Goal: Communication & Community: Participate in discussion

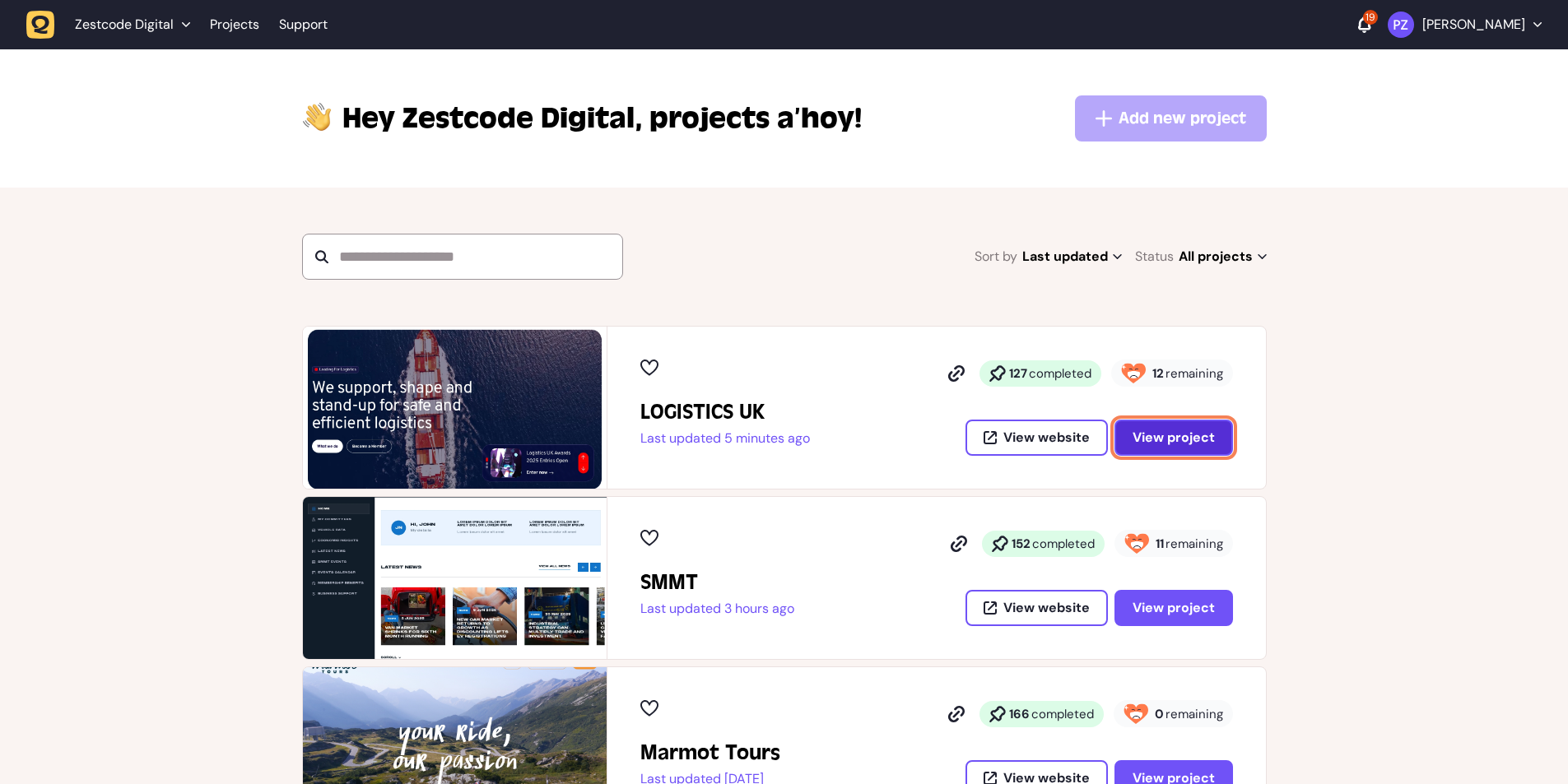
click at [1127, 430] on button "View project" at bounding box center [1173, 438] width 119 height 37
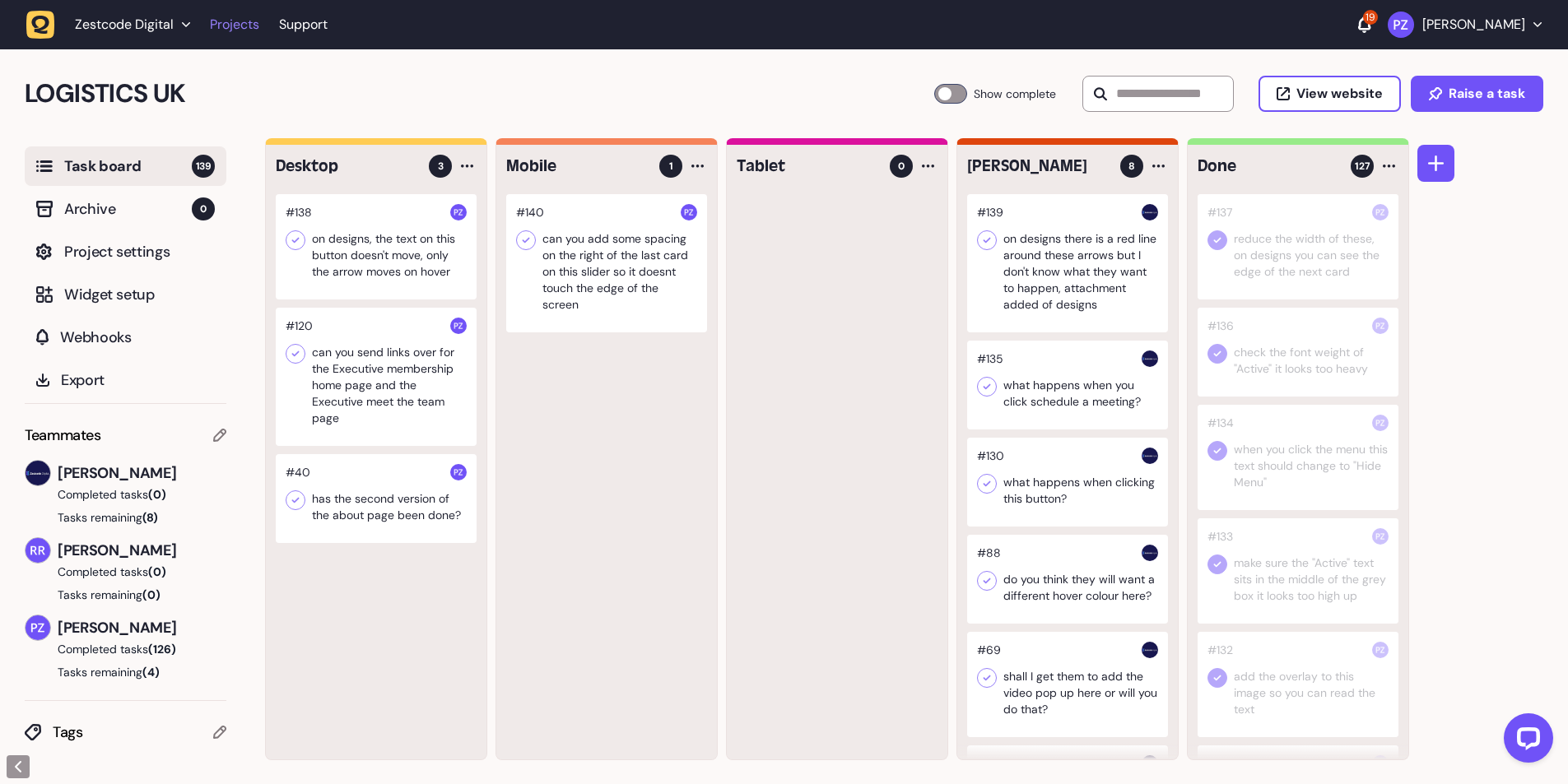
click at [226, 14] on link "Projects" at bounding box center [235, 25] width 50 height 30
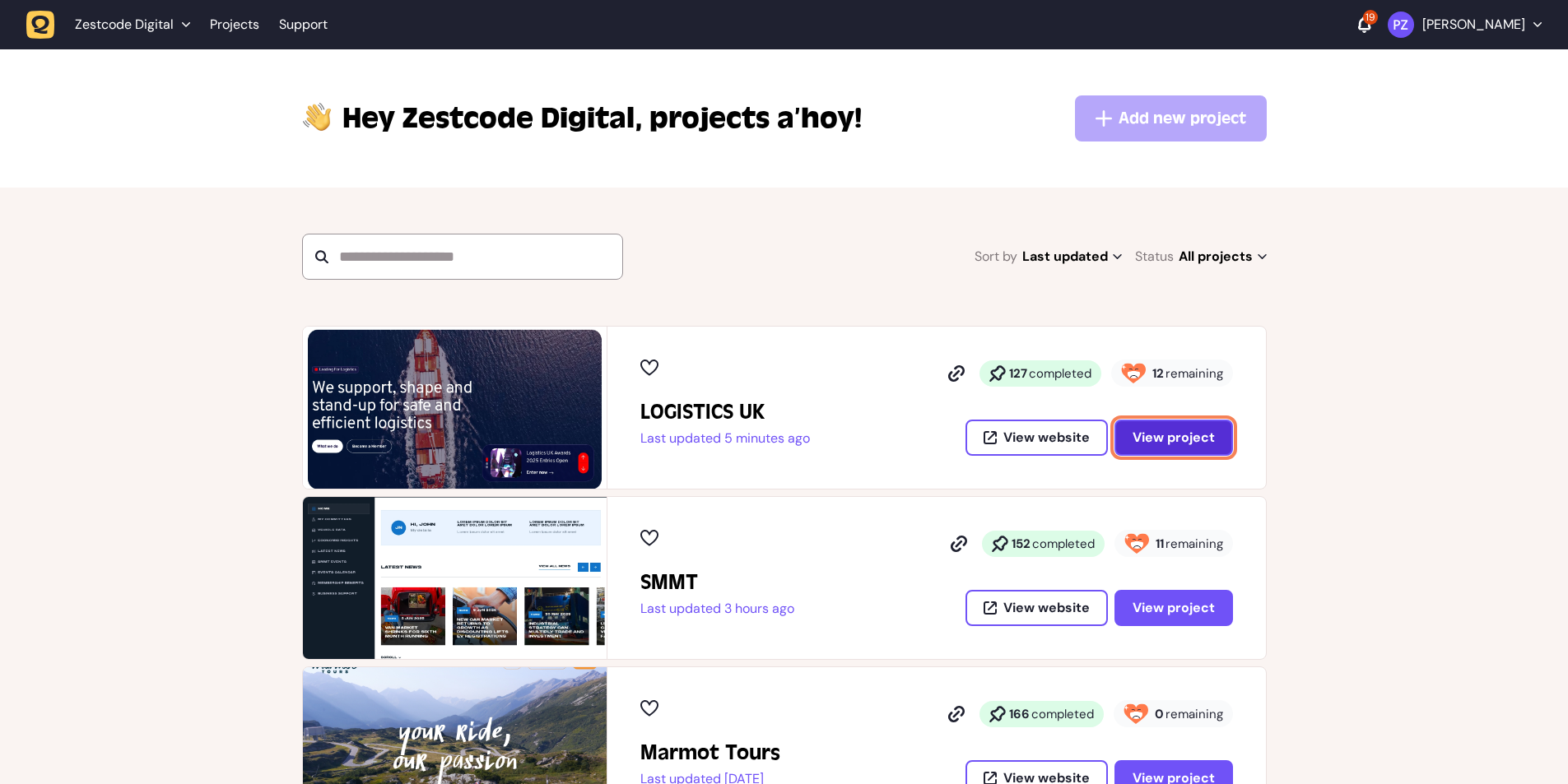
click at [1214, 426] on button "View project" at bounding box center [1173, 438] width 119 height 37
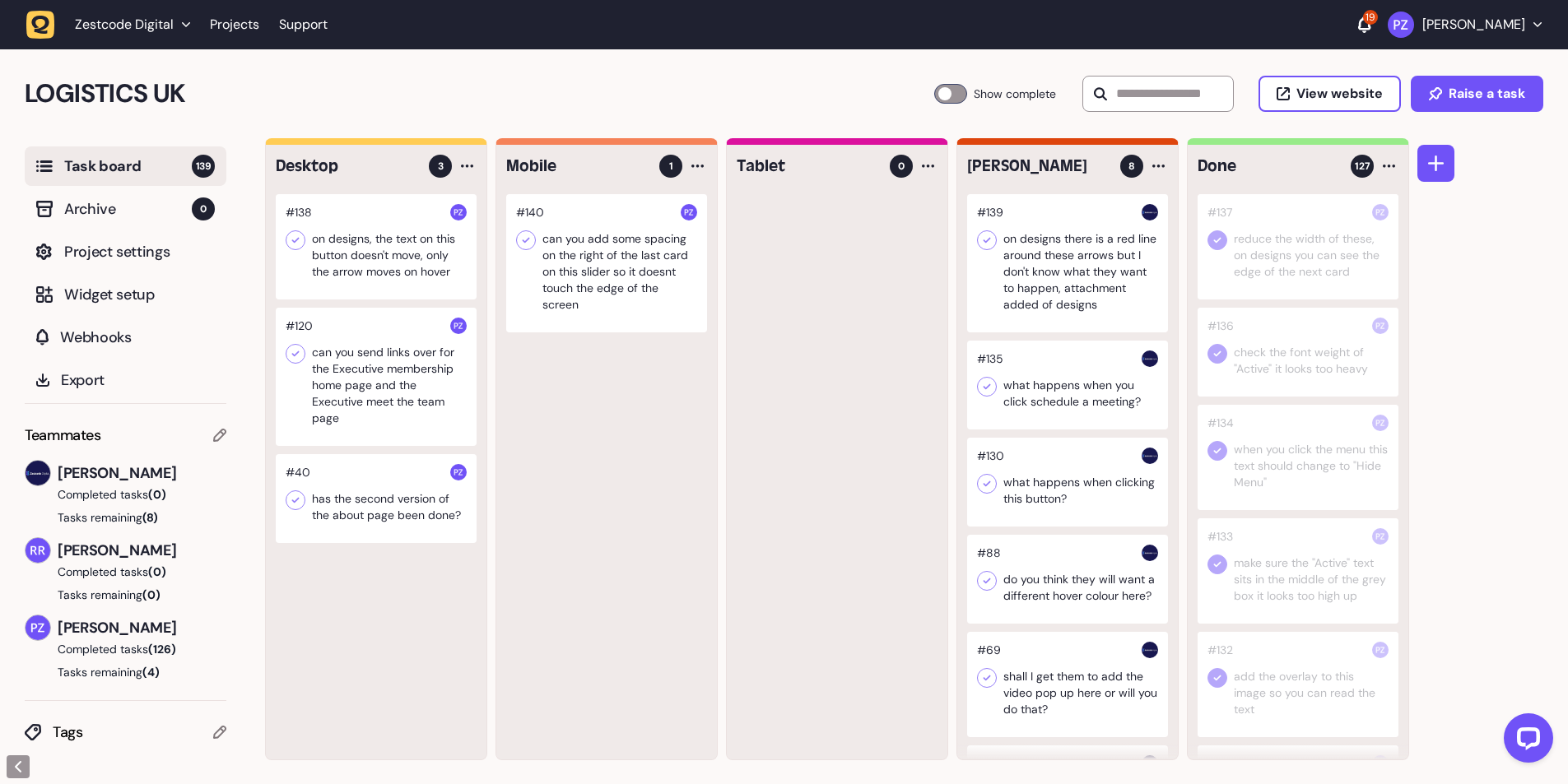
click at [1059, 290] on div at bounding box center [1068, 263] width 201 height 139
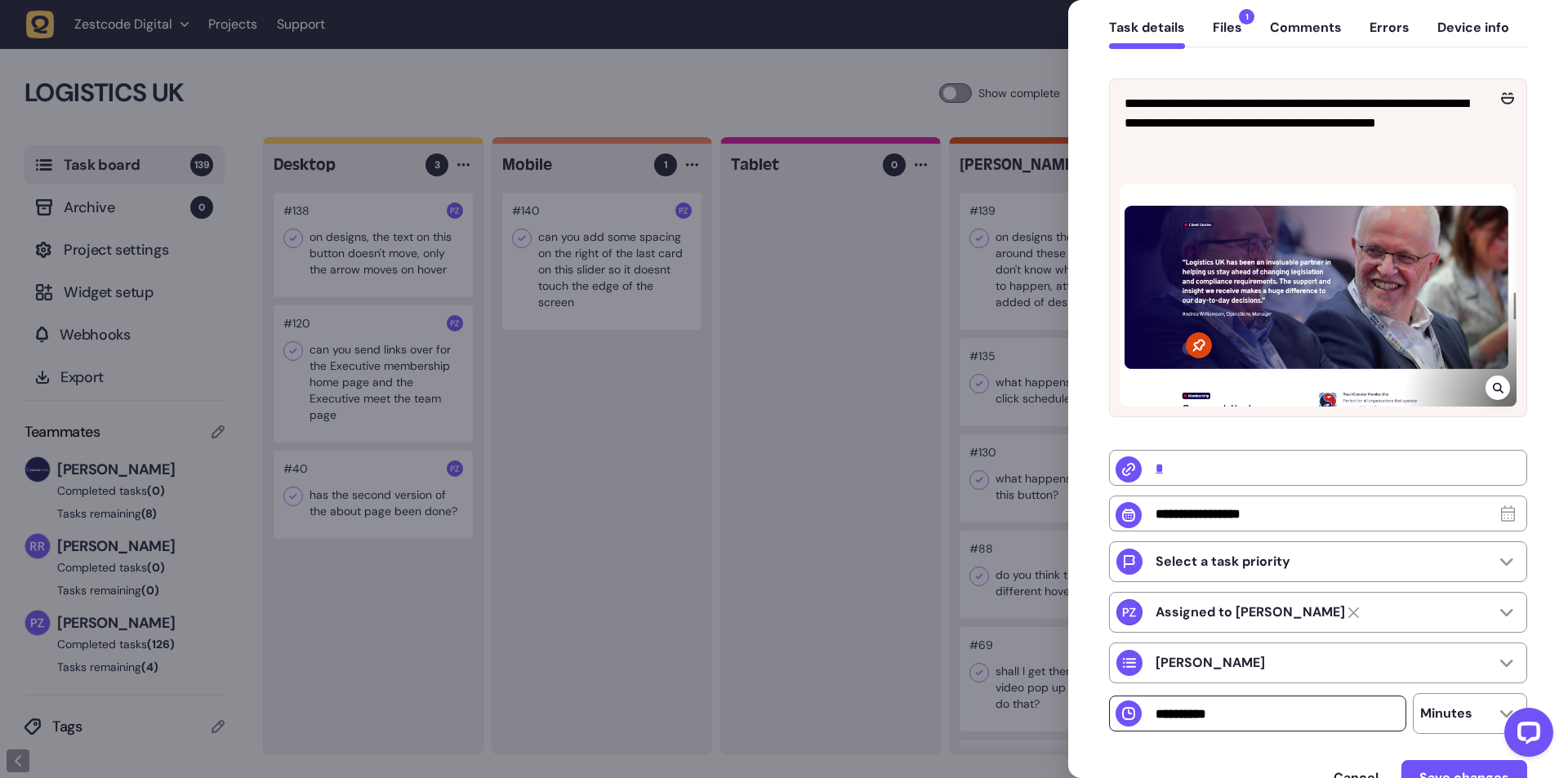
scroll to position [259, 0]
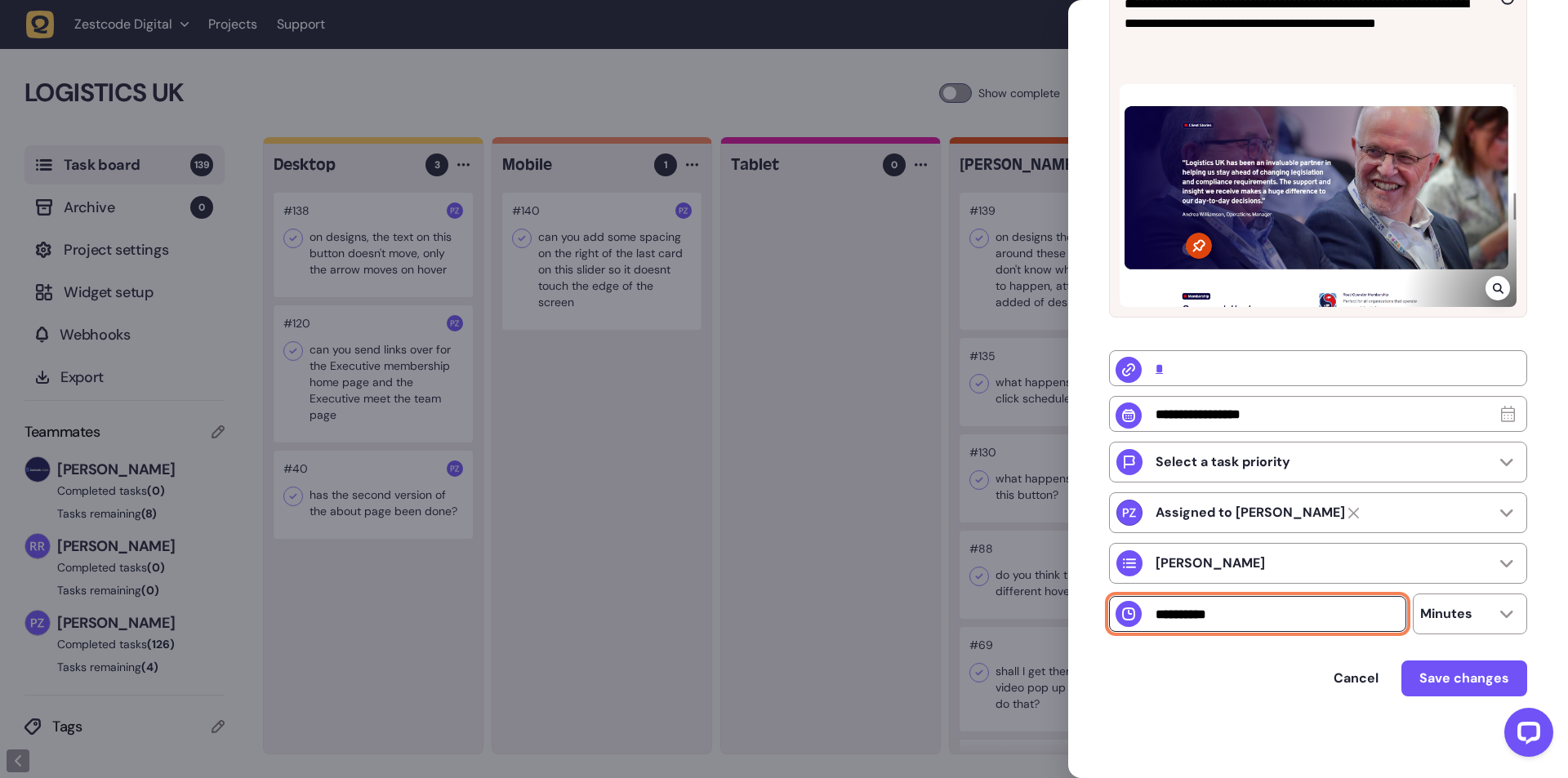
click at [1168, 617] on input "number" at bounding box center [1257, 614] width 297 height 36
click at [1193, 681] on div "Cancel Save changes" at bounding box center [1318, 679] width 418 height 36
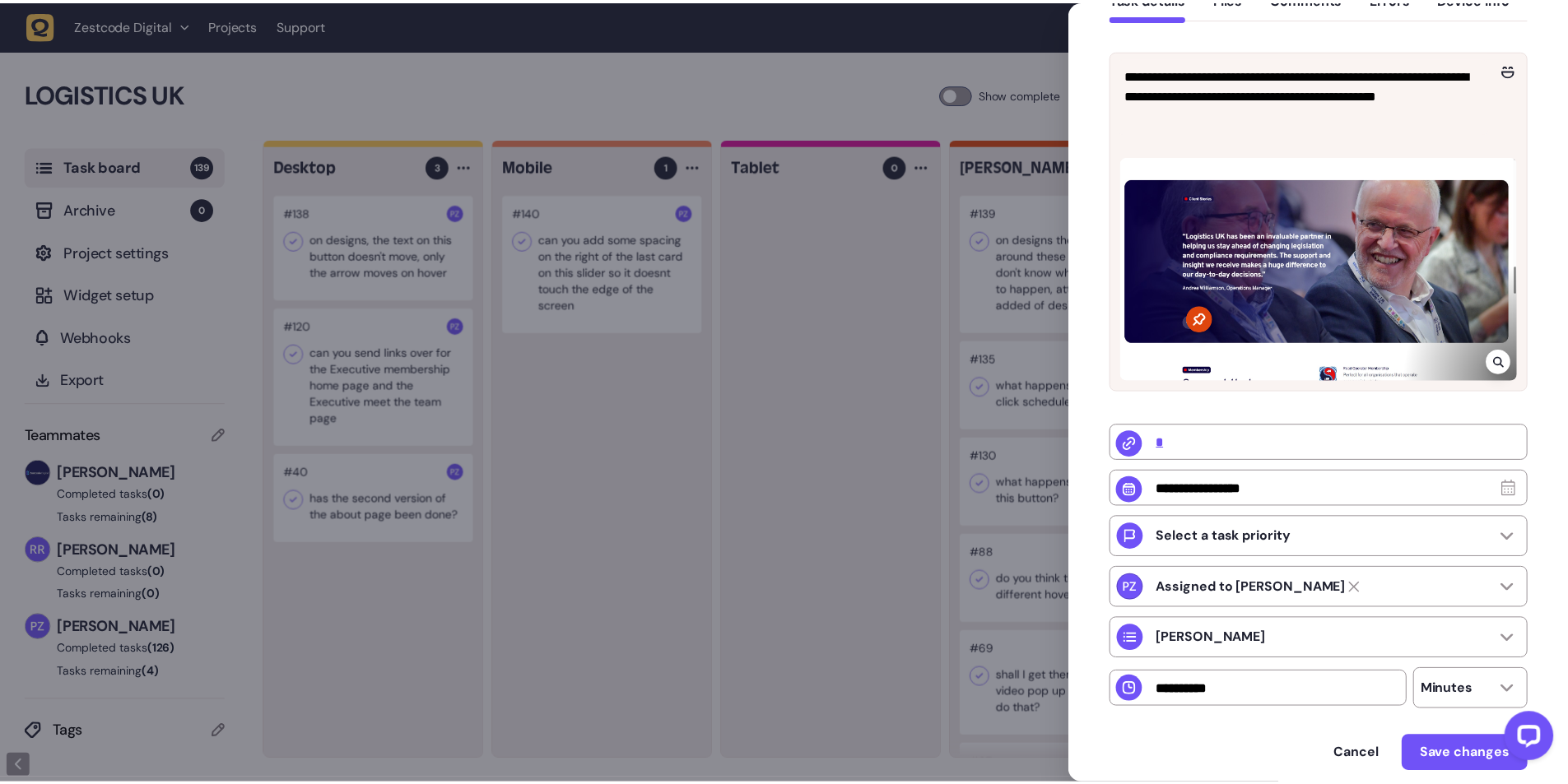
scroll to position [0, 0]
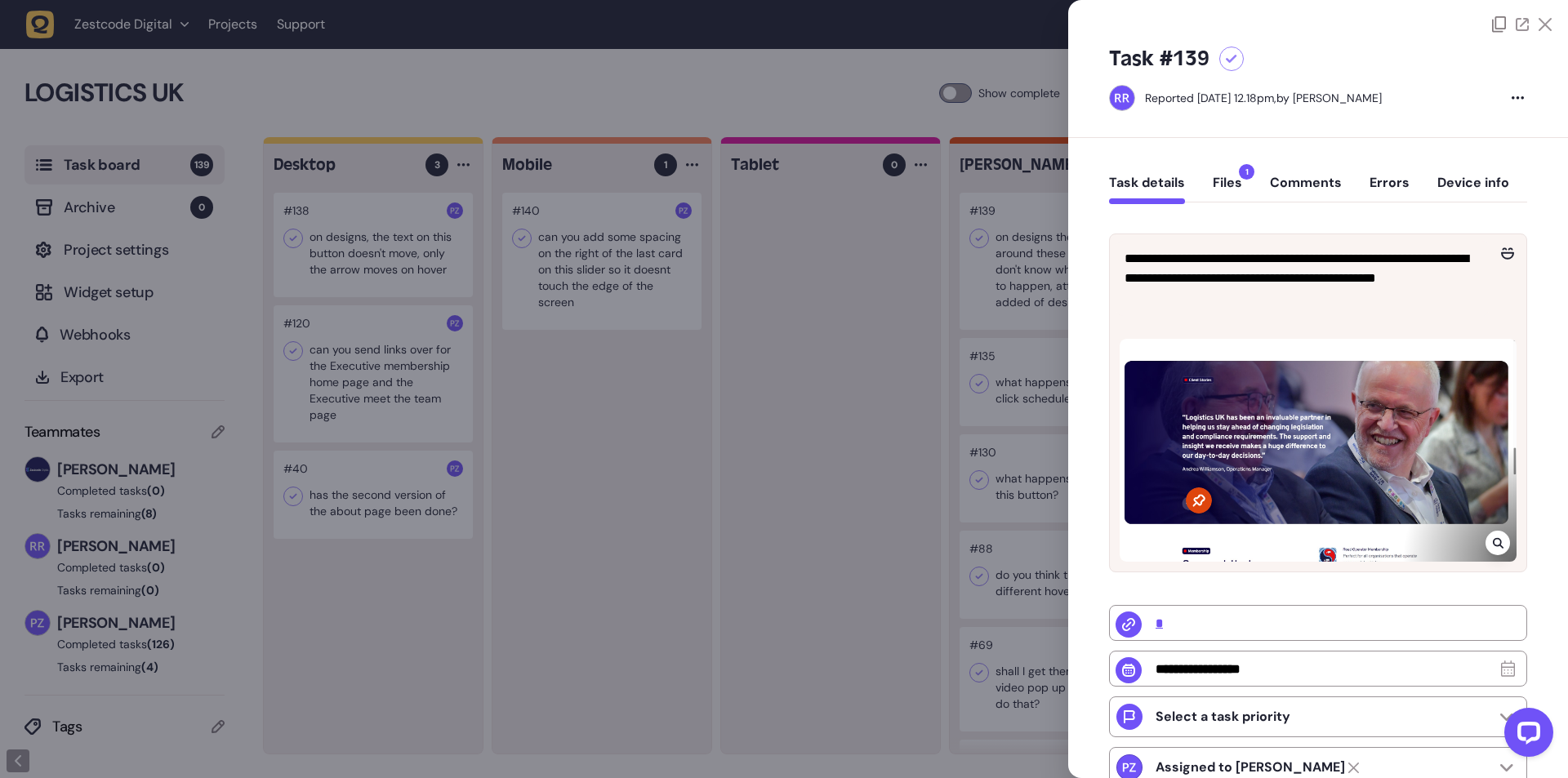
click at [1233, 189] on button "Files 1" at bounding box center [1227, 189] width 30 height 30
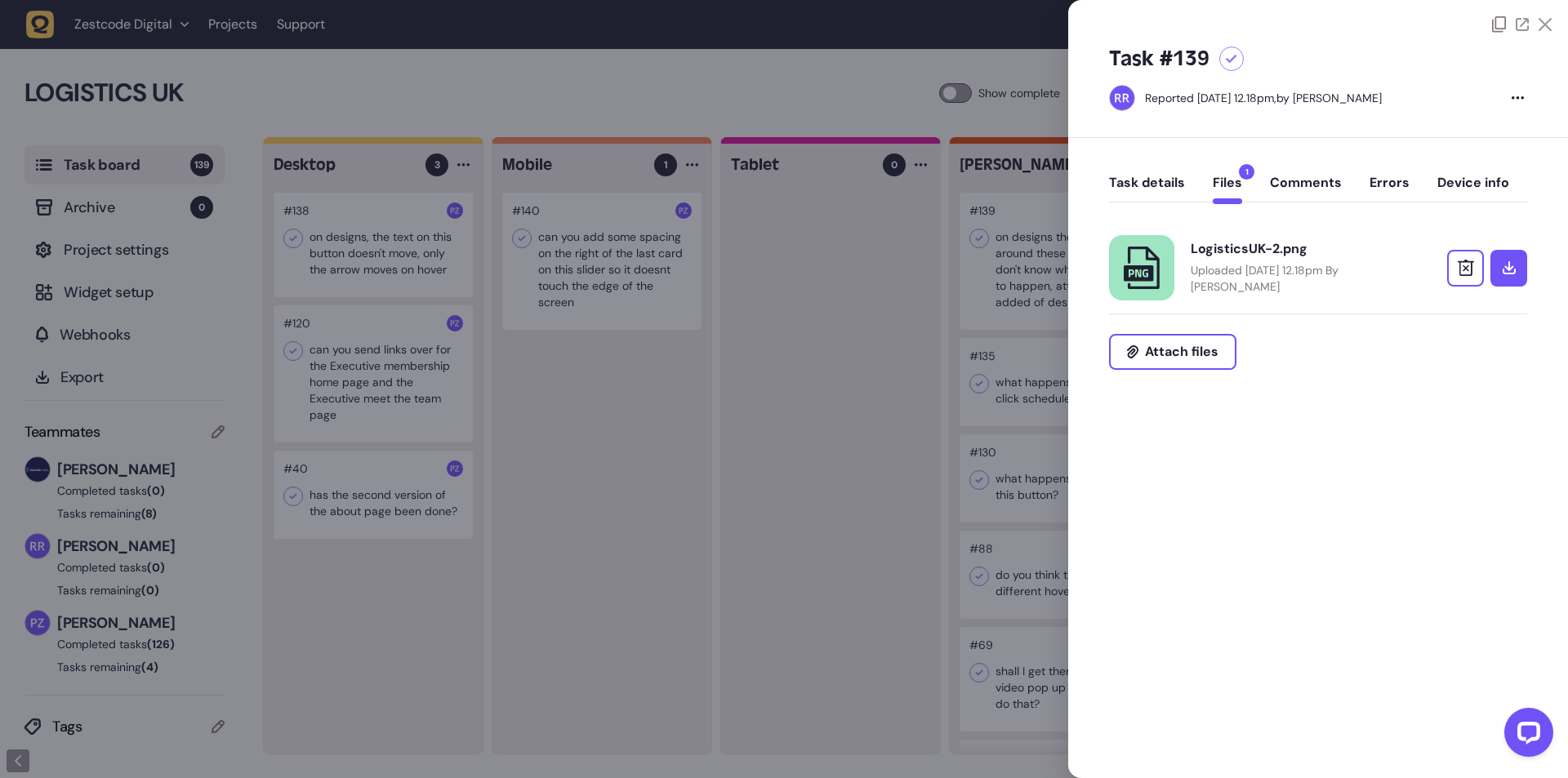
click at [664, 425] on div at bounding box center [784, 389] width 1568 height 778
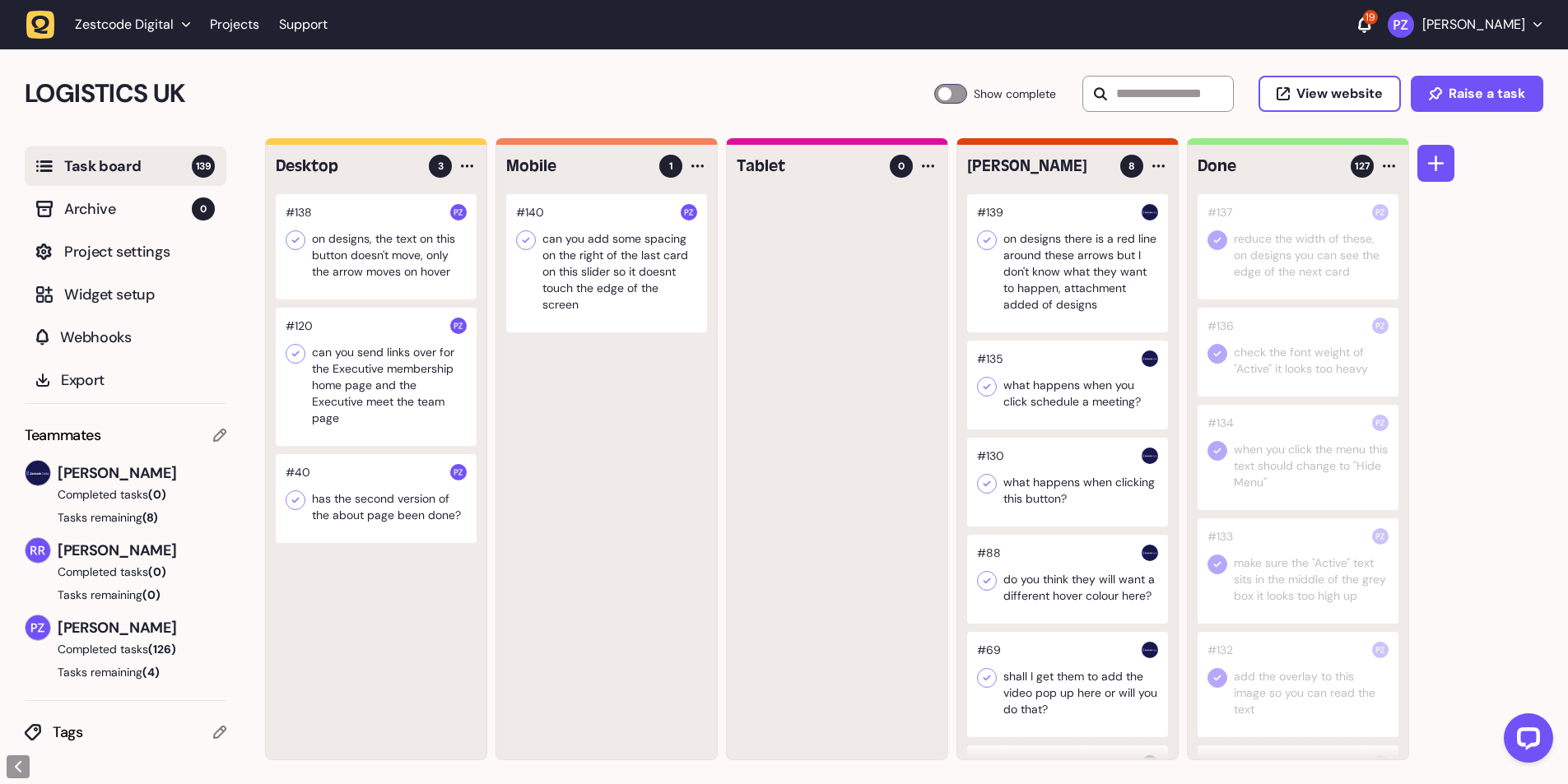
click at [392, 246] on div at bounding box center [376, 246] width 201 height 105
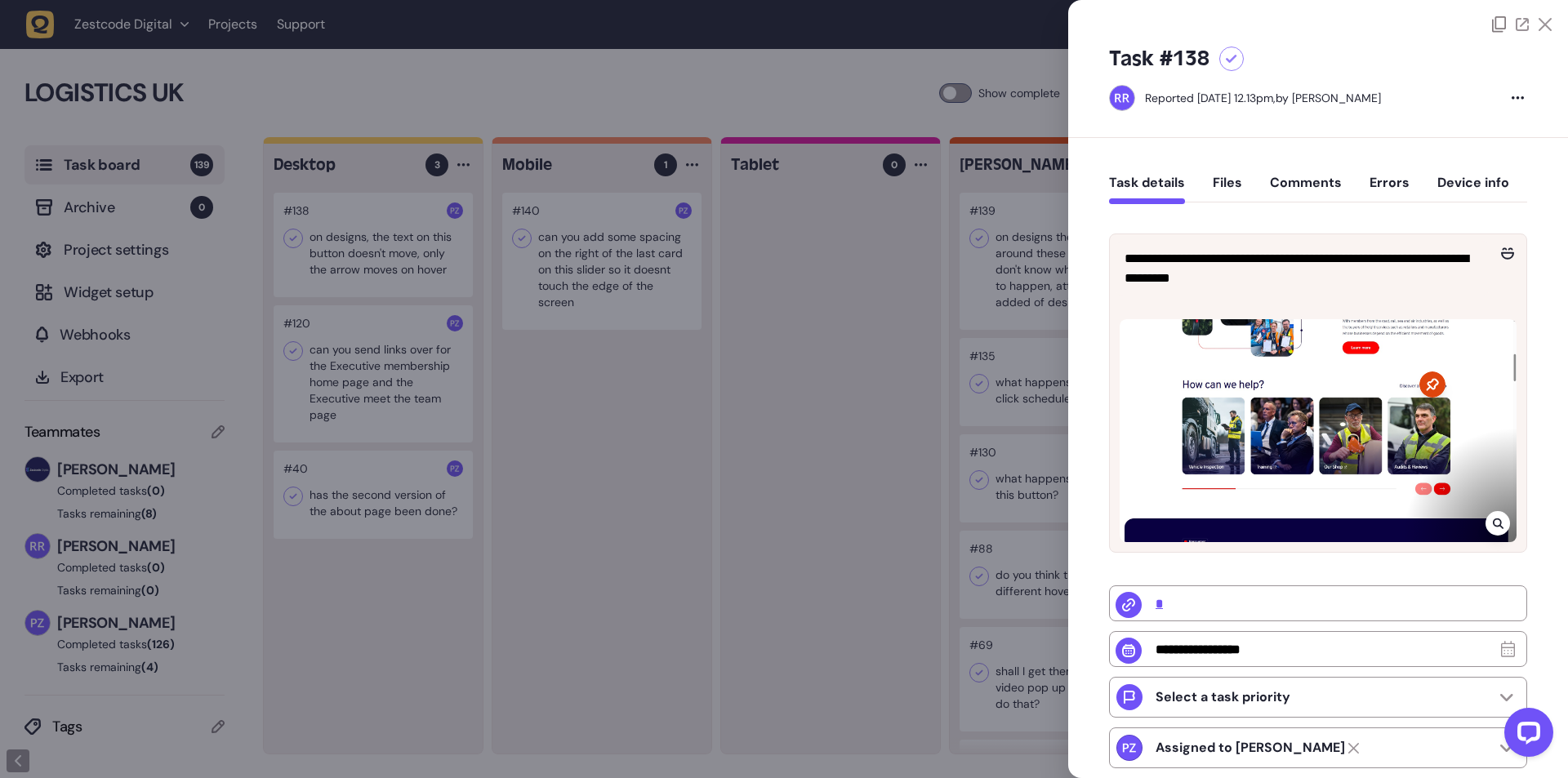
click at [661, 484] on div at bounding box center [784, 389] width 1568 height 778
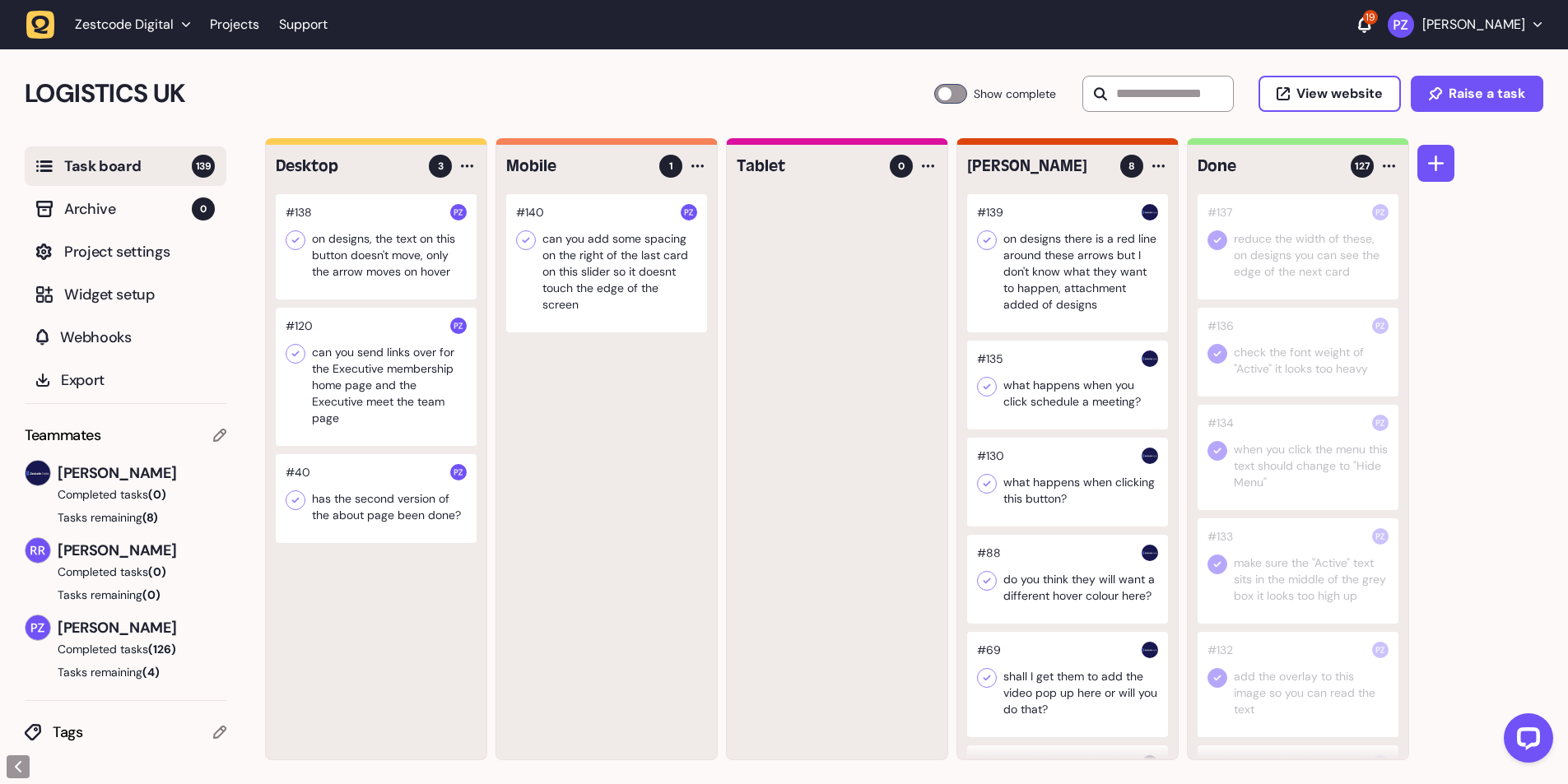
click at [368, 370] on div at bounding box center [376, 377] width 201 height 139
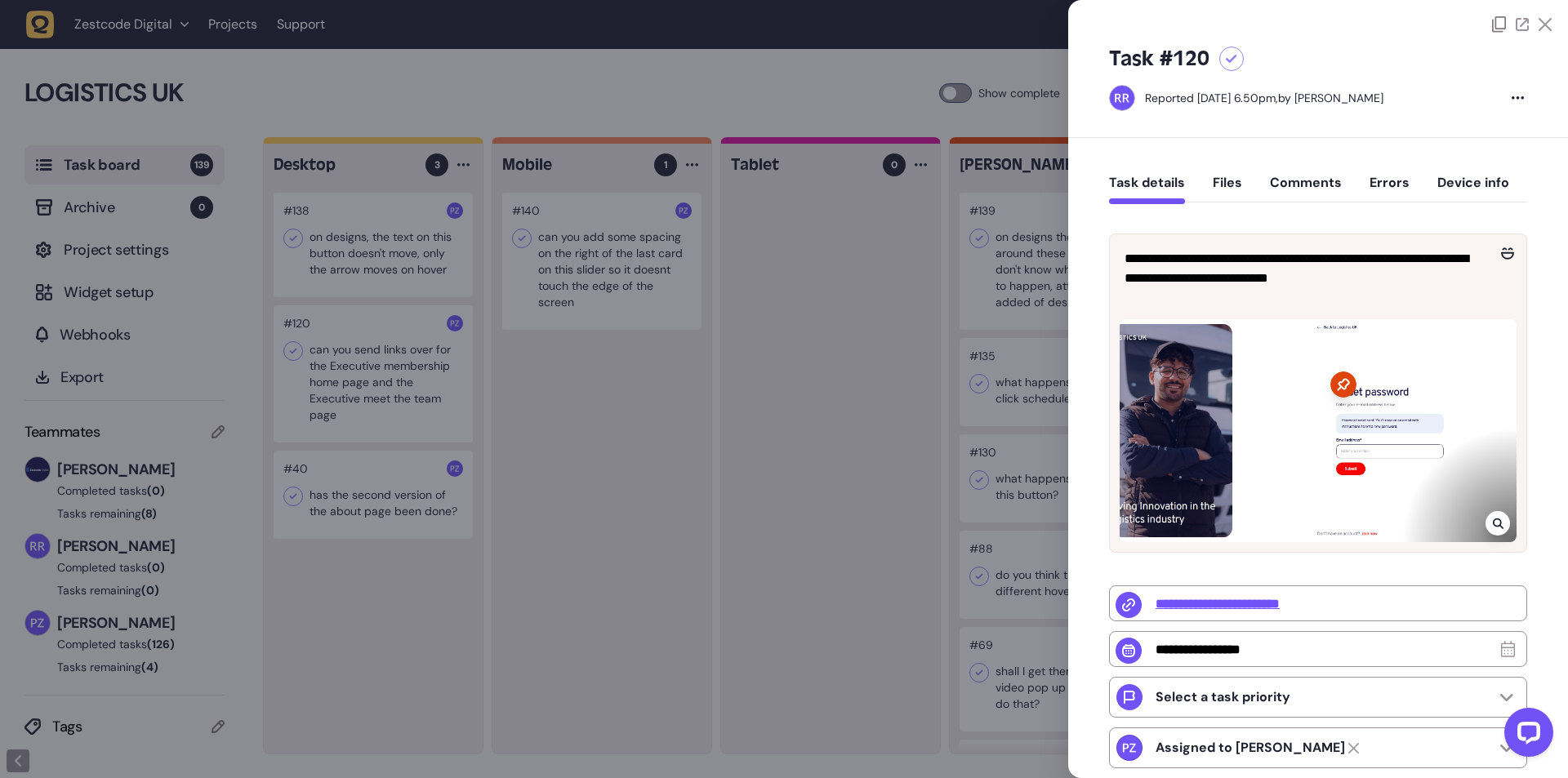
click at [639, 431] on div at bounding box center [784, 389] width 1568 height 778
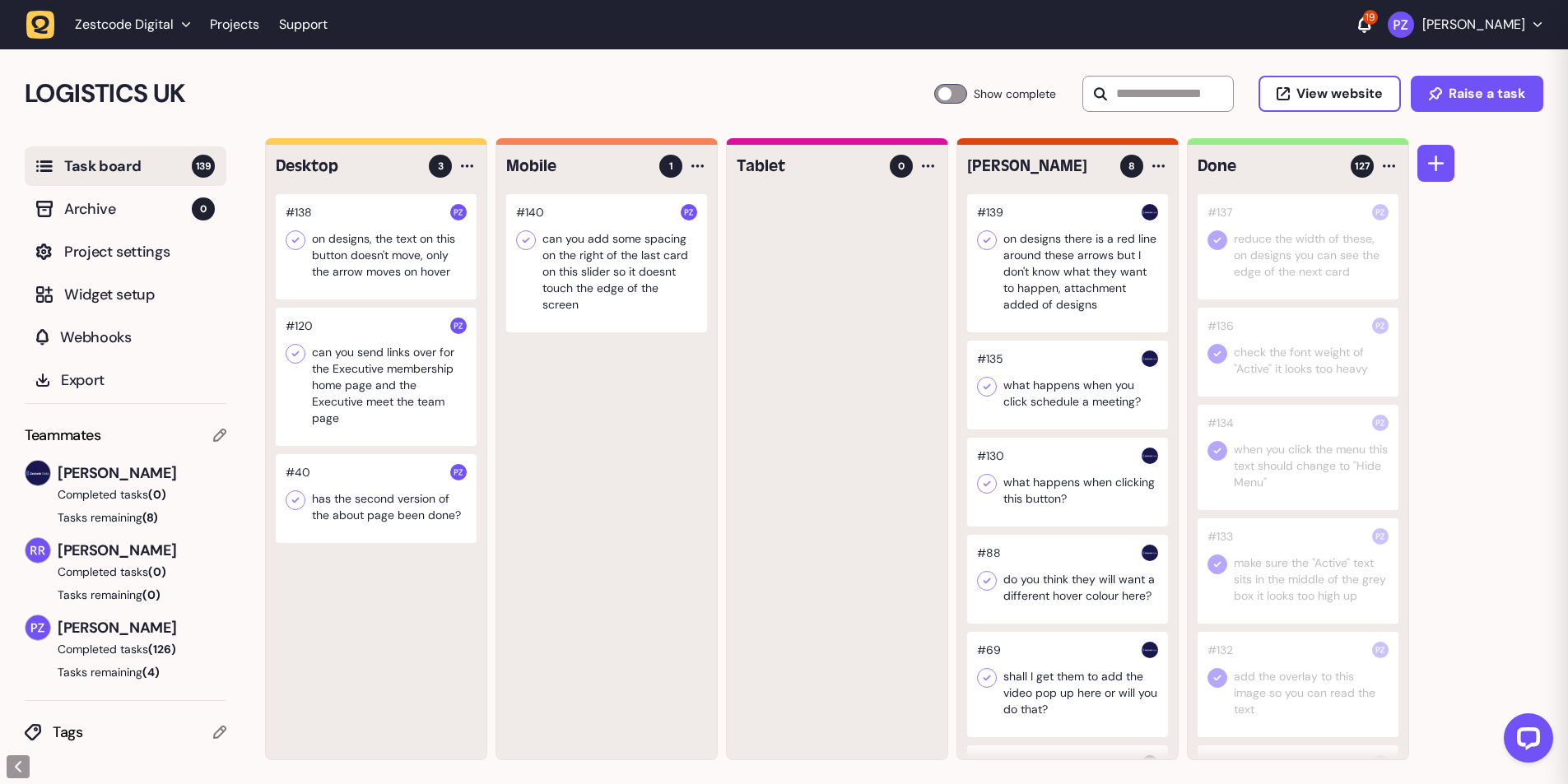
click at [368, 393] on div at bounding box center [376, 377] width 201 height 139
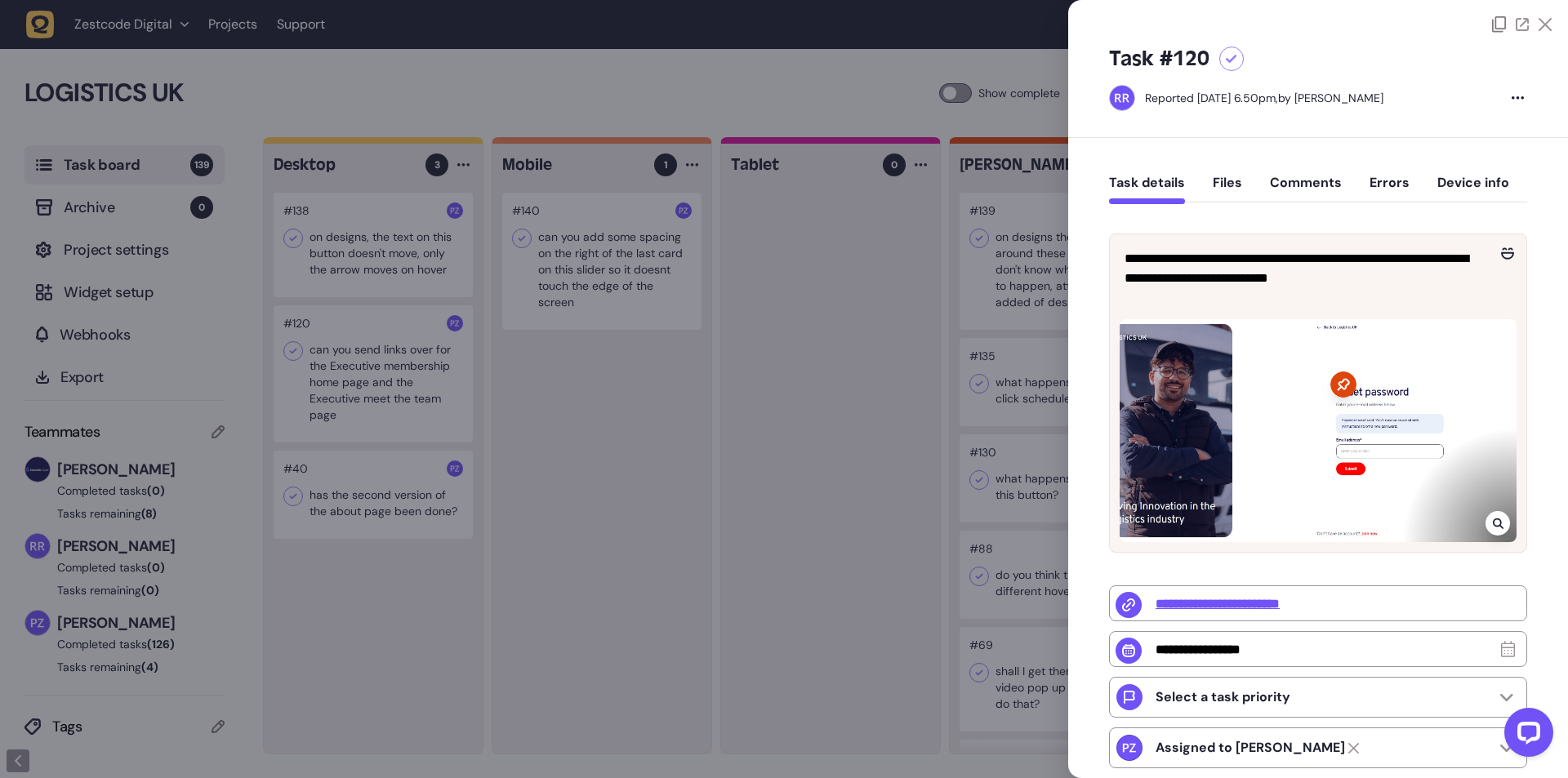
click at [542, 427] on div at bounding box center [784, 389] width 1568 height 778
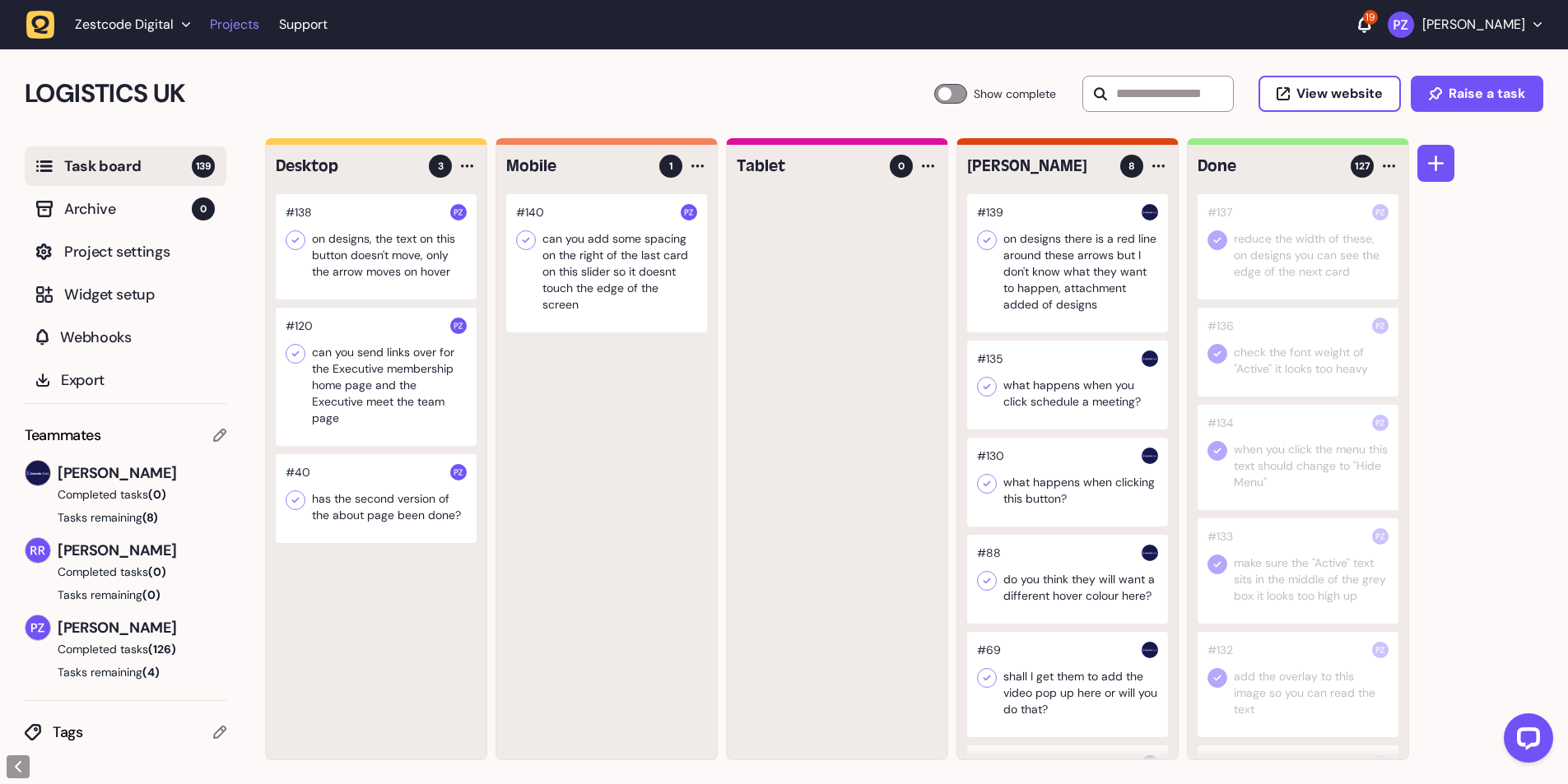
click at [236, 32] on link "Projects" at bounding box center [235, 25] width 50 height 30
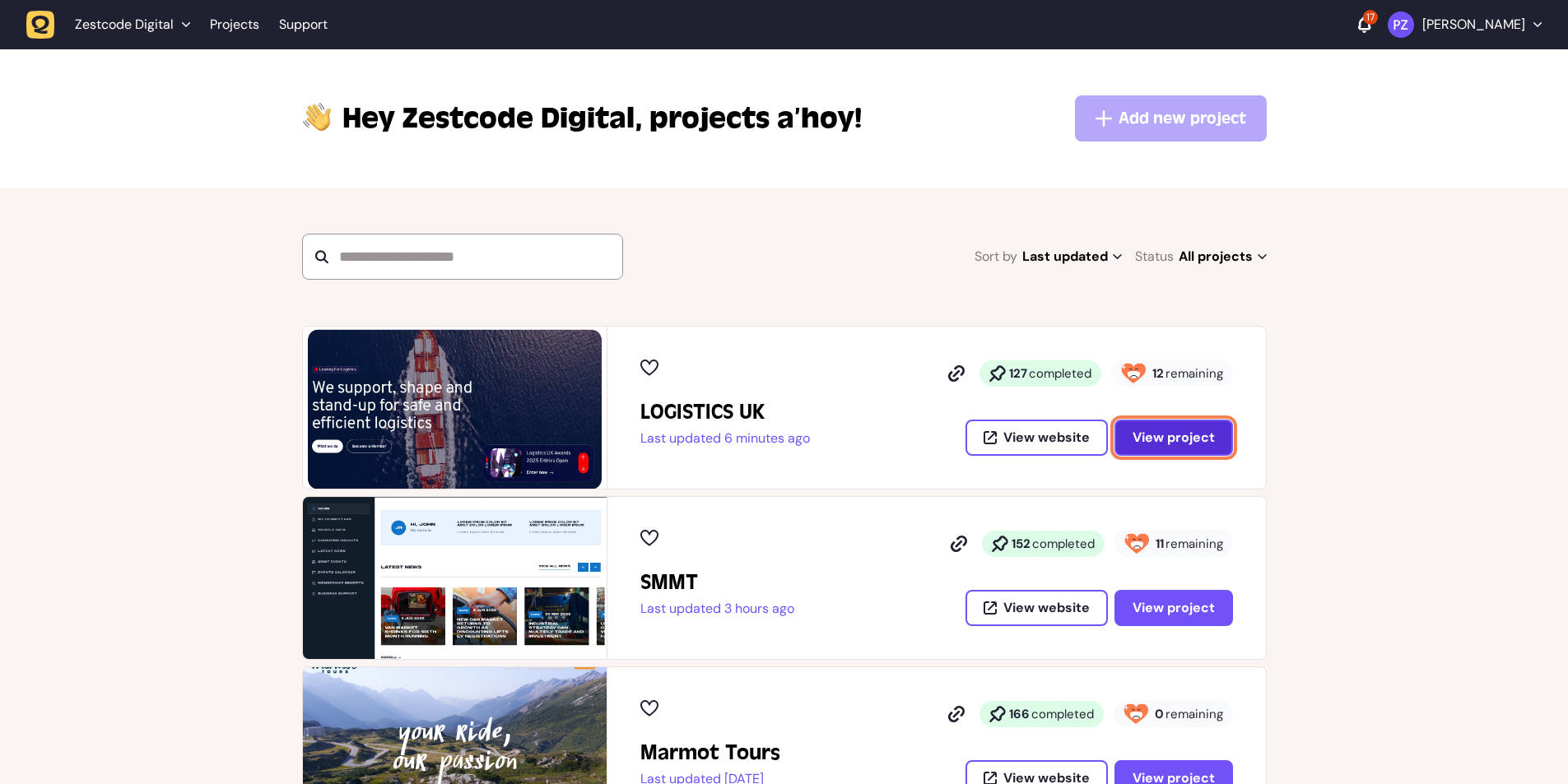
click at [1181, 439] on span "View project" at bounding box center [1173, 438] width 82 height 13
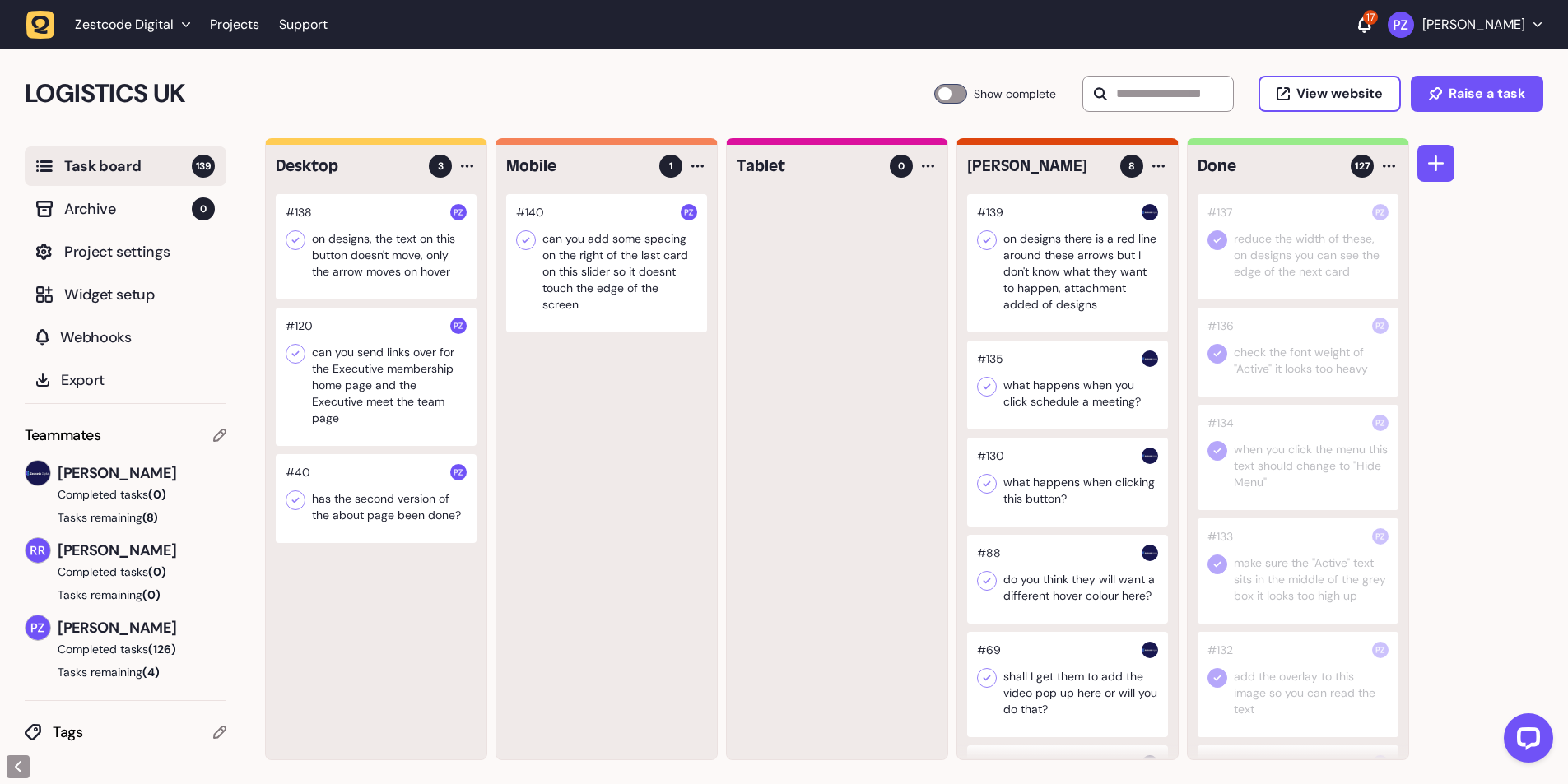
scroll to position [1, 0]
click at [1378, 24] on div "17" at bounding box center [1371, 17] width 15 height 15
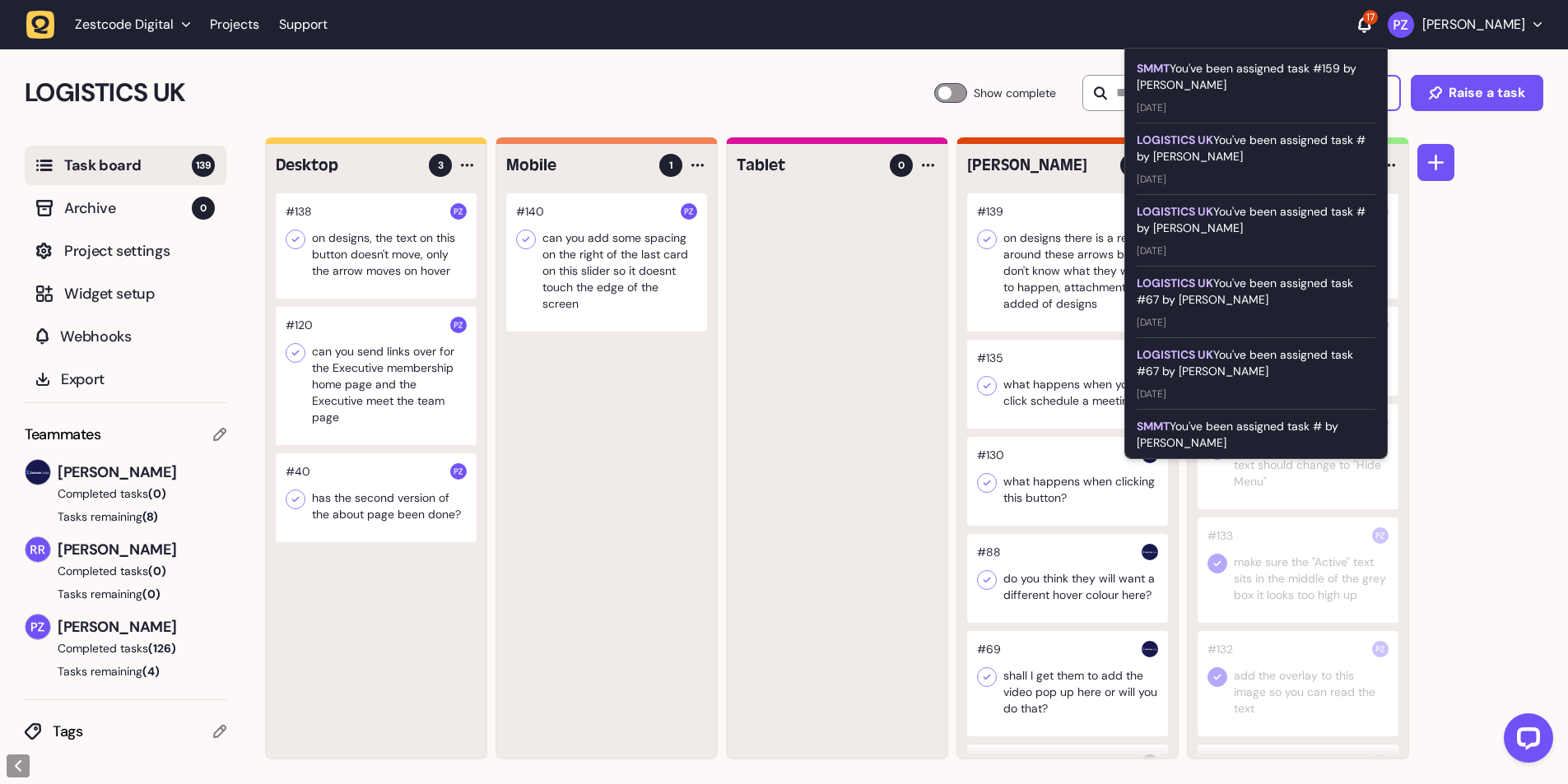
drag, startPoint x: 1306, startPoint y: 22, endPoint x: 1210, endPoint y: 2, distance: 98.1
click at [1300, 22] on div "Zestcode Digital Projects Support 17 SMMT You've been assigned task #159 by Rik…" at bounding box center [784, 25] width 1515 height 30
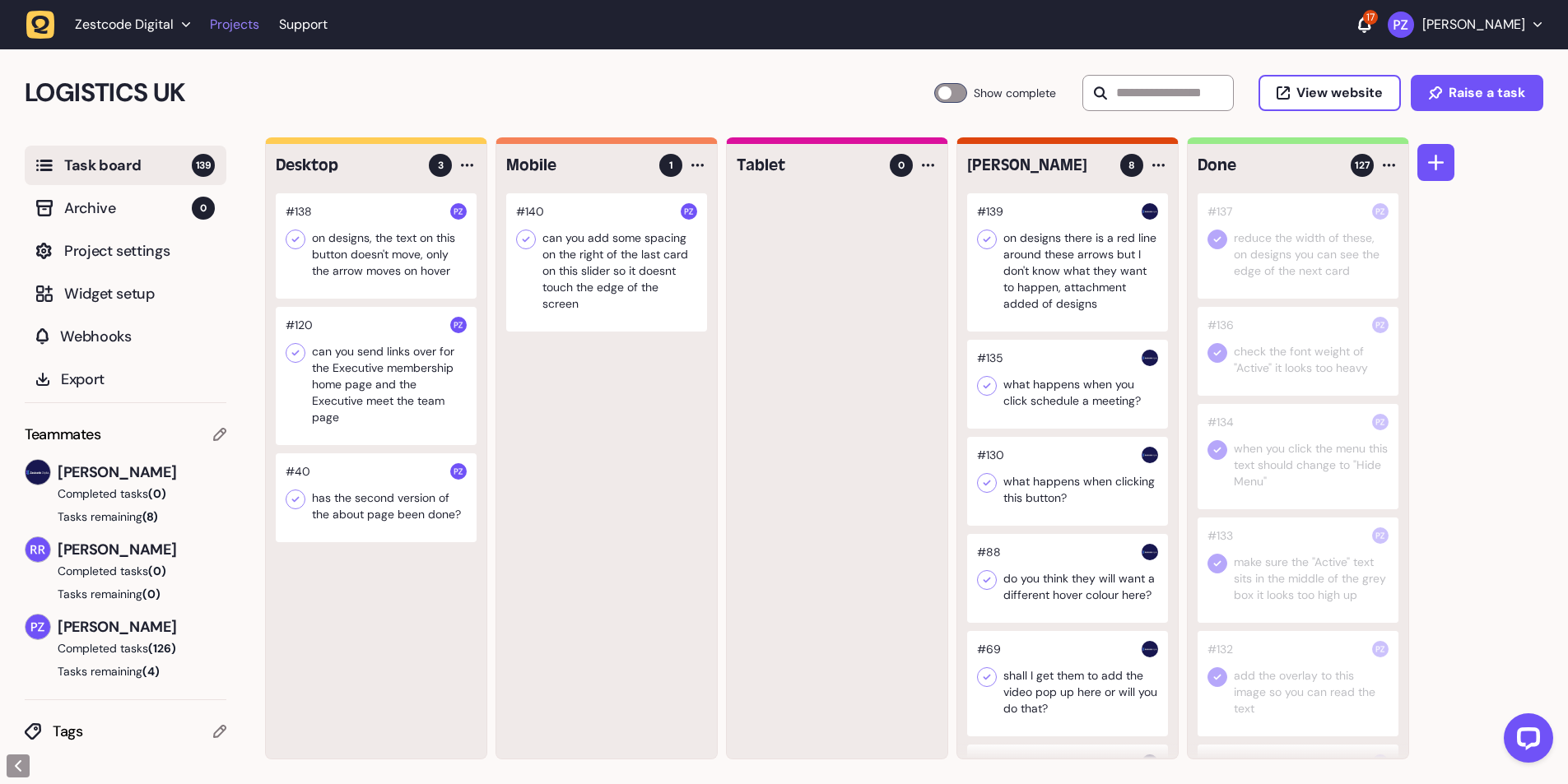
click at [254, 14] on link "Projects" at bounding box center [235, 25] width 50 height 30
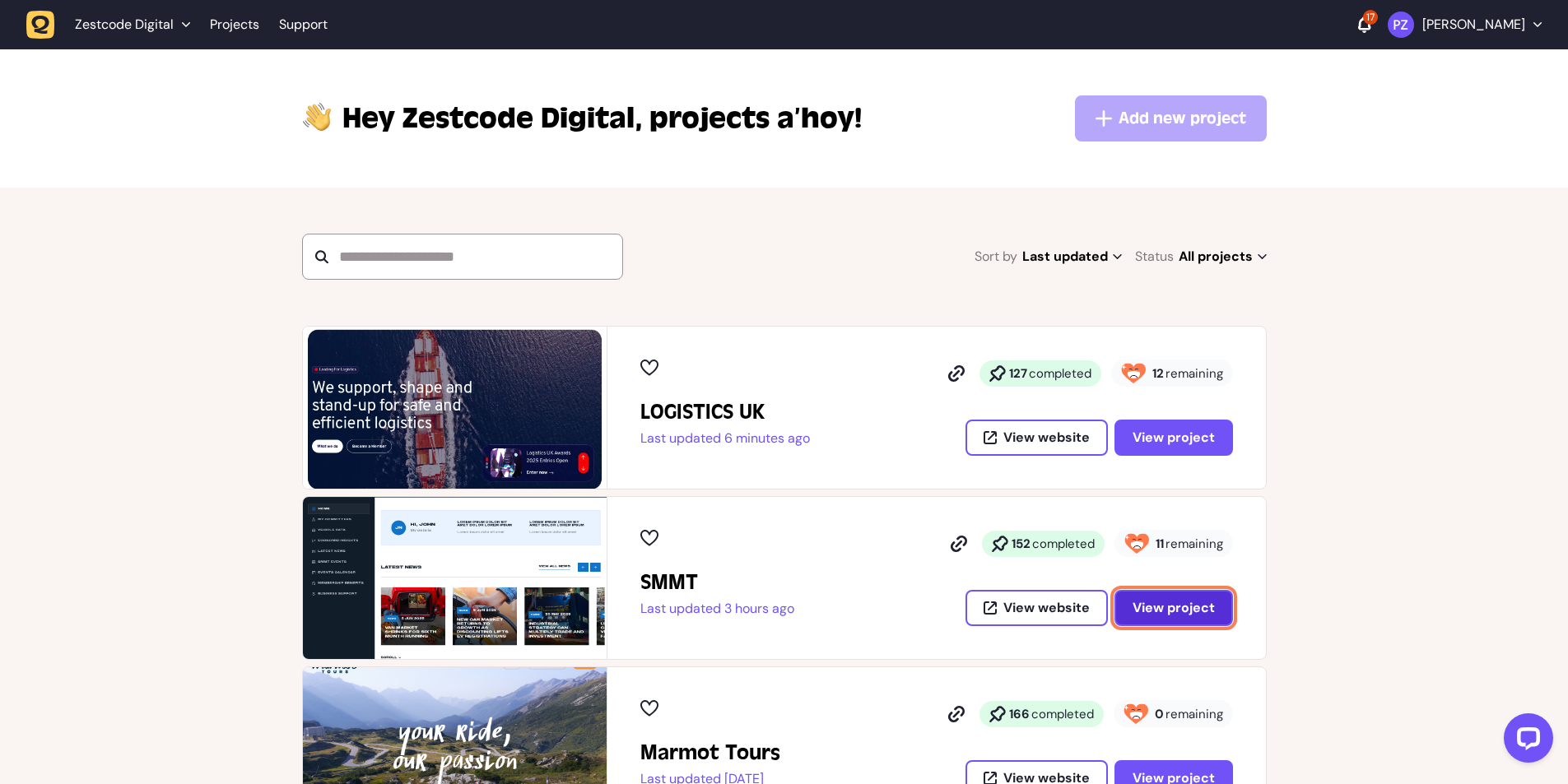
click at [1191, 604] on span "View project" at bounding box center [1173, 608] width 82 height 13
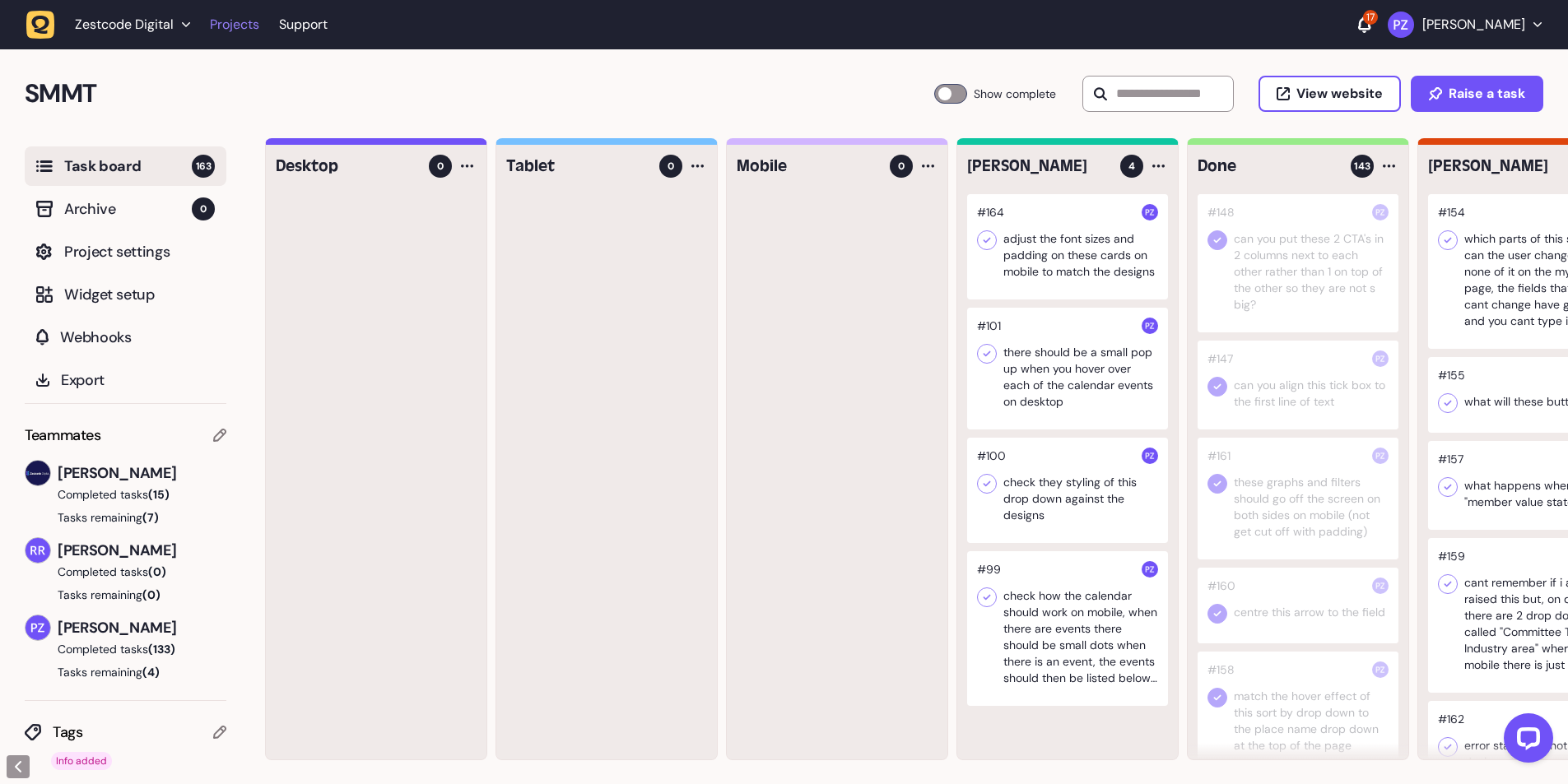
click at [237, 27] on link "Projects" at bounding box center [235, 25] width 50 height 30
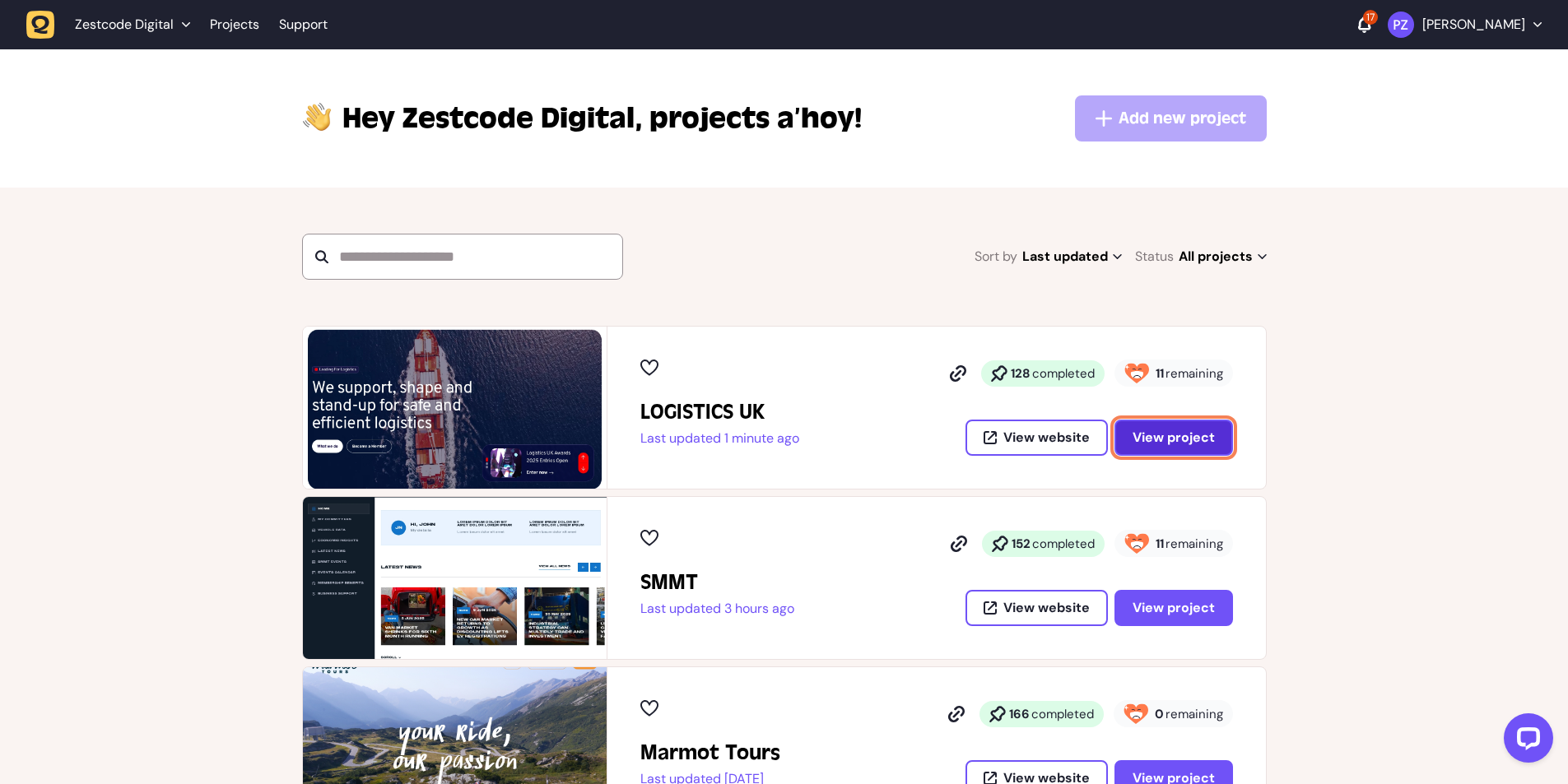
click at [1171, 427] on button "View project" at bounding box center [1173, 438] width 119 height 37
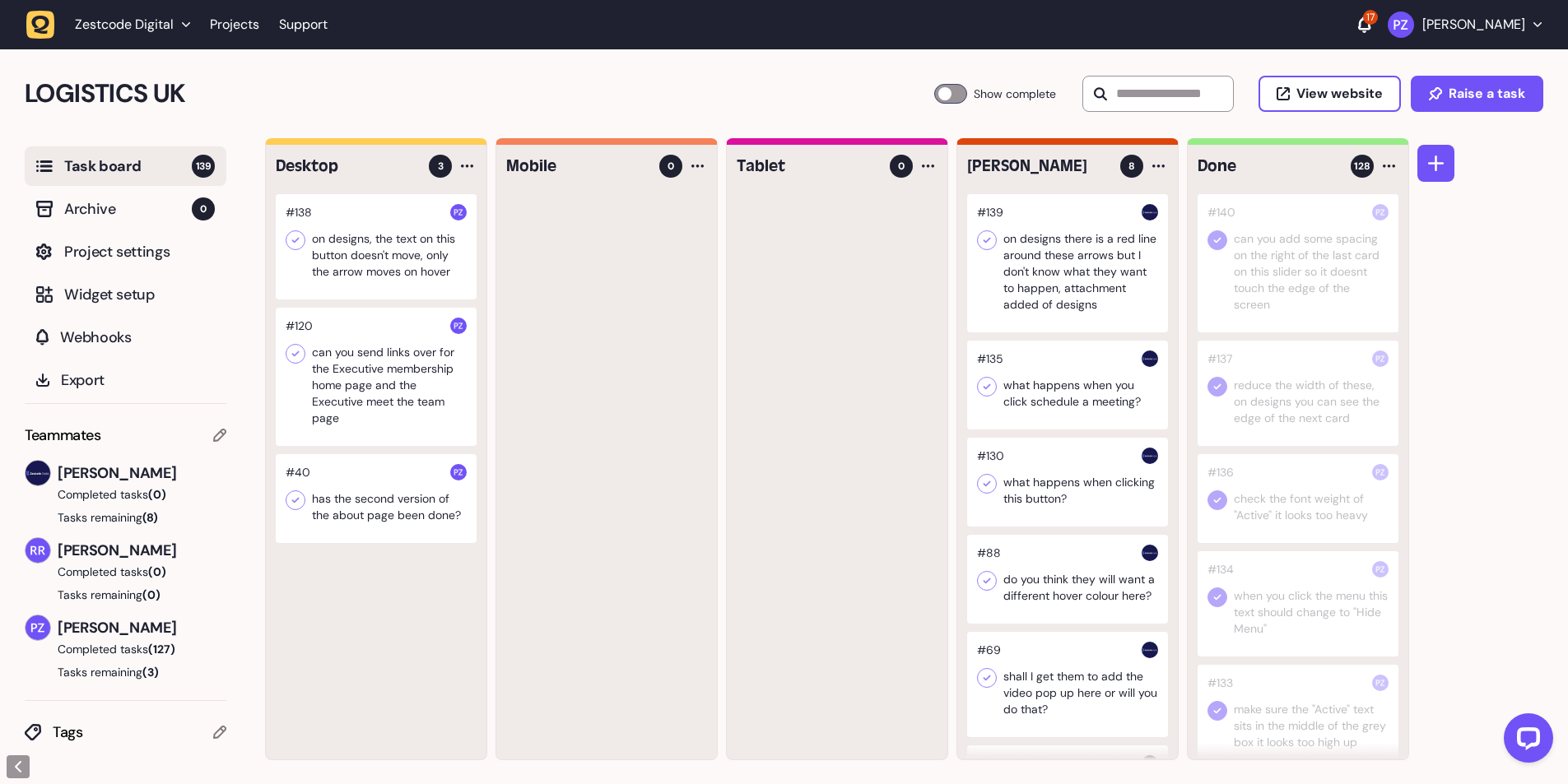
click at [163, 548] on span "[PERSON_NAME]" at bounding box center [141, 551] width 168 height 23
click at [165, 548] on span "[PERSON_NAME]" at bounding box center [141, 551] width 168 height 23
click at [168, 548] on span "[PERSON_NAME]" at bounding box center [141, 551] width 168 height 23
click at [238, 25] on link "Projects" at bounding box center [235, 25] width 50 height 30
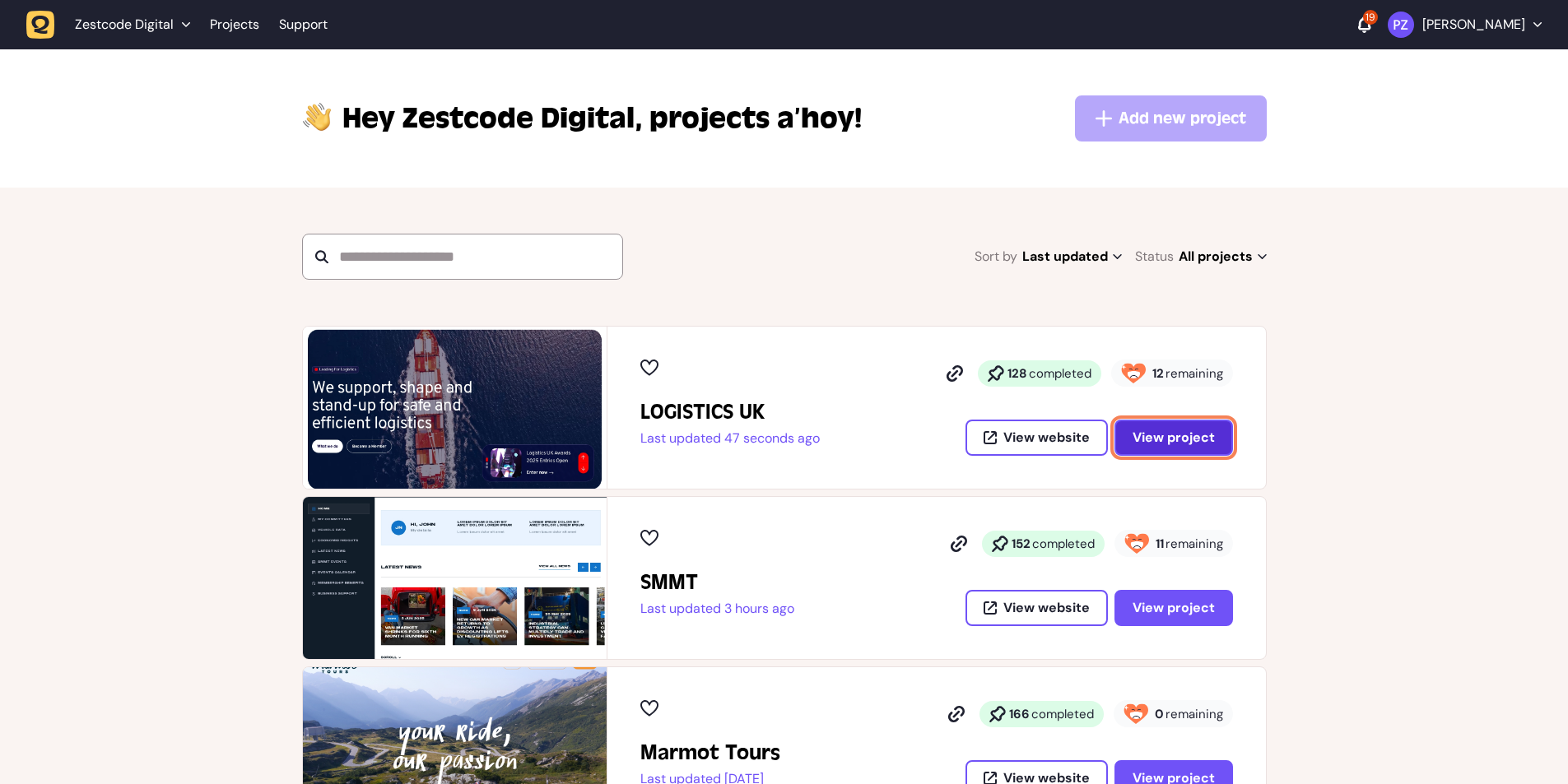
click at [1171, 422] on button "View project" at bounding box center [1173, 438] width 119 height 37
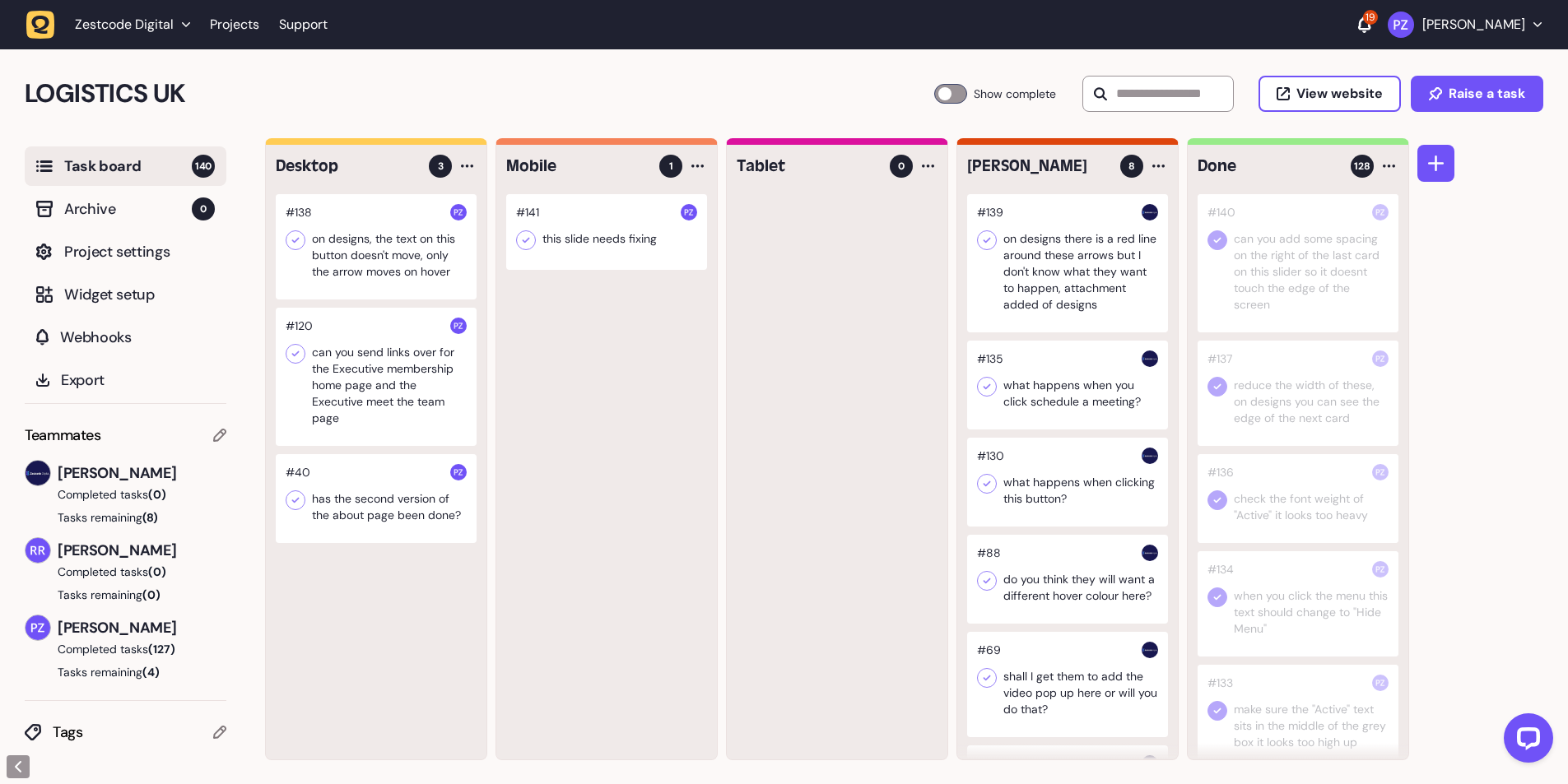
click at [604, 239] on div at bounding box center [606, 231] width 201 height 75
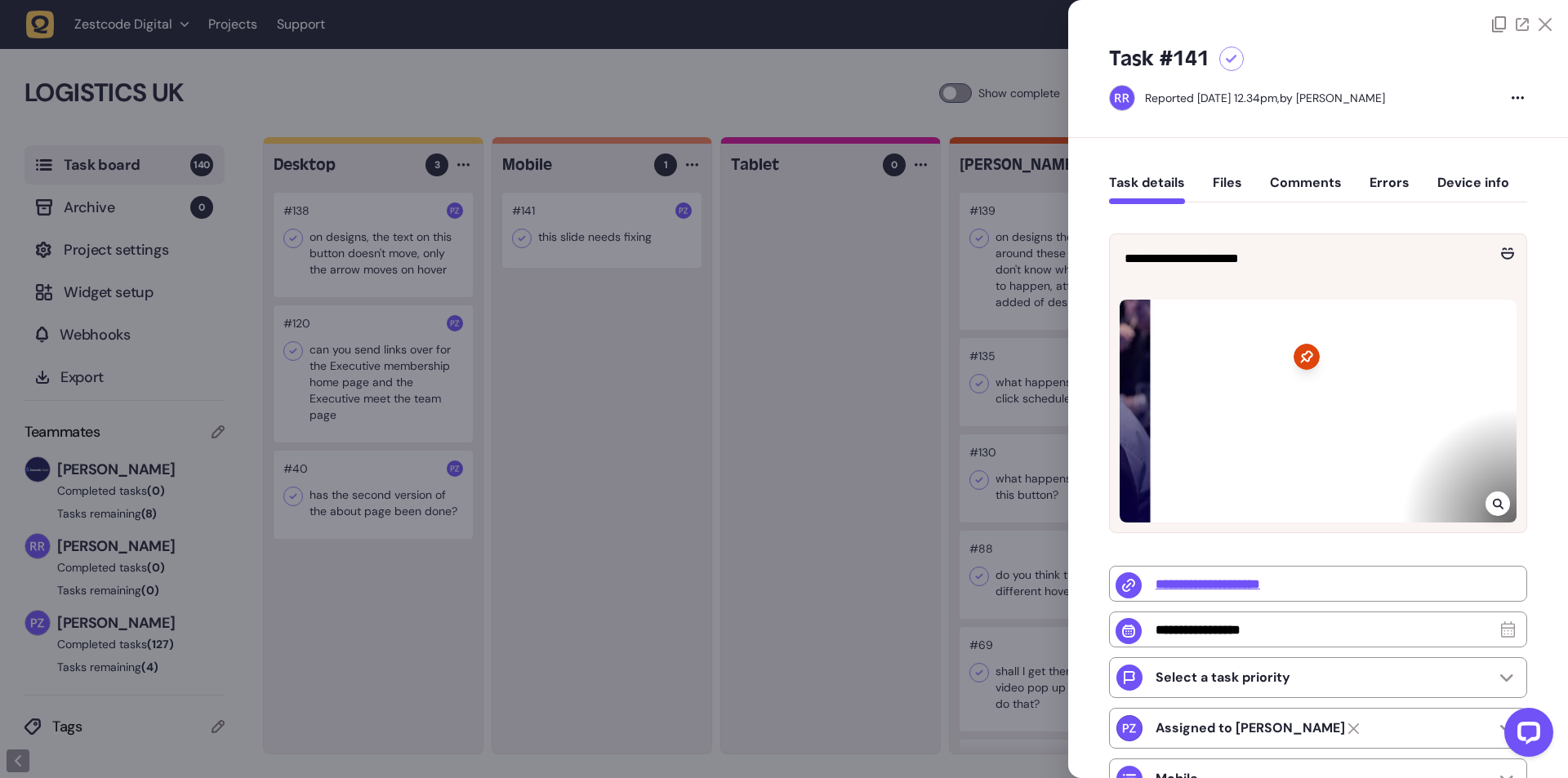
click at [581, 389] on div at bounding box center [784, 389] width 1568 height 778
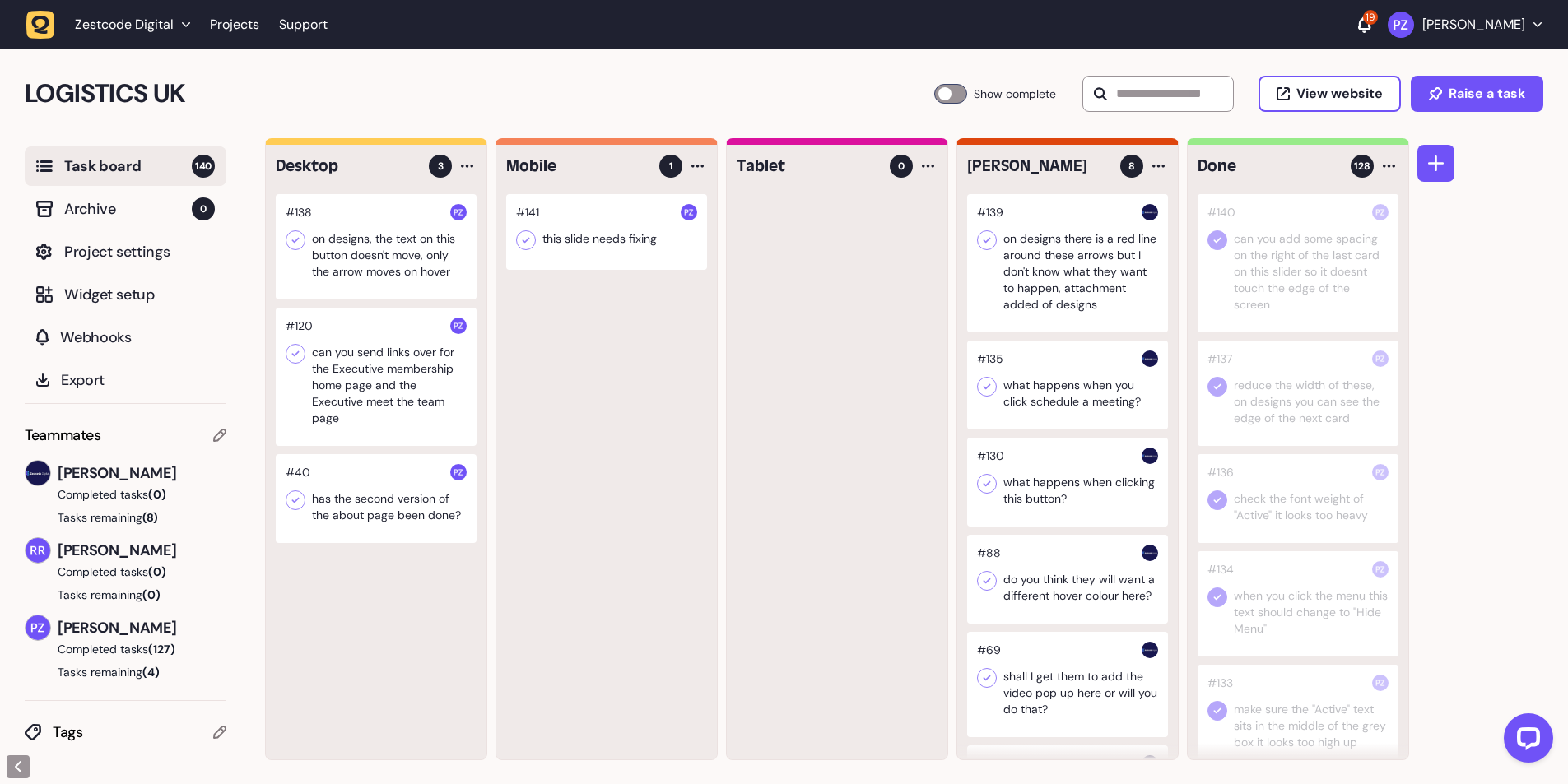
click at [597, 226] on div at bounding box center [606, 231] width 201 height 75
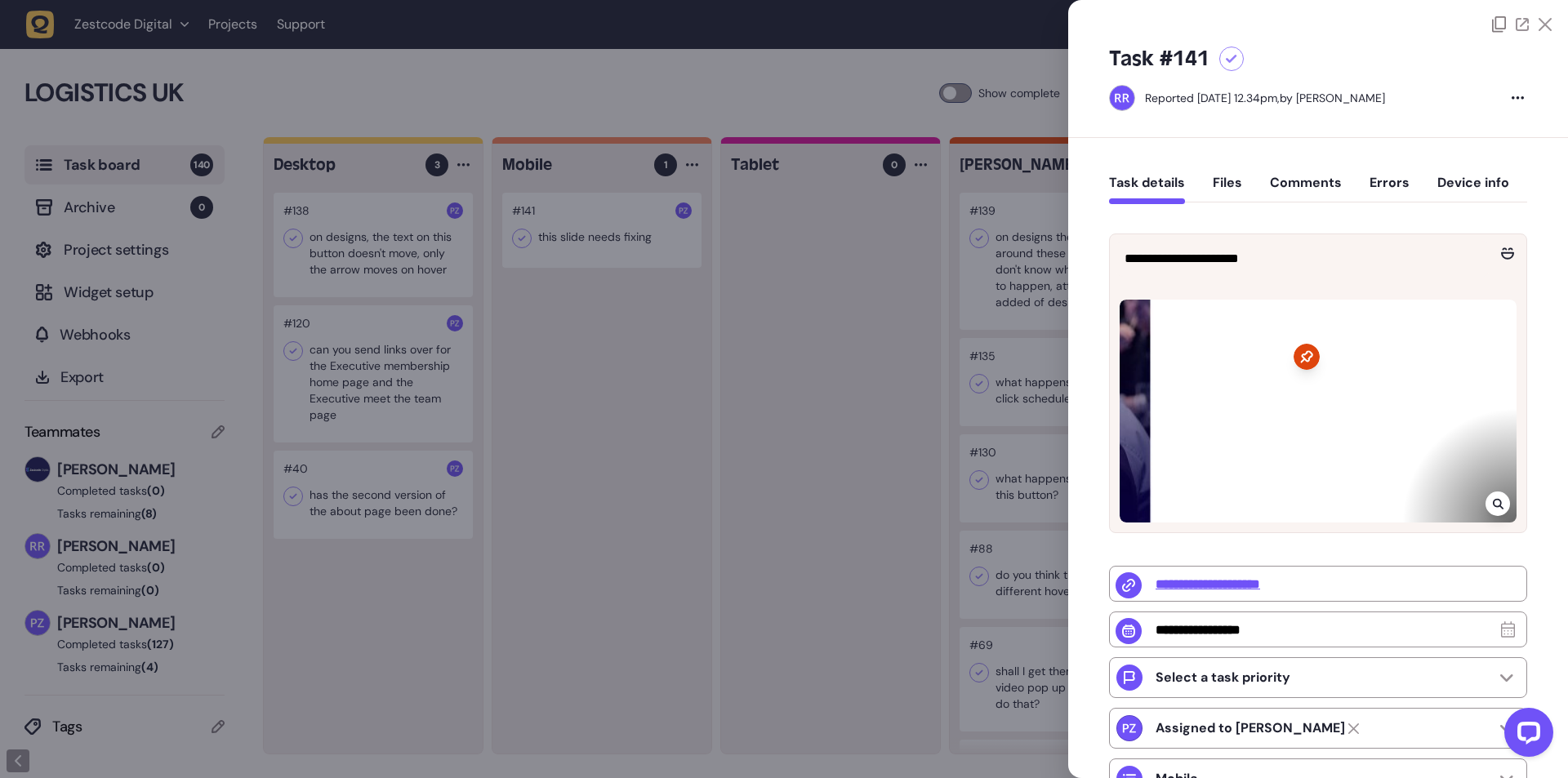
click at [1494, 499] on icon at bounding box center [1498, 504] width 11 height 13
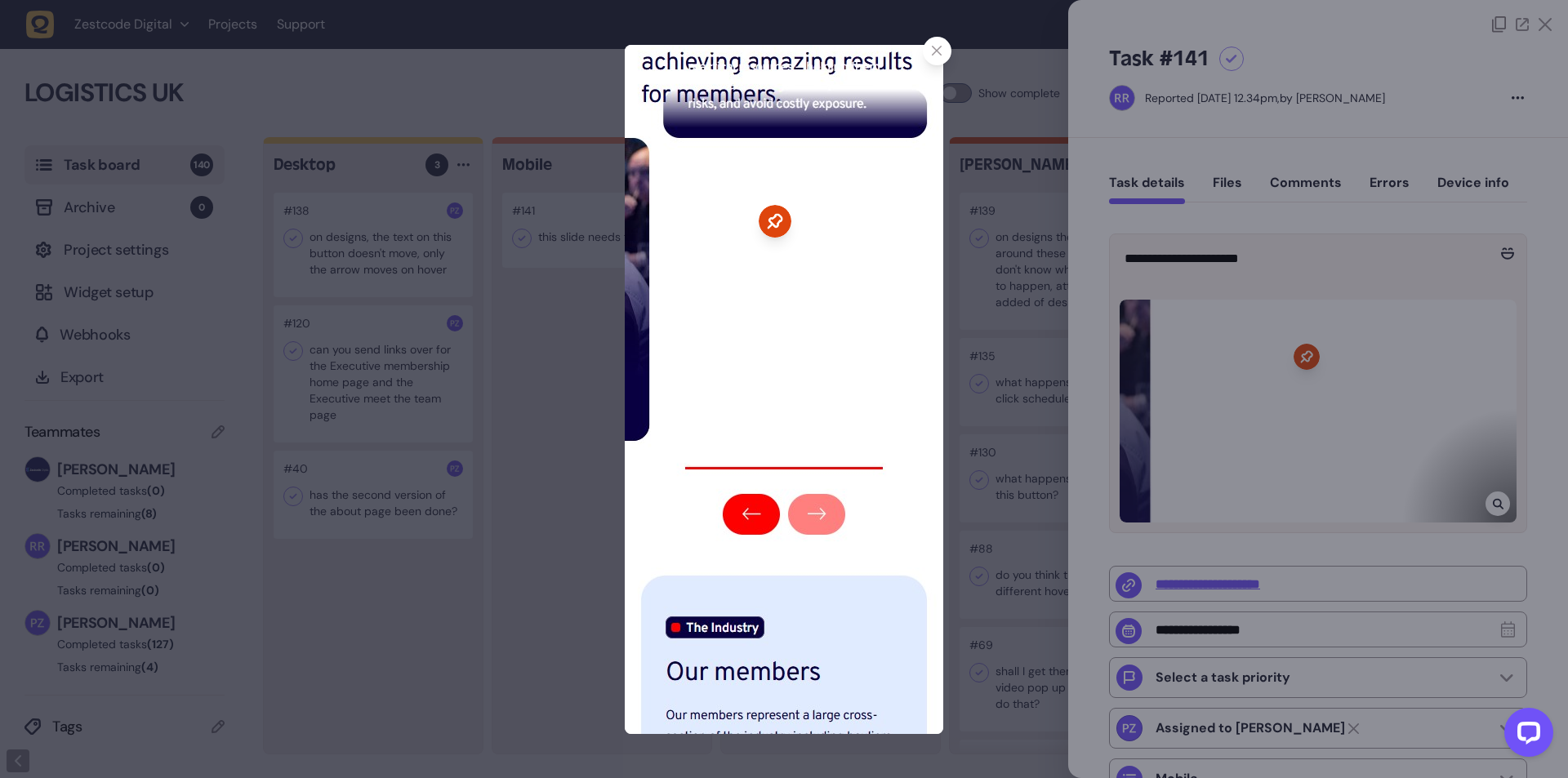
click at [1202, 585] on div at bounding box center [784, 389] width 1568 height 778
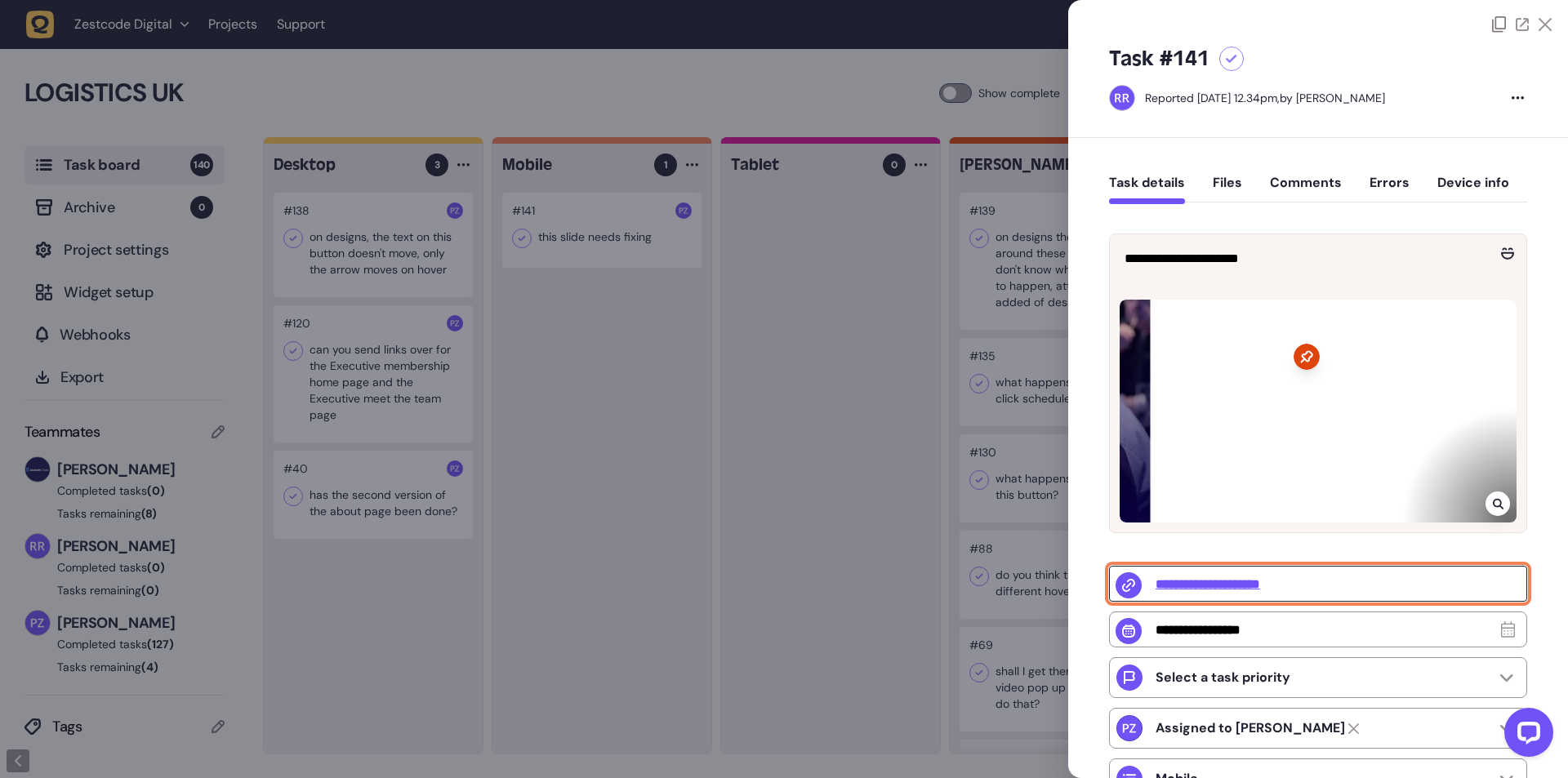
click at [1217, 585] on input "**********" at bounding box center [1318, 585] width 418 height 36
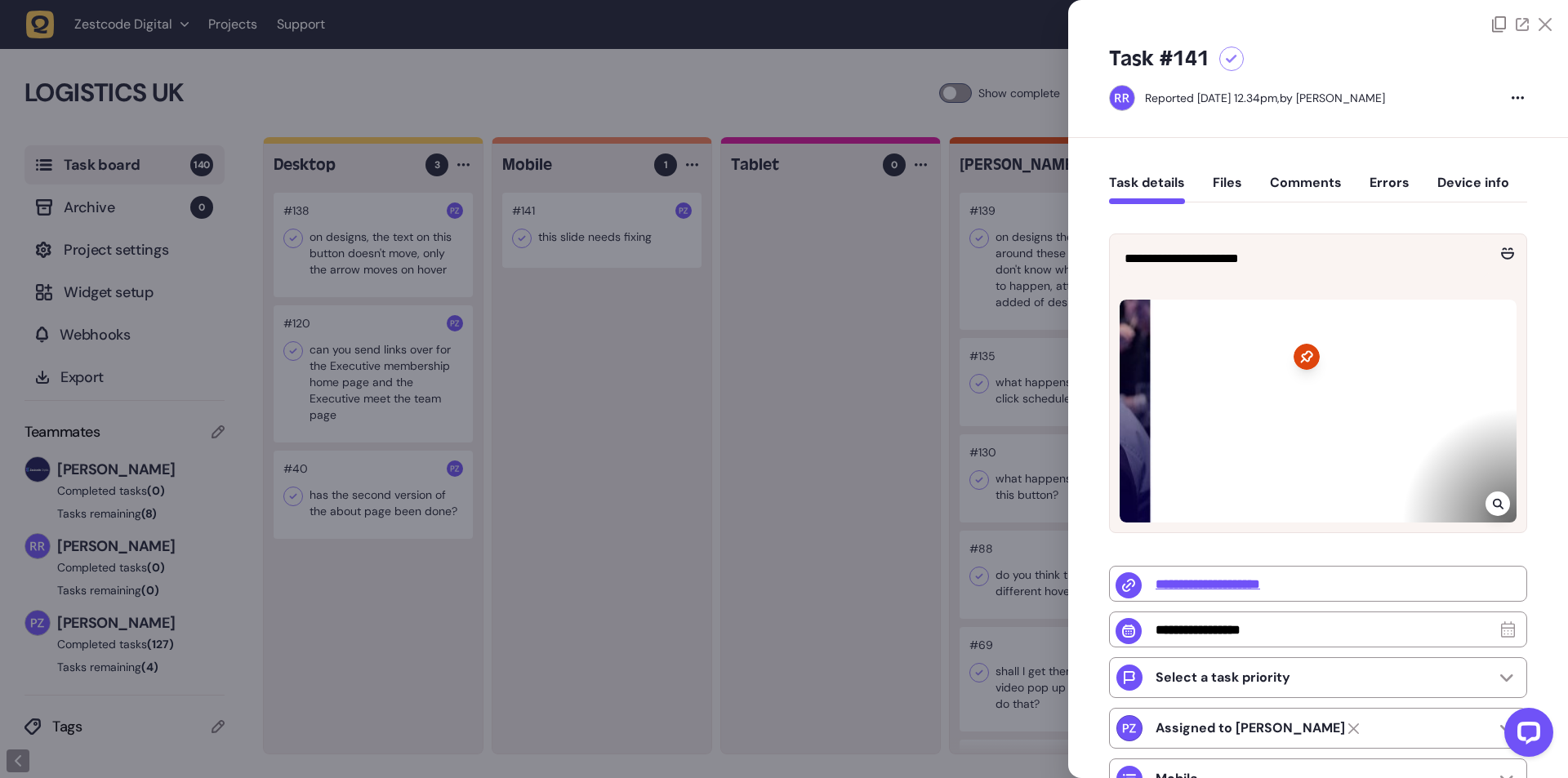
click at [345, 59] on div at bounding box center [784, 389] width 1568 height 778
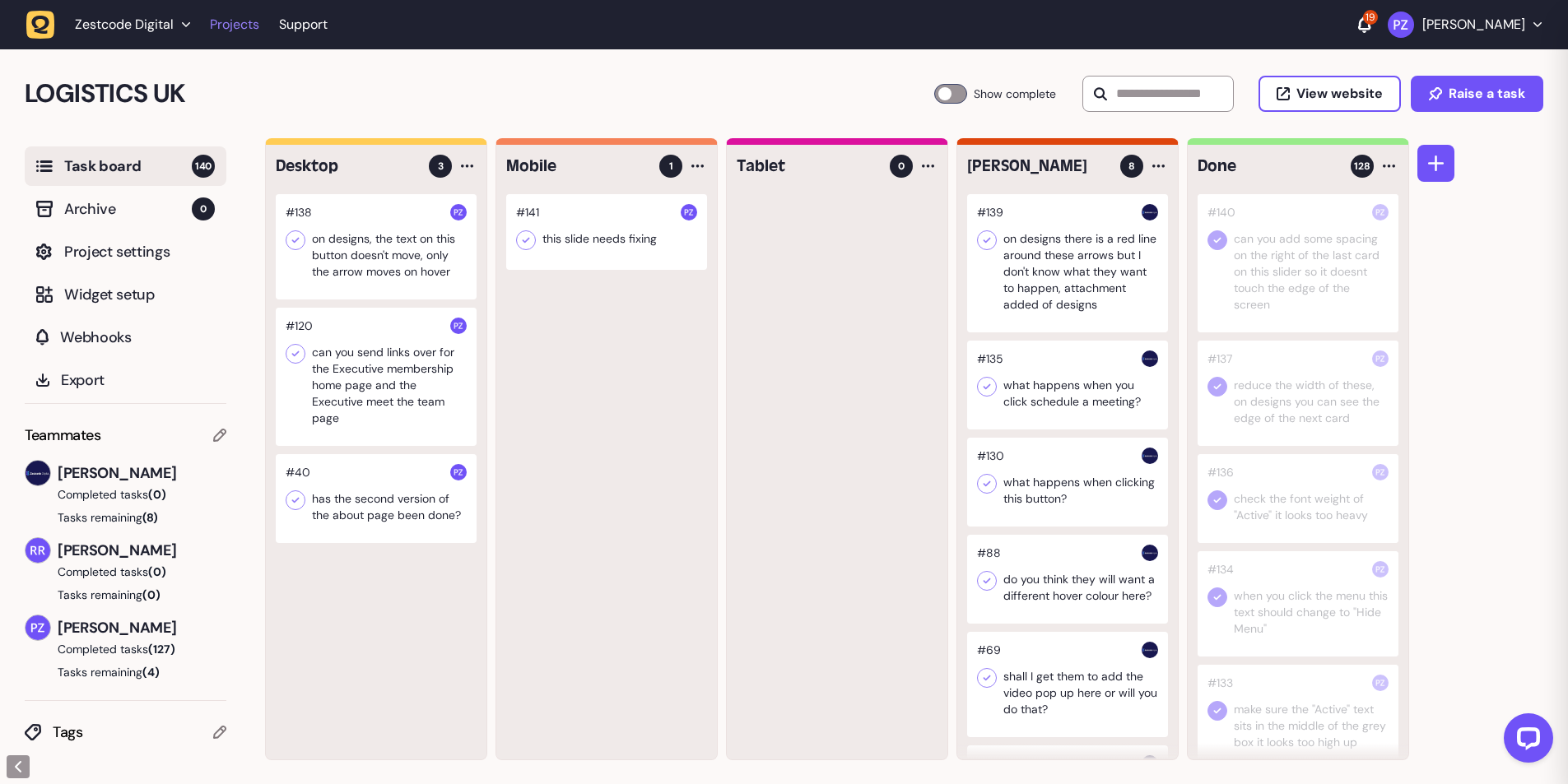
click at [238, 34] on link "Projects" at bounding box center [235, 25] width 50 height 30
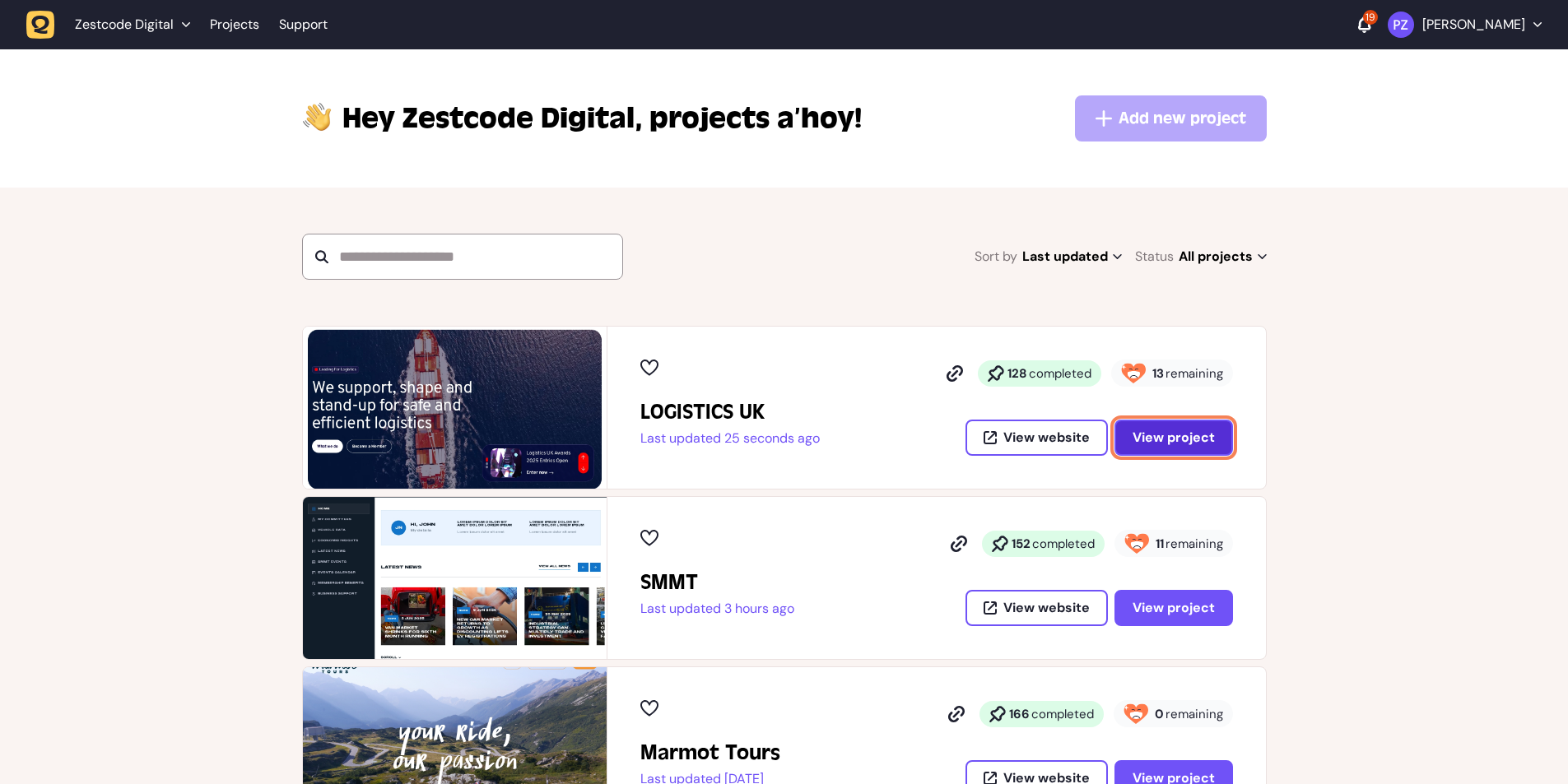
click at [1146, 449] on button "View project" at bounding box center [1173, 438] width 119 height 37
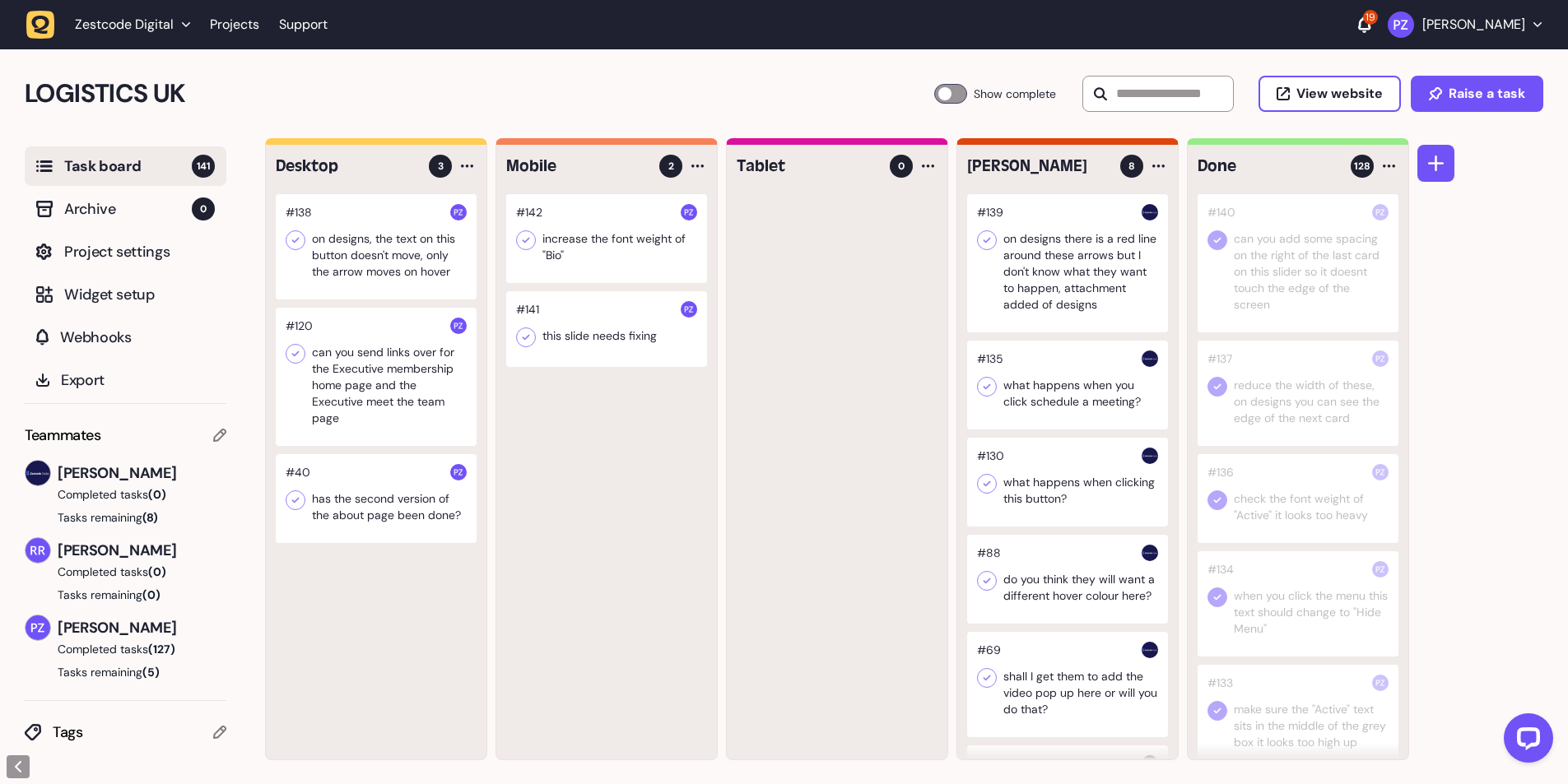
click at [603, 231] on div at bounding box center [606, 238] width 201 height 89
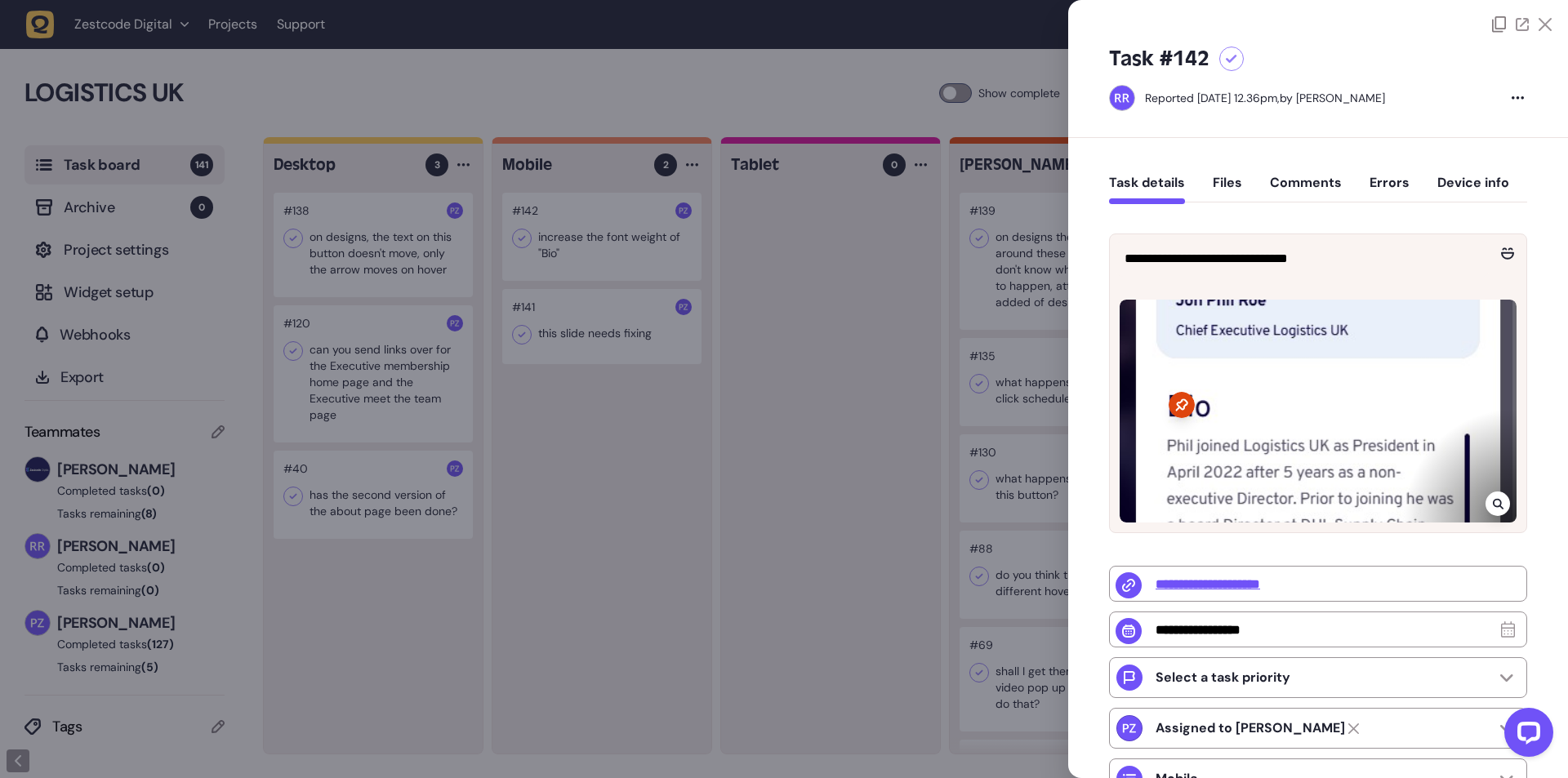
click at [494, 83] on div at bounding box center [784, 389] width 1568 height 778
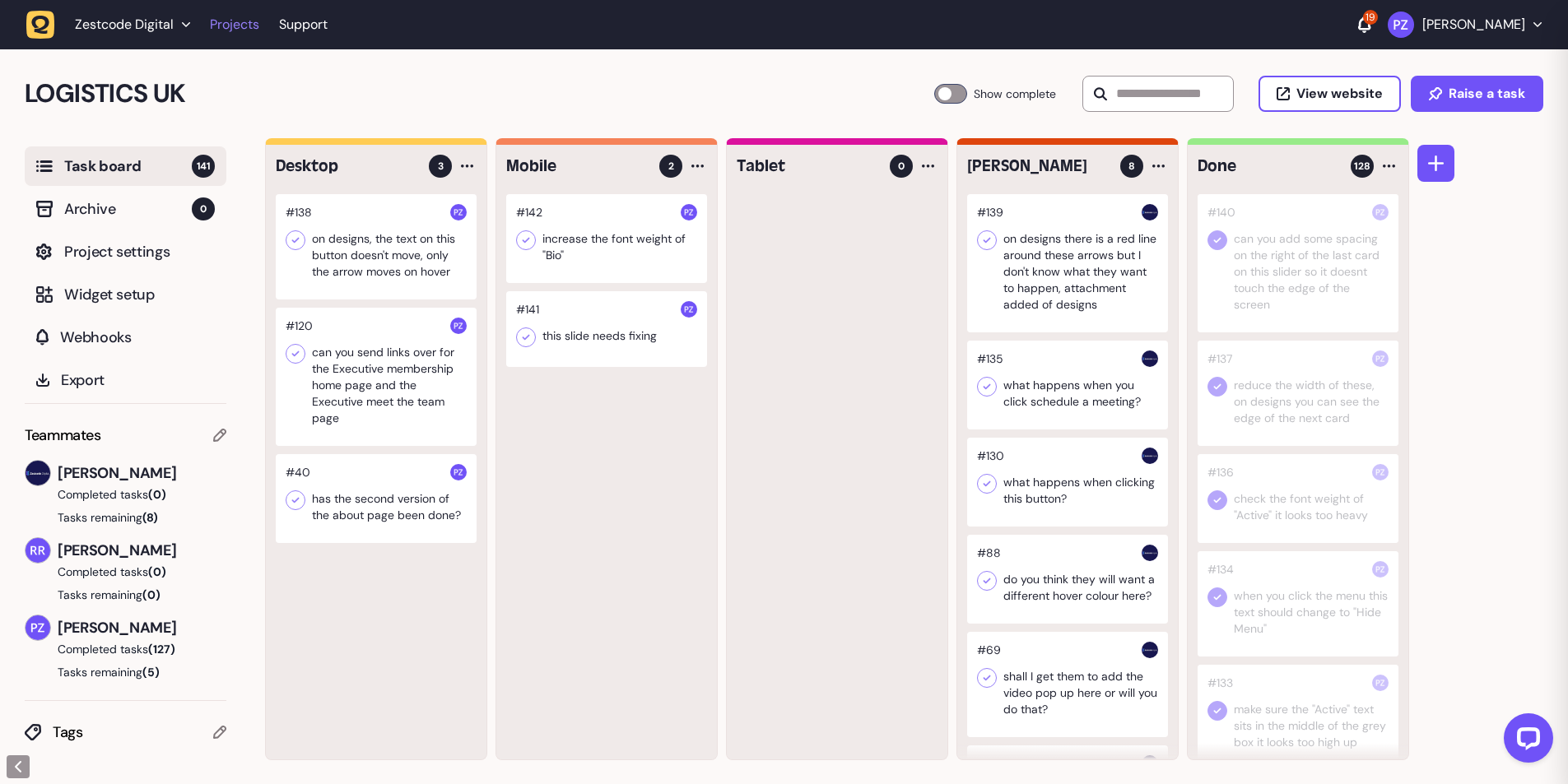
click at [230, 24] on link "Projects" at bounding box center [235, 25] width 50 height 30
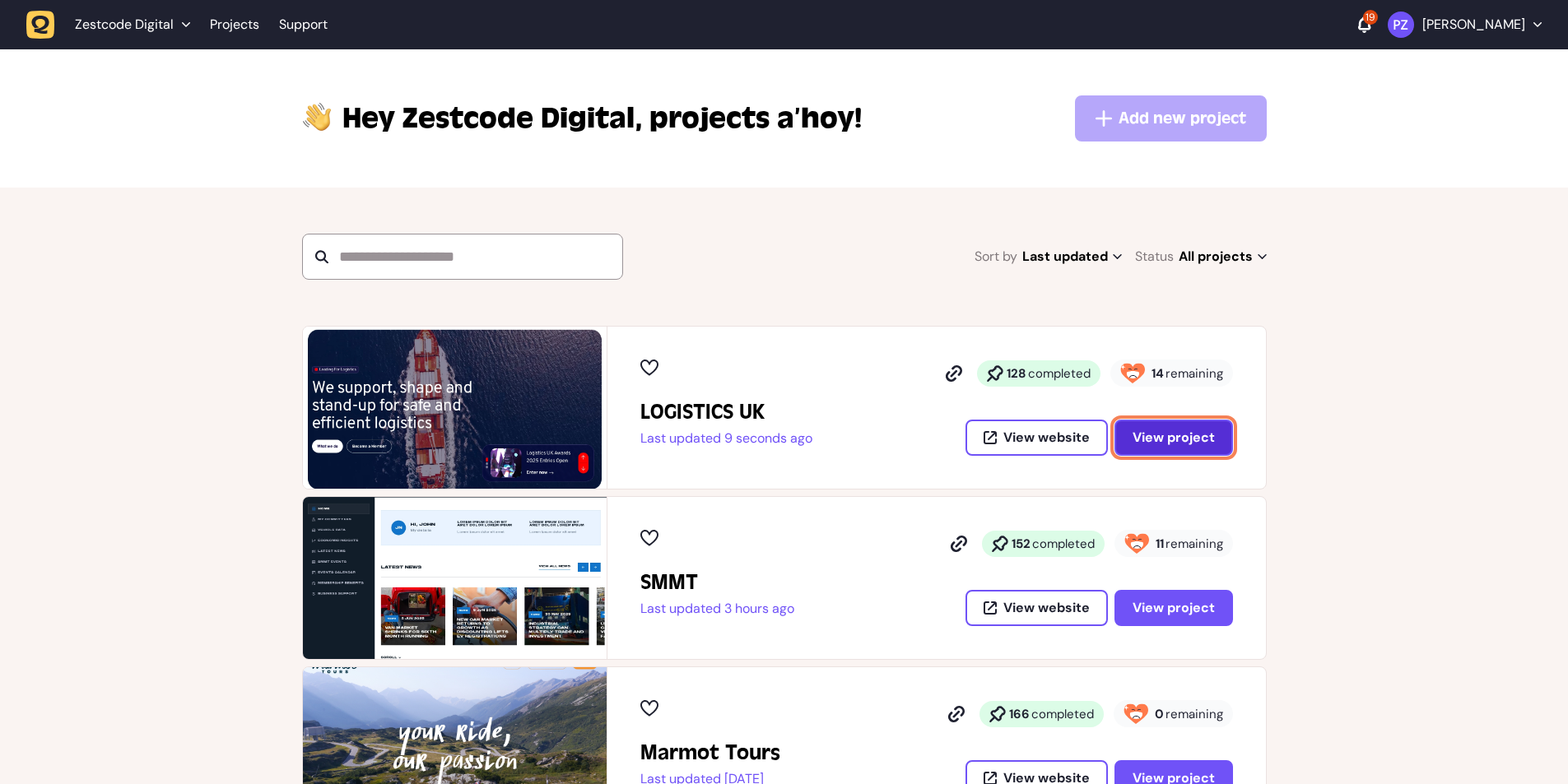
click at [1198, 431] on span "View project" at bounding box center [1173, 438] width 82 height 13
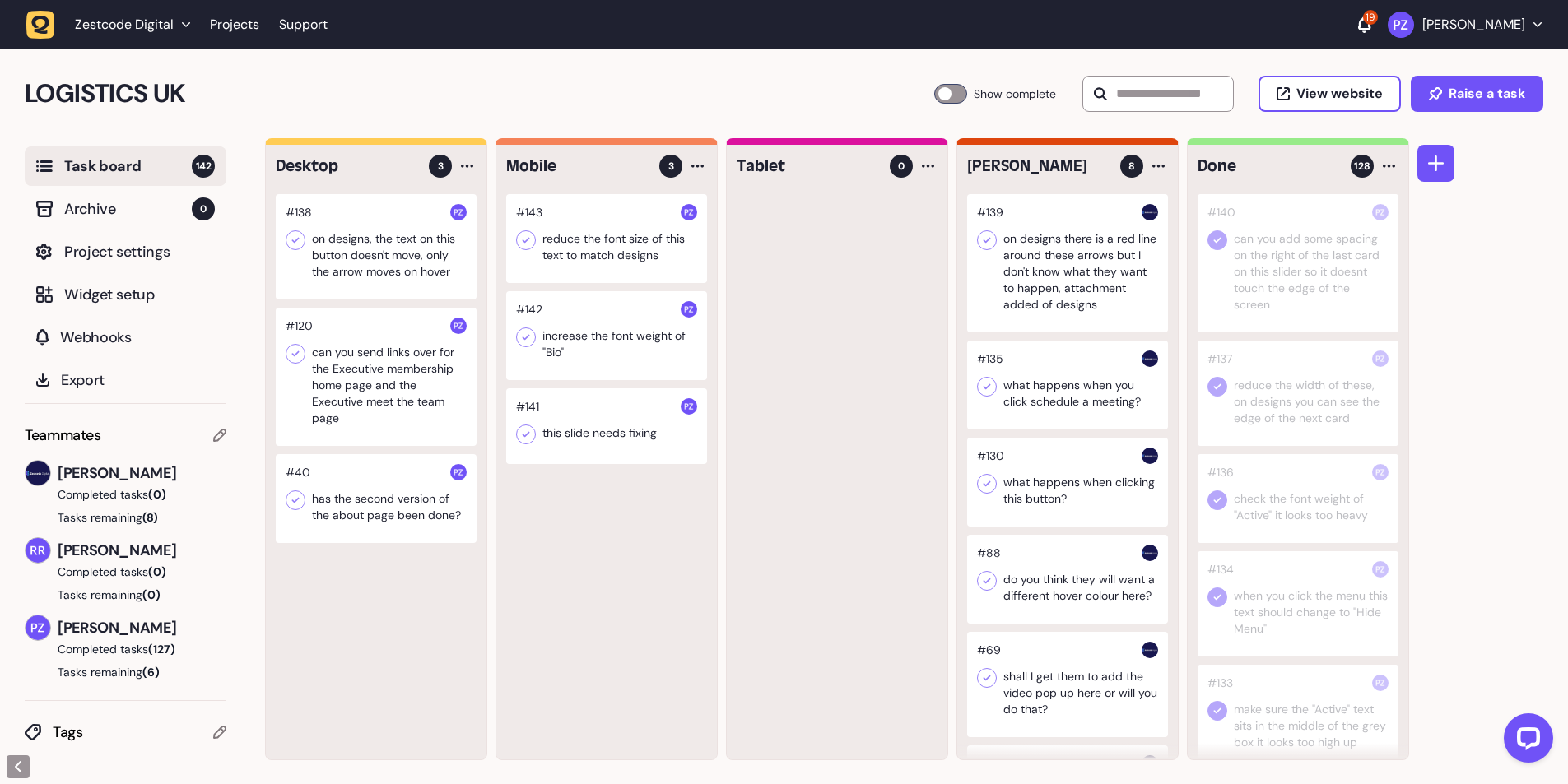
click at [606, 229] on div at bounding box center [606, 238] width 201 height 89
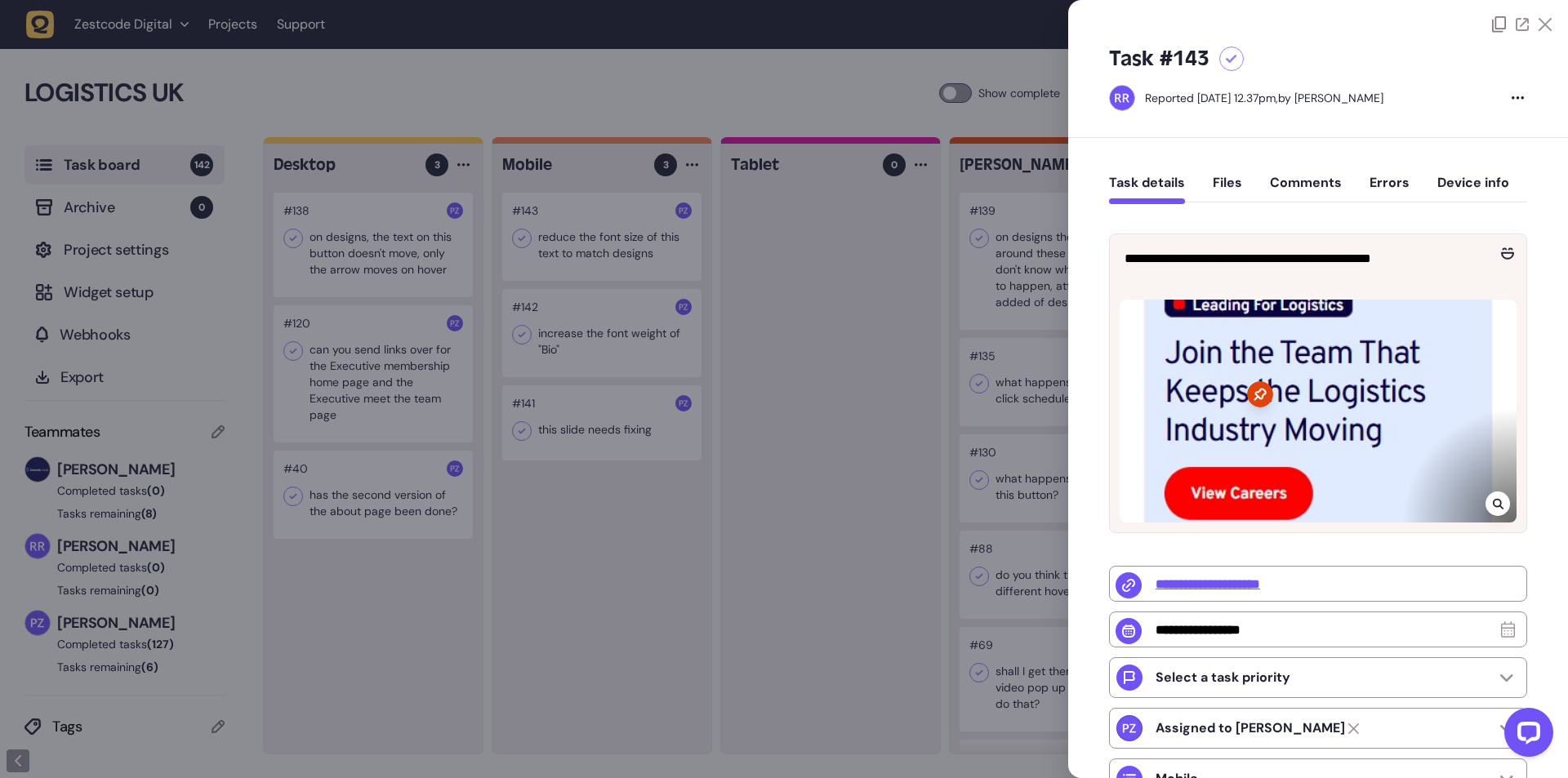
click at [570, 602] on div at bounding box center [784, 389] width 1568 height 778
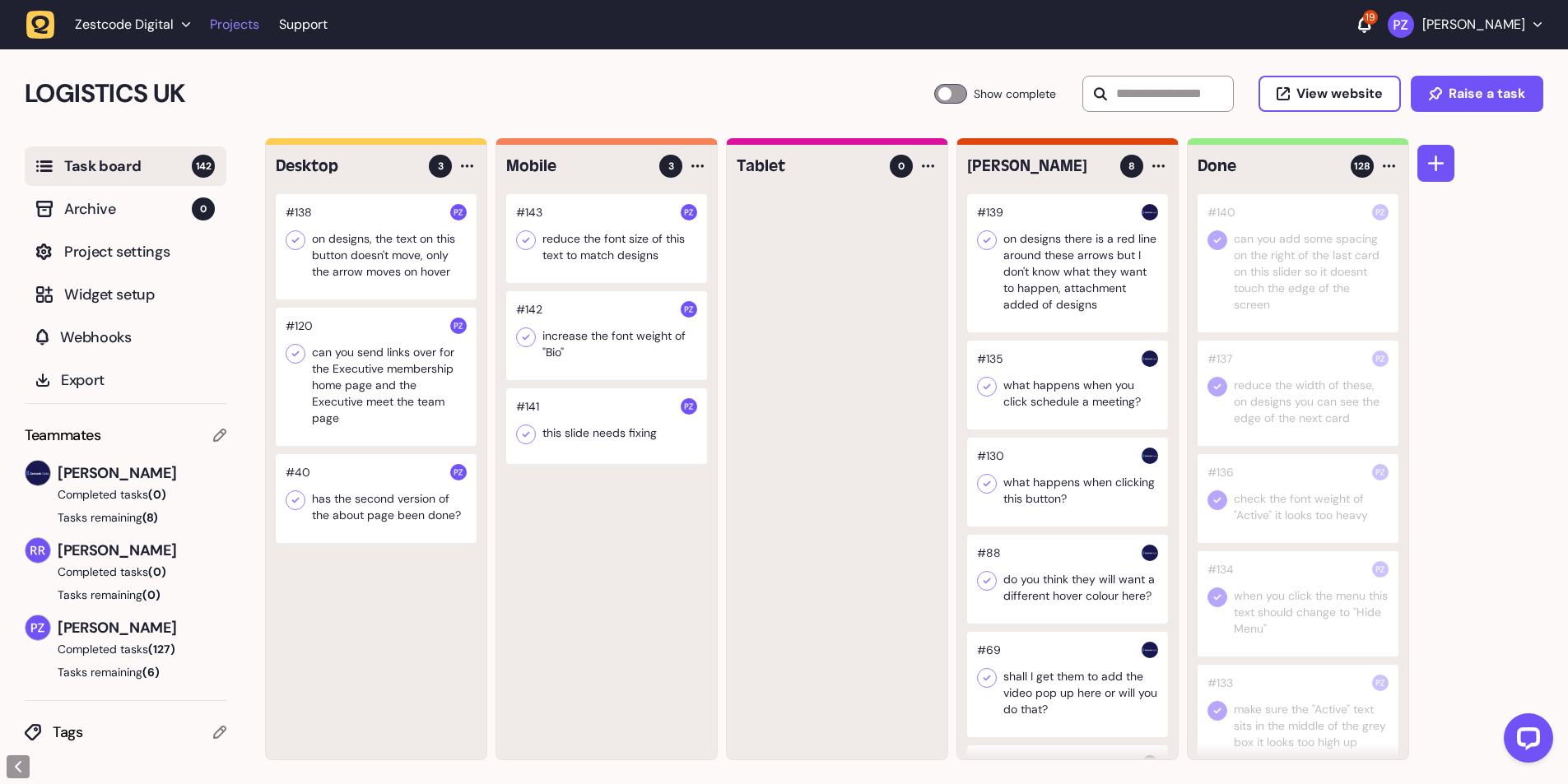
click at [230, 12] on link "Projects" at bounding box center [235, 25] width 50 height 30
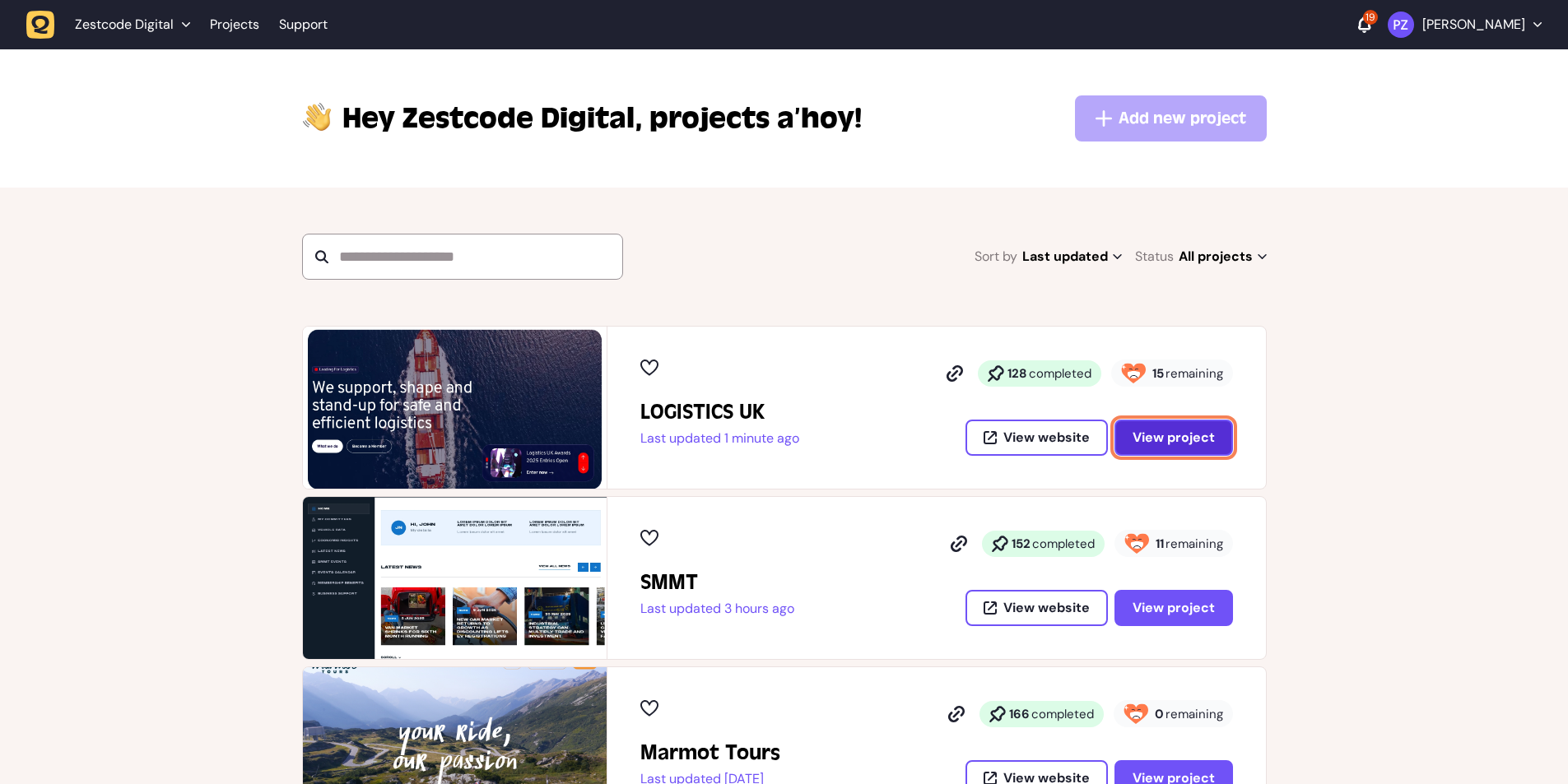
click at [1175, 434] on span "View project" at bounding box center [1173, 438] width 82 height 13
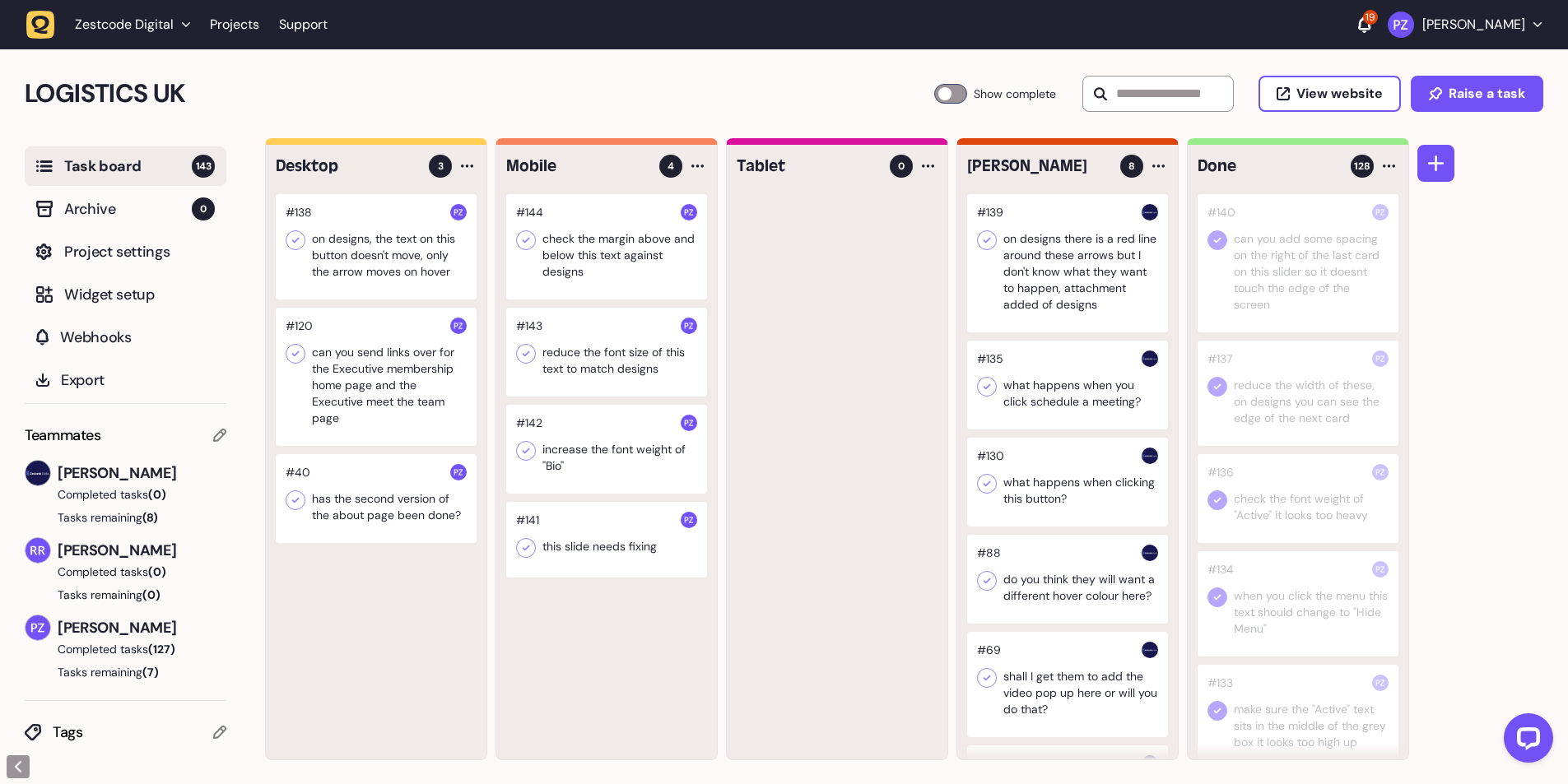
click at [573, 253] on div at bounding box center [606, 246] width 201 height 105
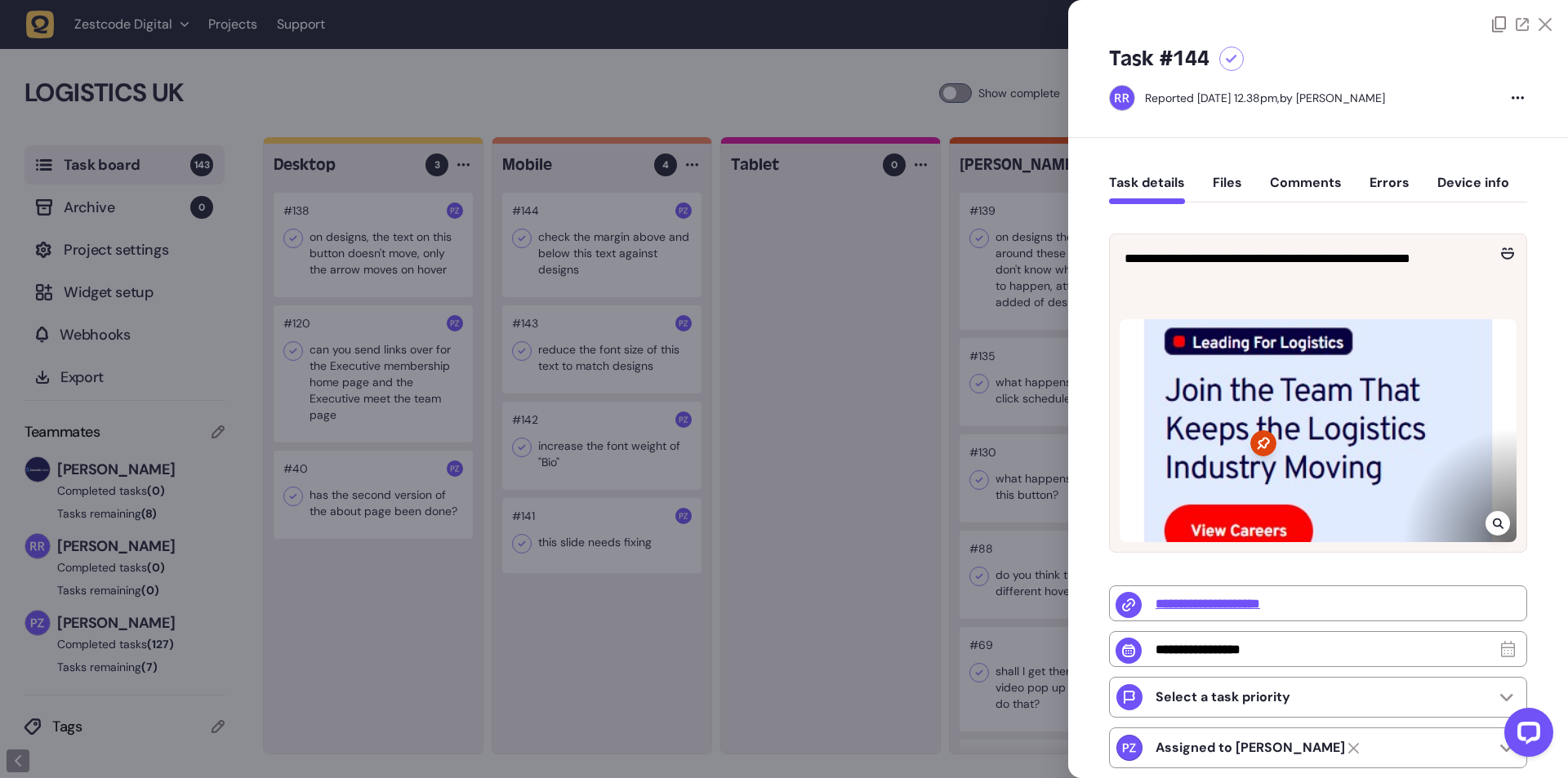
click at [1495, 521] on icon at bounding box center [1498, 524] width 11 height 13
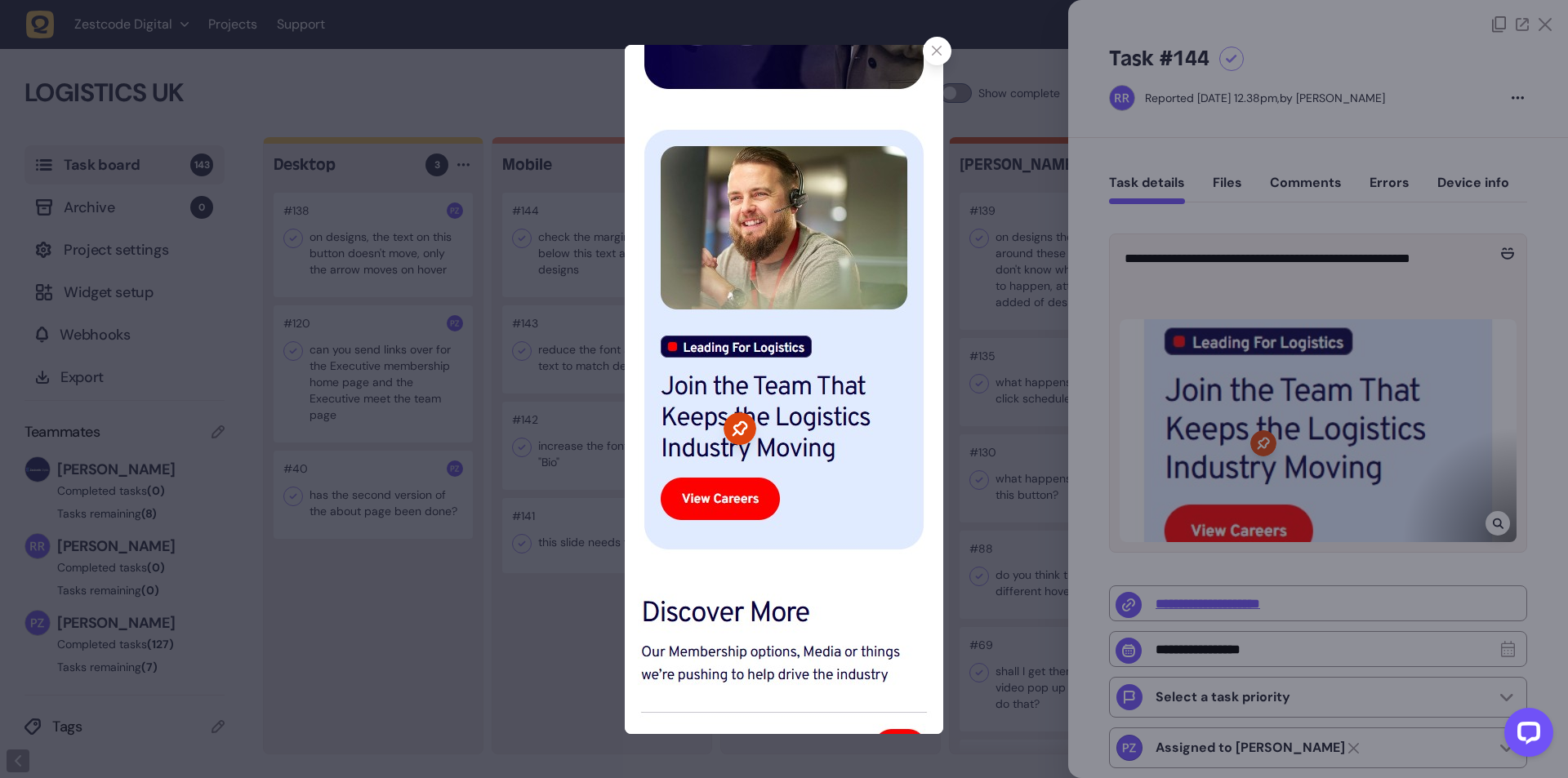
click at [991, 491] on div at bounding box center [784, 389] width 1568 height 778
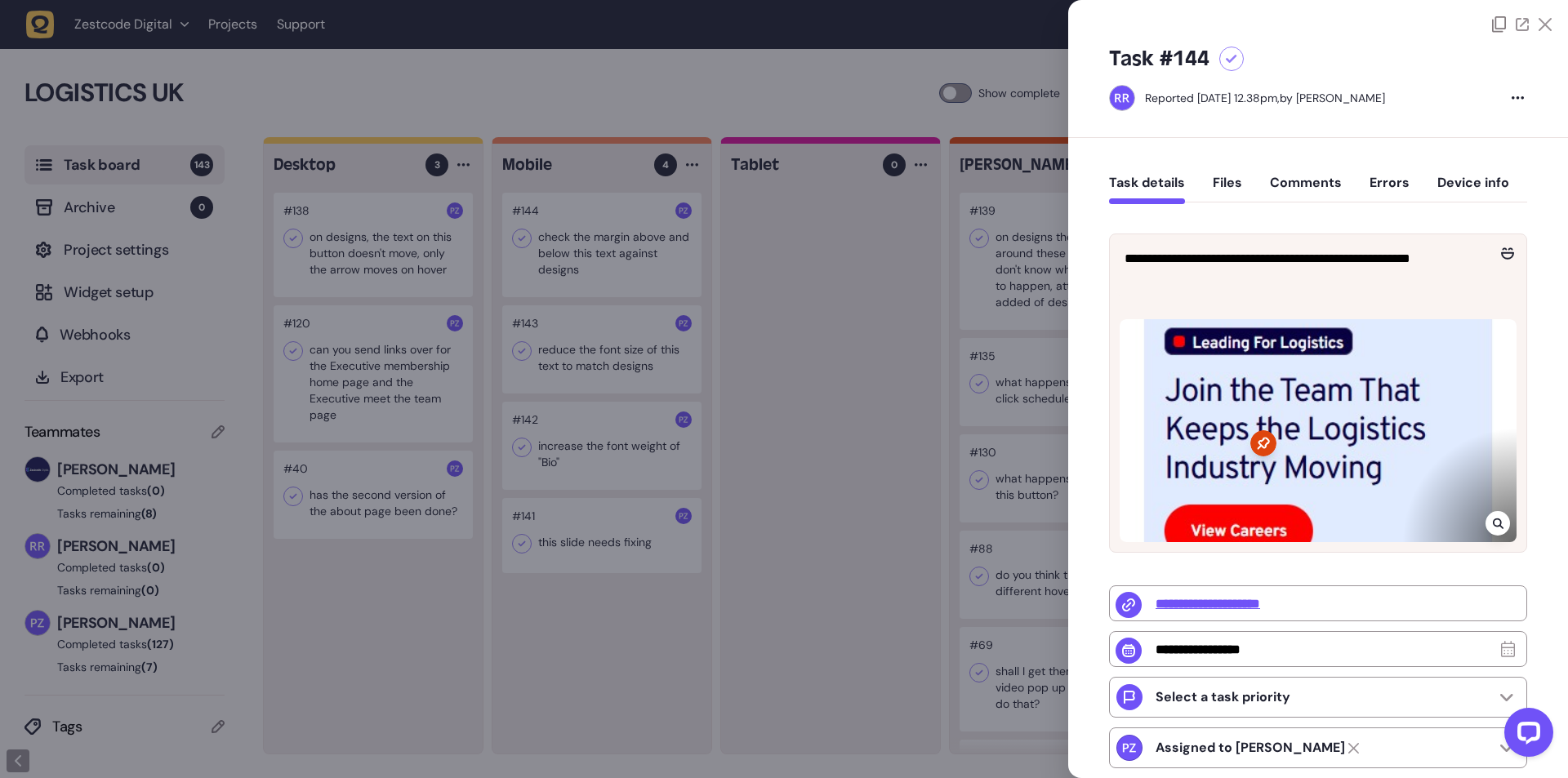
click at [263, 50] on div at bounding box center [784, 389] width 1568 height 778
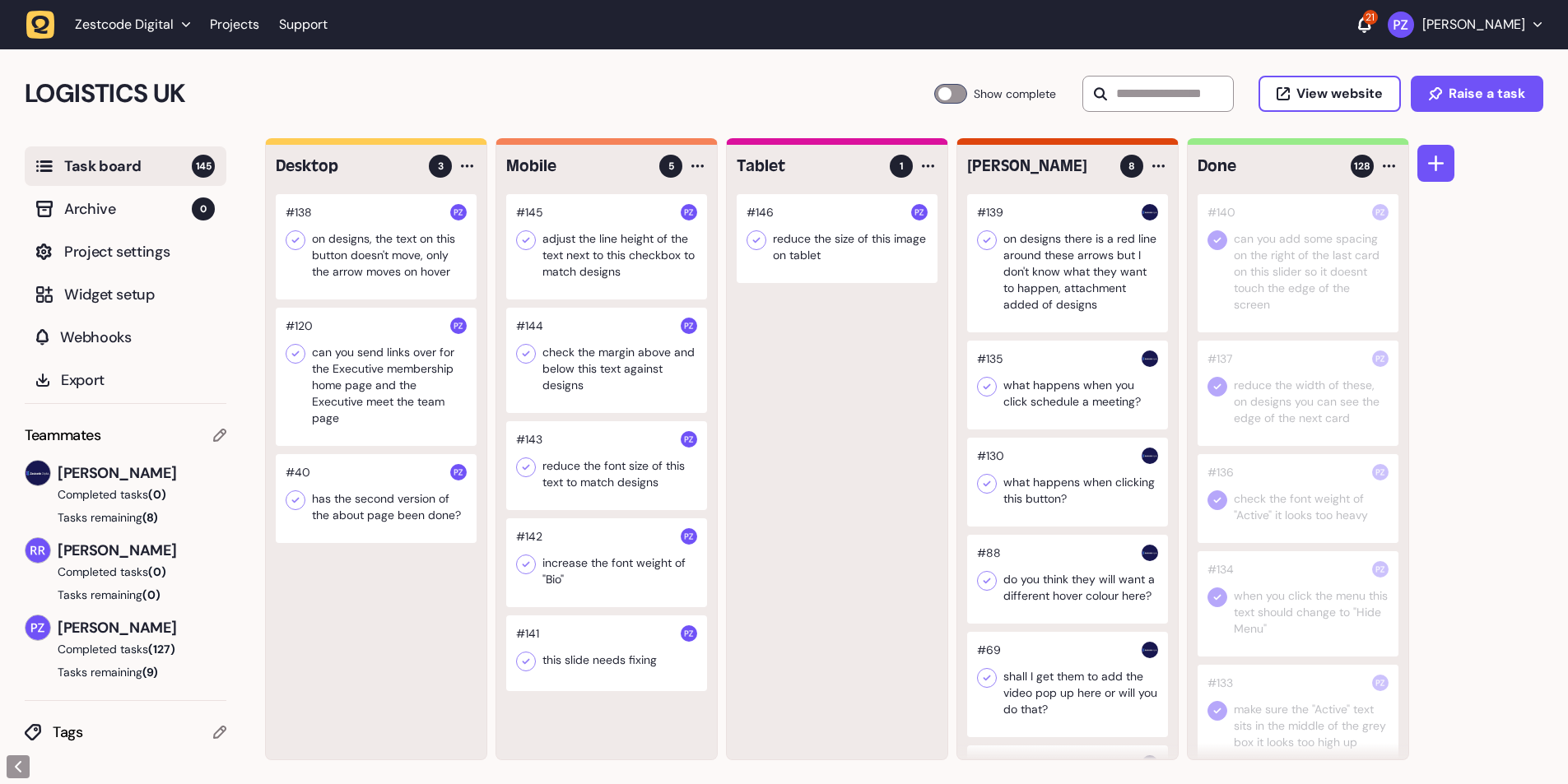
click at [816, 265] on div at bounding box center [837, 238] width 201 height 89
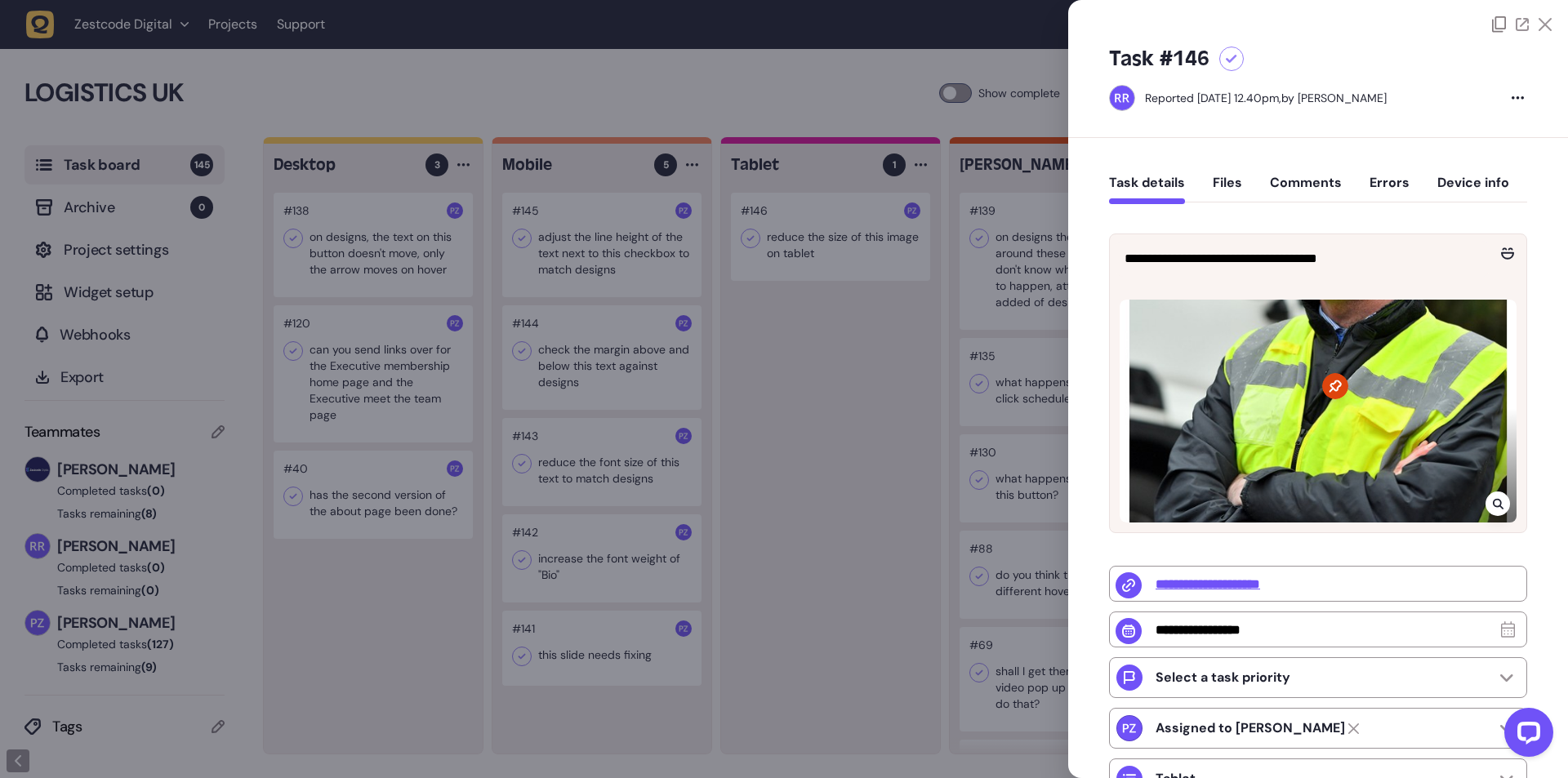
drag, startPoint x: 799, startPoint y: 431, endPoint x: 791, endPoint y: 412, distance: 20.6
click at [800, 430] on div at bounding box center [784, 389] width 1568 height 778
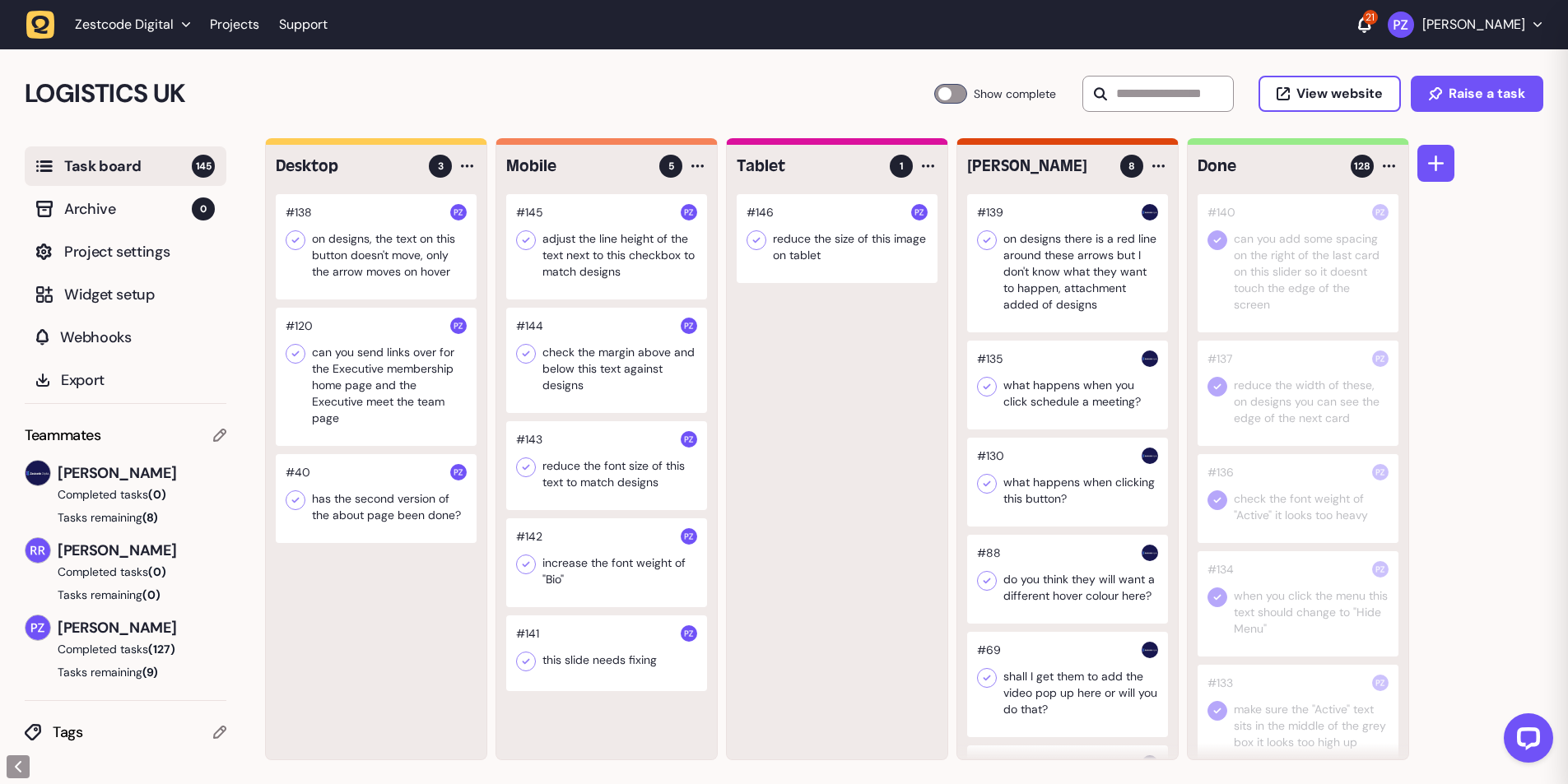
click at [612, 270] on div at bounding box center [606, 246] width 201 height 105
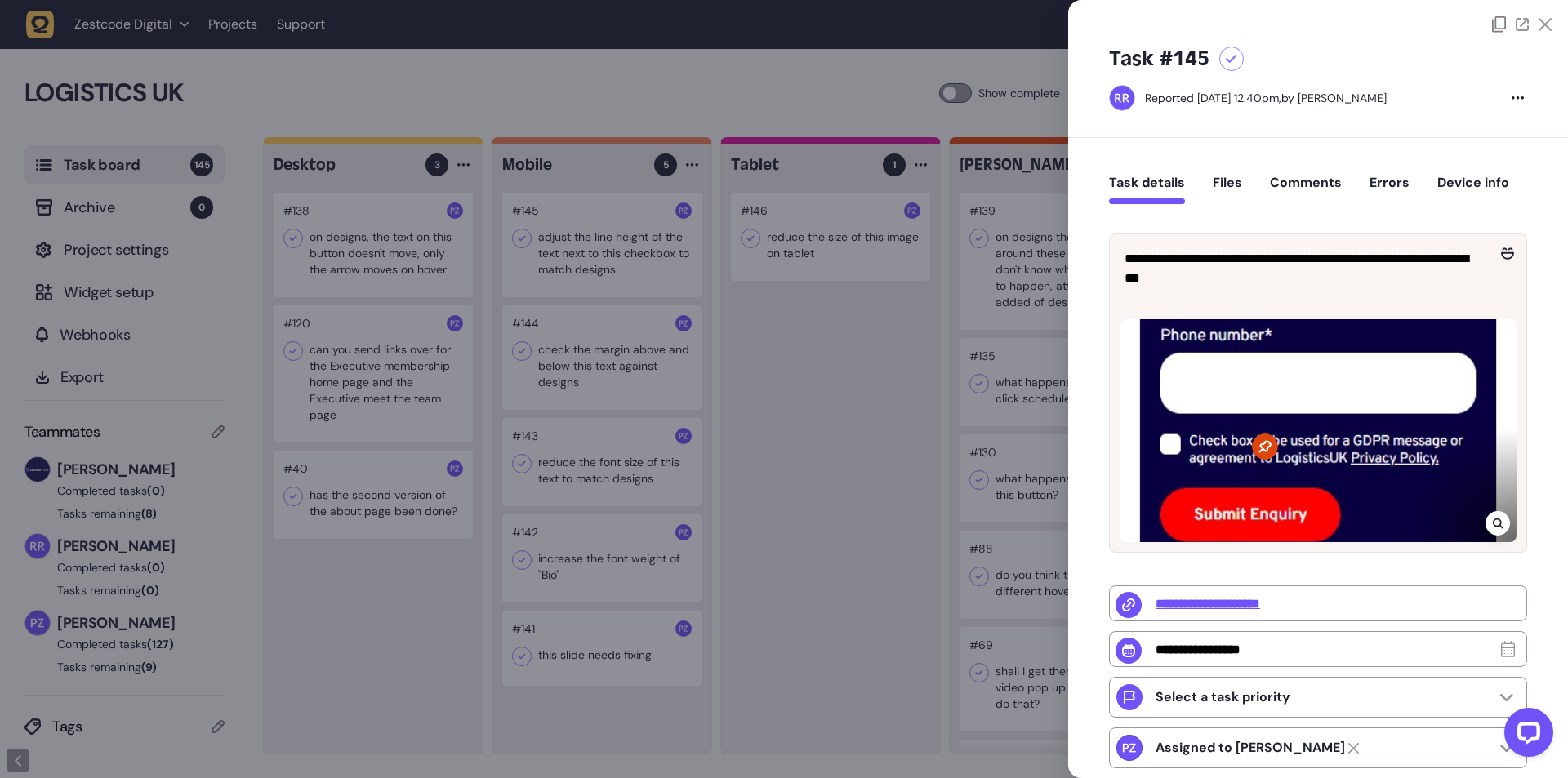
click at [783, 404] on div at bounding box center [784, 389] width 1568 height 778
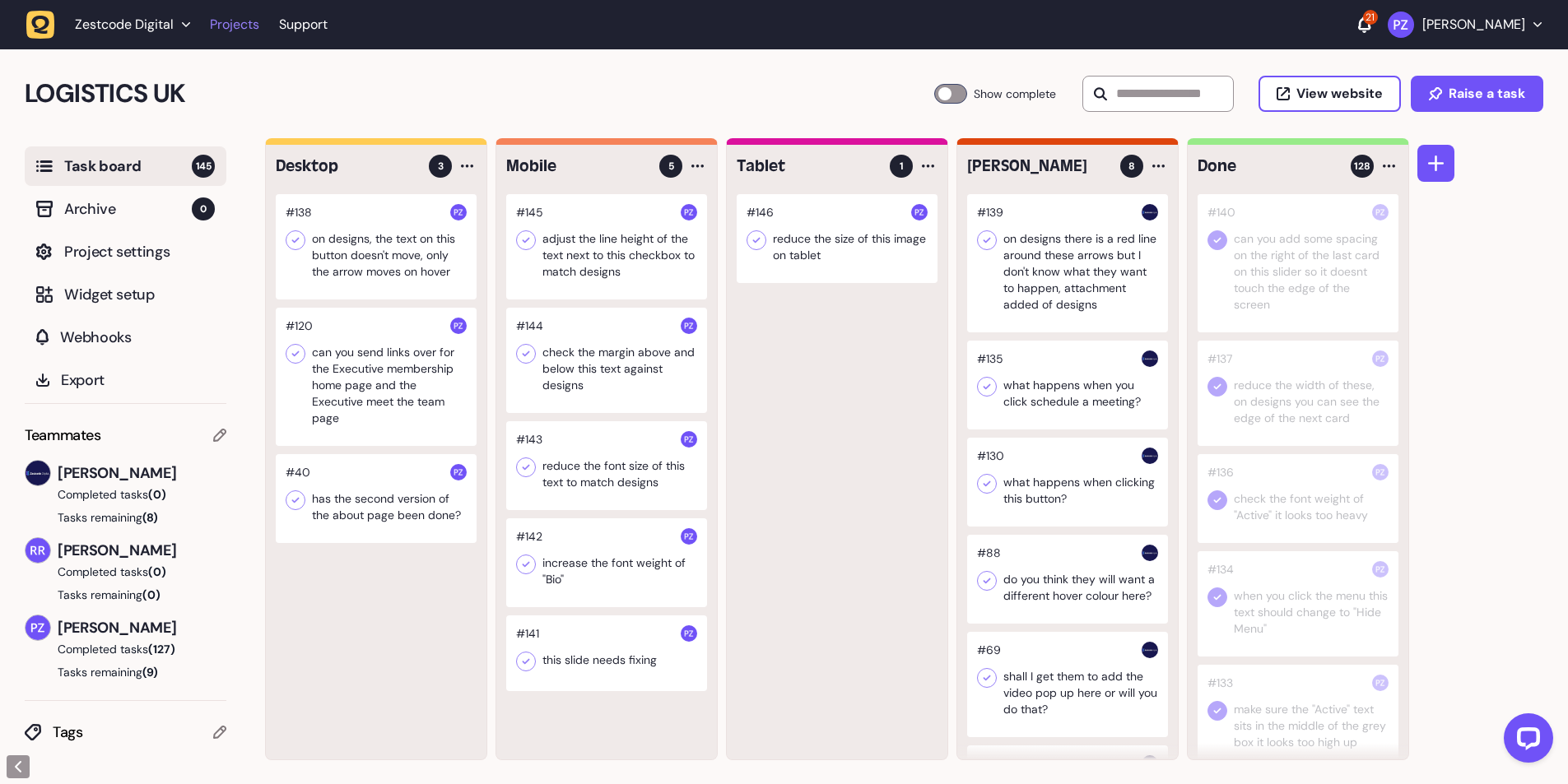
click at [243, 32] on link "Projects" at bounding box center [235, 25] width 50 height 30
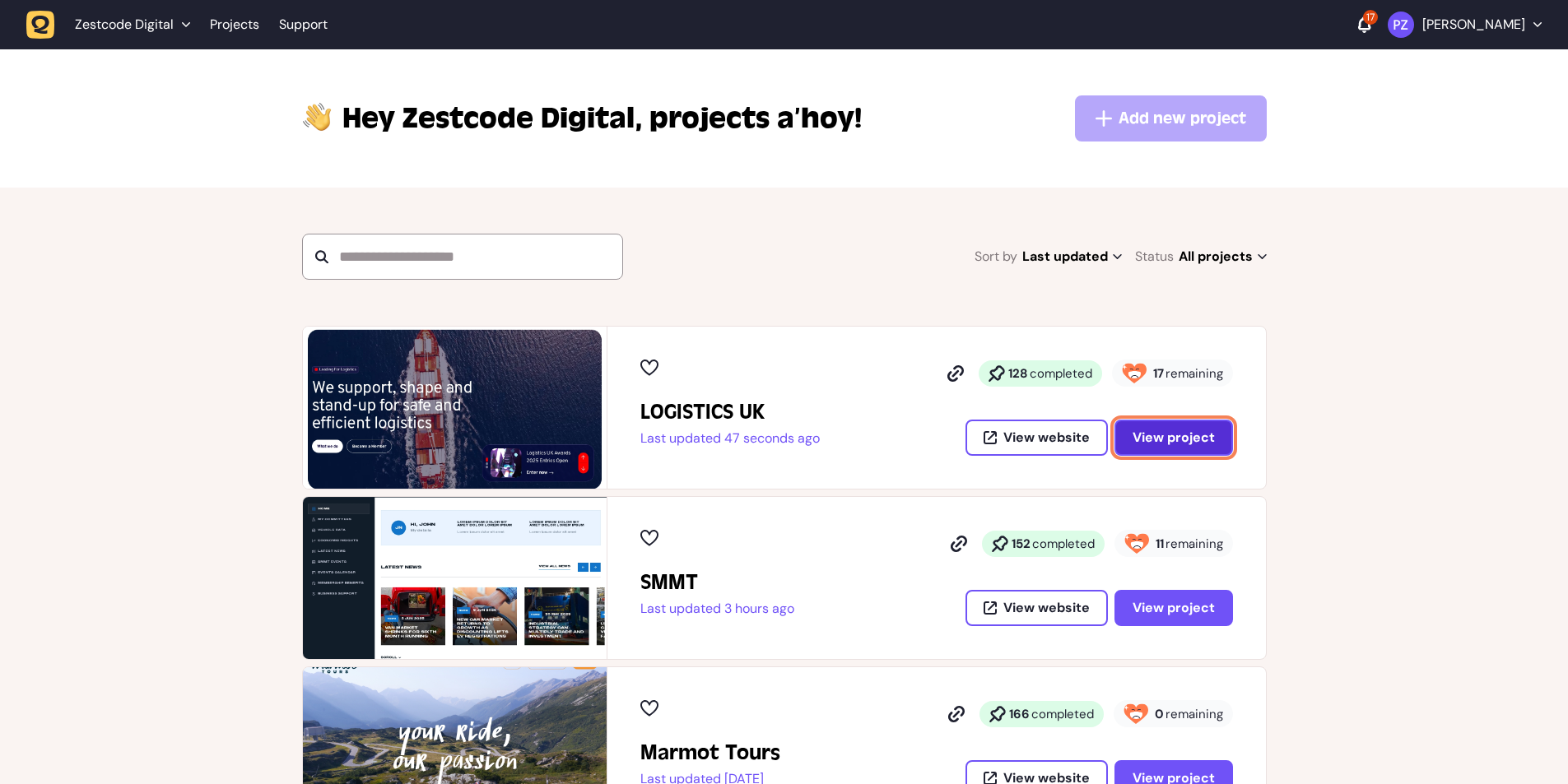
click at [1165, 438] on span "View project" at bounding box center [1173, 438] width 82 height 13
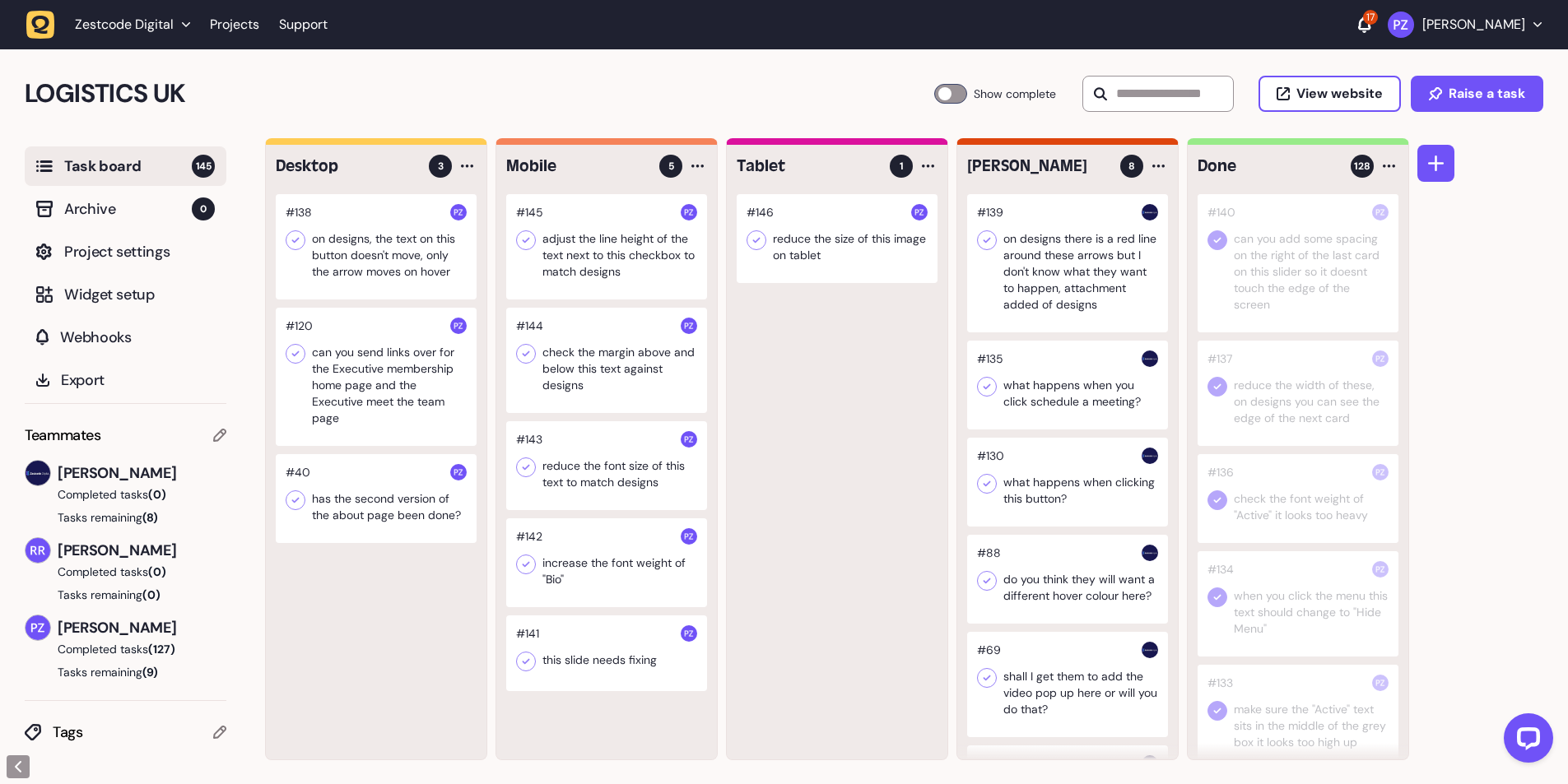
click at [411, 272] on div at bounding box center [376, 246] width 201 height 105
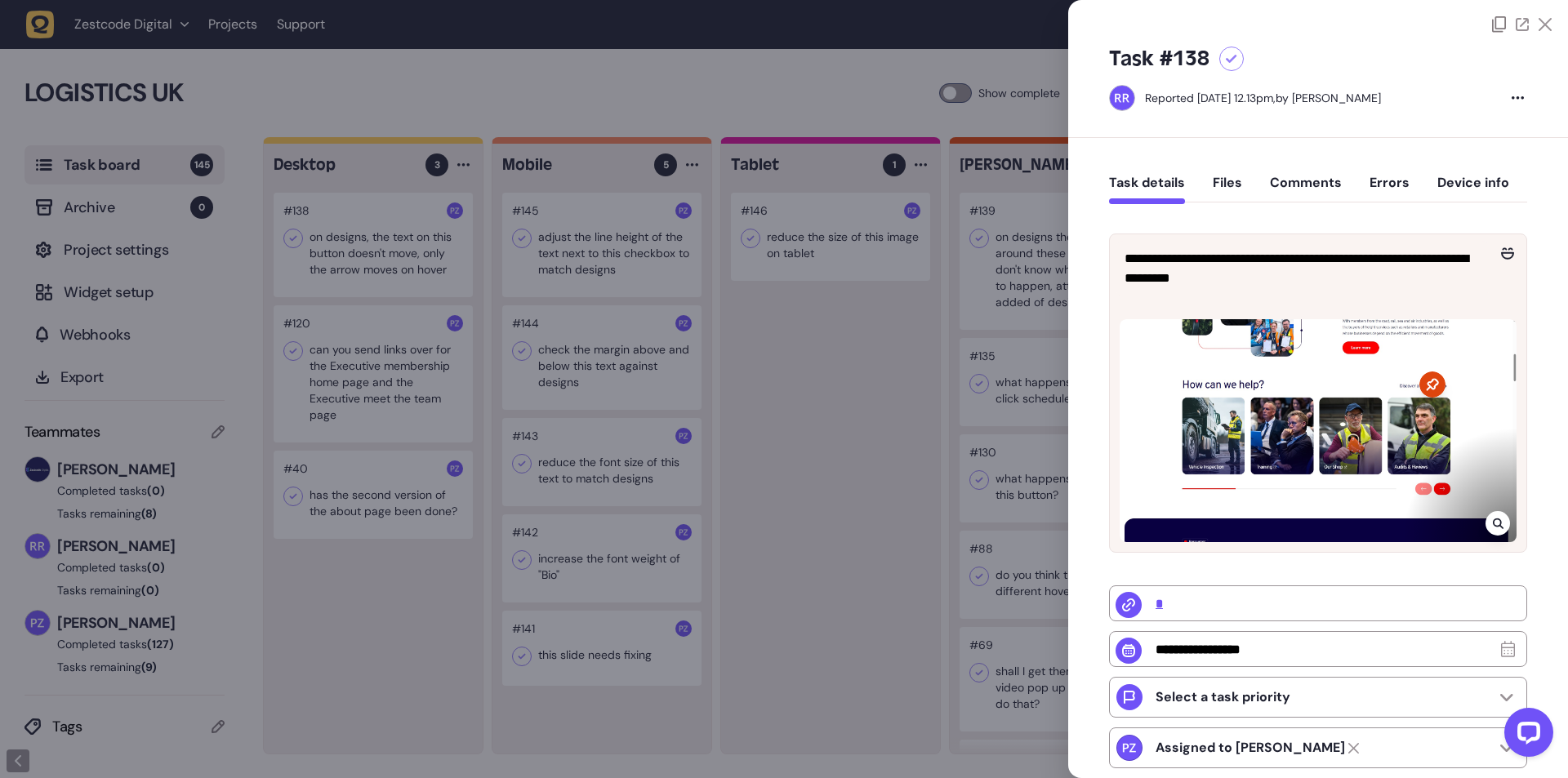
click at [895, 372] on div at bounding box center [784, 389] width 1568 height 778
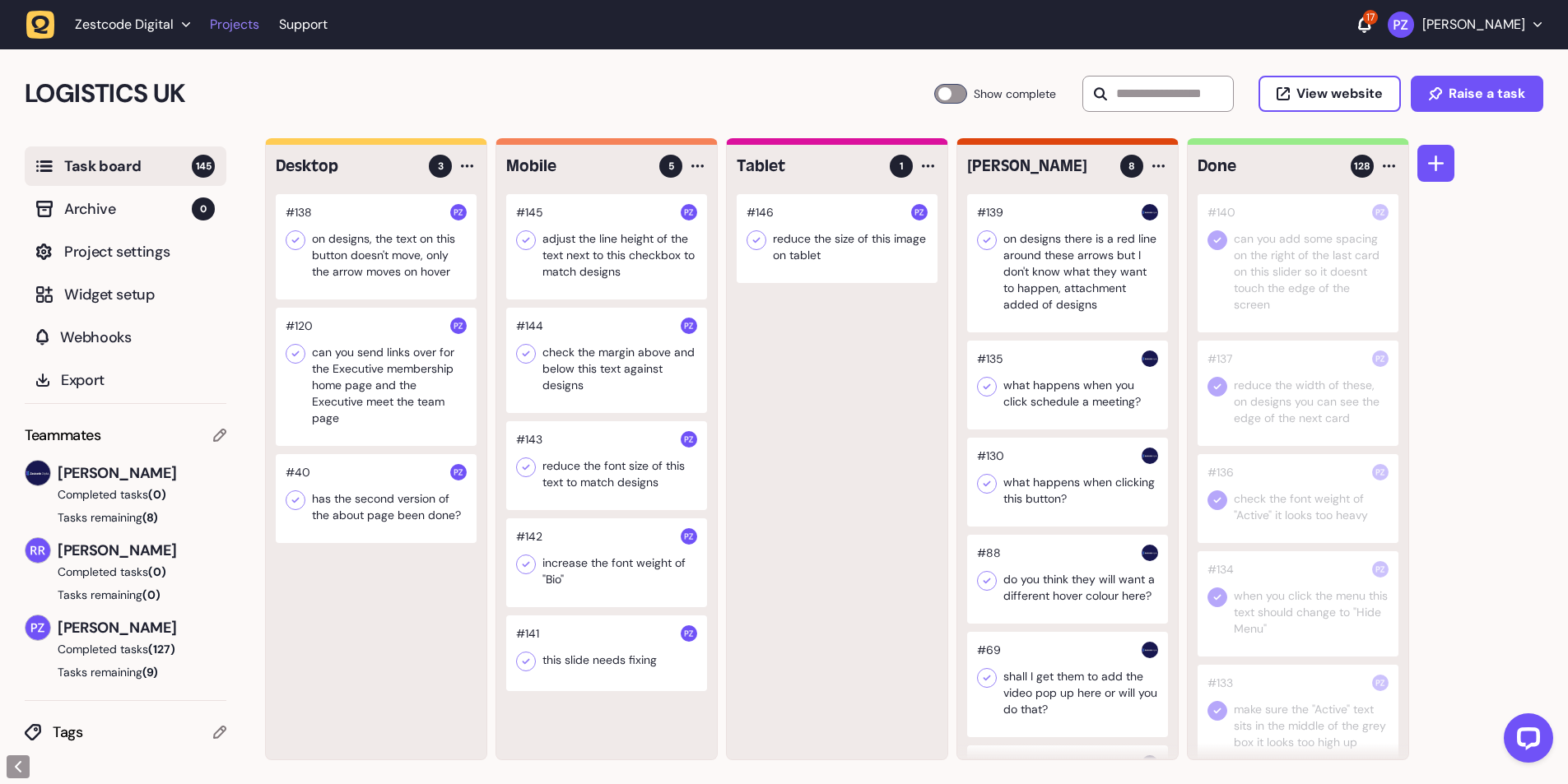
click at [240, 24] on link "Projects" at bounding box center [235, 25] width 50 height 30
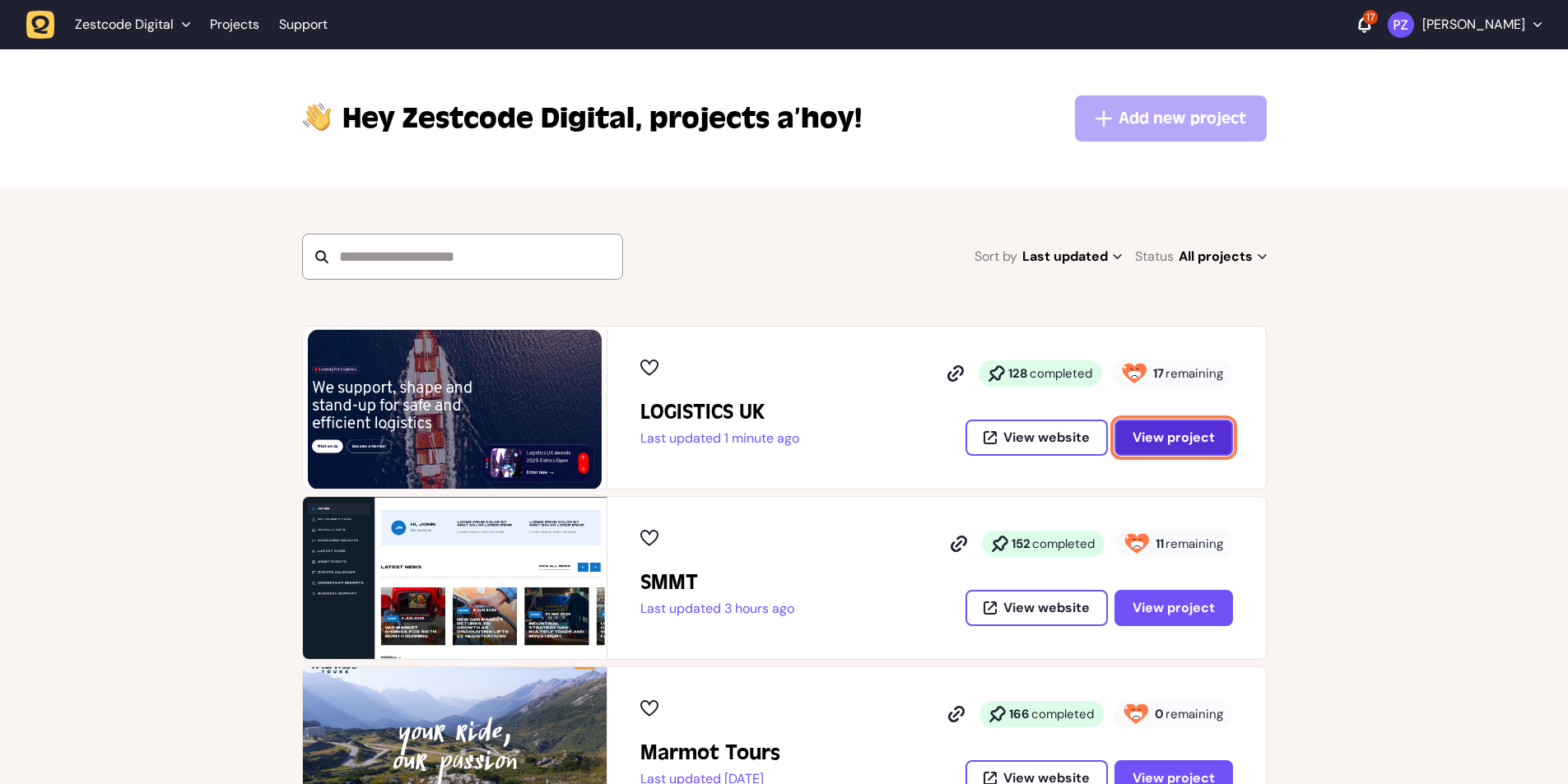
click at [1152, 437] on span "View project" at bounding box center [1173, 438] width 82 height 13
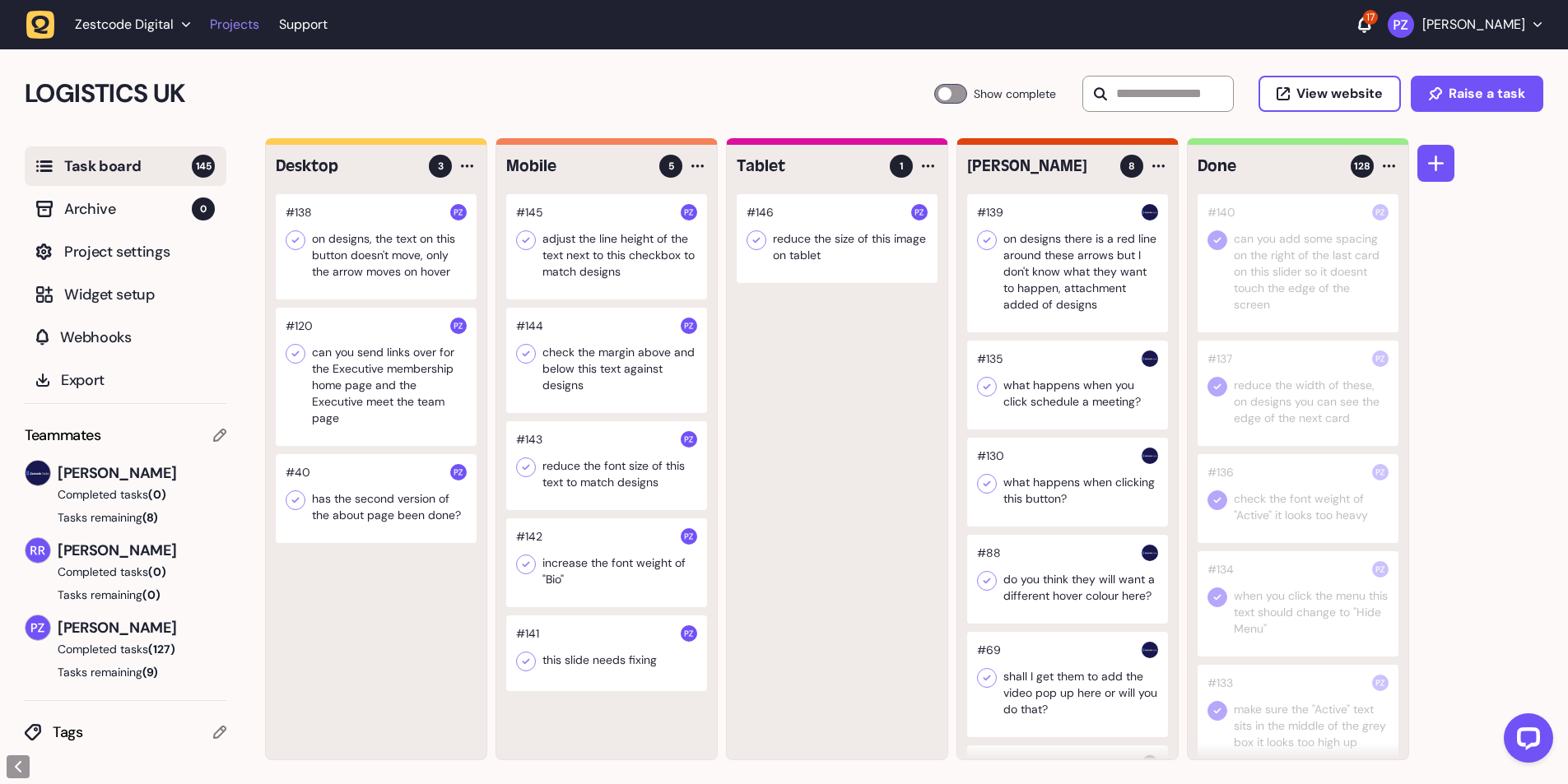
click at [240, 27] on link "Projects" at bounding box center [235, 25] width 50 height 30
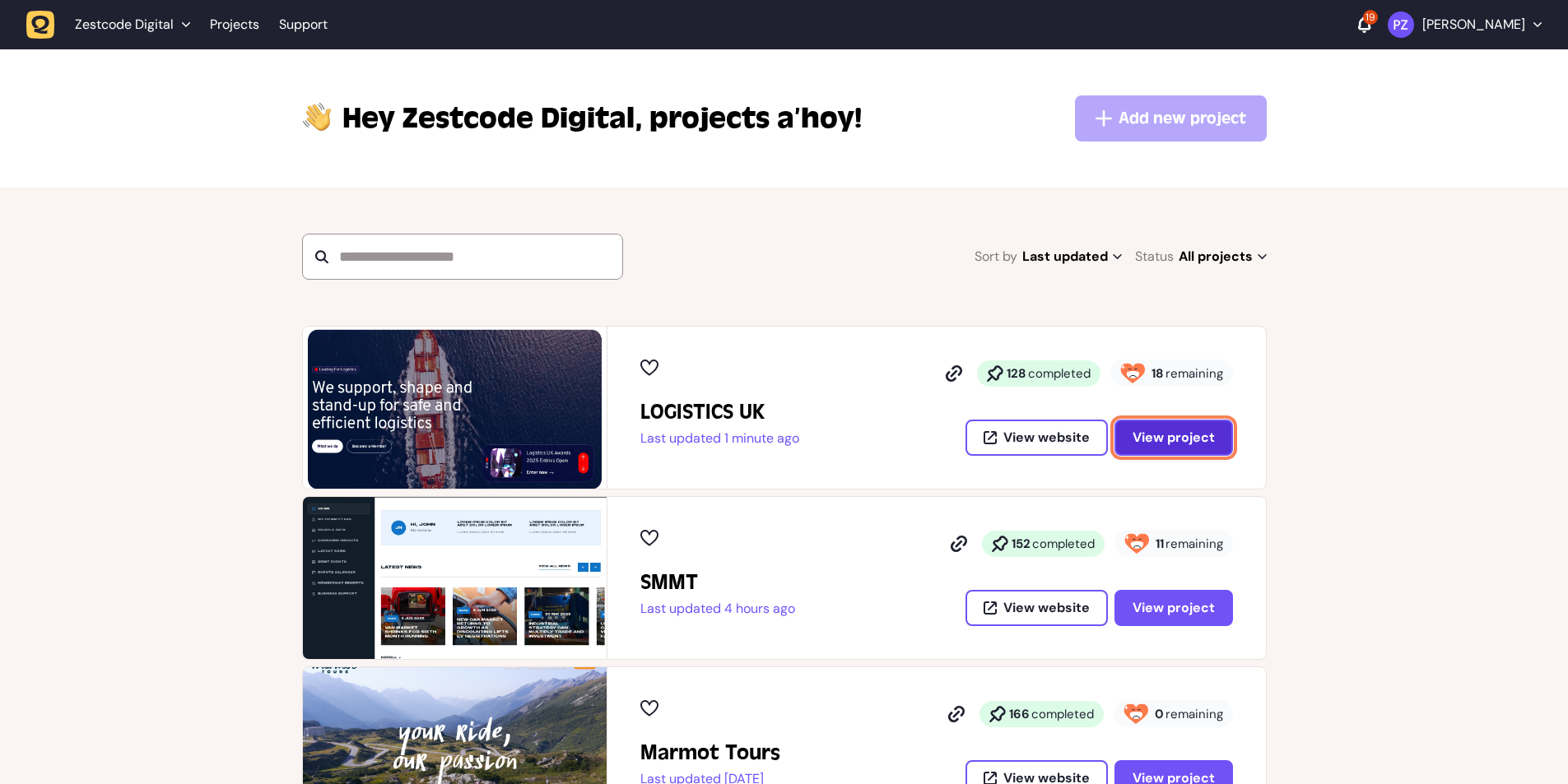
click at [1186, 426] on button "View project" at bounding box center [1173, 438] width 119 height 37
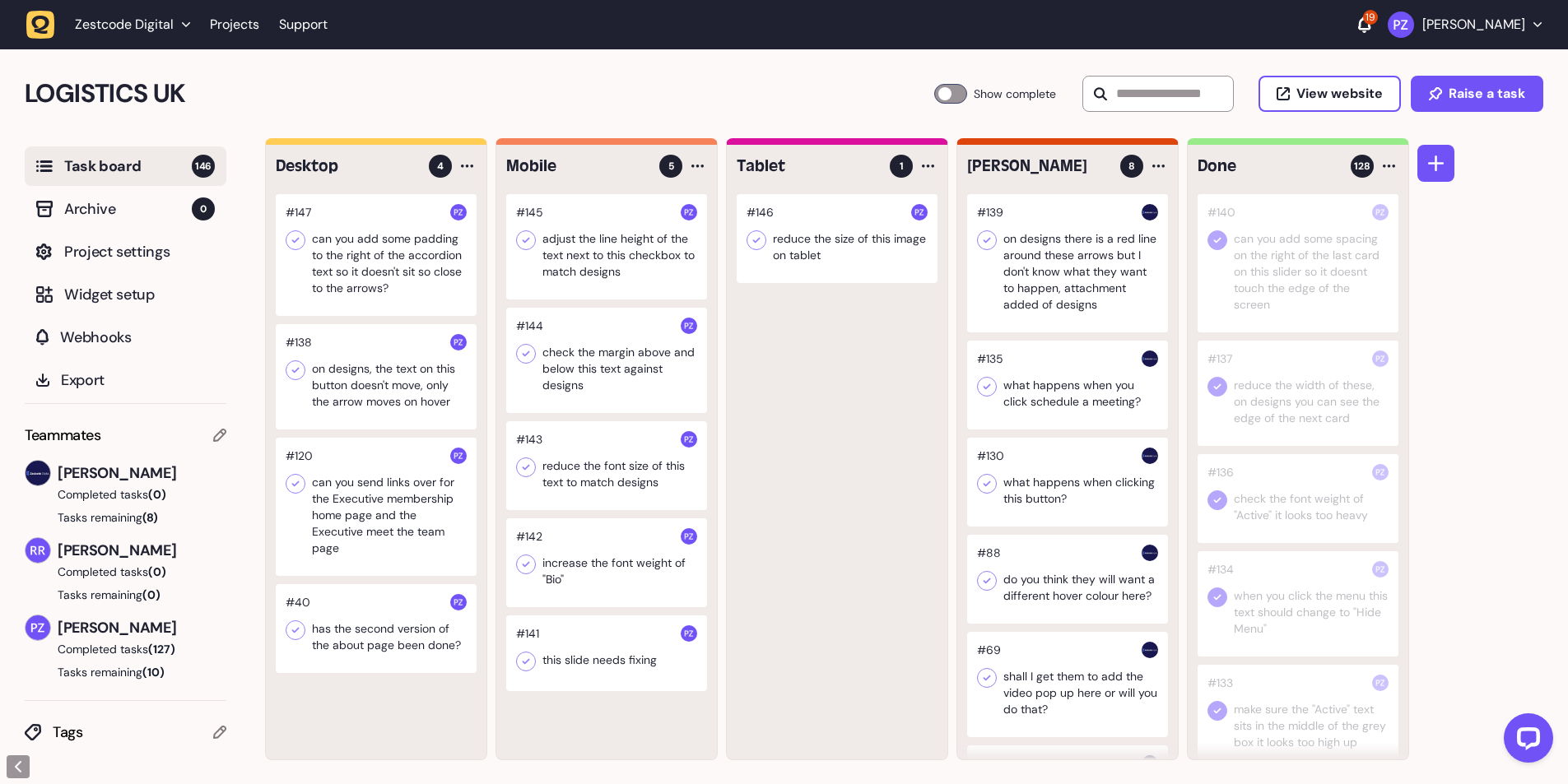
click at [353, 285] on div at bounding box center [376, 255] width 201 height 122
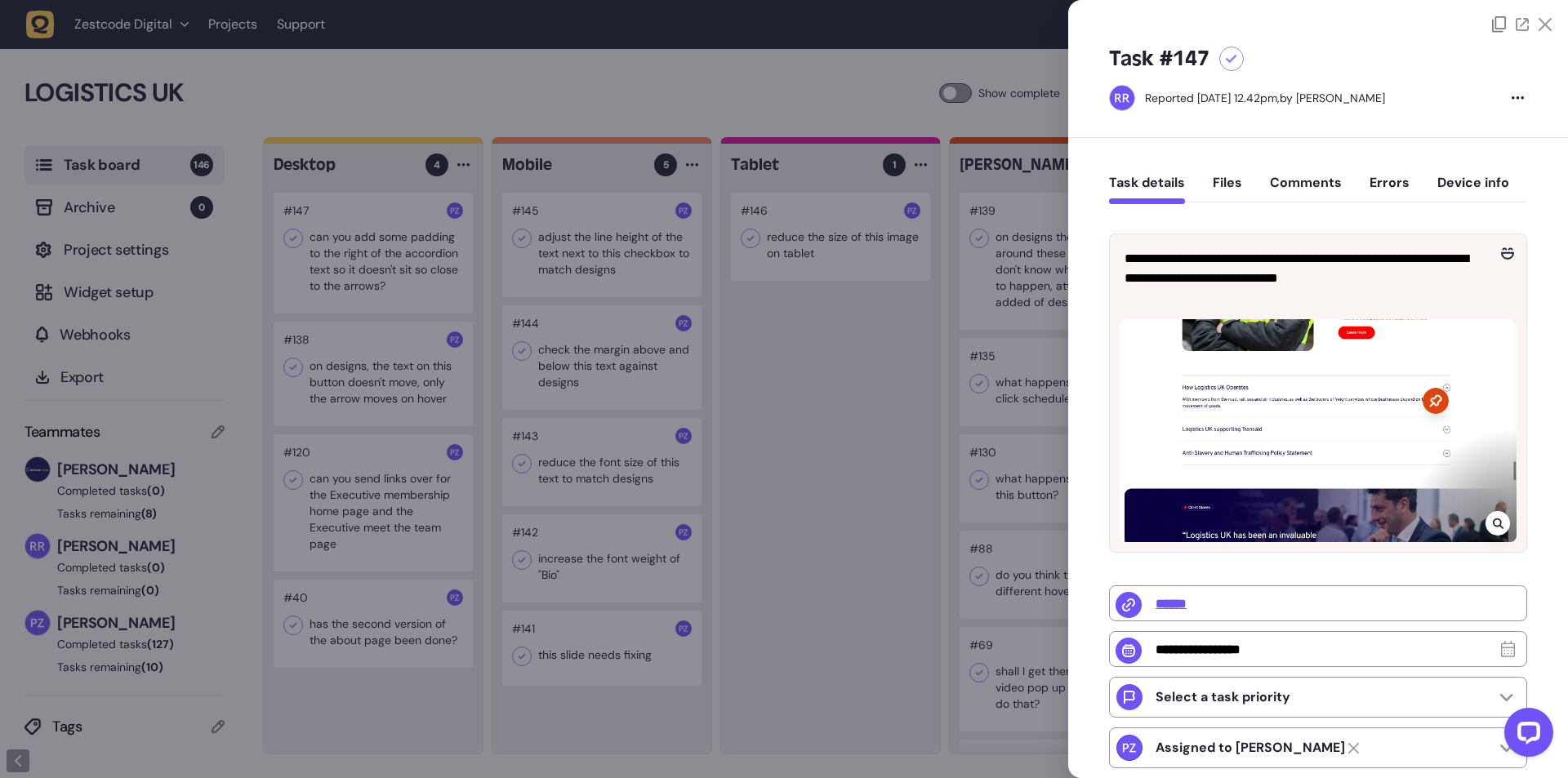
click at [772, 288] on div at bounding box center [784, 389] width 1568 height 778
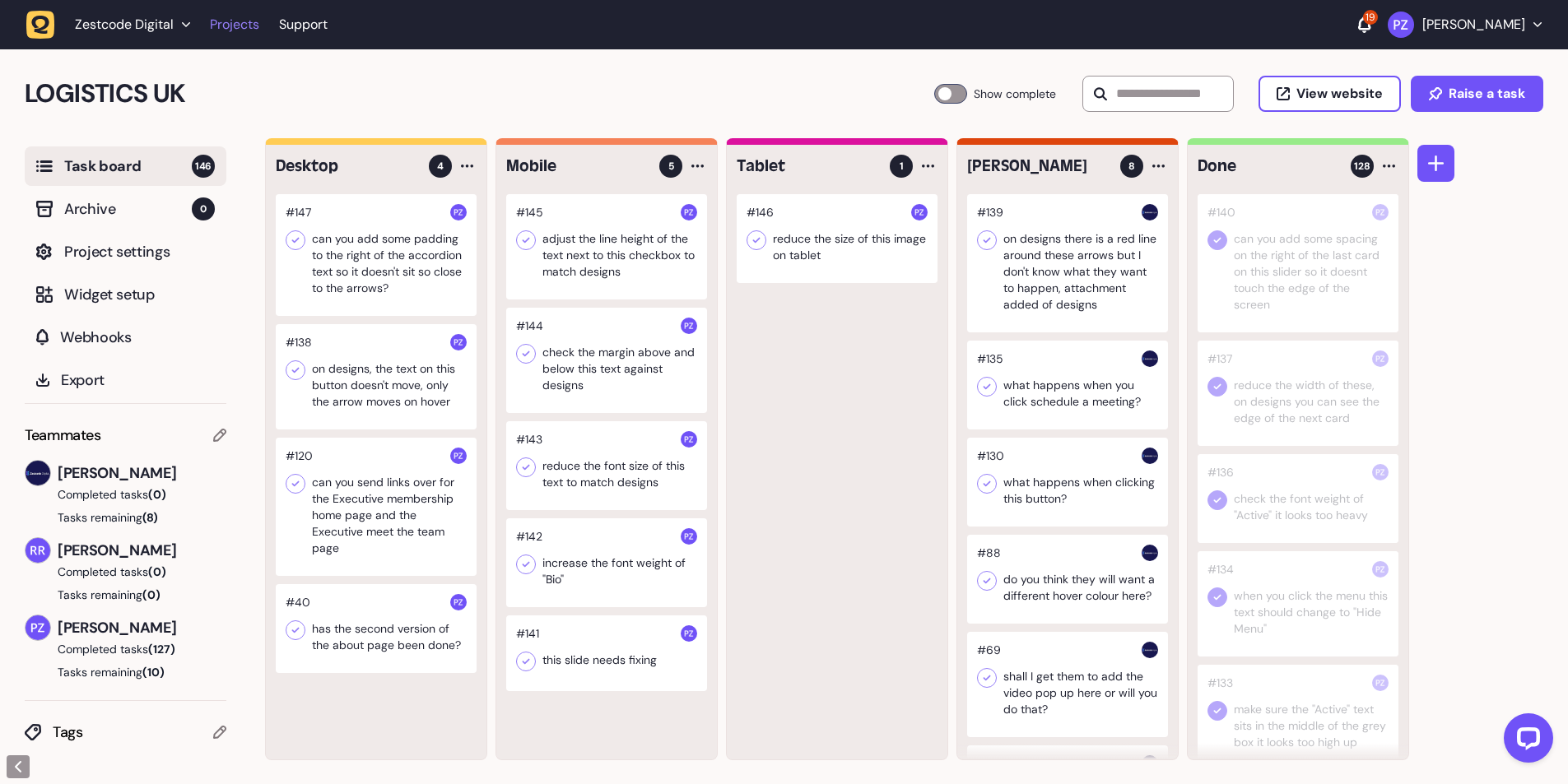
click at [223, 31] on link "Projects" at bounding box center [235, 25] width 50 height 30
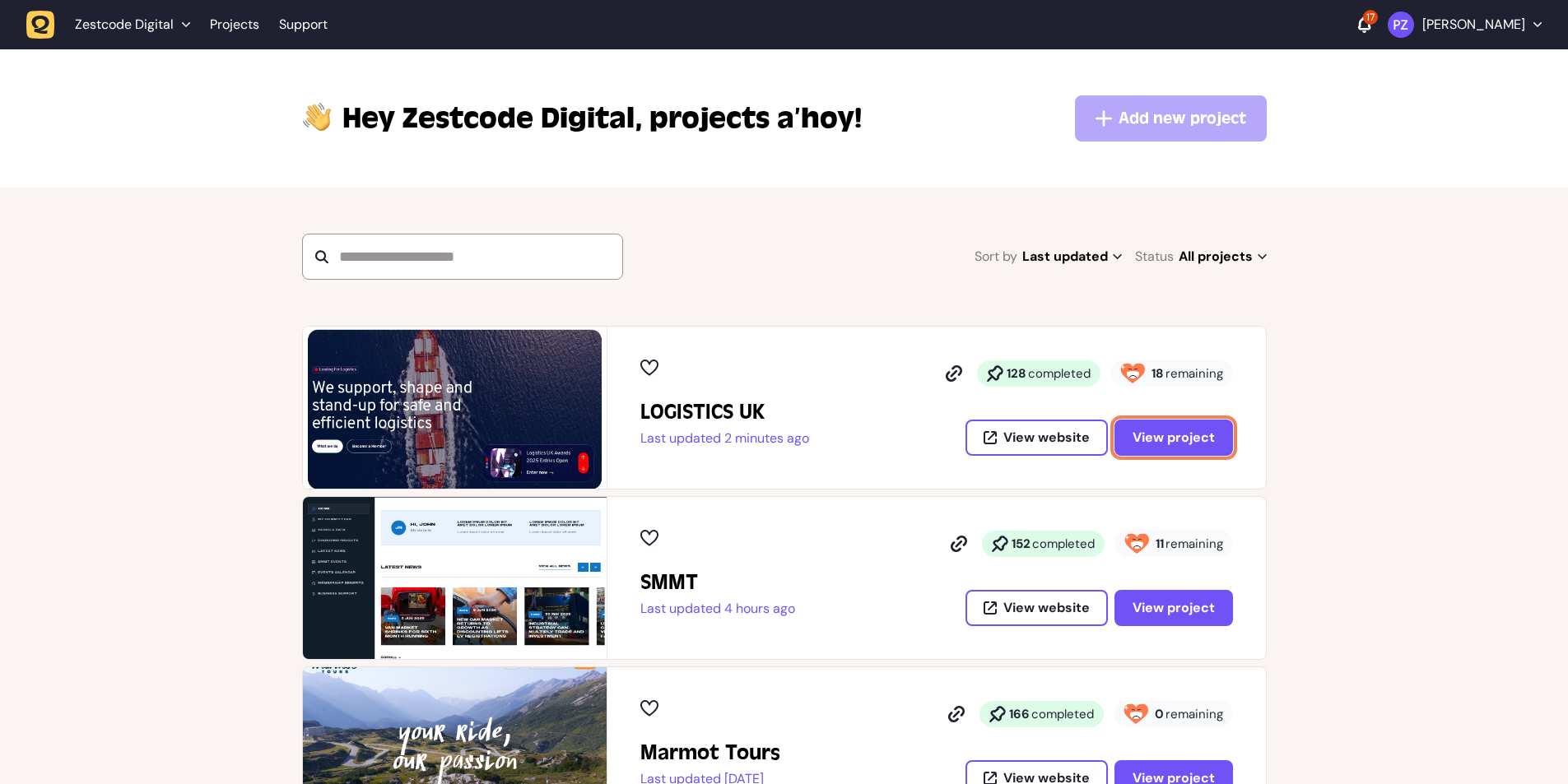
click at [1162, 440] on span "View project" at bounding box center [1173, 438] width 82 height 13
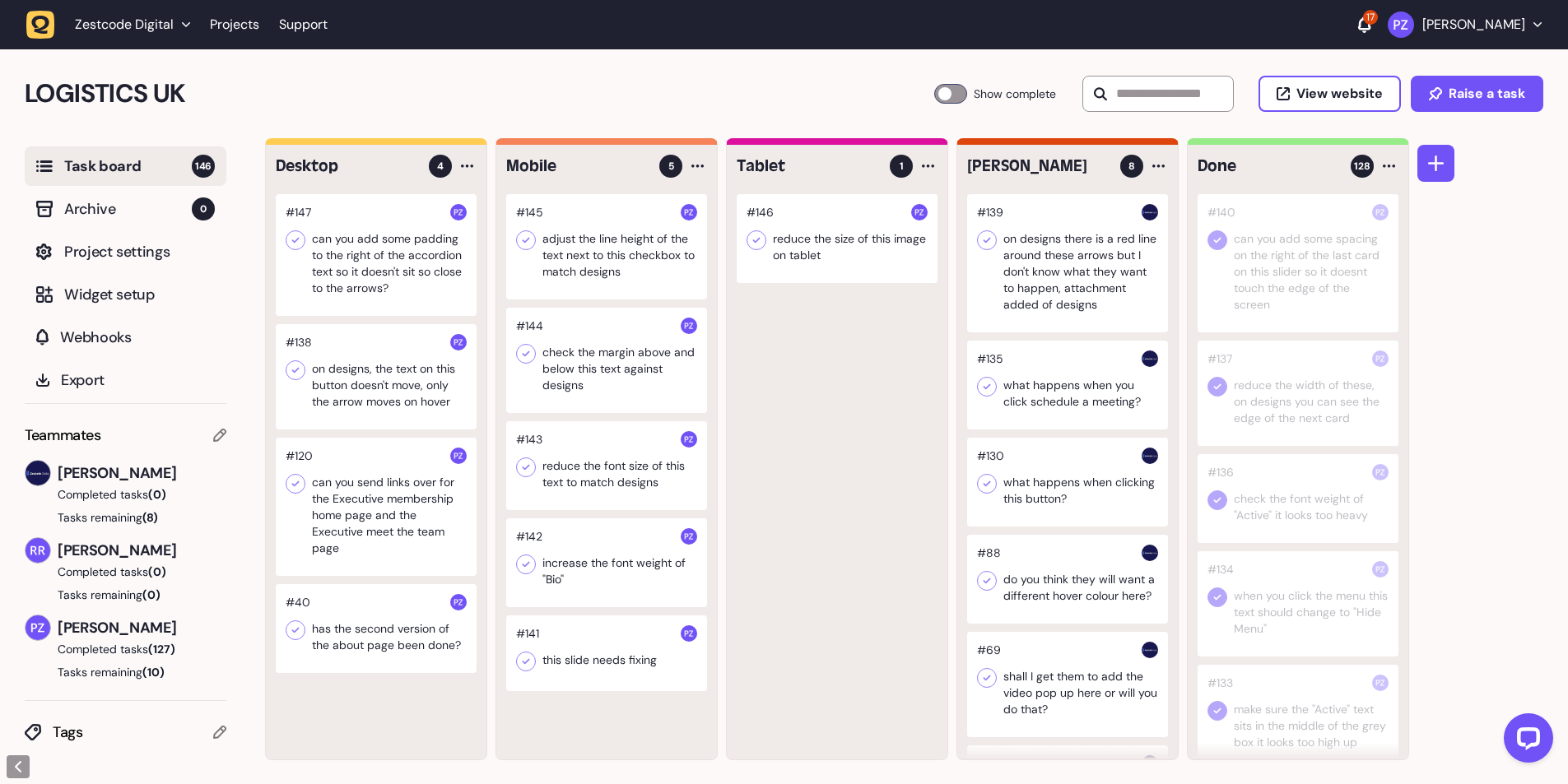
click at [799, 605] on div "#146 reduce the size of this image on tablet" at bounding box center [837, 477] width 221 height 566
click at [636, 639] on div at bounding box center [606, 653] width 201 height 75
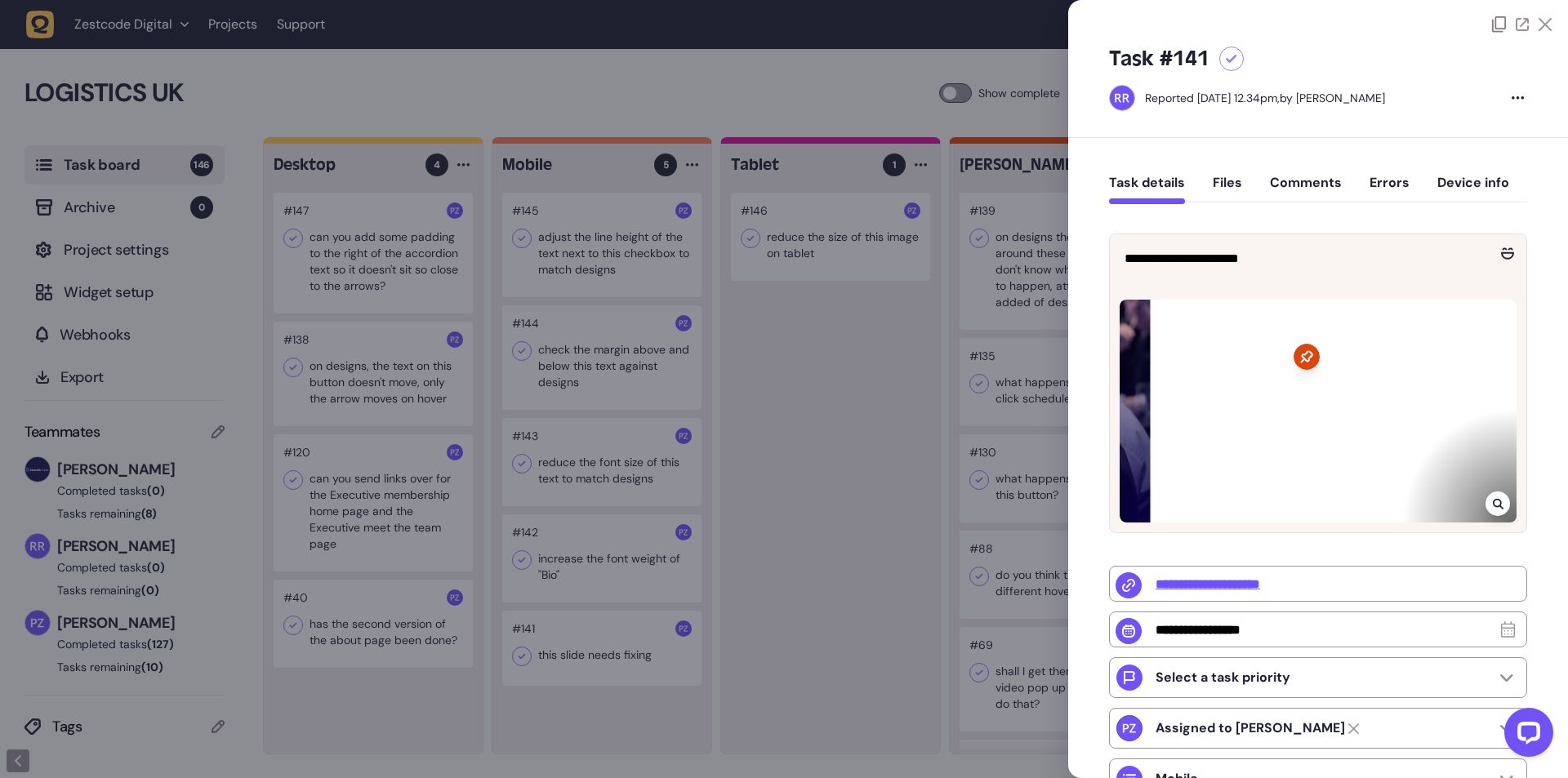
click at [804, 564] on div at bounding box center [784, 389] width 1568 height 778
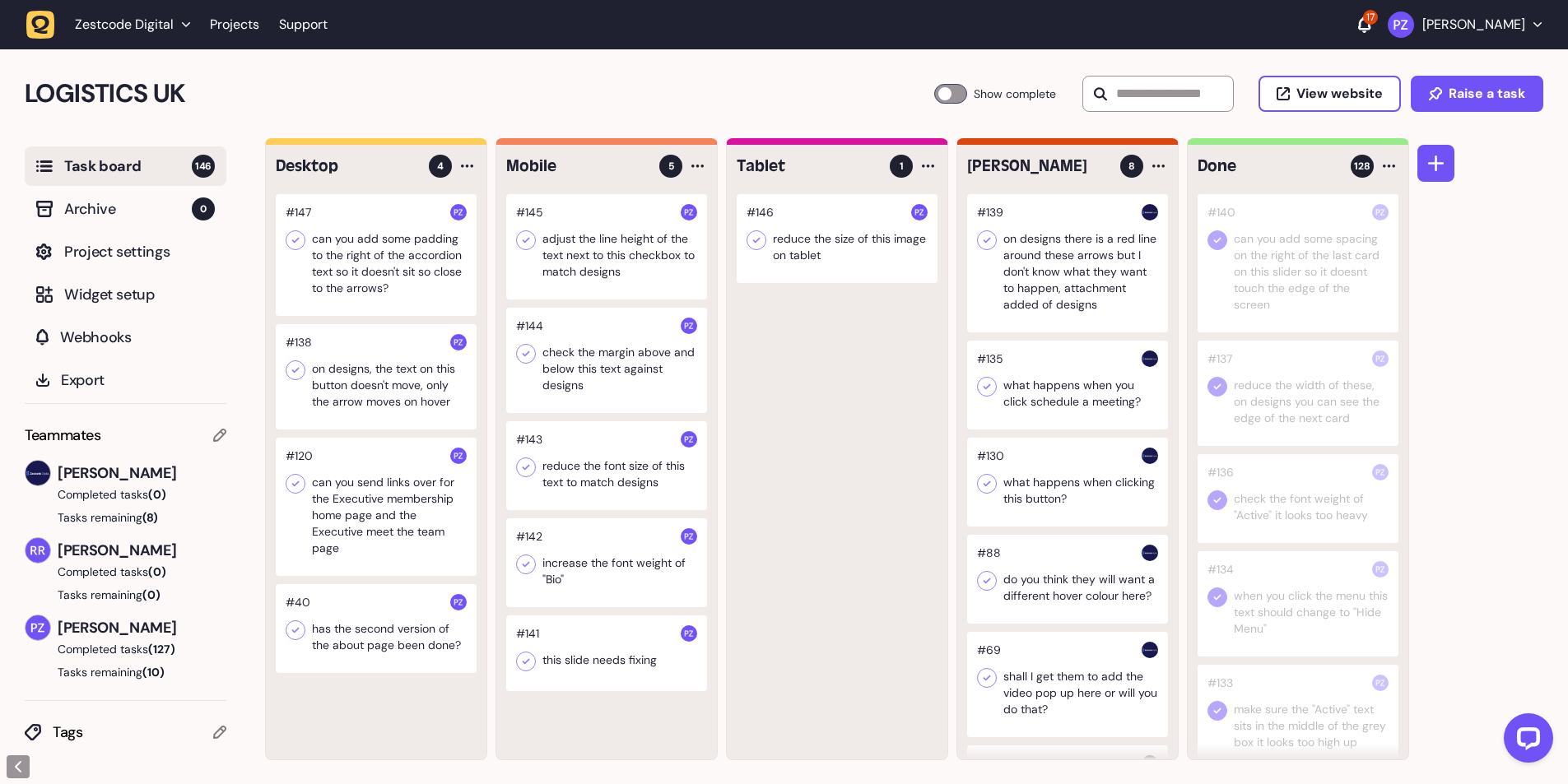
click at [785, 237] on div at bounding box center [837, 238] width 201 height 89
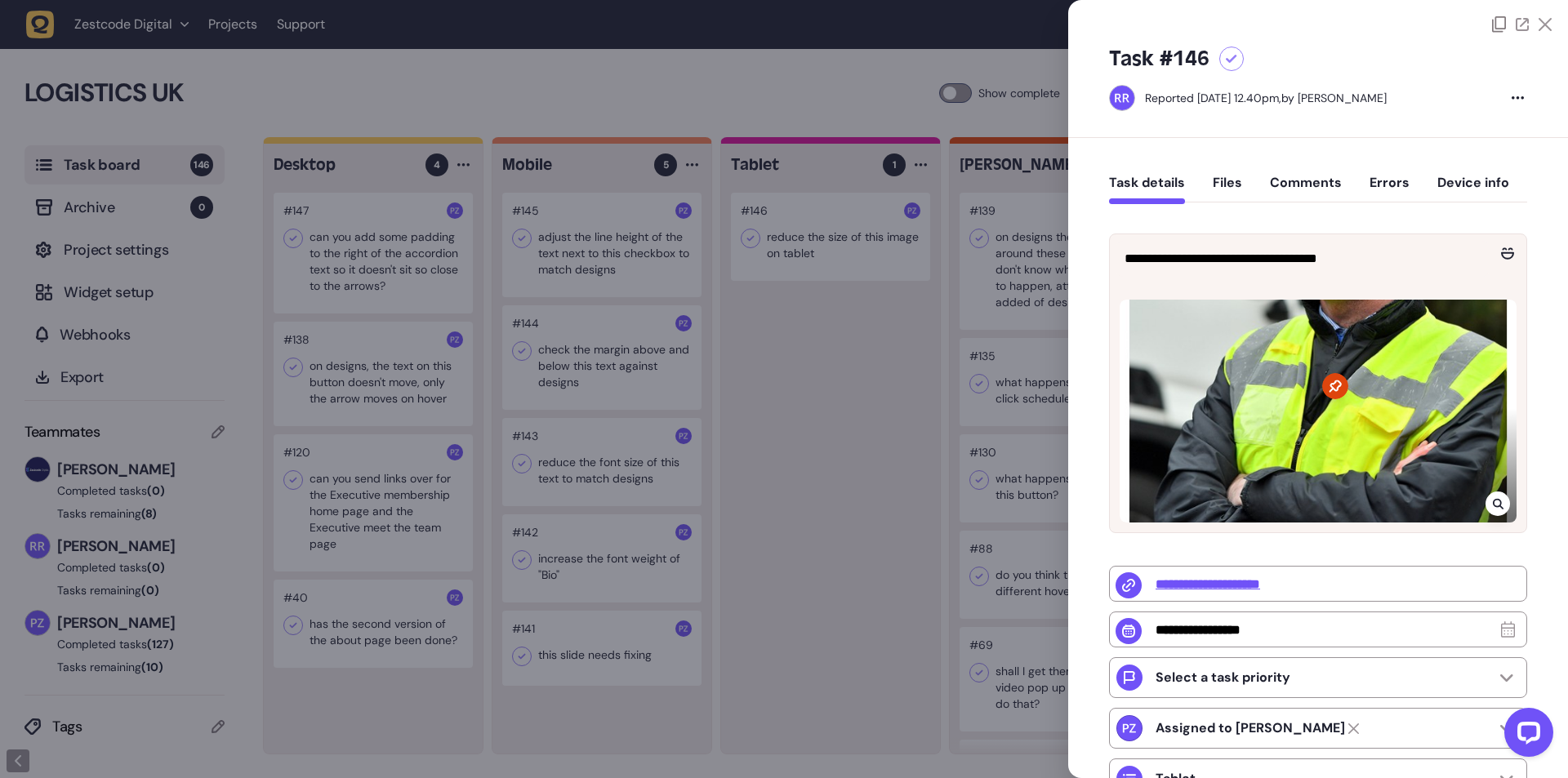
click at [1500, 507] on div at bounding box center [1498, 504] width 25 height 25
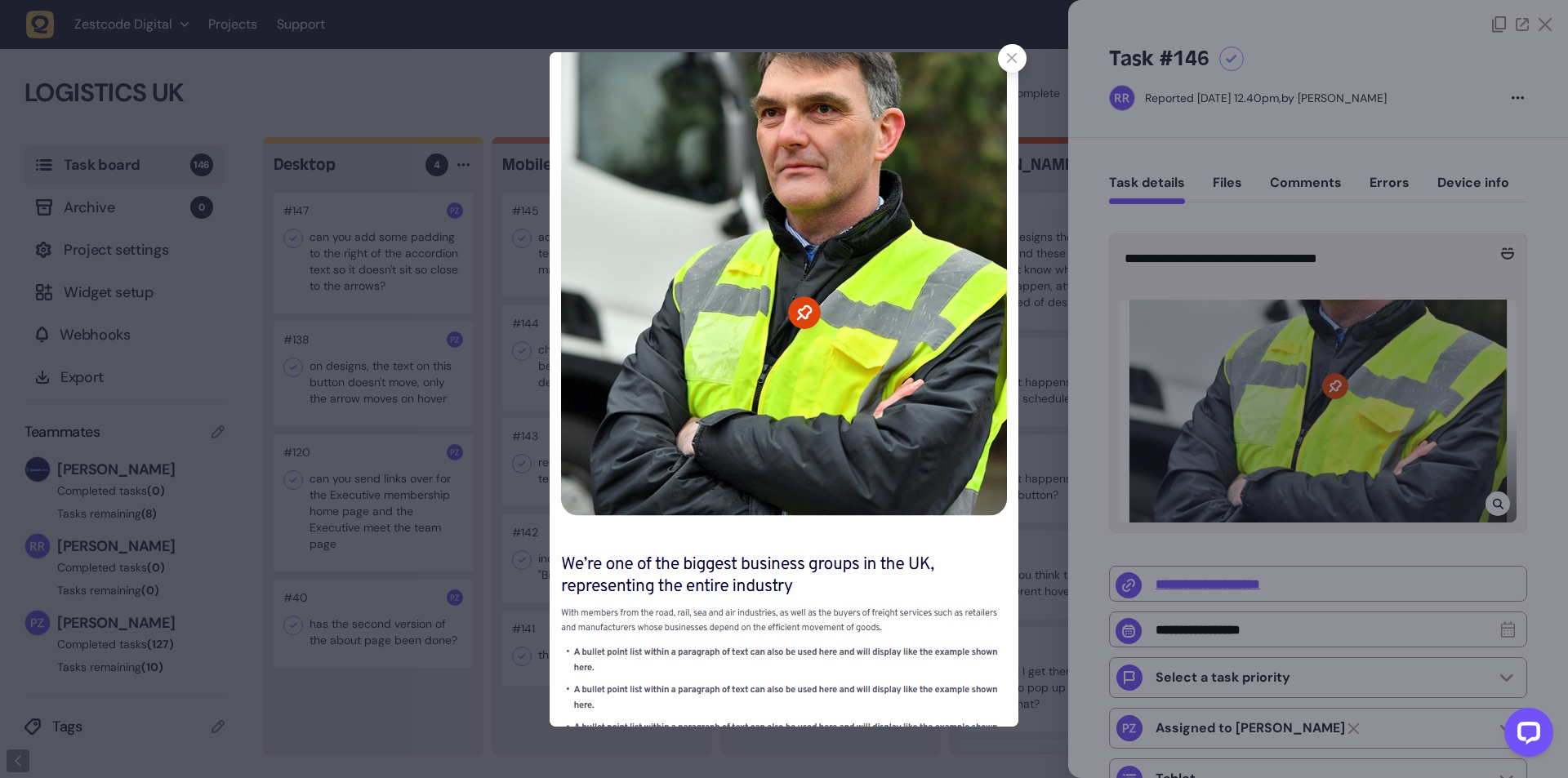
click at [470, 474] on div at bounding box center [784, 389] width 1568 height 778
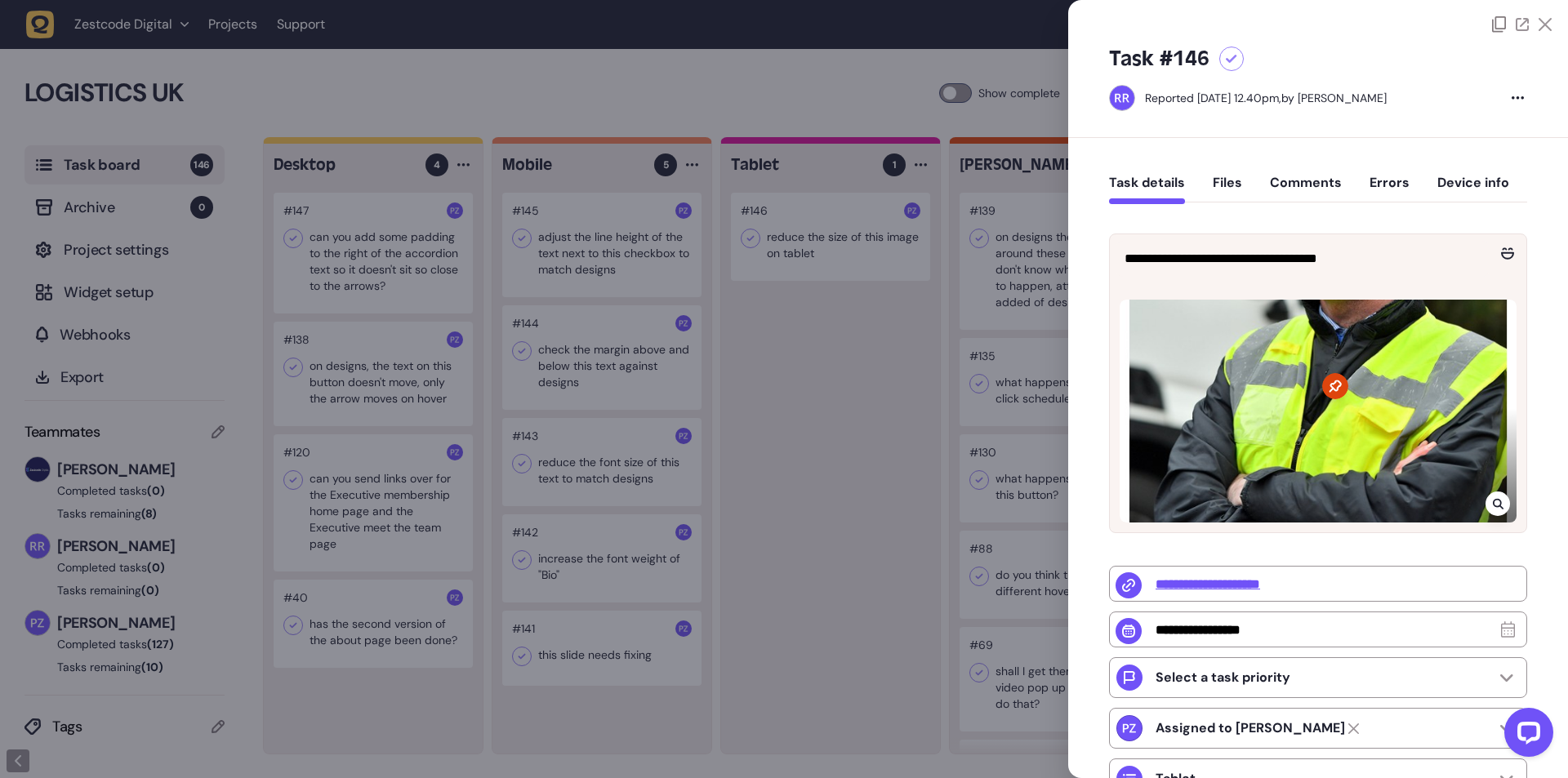
click at [826, 429] on div at bounding box center [784, 389] width 1568 height 778
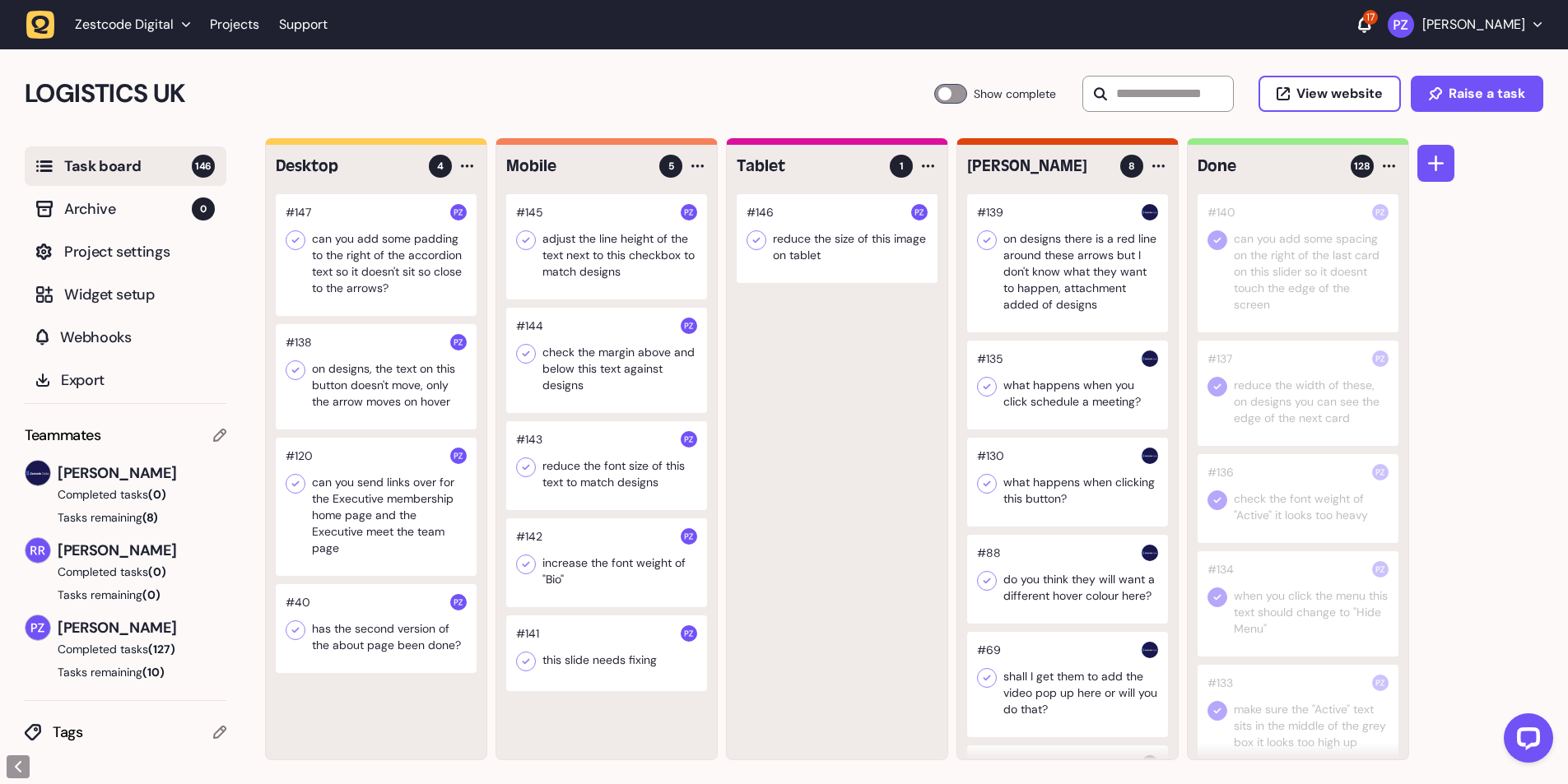
click at [592, 578] on div at bounding box center [606, 562] width 201 height 89
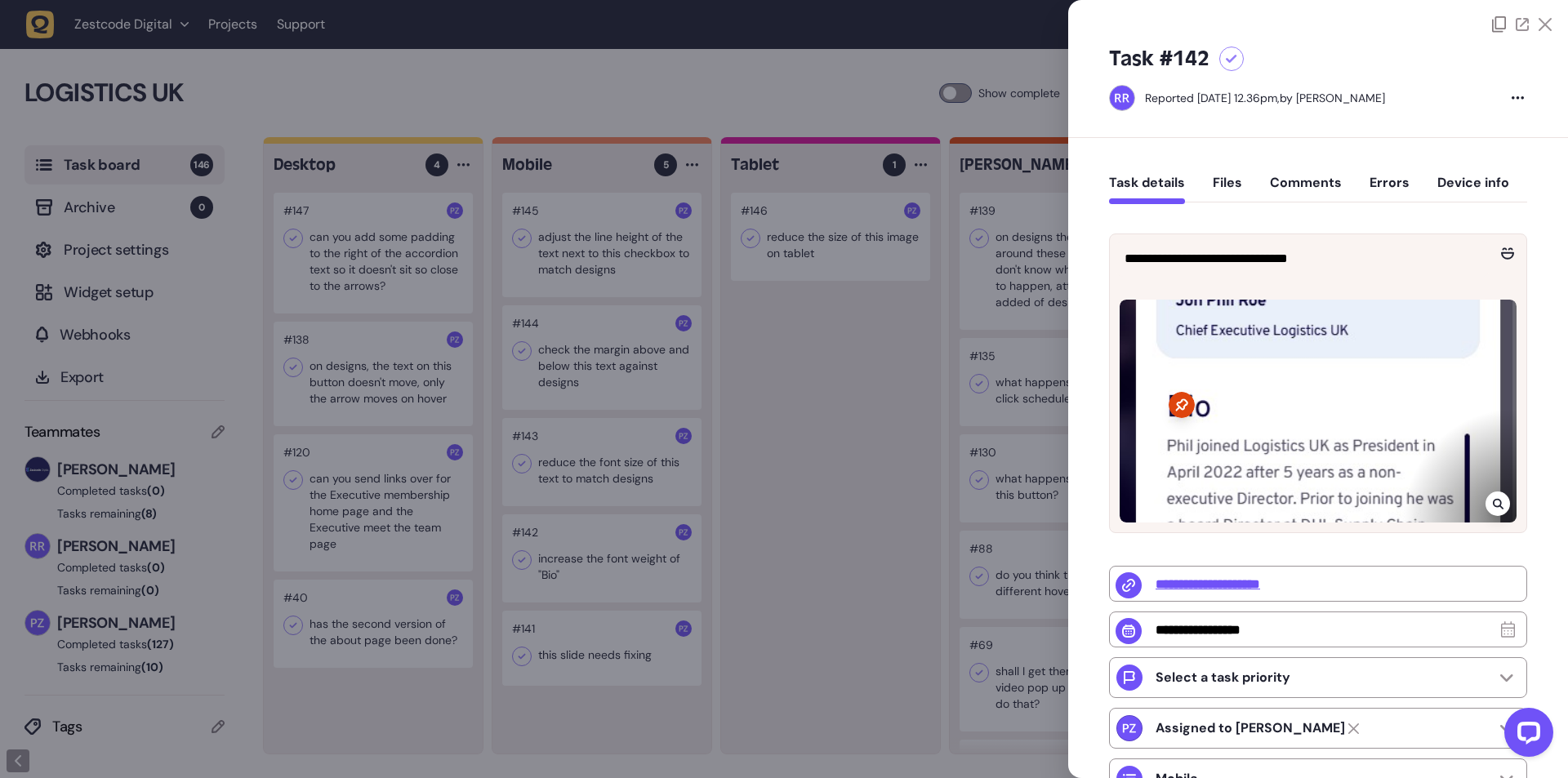
click at [803, 526] on div at bounding box center [784, 389] width 1568 height 778
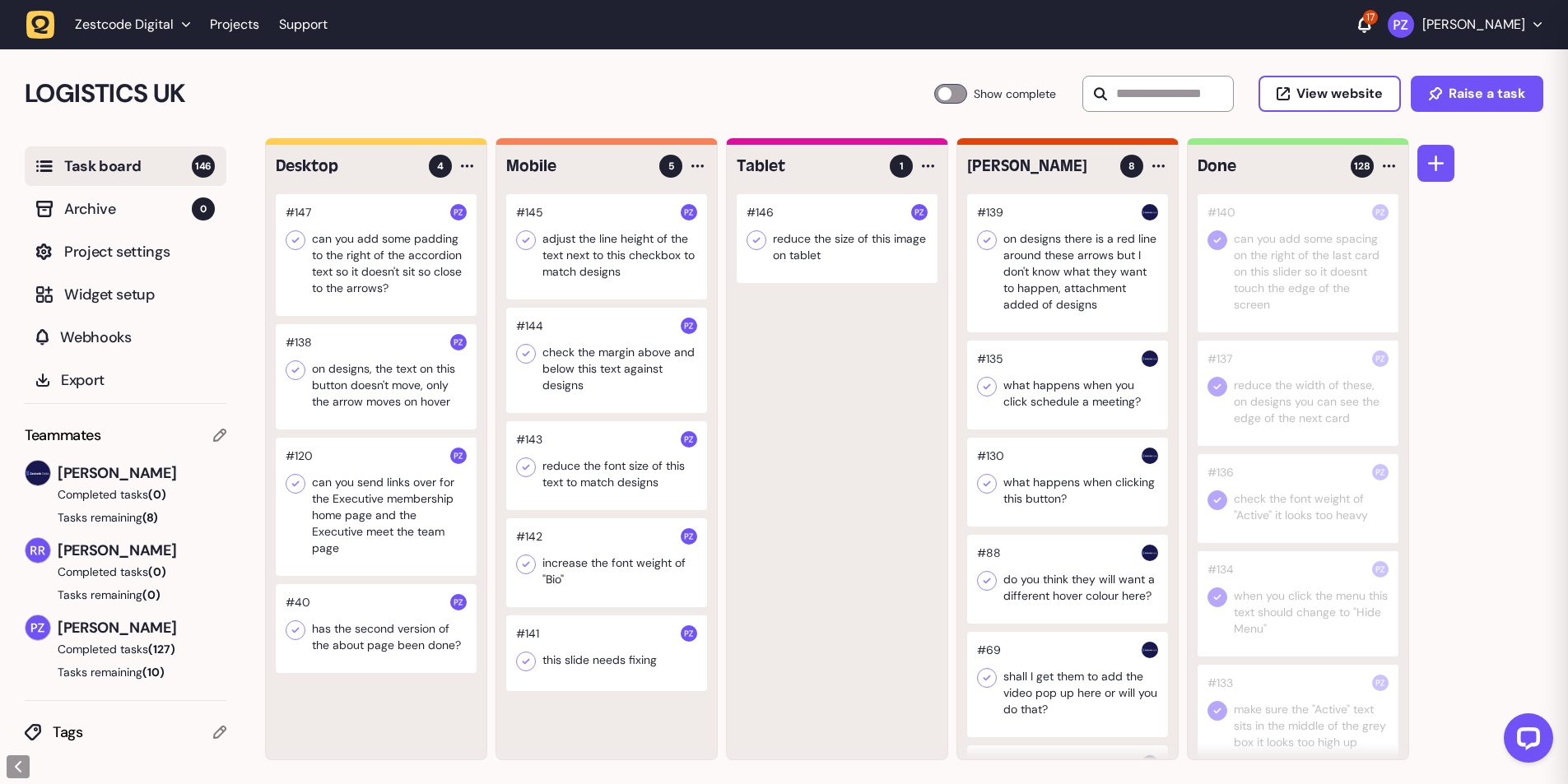
click at [639, 487] on div at bounding box center [606, 465] width 201 height 89
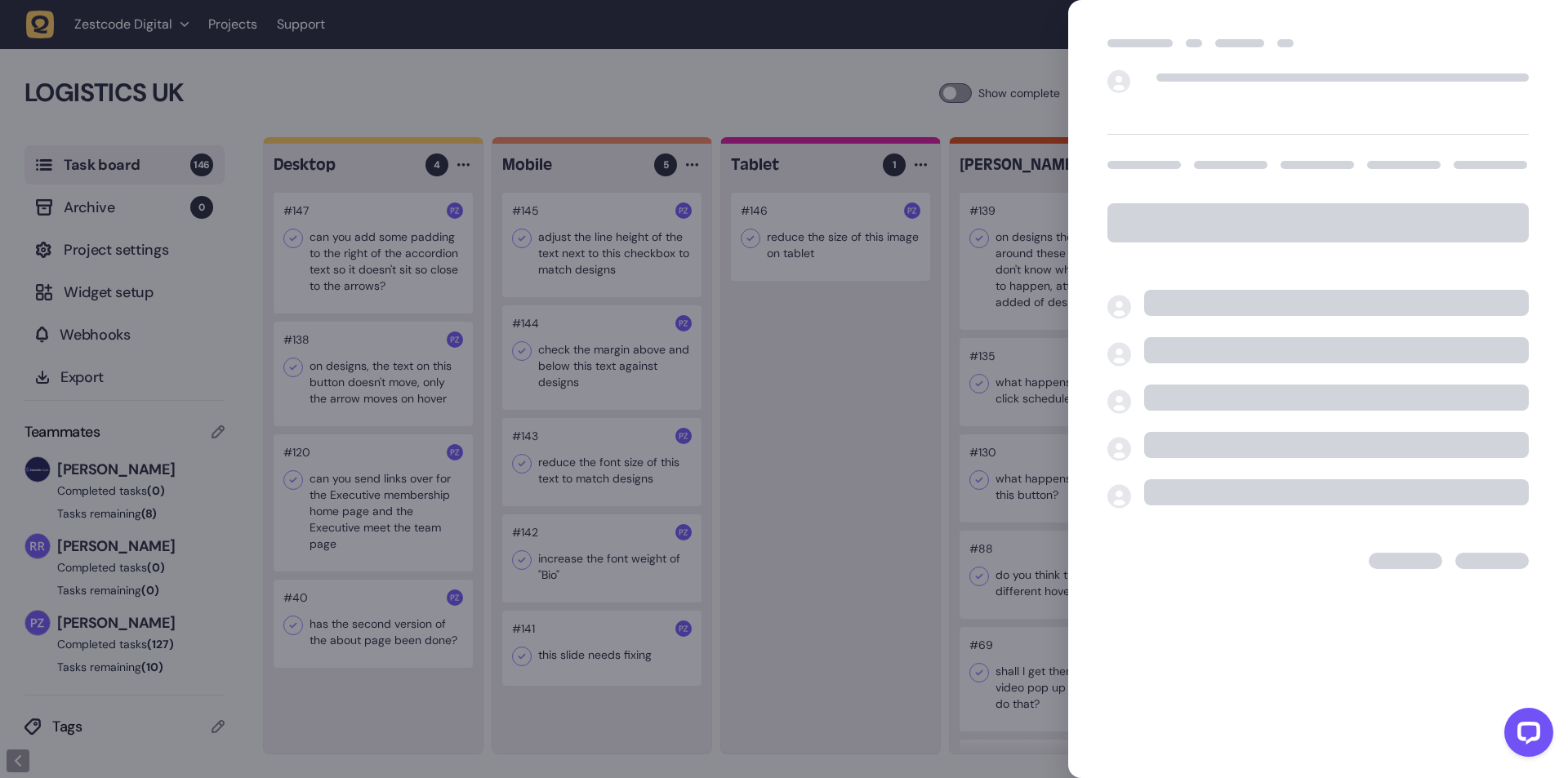
click at [745, 529] on div at bounding box center [784, 389] width 1568 height 778
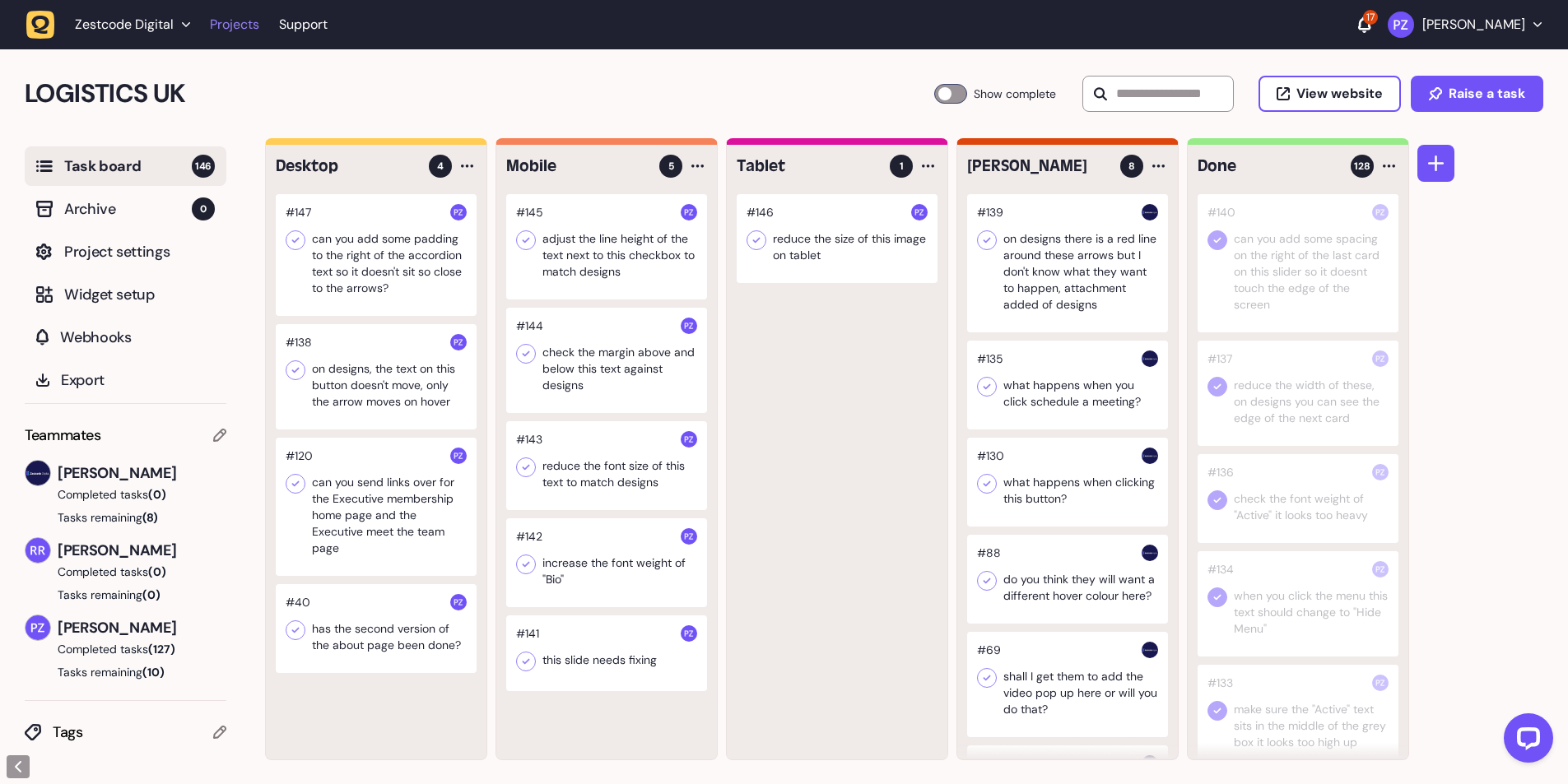
click at [240, 18] on link "Projects" at bounding box center [235, 25] width 50 height 30
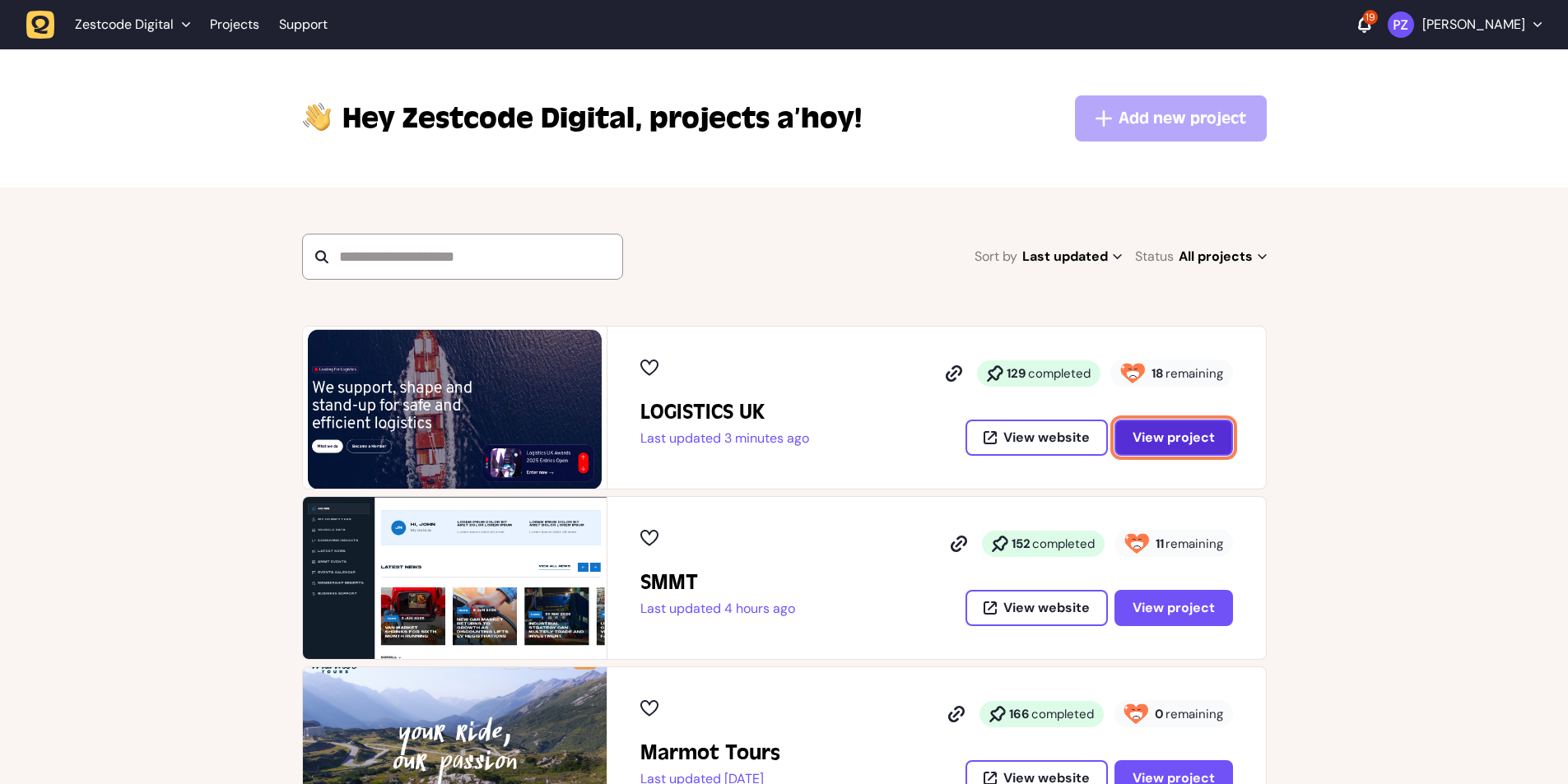
click at [1186, 427] on button "View project" at bounding box center [1173, 438] width 119 height 37
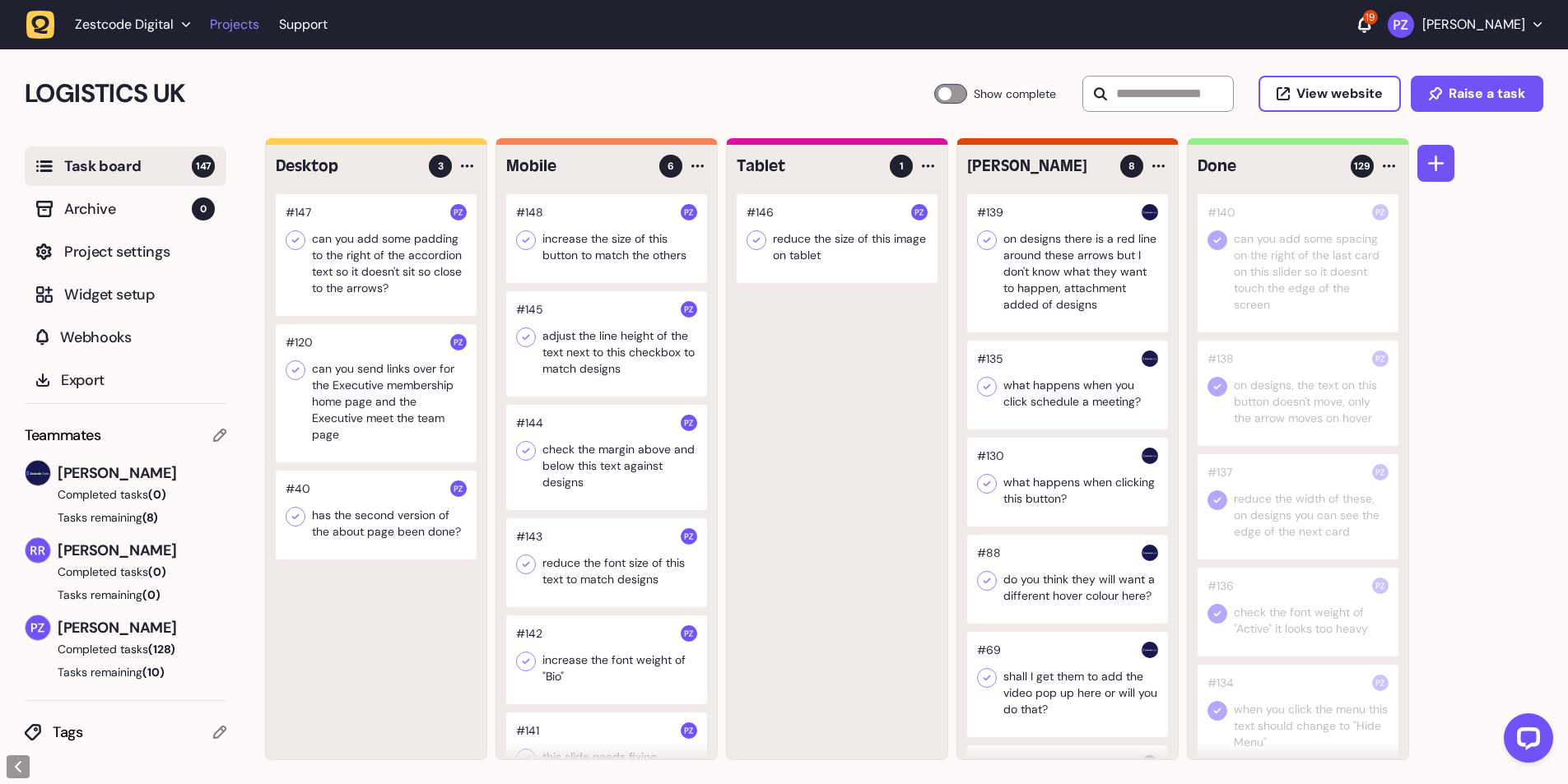
click at [238, 30] on link "Projects" at bounding box center [235, 25] width 50 height 30
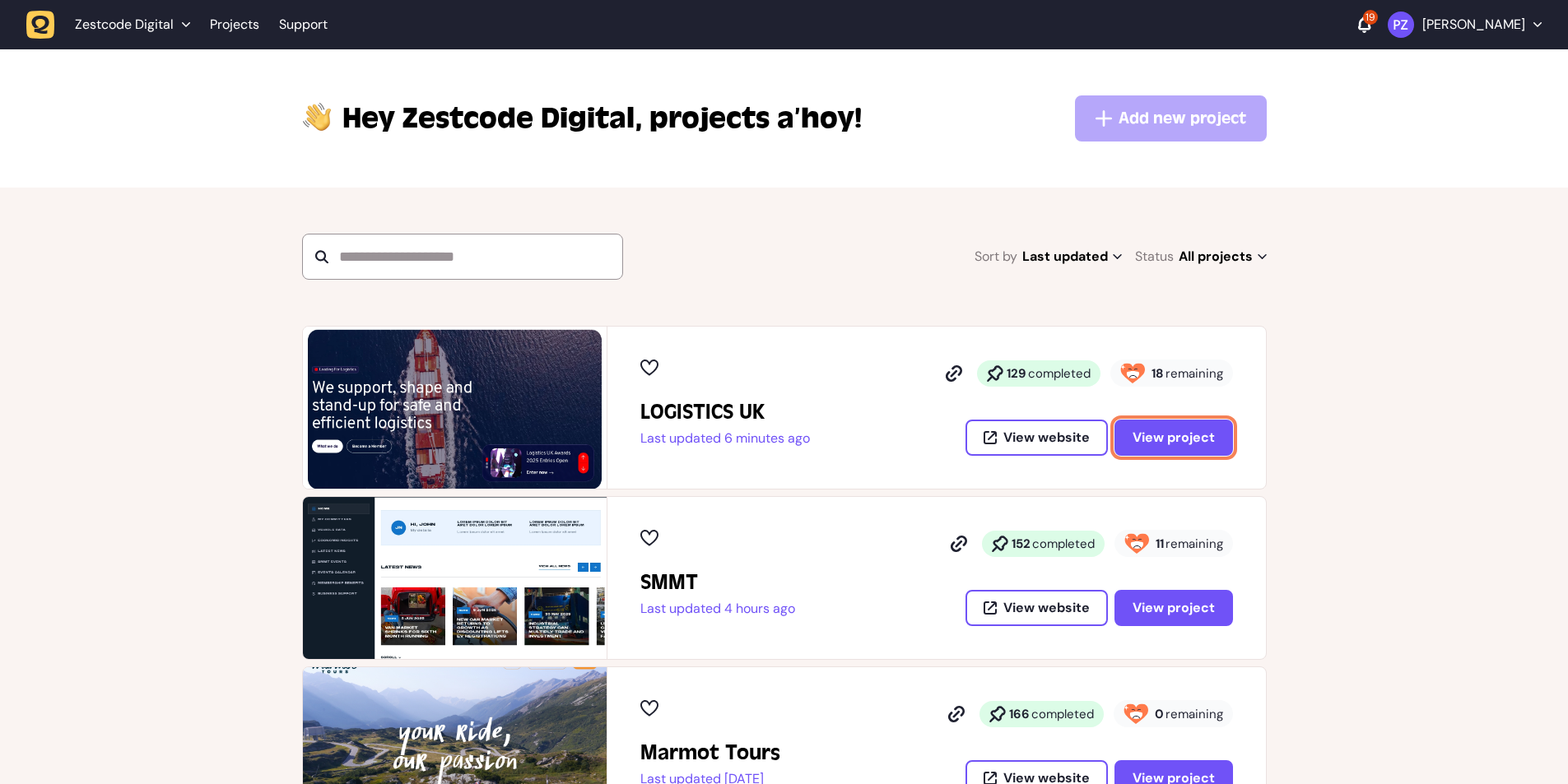
click at [1155, 436] on span "View project" at bounding box center [1173, 438] width 82 height 13
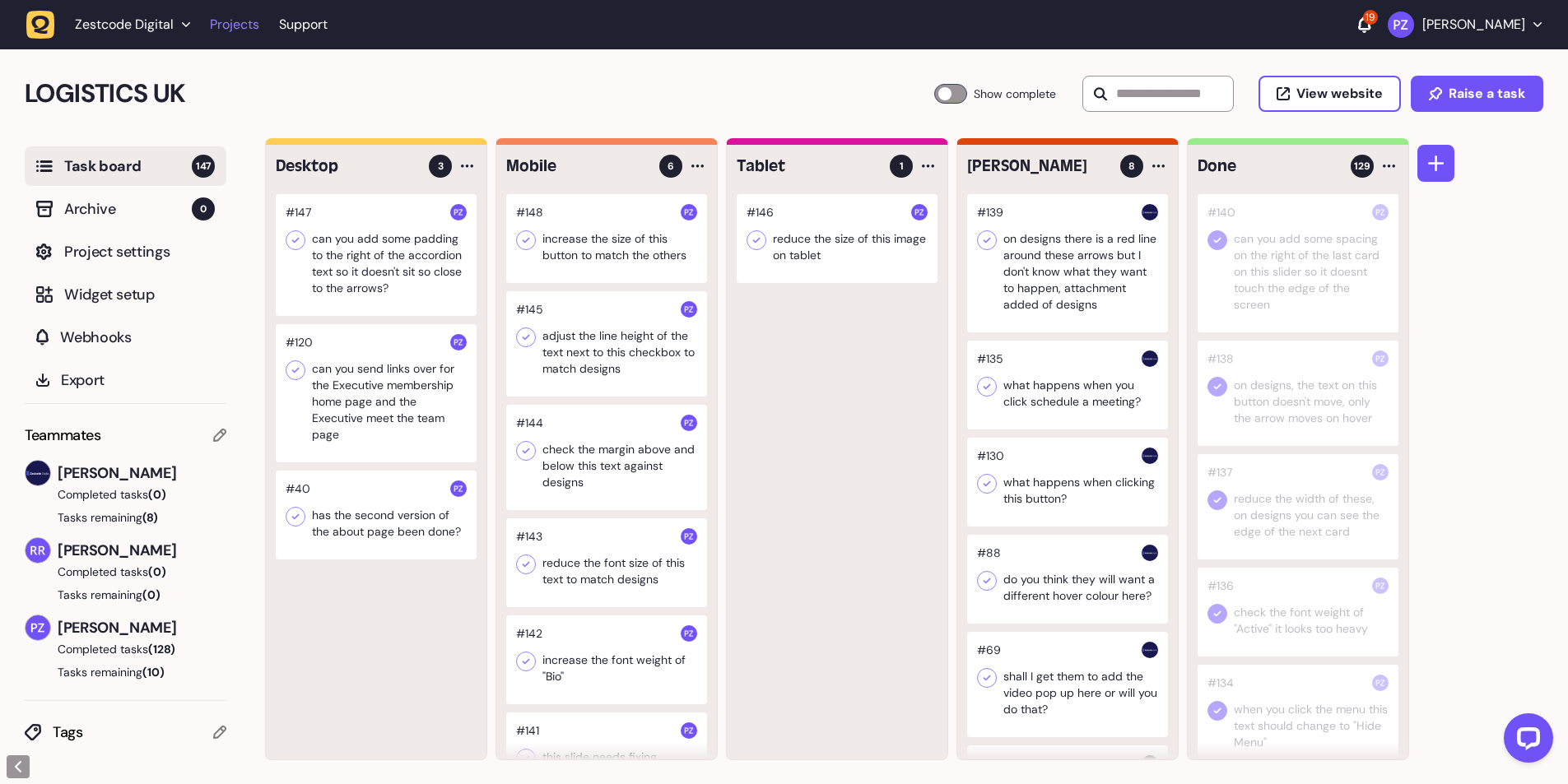
click at [222, 29] on link "Projects" at bounding box center [235, 25] width 50 height 30
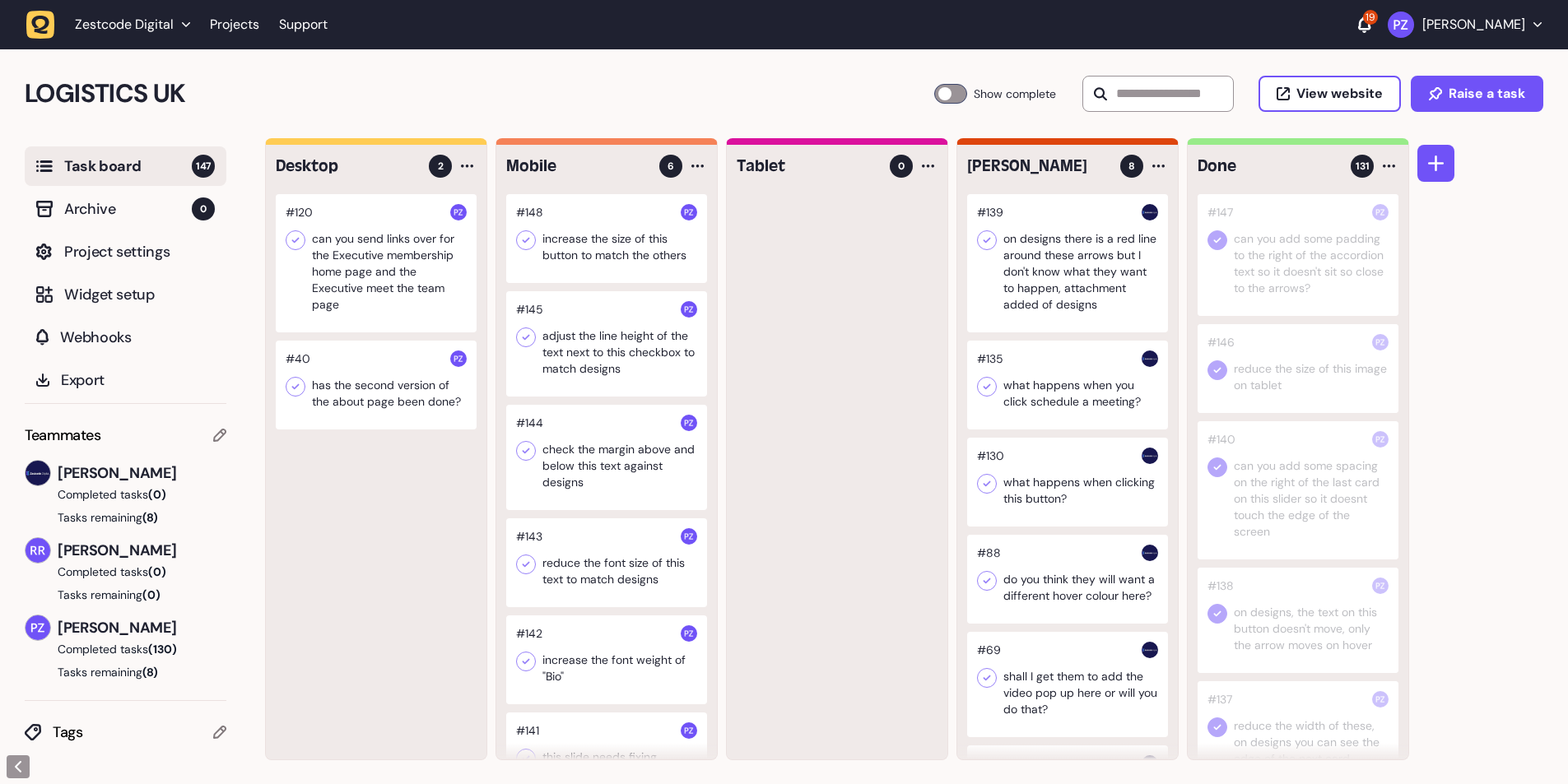
click at [571, 204] on div at bounding box center [606, 238] width 201 height 89
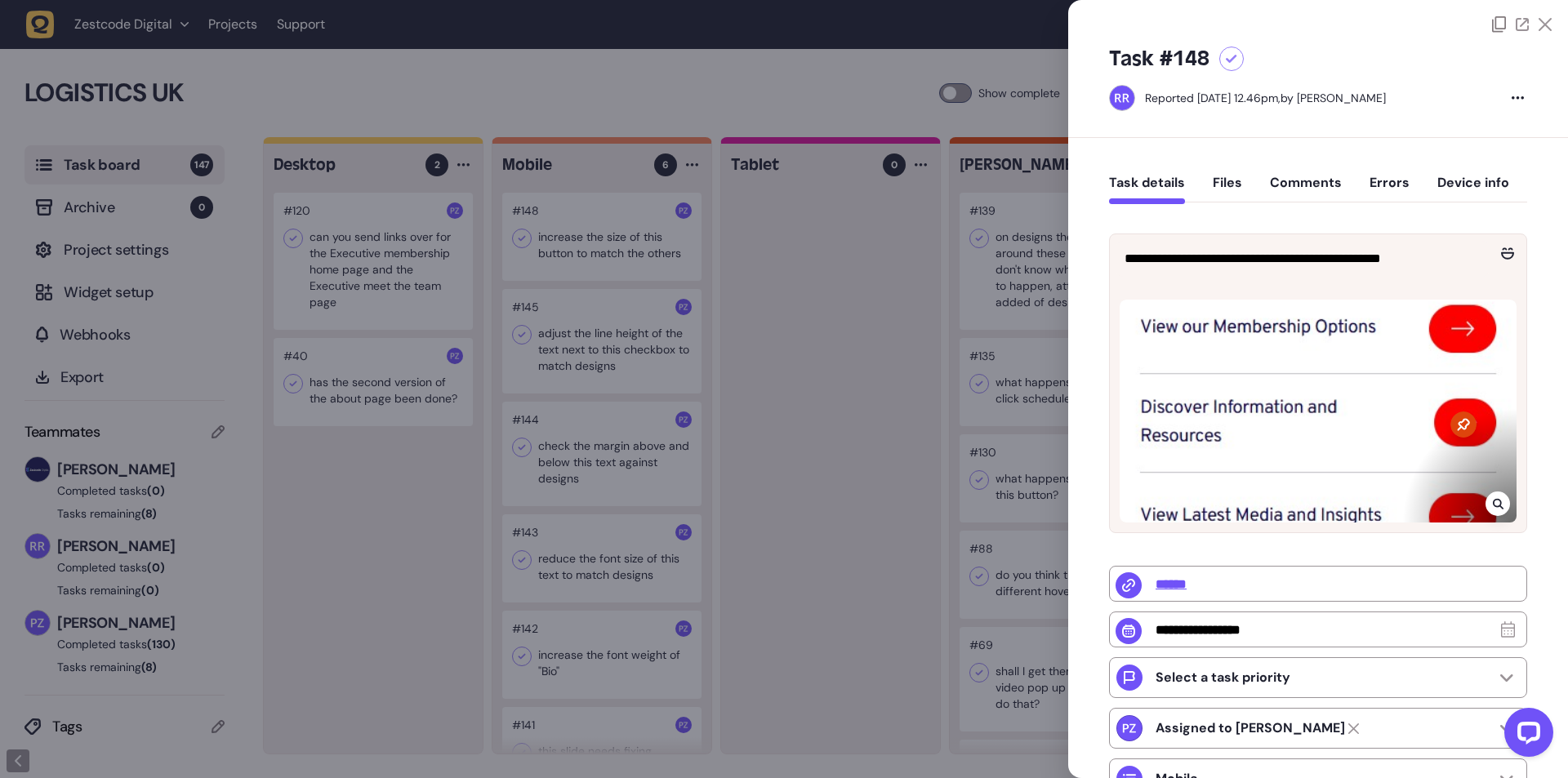
click at [1495, 504] on icon at bounding box center [1497, 504] width 11 height 11
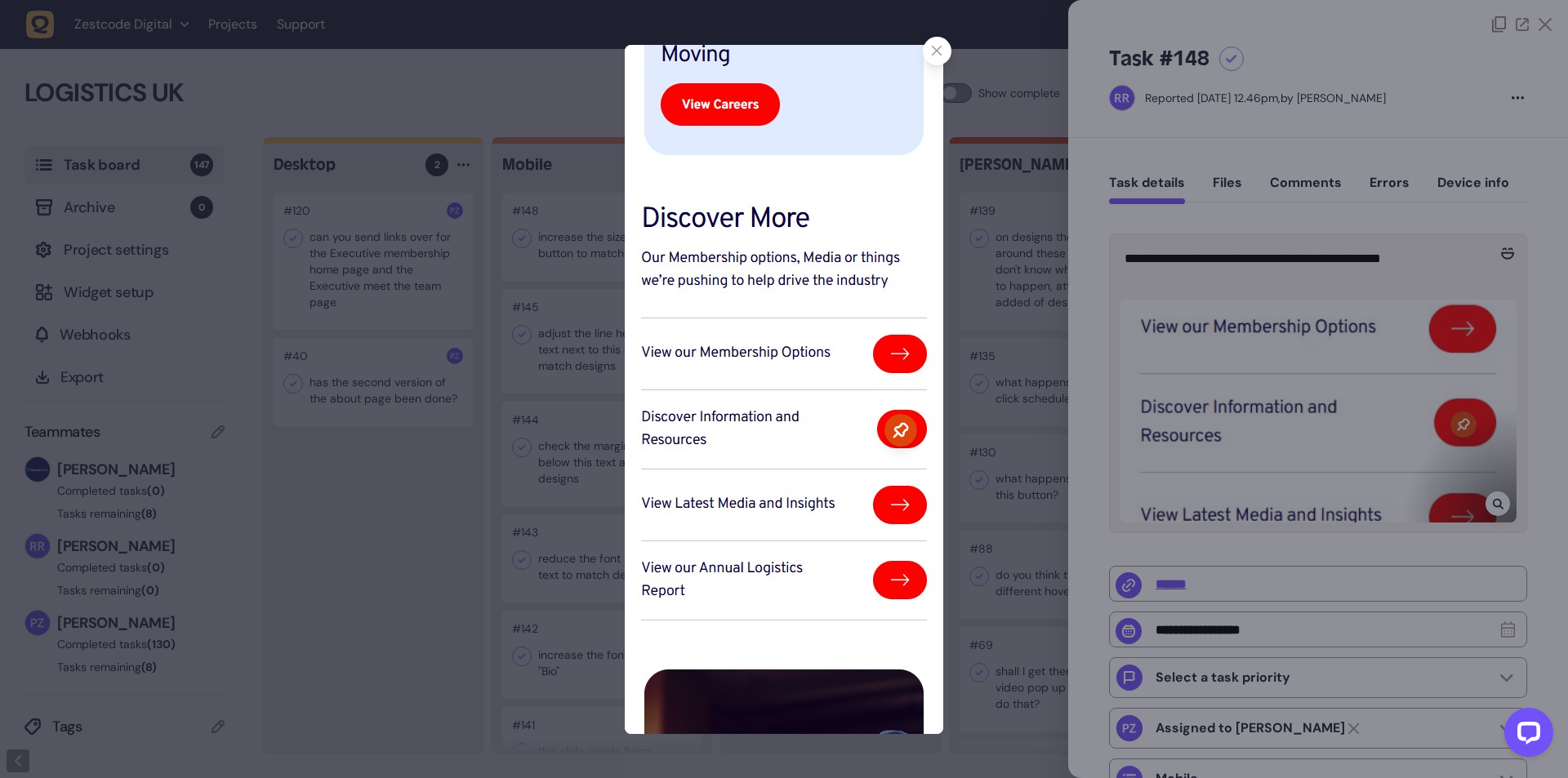
click at [482, 305] on div at bounding box center [784, 389] width 1568 height 778
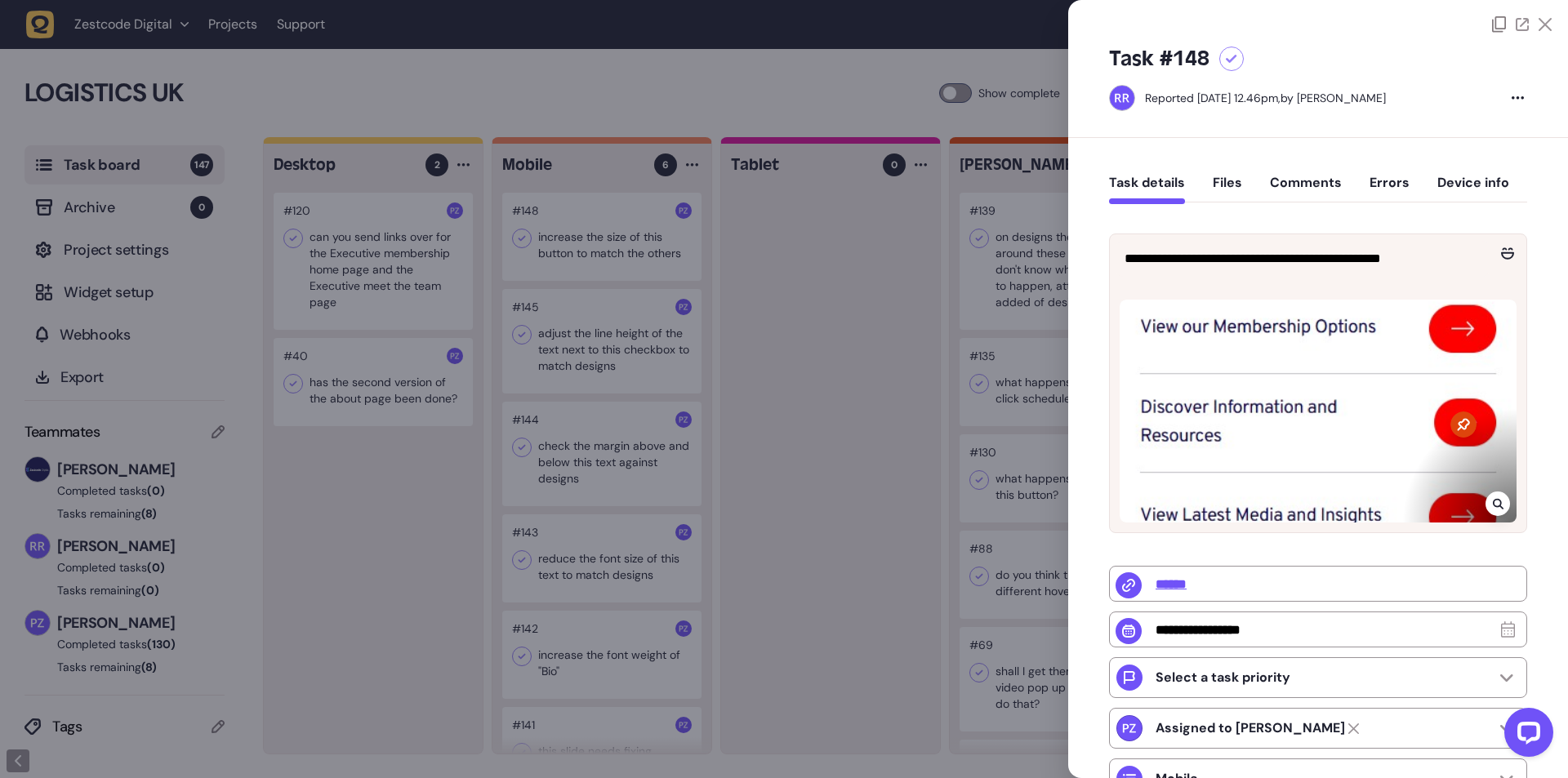
click at [1243, 184] on div "Task details Files Comments Errors Device info" at bounding box center [1318, 186] width 418 height 49
click at [770, 412] on div at bounding box center [784, 389] width 1568 height 778
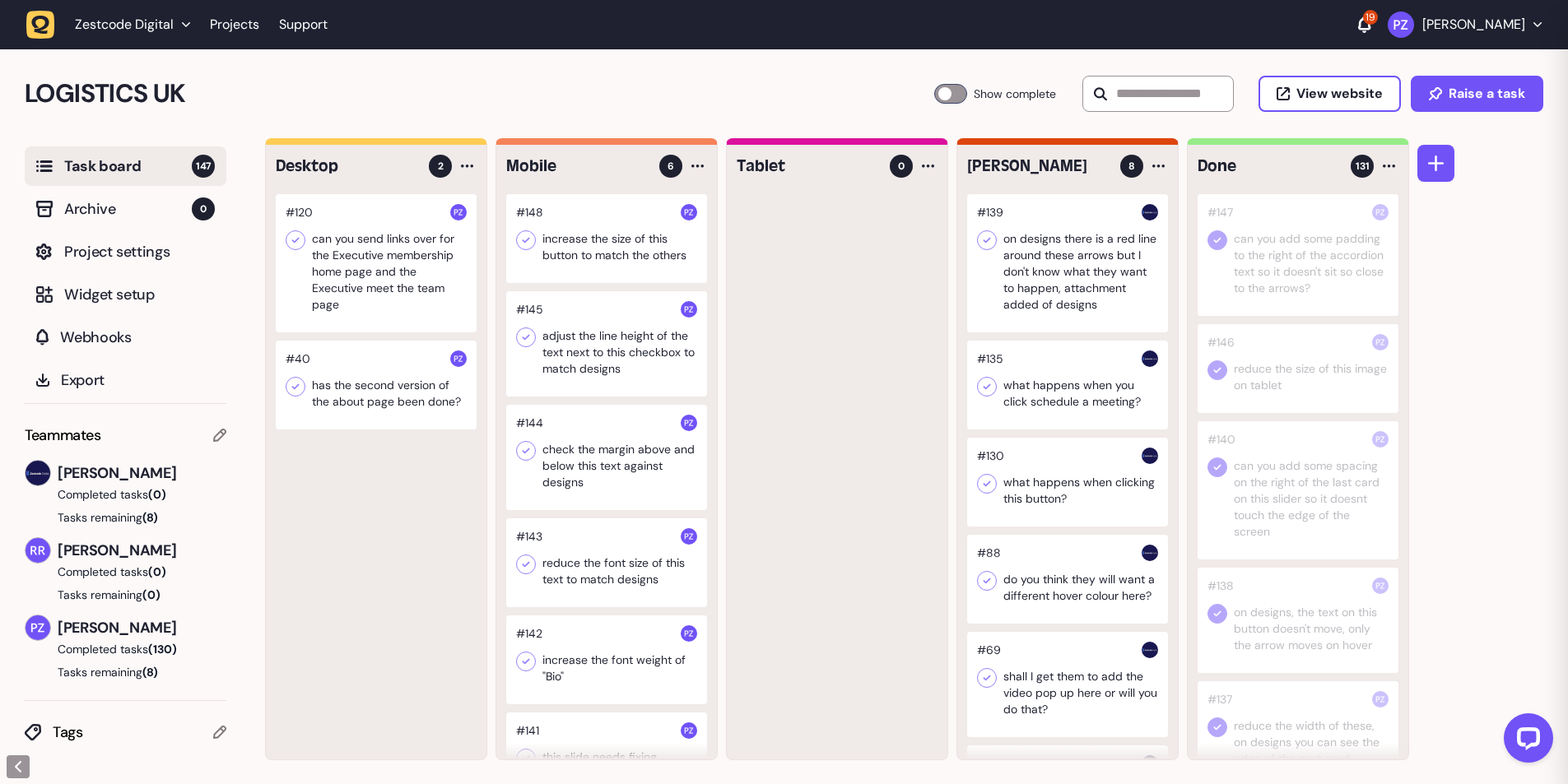
click at [634, 363] on div at bounding box center [606, 343] width 201 height 105
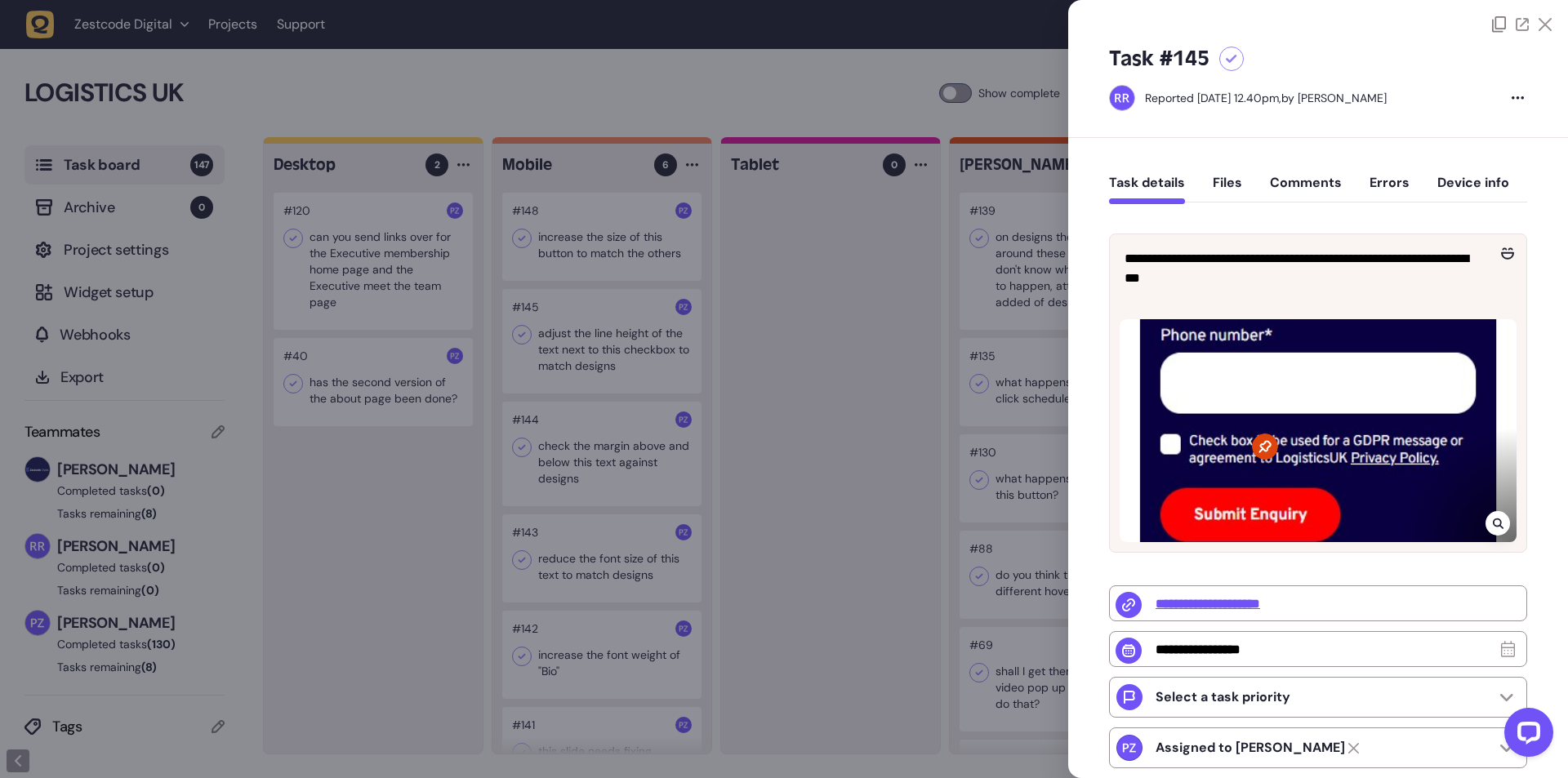
click at [762, 319] on div at bounding box center [784, 389] width 1568 height 778
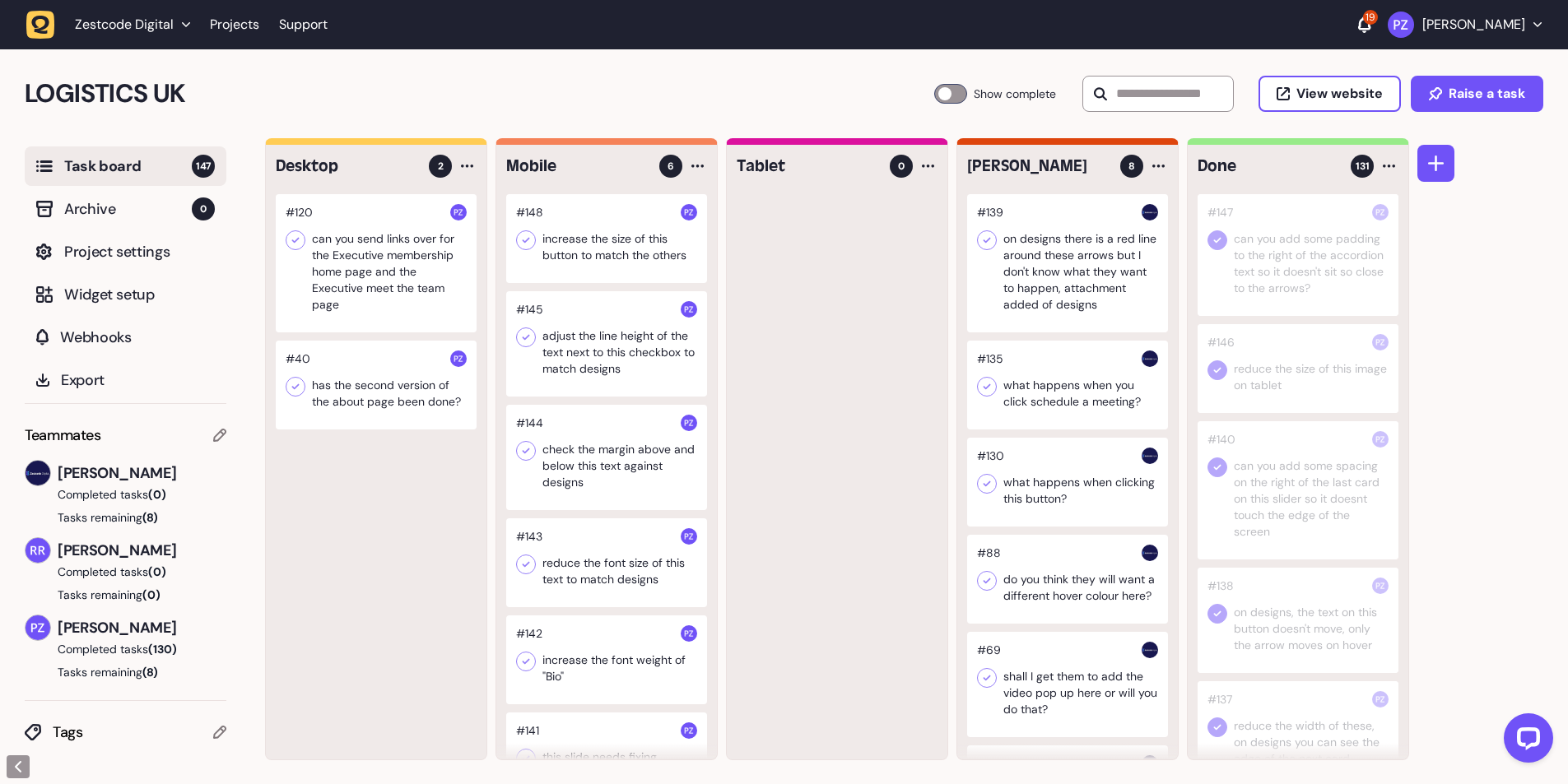
click at [635, 386] on div at bounding box center [606, 343] width 201 height 105
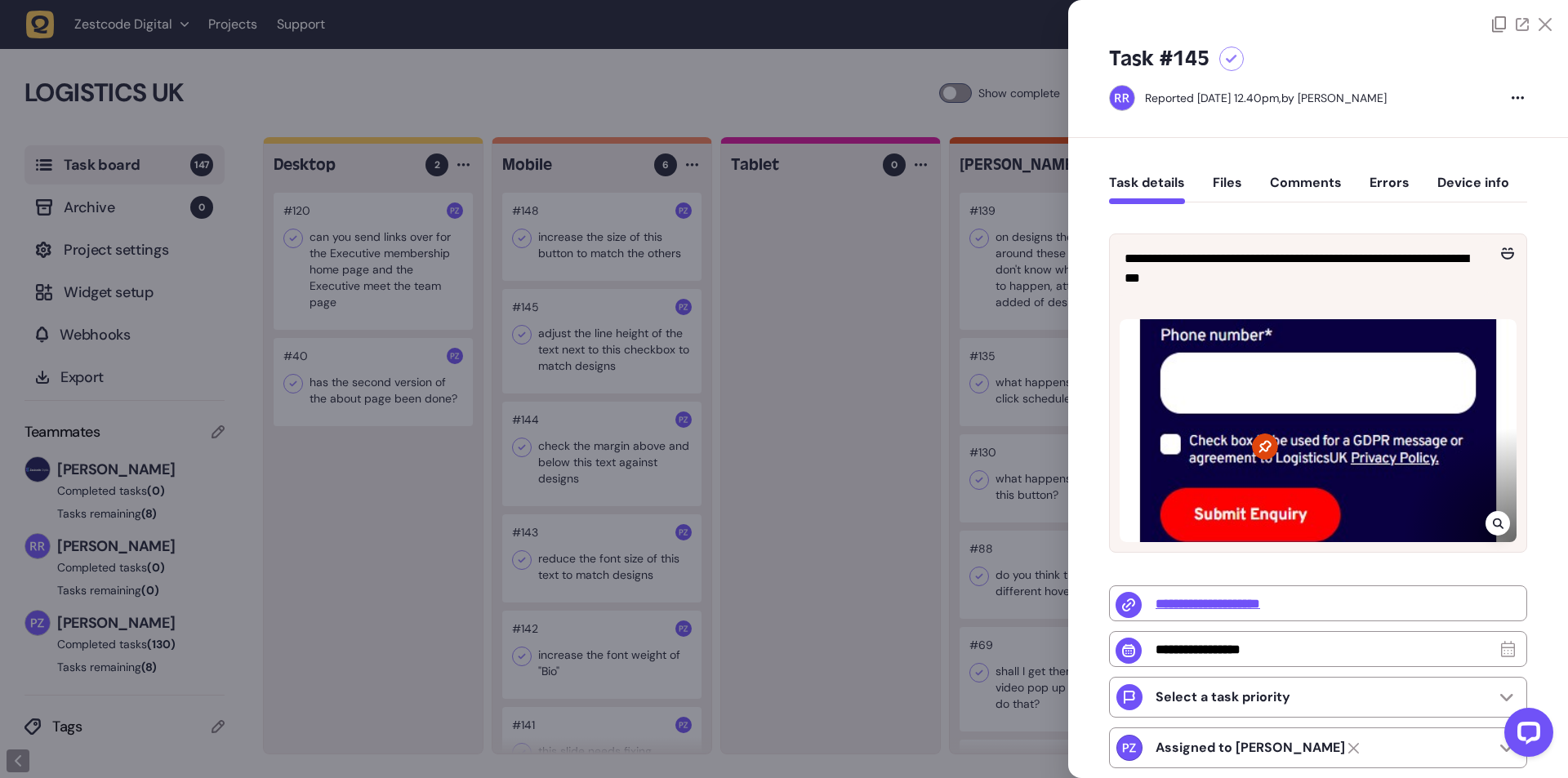
click at [773, 375] on div at bounding box center [784, 389] width 1568 height 778
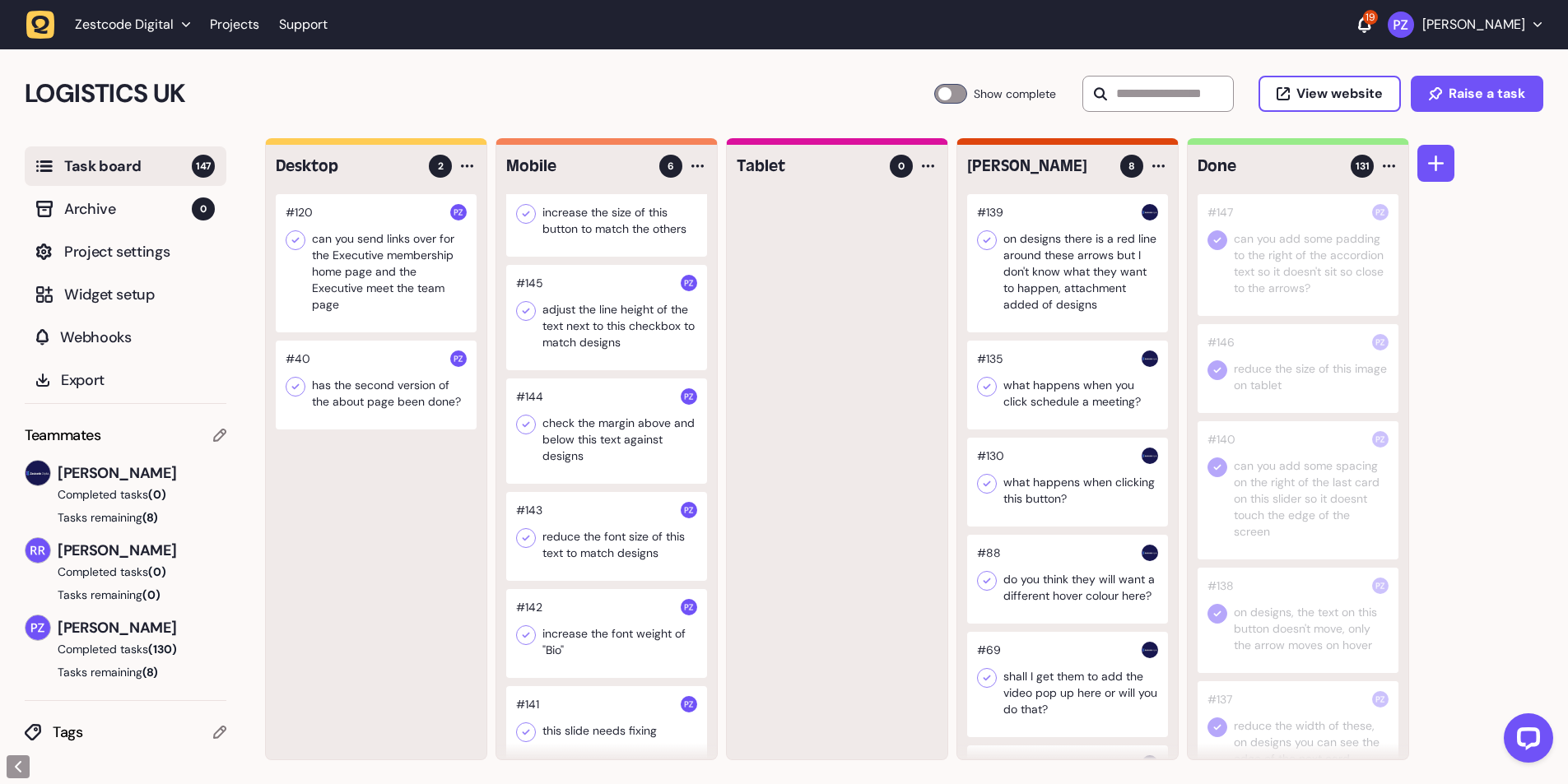
scroll to position [39, 0]
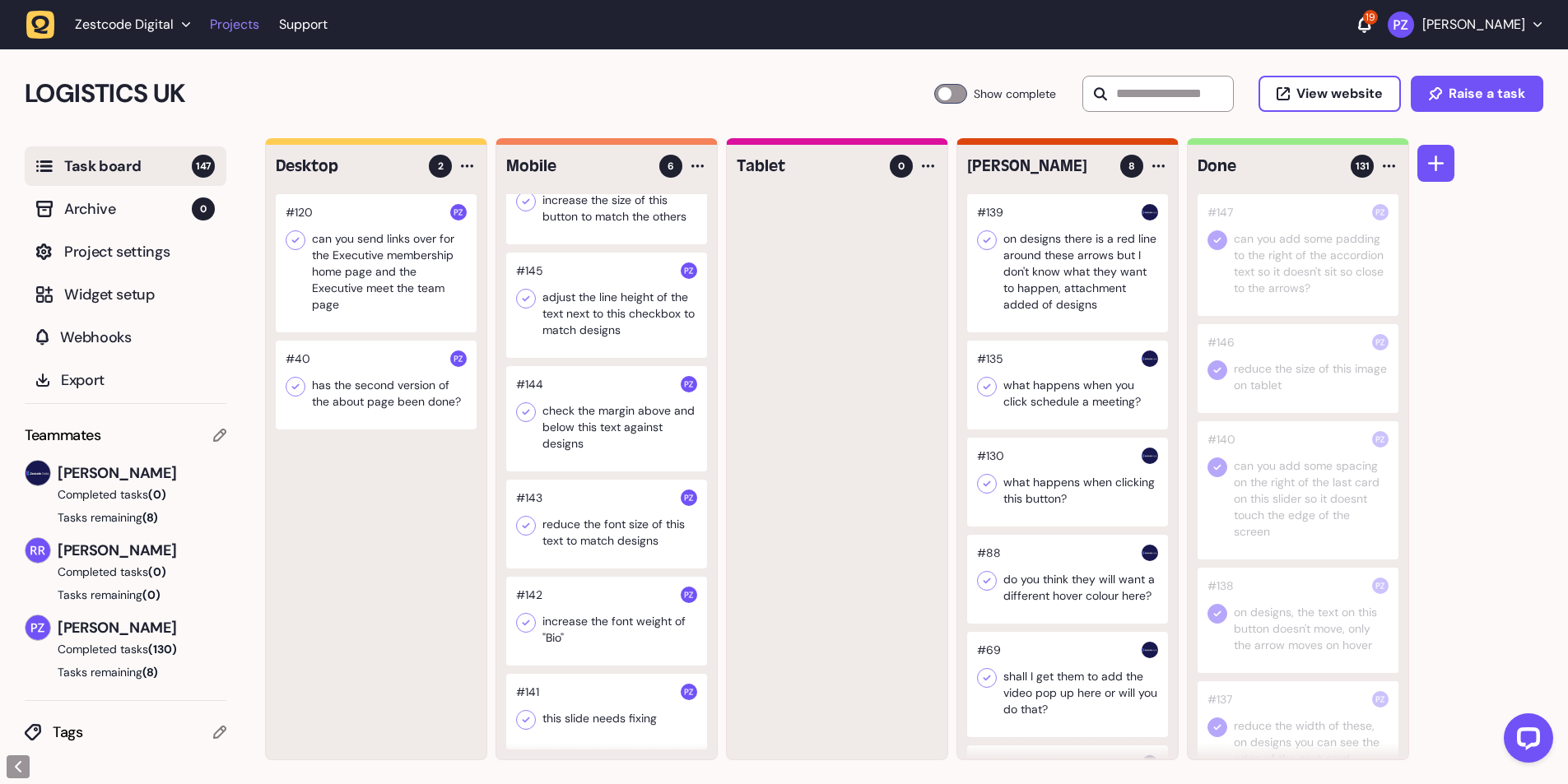
click at [231, 21] on link "Projects" at bounding box center [235, 25] width 50 height 30
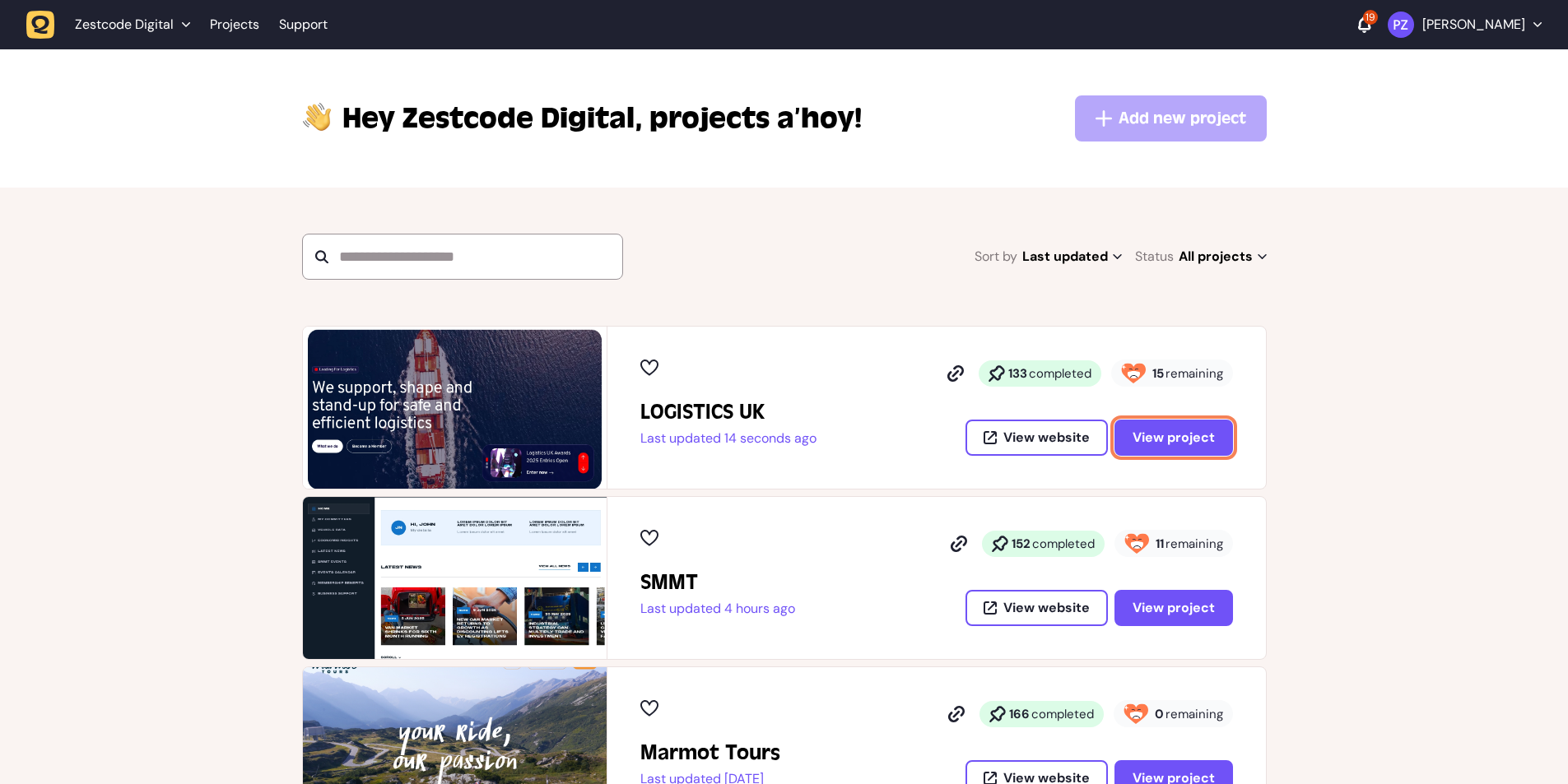
click at [1186, 437] on span "View project" at bounding box center [1173, 438] width 82 height 13
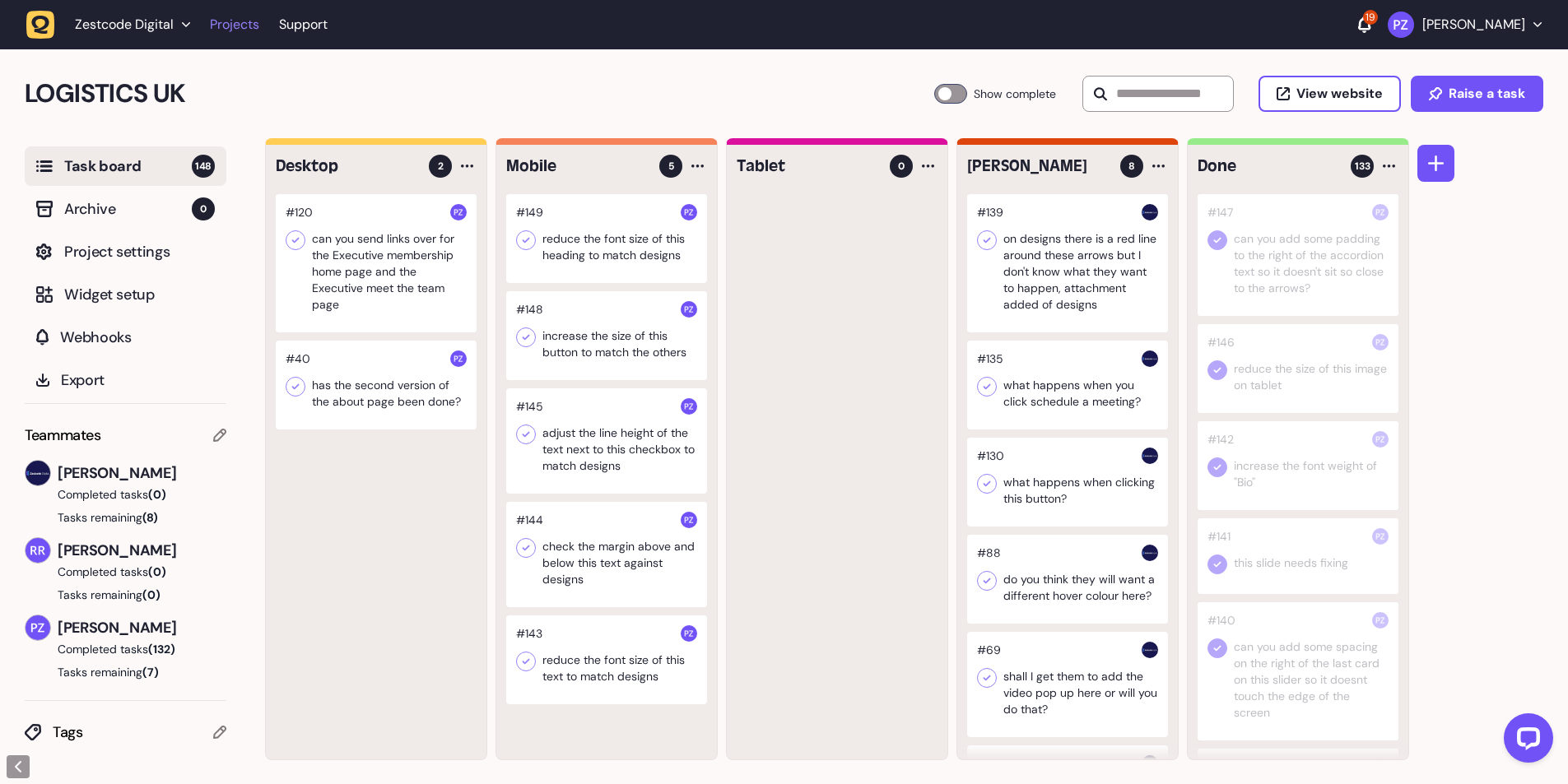
click at [246, 18] on link "Projects" at bounding box center [235, 25] width 50 height 30
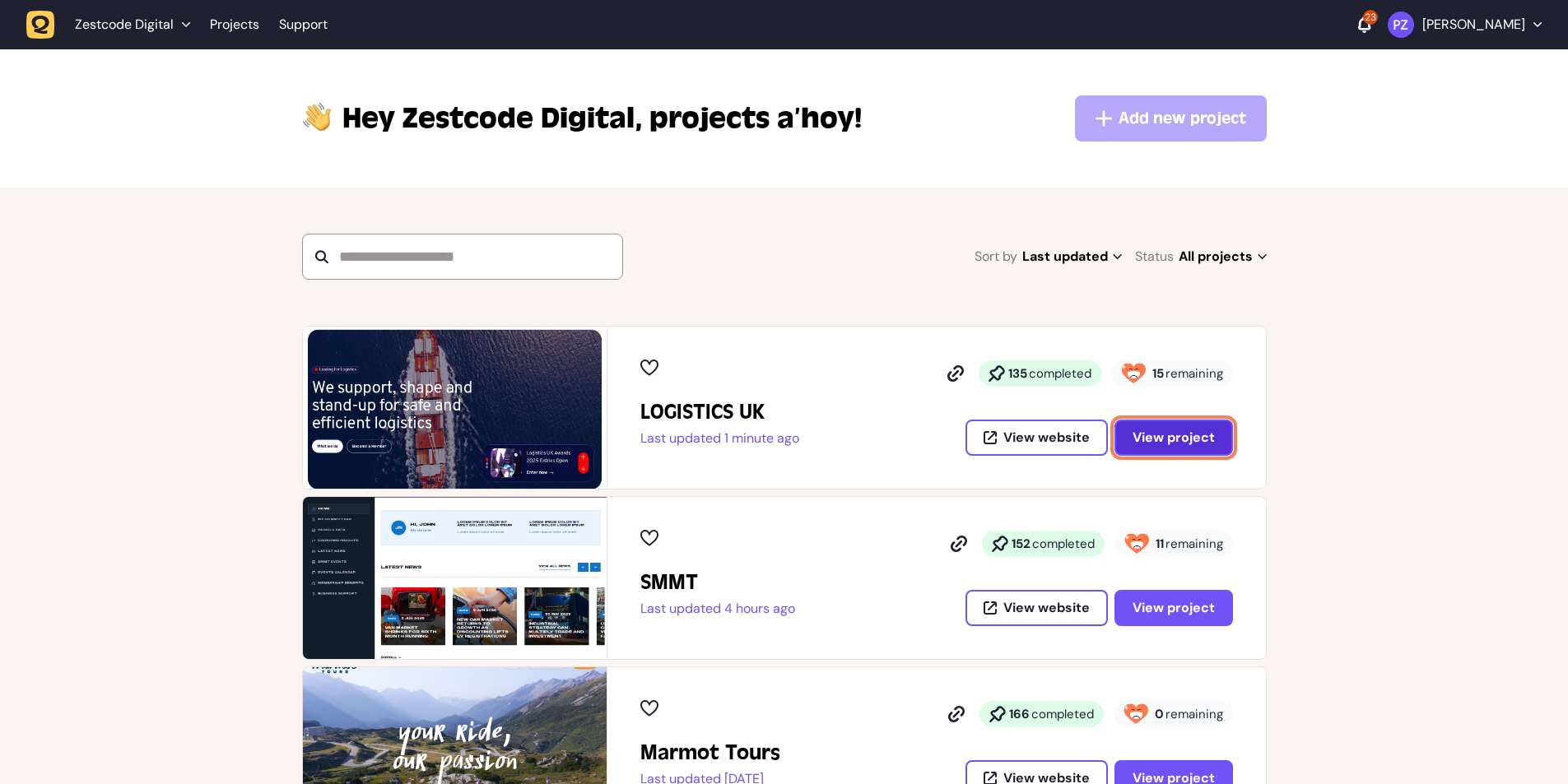
click at [1186, 431] on span "View project" at bounding box center [1173, 438] width 82 height 13
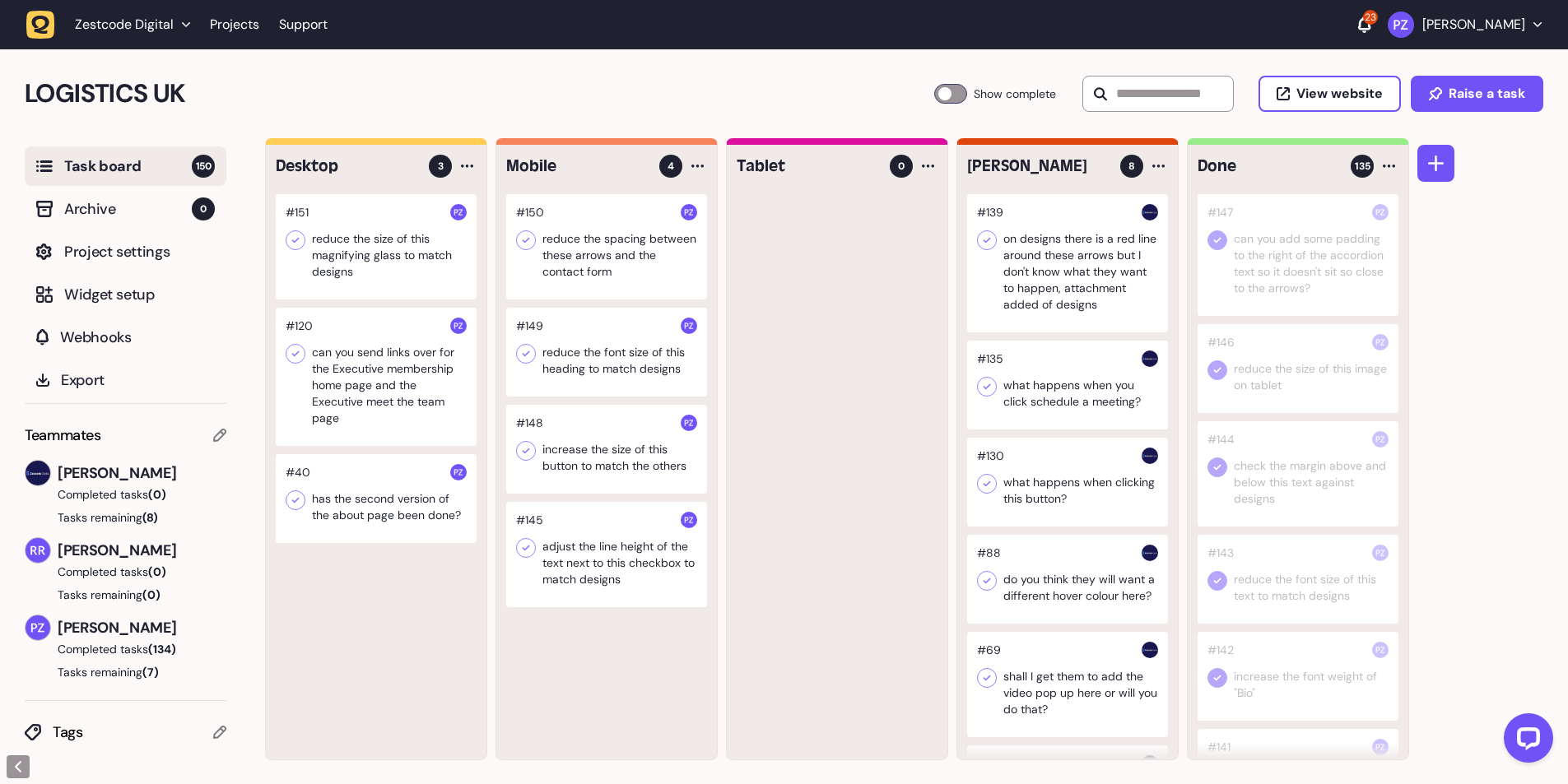
click at [363, 226] on div at bounding box center [376, 246] width 201 height 105
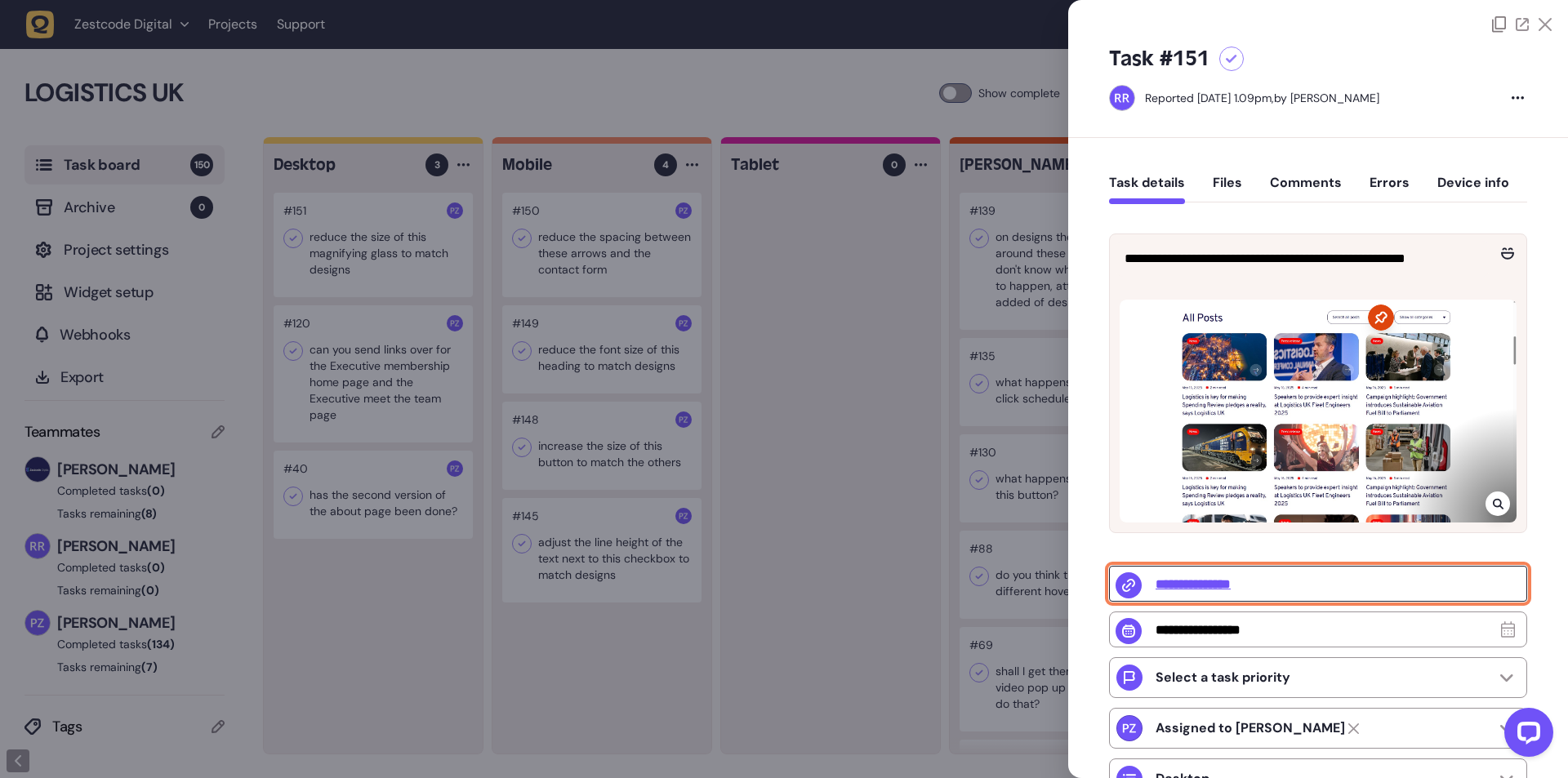
click at [1217, 586] on input "**********" at bounding box center [1318, 585] width 418 height 36
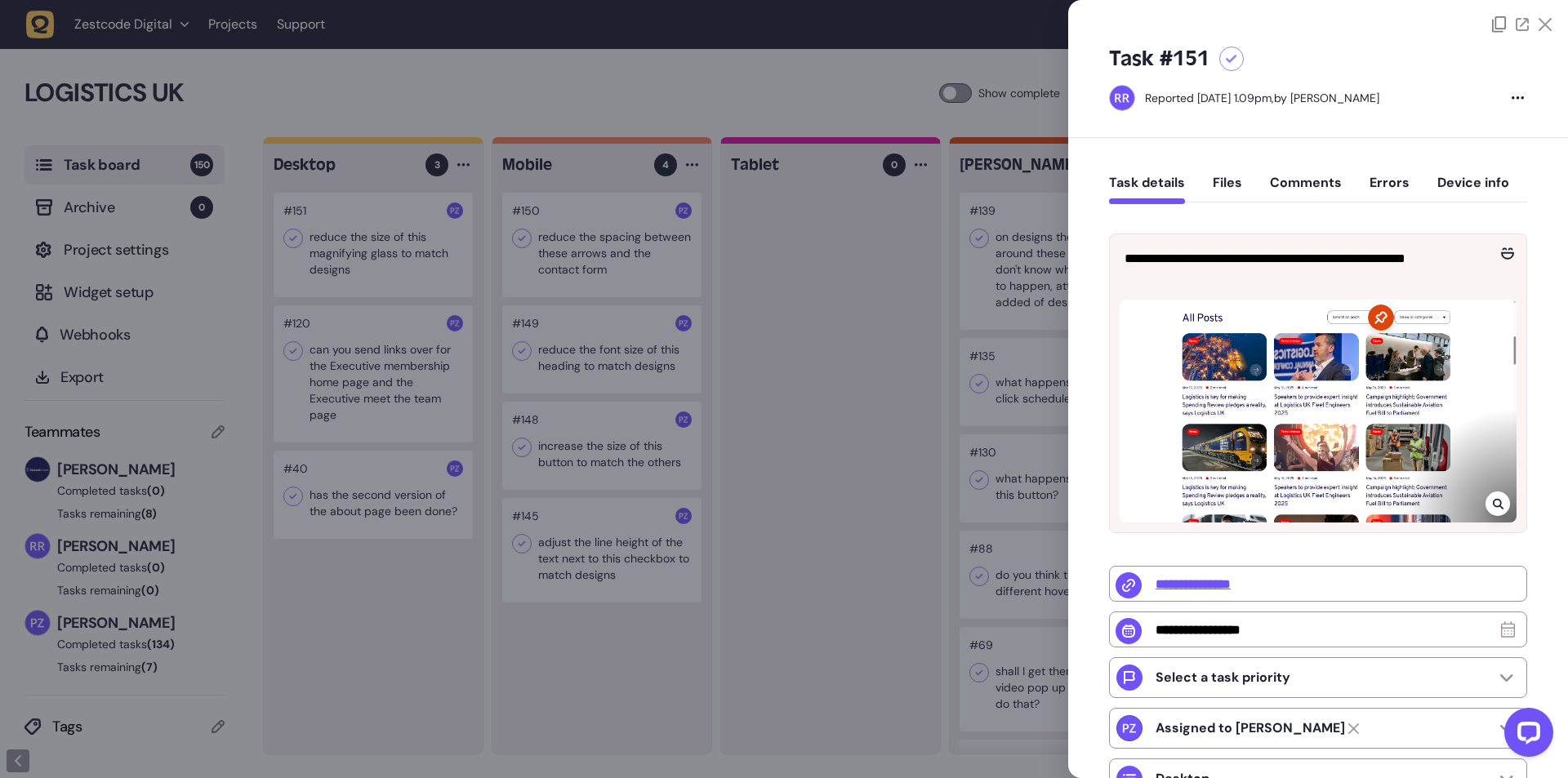
click at [921, 445] on div at bounding box center [784, 389] width 1568 height 778
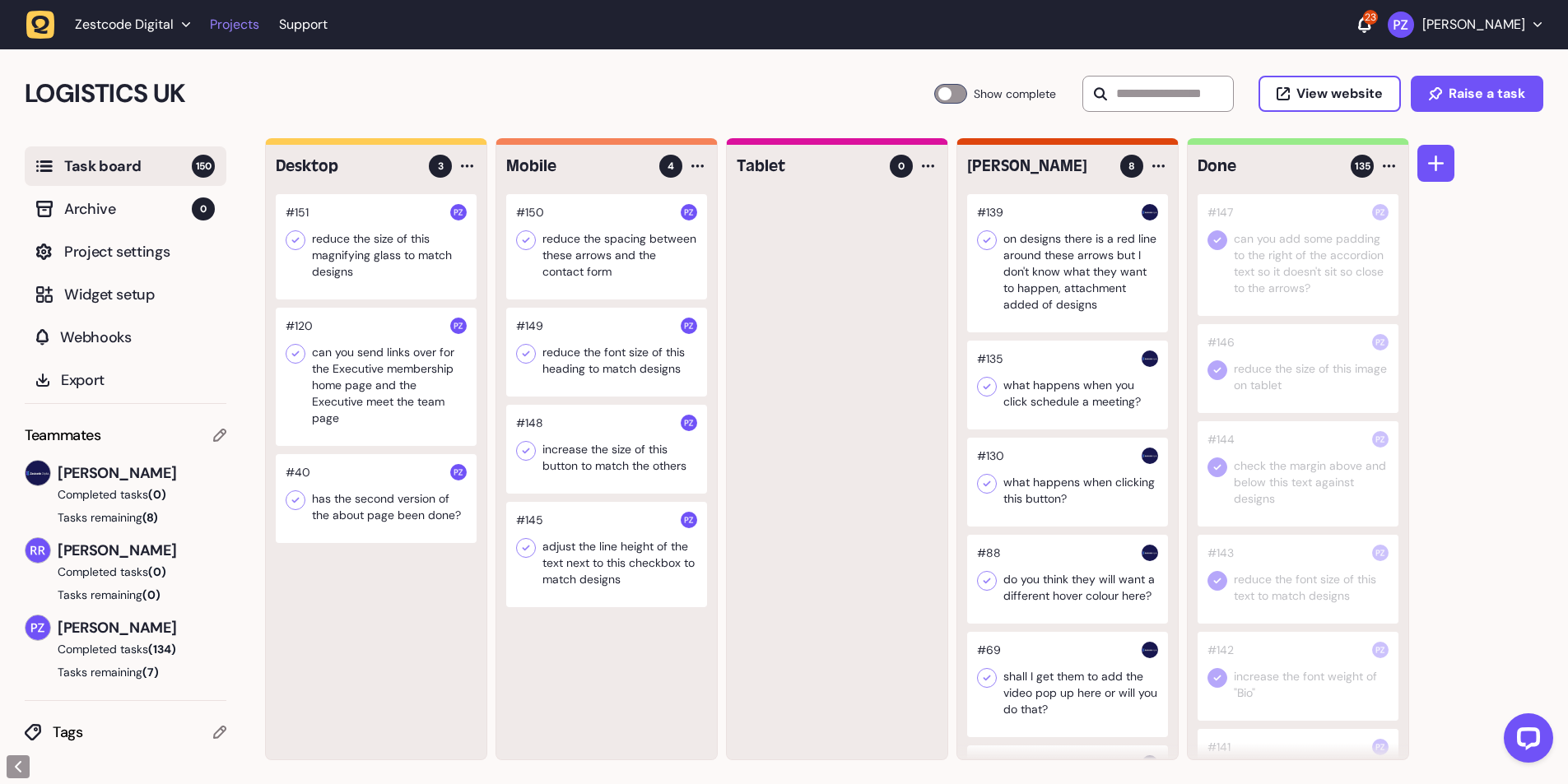
click at [222, 13] on link "Projects" at bounding box center [235, 25] width 50 height 30
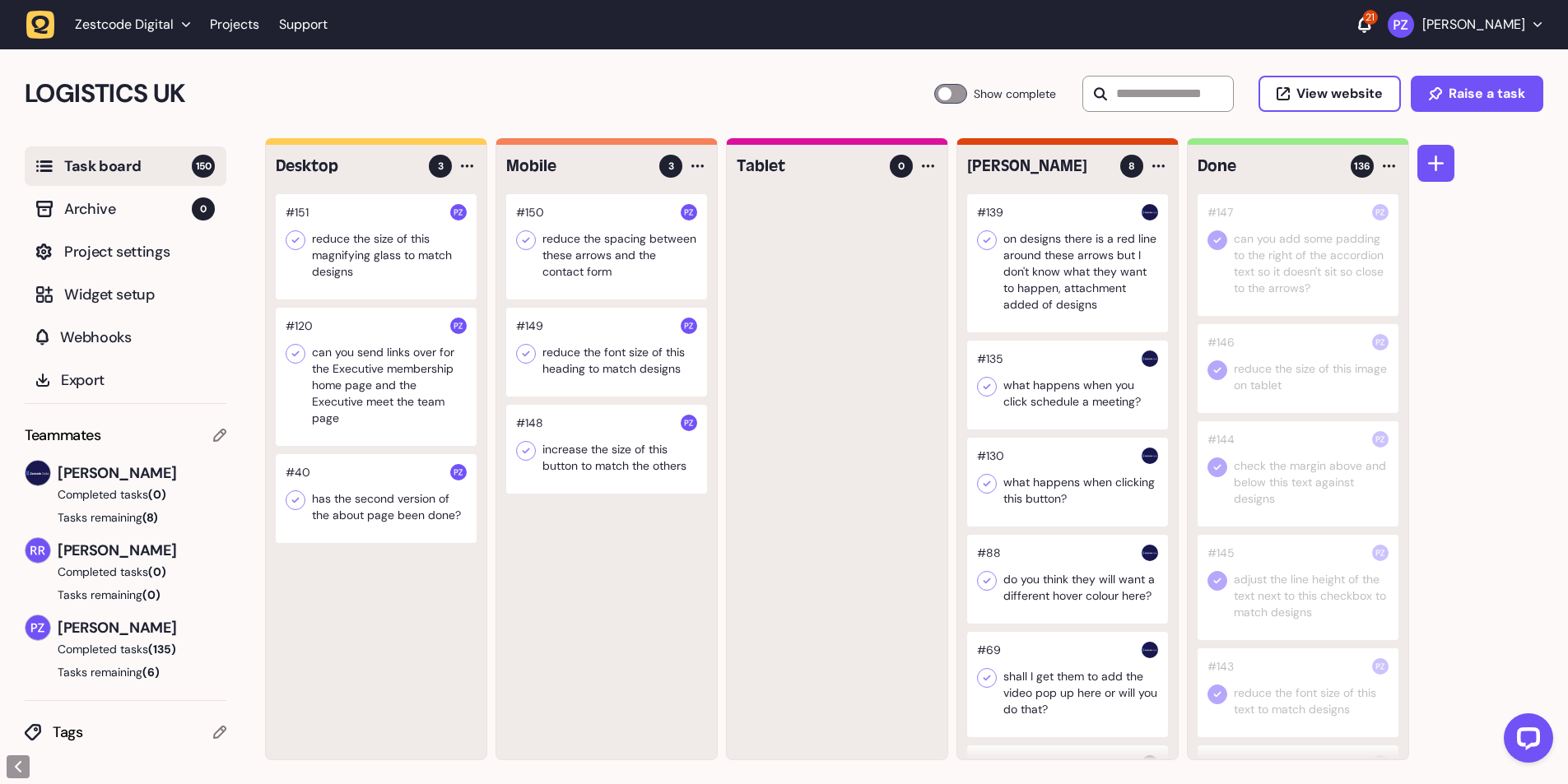
click at [593, 234] on div at bounding box center [606, 246] width 201 height 105
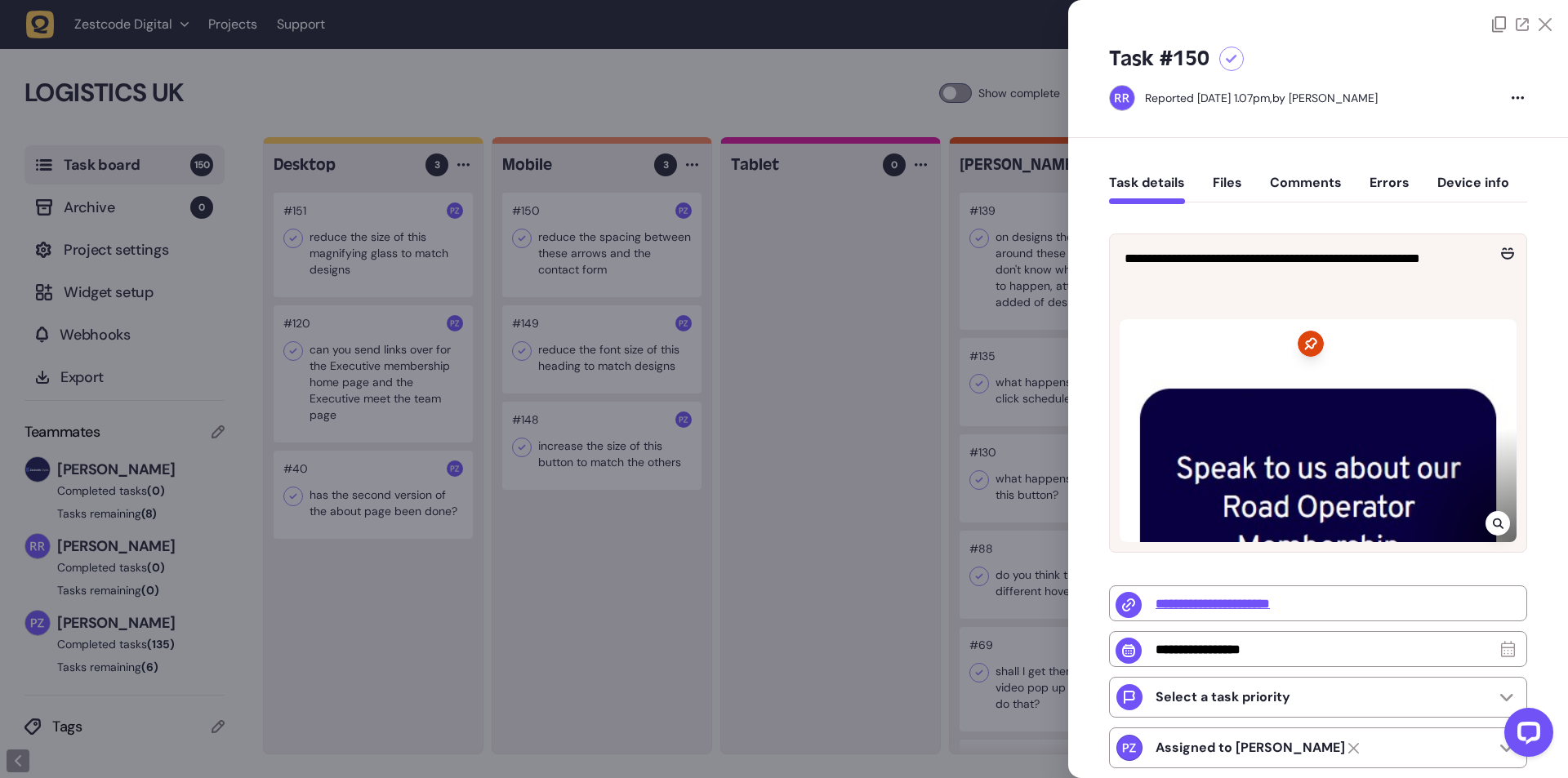
click at [858, 655] on div at bounding box center [784, 389] width 1568 height 778
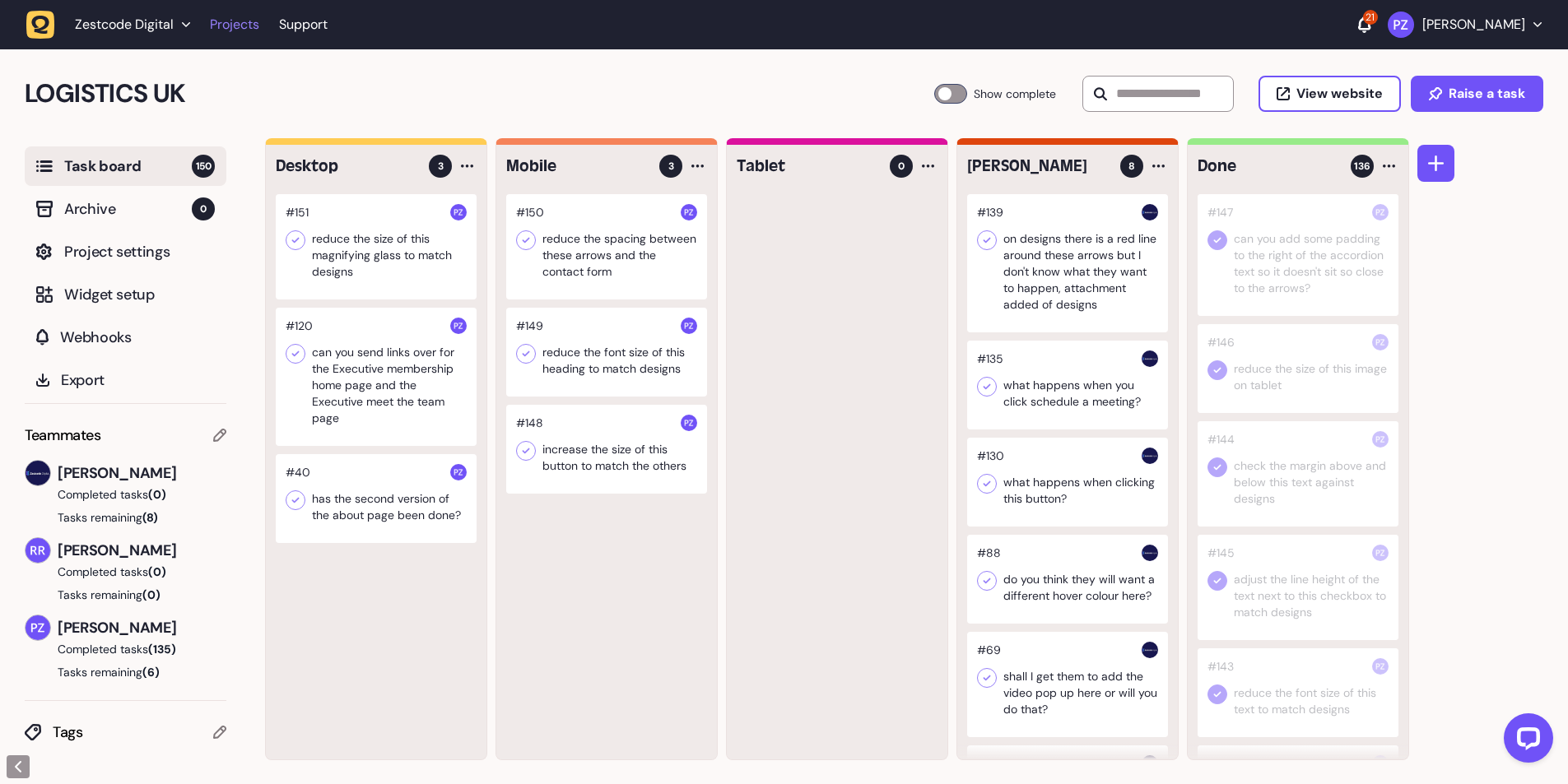
click at [226, 37] on link "Projects" at bounding box center [235, 25] width 50 height 30
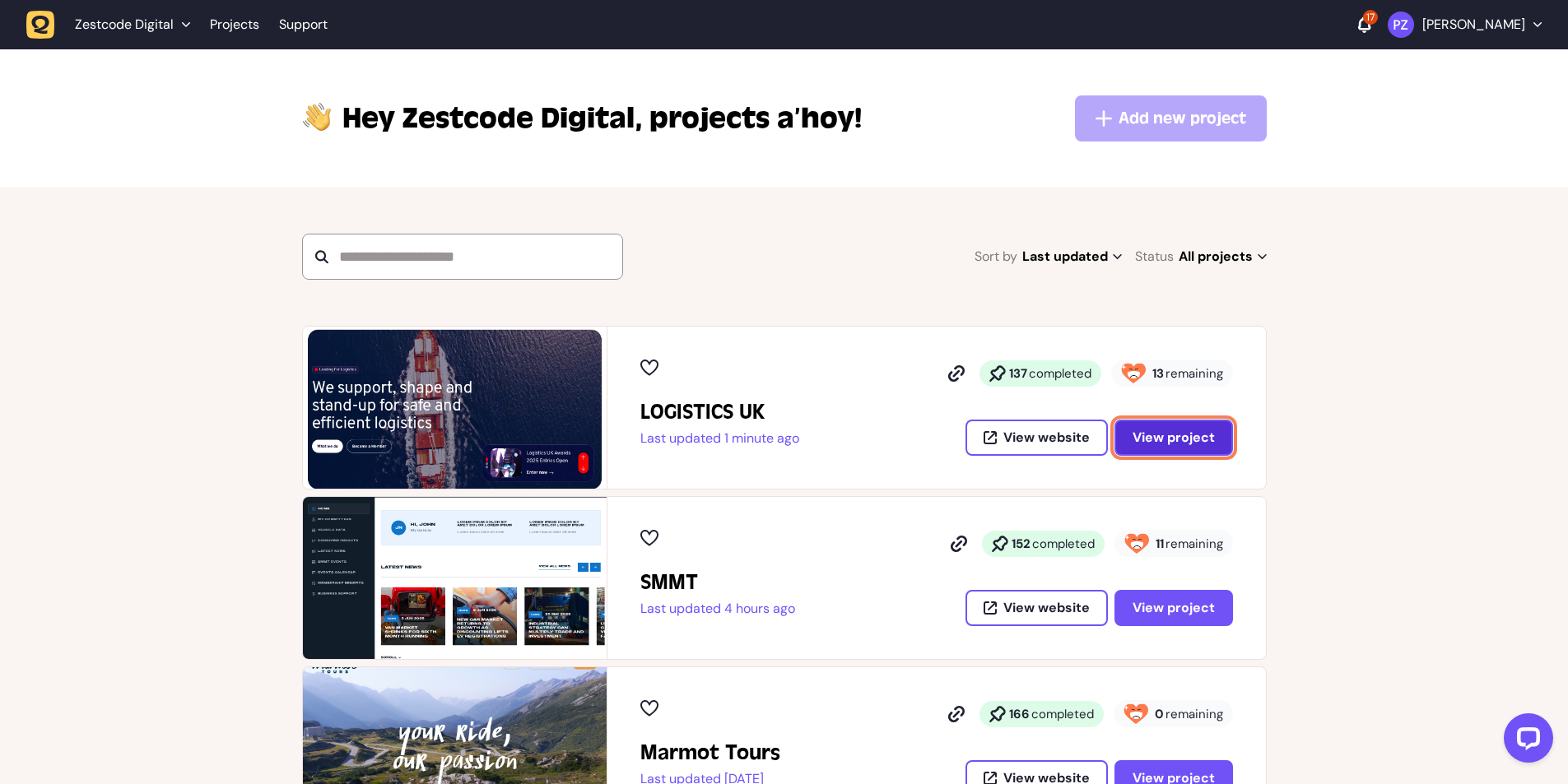
click at [1174, 431] on span "View project" at bounding box center [1173, 438] width 82 height 13
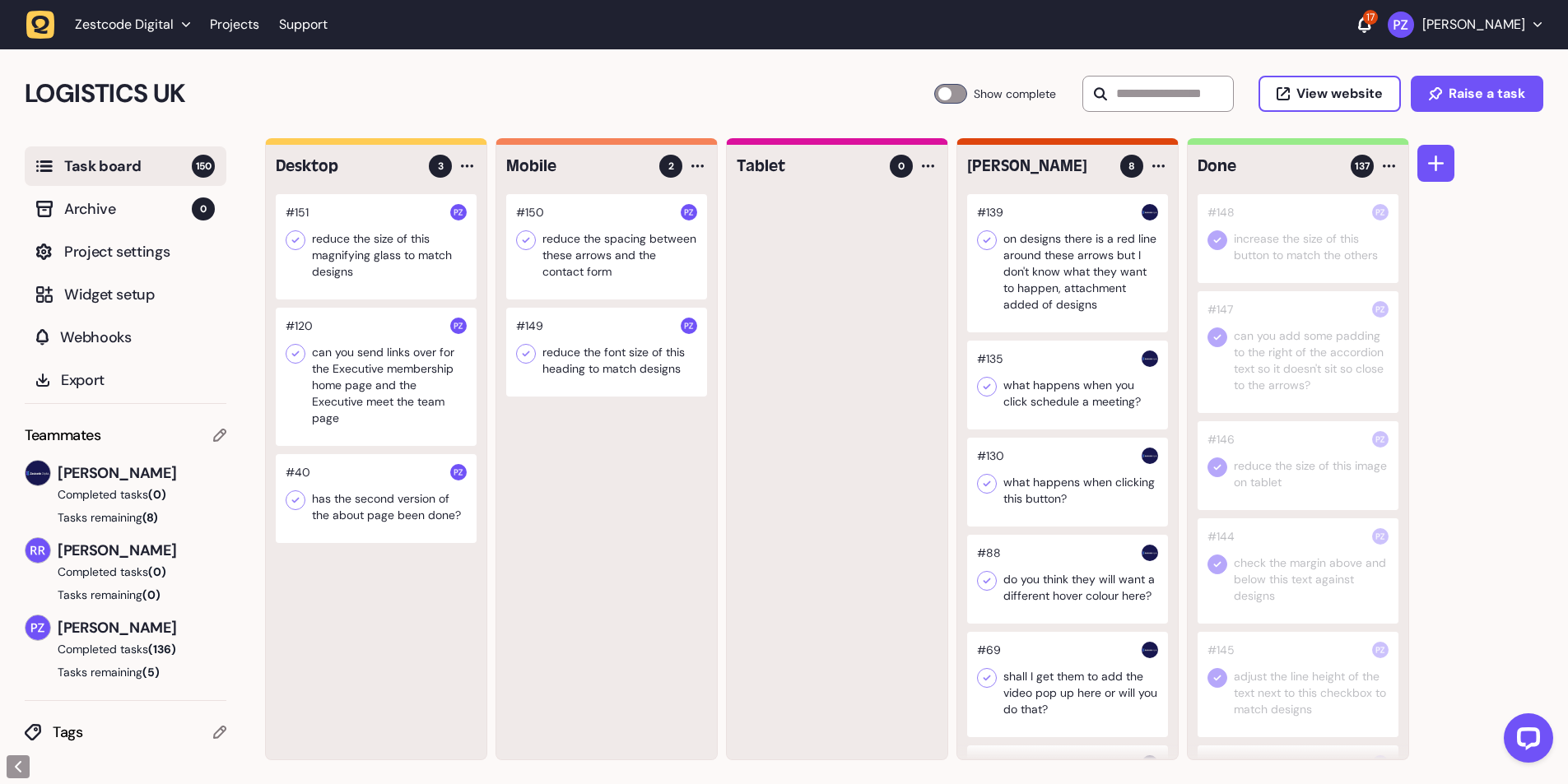
click at [614, 281] on div at bounding box center [606, 246] width 201 height 105
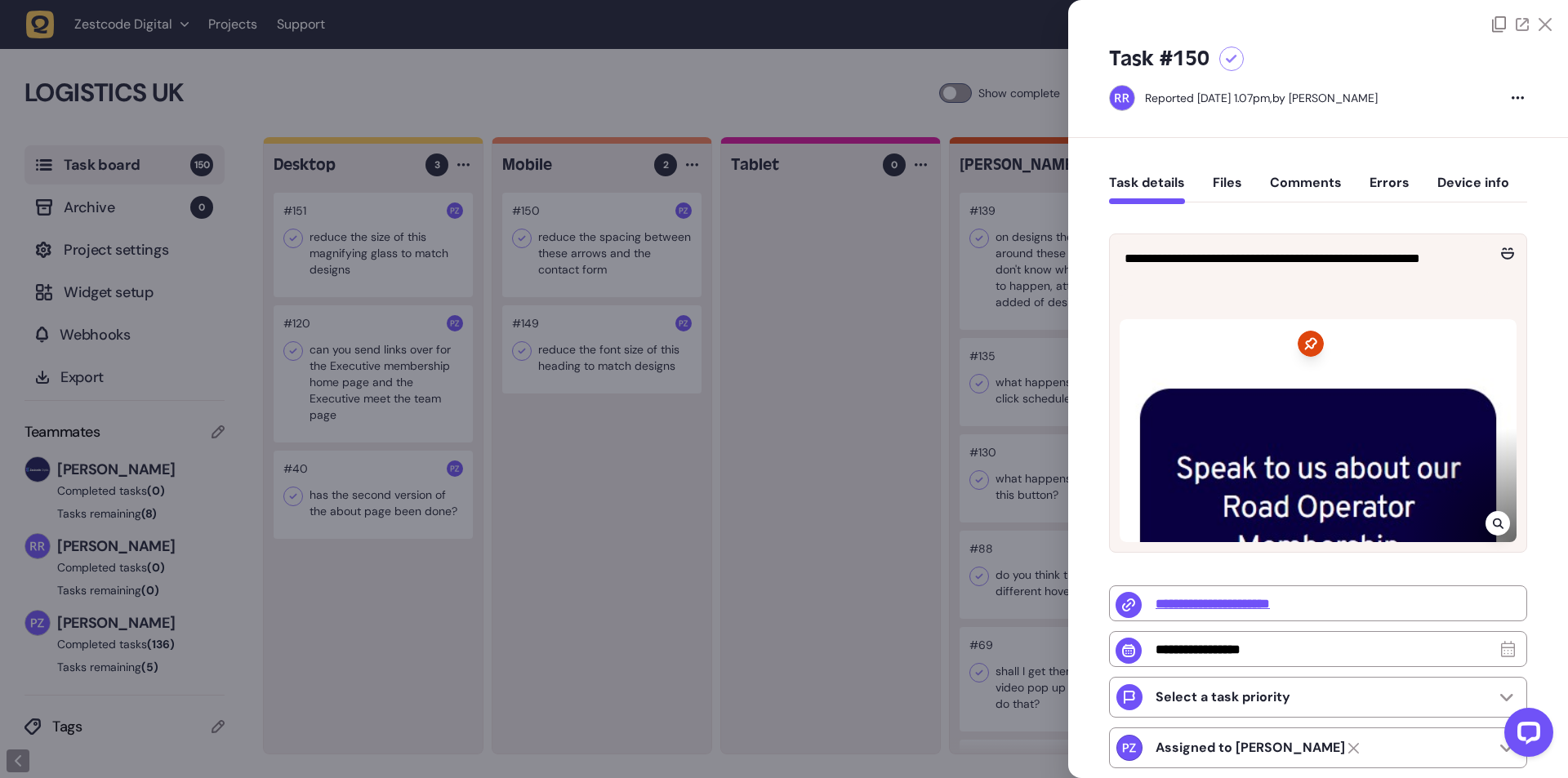
click at [835, 563] on div at bounding box center [784, 389] width 1568 height 778
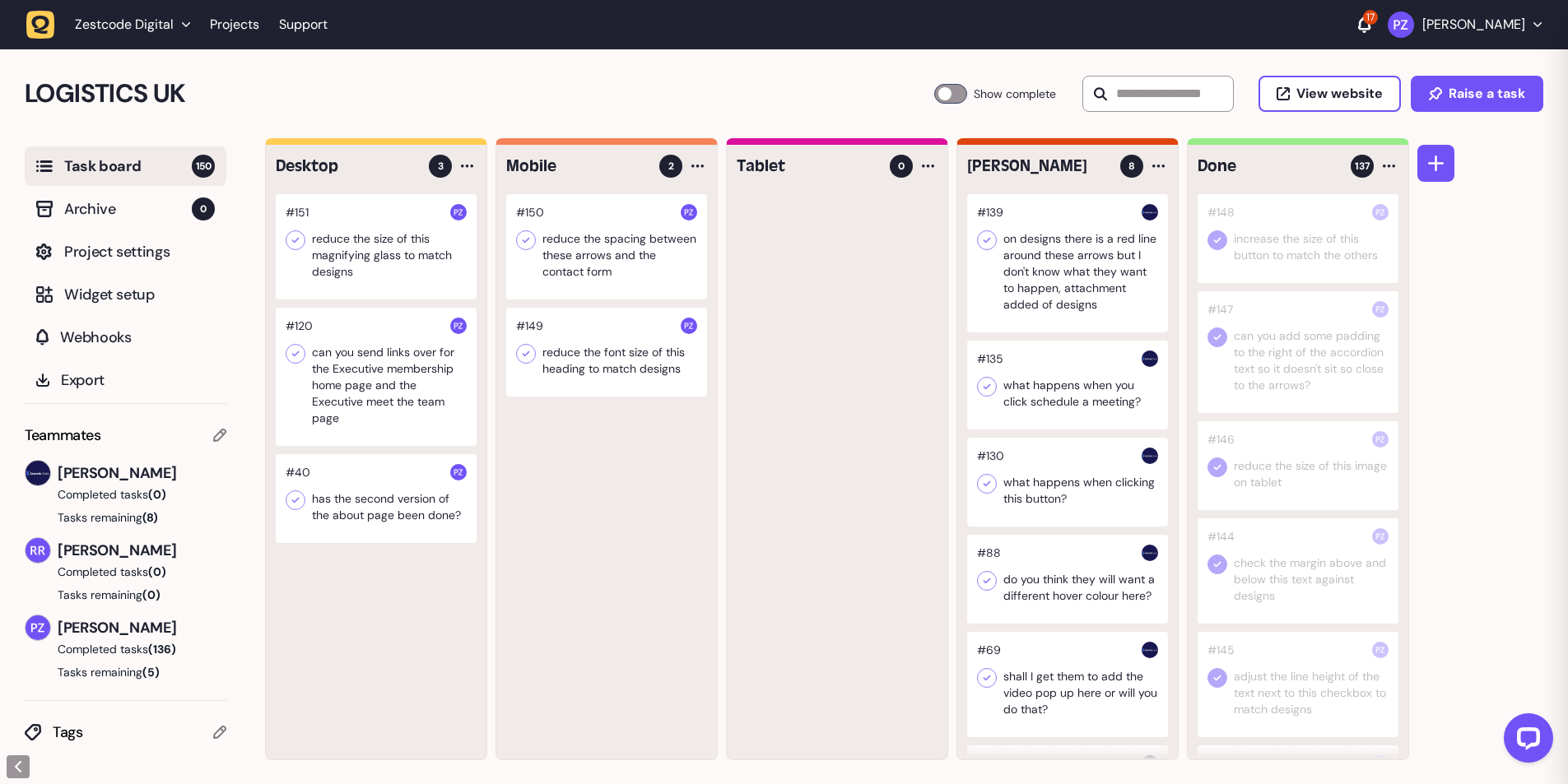
click at [453, 260] on div at bounding box center [376, 246] width 201 height 105
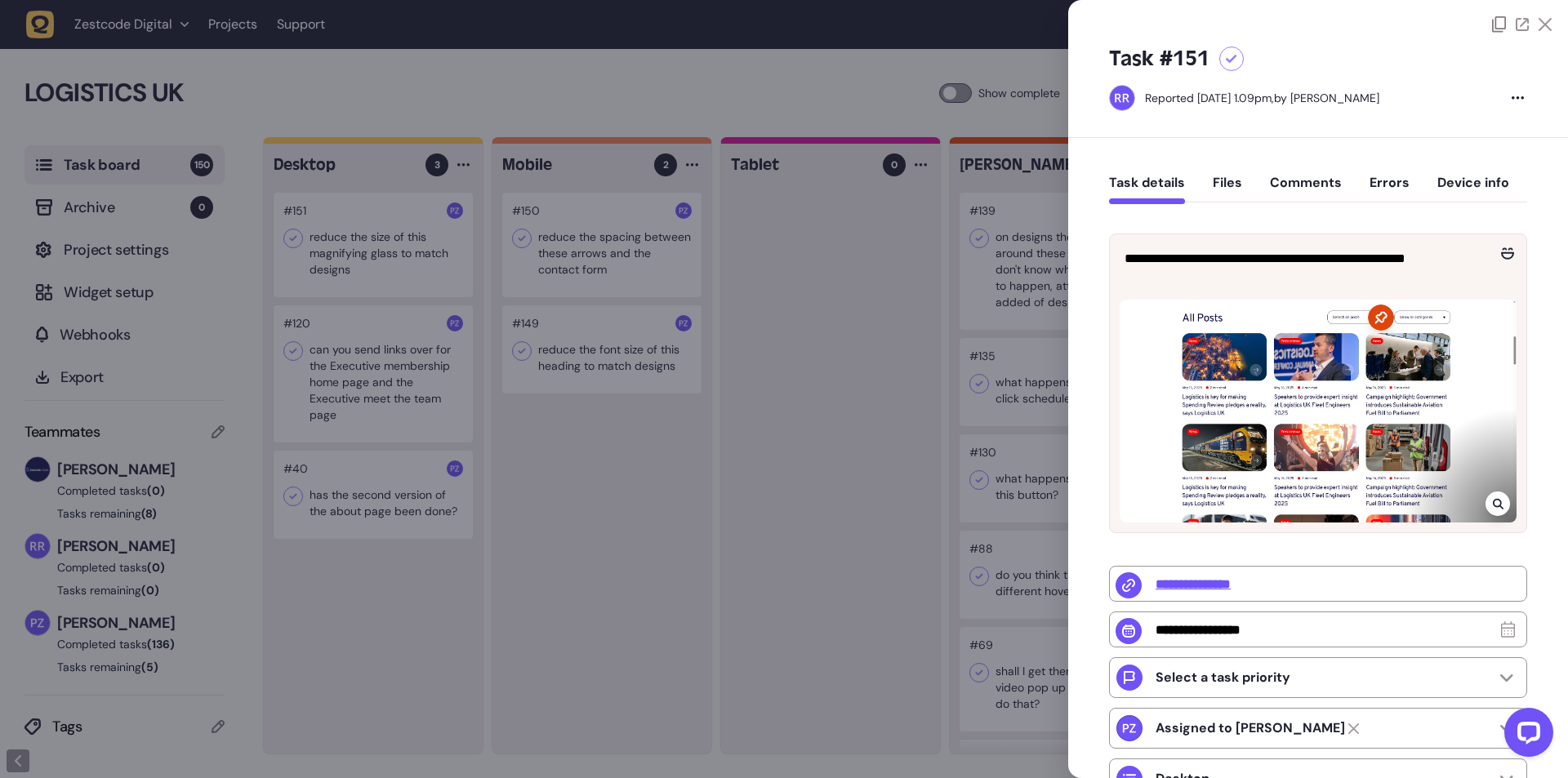
click at [825, 678] on div at bounding box center [784, 389] width 1568 height 778
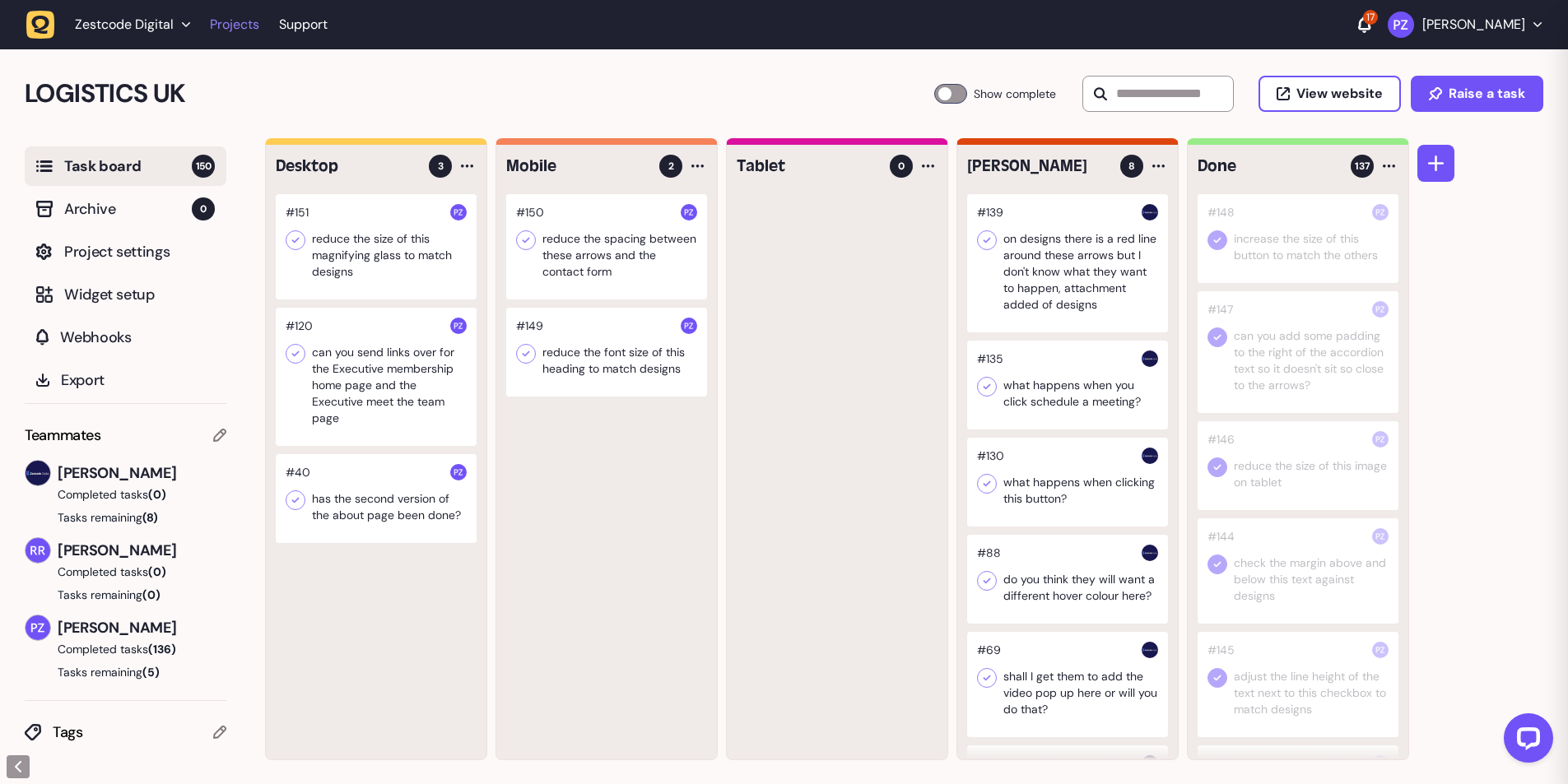
click at [238, 18] on link "Projects" at bounding box center [235, 25] width 50 height 30
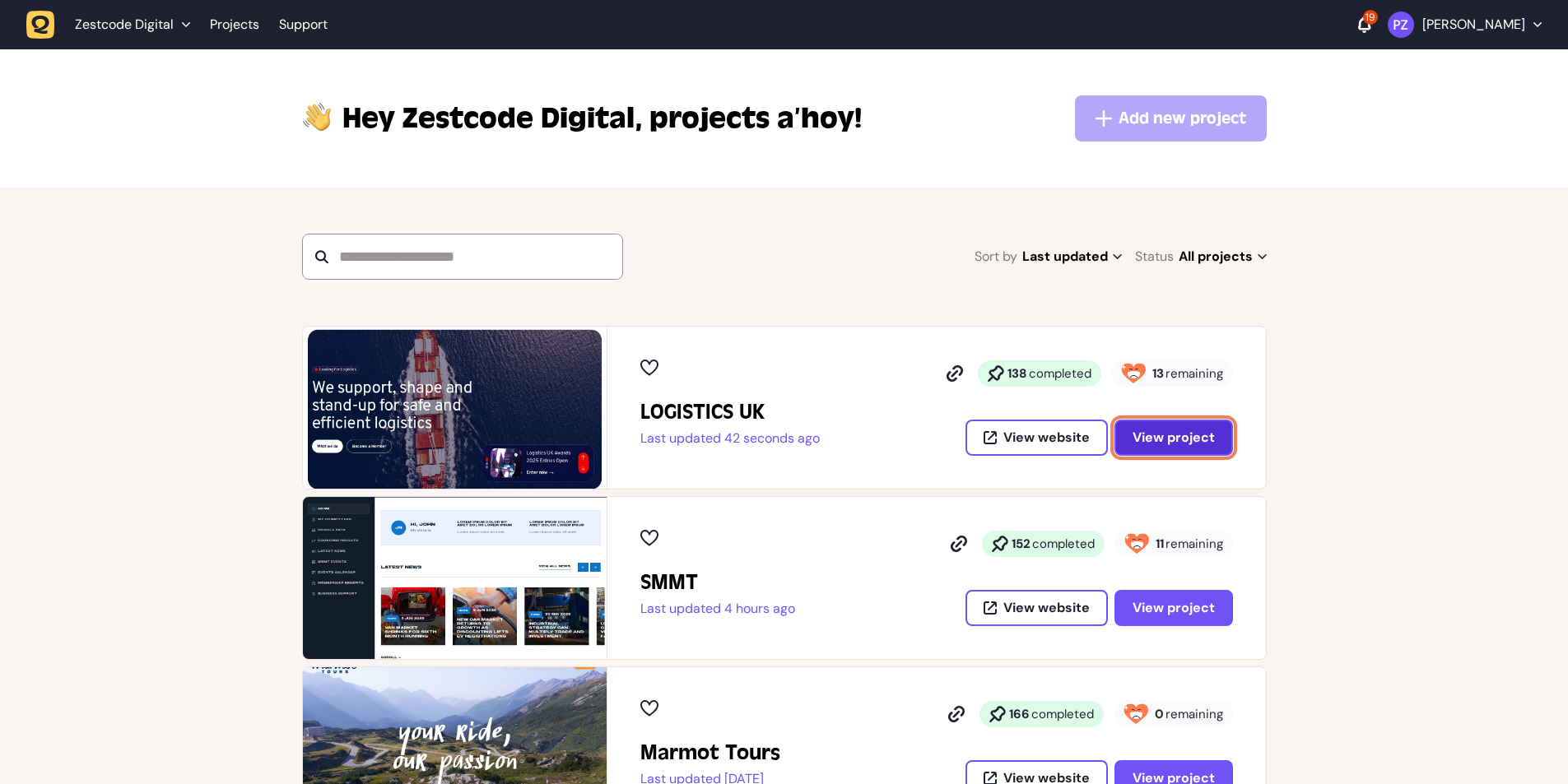
click at [1175, 443] on span "View project" at bounding box center [1173, 438] width 82 height 13
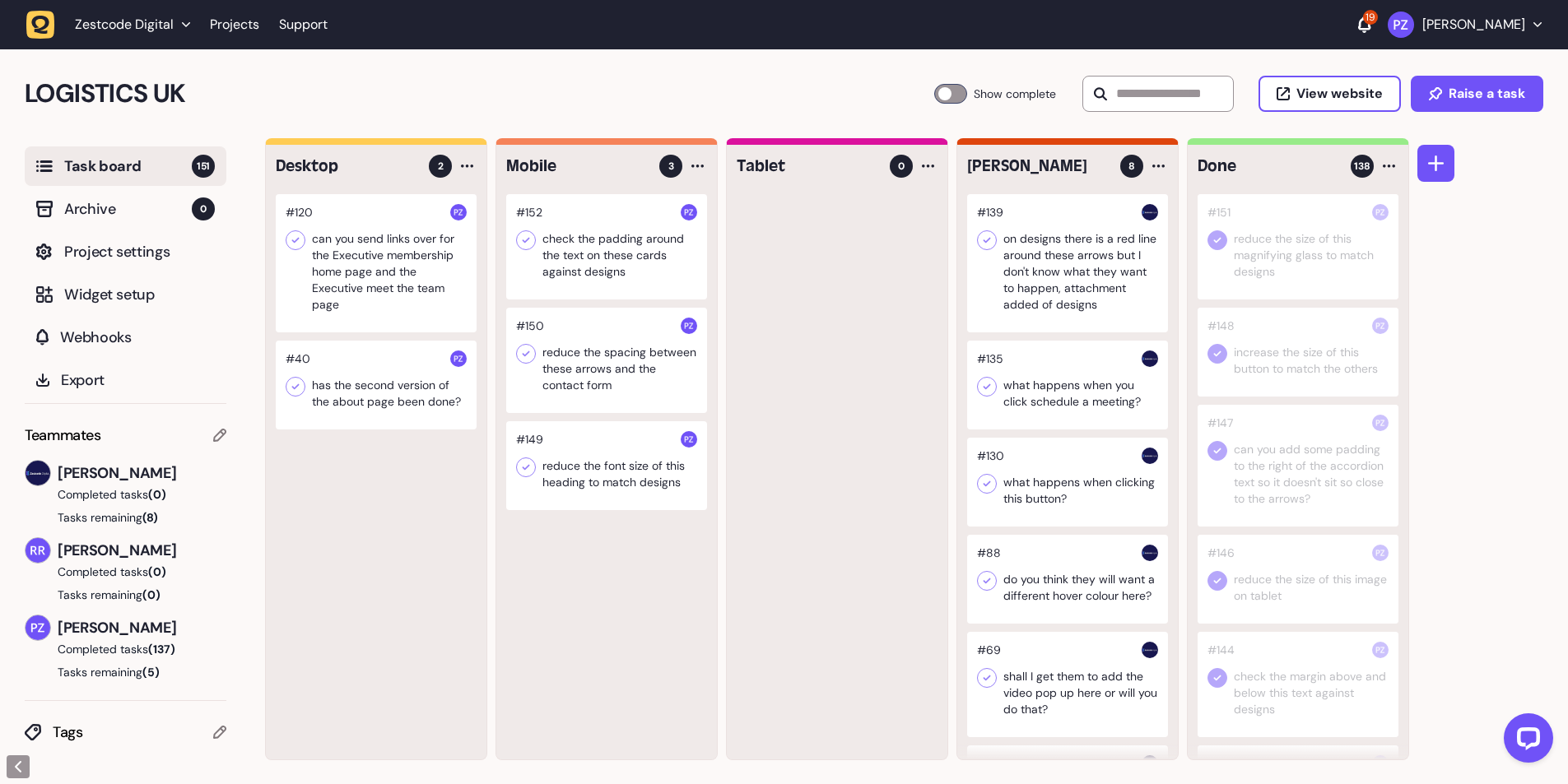
click at [611, 279] on div at bounding box center [606, 246] width 201 height 105
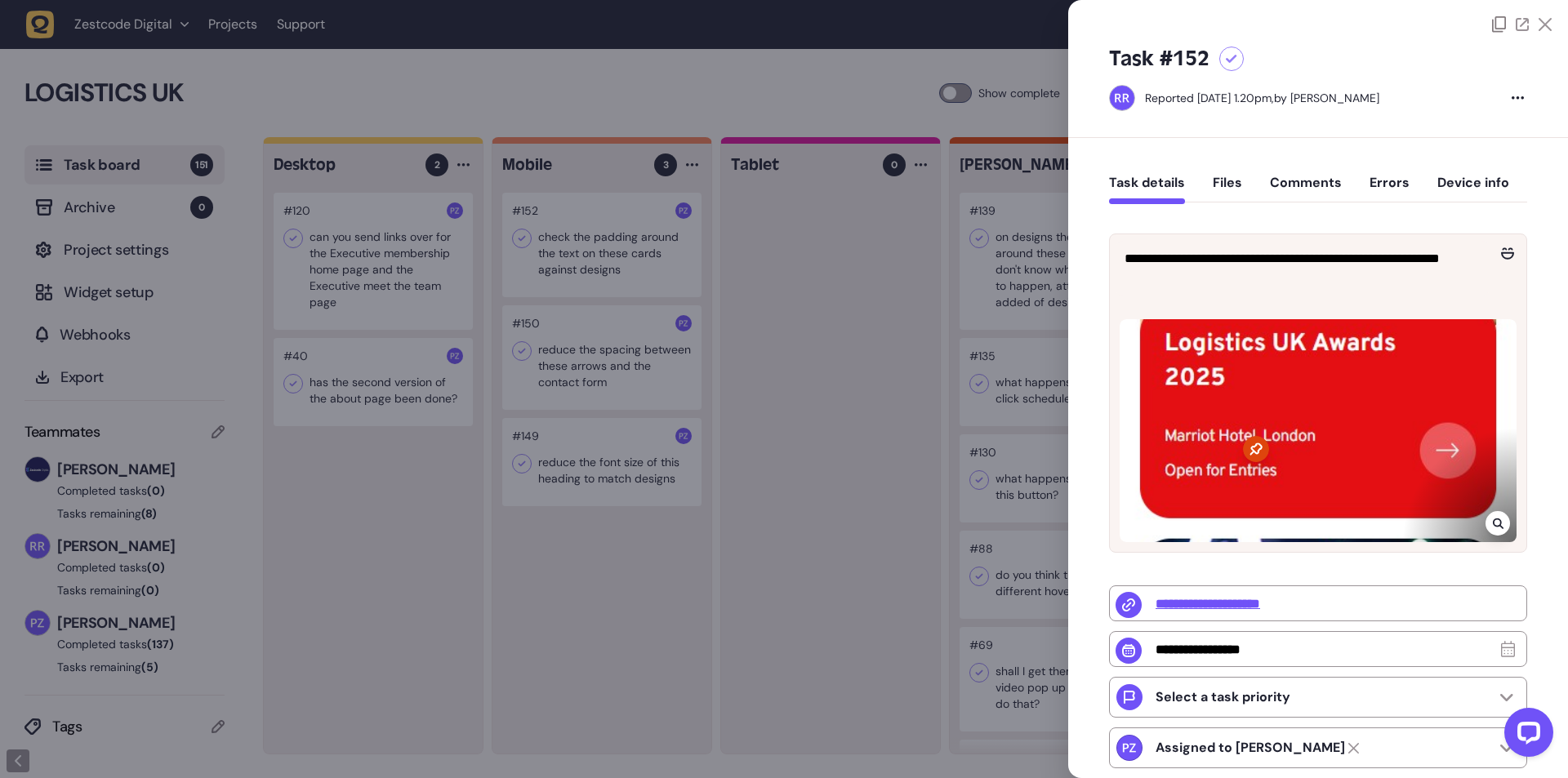
click at [835, 476] on div at bounding box center [784, 389] width 1568 height 778
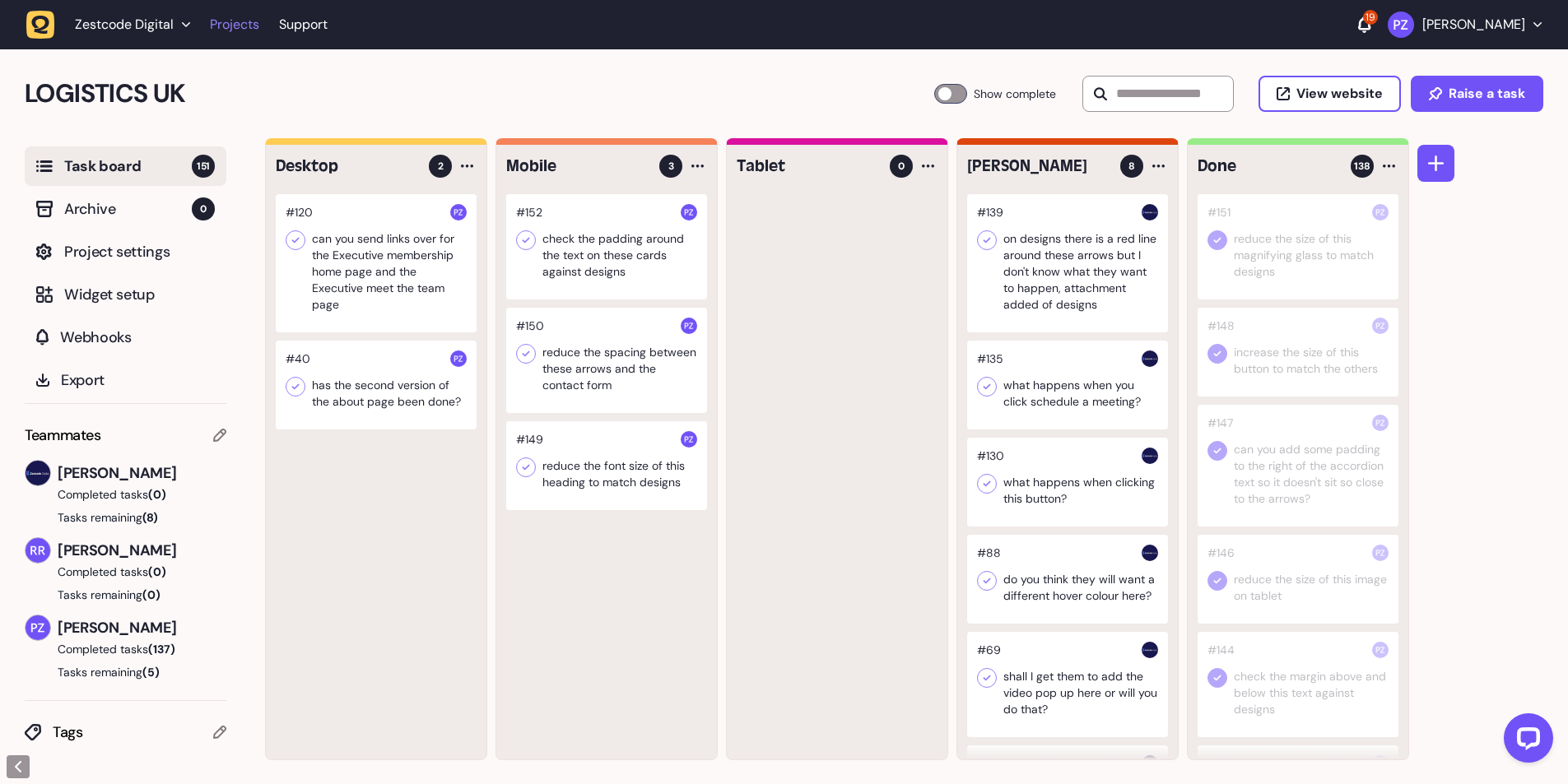
click at [229, 20] on link "Projects" at bounding box center [235, 25] width 50 height 30
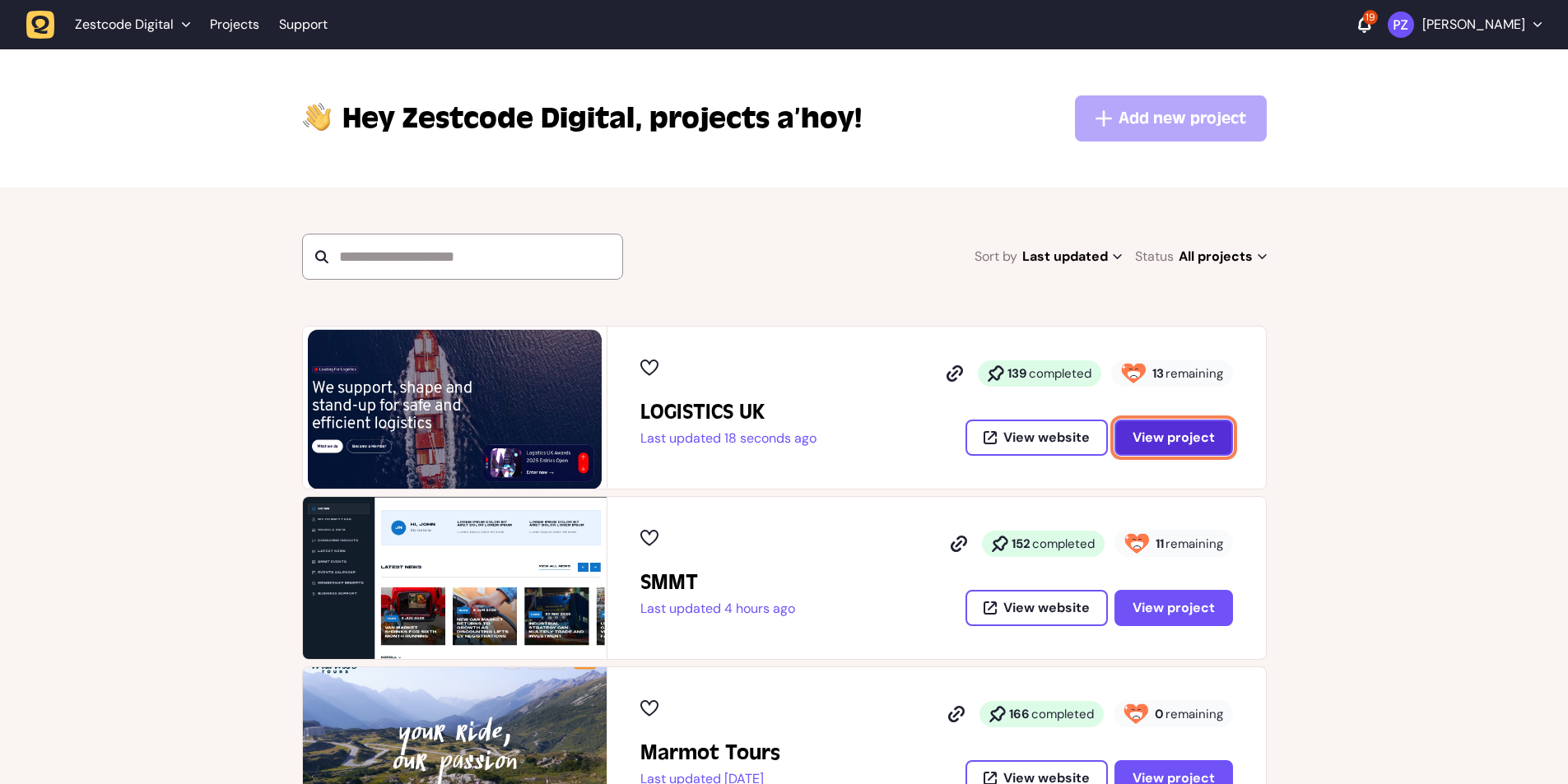
click at [1168, 422] on button "View project" at bounding box center [1173, 438] width 119 height 37
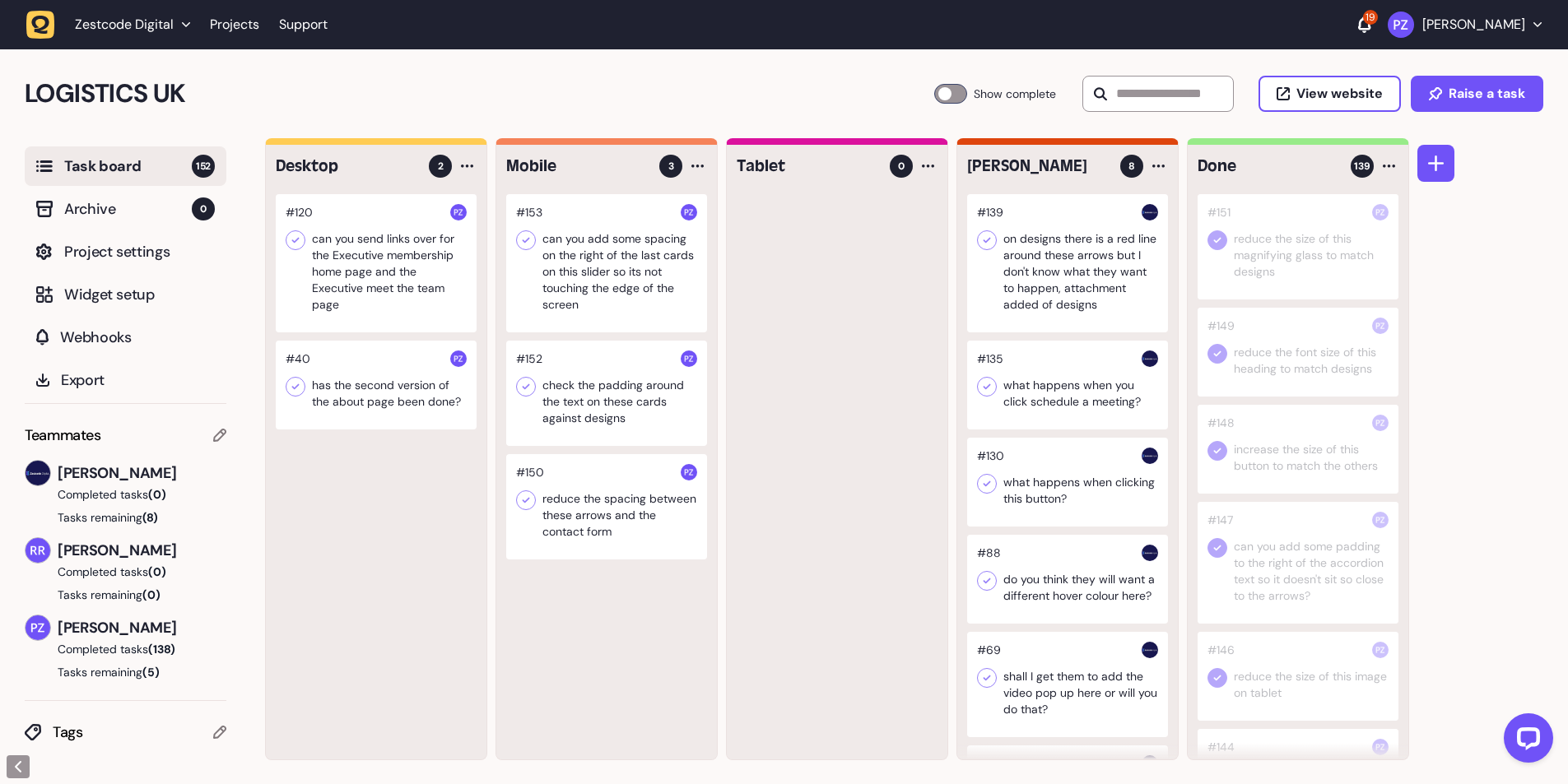
click at [577, 268] on div at bounding box center [606, 263] width 201 height 139
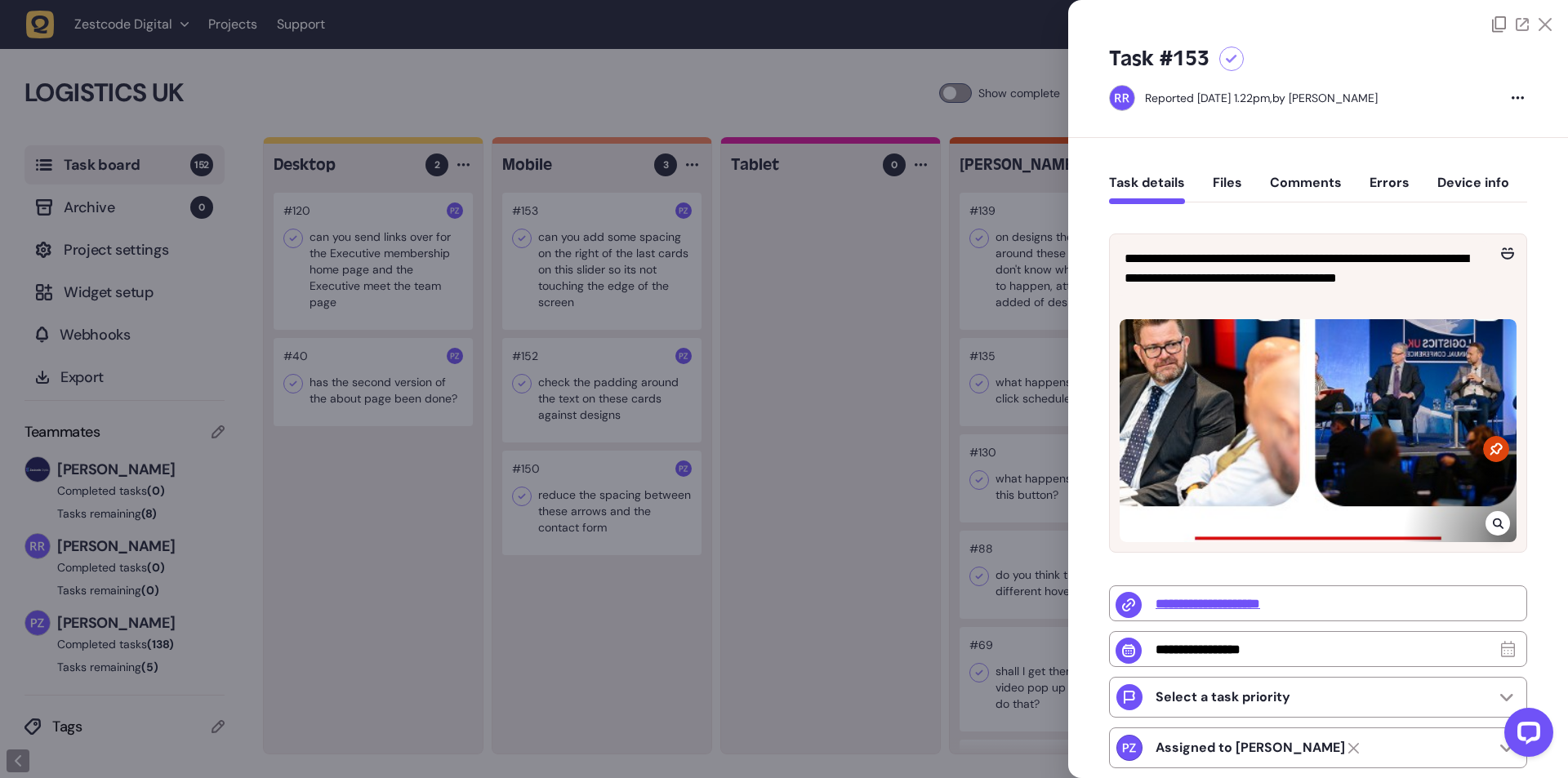
drag, startPoint x: 803, startPoint y: 347, endPoint x: 812, endPoint y: 257, distance: 90.4
click at [812, 257] on div at bounding box center [784, 389] width 1568 height 778
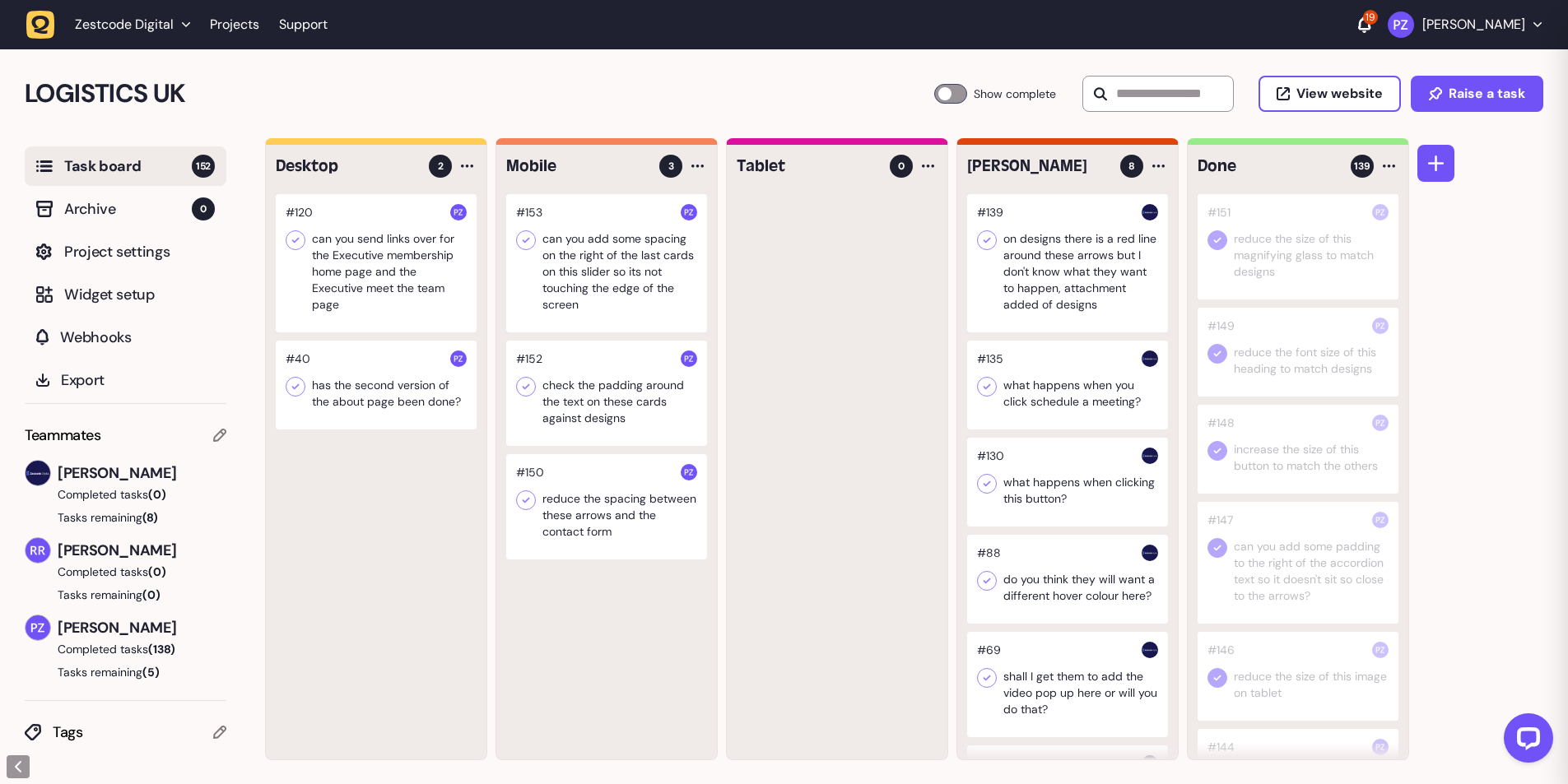
click at [645, 256] on div at bounding box center [606, 263] width 201 height 139
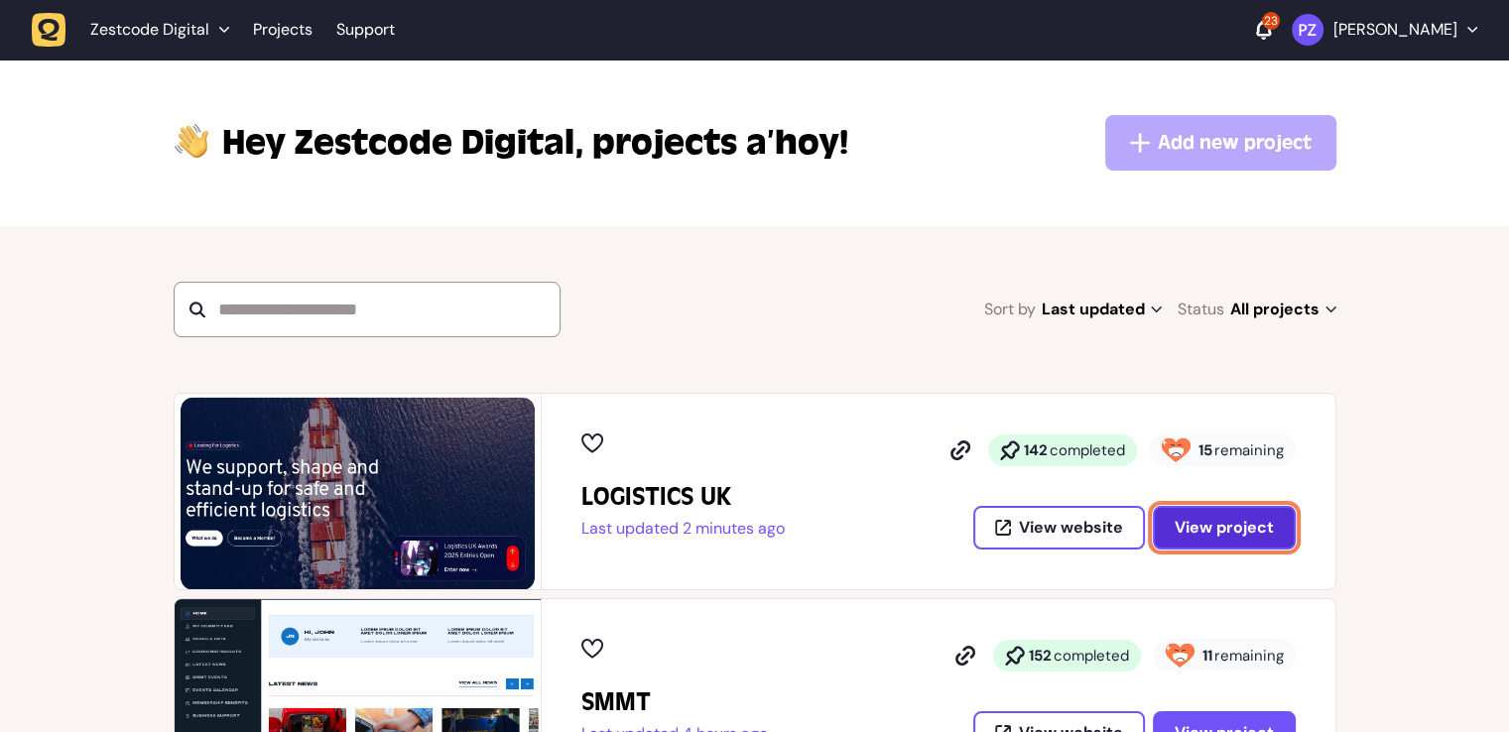
click at [1215, 536] on span "View project" at bounding box center [1224, 528] width 99 height 16
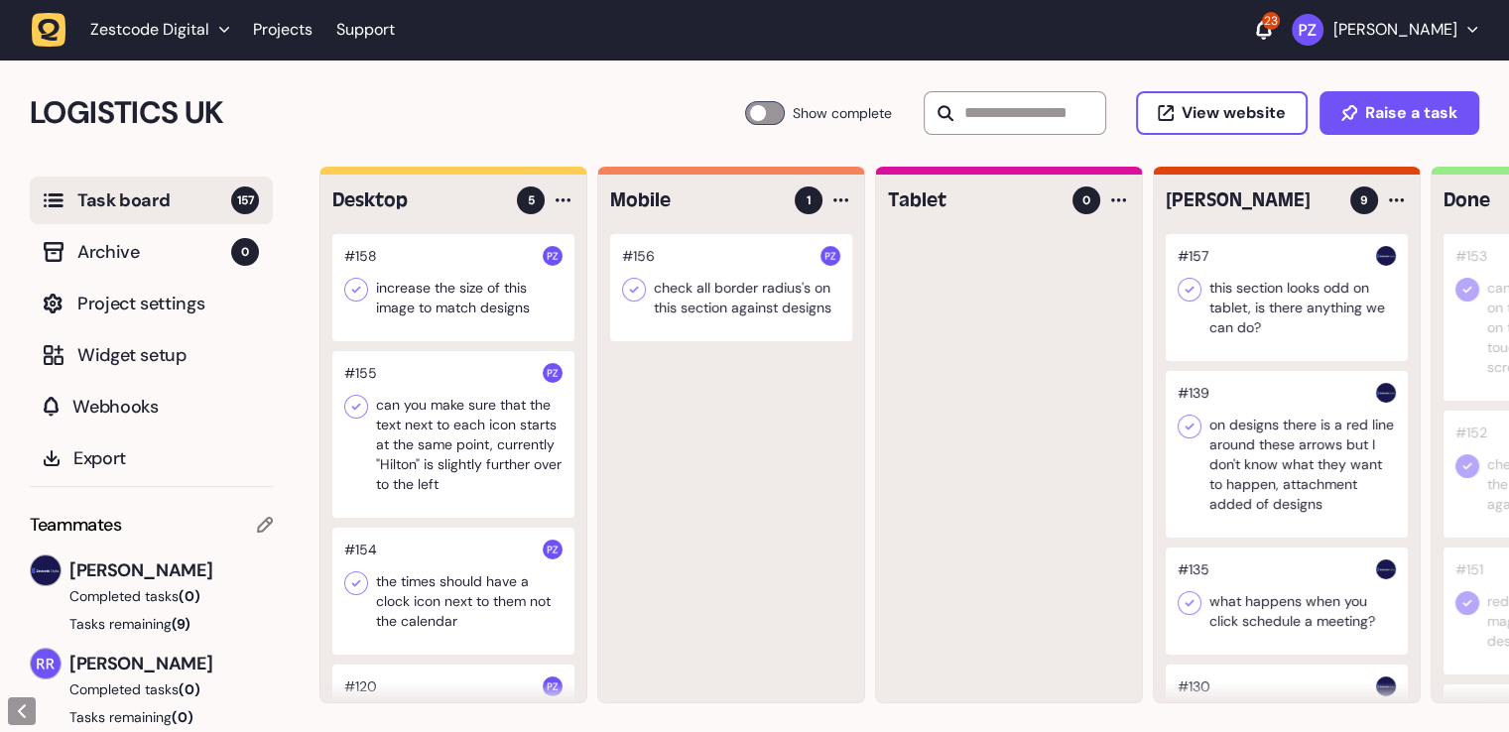
click at [763, 307] on div at bounding box center [731, 287] width 242 height 107
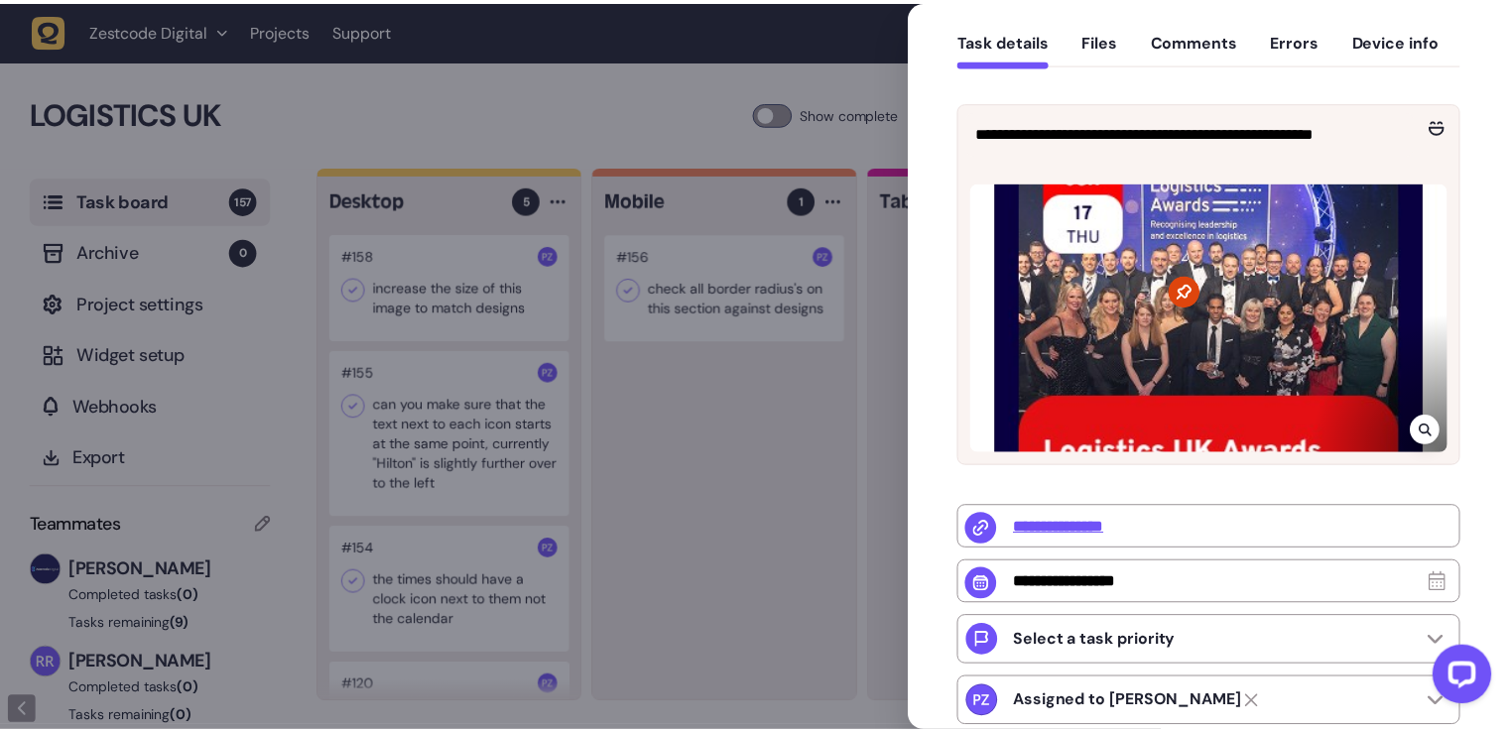
scroll to position [198, 0]
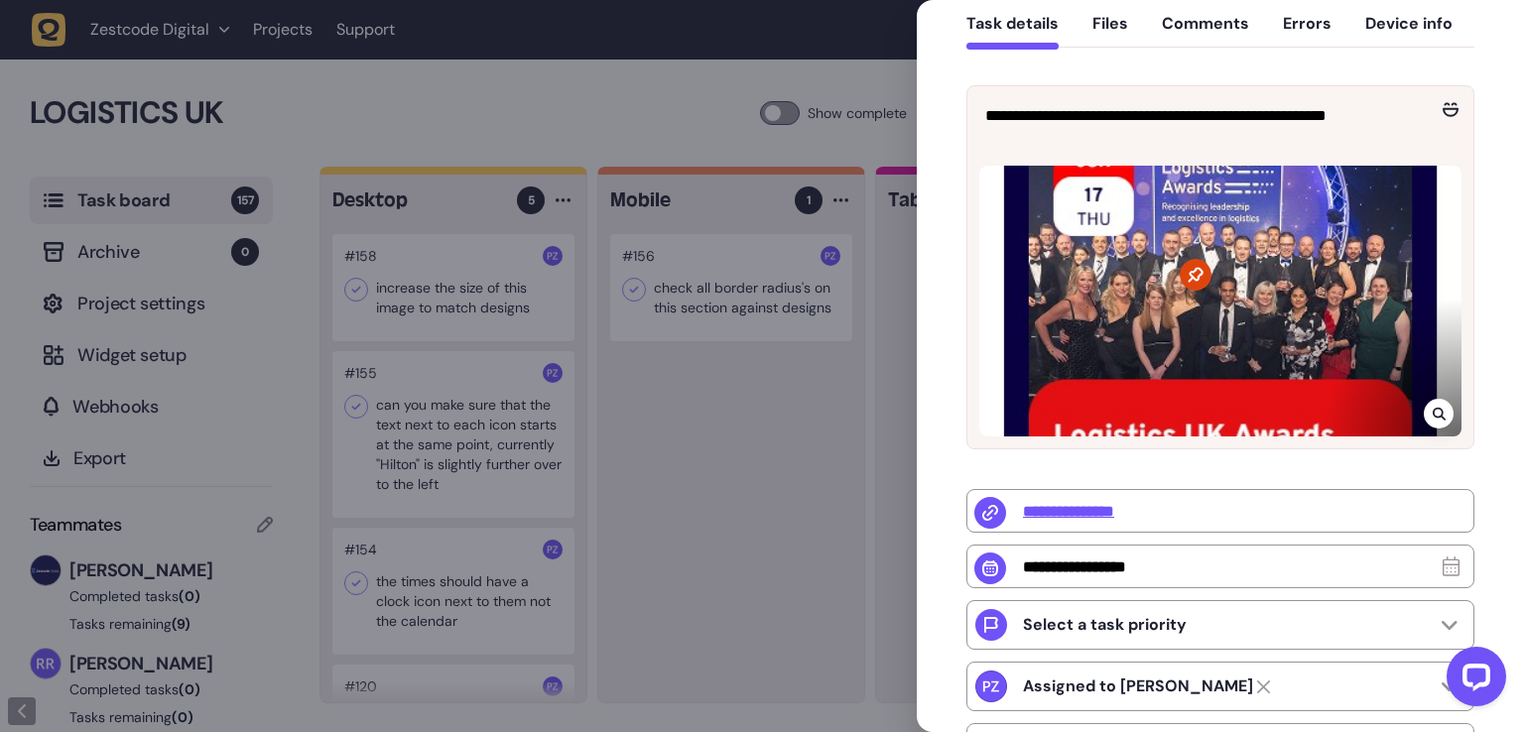
click at [729, 493] on div at bounding box center [762, 366] width 1524 height 732
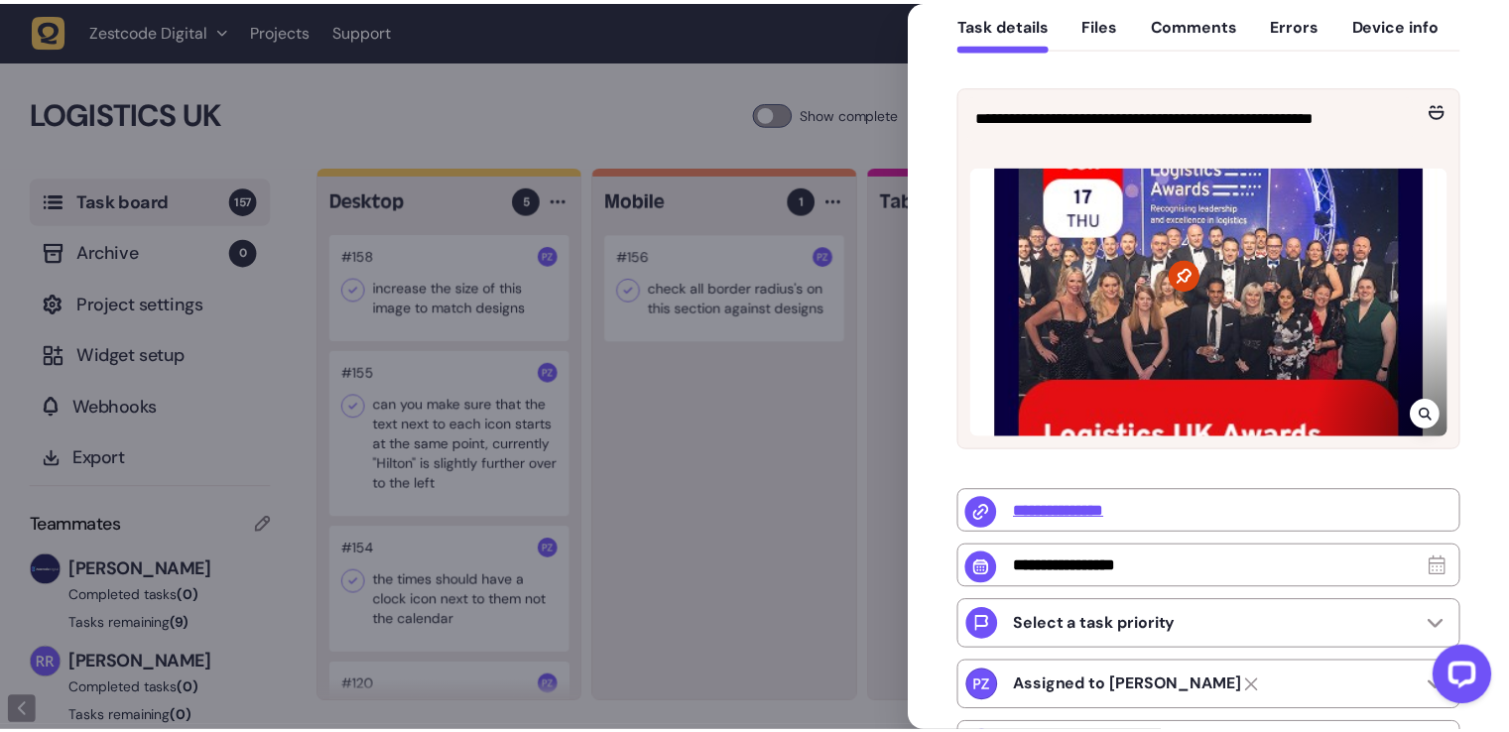
scroll to position [17, 0]
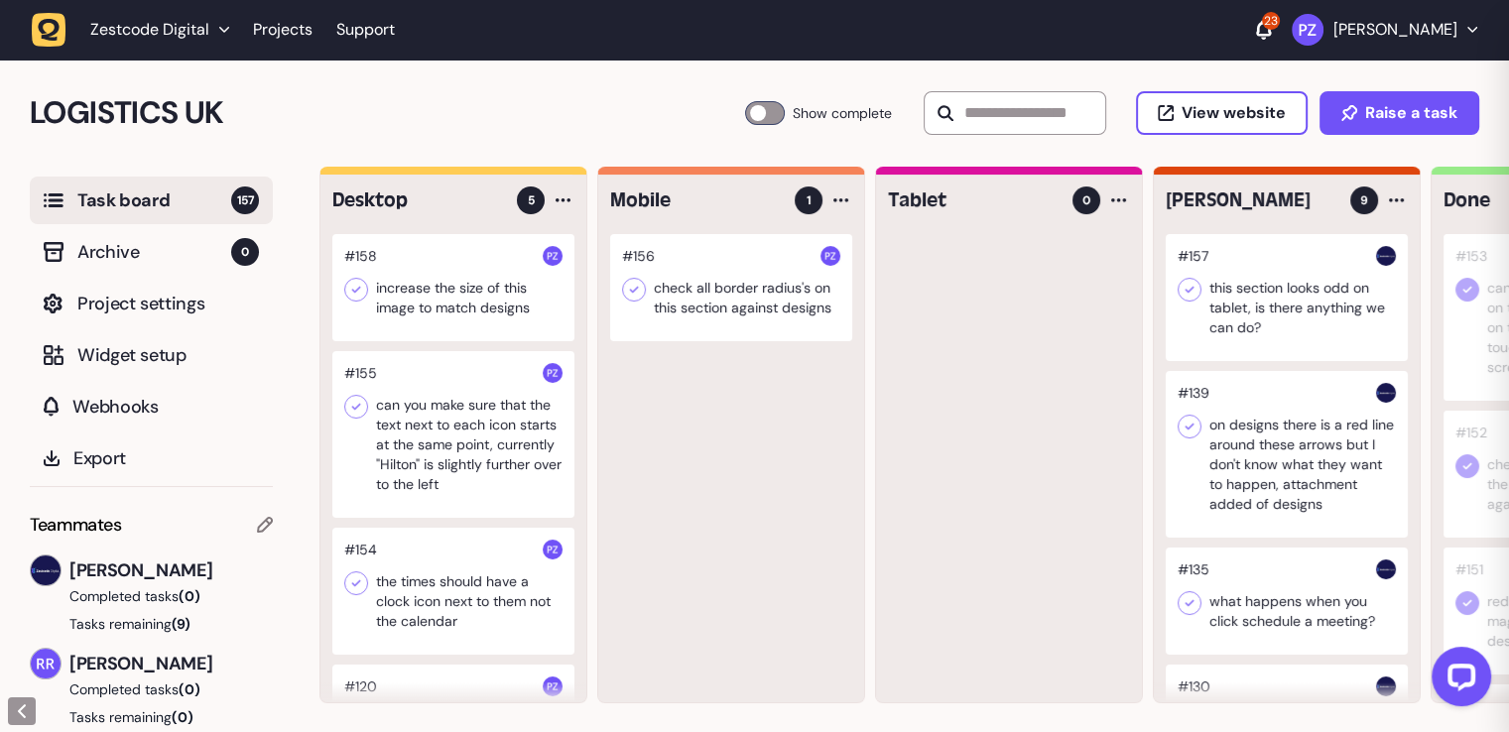
click at [472, 278] on div at bounding box center [453, 287] width 242 height 107
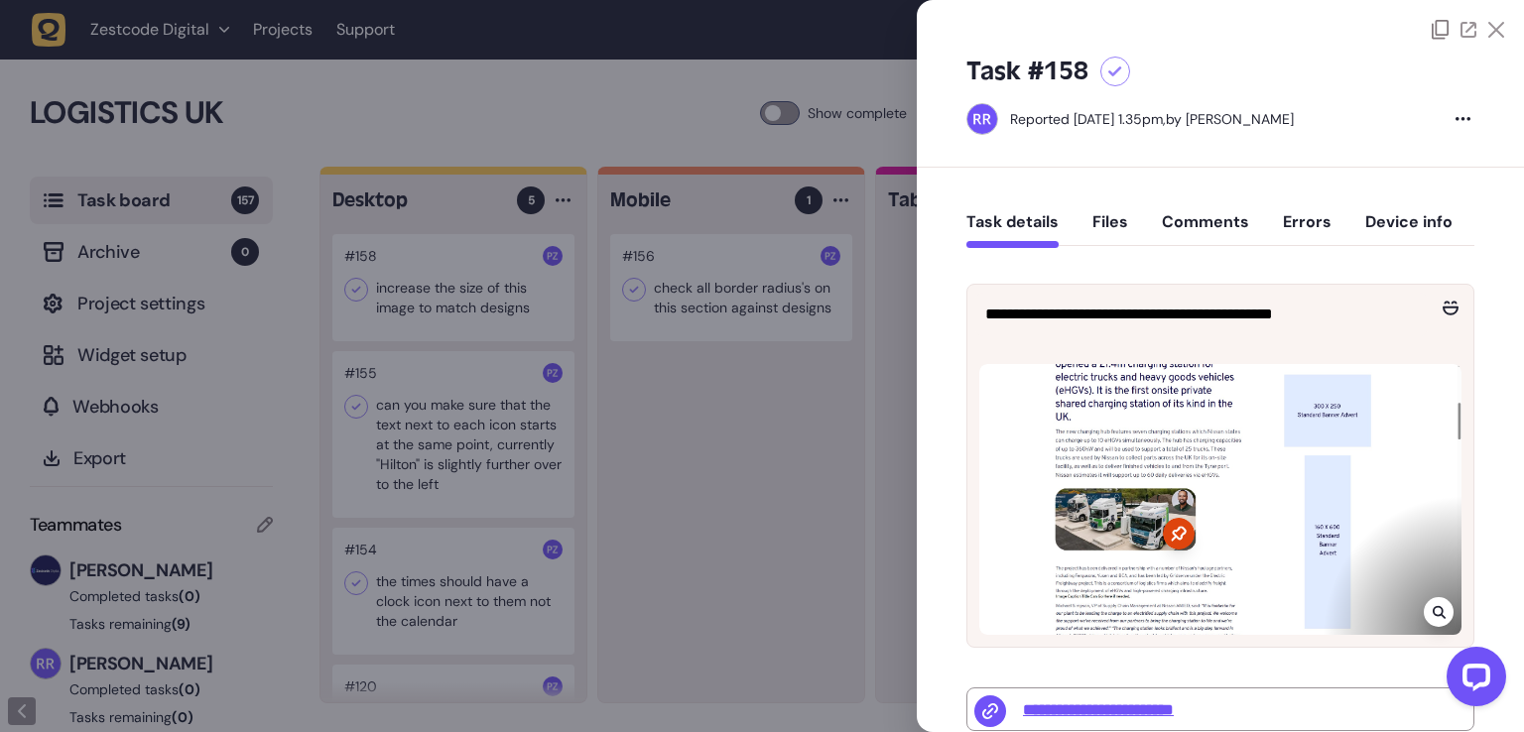
click at [714, 526] on div at bounding box center [762, 366] width 1524 height 732
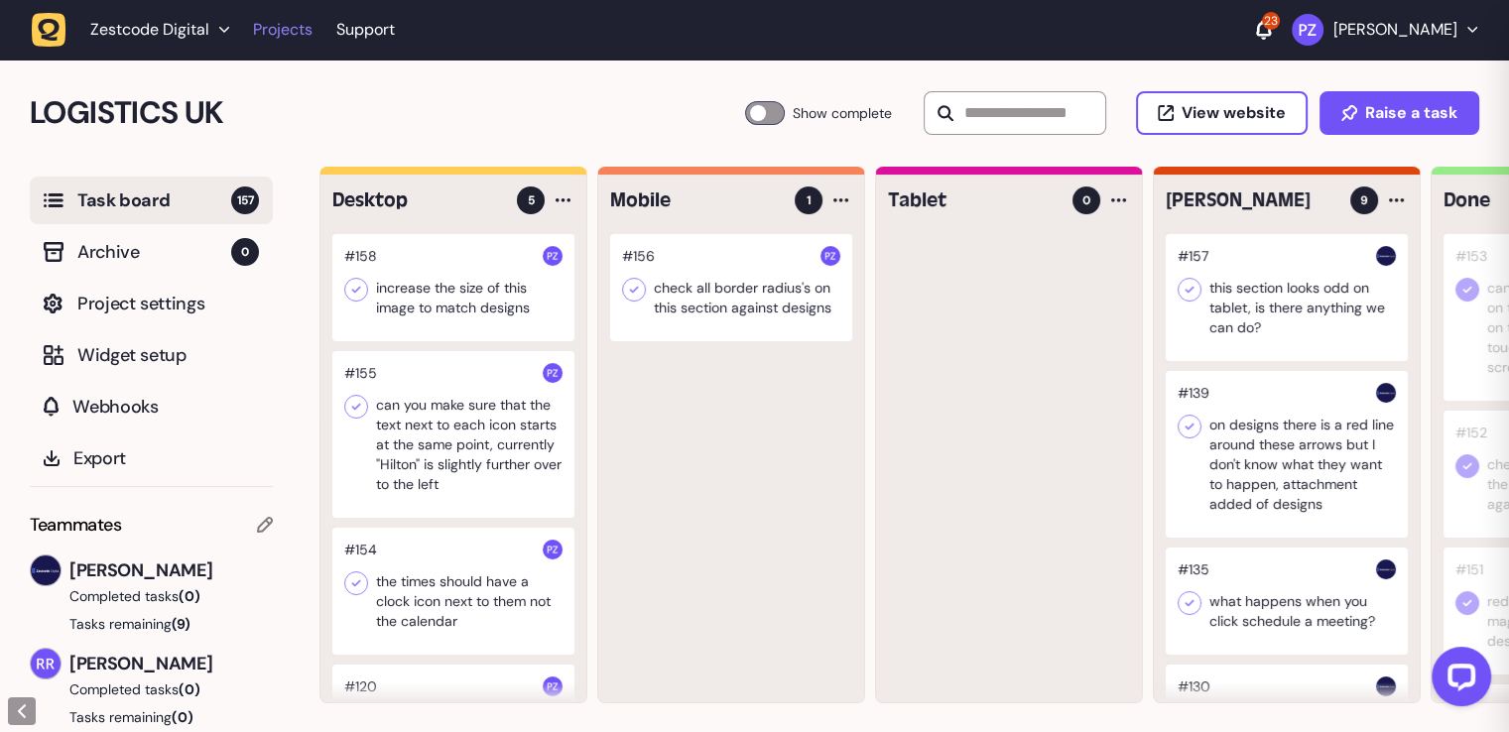
click at [298, 34] on link "Projects" at bounding box center [283, 30] width 60 height 36
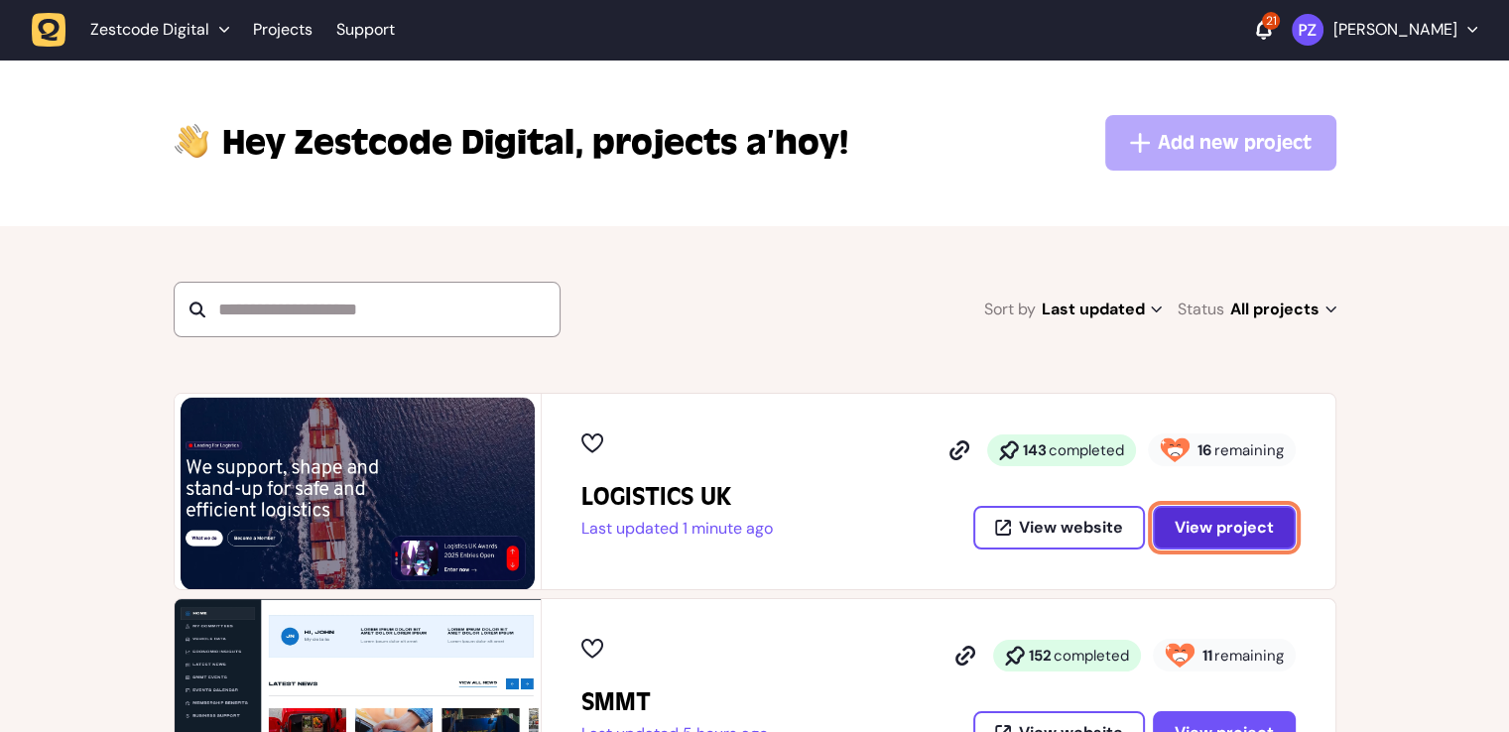
click at [1211, 533] on span "View project" at bounding box center [1224, 528] width 99 height 16
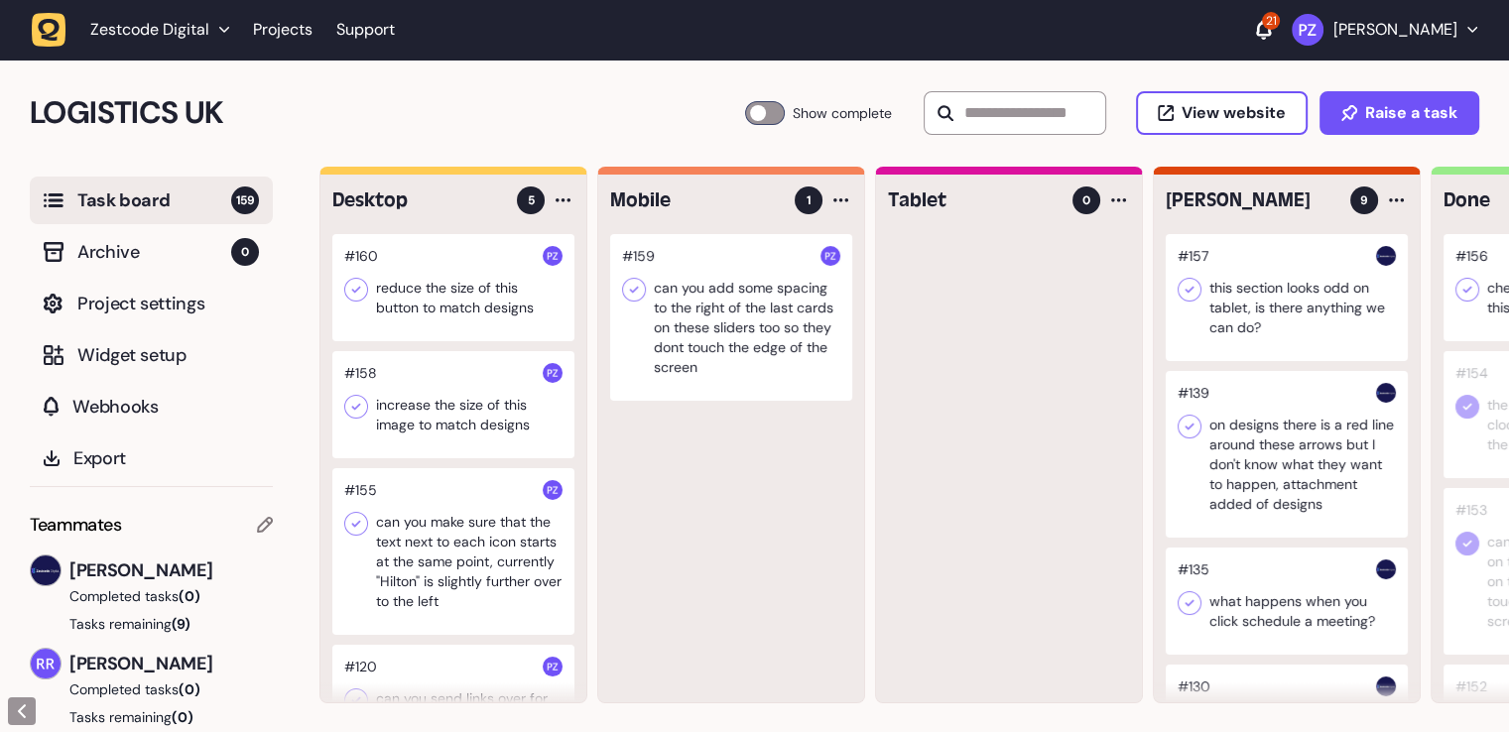
click at [658, 326] on div at bounding box center [731, 317] width 242 height 167
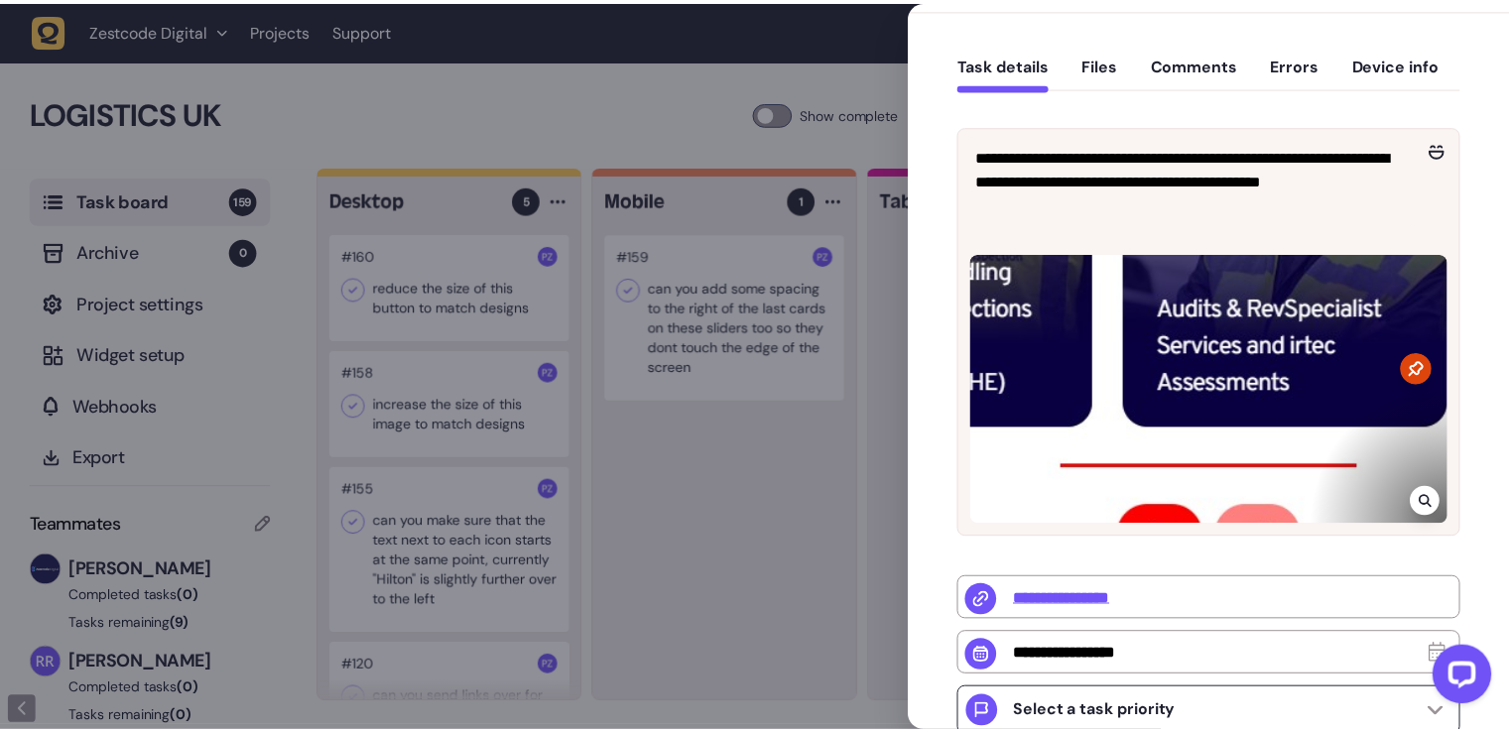
scroll to position [298, 0]
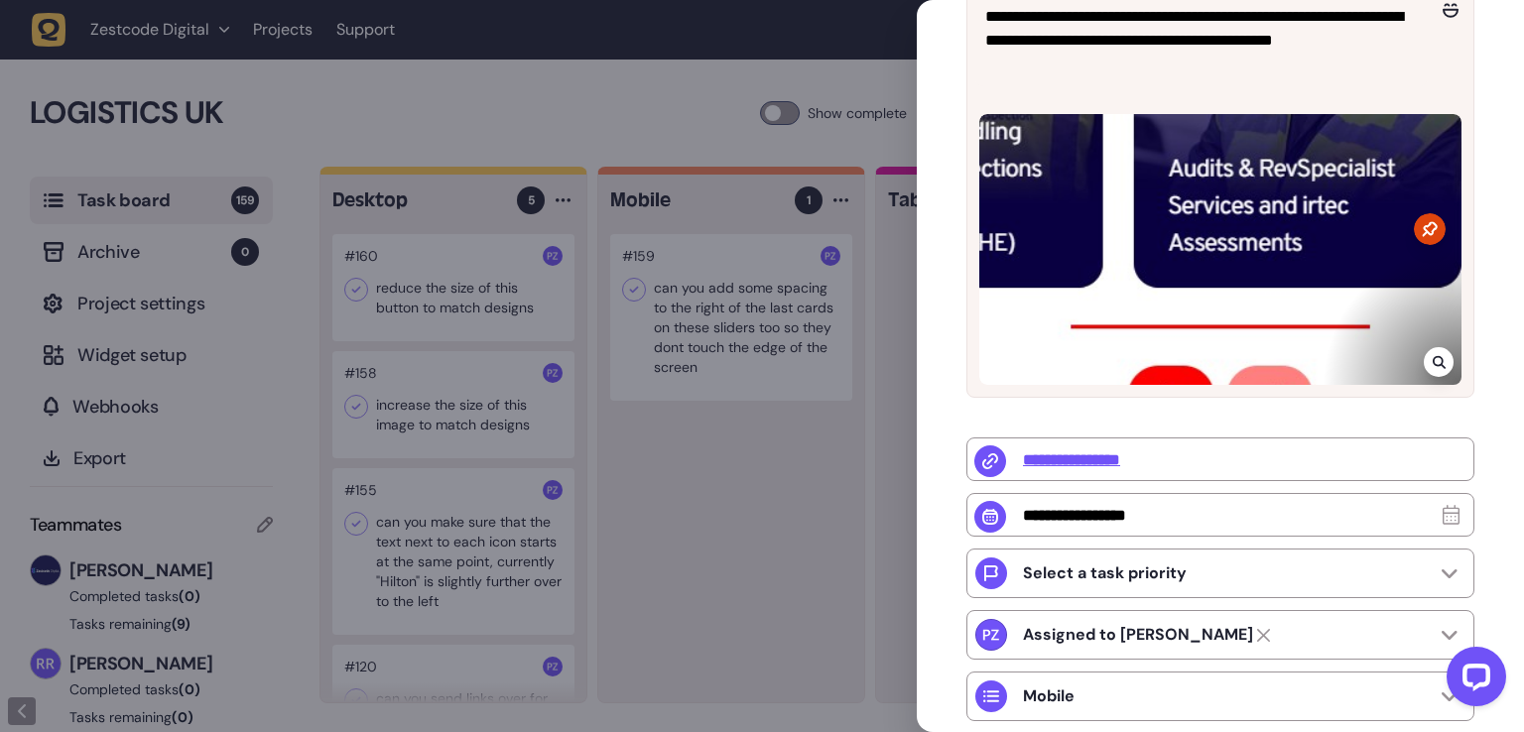
click at [1435, 361] on icon at bounding box center [1439, 362] width 13 height 16
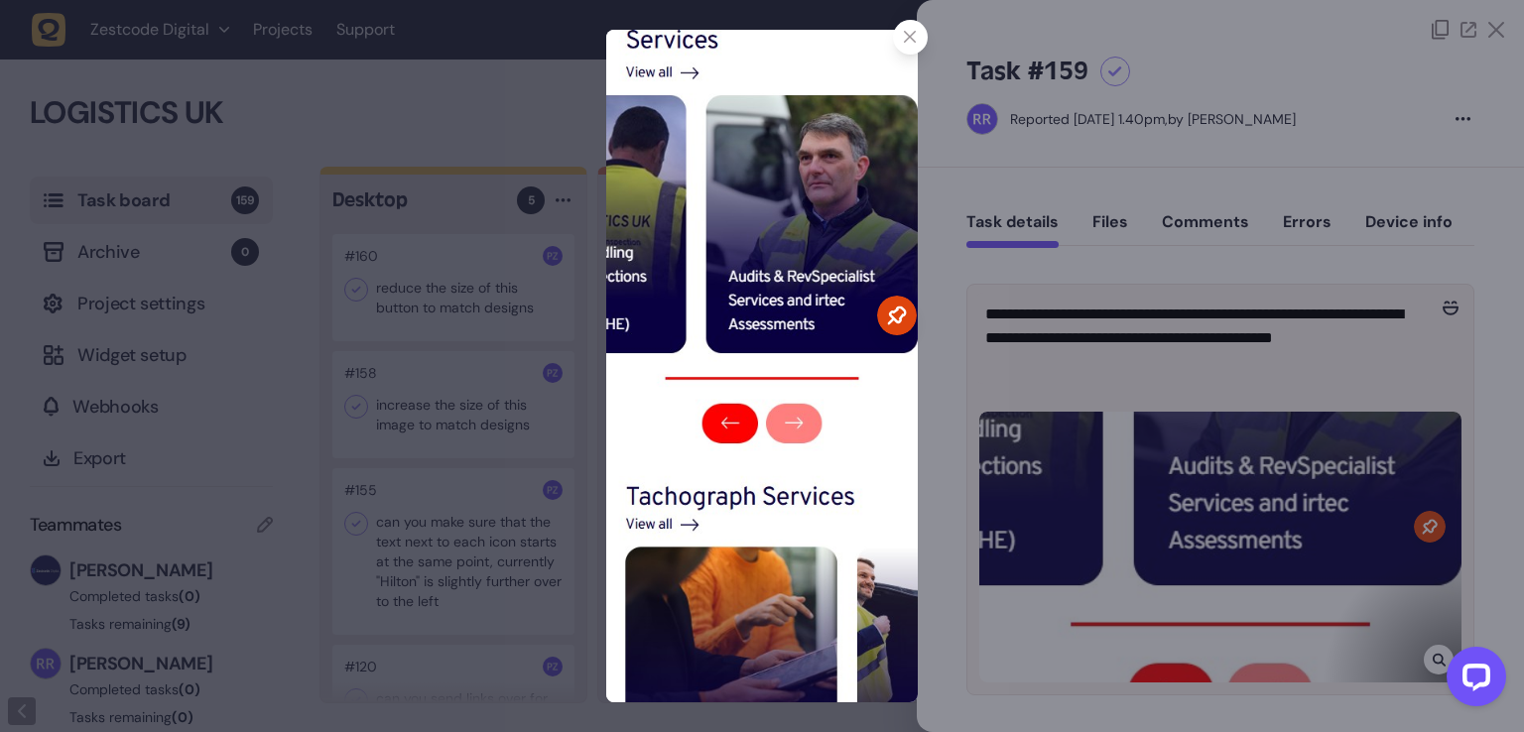
click at [425, 494] on div at bounding box center [762, 366] width 1524 height 732
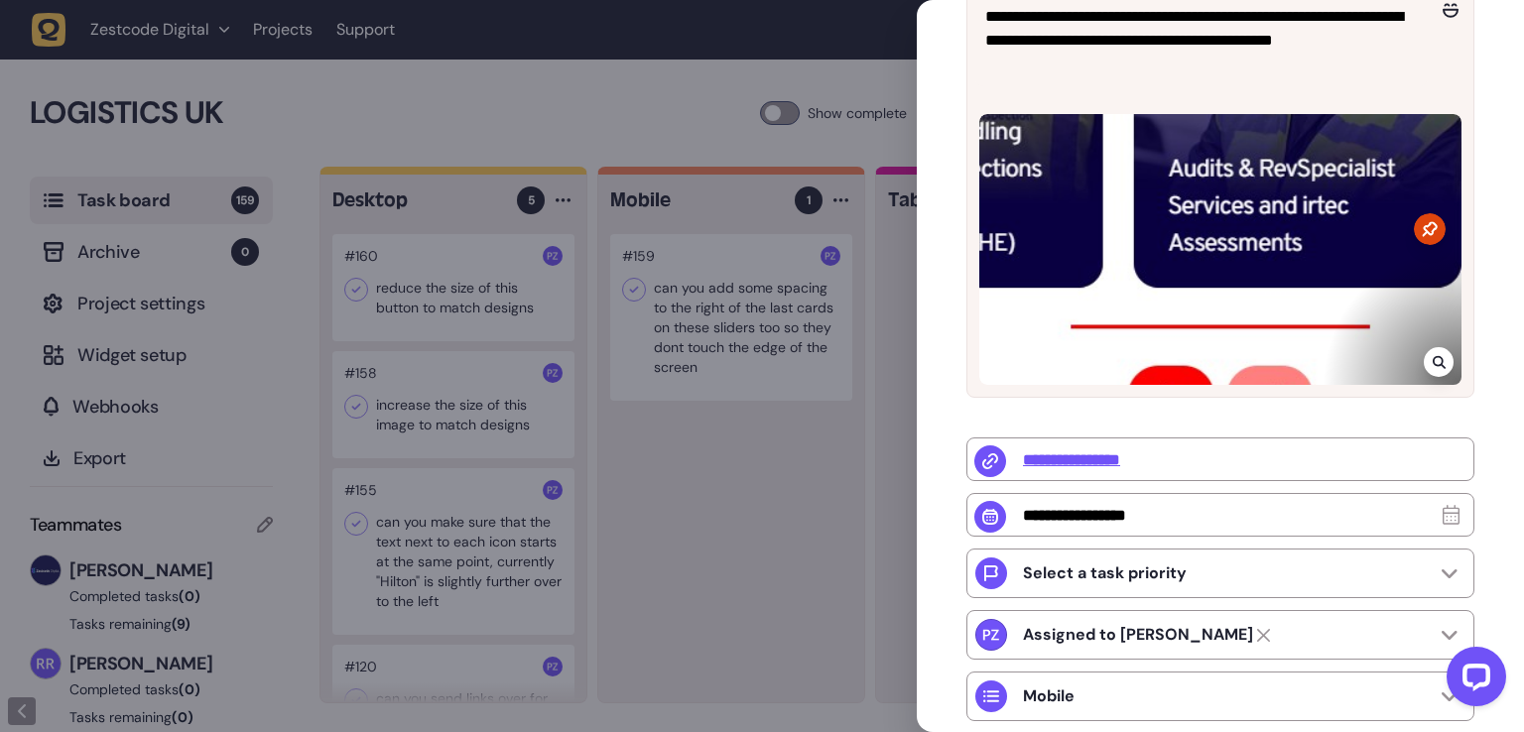
click at [513, 347] on div at bounding box center [762, 366] width 1524 height 732
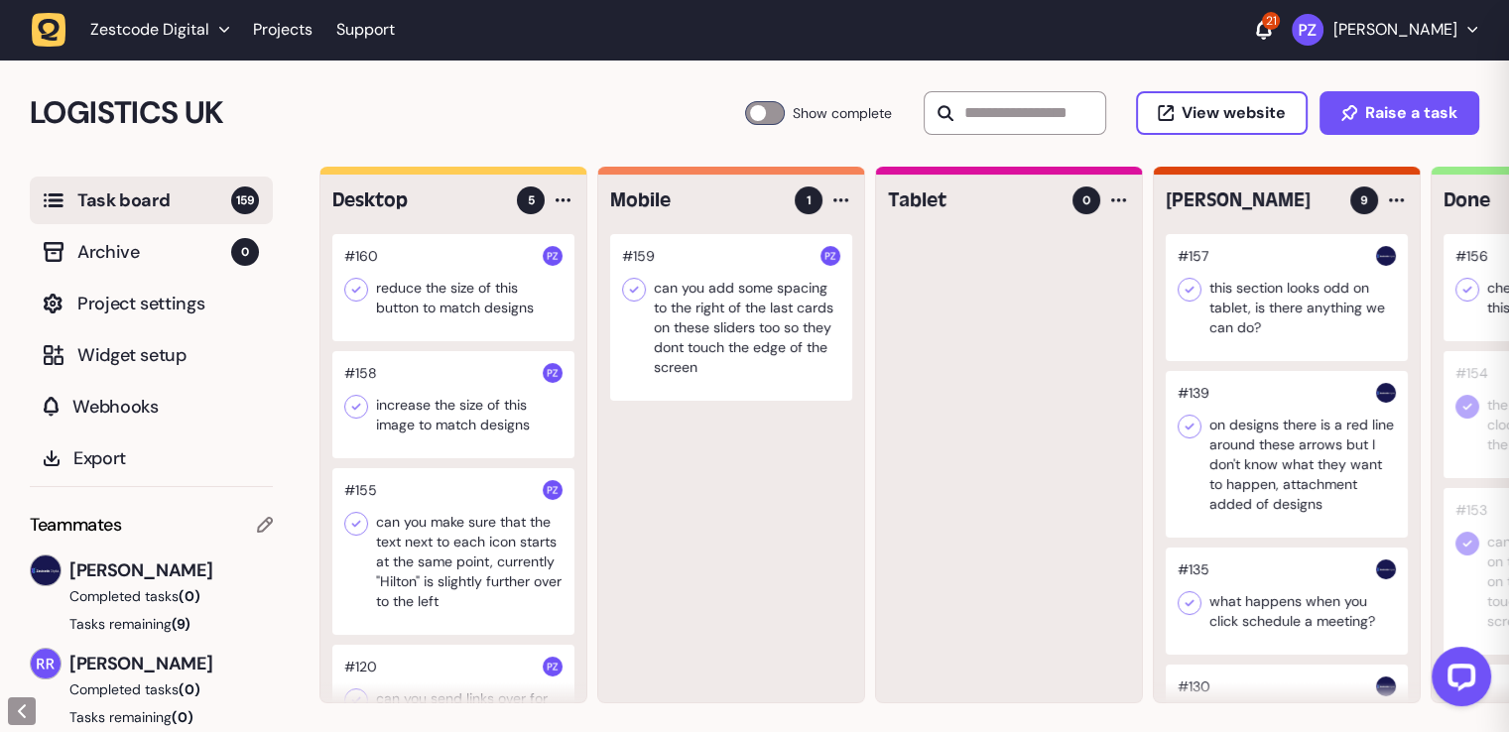
click at [459, 313] on div at bounding box center [453, 287] width 242 height 107
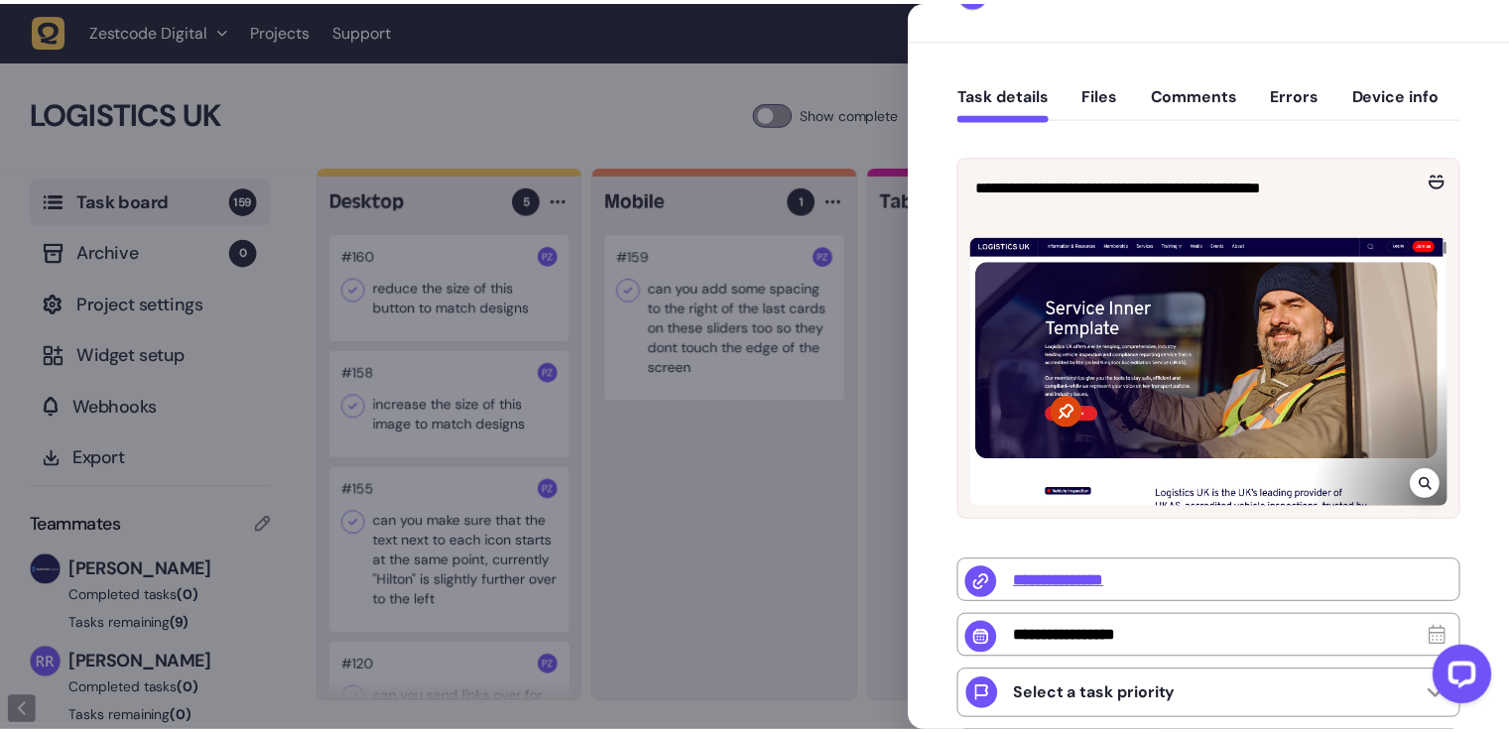
scroll to position [215, 0]
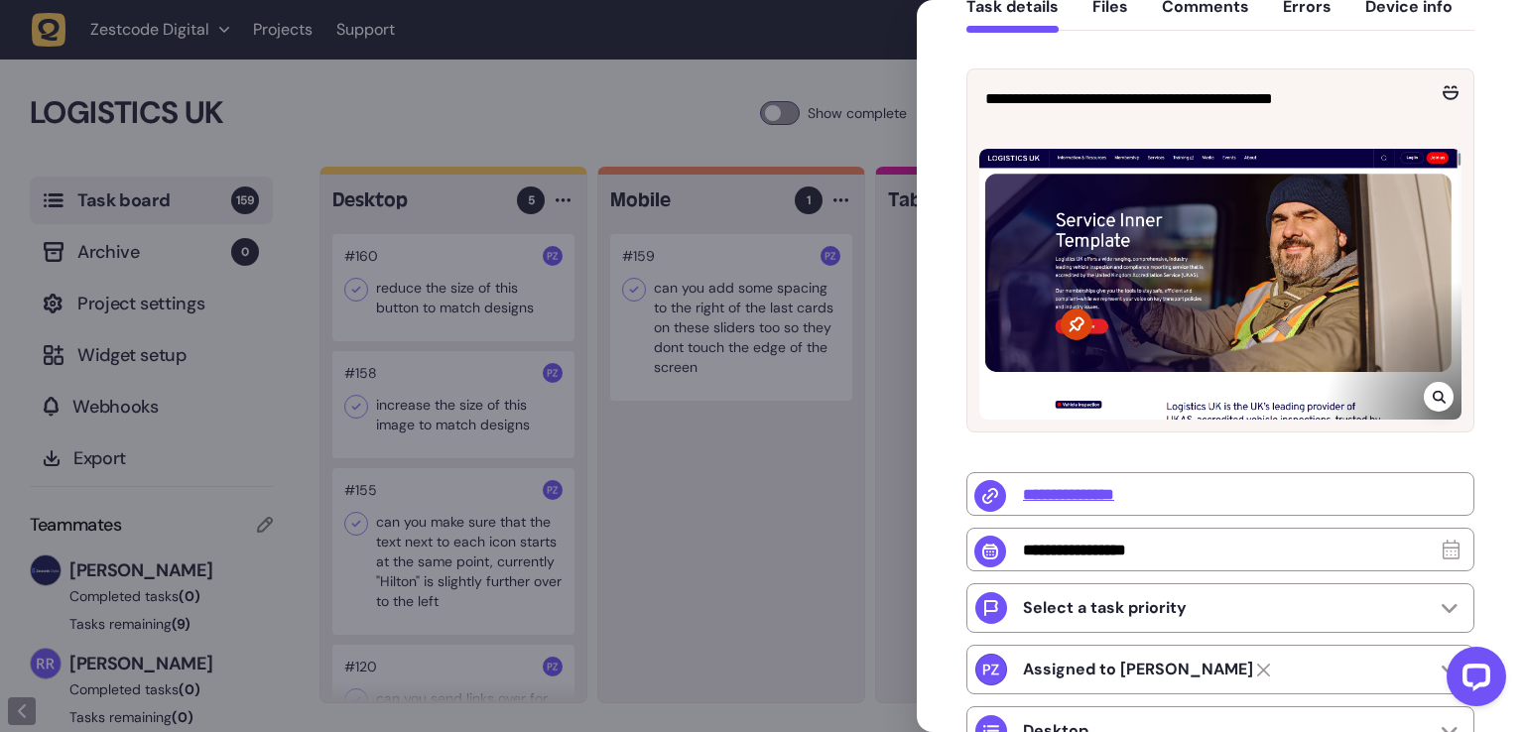
click at [775, 530] on div at bounding box center [762, 366] width 1524 height 732
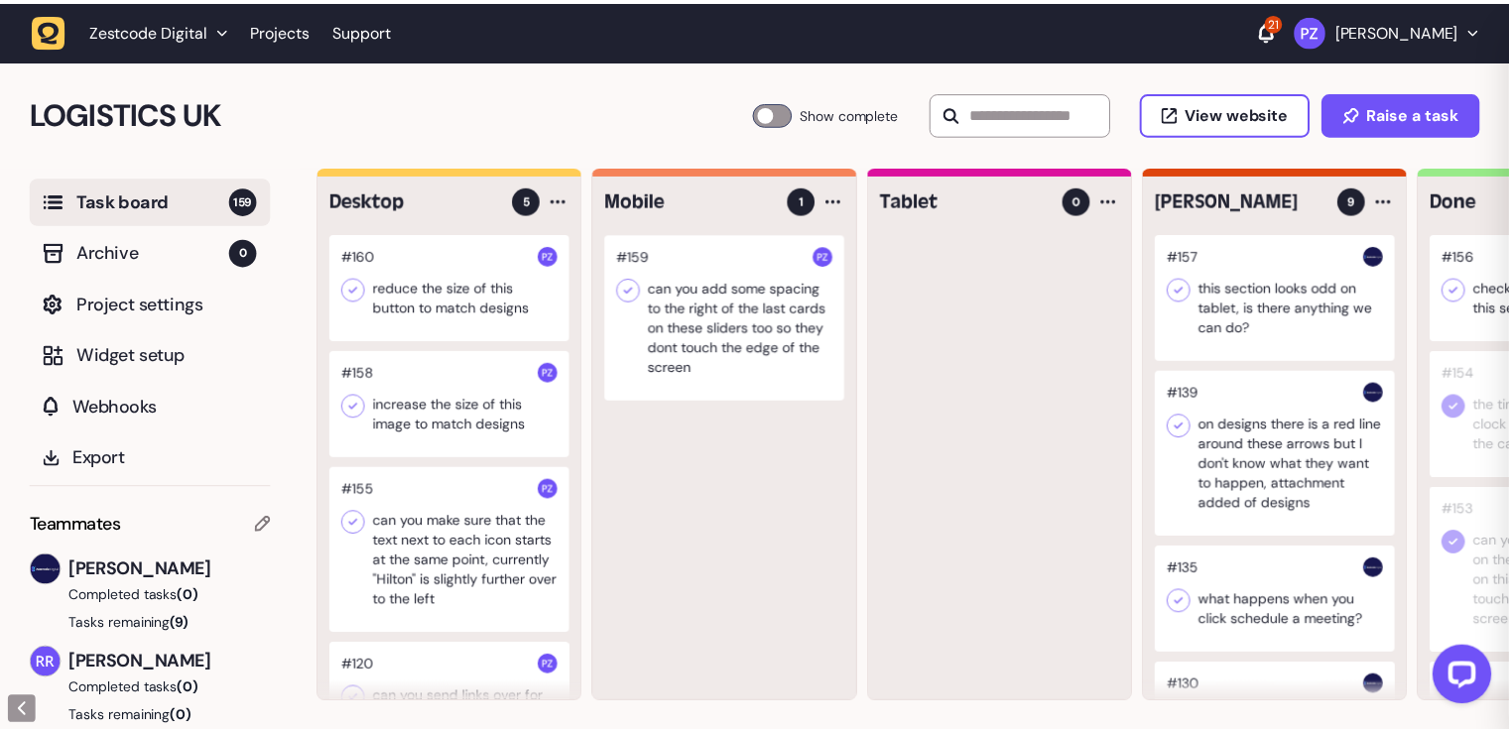
scroll to position [17, 0]
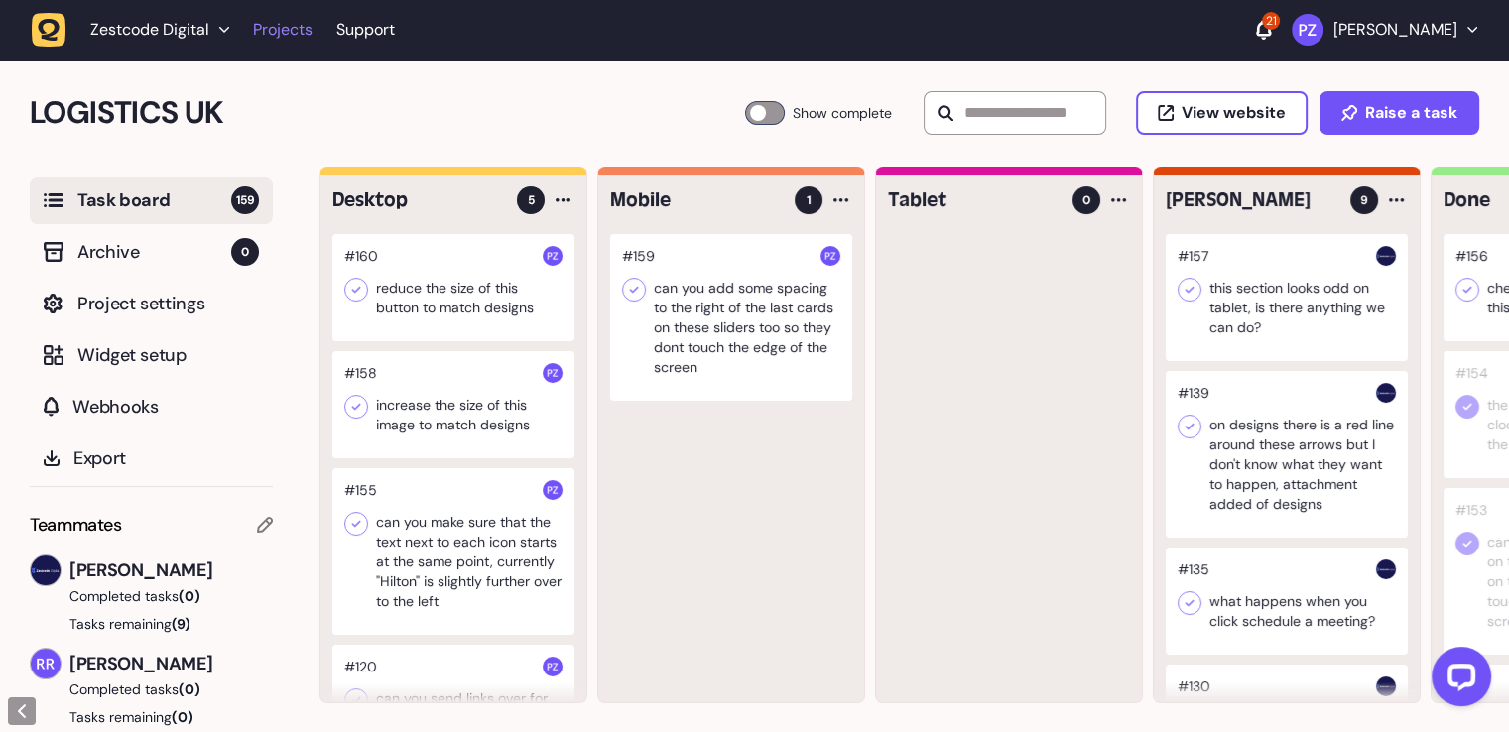
click at [264, 33] on link "Projects" at bounding box center [283, 30] width 60 height 36
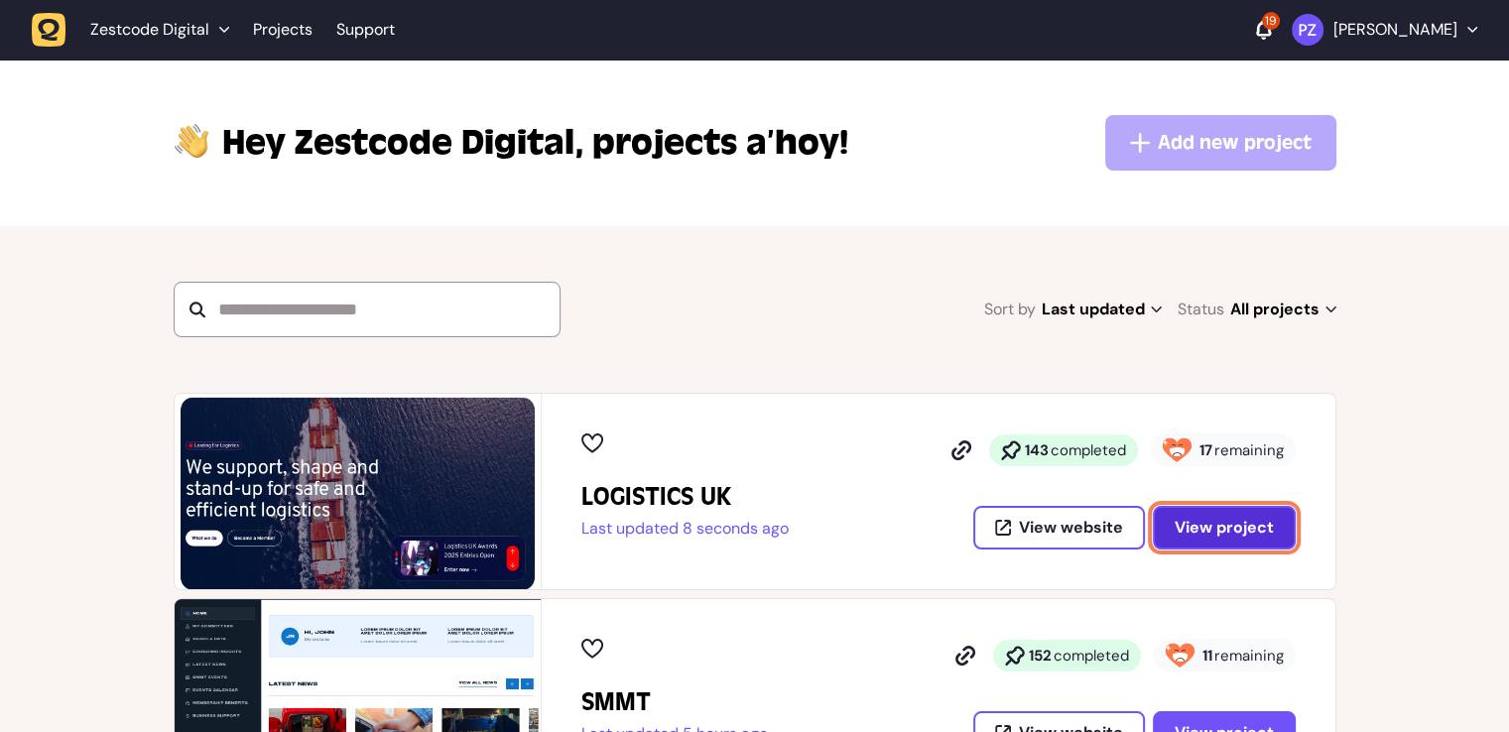
click at [1200, 523] on span "View project" at bounding box center [1224, 528] width 99 height 16
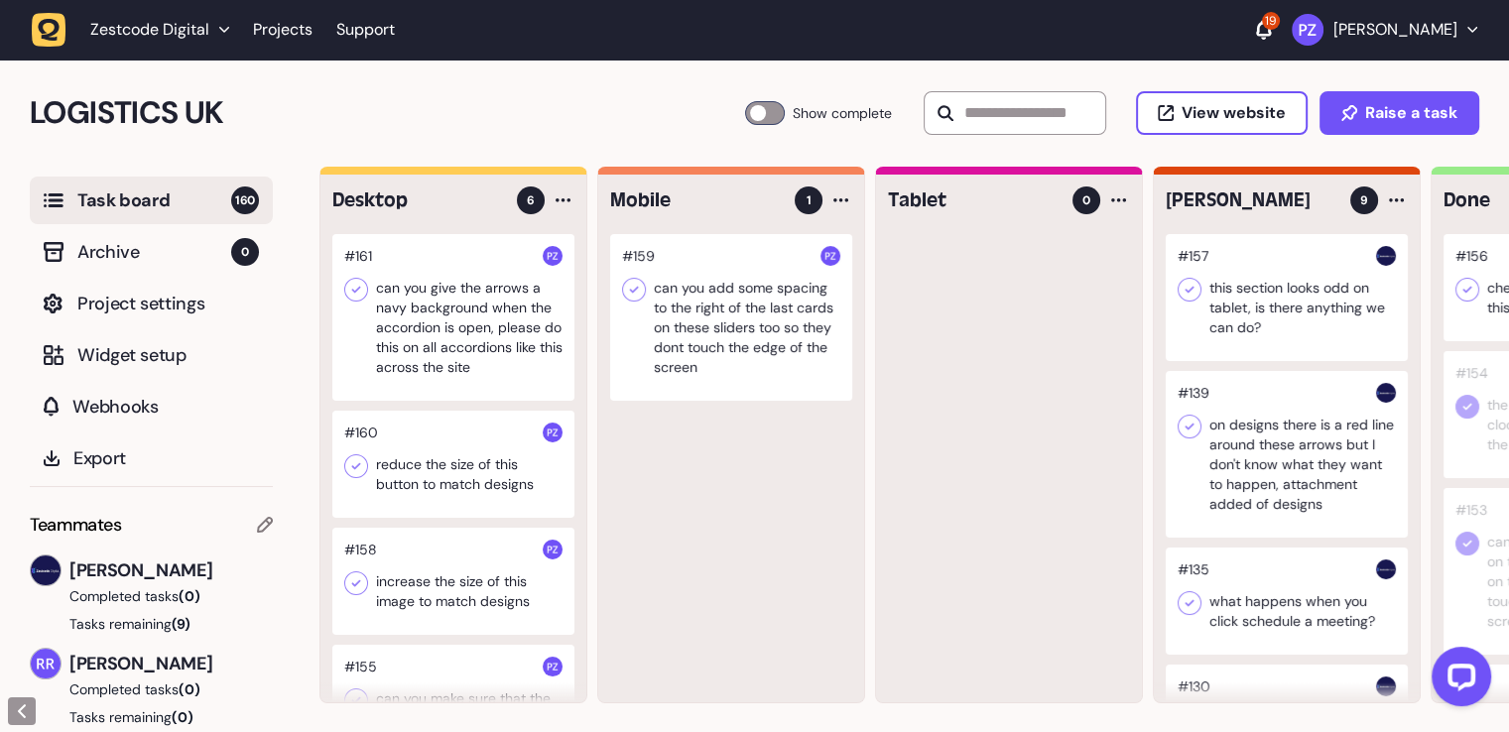
click at [492, 285] on div at bounding box center [453, 317] width 242 height 167
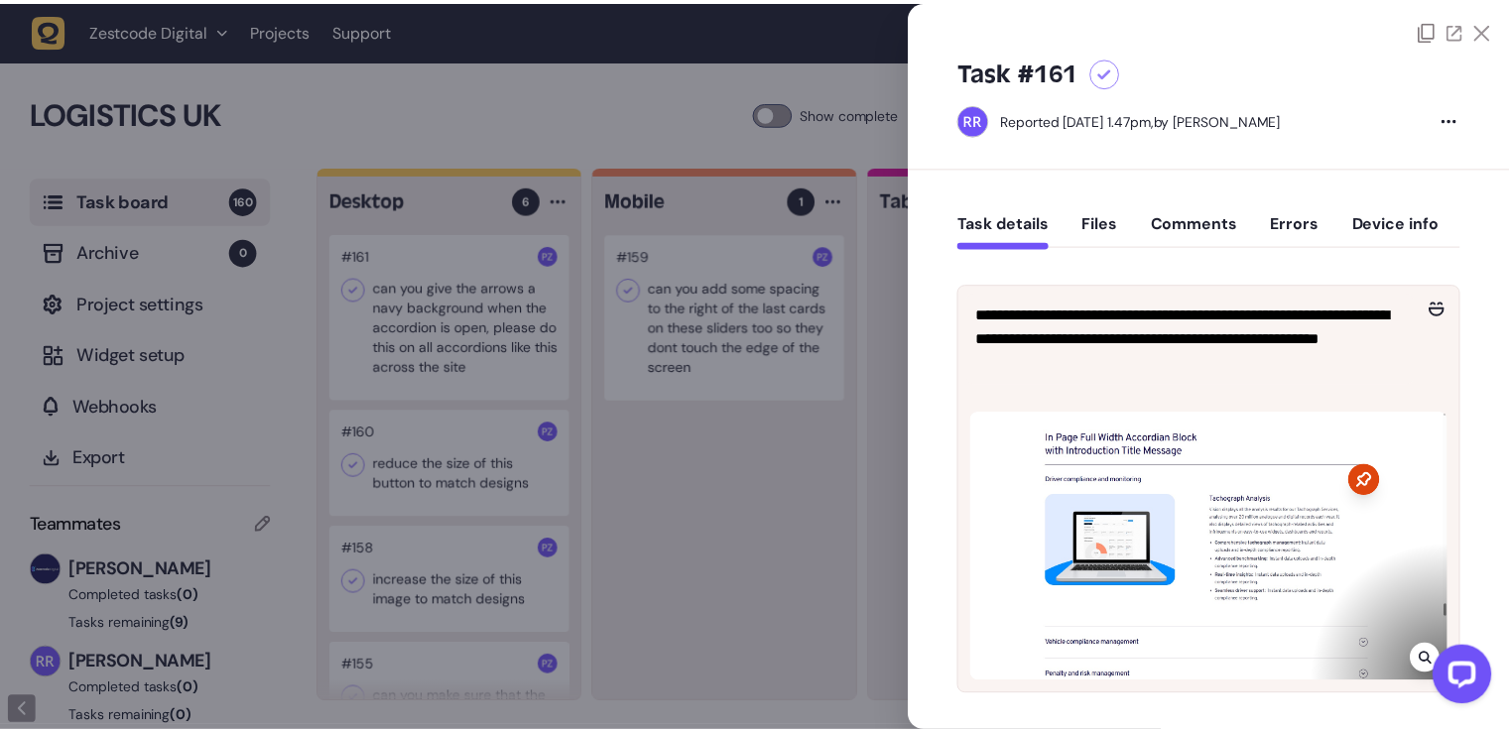
scroll to position [198, 0]
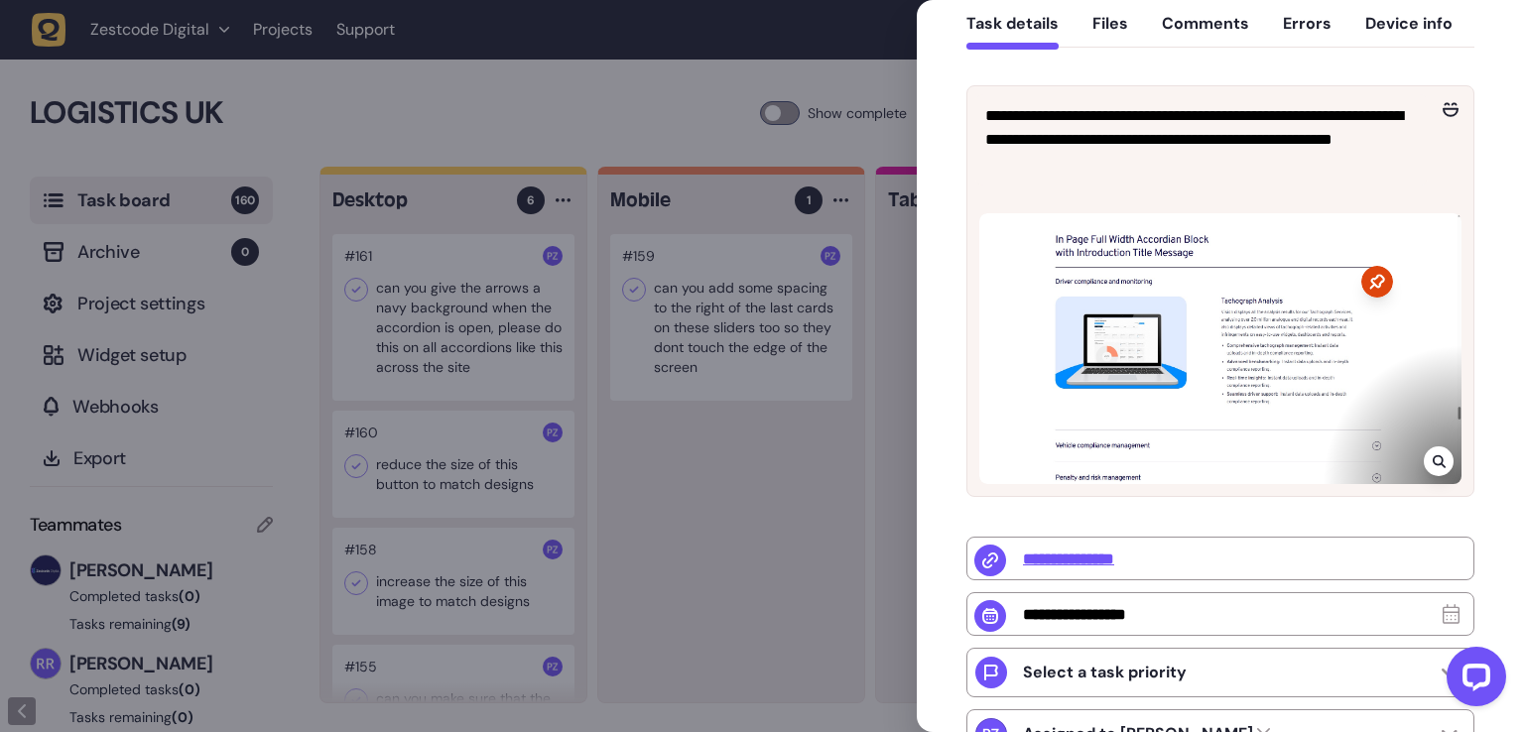
click at [826, 489] on div at bounding box center [762, 366] width 1524 height 732
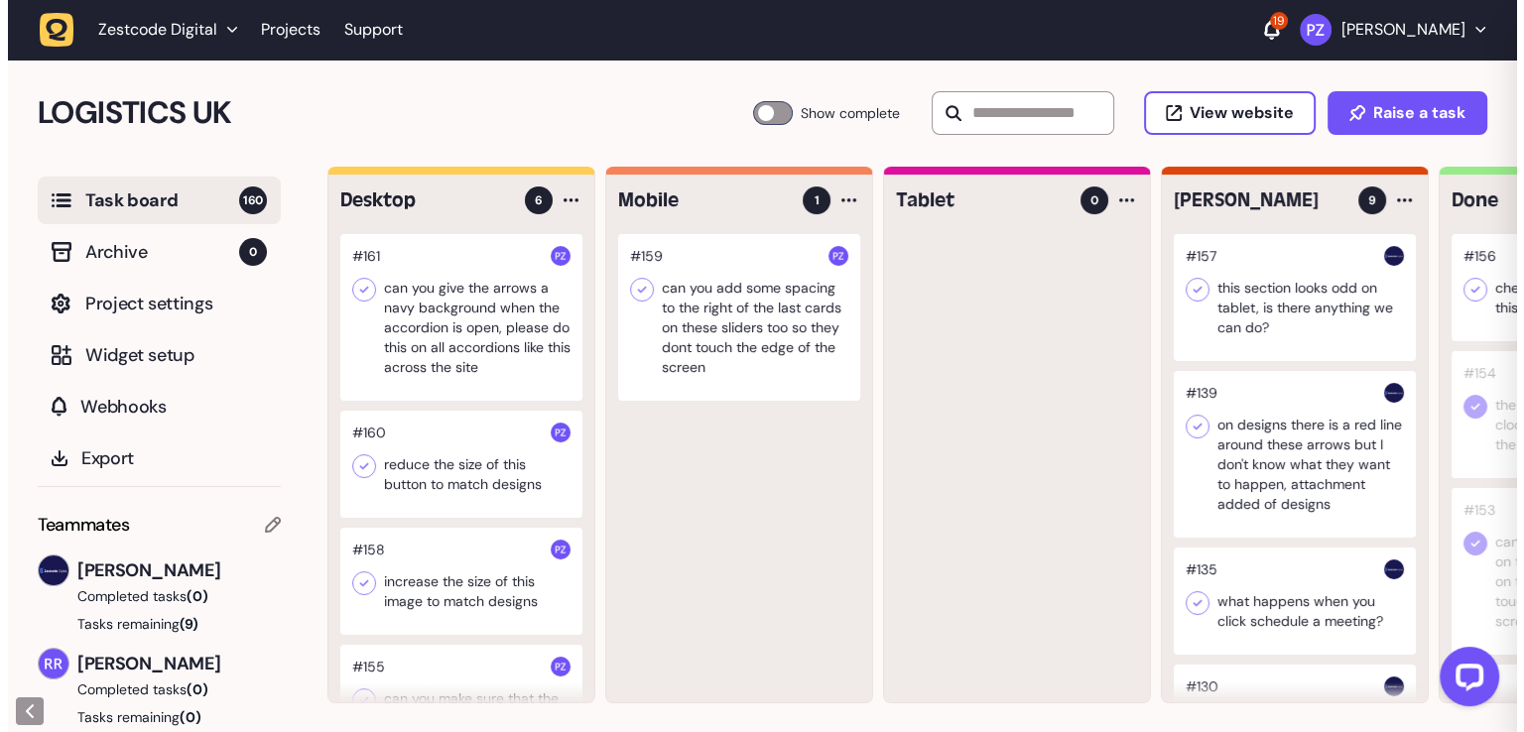
scroll to position [17, 0]
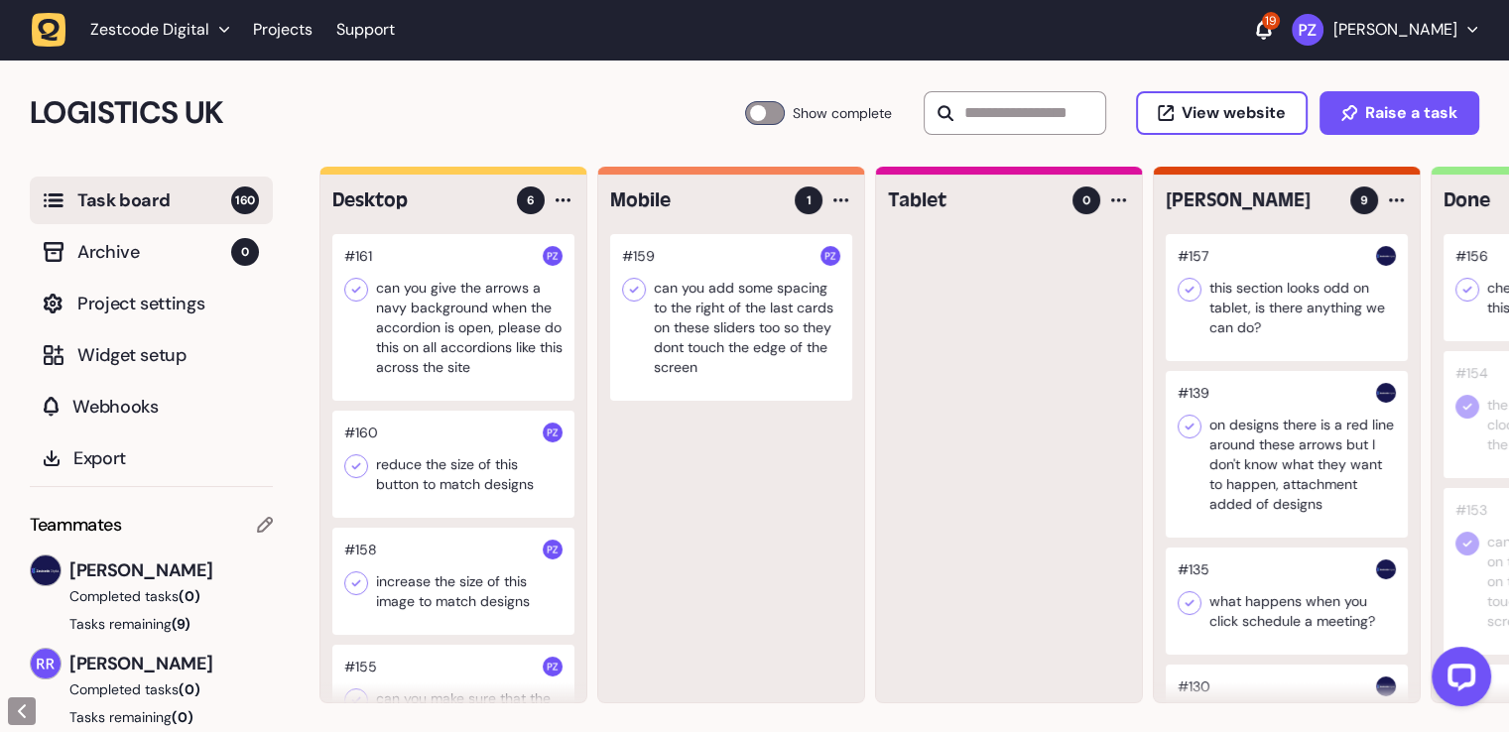
click at [455, 317] on div at bounding box center [453, 317] width 242 height 167
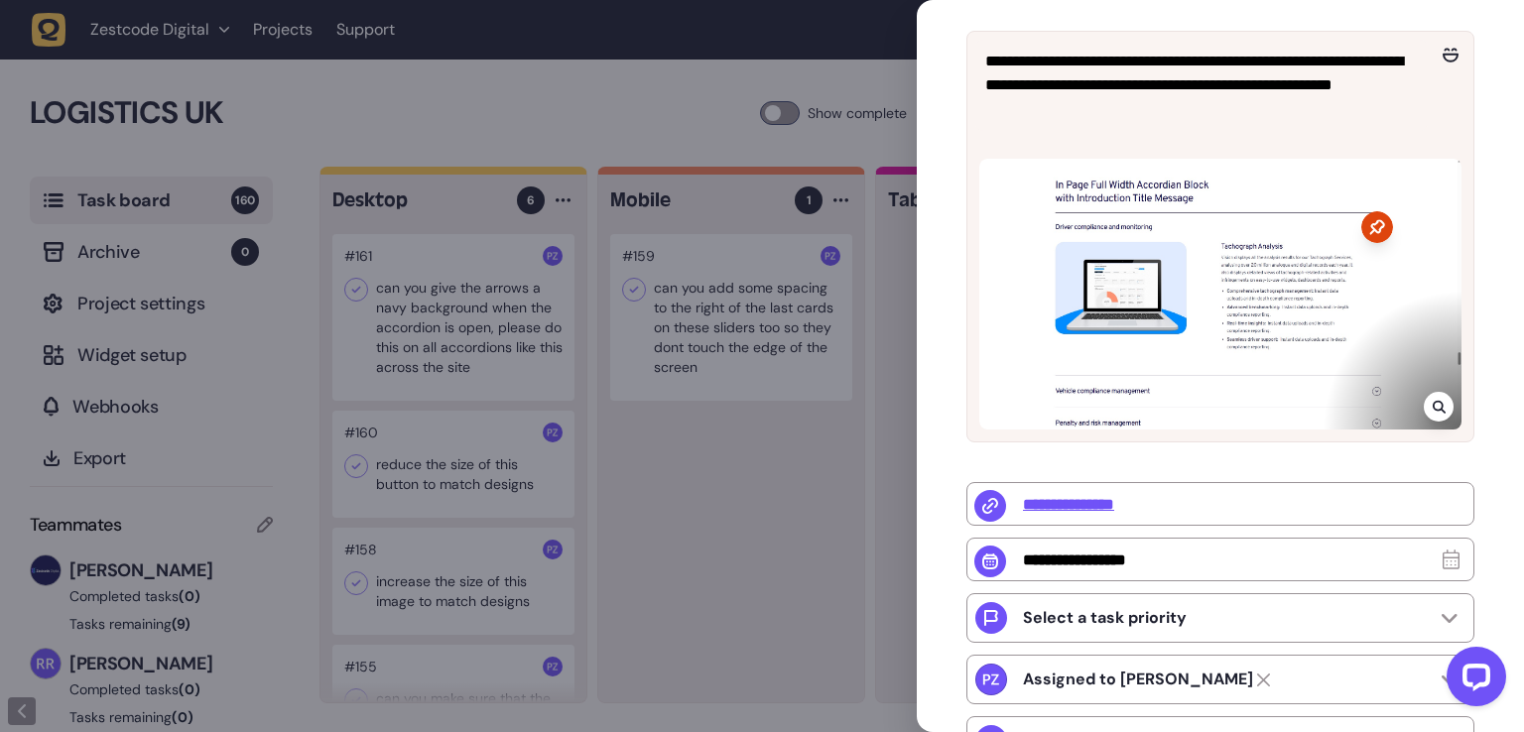
scroll to position [397, 0]
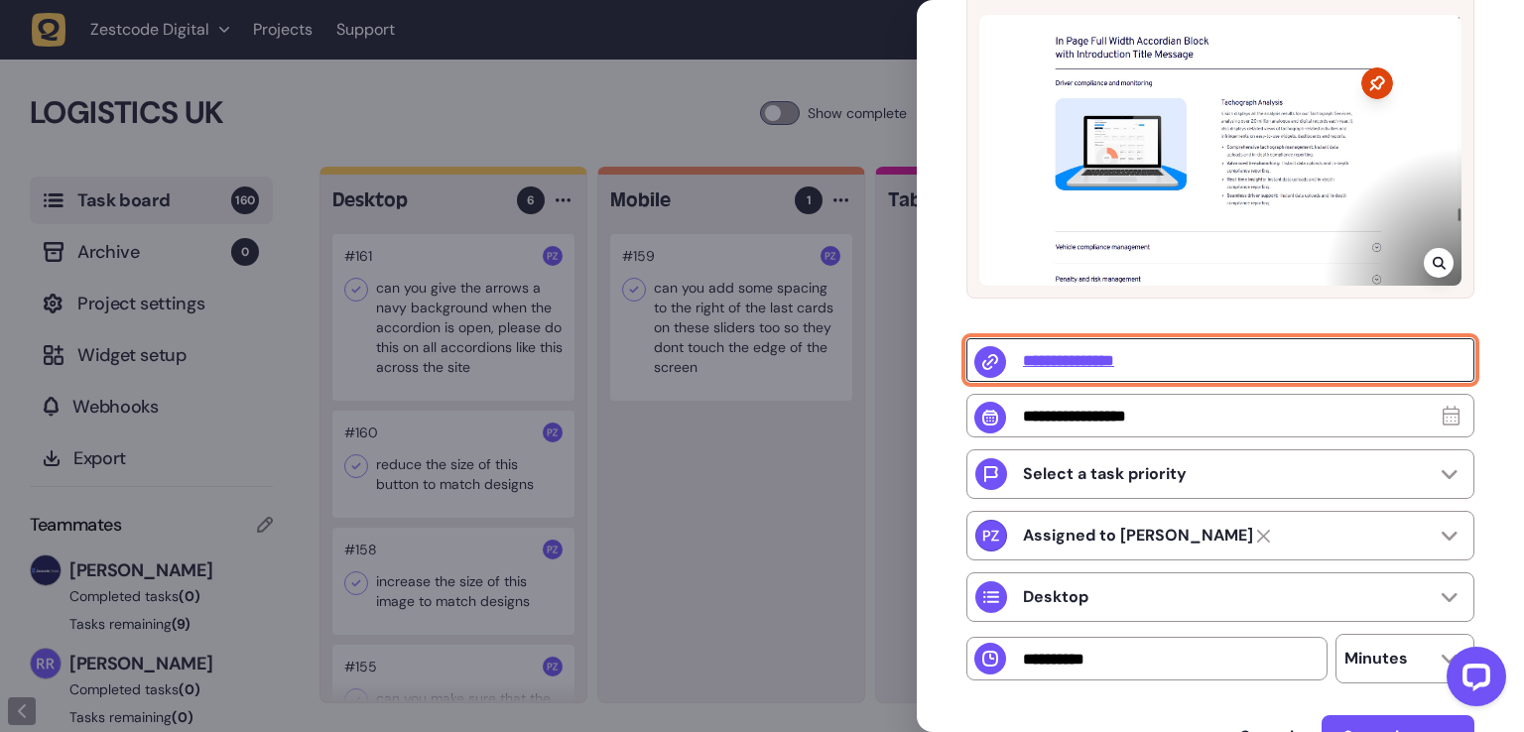
click at [1081, 358] on input "**********" at bounding box center [1220, 360] width 508 height 44
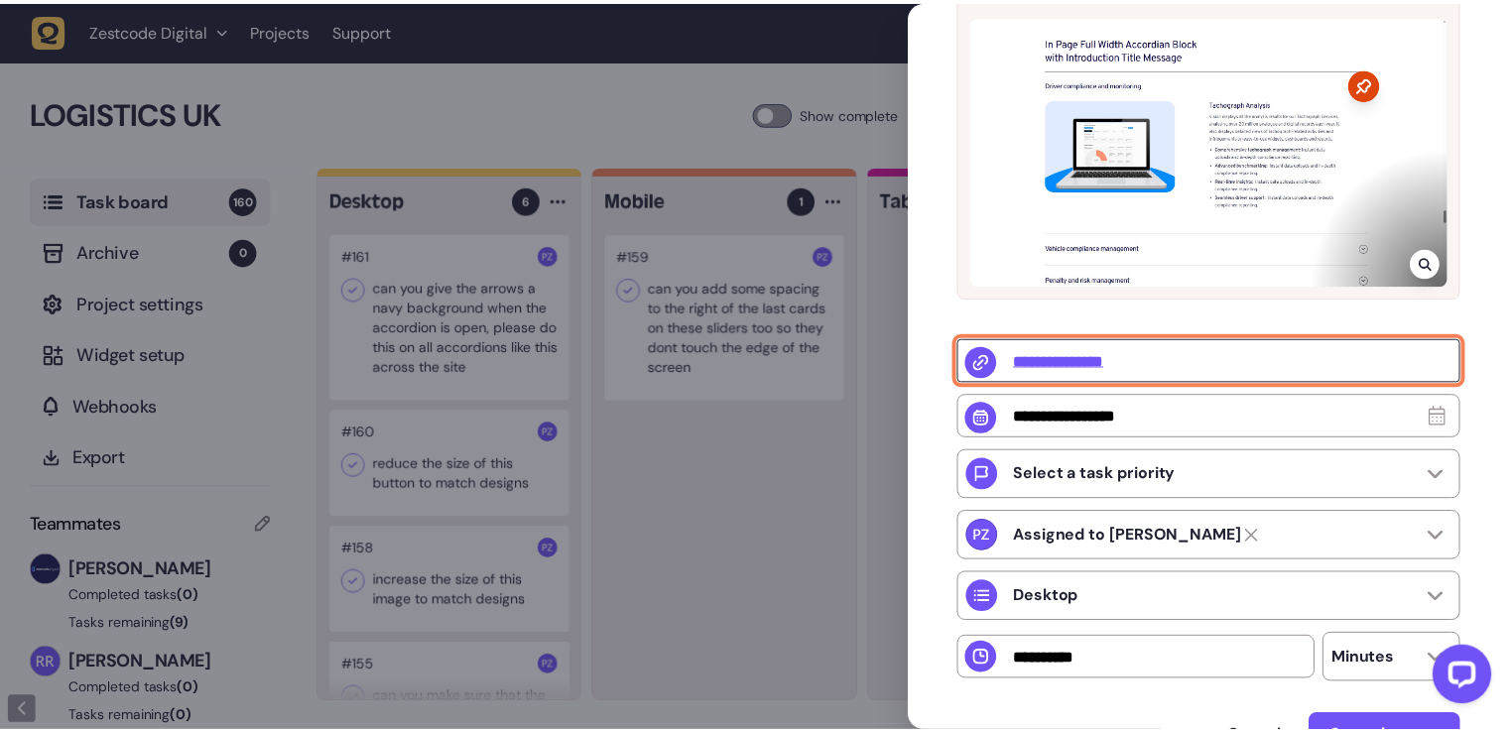
scroll to position [0, 0]
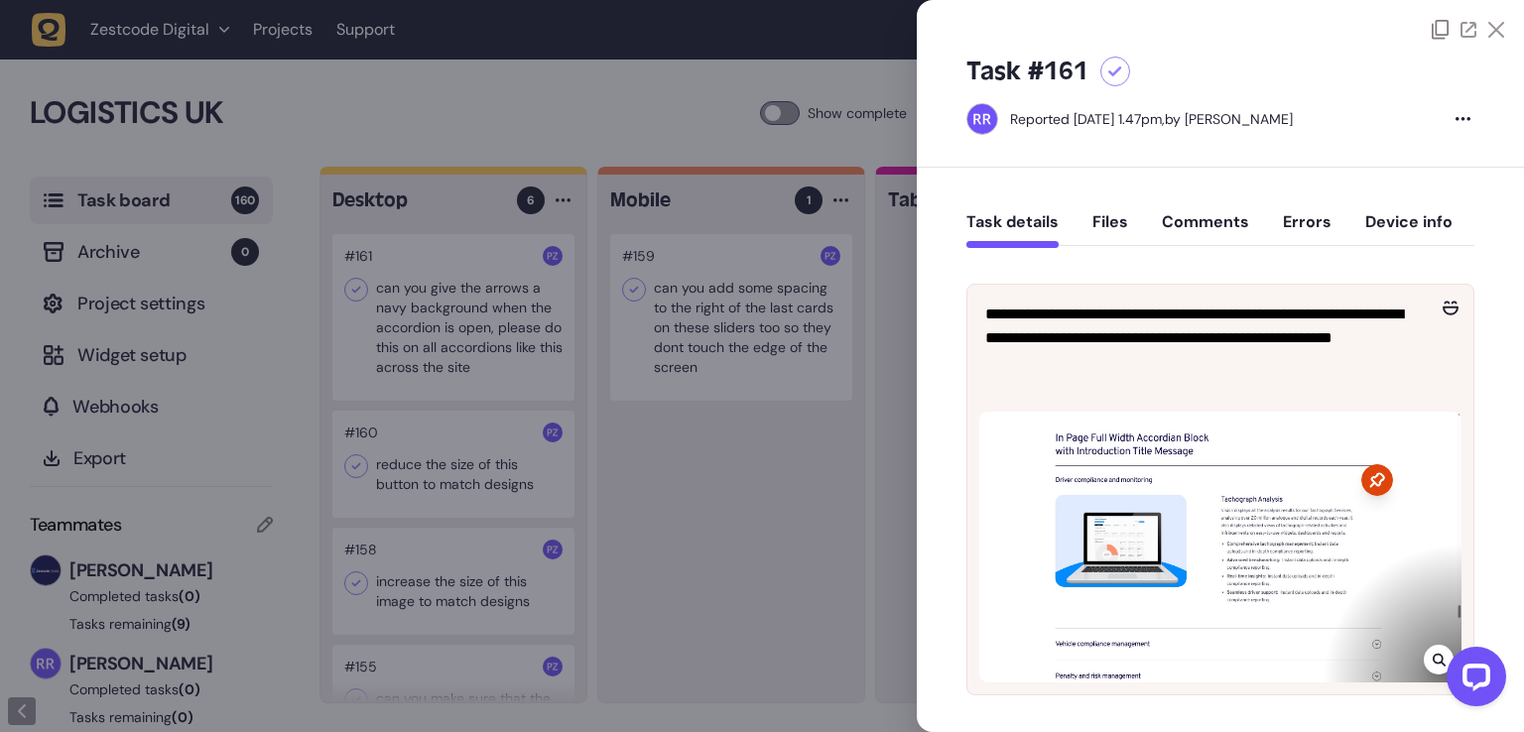
click at [830, 457] on div at bounding box center [762, 366] width 1524 height 732
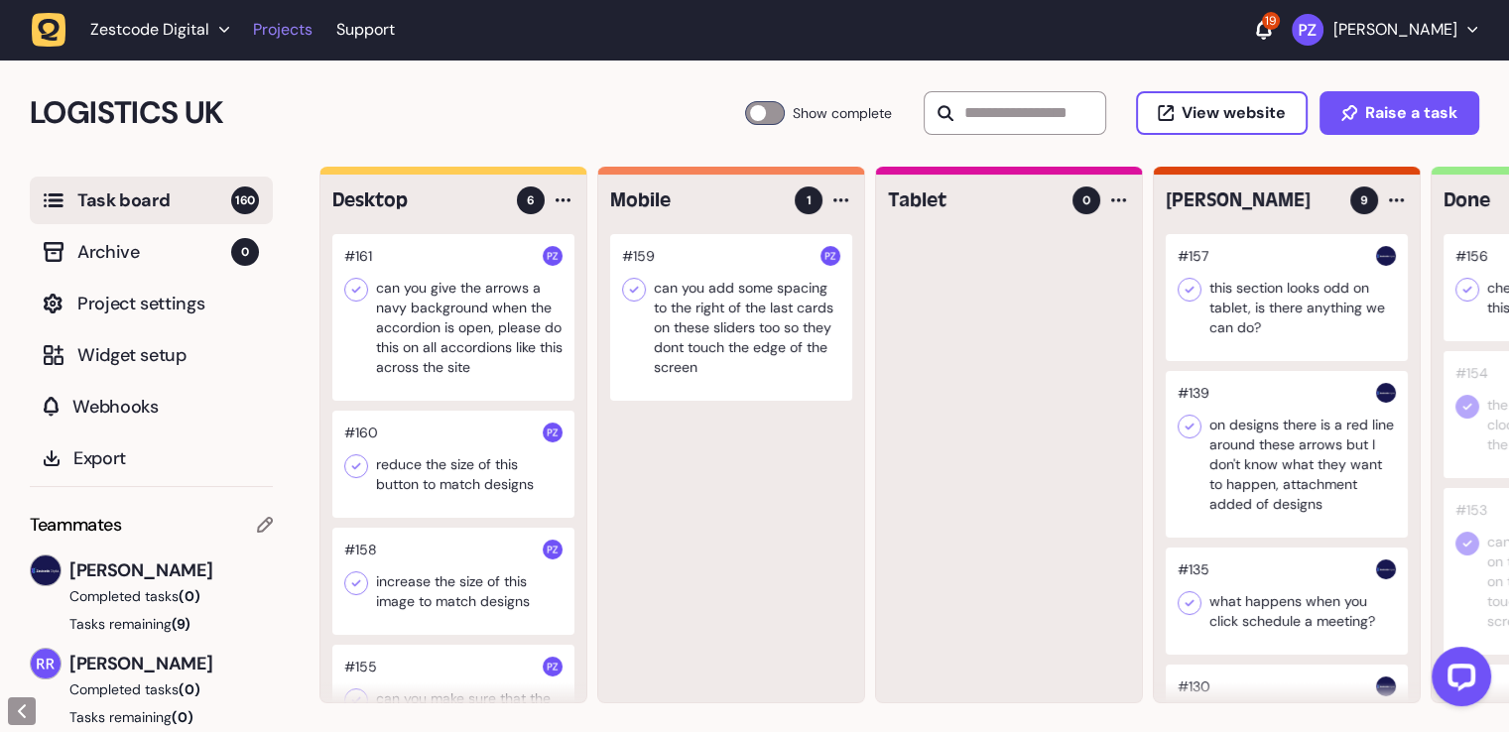
click at [271, 35] on link "Projects" at bounding box center [283, 30] width 60 height 36
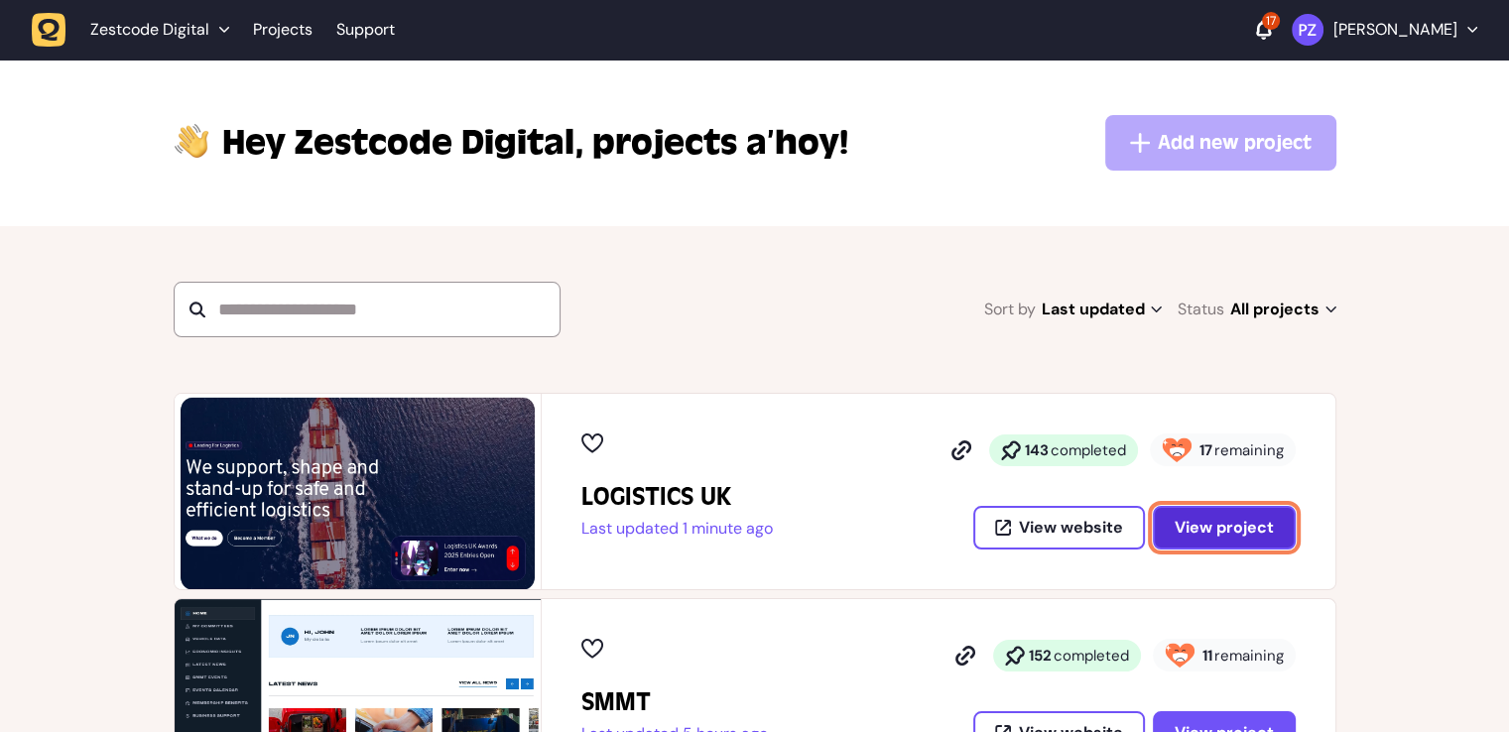
click at [1200, 520] on span "View project" at bounding box center [1224, 528] width 99 height 16
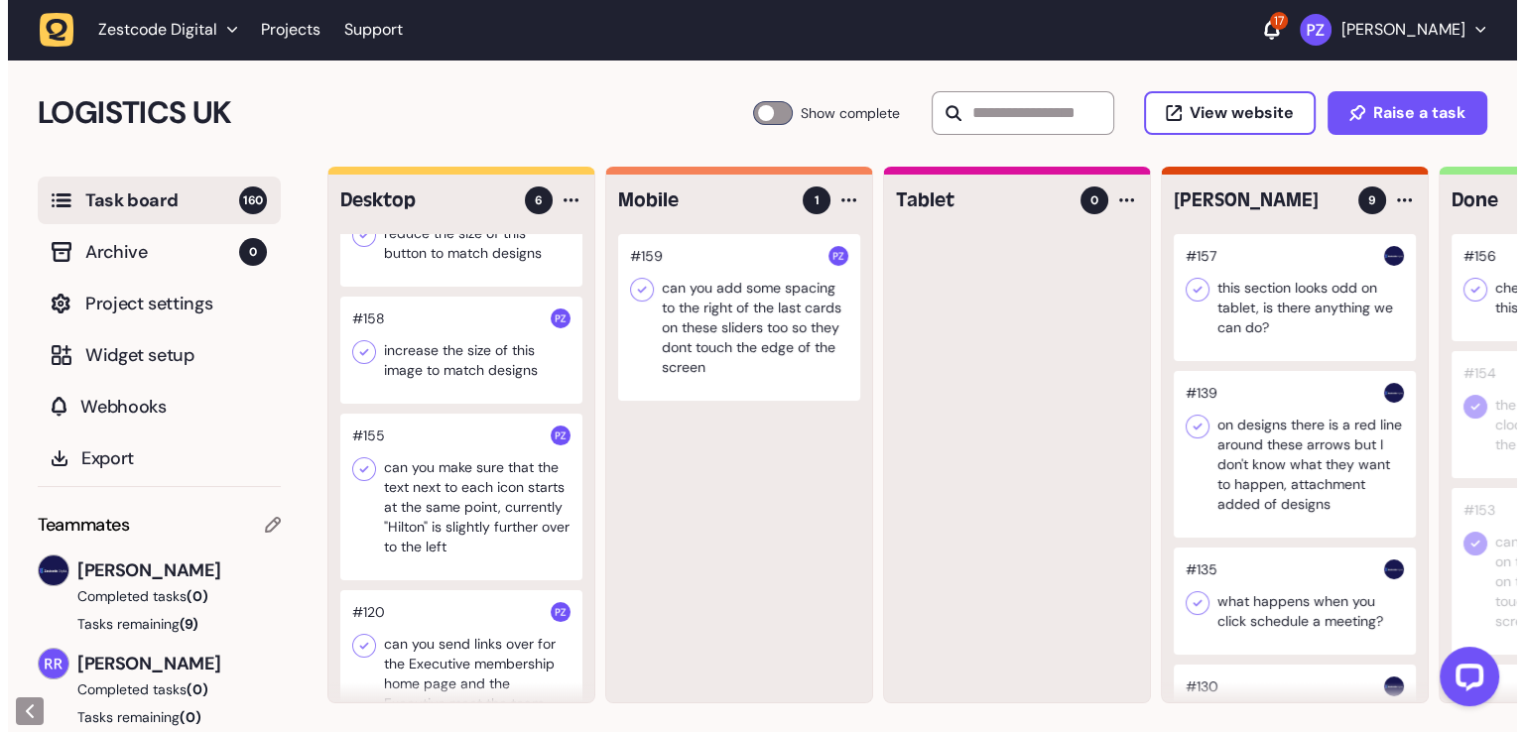
scroll to position [132, 0]
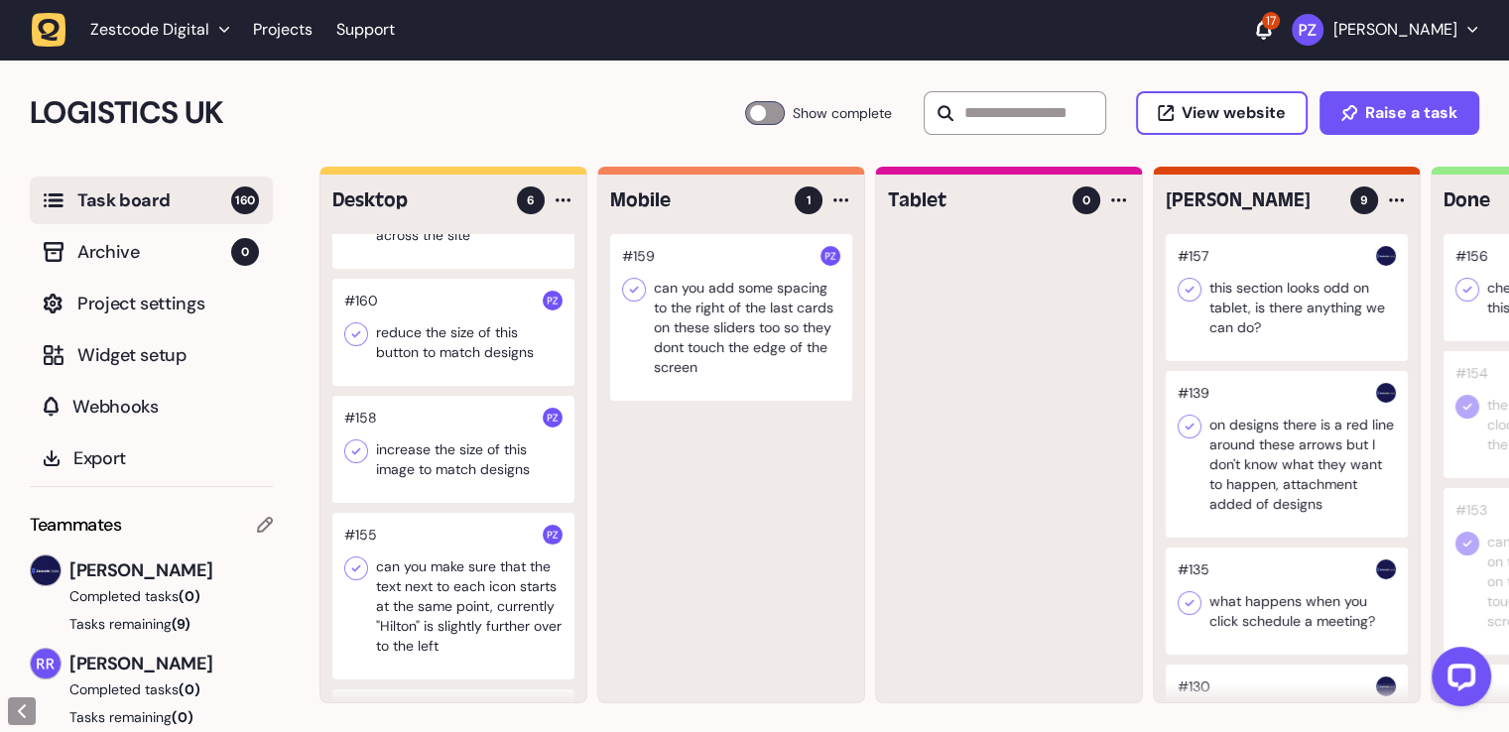
click at [666, 336] on div at bounding box center [731, 317] width 242 height 167
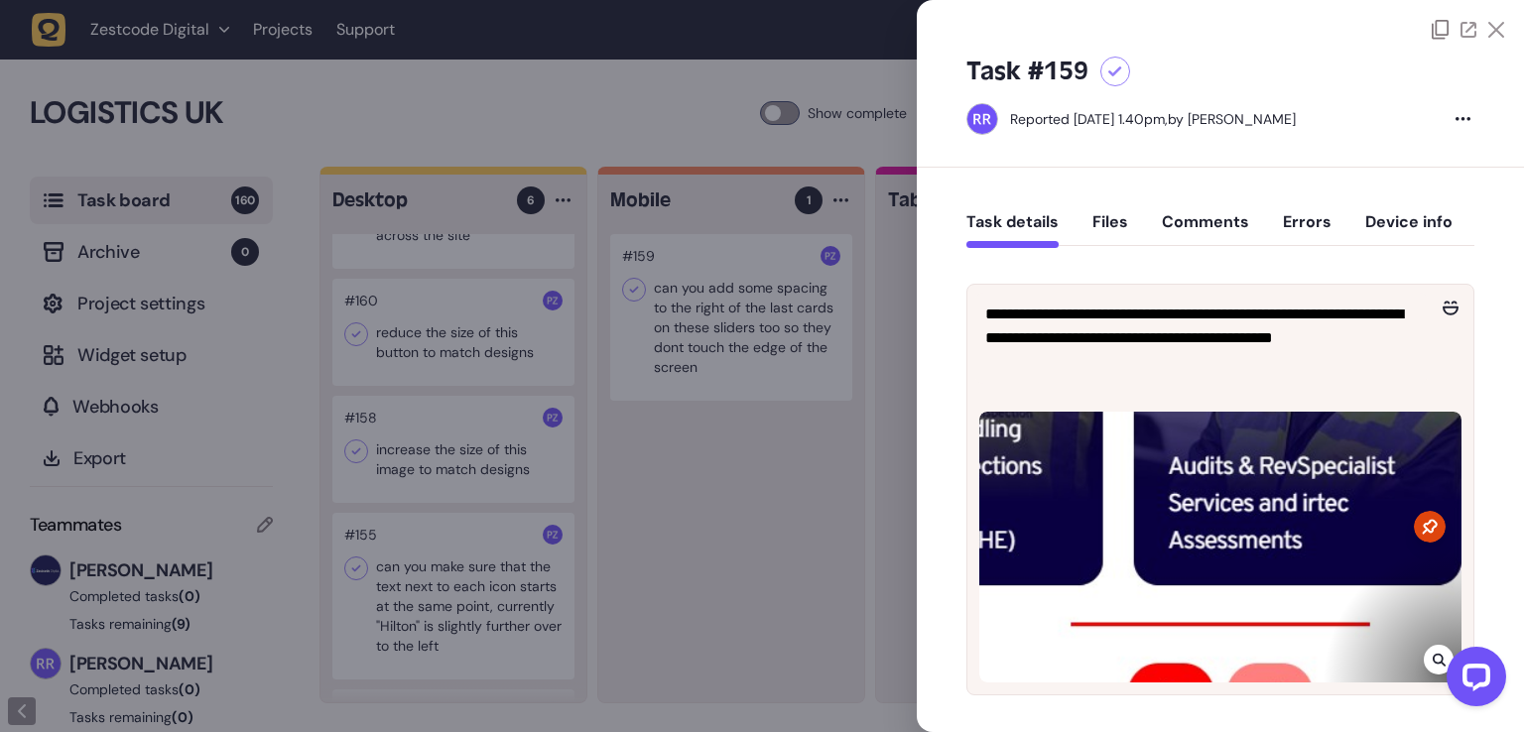
click at [762, 571] on div at bounding box center [762, 366] width 1524 height 732
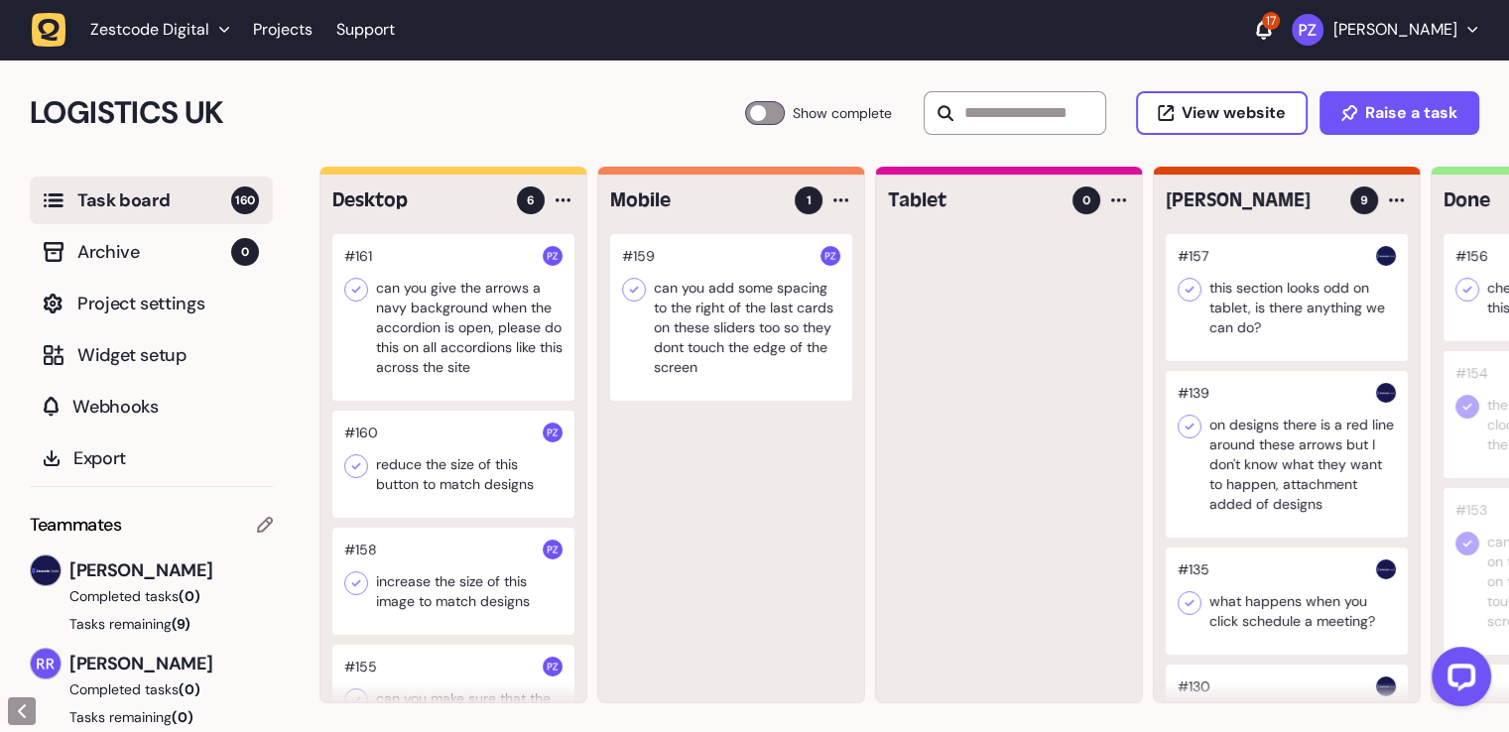
click at [468, 349] on div at bounding box center [453, 317] width 242 height 167
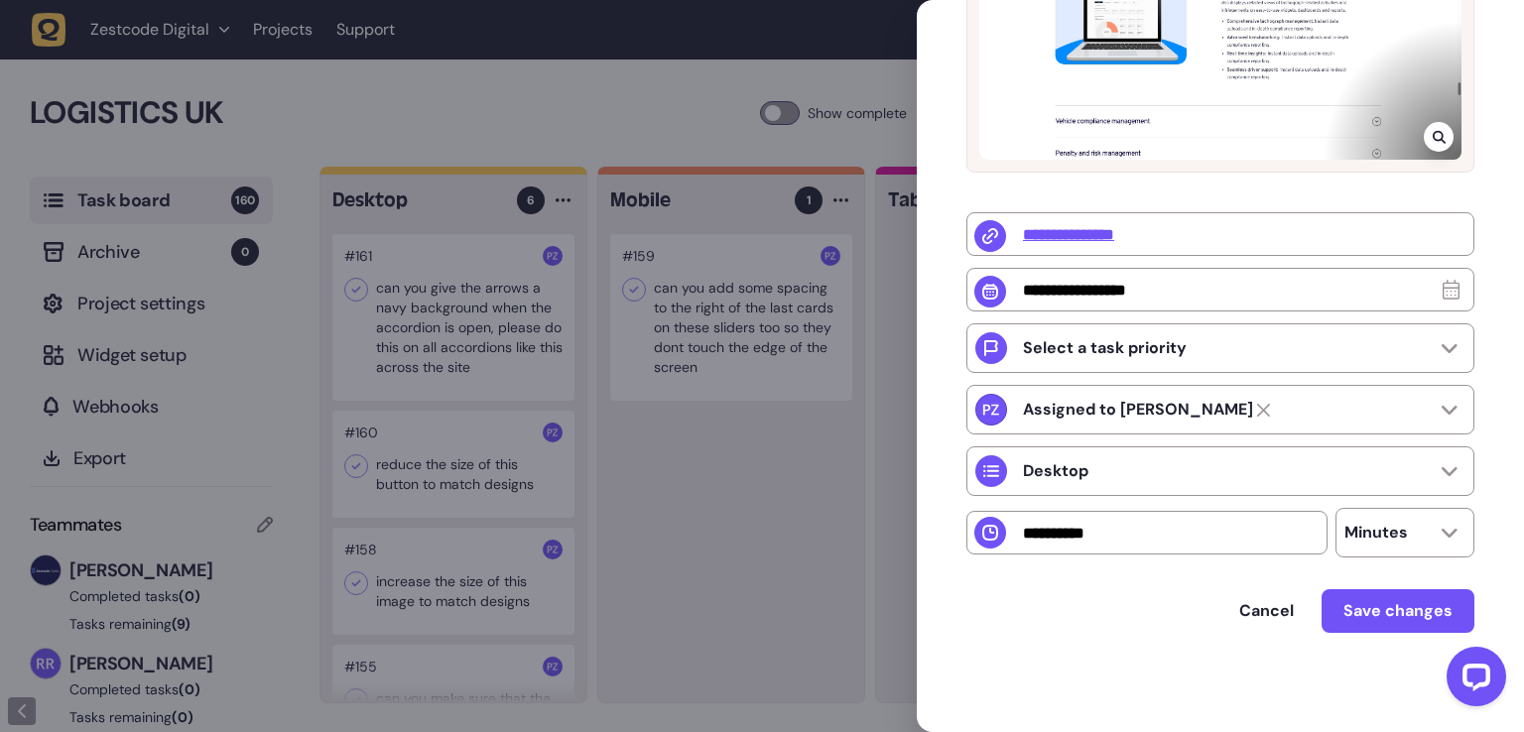
click at [736, 504] on div at bounding box center [762, 366] width 1524 height 732
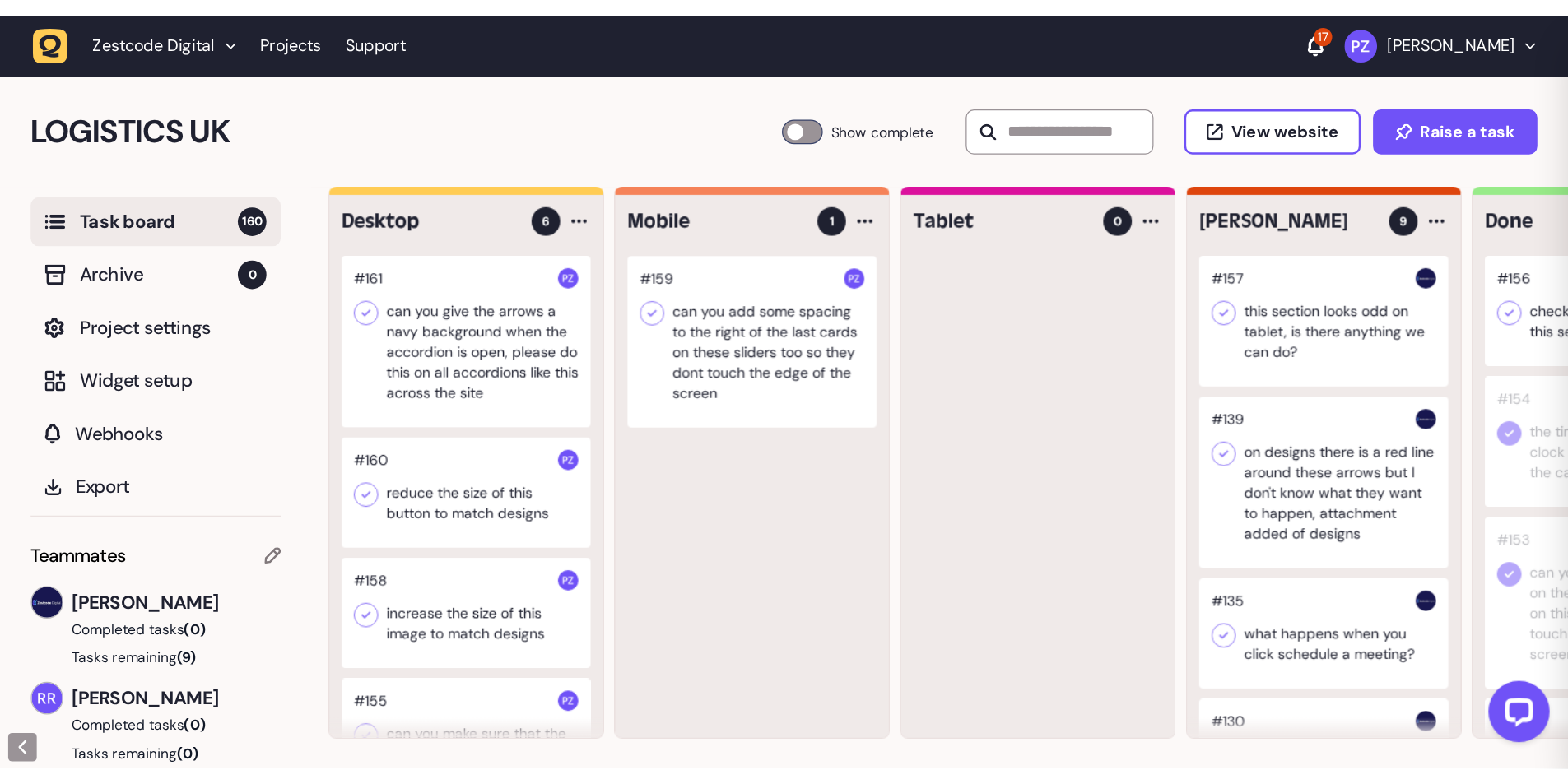
scroll to position [14, 0]
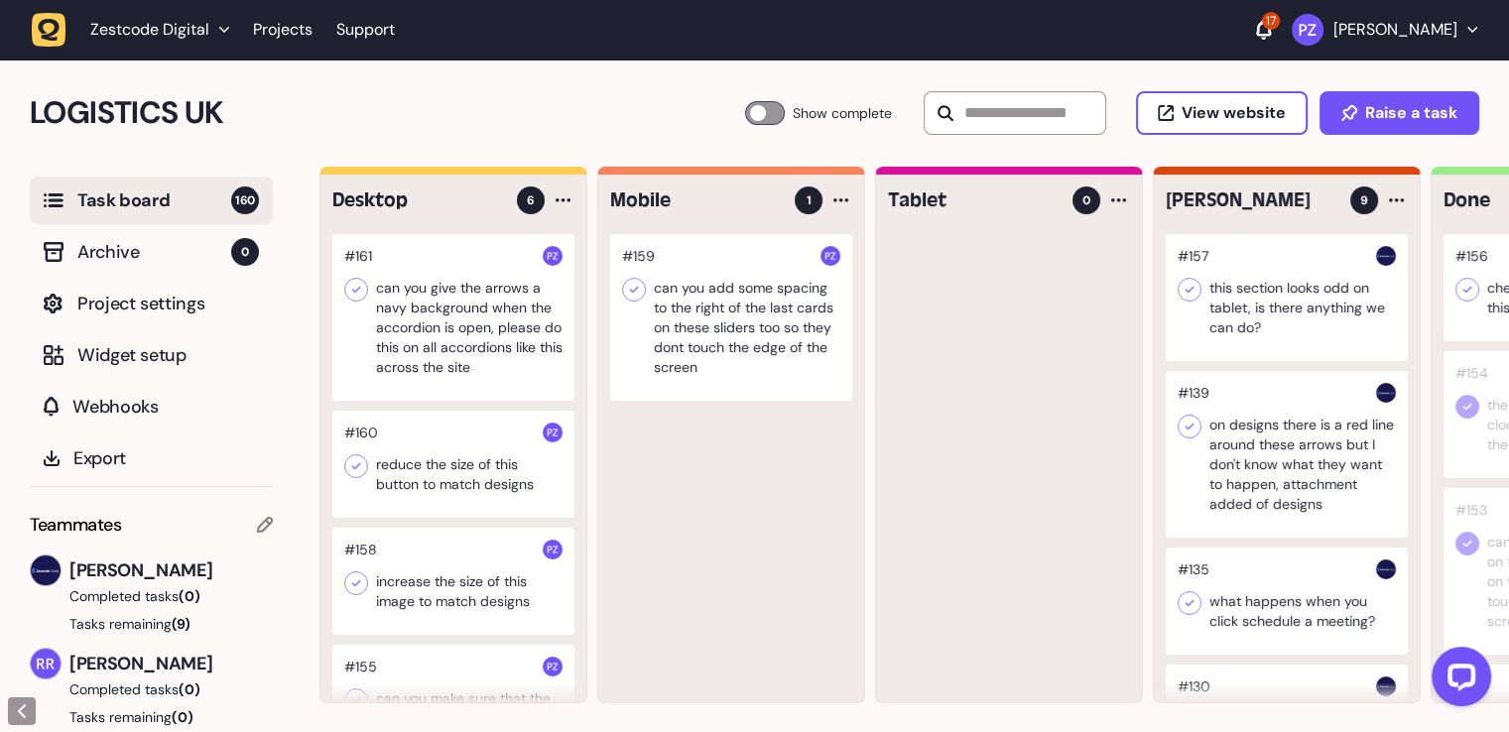
click at [697, 339] on div at bounding box center [731, 317] width 242 height 167
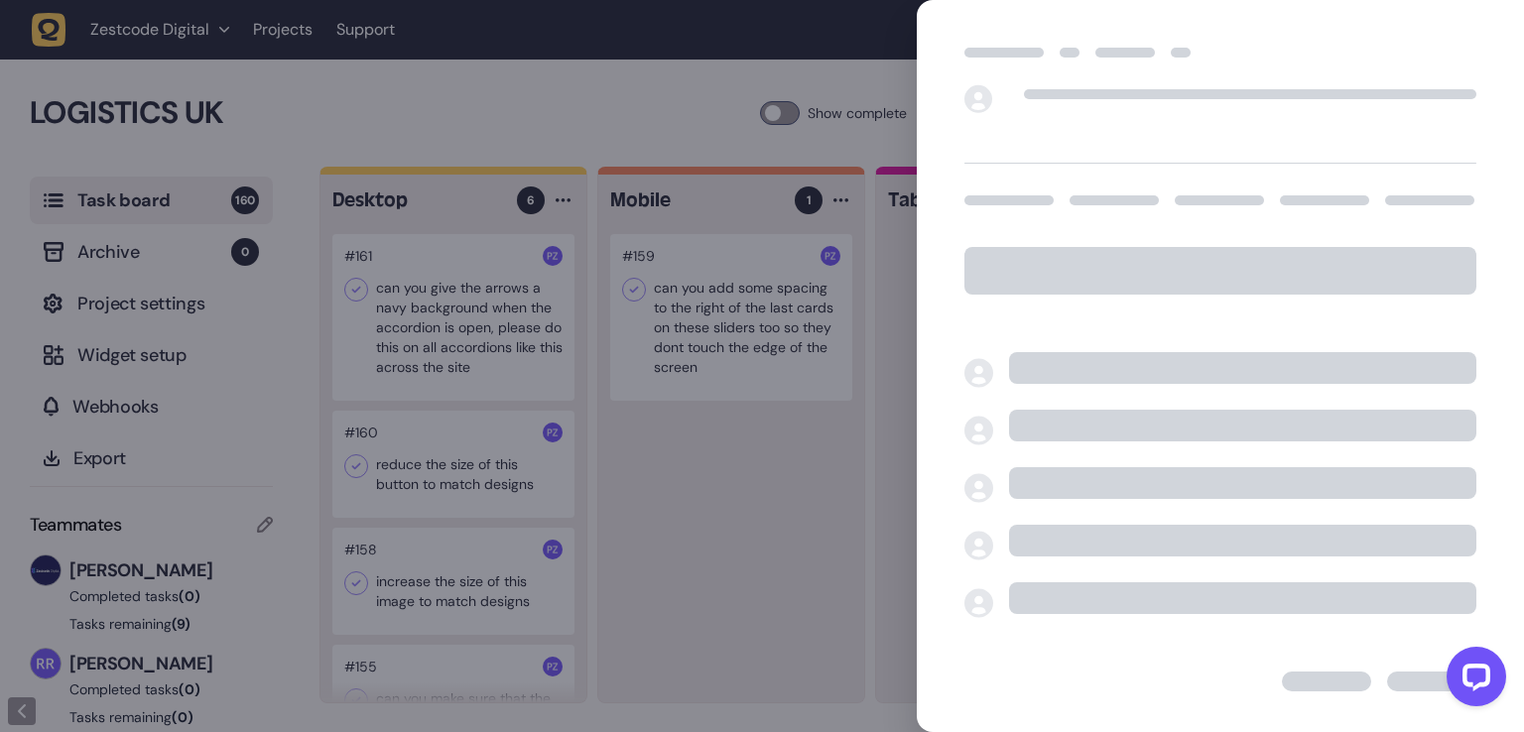
click at [723, 614] on div at bounding box center [762, 366] width 1524 height 732
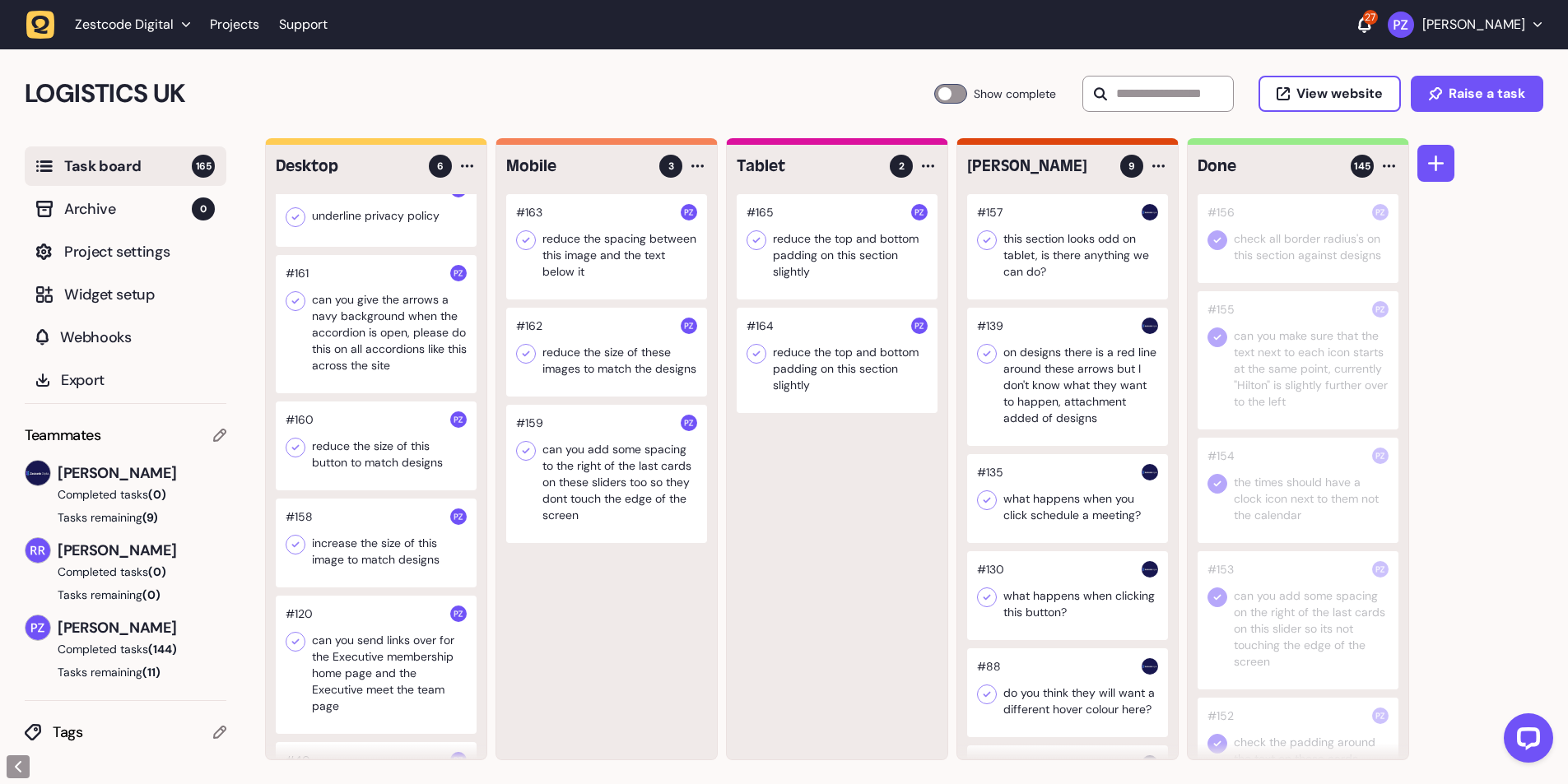
scroll to position [22, 0]
click at [370, 454] on div at bounding box center [376, 446] width 201 height 89
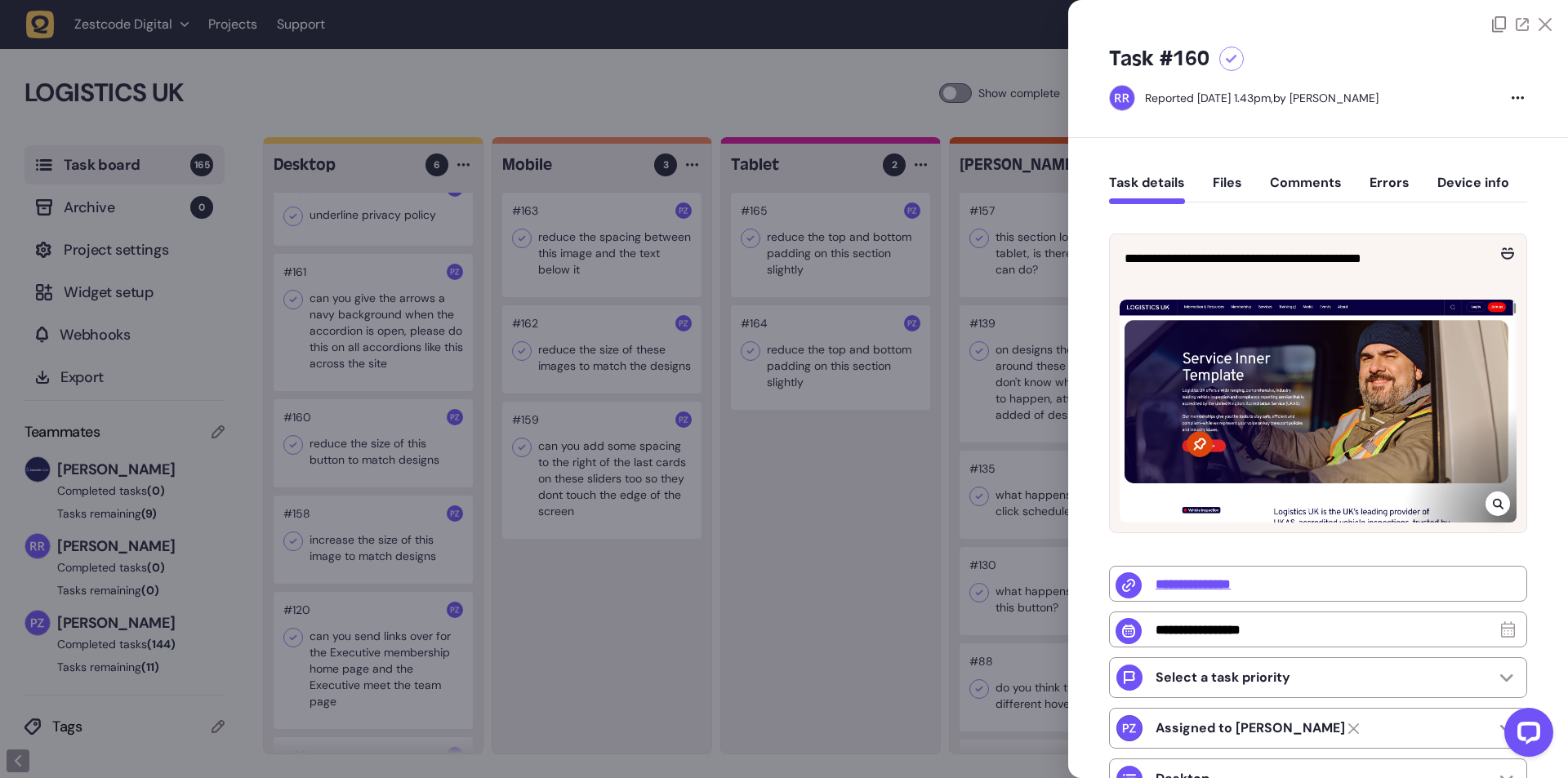
click at [701, 613] on div at bounding box center [784, 389] width 1568 height 778
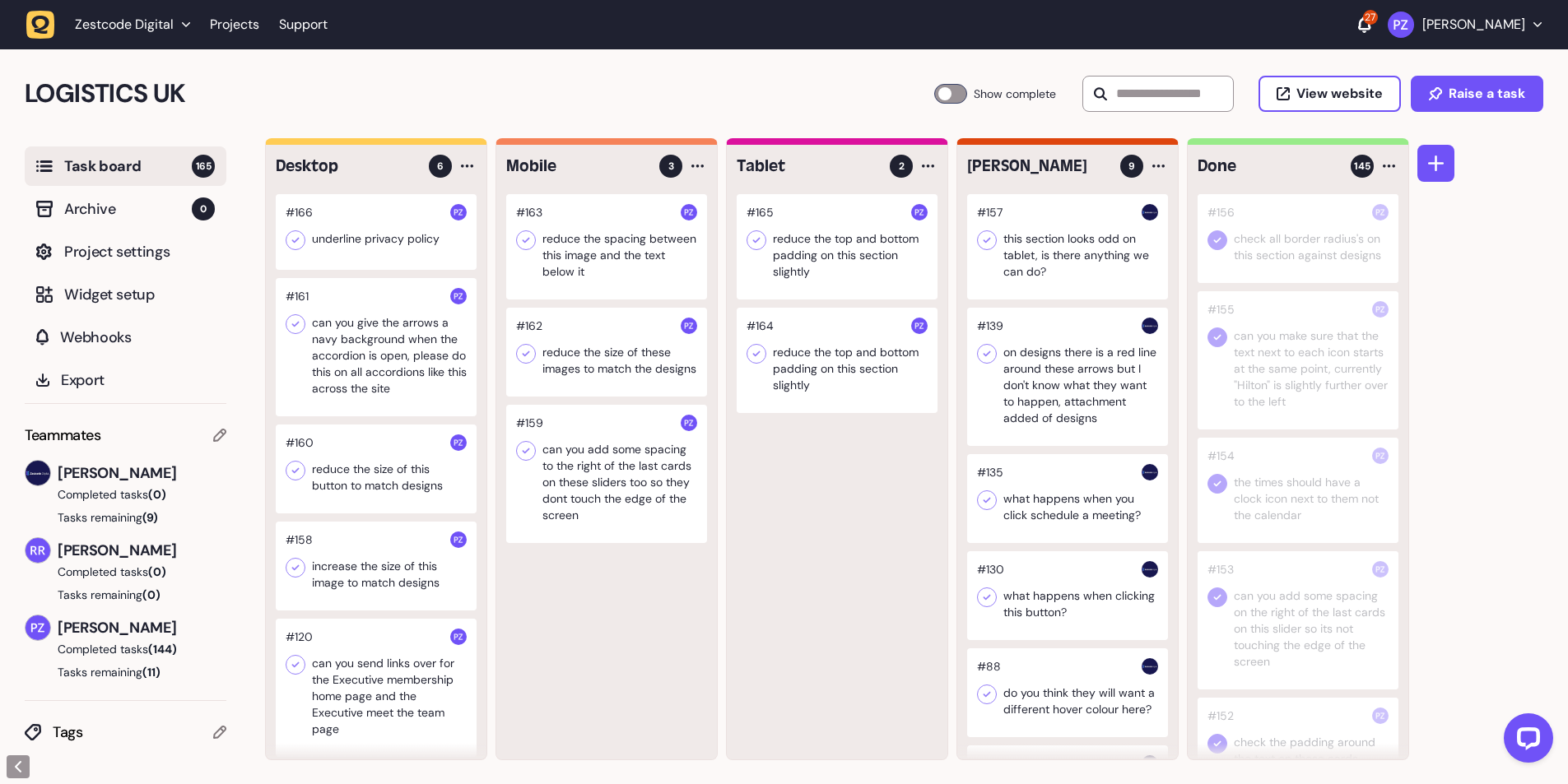
click at [363, 236] on div at bounding box center [376, 231] width 201 height 75
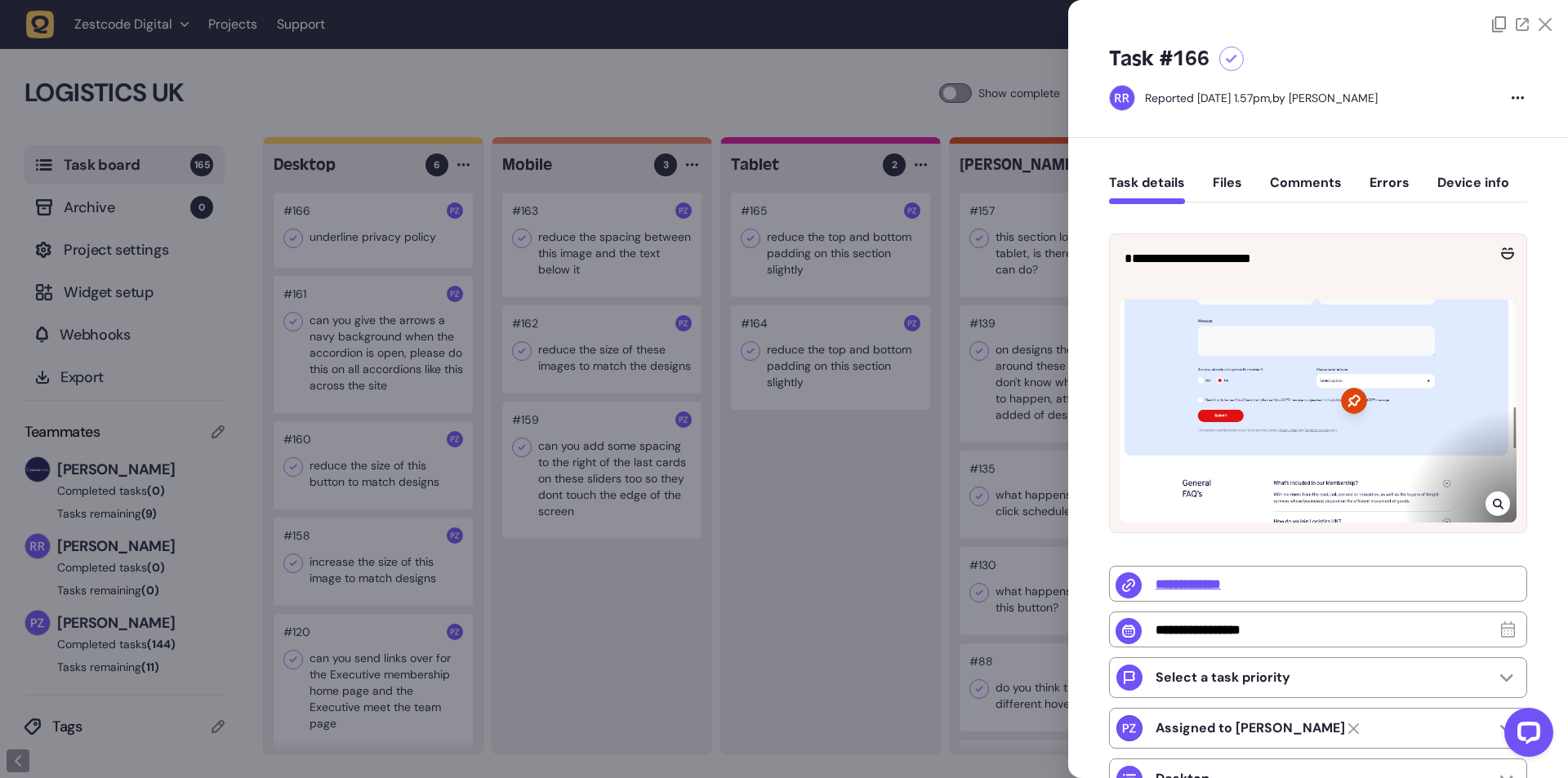
click at [559, 573] on div at bounding box center [784, 389] width 1568 height 778
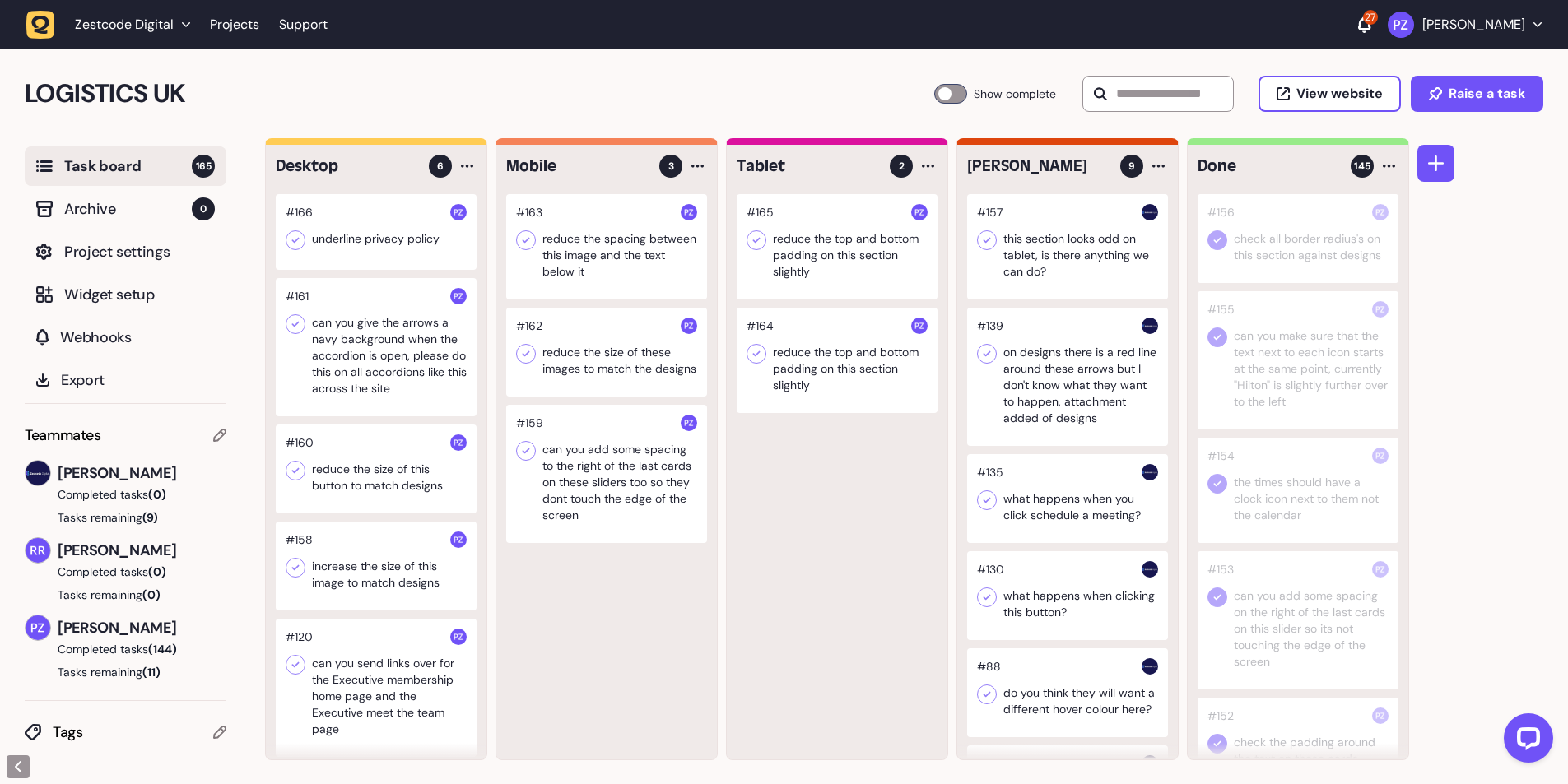
click at [786, 239] on div at bounding box center [837, 246] width 201 height 105
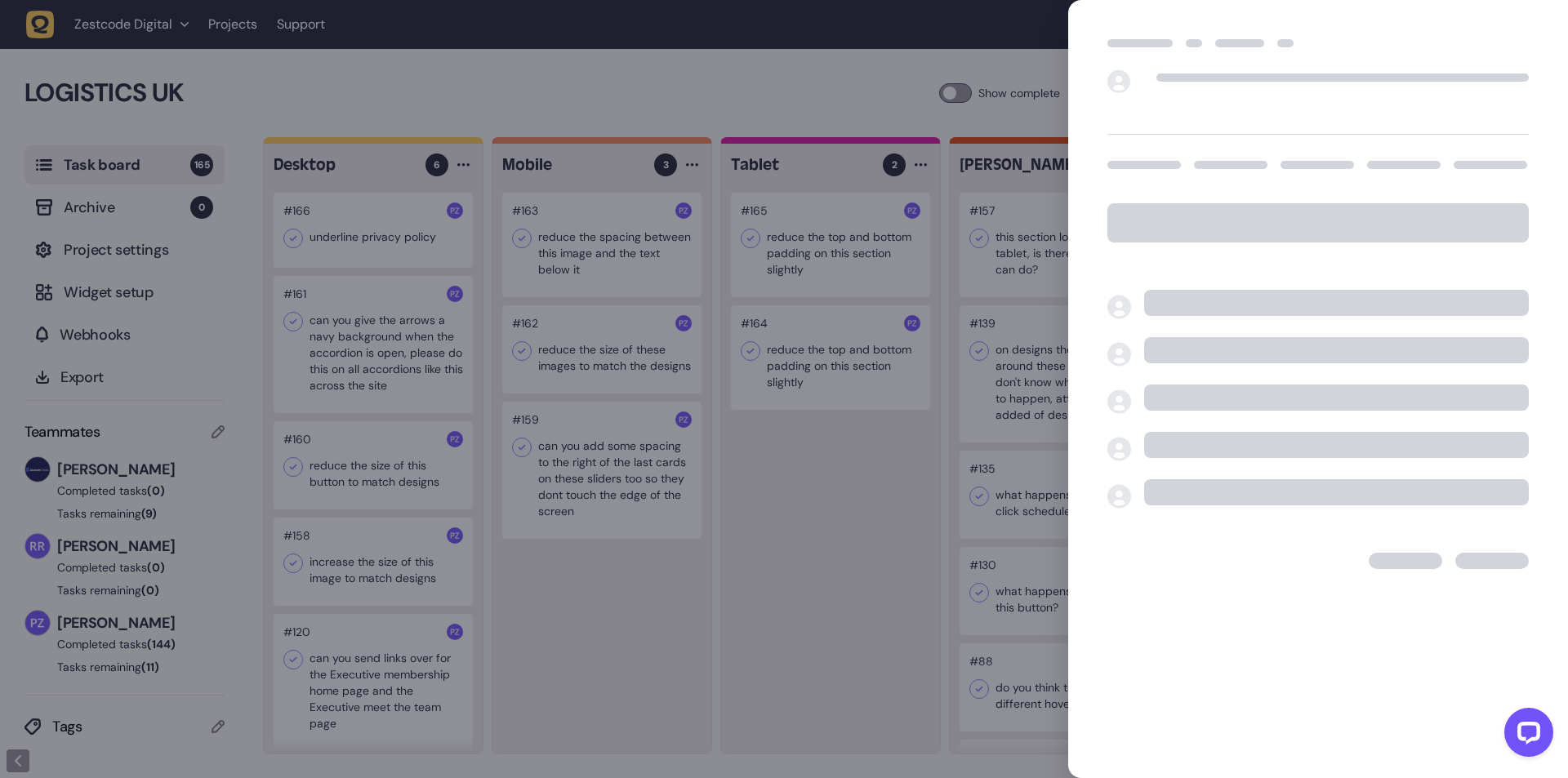
click at [852, 596] on div at bounding box center [784, 389] width 1568 height 778
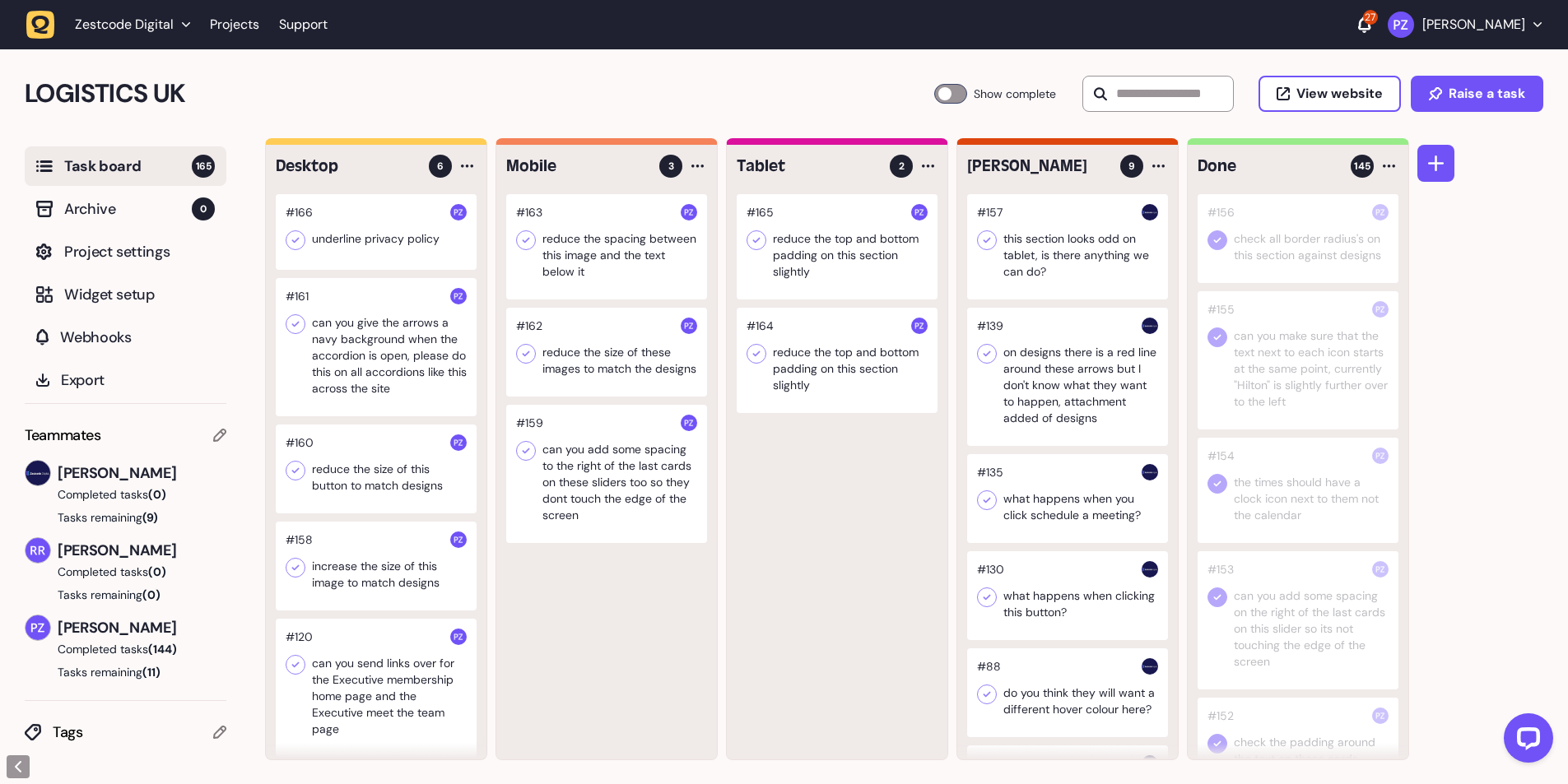
click at [597, 492] on div at bounding box center [606, 474] width 201 height 139
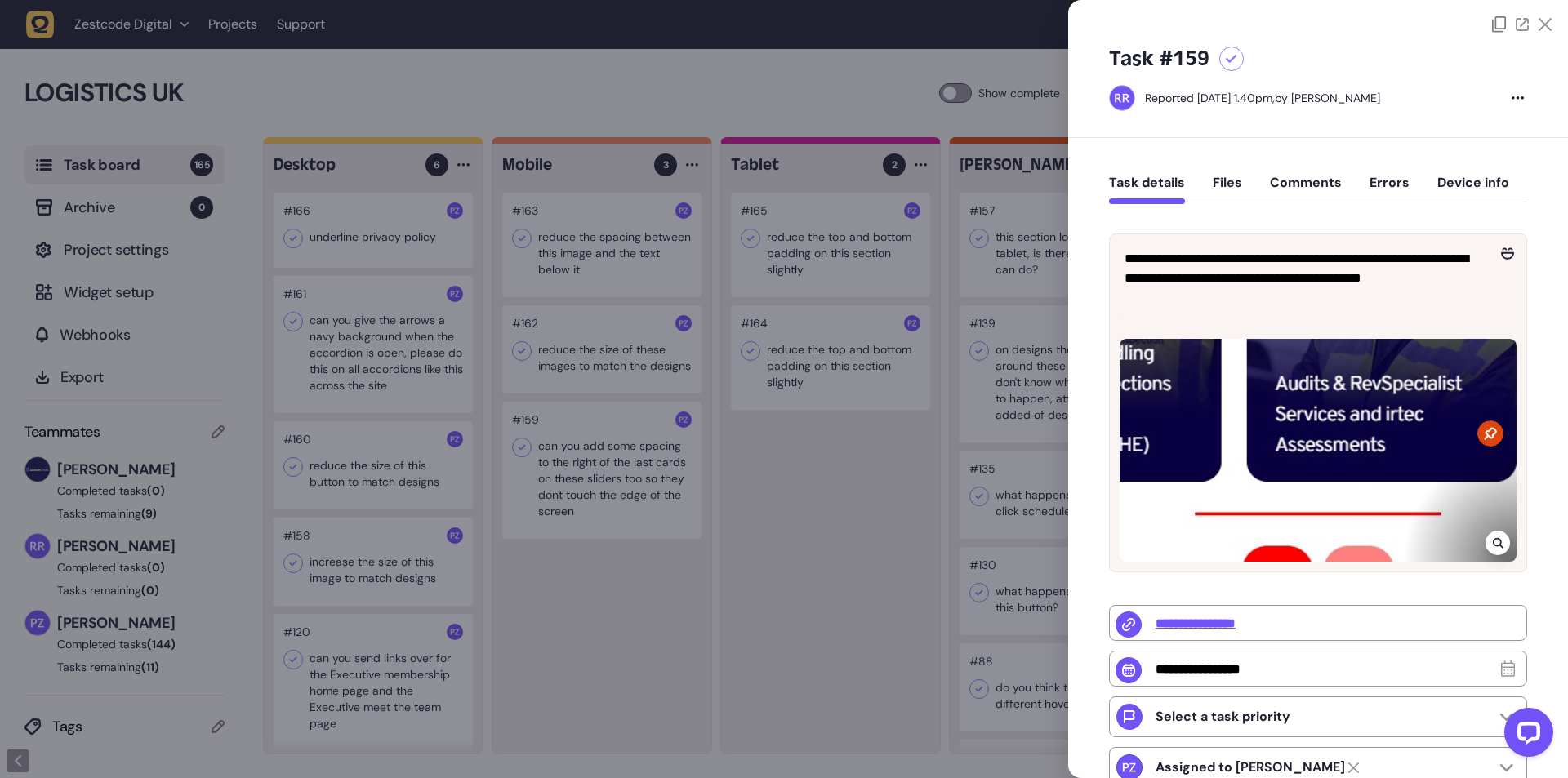
click at [657, 640] on div at bounding box center [784, 389] width 1568 height 778
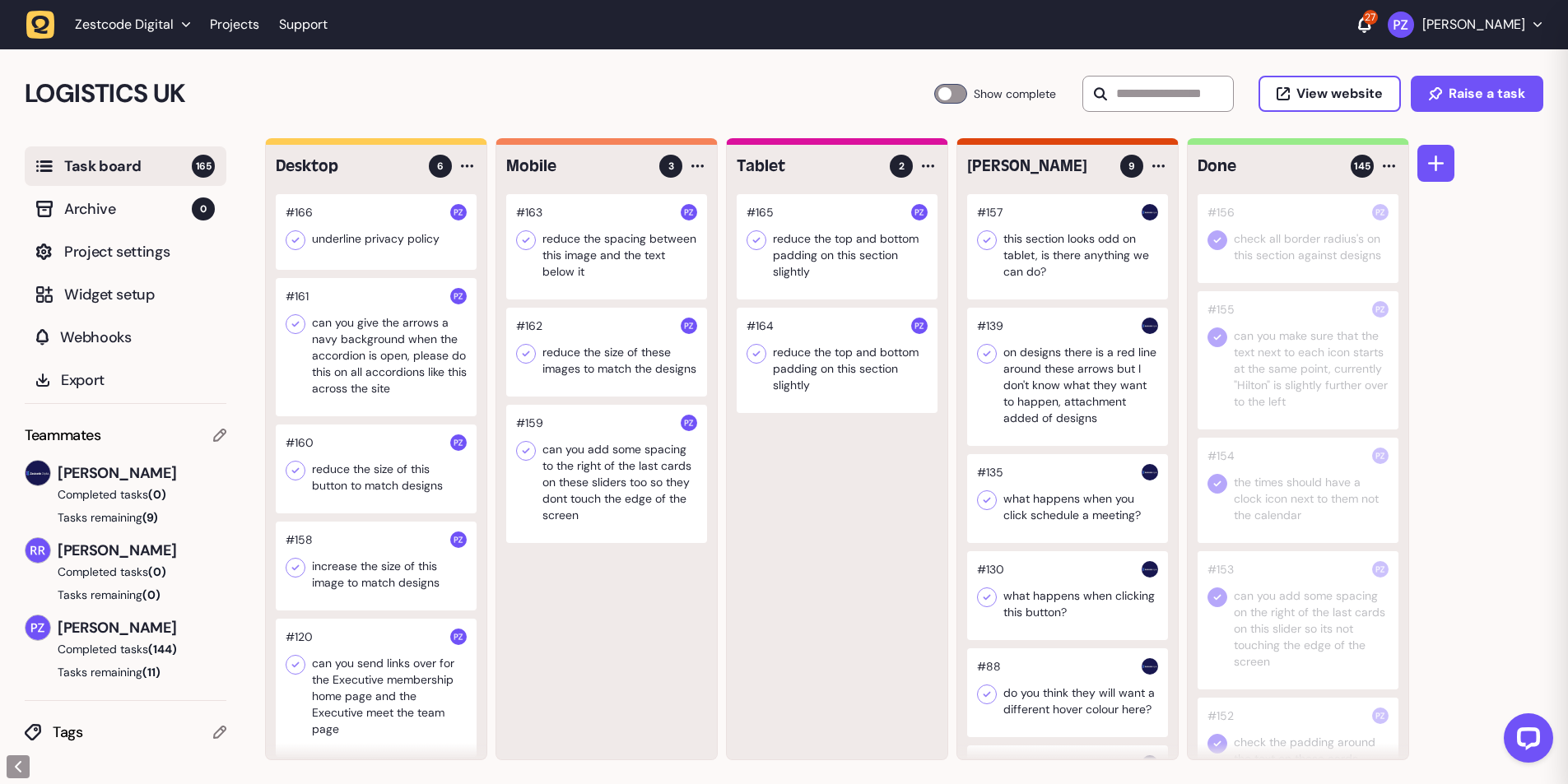
click at [626, 370] on div at bounding box center [606, 352] width 201 height 89
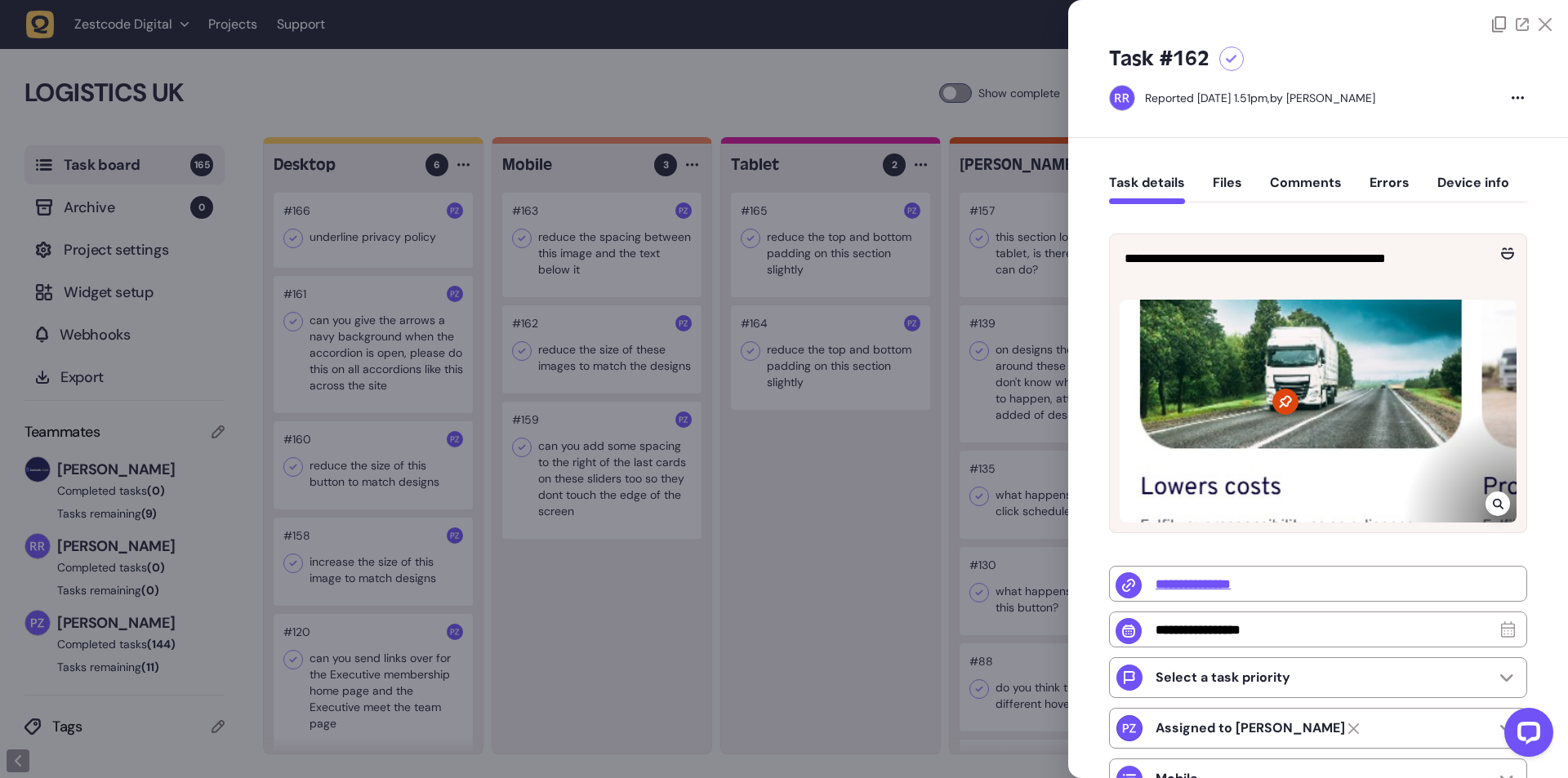
drag, startPoint x: 649, startPoint y: 635, endPoint x: 646, endPoint y: 574, distance: 61.1
click at [649, 633] on div at bounding box center [784, 389] width 1568 height 778
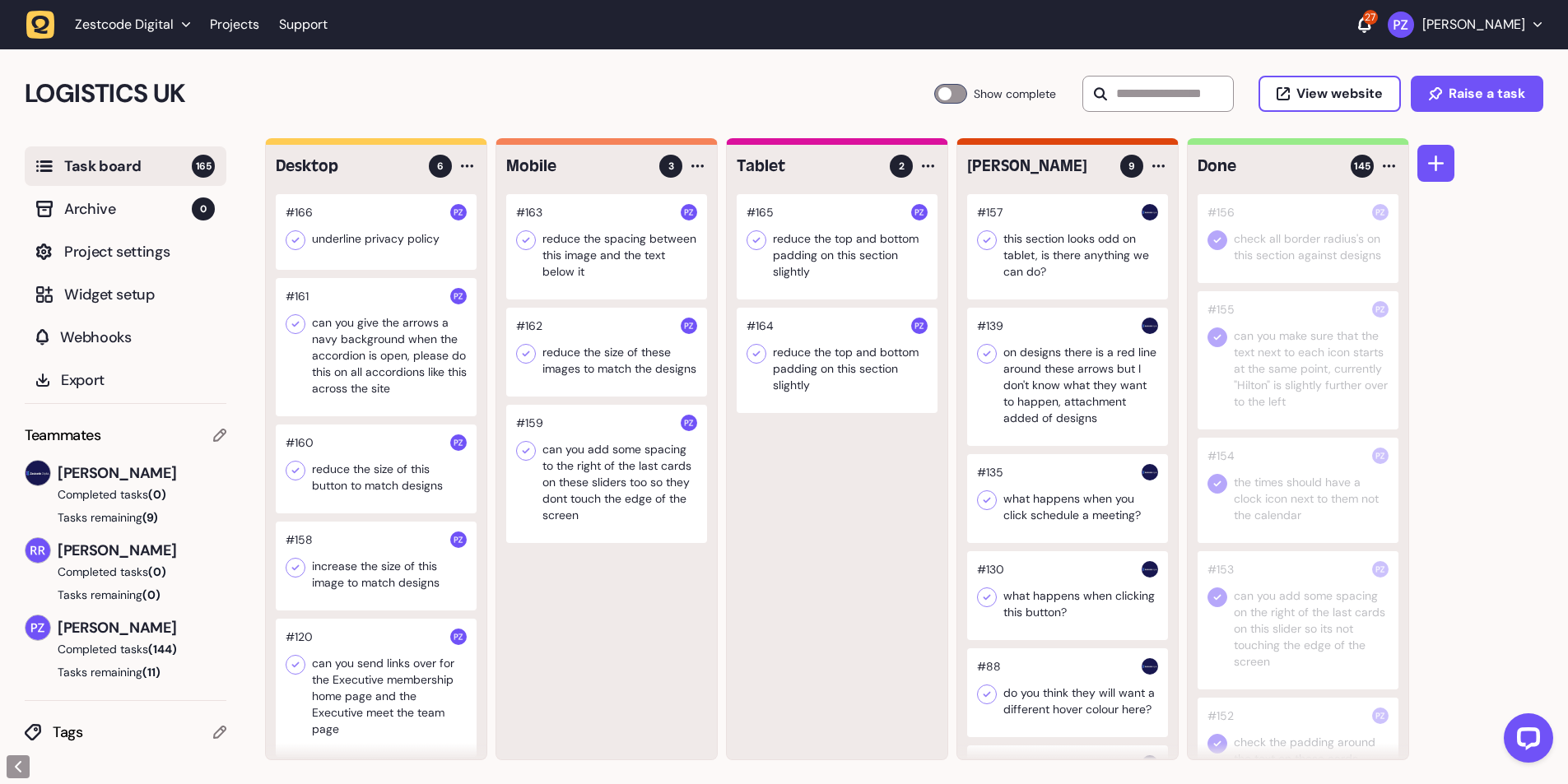
click at [642, 233] on div at bounding box center [606, 246] width 201 height 105
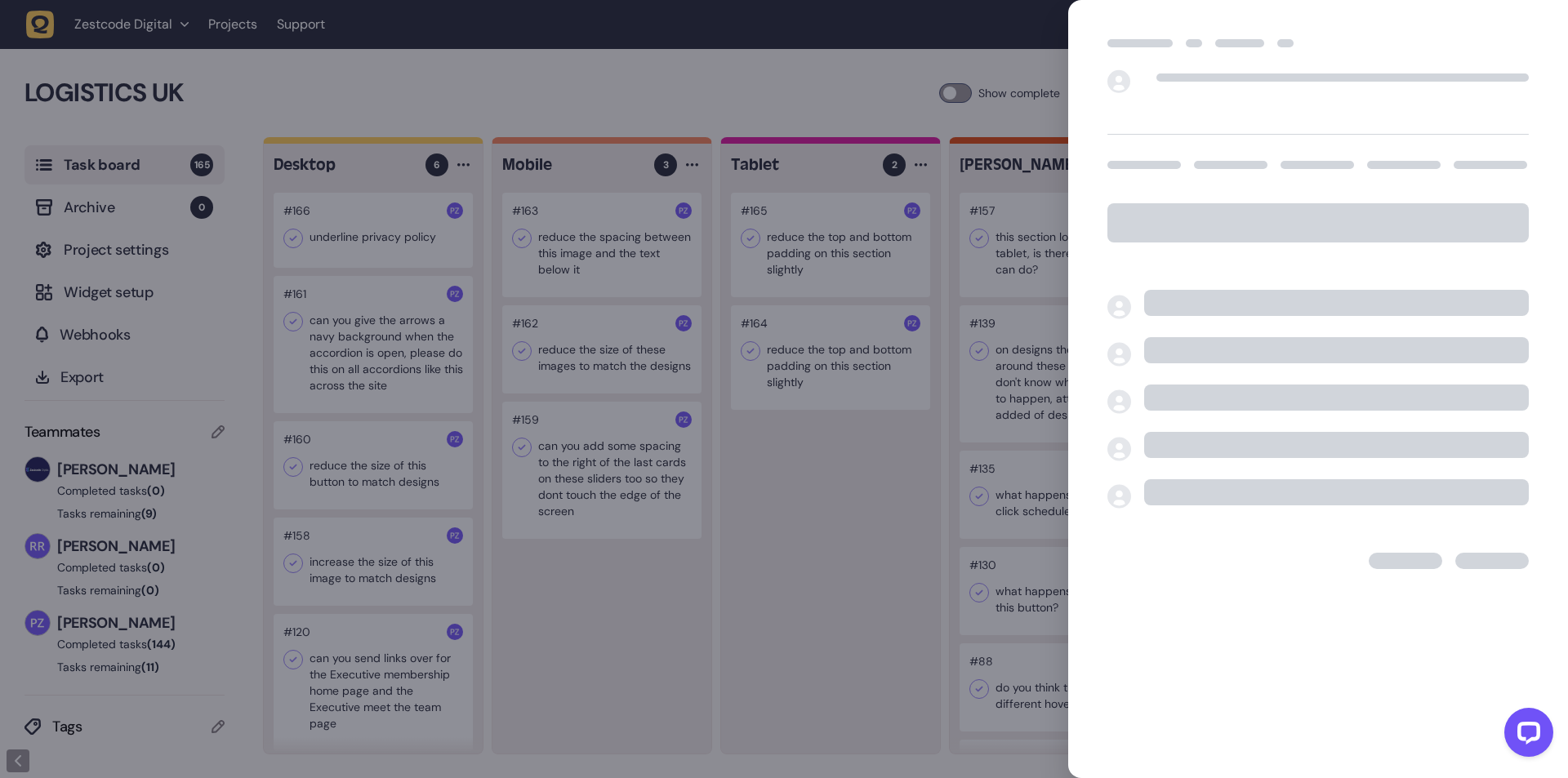
click at [818, 557] on div at bounding box center [784, 389] width 1568 height 778
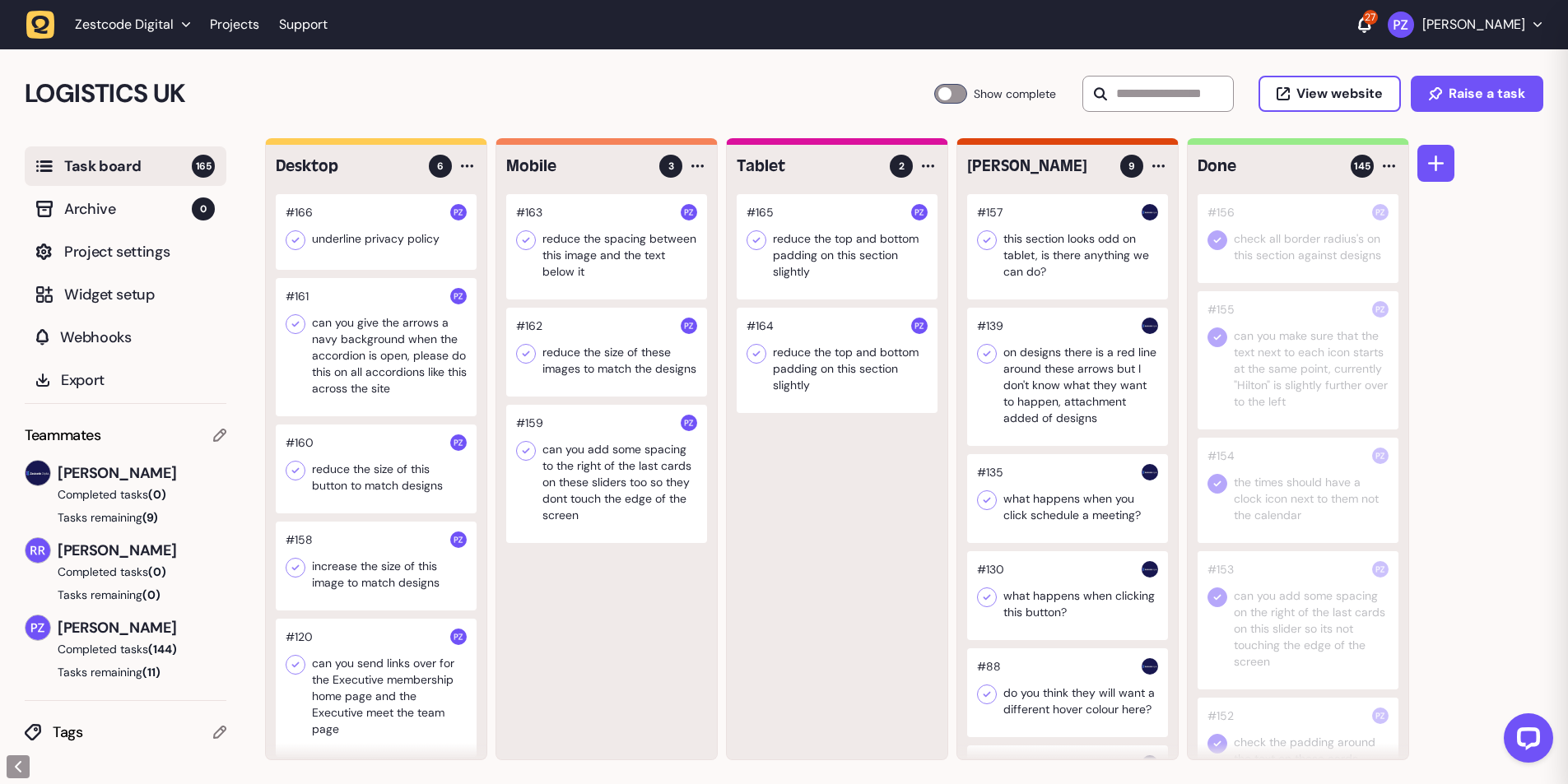
click at [864, 391] on div at bounding box center [837, 360] width 201 height 105
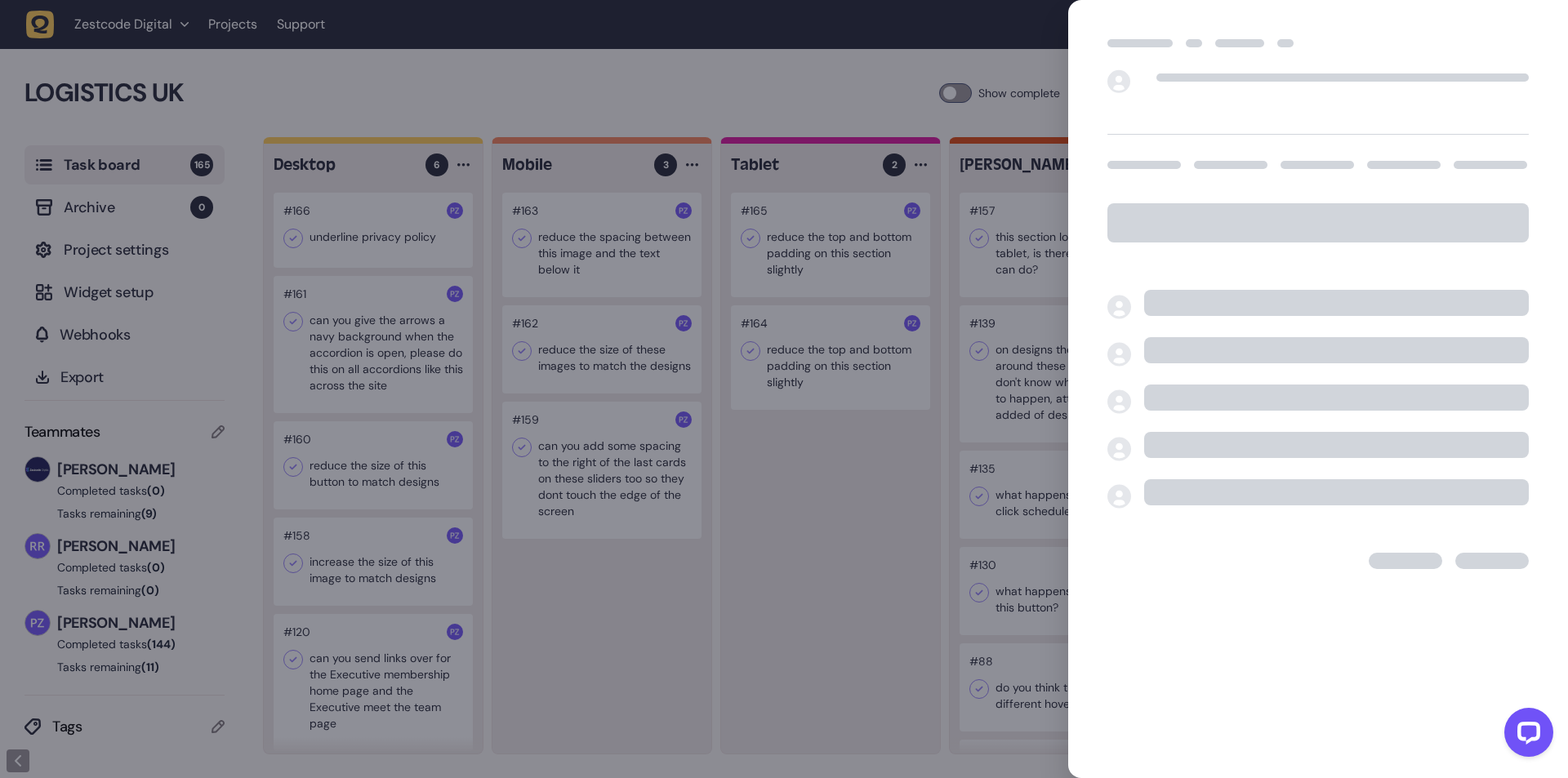
click at [767, 258] on div at bounding box center [784, 389] width 1568 height 778
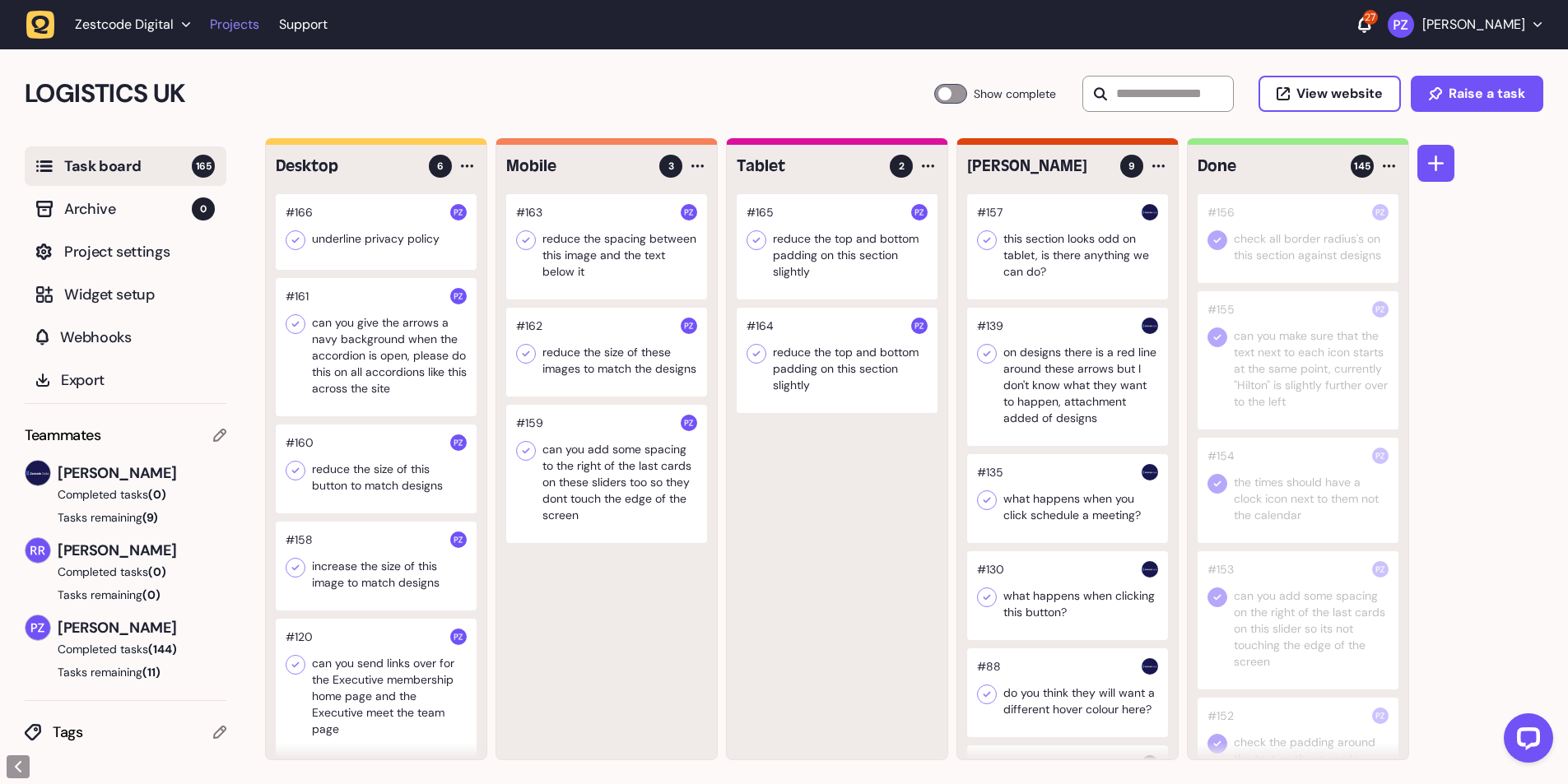
click at [235, 16] on link "Projects" at bounding box center [235, 25] width 50 height 30
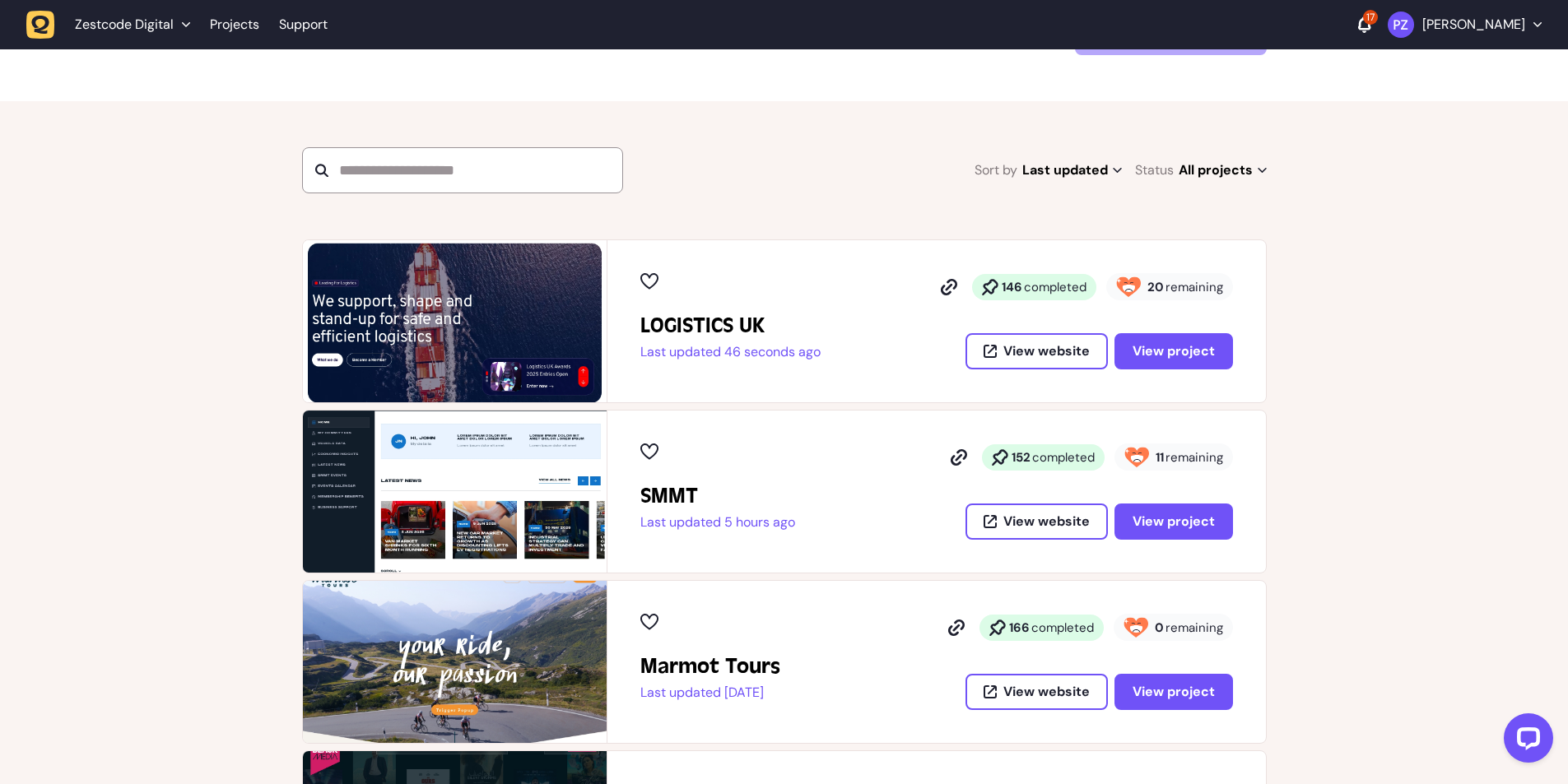
scroll to position [247, 0]
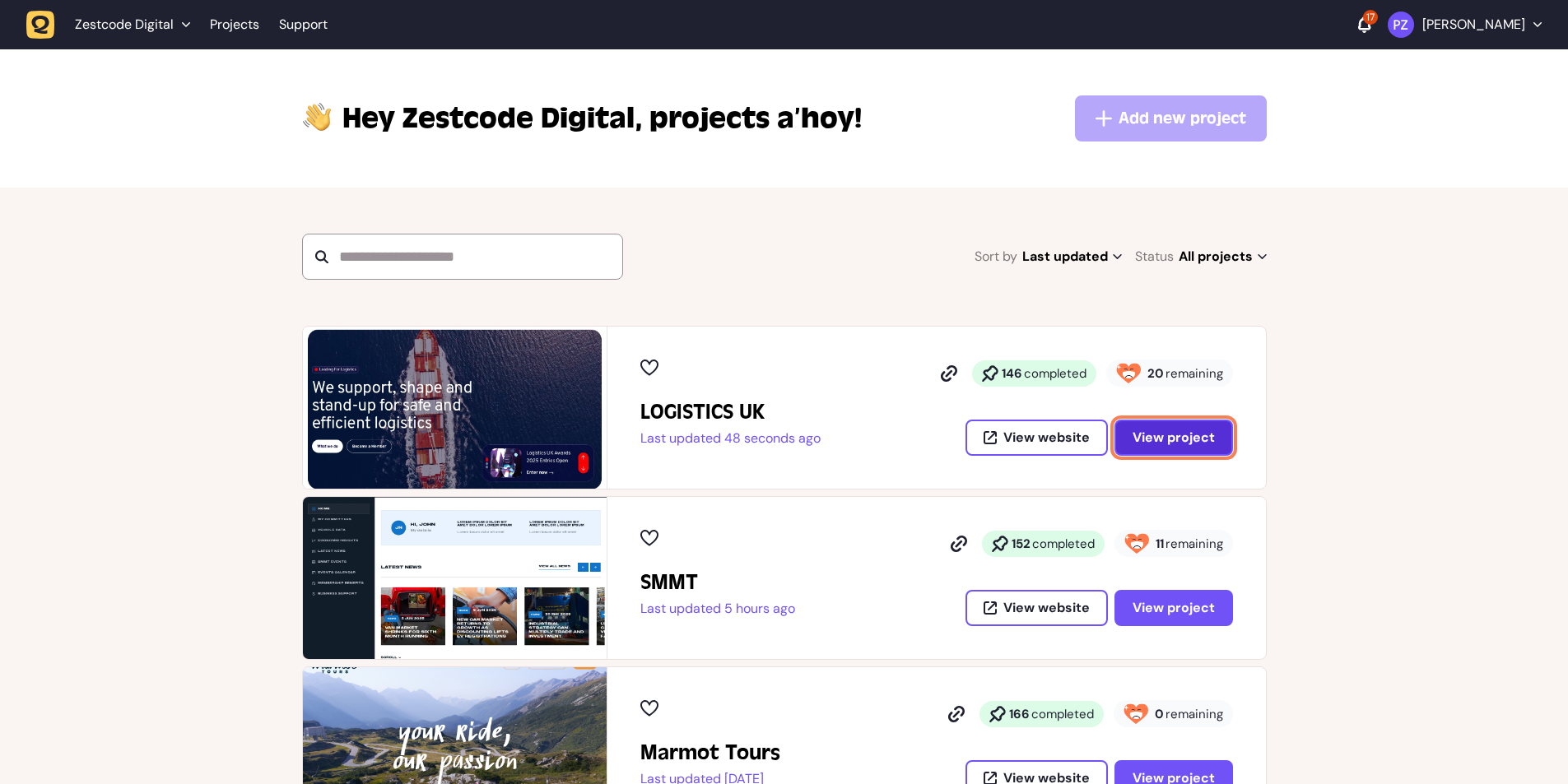
click at [1163, 445] on span "View project" at bounding box center [1173, 438] width 82 height 13
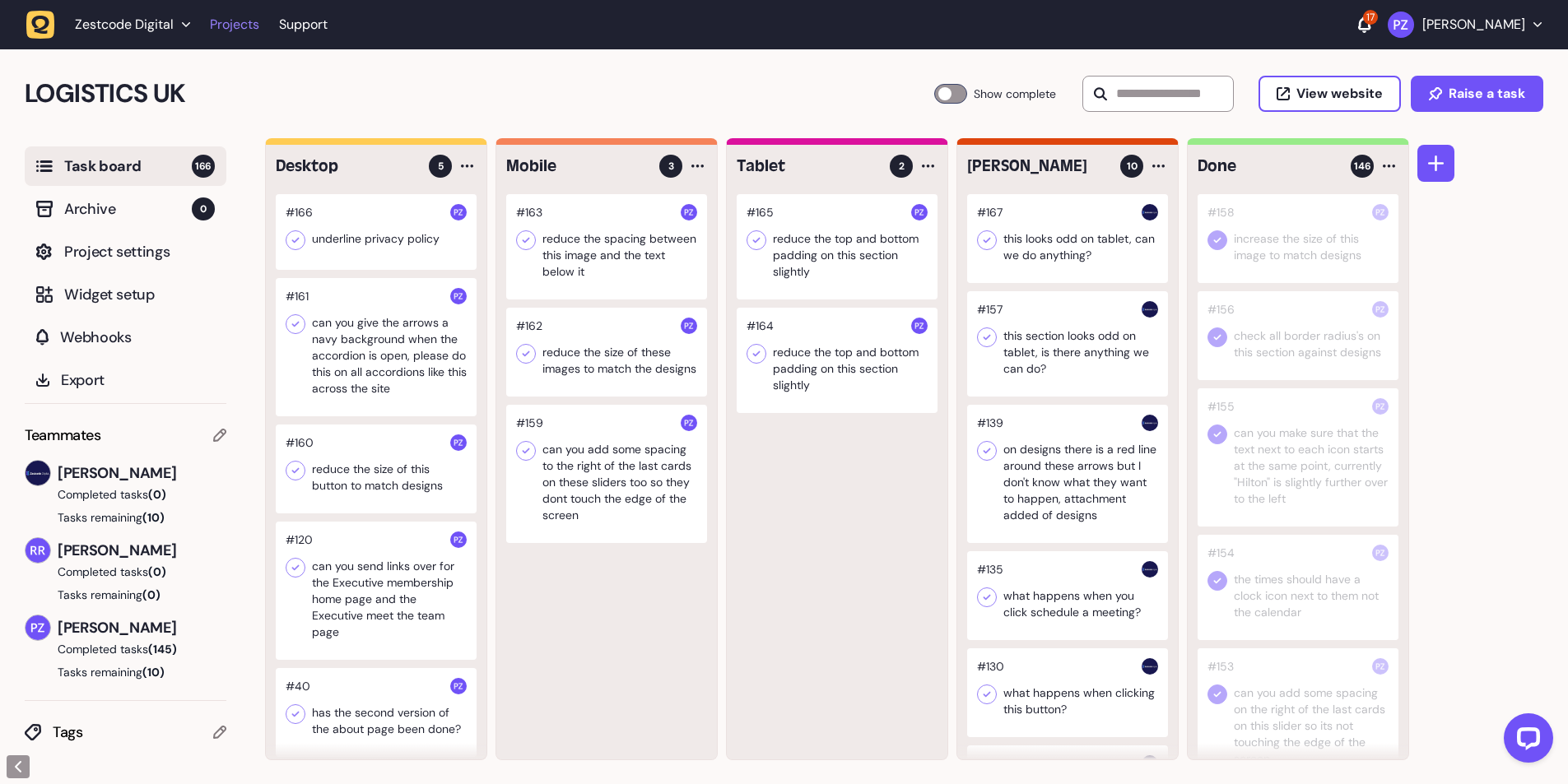
click at [226, 27] on link "Projects" at bounding box center [235, 25] width 50 height 30
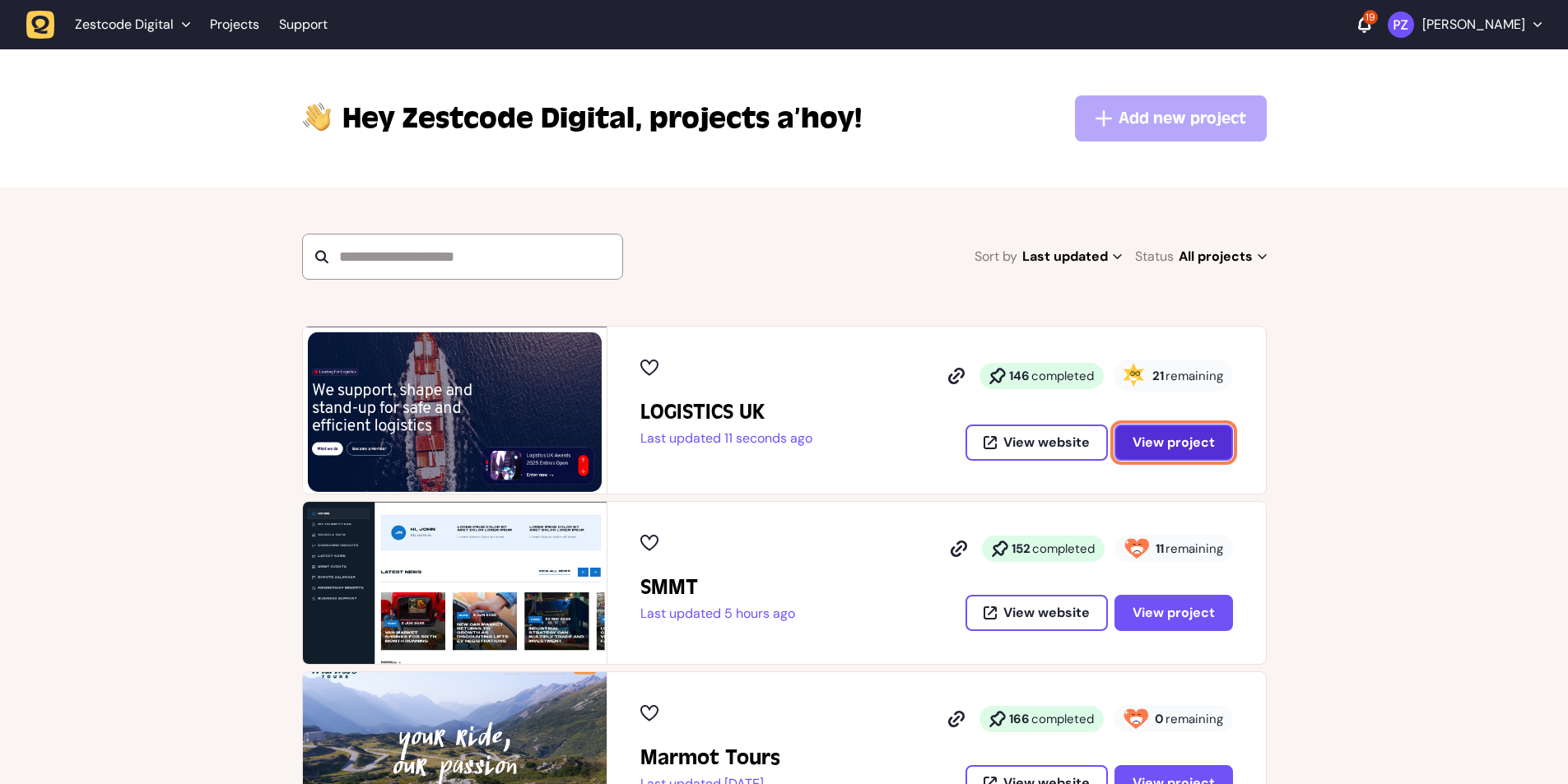
click at [1220, 448] on button "View project" at bounding box center [1173, 443] width 119 height 37
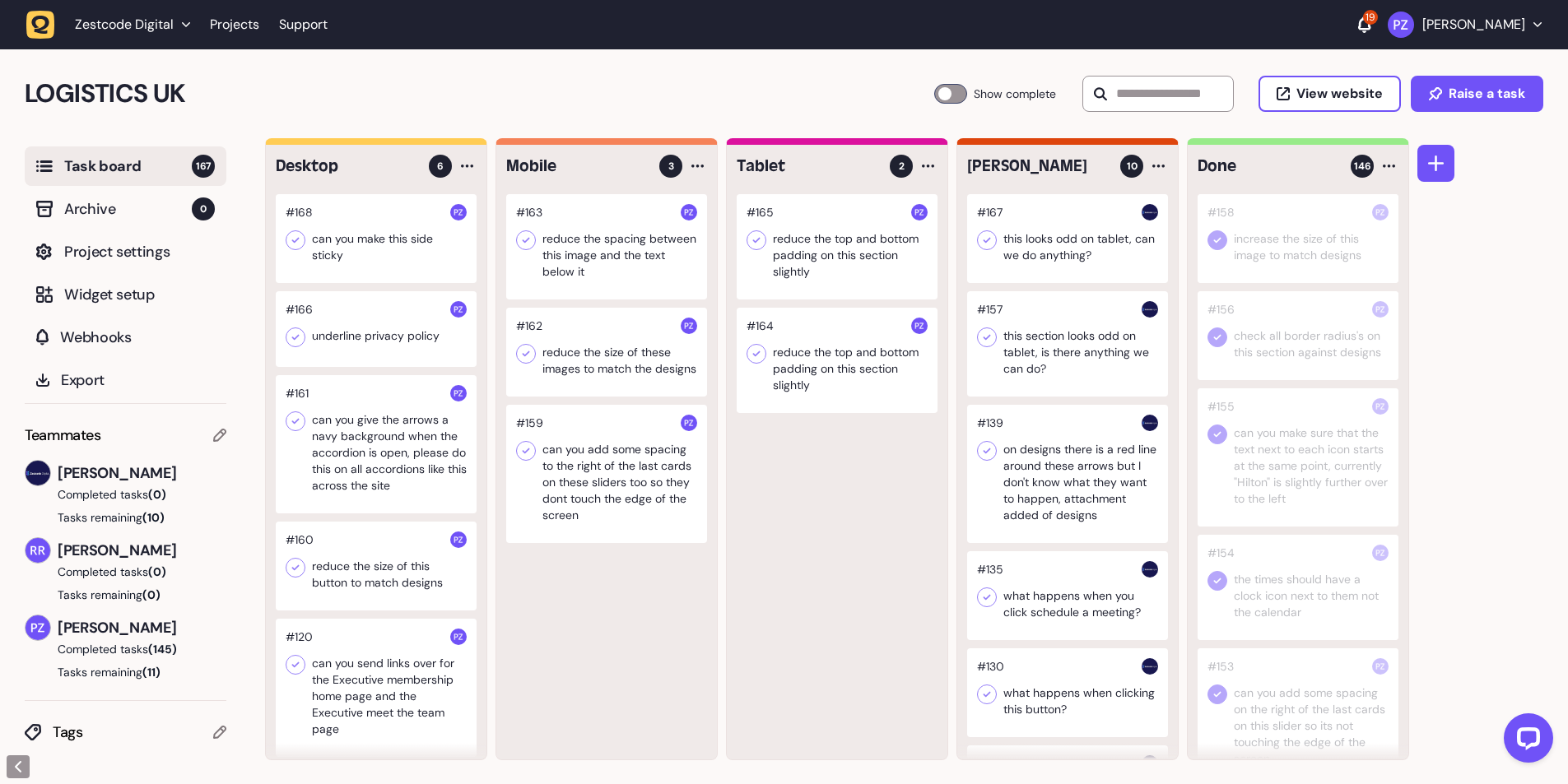
click at [356, 254] on div at bounding box center [376, 238] width 201 height 89
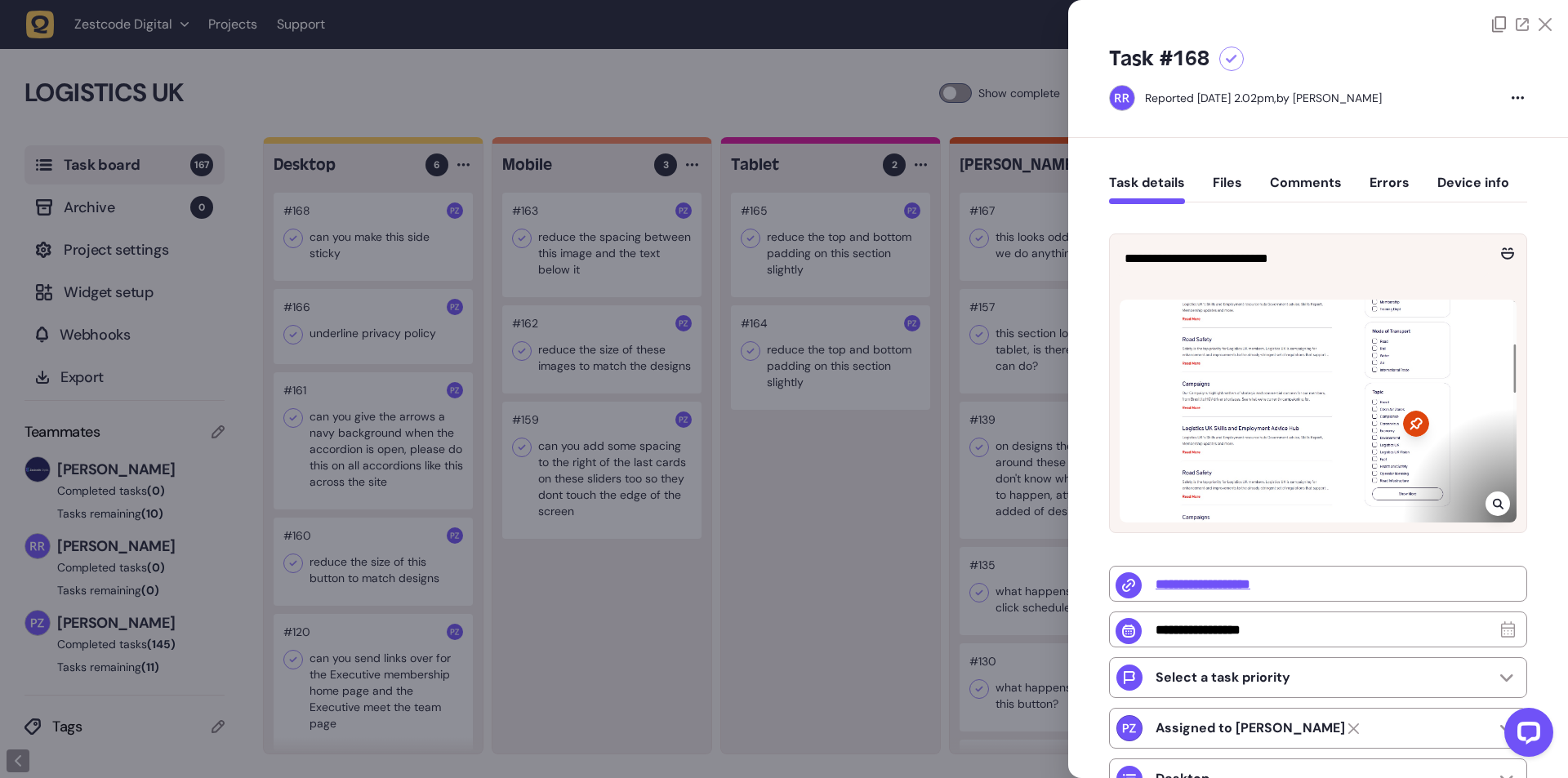
click at [617, 613] on div at bounding box center [784, 389] width 1568 height 778
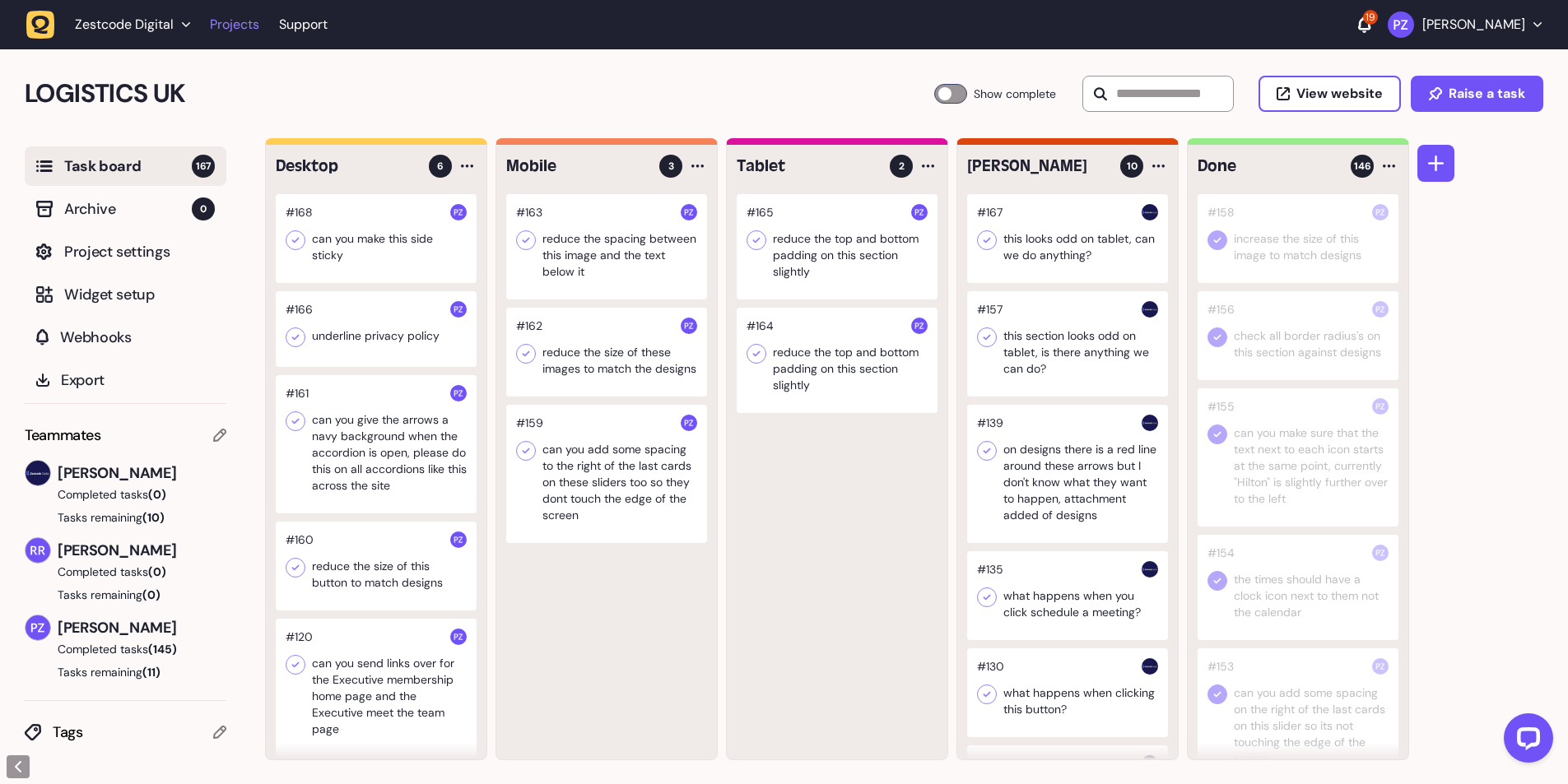
click at [226, 32] on link "Projects" at bounding box center [235, 25] width 50 height 30
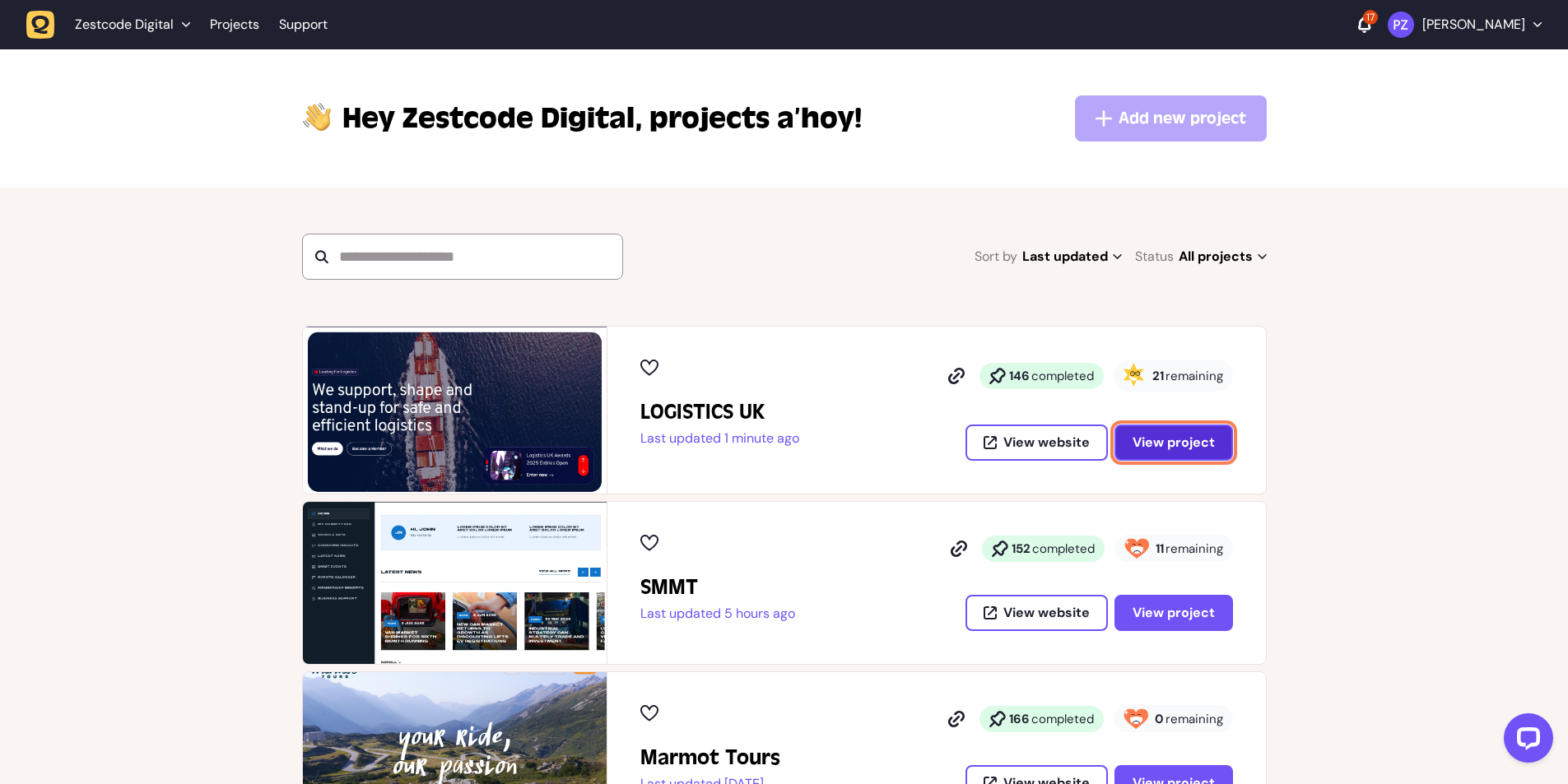
click at [1155, 446] on span "View project" at bounding box center [1173, 443] width 82 height 13
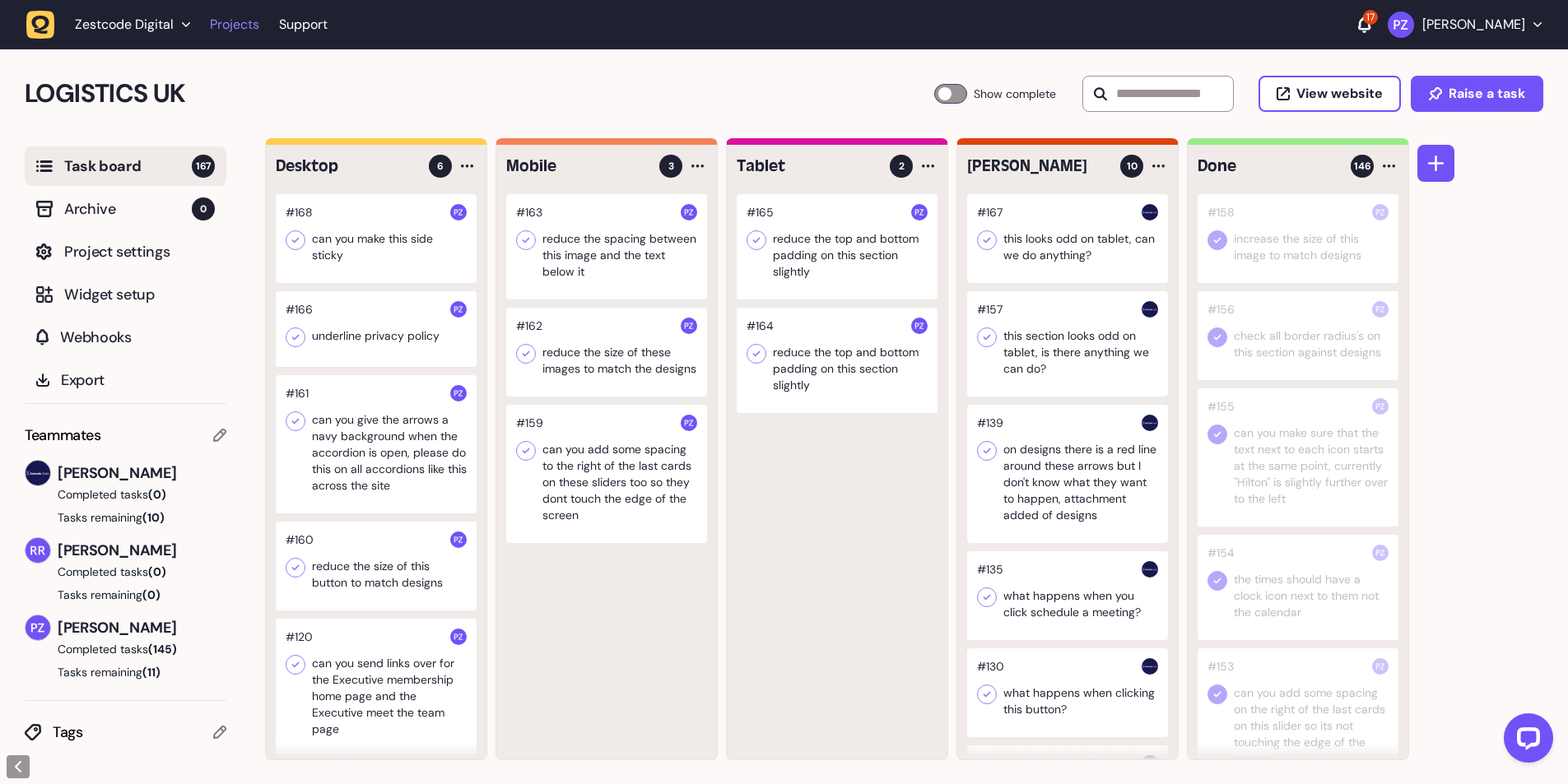
click at [227, 37] on link "Projects" at bounding box center [235, 25] width 50 height 30
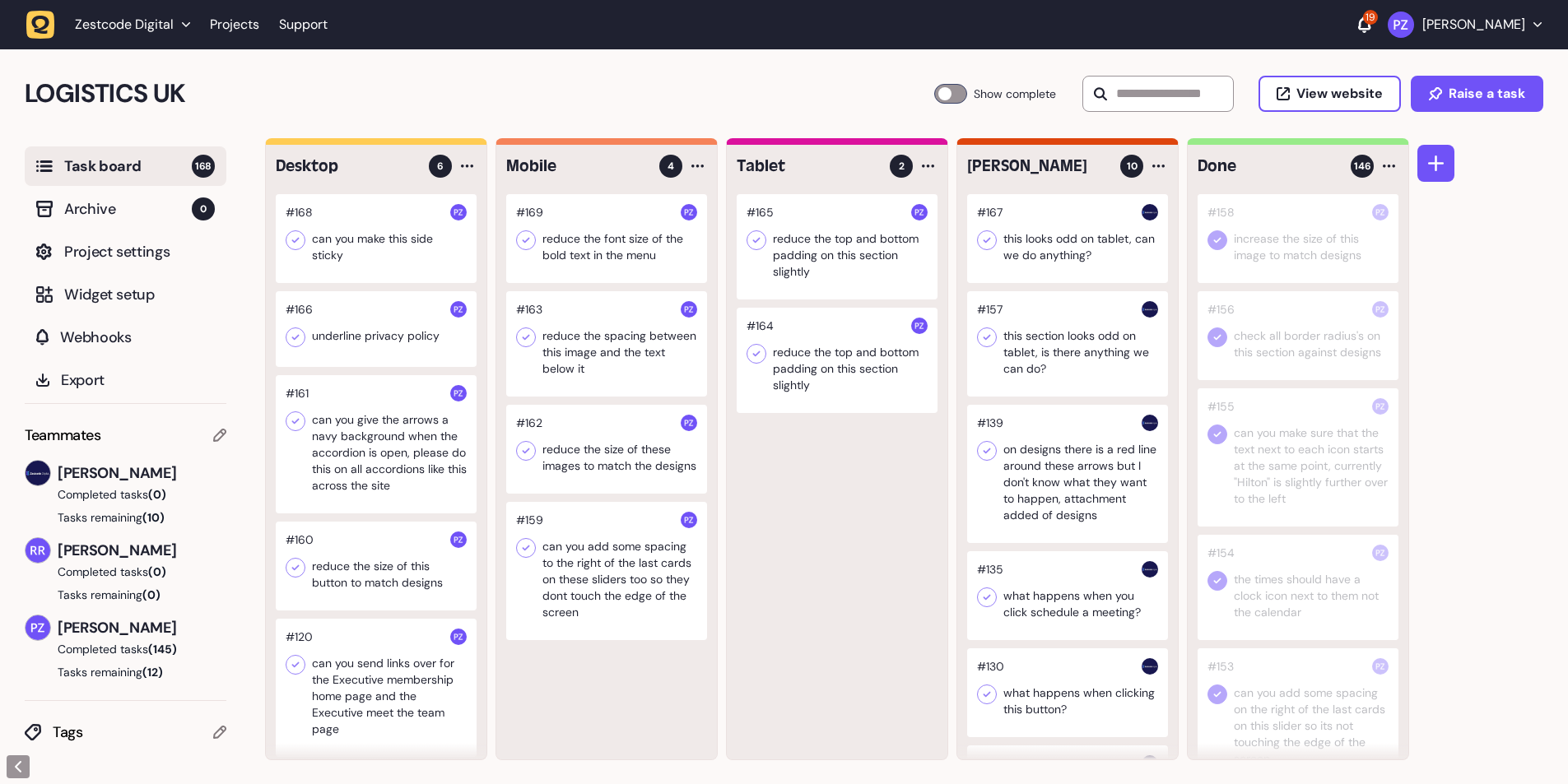
click at [597, 246] on div at bounding box center [606, 238] width 201 height 89
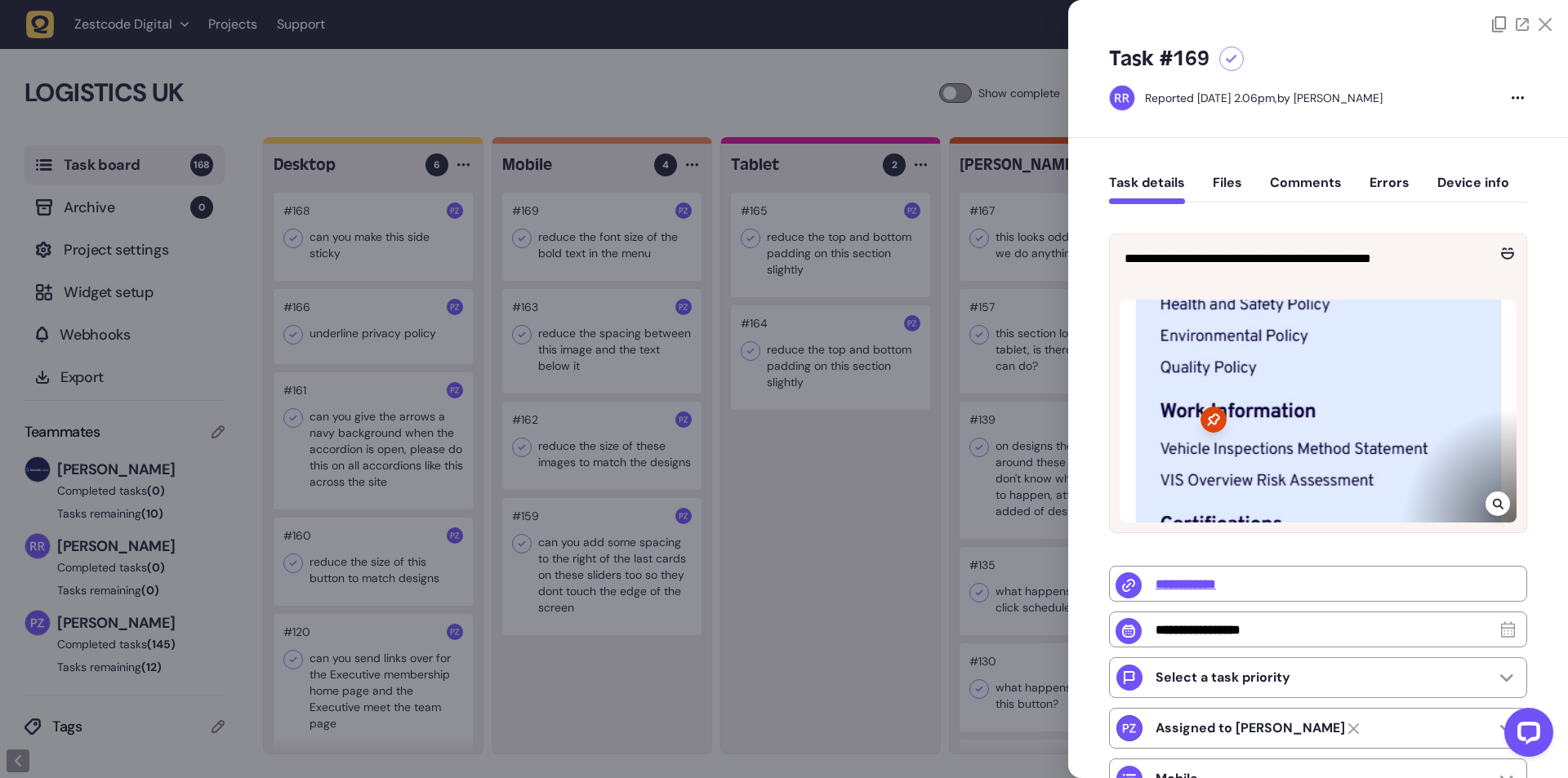
click at [844, 570] on div at bounding box center [784, 389] width 1568 height 778
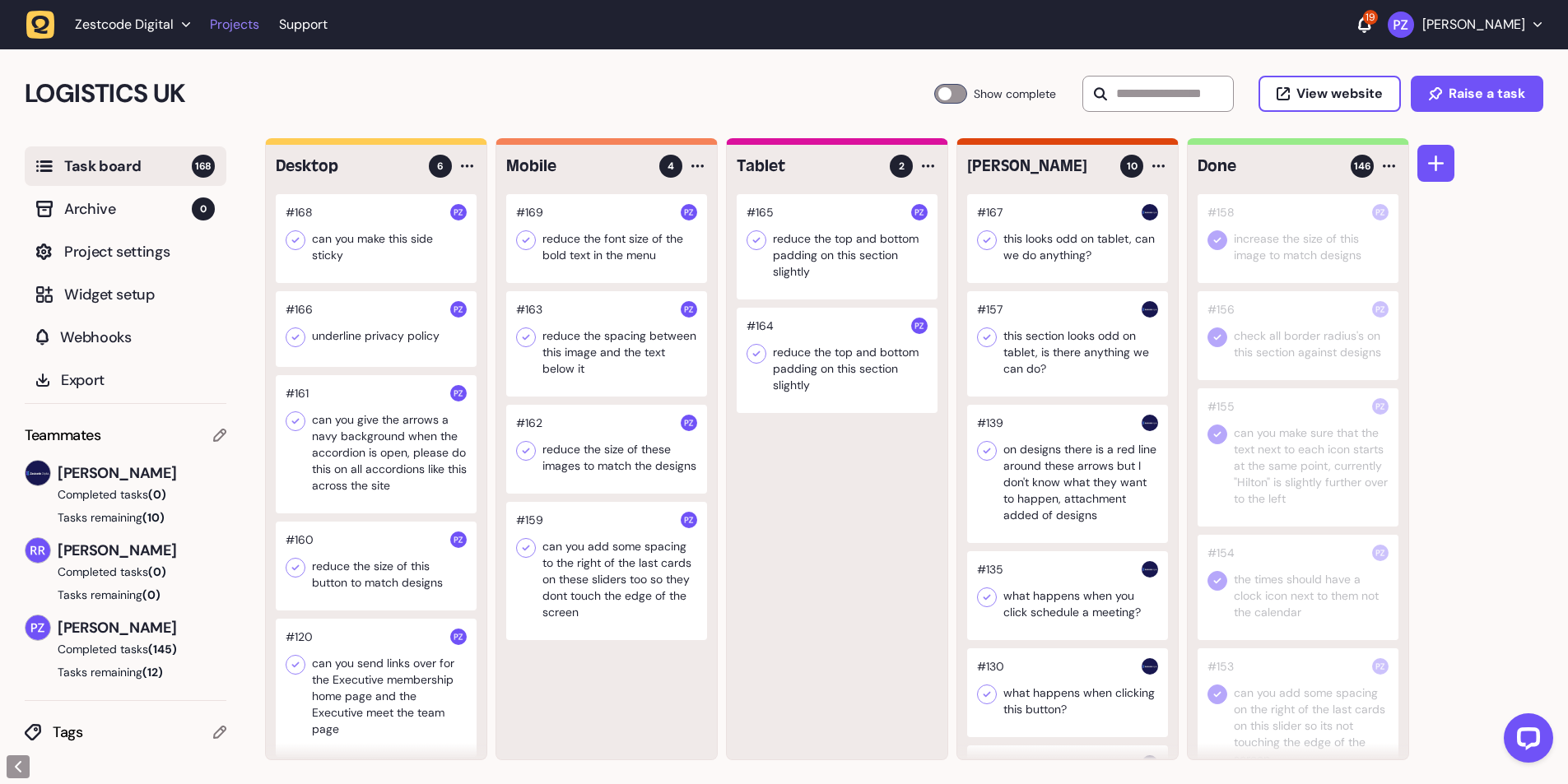
click at [238, 33] on link "Projects" at bounding box center [235, 25] width 50 height 30
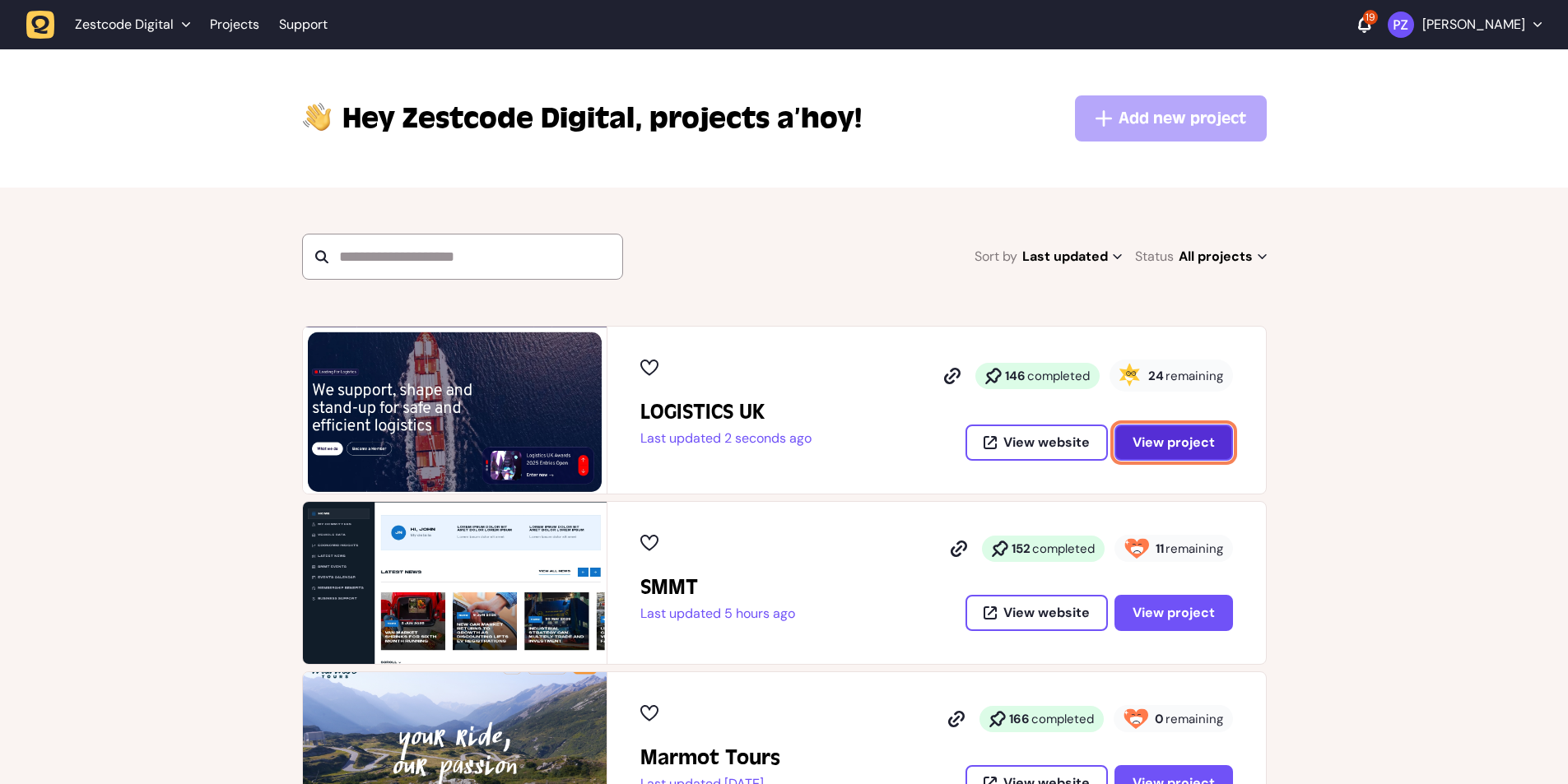
click at [1161, 446] on span "View project" at bounding box center [1173, 443] width 82 height 13
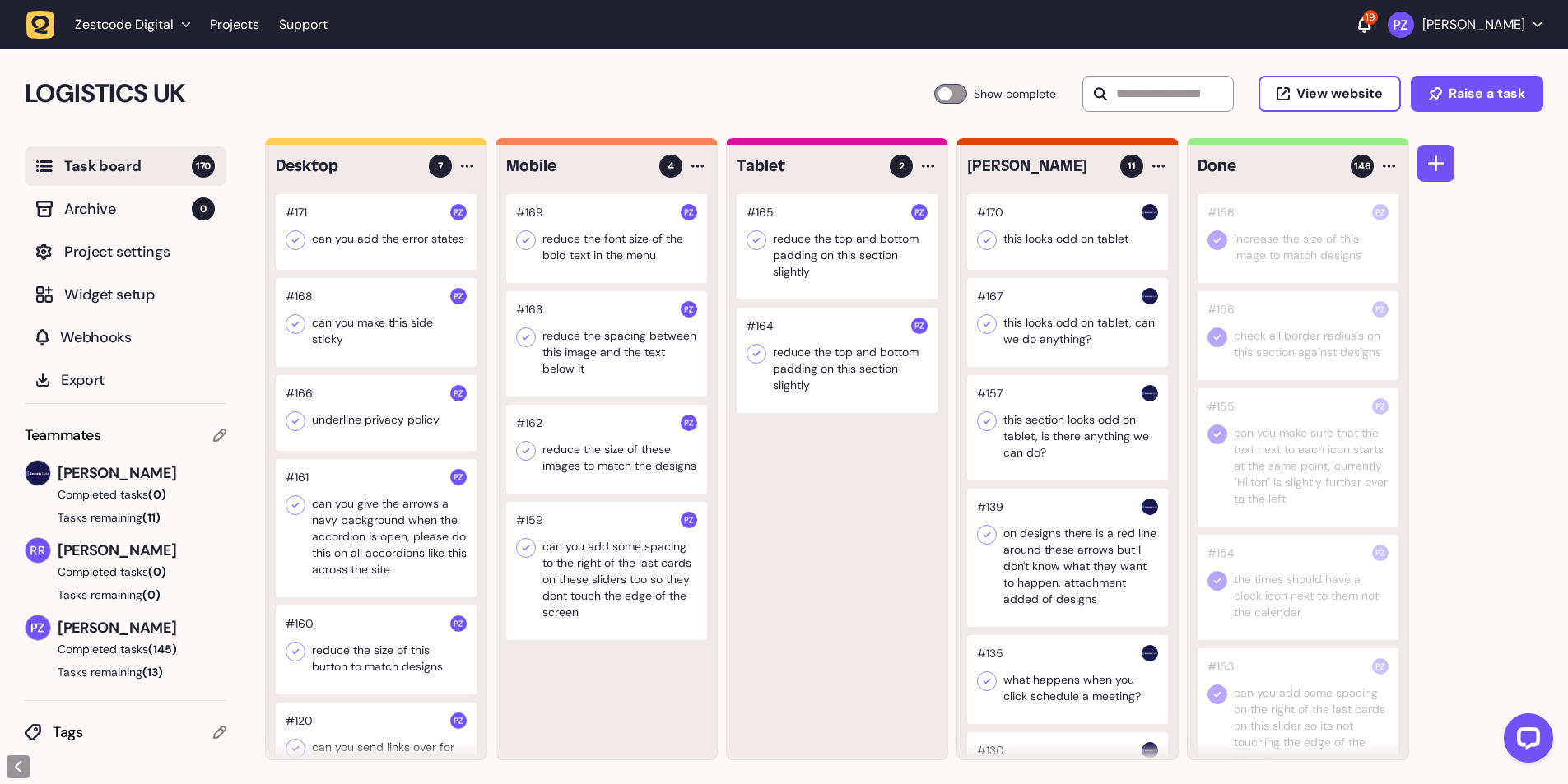
click at [401, 236] on div at bounding box center [376, 231] width 201 height 75
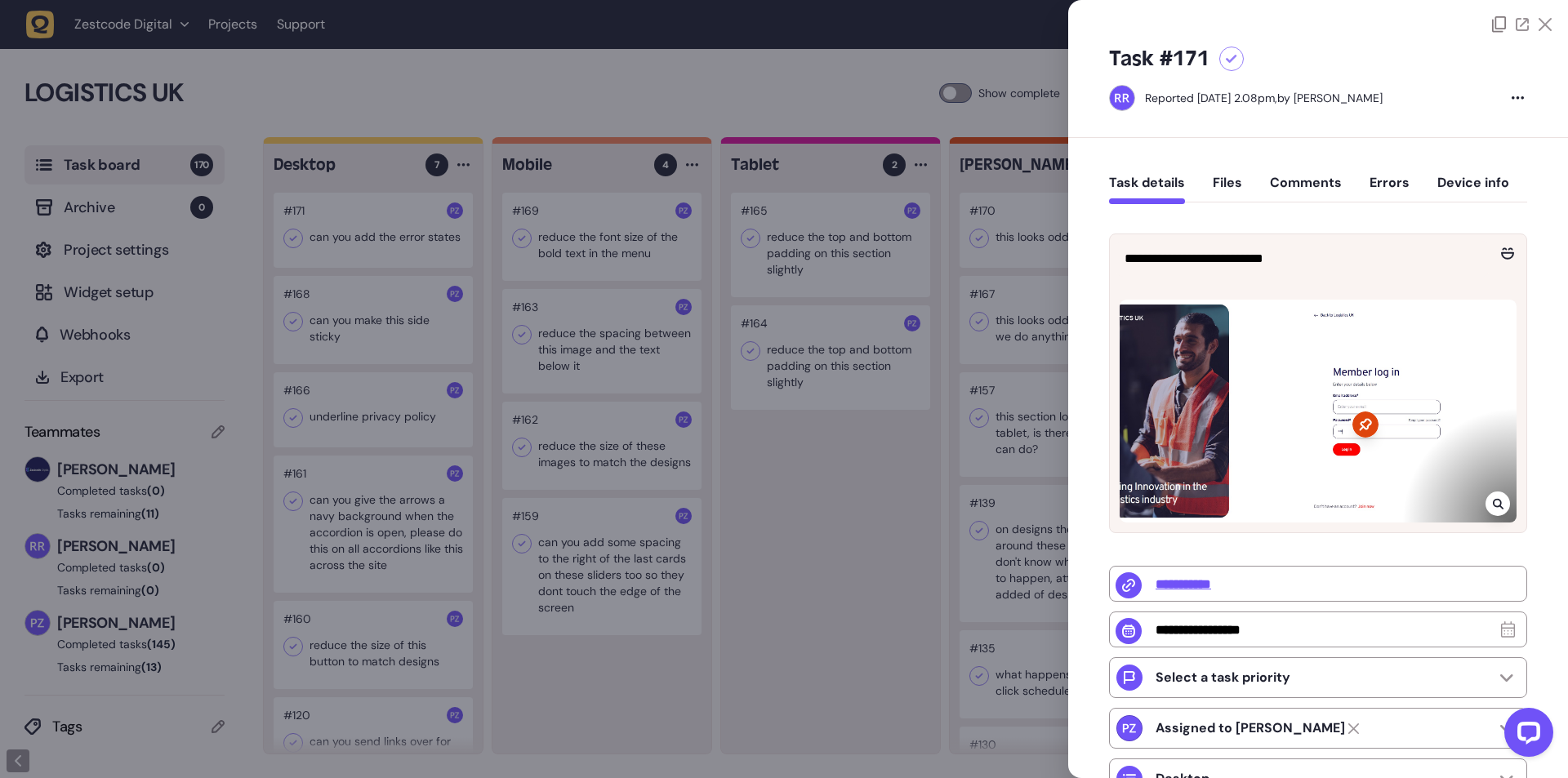
click at [824, 462] on div at bounding box center [784, 389] width 1568 height 778
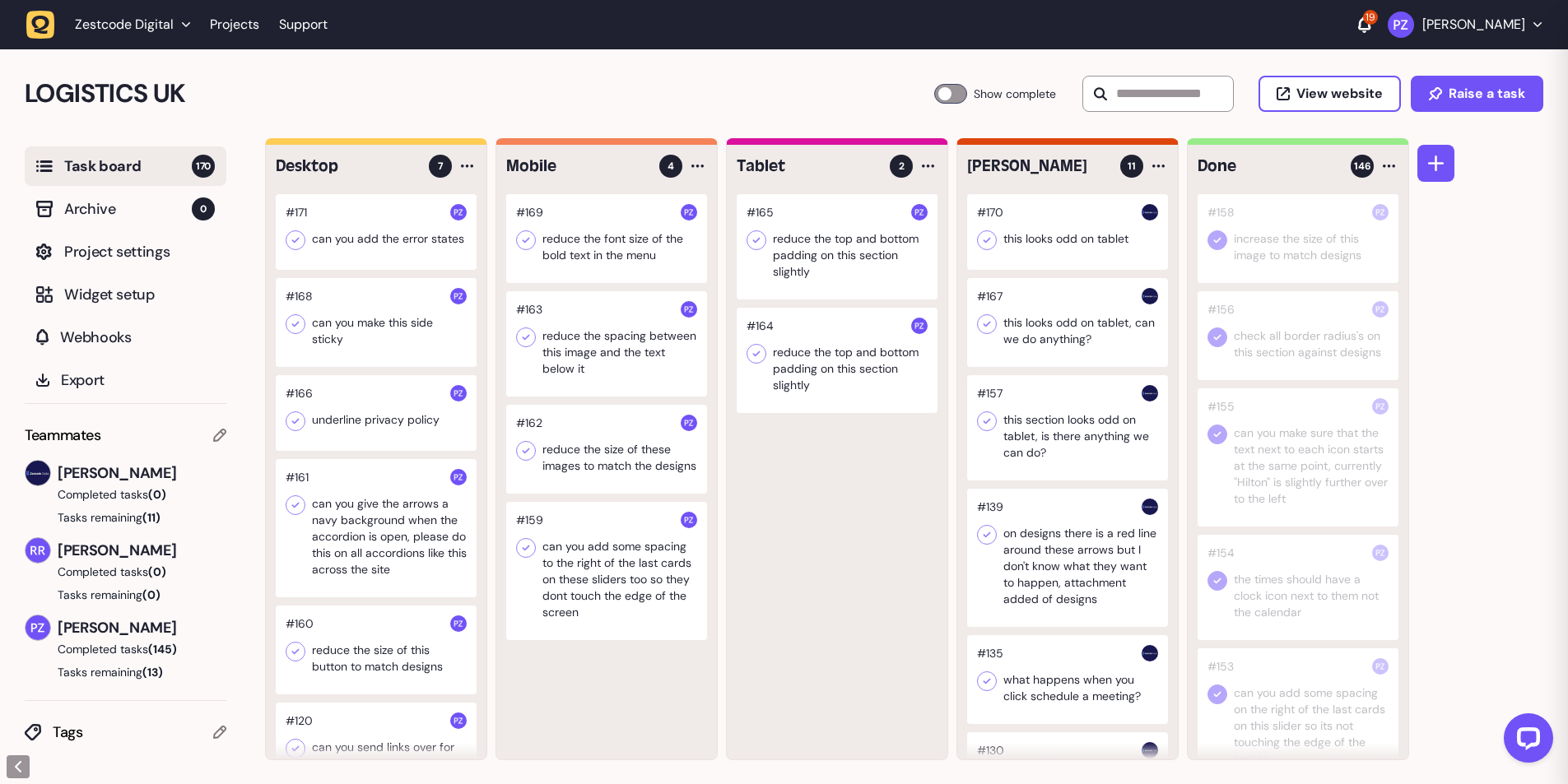
click at [631, 274] on div at bounding box center [606, 238] width 201 height 89
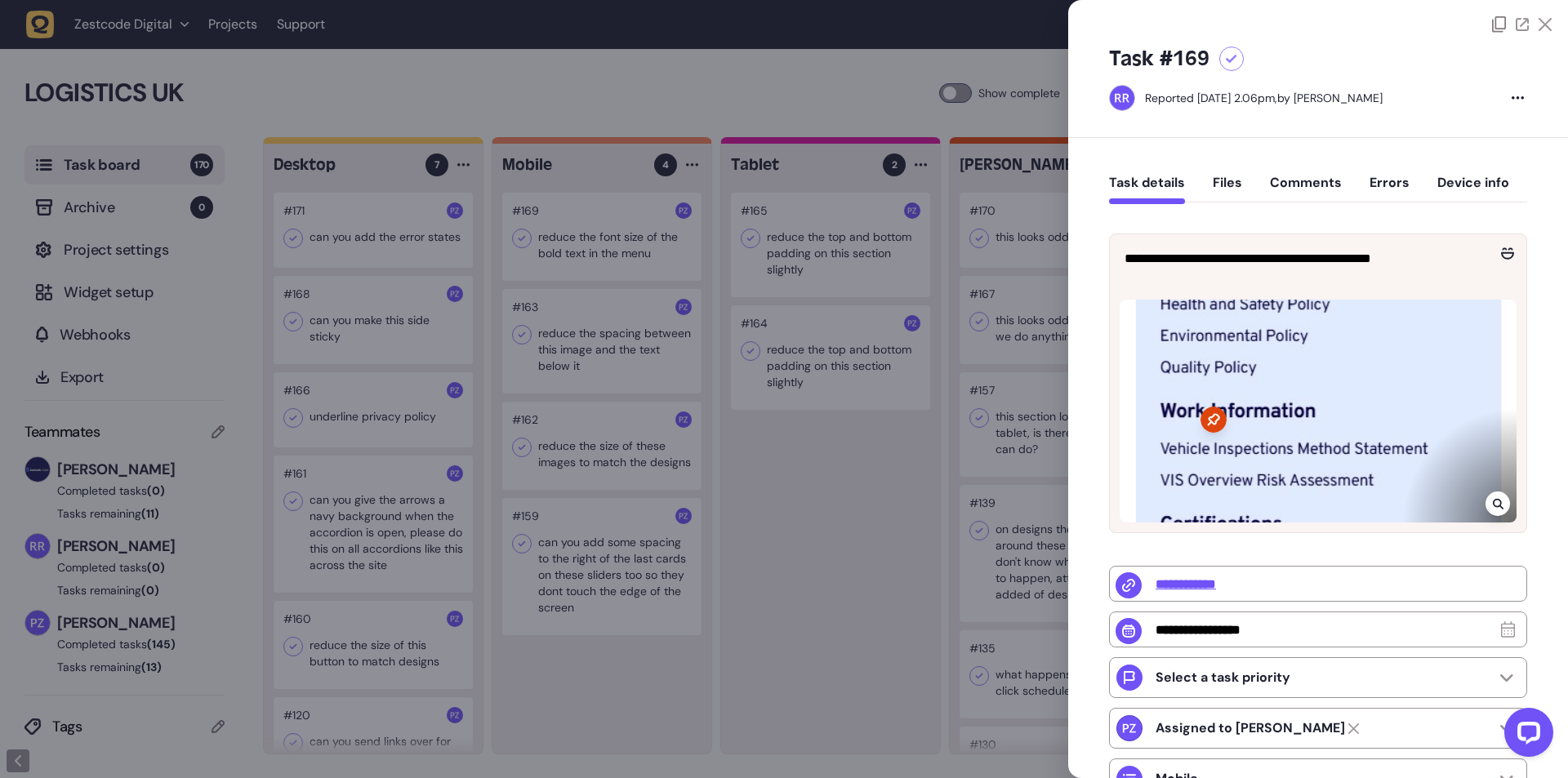
drag, startPoint x: 882, startPoint y: 708, endPoint x: 852, endPoint y: 222, distance: 486.9
click at [882, 707] on div at bounding box center [784, 389] width 1568 height 778
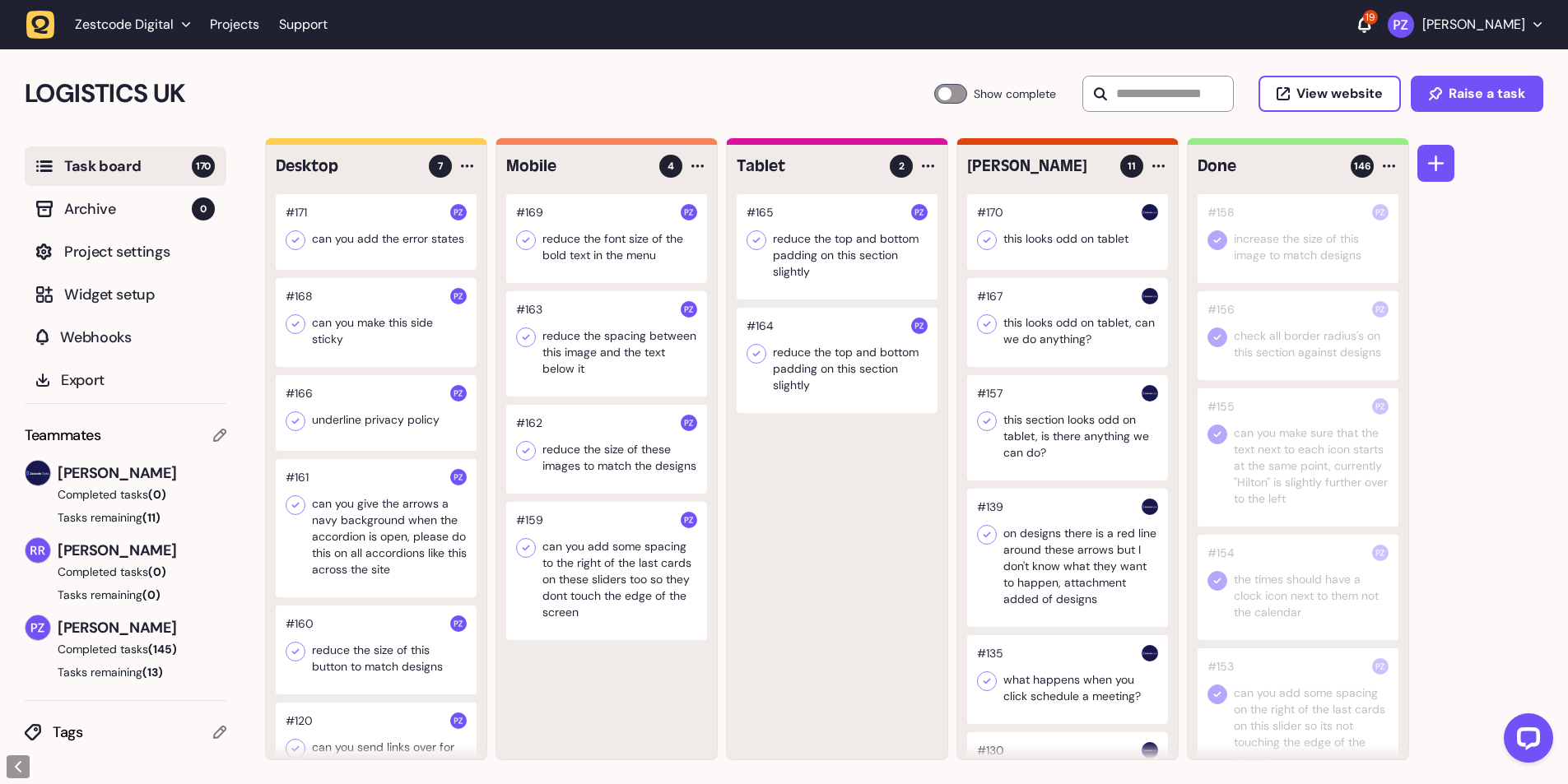
click at [388, 224] on div at bounding box center [376, 231] width 201 height 75
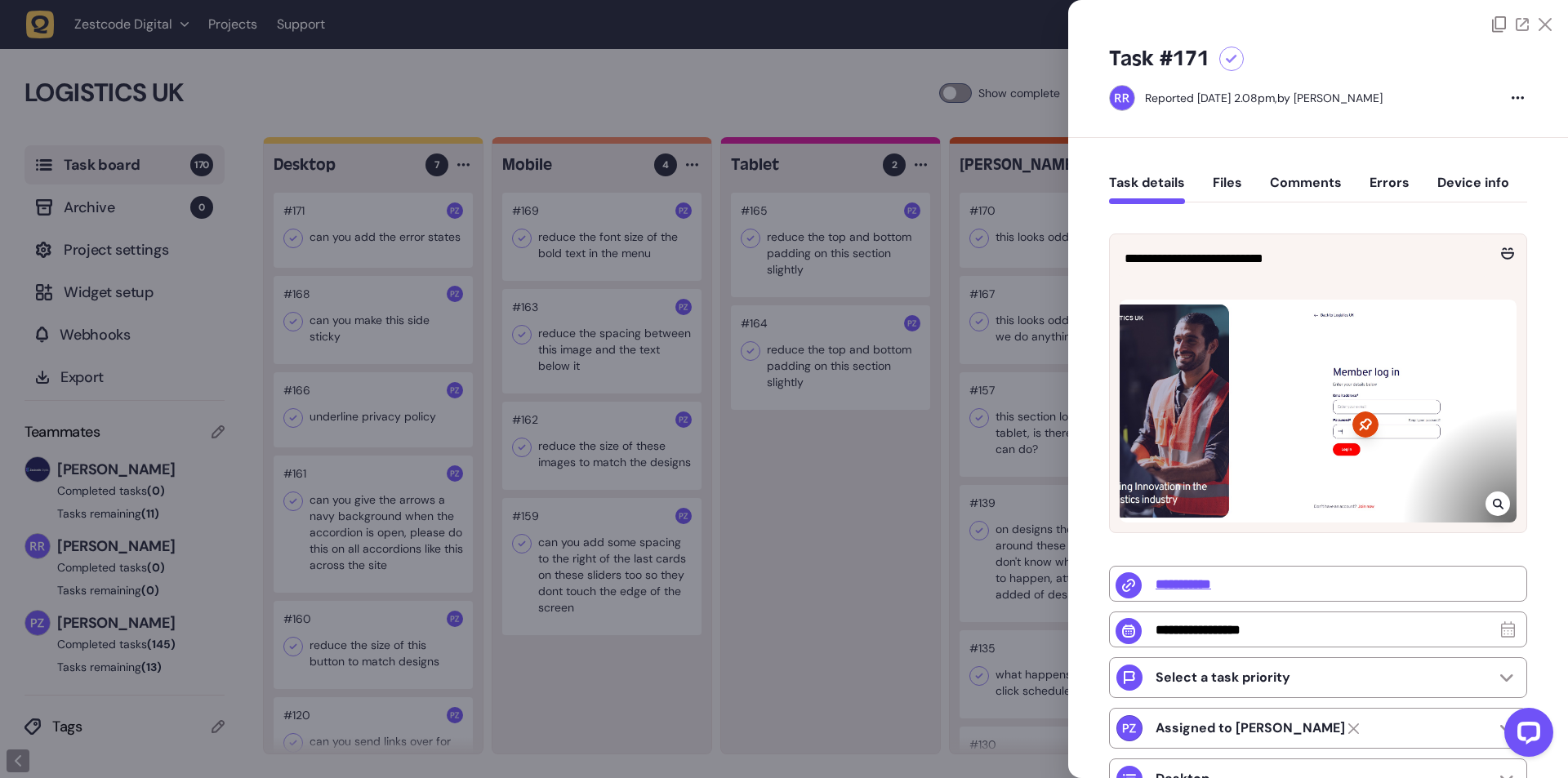
click at [846, 597] on div at bounding box center [784, 389] width 1568 height 778
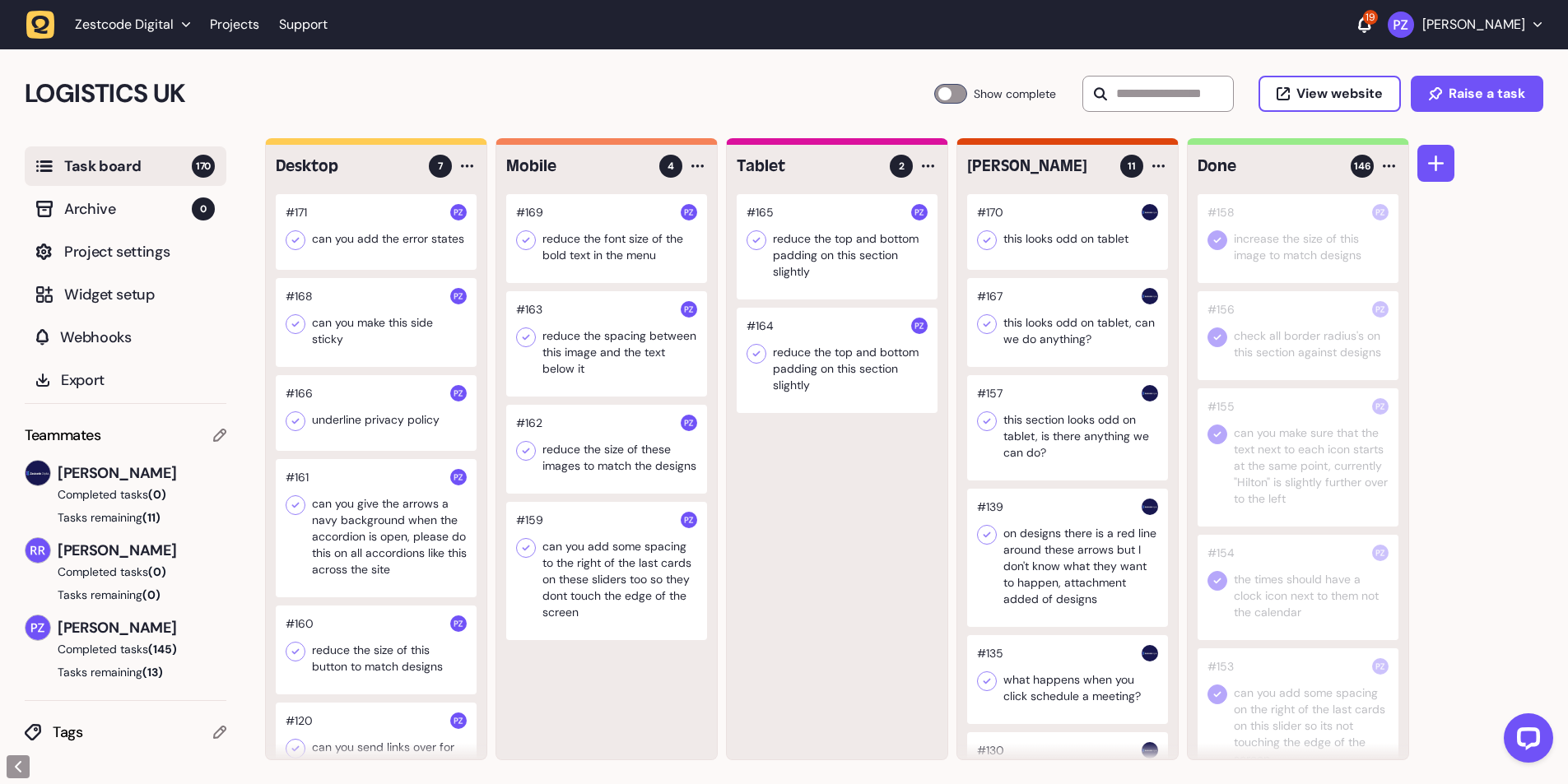
click at [364, 326] on div at bounding box center [376, 322] width 201 height 89
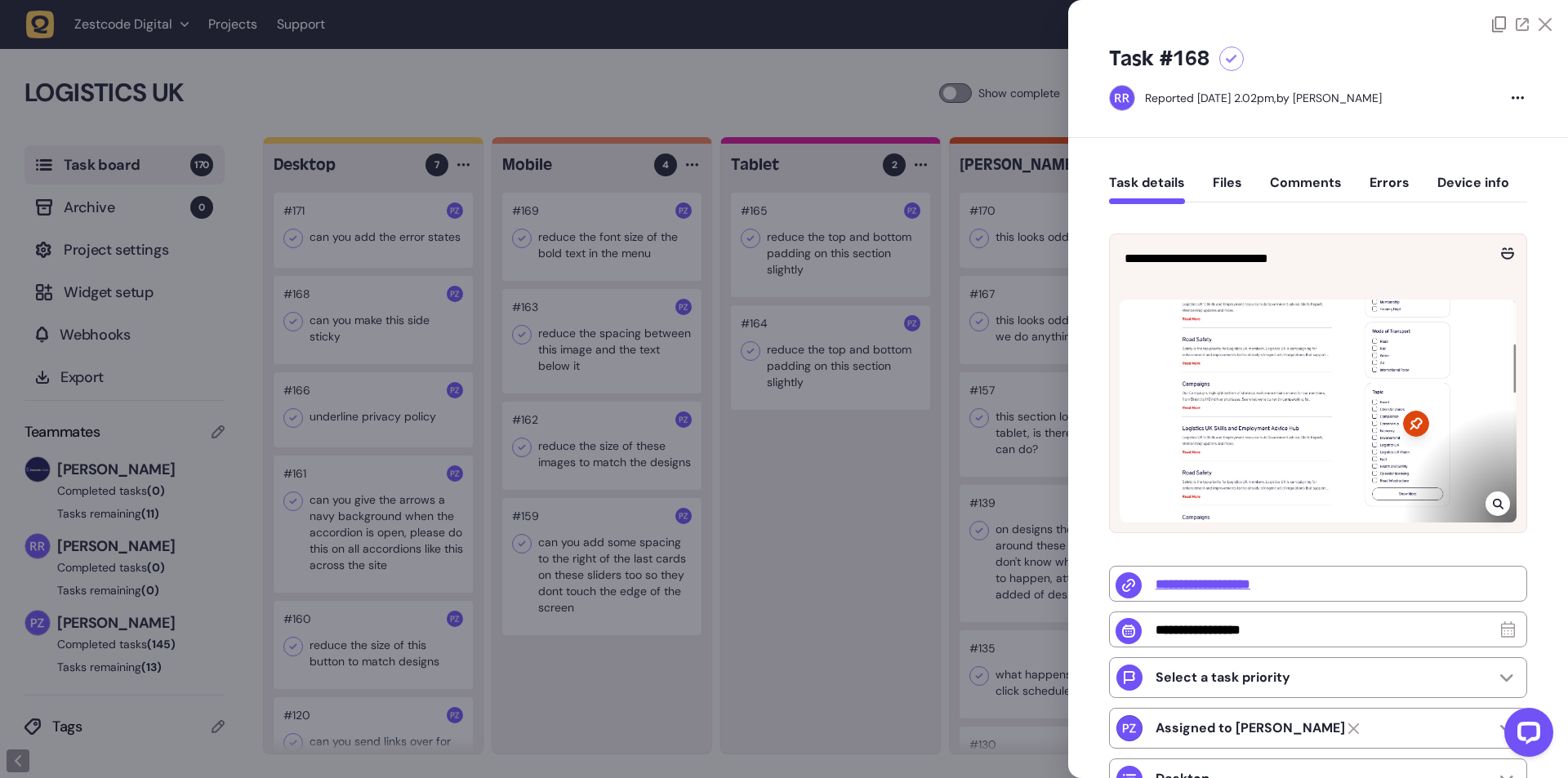
click at [777, 618] on div at bounding box center [784, 389] width 1568 height 778
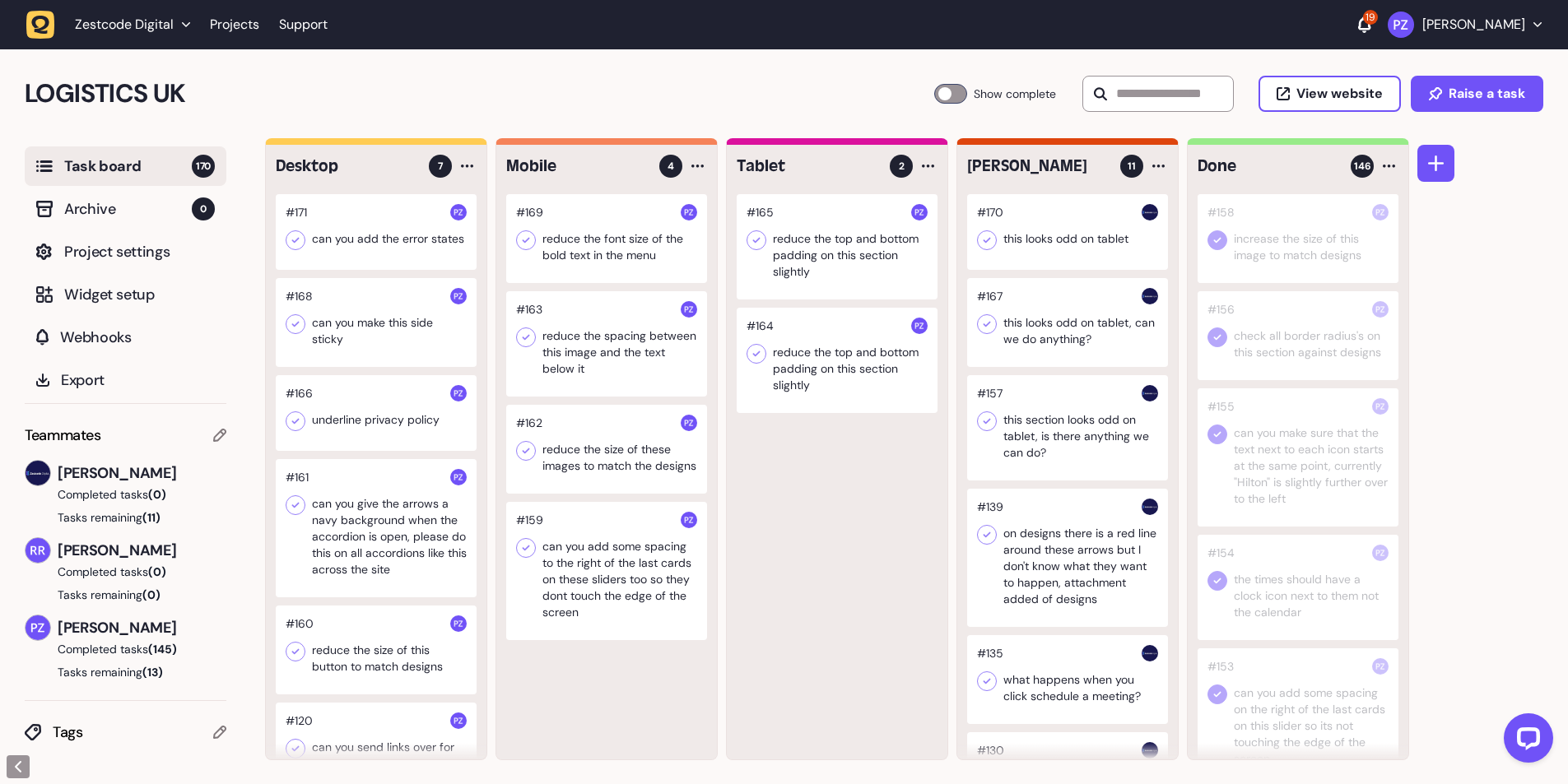
click at [374, 327] on div at bounding box center [376, 322] width 201 height 89
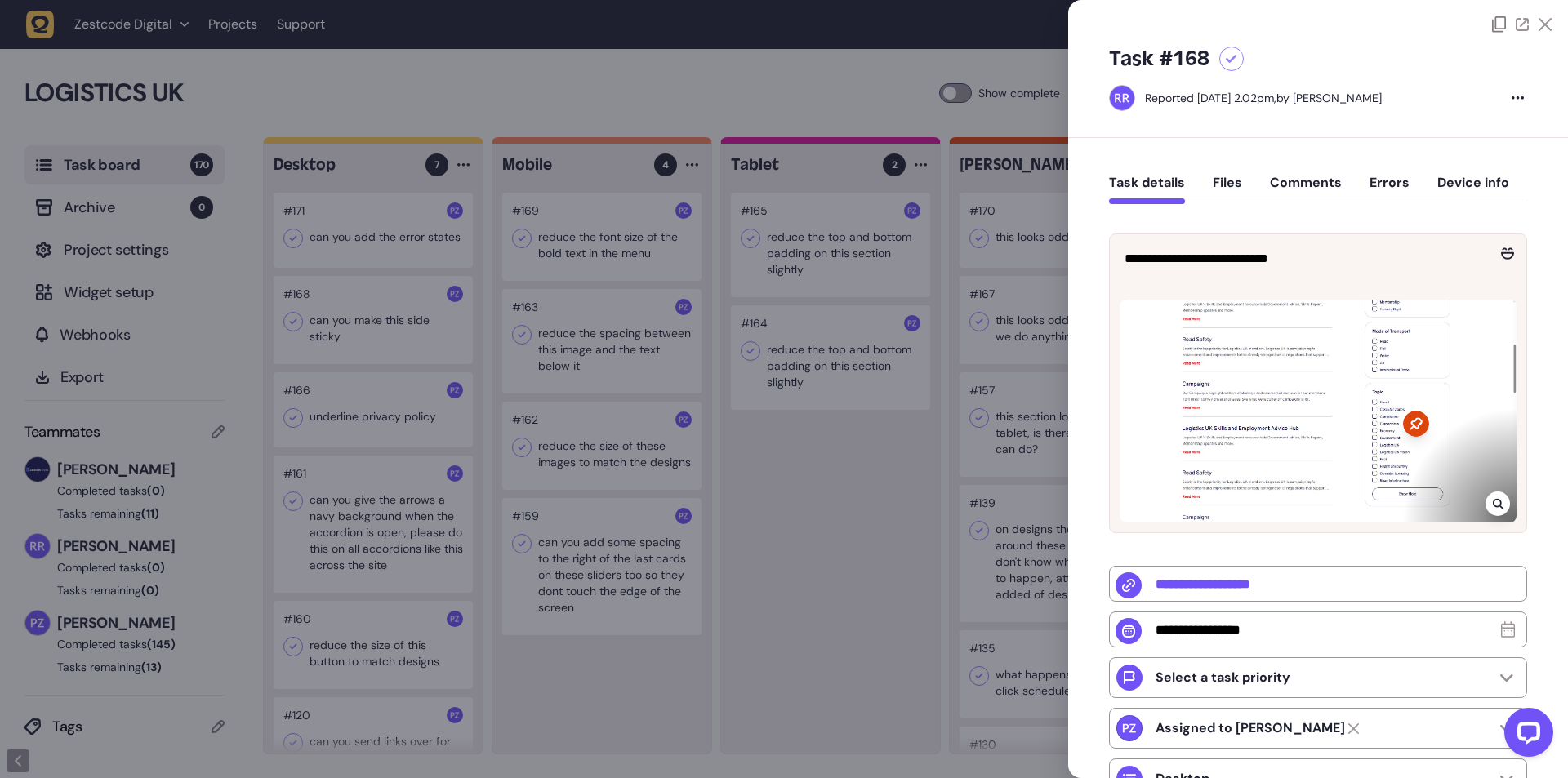
click at [780, 518] on div at bounding box center [784, 389] width 1568 height 778
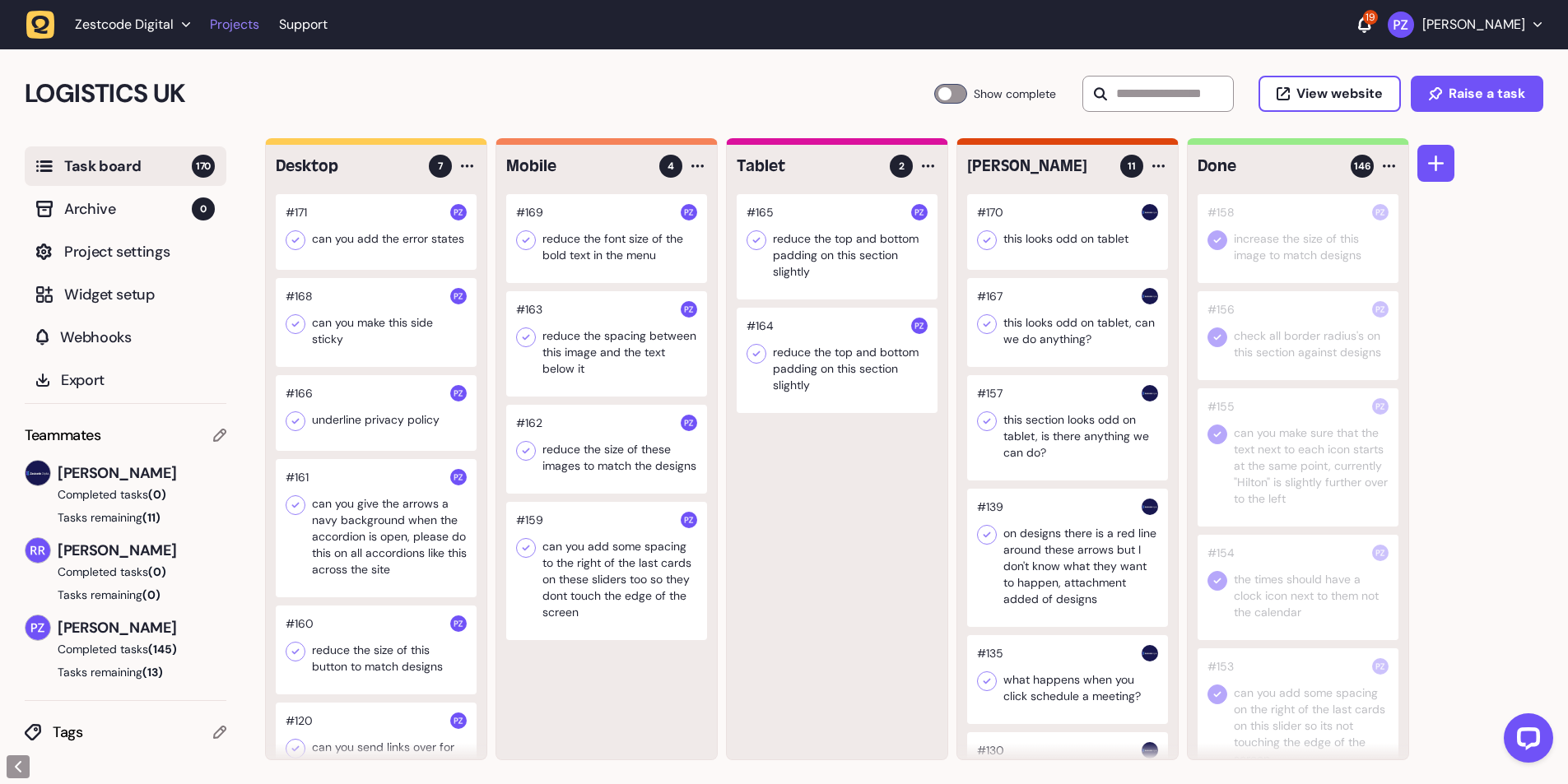
click at [234, 28] on link "Projects" at bounding box center [235, 25] width 50 height 30
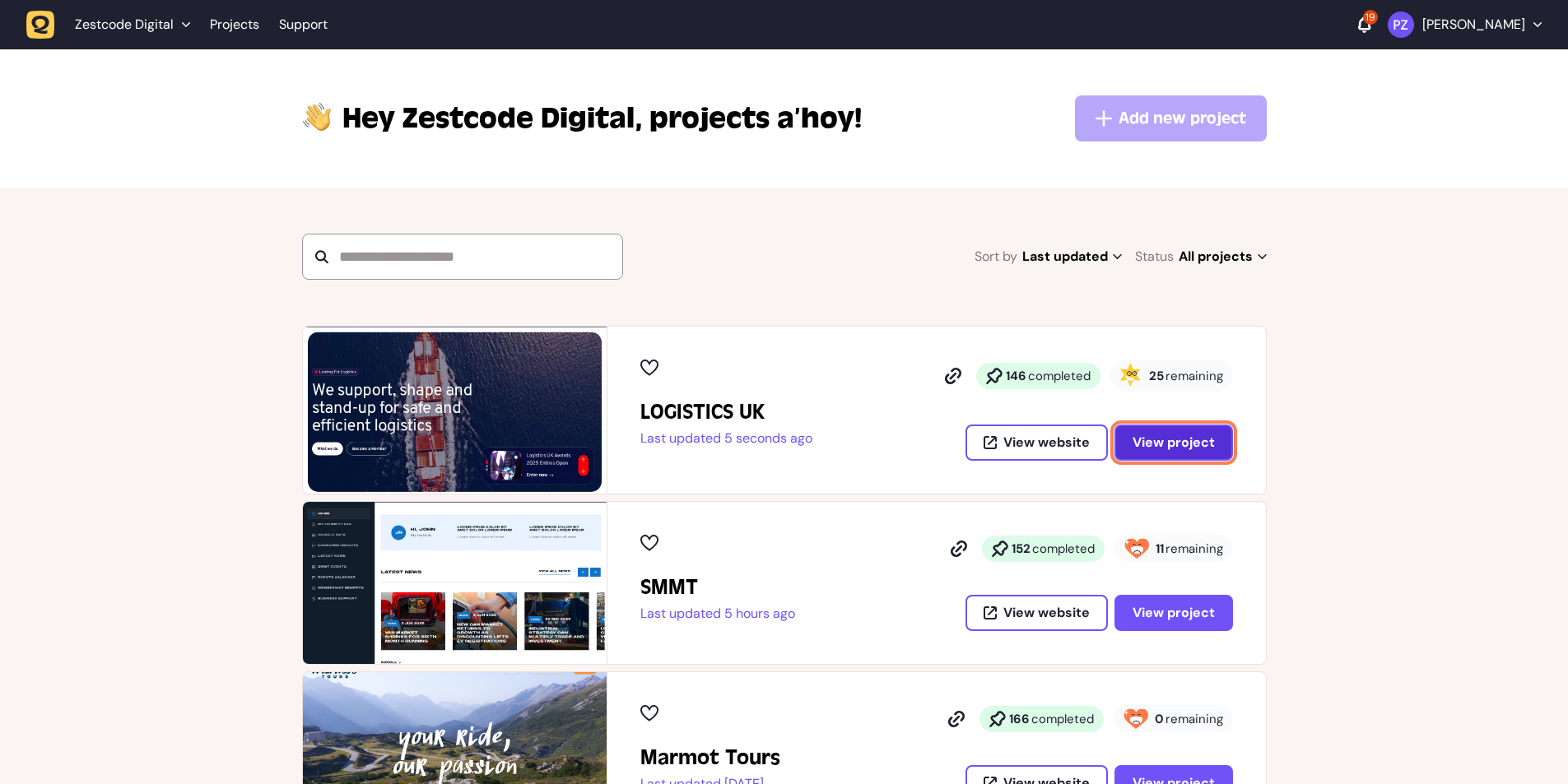
click at [1144, 441] on span "View project" at bounding box center [1173, 443] width 82 height 13
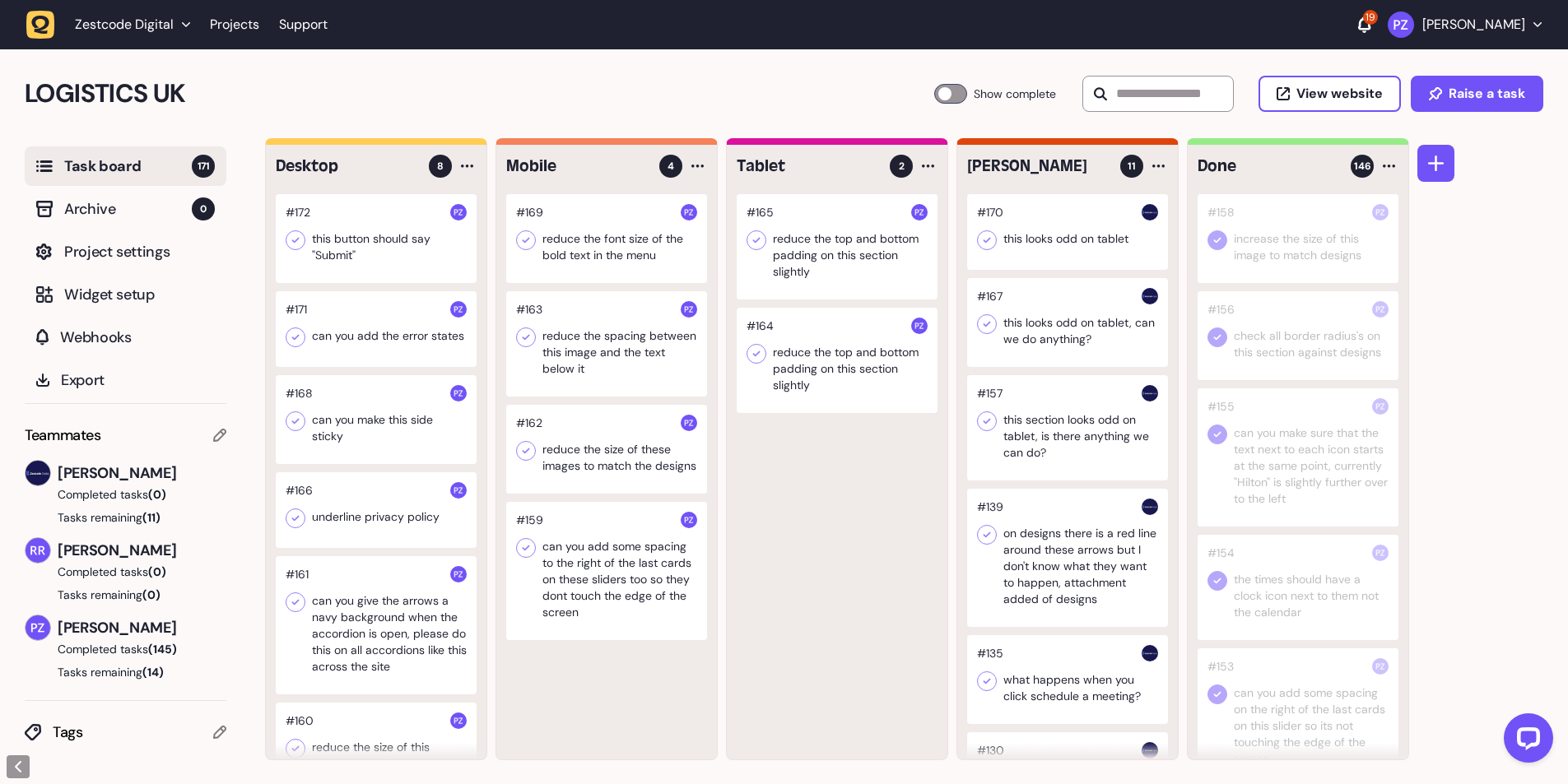
click at [348, 235] on div at bounding box center [376, 238] width 201 height 89
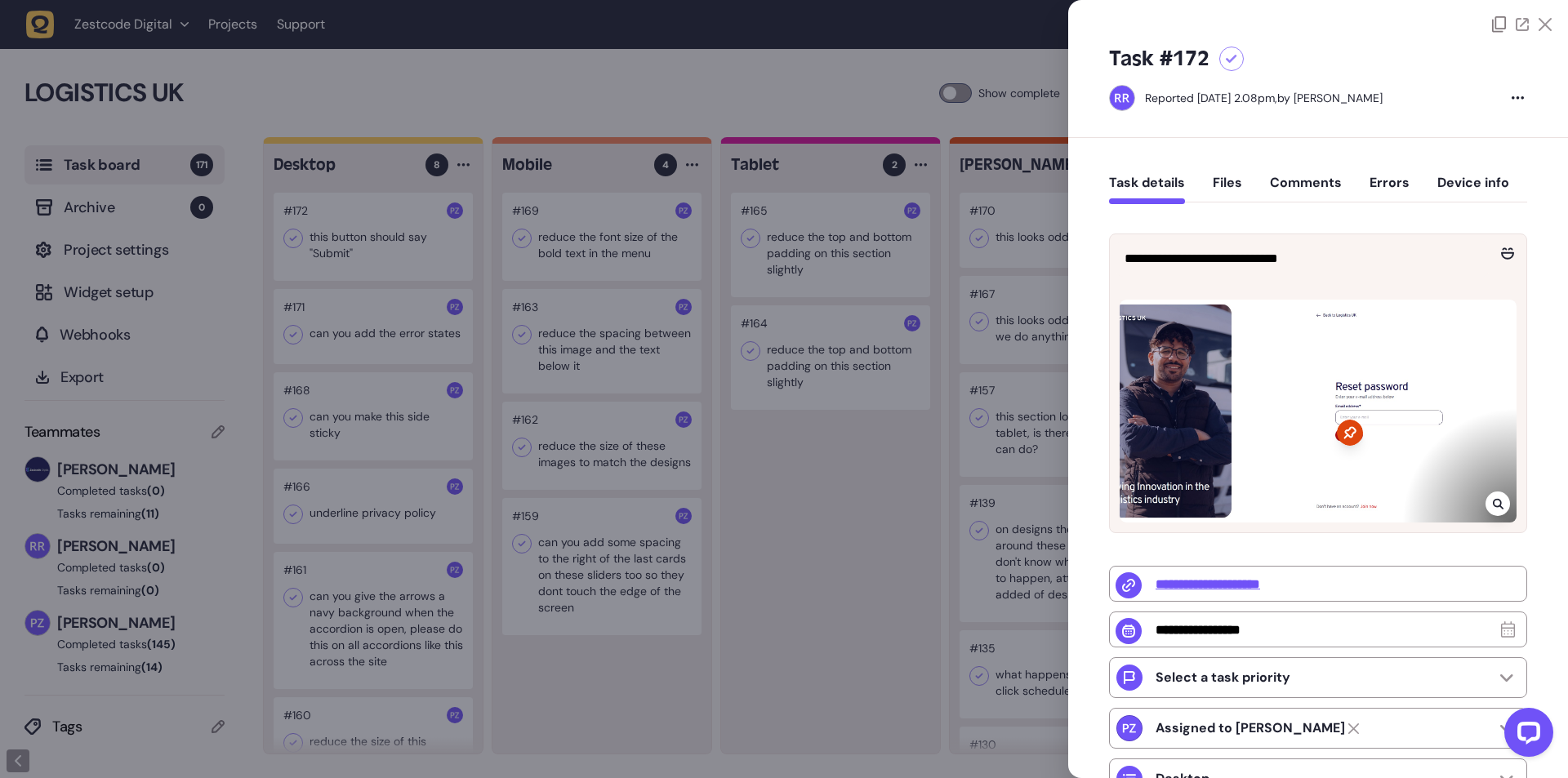
click at [880, 516] on div at bounding box center [784, 389] width 1568 height 778
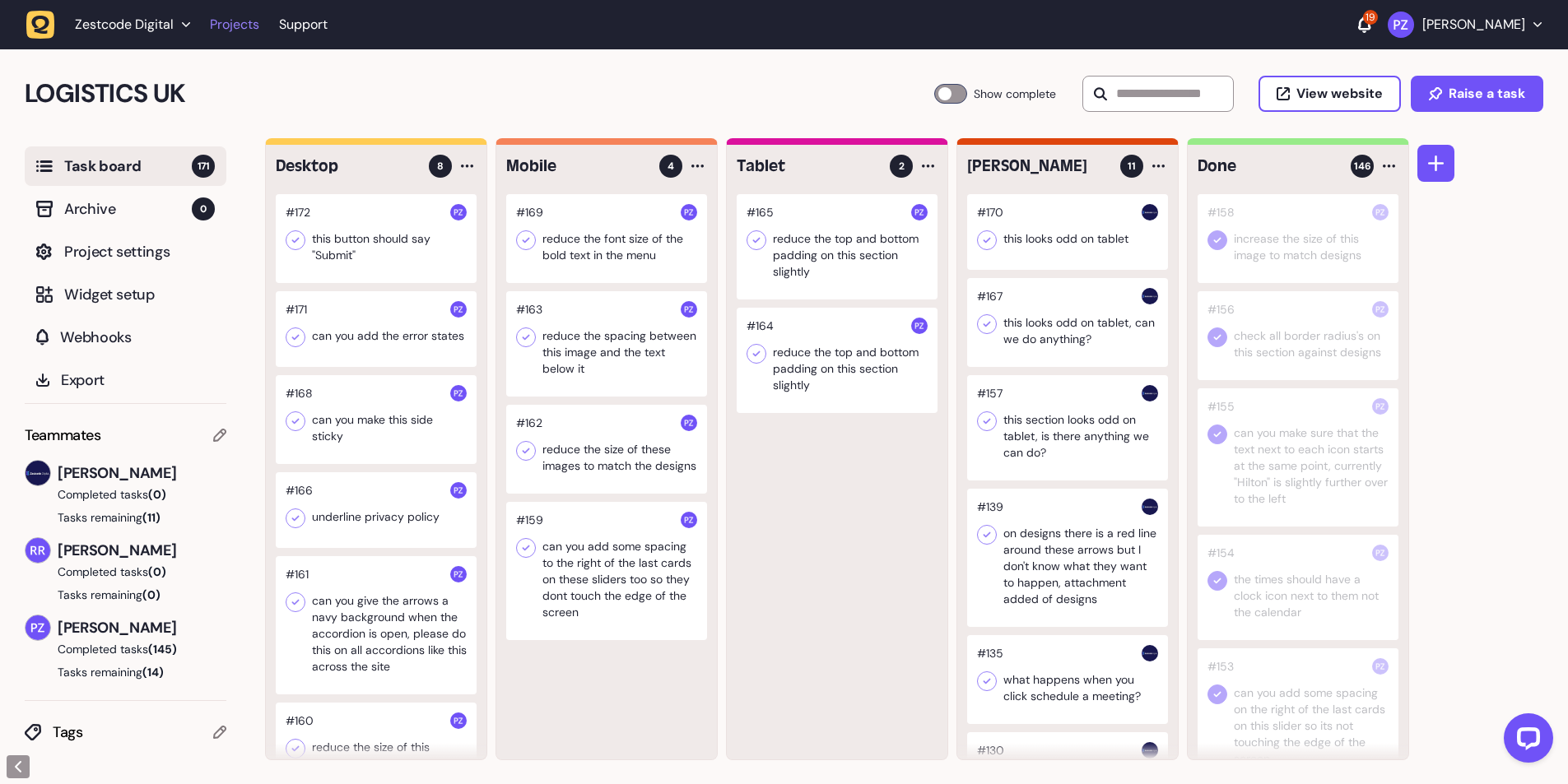
click at [235, 22] on link "Projects" at bounding box center [235, 25] width 50 height 30
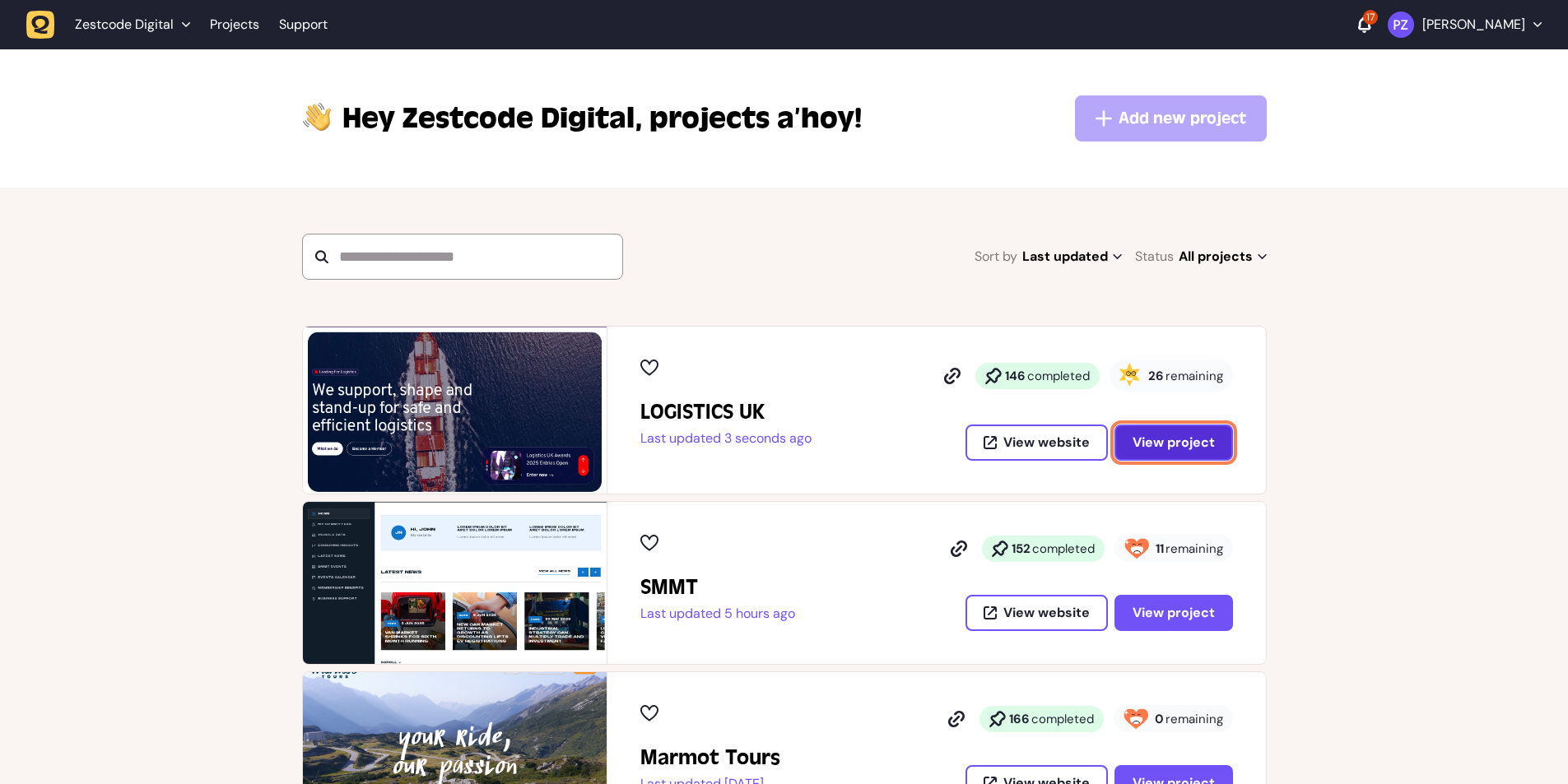
click at [1164, 442] on span "View project" at bounding box center [1173, 443] width 82 height 13
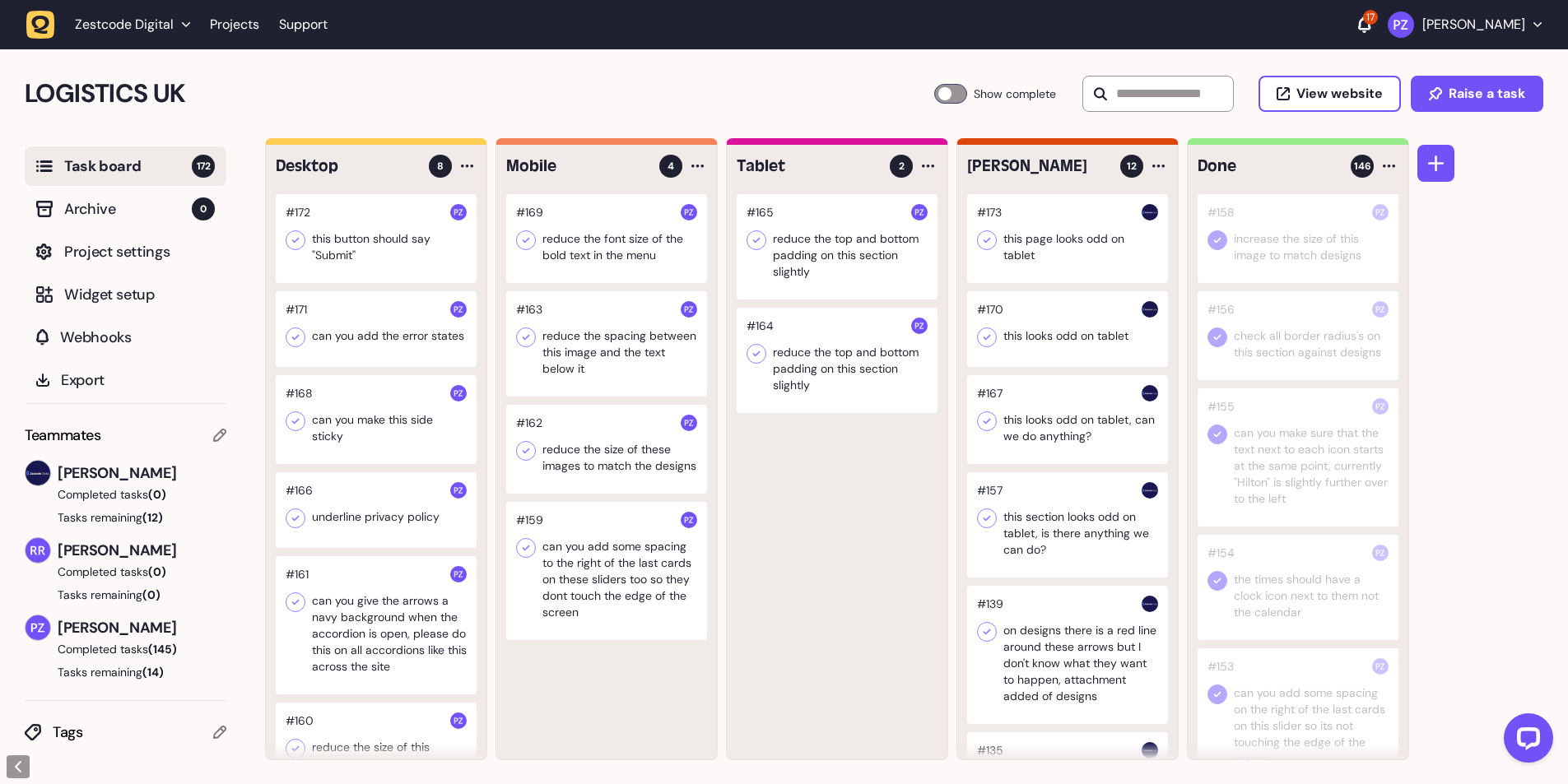
click at [584, 285] on div "#169 reduce the font size of the bold text in the menu #163 reduce the spacing …" at bounding box center [606, 477] width 221 height 566
click at [599, 246] on div at bounding box center [606, 238] width 201 height 89
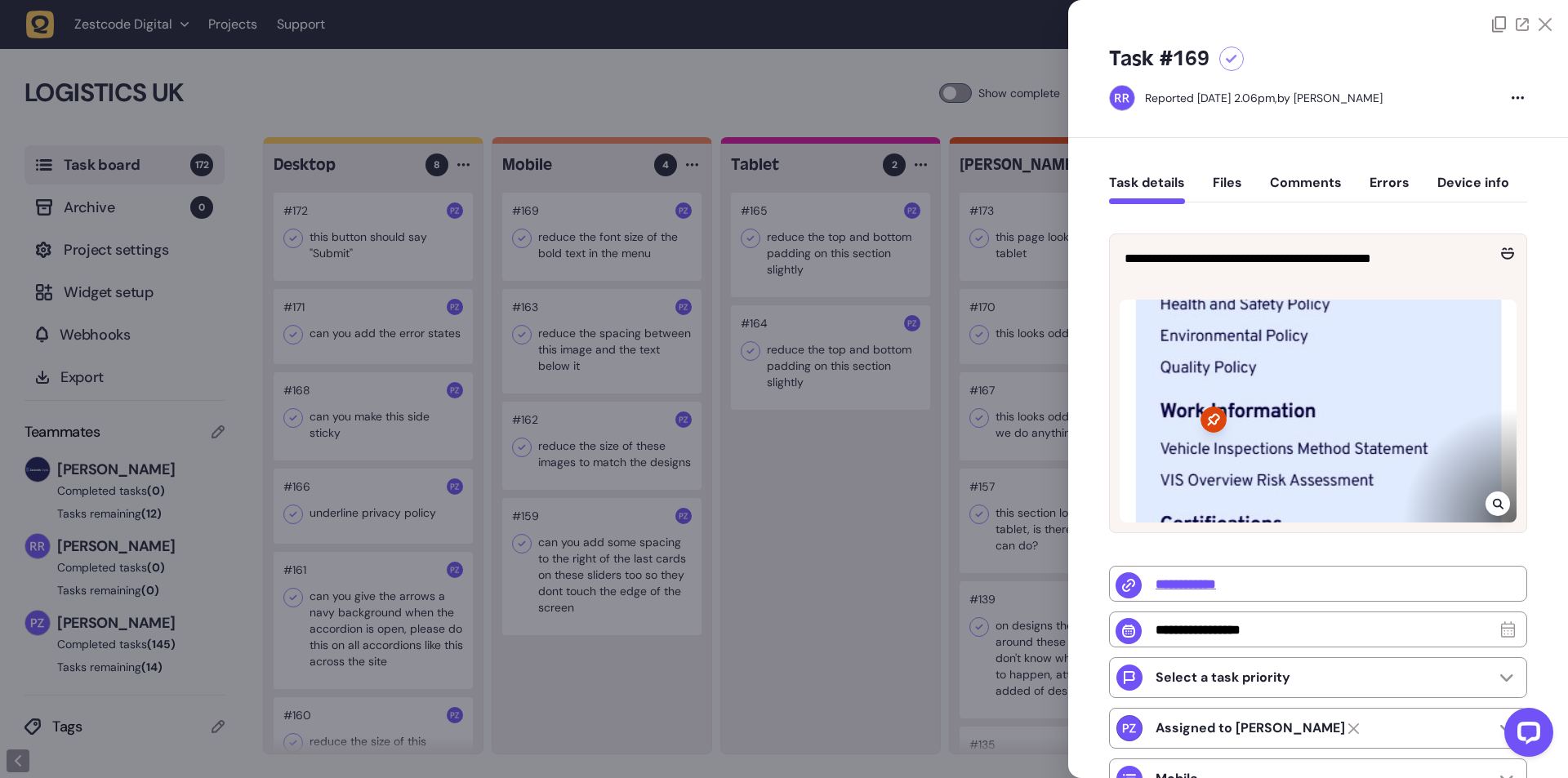
click at [812, 496] on div at bounding box center [784, 389] width 1568 height 778
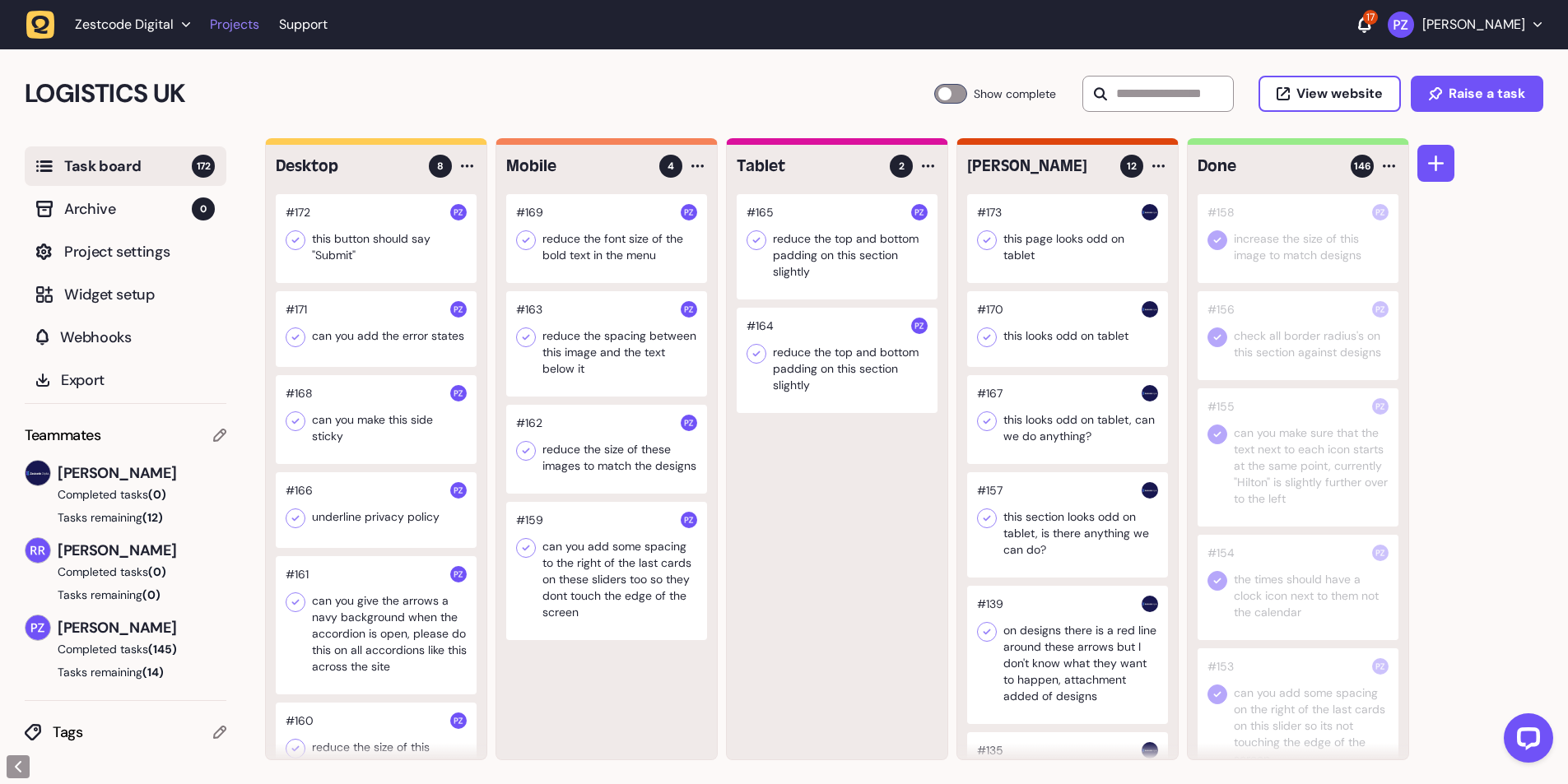
click at [247, 26] on link "Projects" at bounding box center [235, 25] width 50 height 30
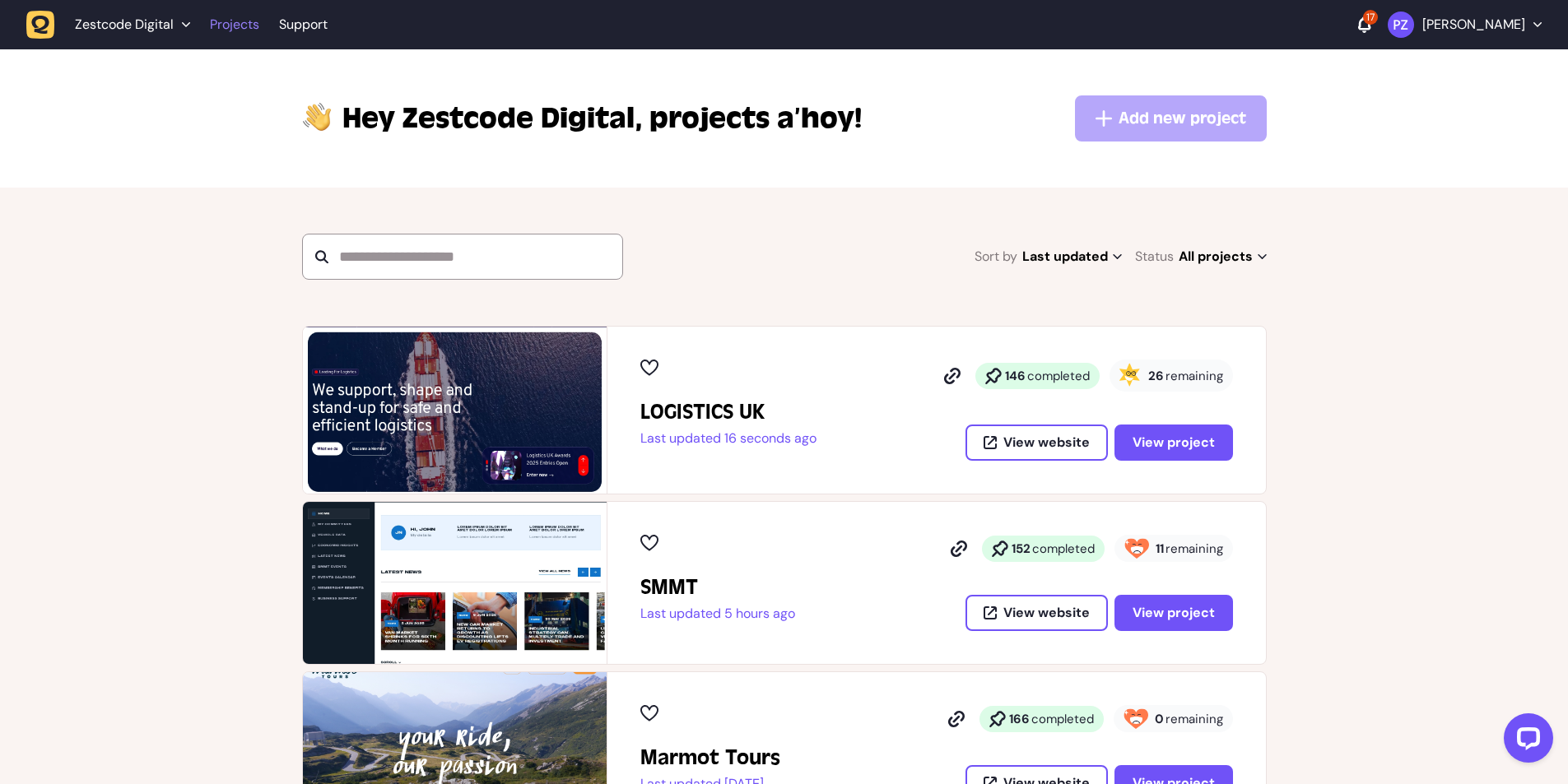
click at [217, 24] on link "Projects" at bounding box center [235, 25] width 50 height 30
click at [1170, 448] on span "View project" at bounding box center [1173, 443] width 82 height 13
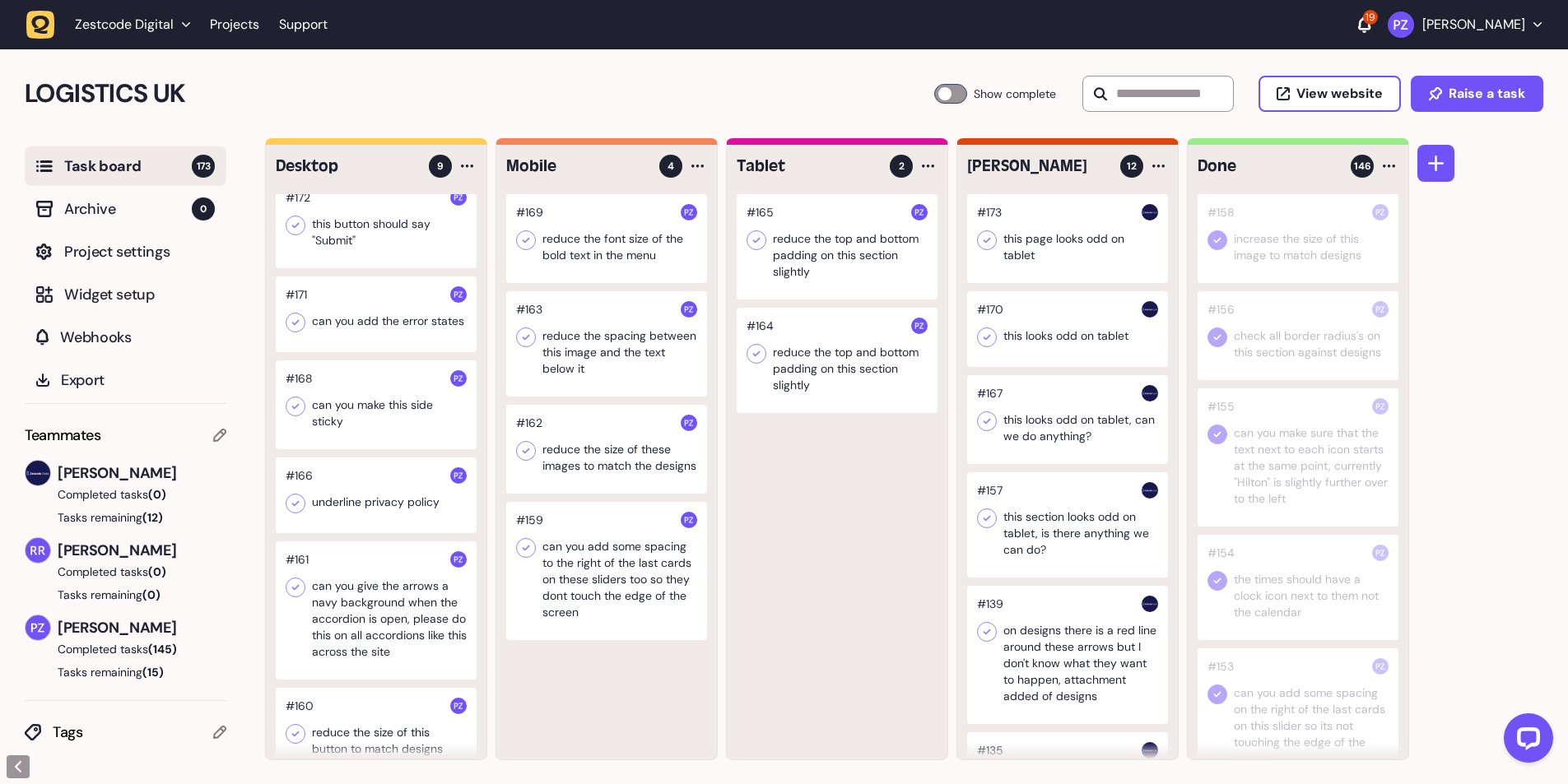
scroll to position [396, 0]
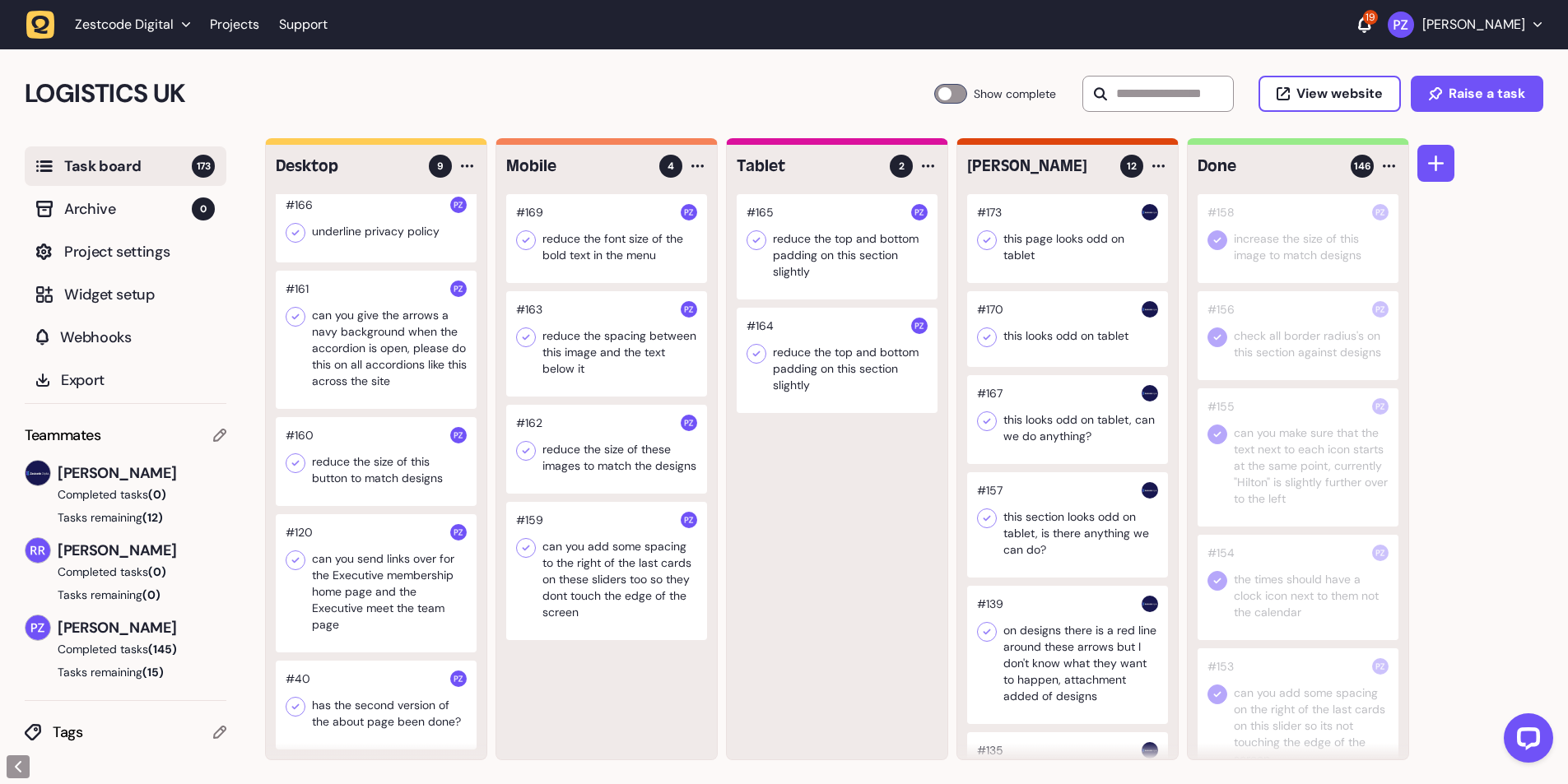
click at [360, 470] on div at bounding box center [376, 461] width 201 height 89
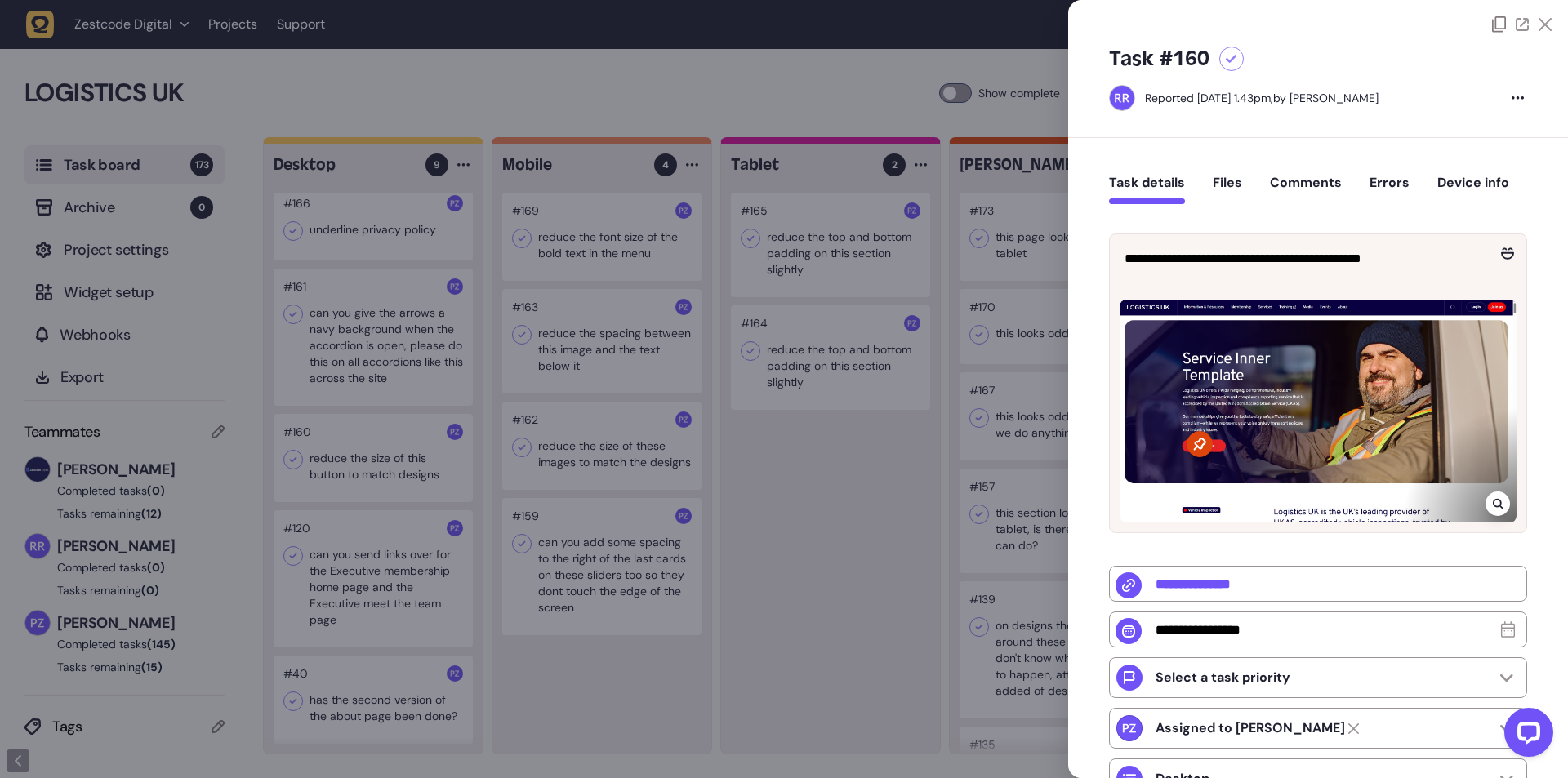
click at [925, 589] on div at bounding box center [784, 389] width 1568 height 778
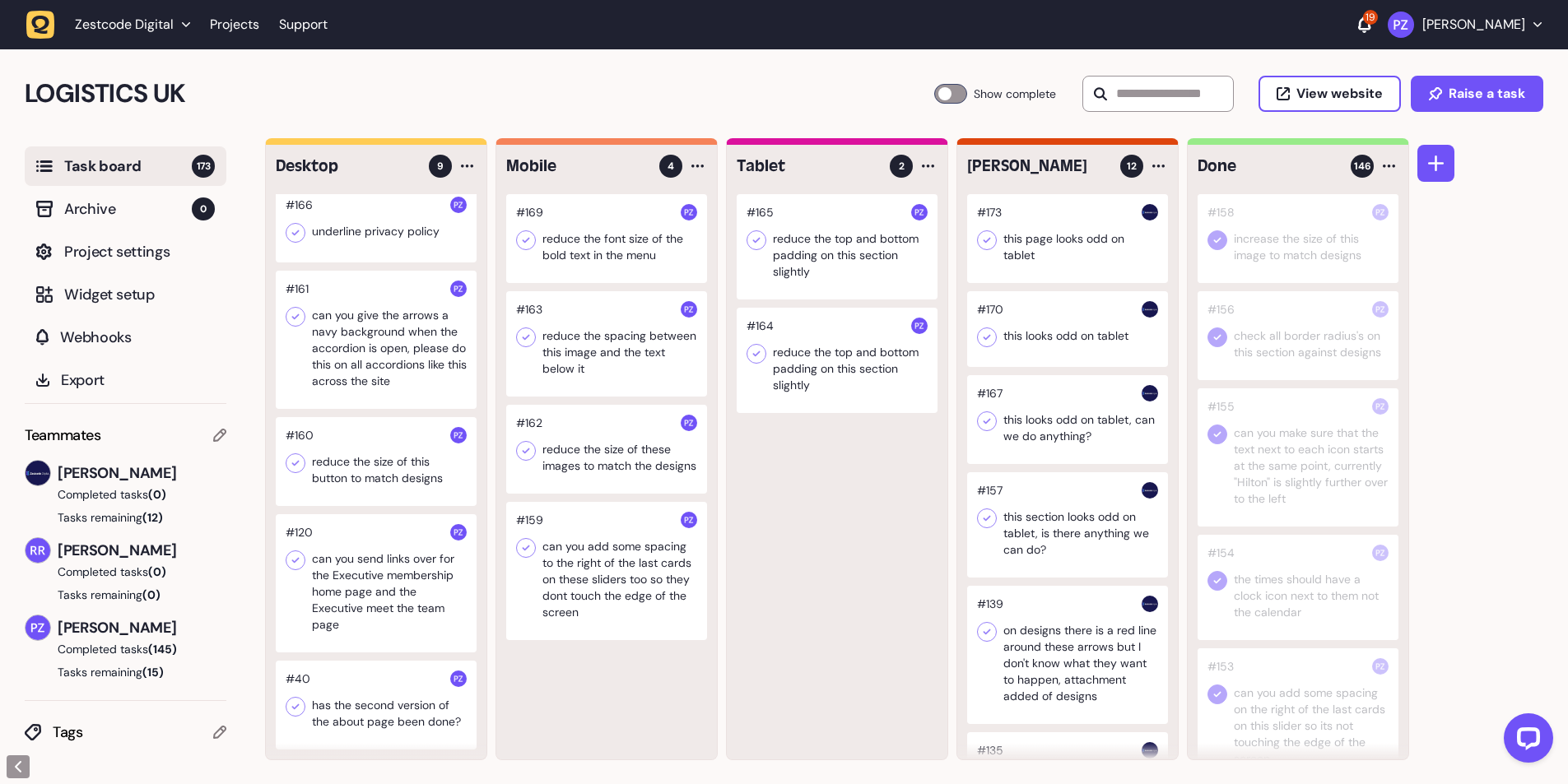
click at [421, 460] on div at bounding box center [376, 461] width 201 height 89
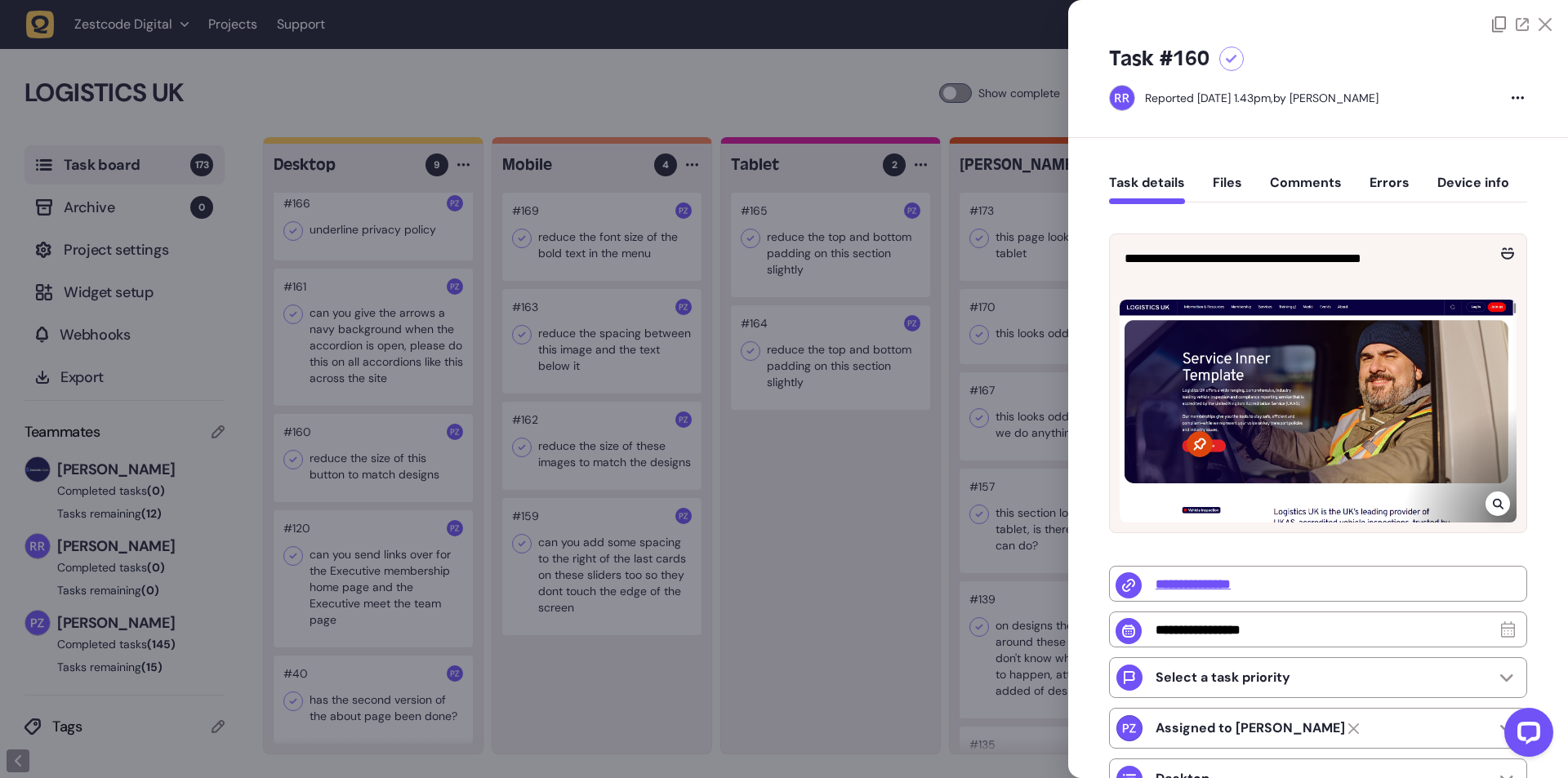
click at [870, 589] on div at bounding box center [784, 389] width 1568 height 778
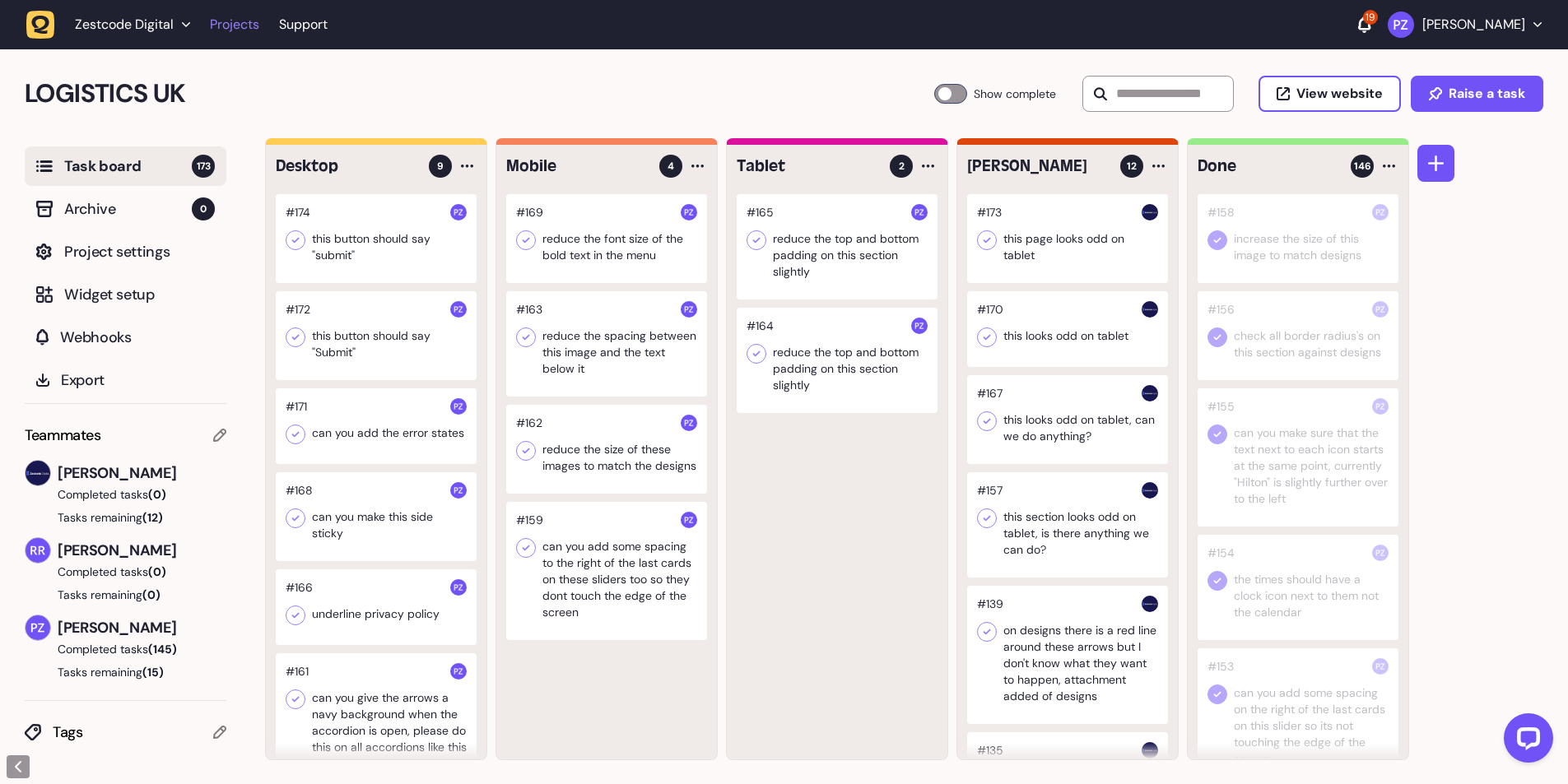
click at [237, 25] on link "Projects" at bounding box center [235, 25] width 50 height 30
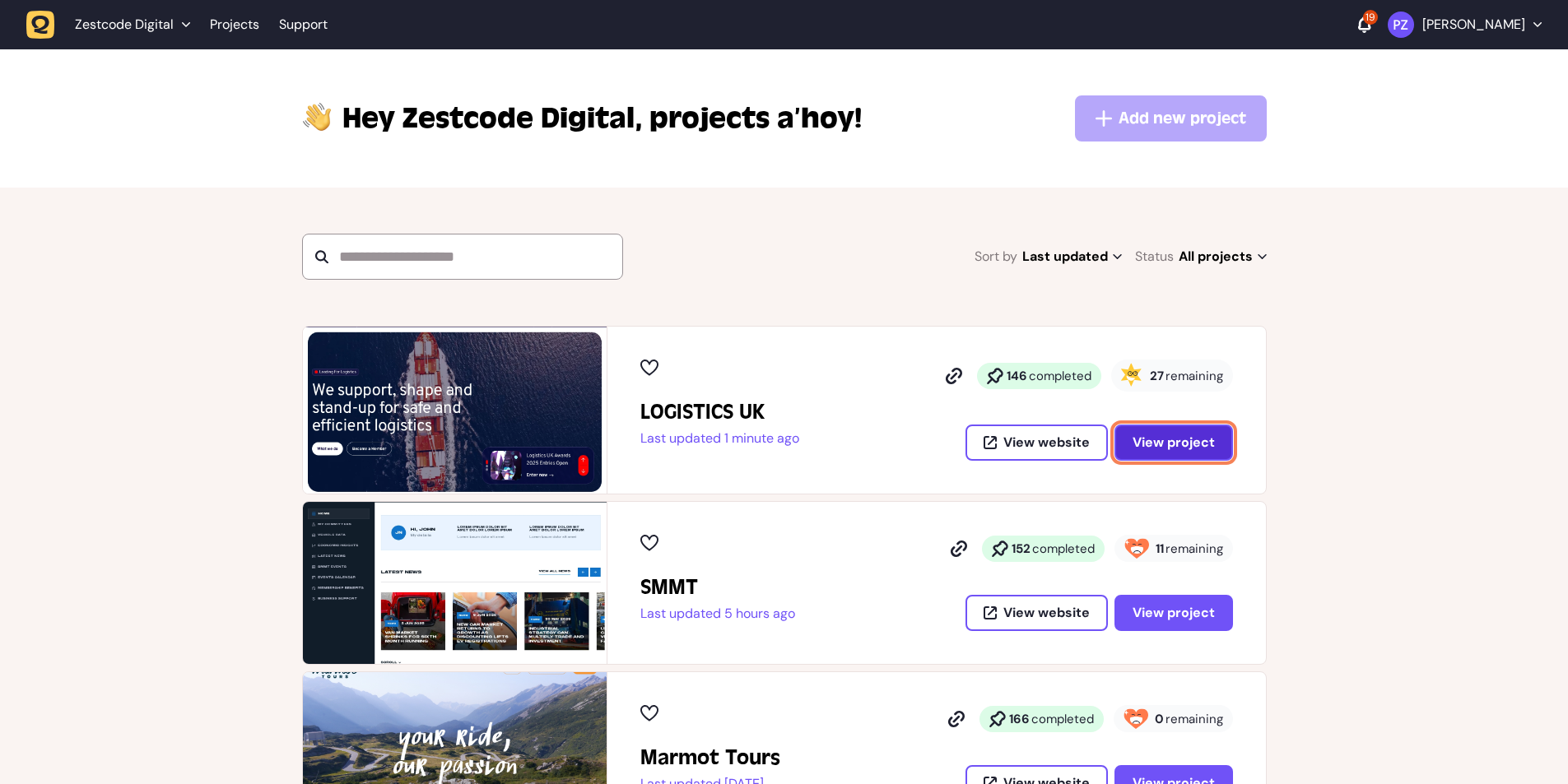
click at [1166, 437] on span "View project" at bounding box center [1173, 443] width 82 height 13
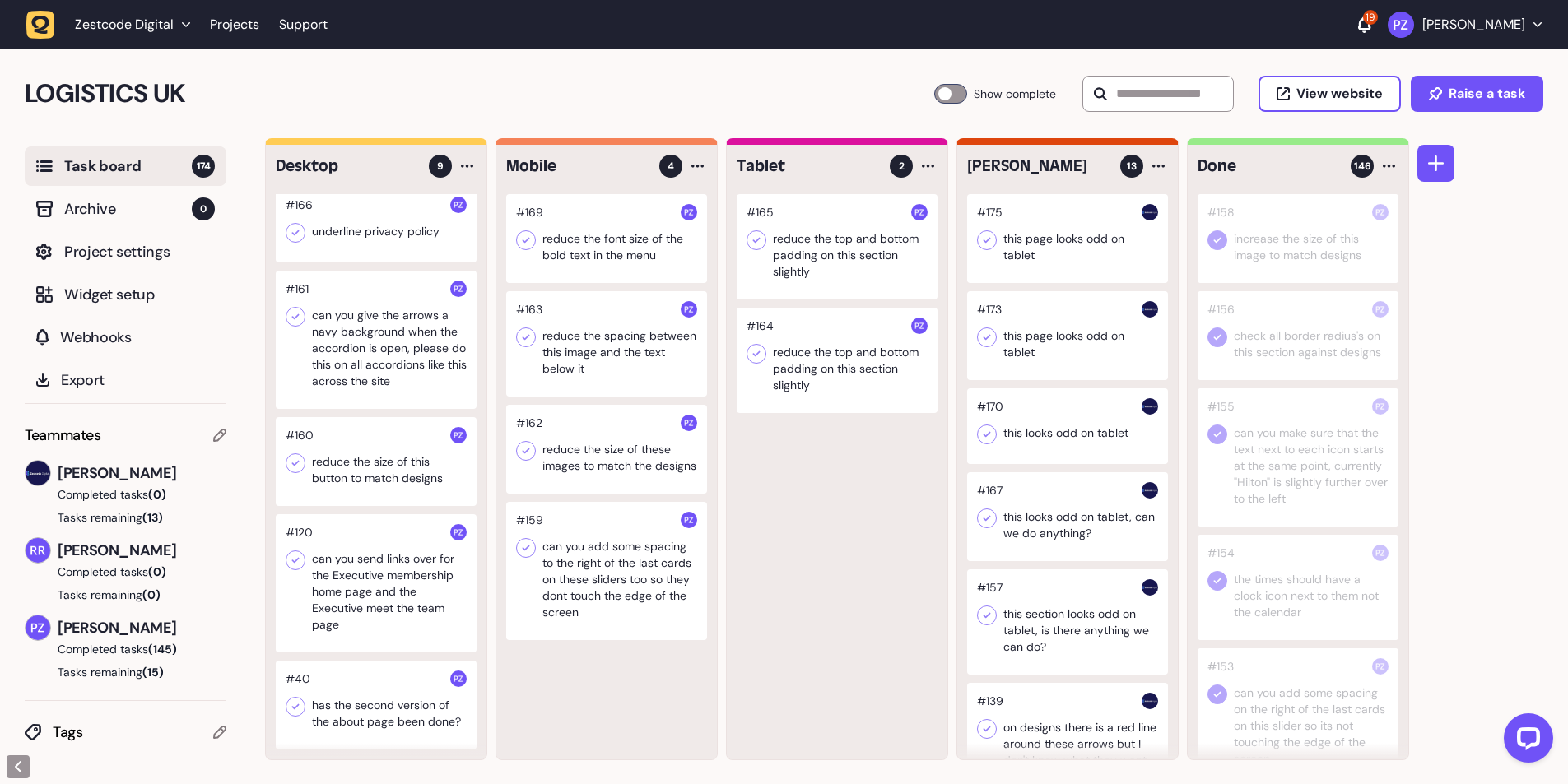
scroll to position [1, 0]
click at [379, 457] on div at bounding box center [376, 460] width 201 height 89
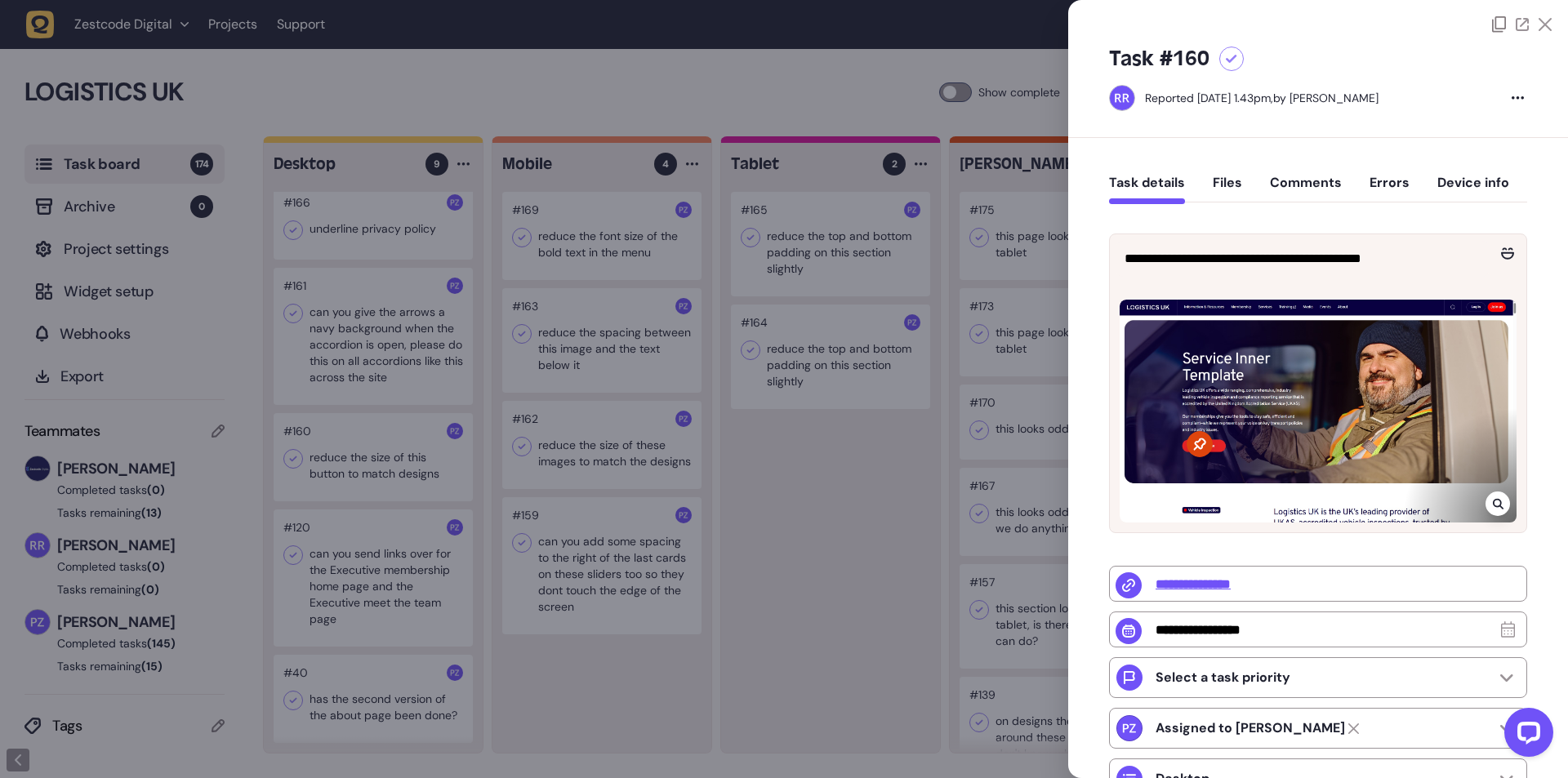
drag, startPoint x: 387, startPoint y: 278, endPoint x: 391, endPoint y: 317, distance: 39.2
click at [389, 277] on div at bounding box center [784, 389] width 1568 height 778
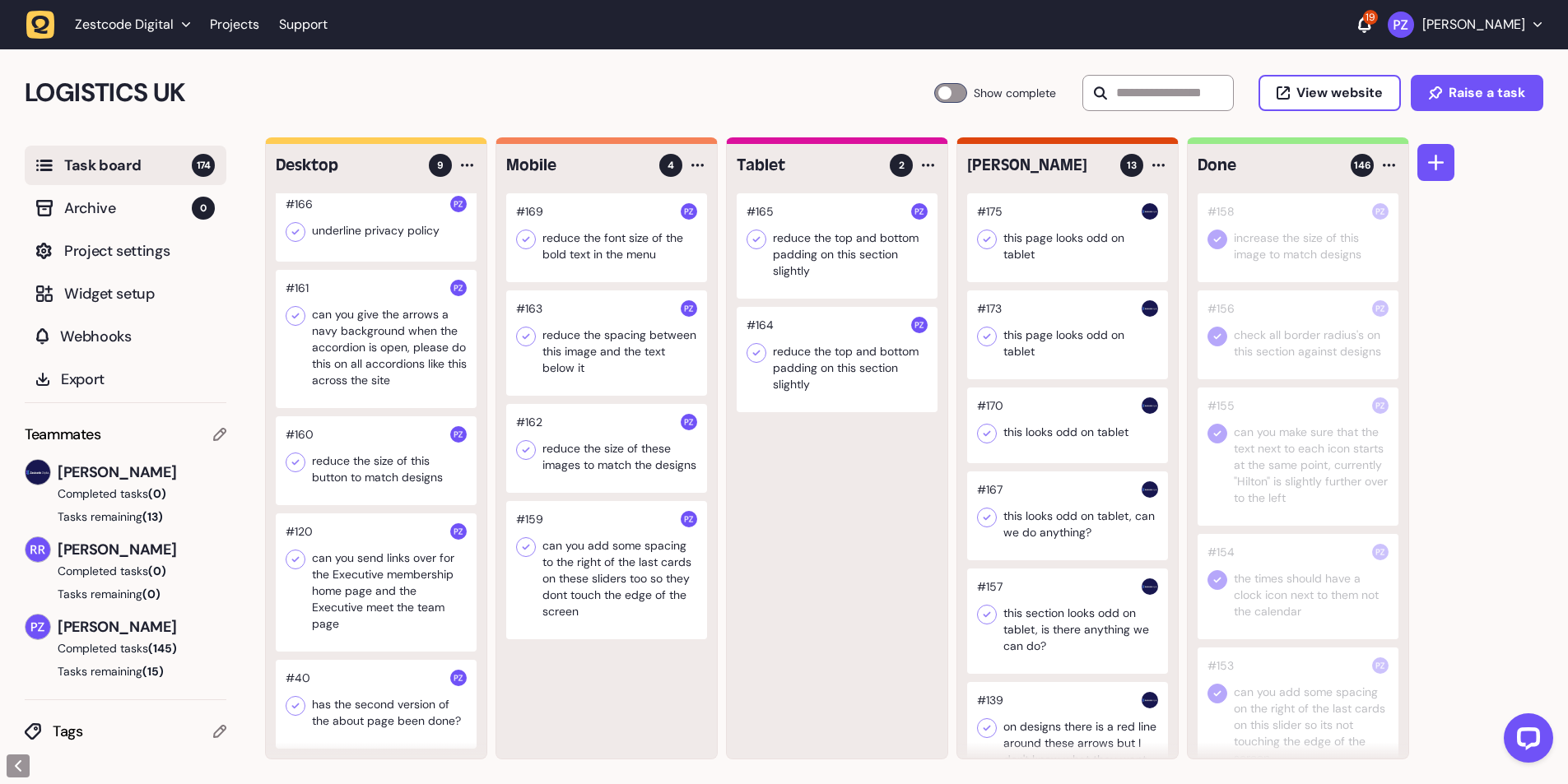
click at [299, 466] on icon at bounding box center [295, 463] width 17 height 17
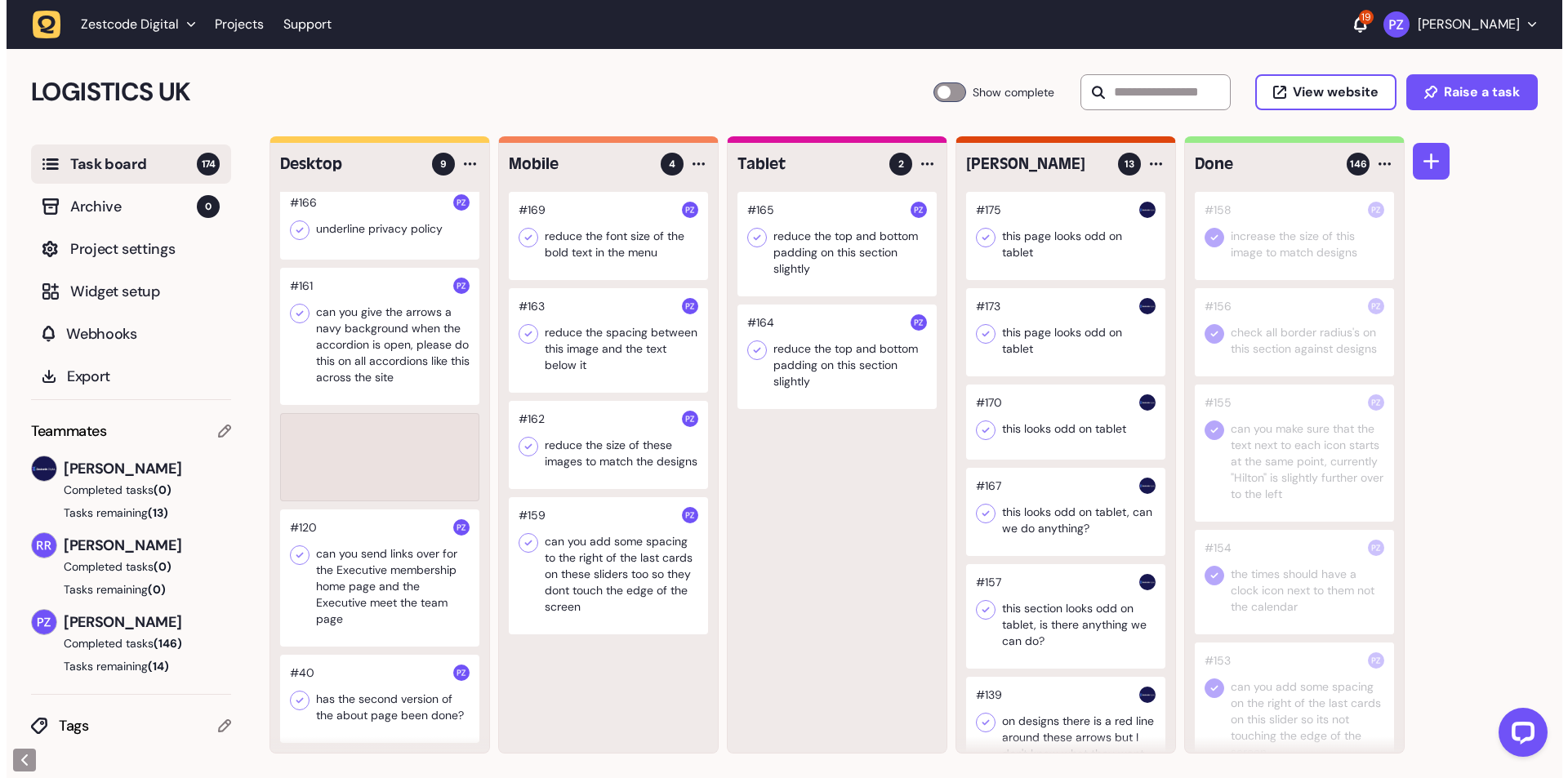
scroll to position [296, 0]
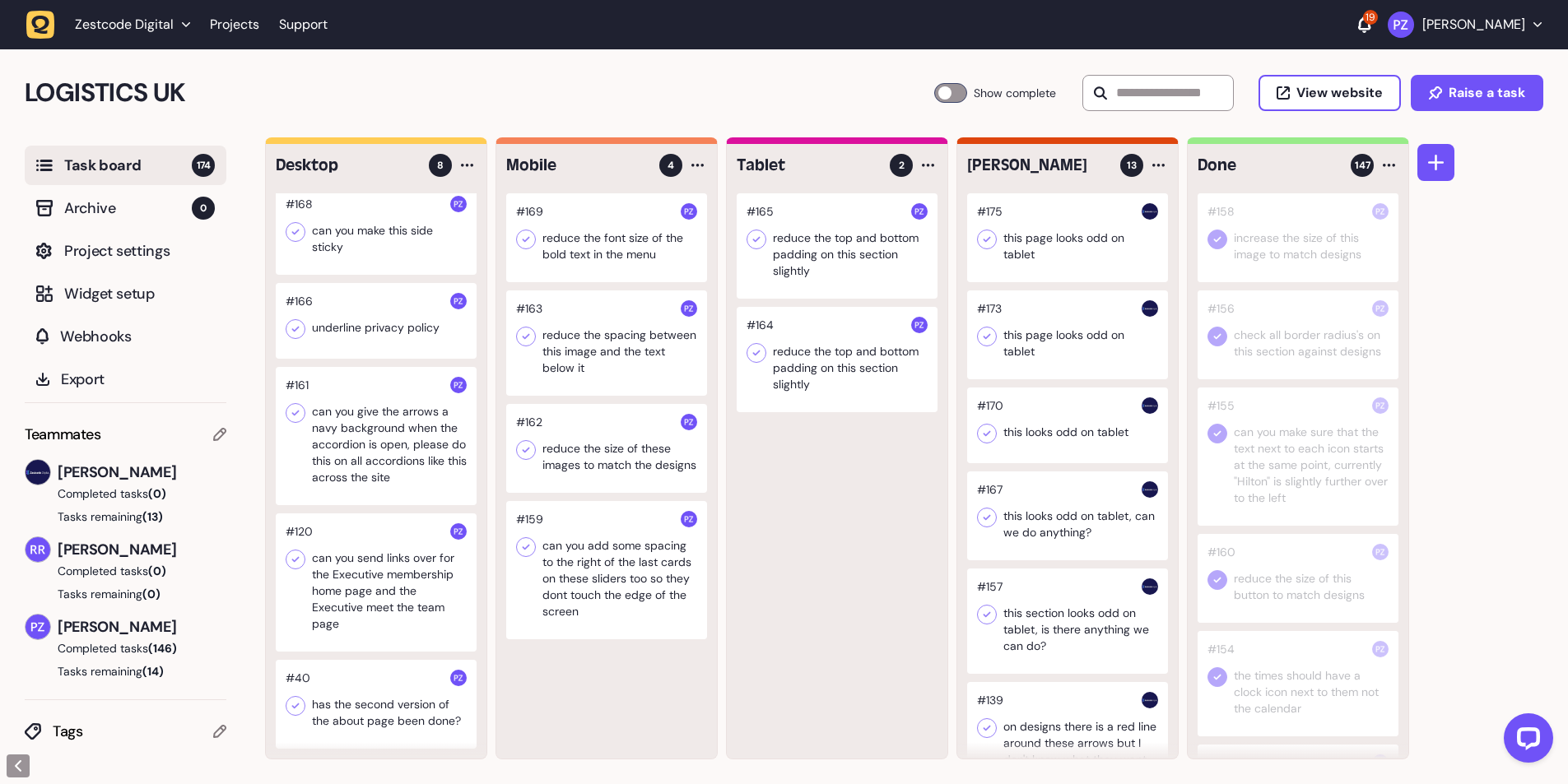
click at [378, 446] on div at bounding box center [376, 436] width 201 height 139
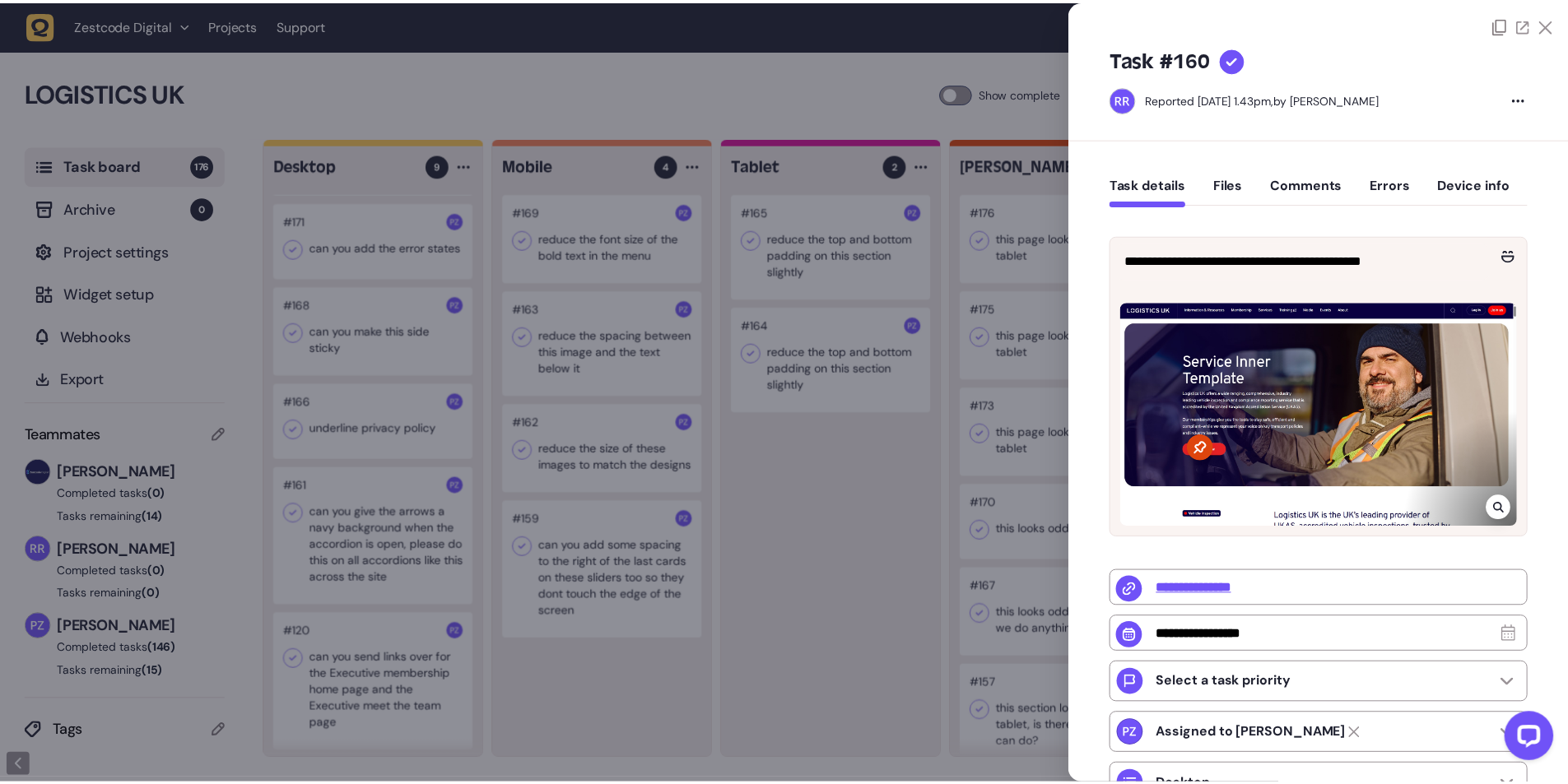
scroll to position [412, 0]
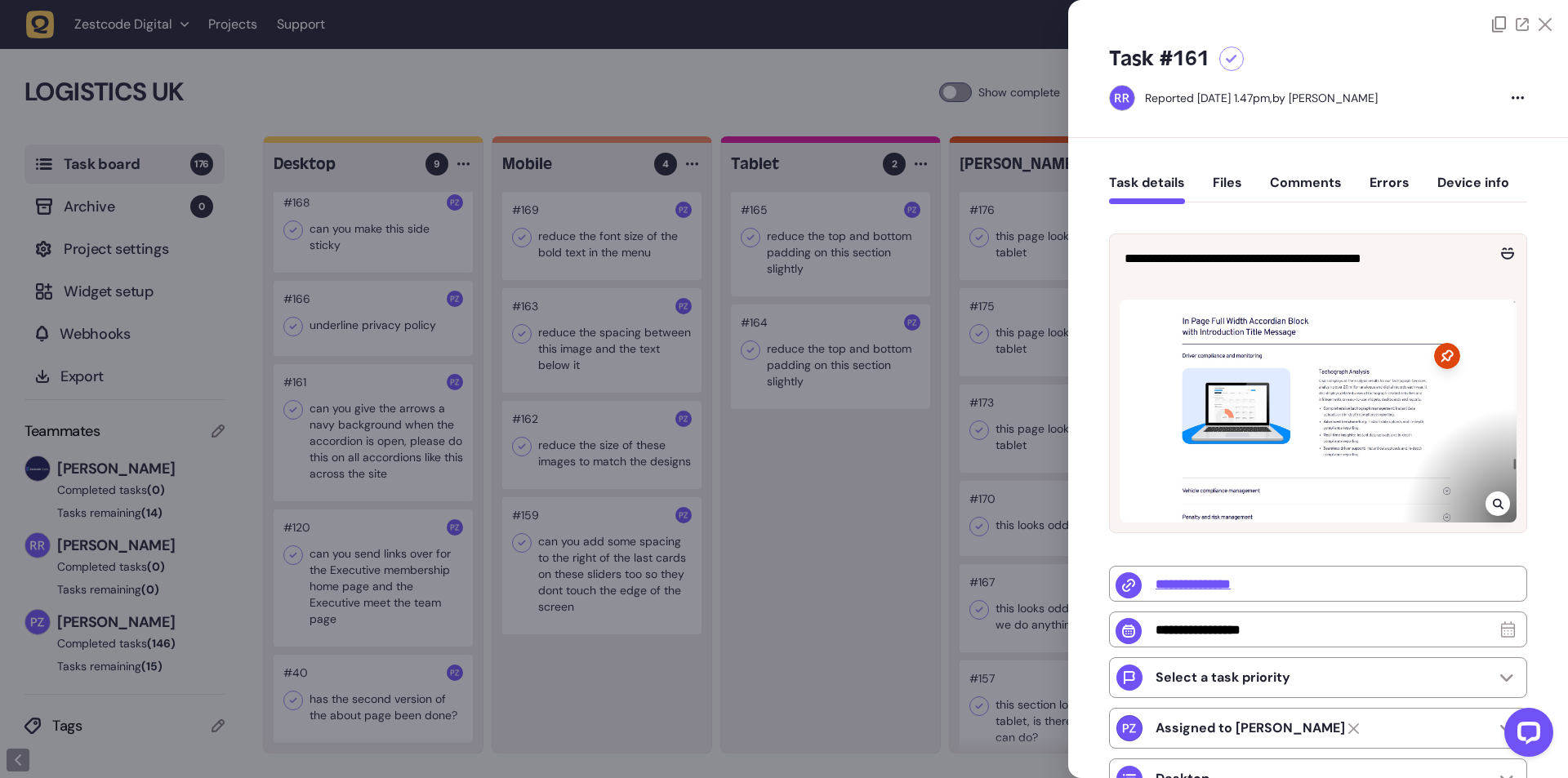
click at [568, 664] on div at bounding box center [784, 389] width 1568 height 778
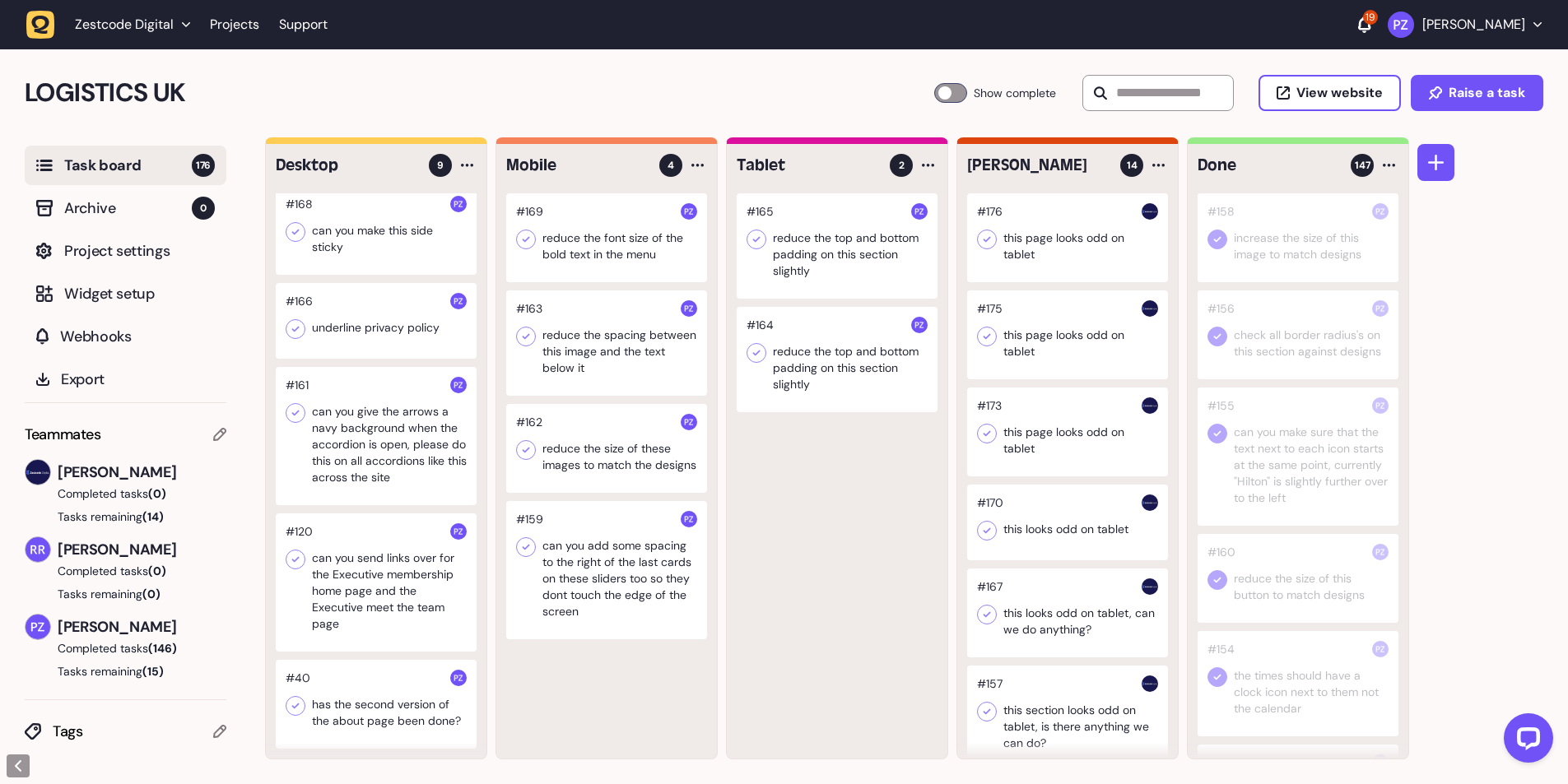
click at [295, 400] on div at bounding box center [376, 436] width 201 height 139
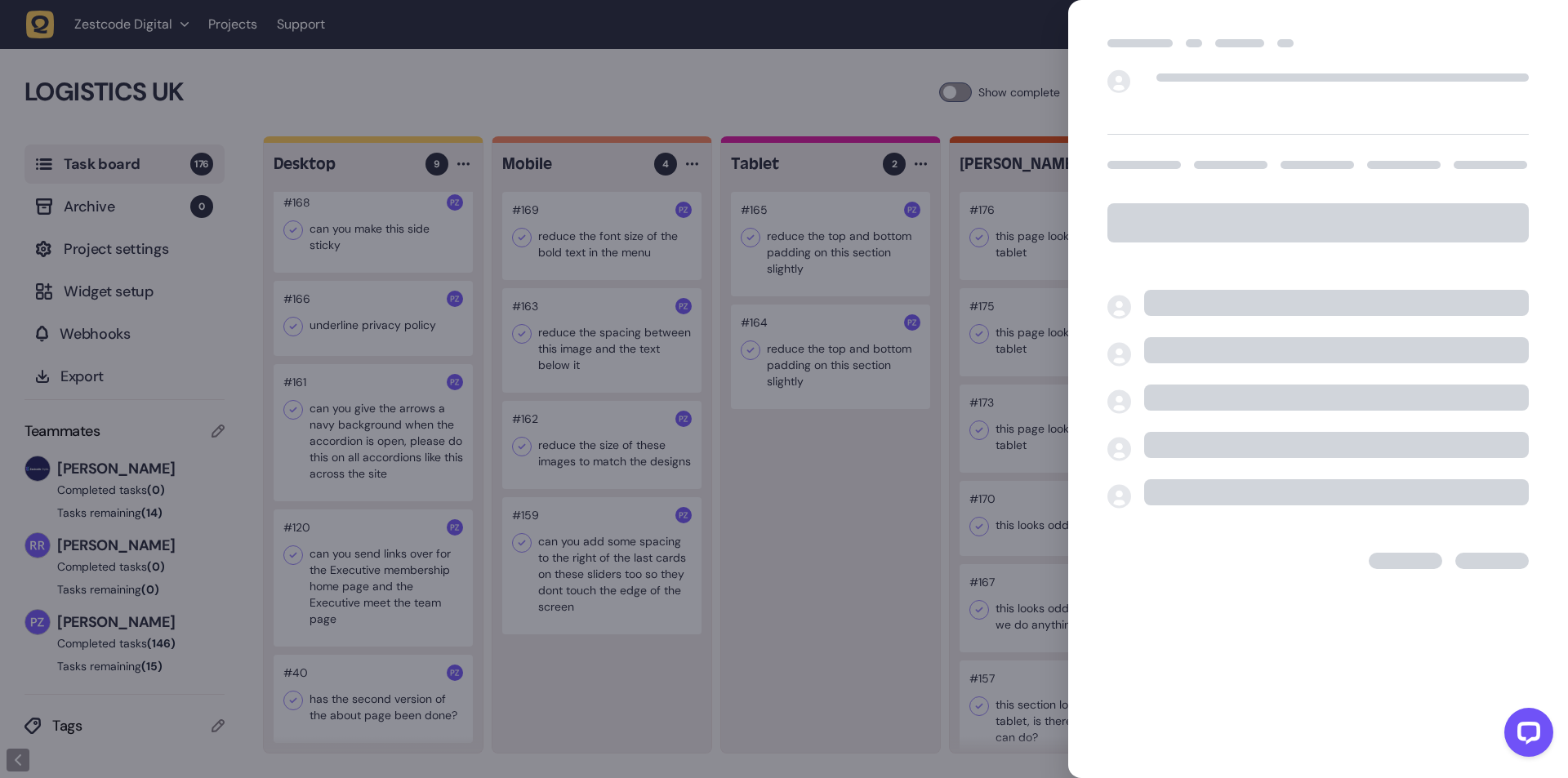
click at [750, 531] on div at bounding box center [784, 389] width 1568 height 778
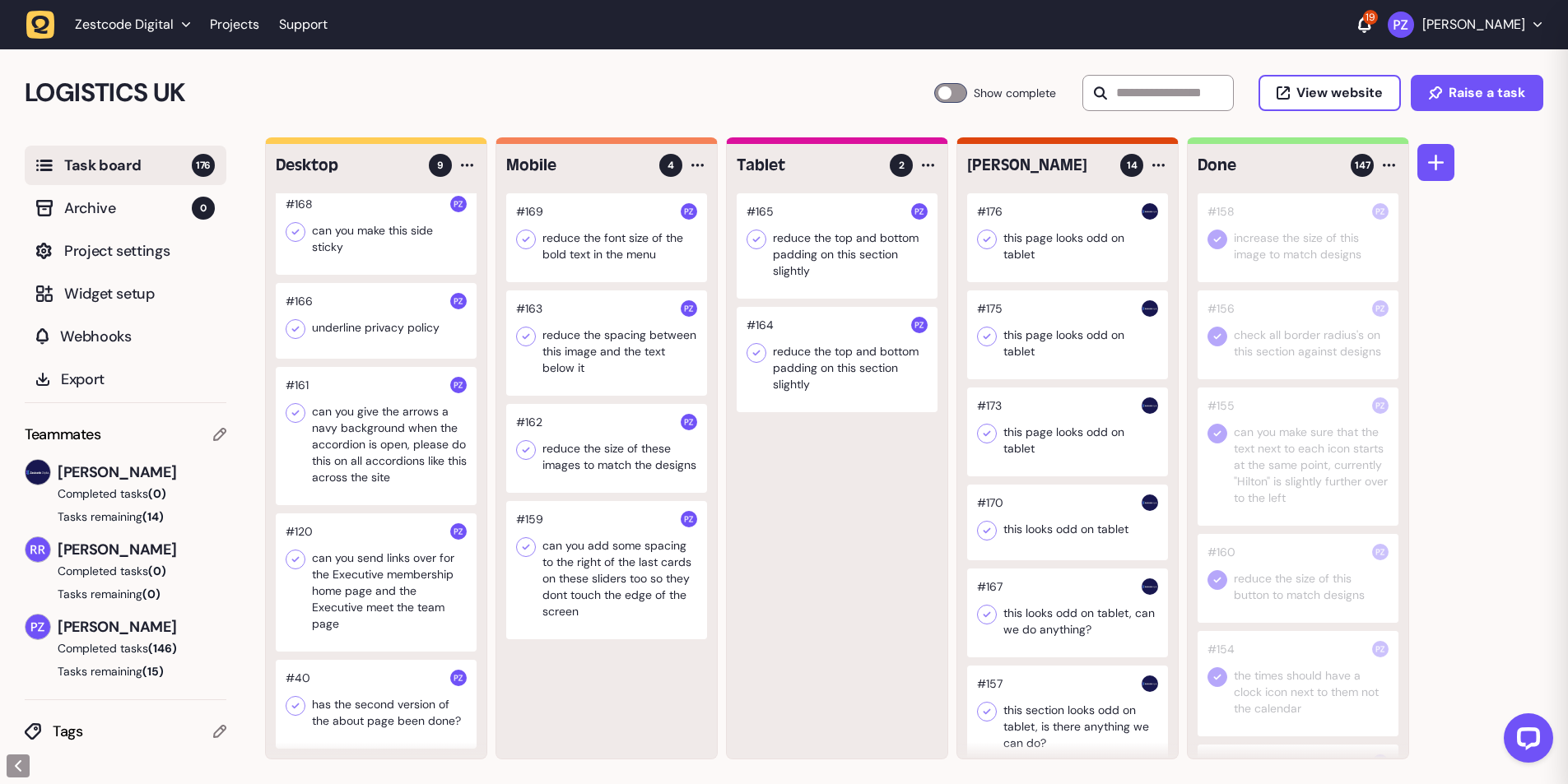
click at [301, 407] on icon at bounding box center [295, 413] width 17 height 17
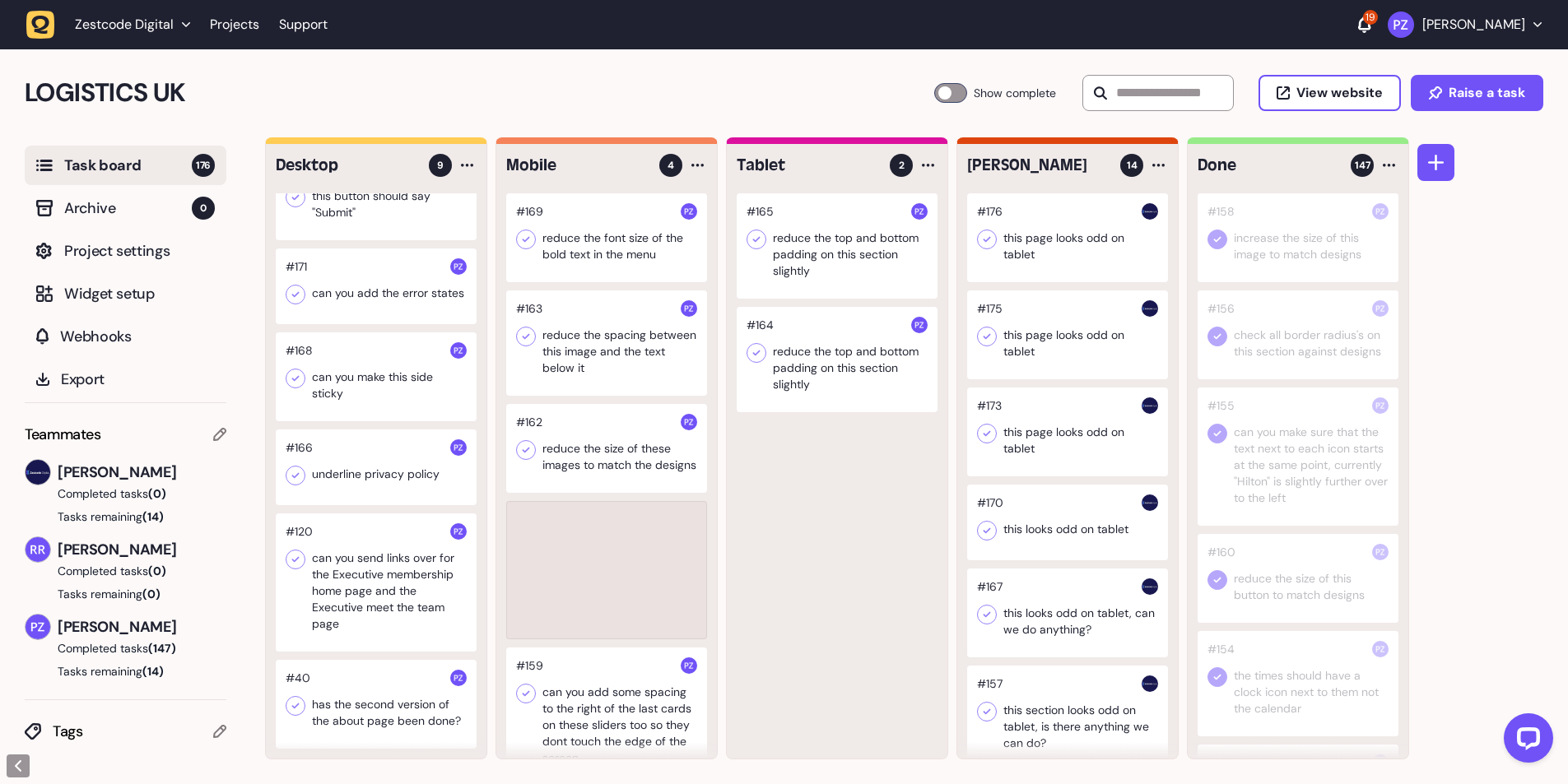
scroll to position [265, 0]
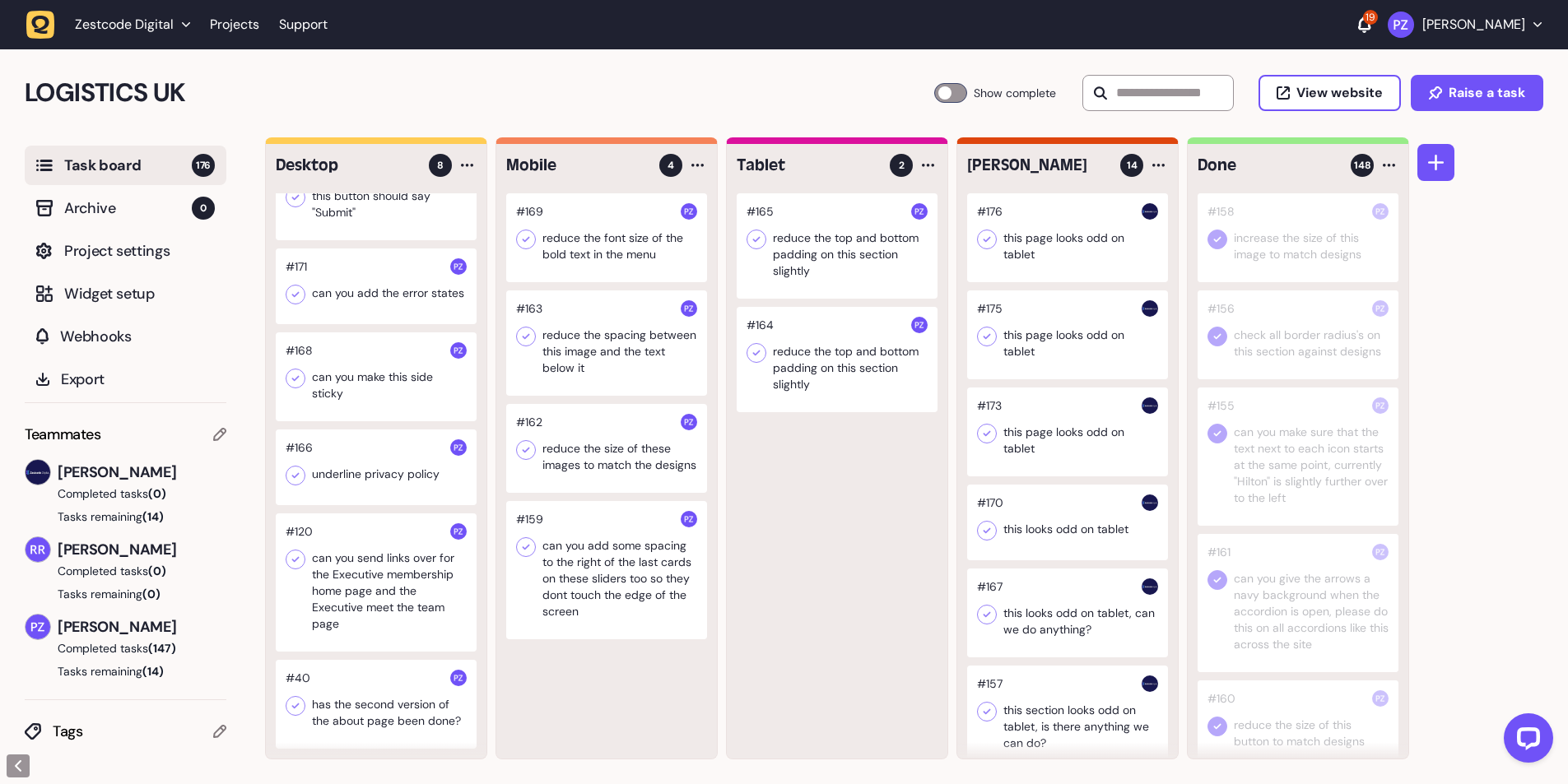
click at [387, 467] on div at bounding box center [376, 467] width 201 height 75
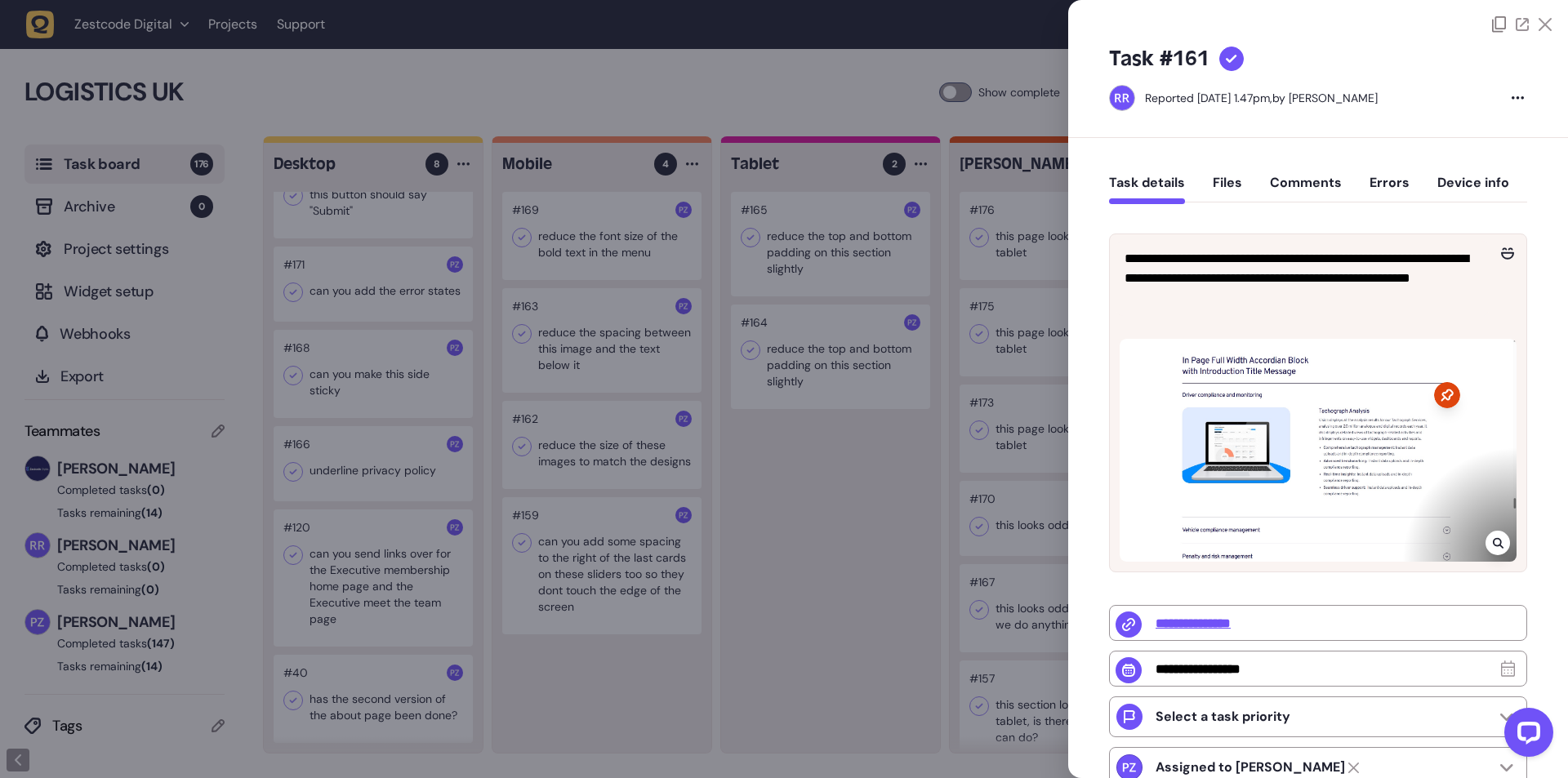
type input "**********"
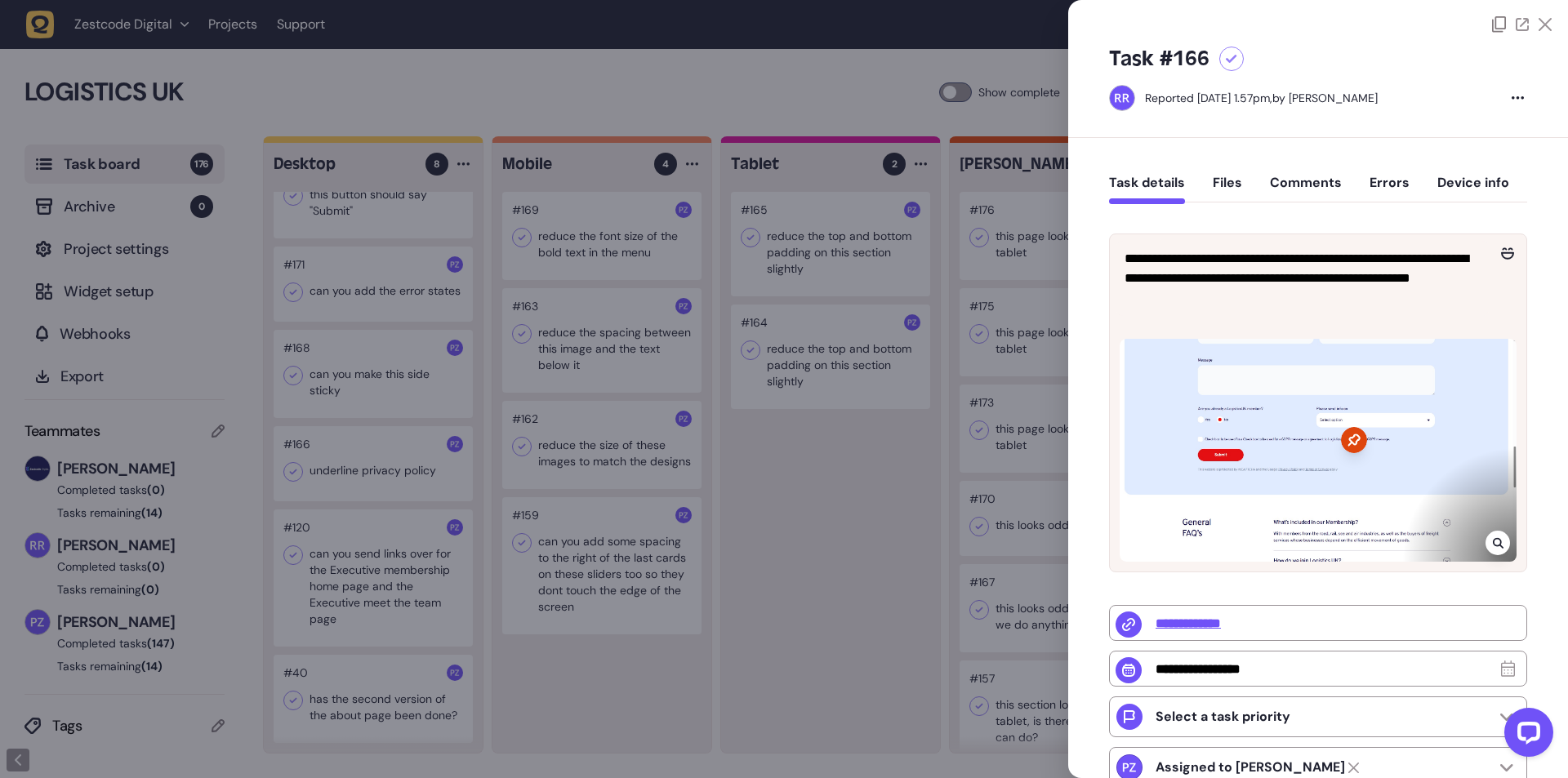
click at [356, 341] on div at bounding box center [784, 389] width 1568 height 778
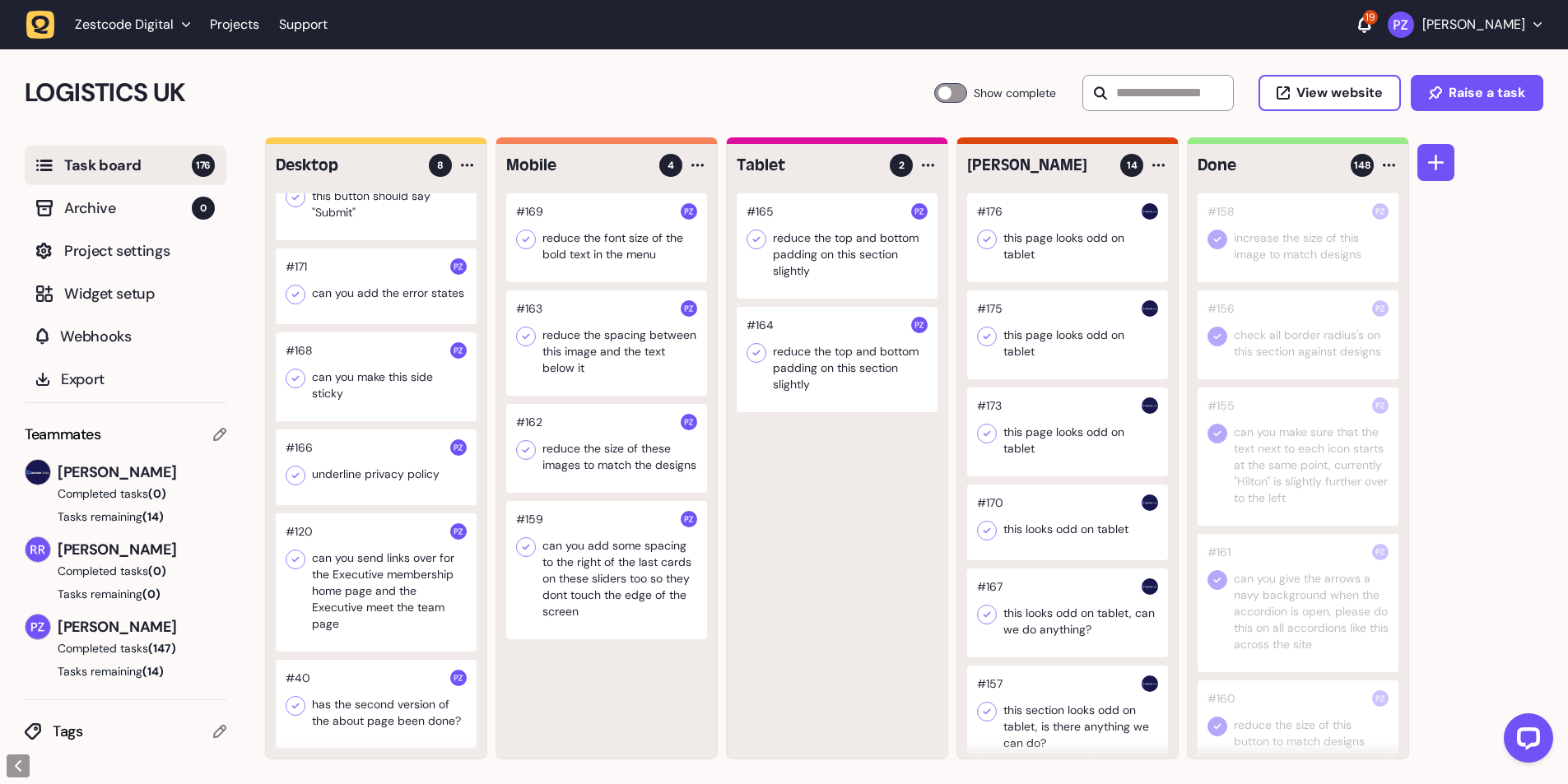
click at [290, 479] on icon at bounding box center [295, 475] width 17 height 17
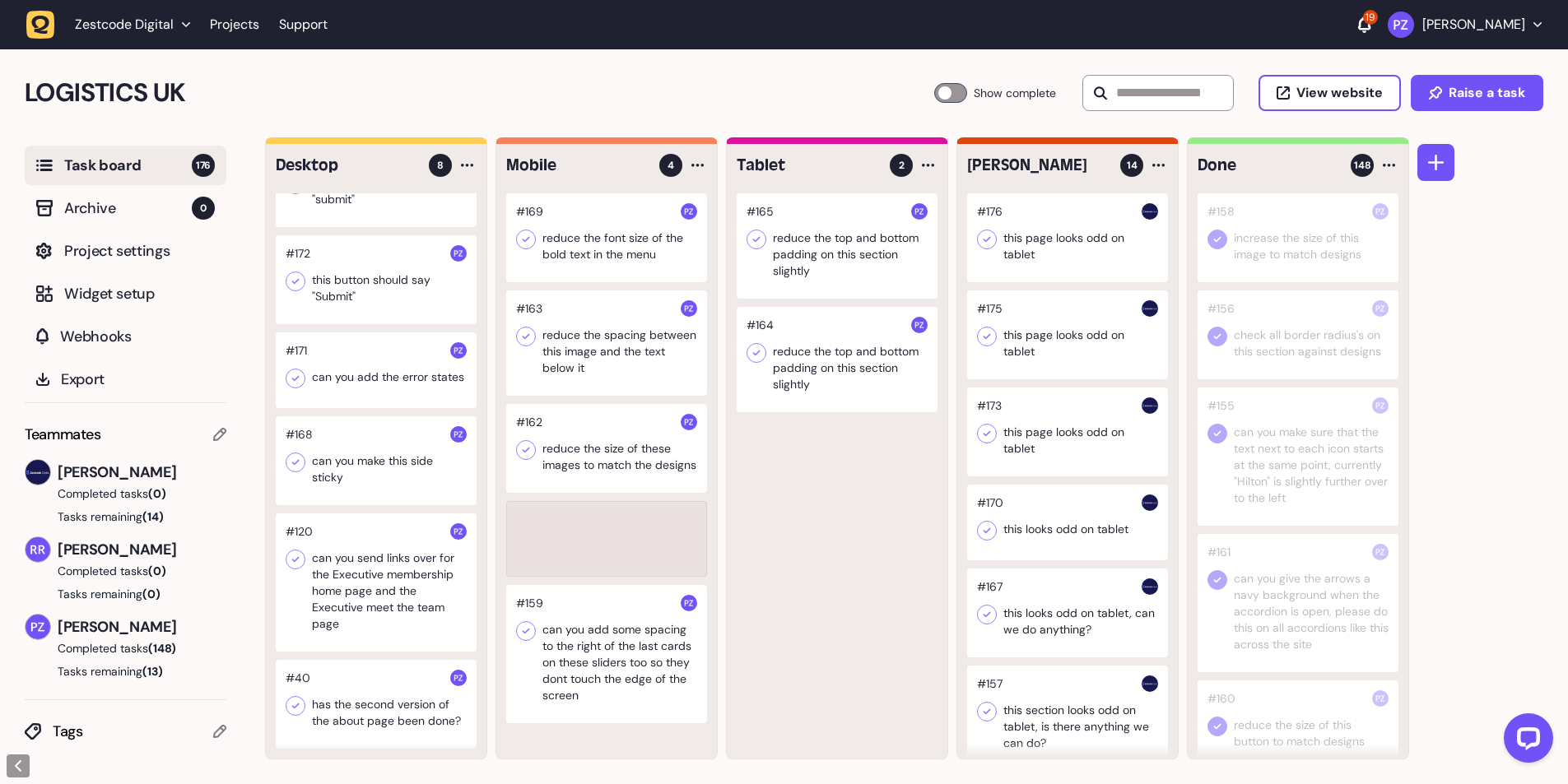
scroll to position [182, 0]
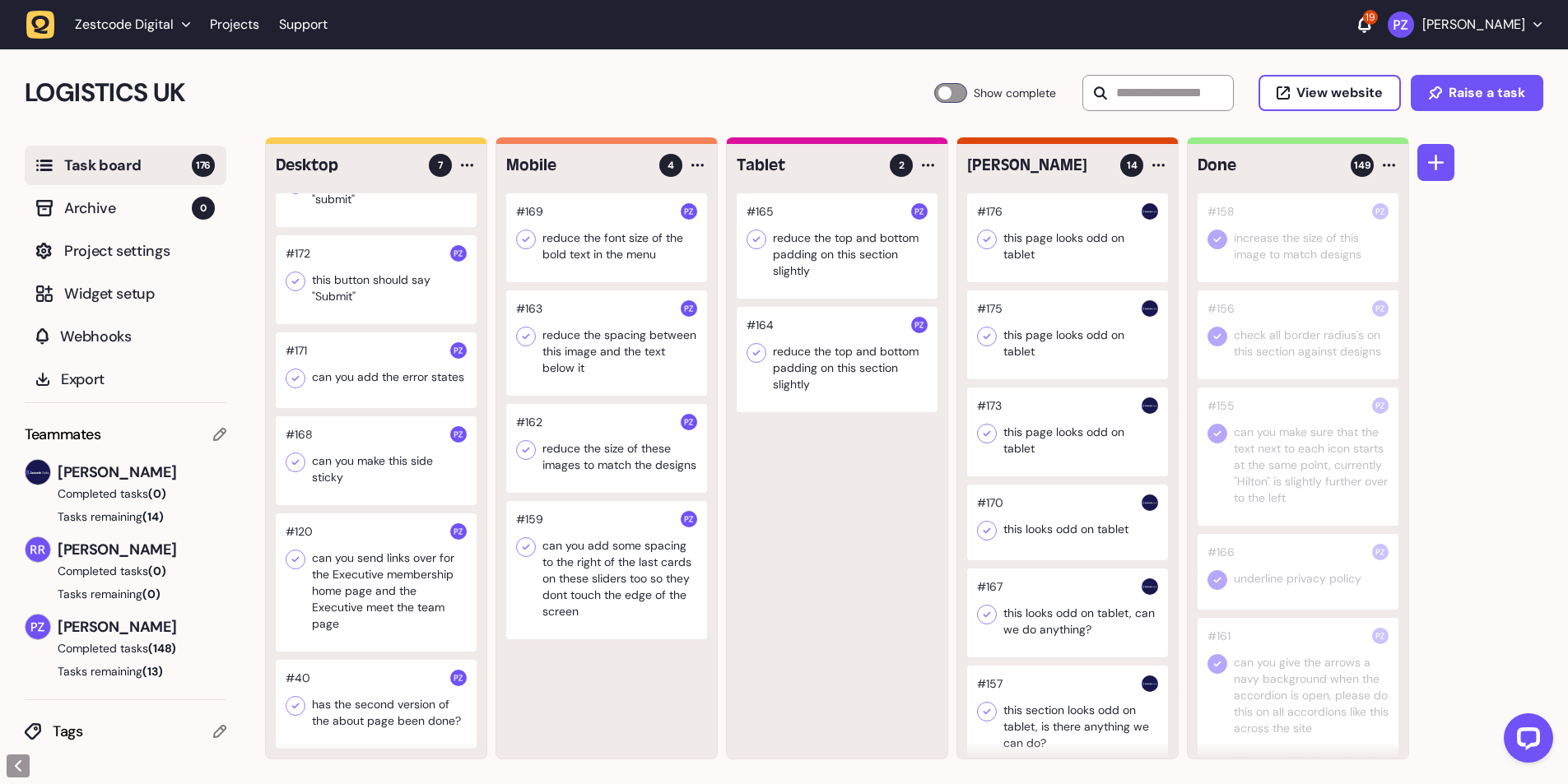
click at [379, 467] on div at bounding box center [376, 460] width 201 height 89
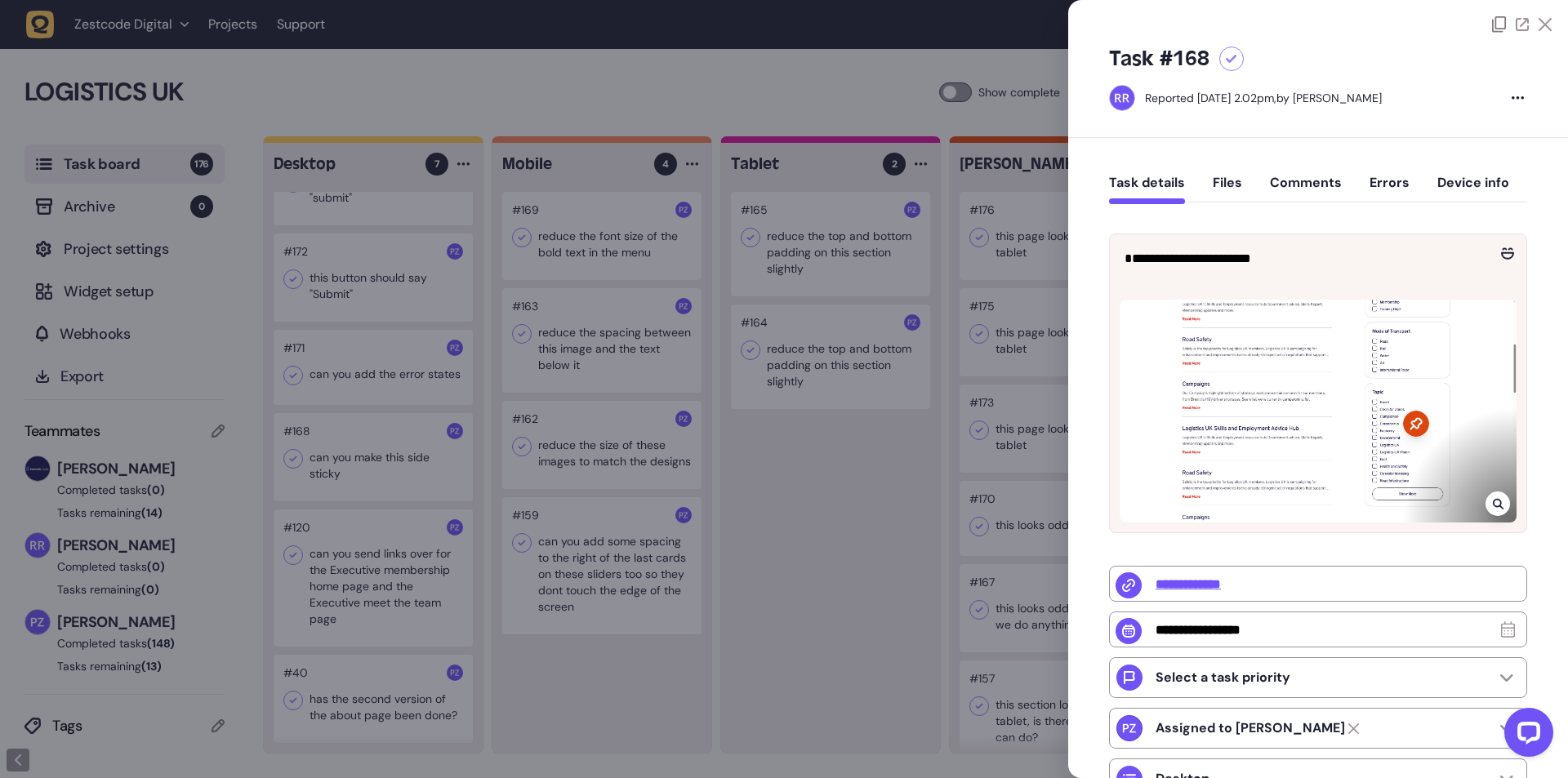
type input "**********"
click at [859, 528] on div at bounding box center [784, 389] width 1568 height 778
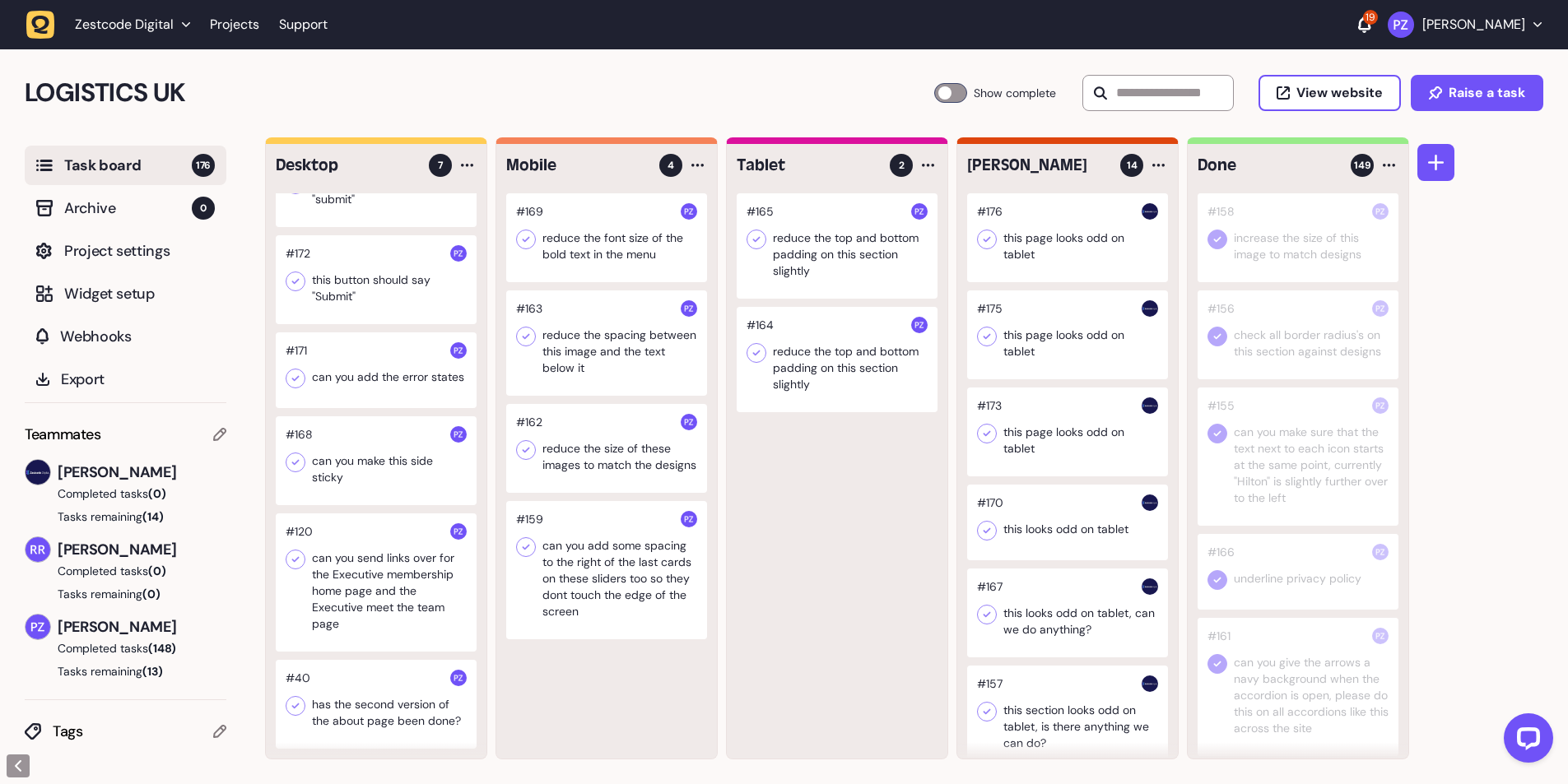
click at [290, 460] on icon at bounding box center [295, 463] width 17 height 17
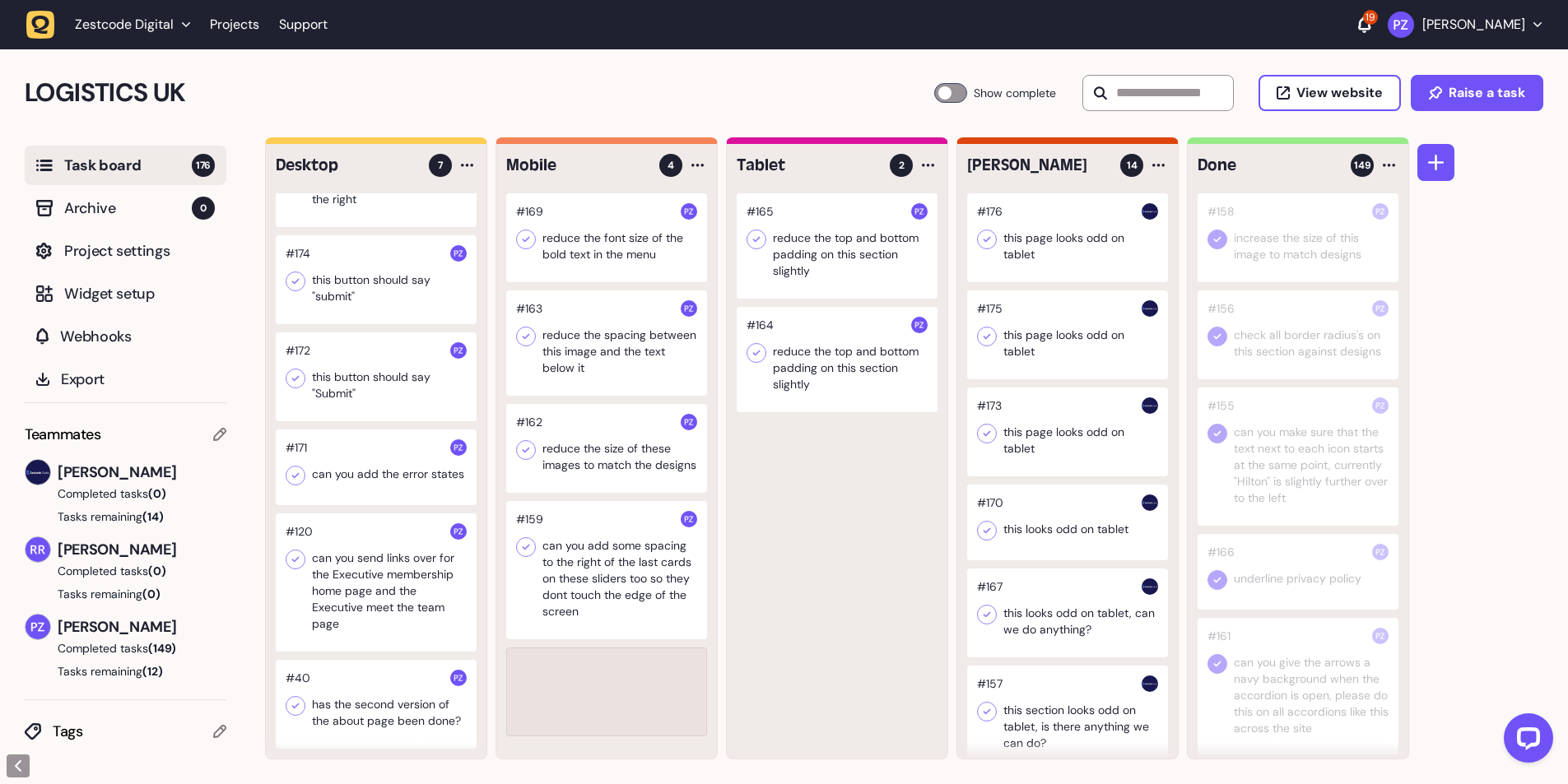
scroll to position [85, 0]
click at [346, 451] on div at bounding box center [376, 467] width 201 height 75
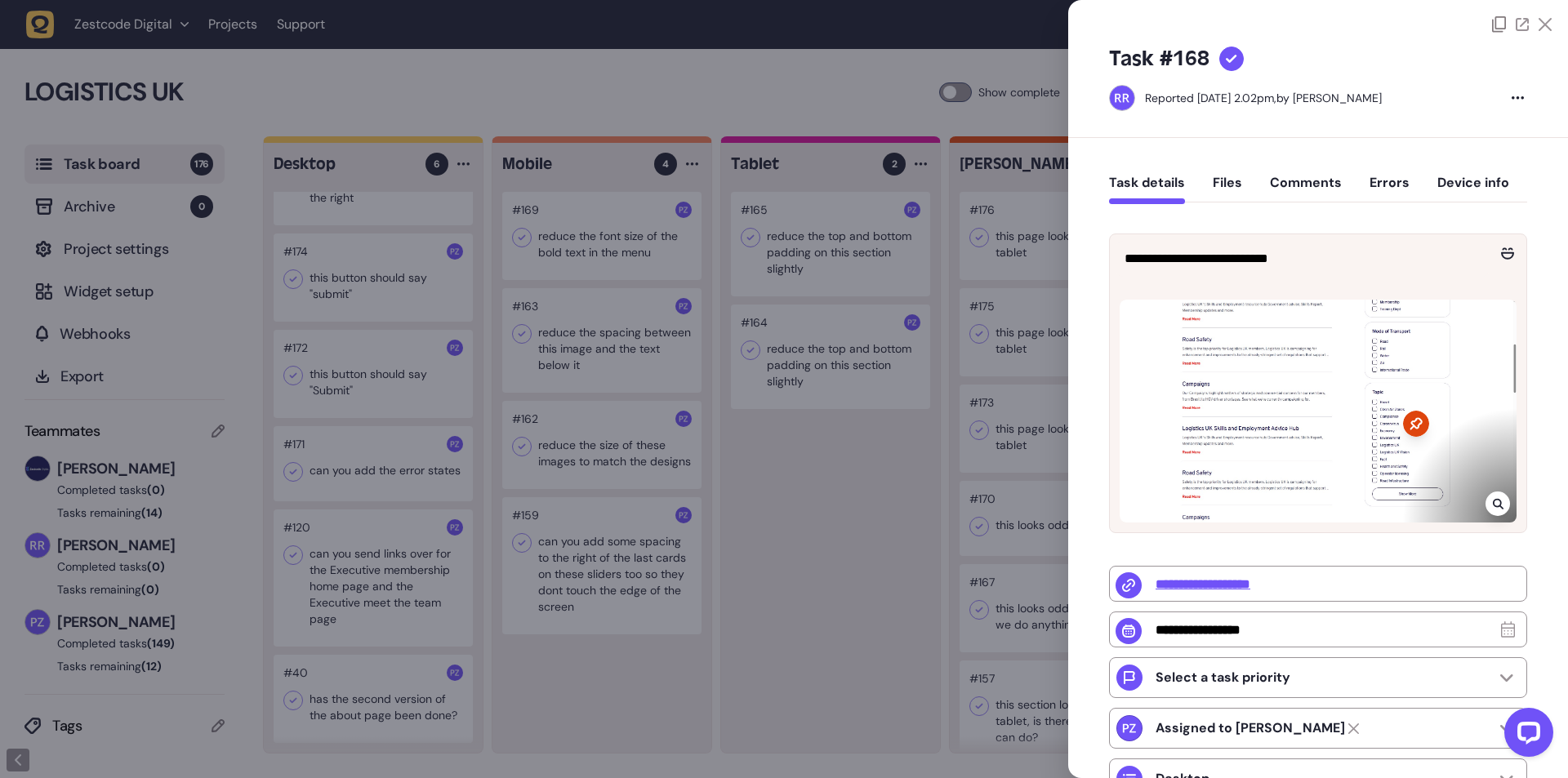
type input "**********"
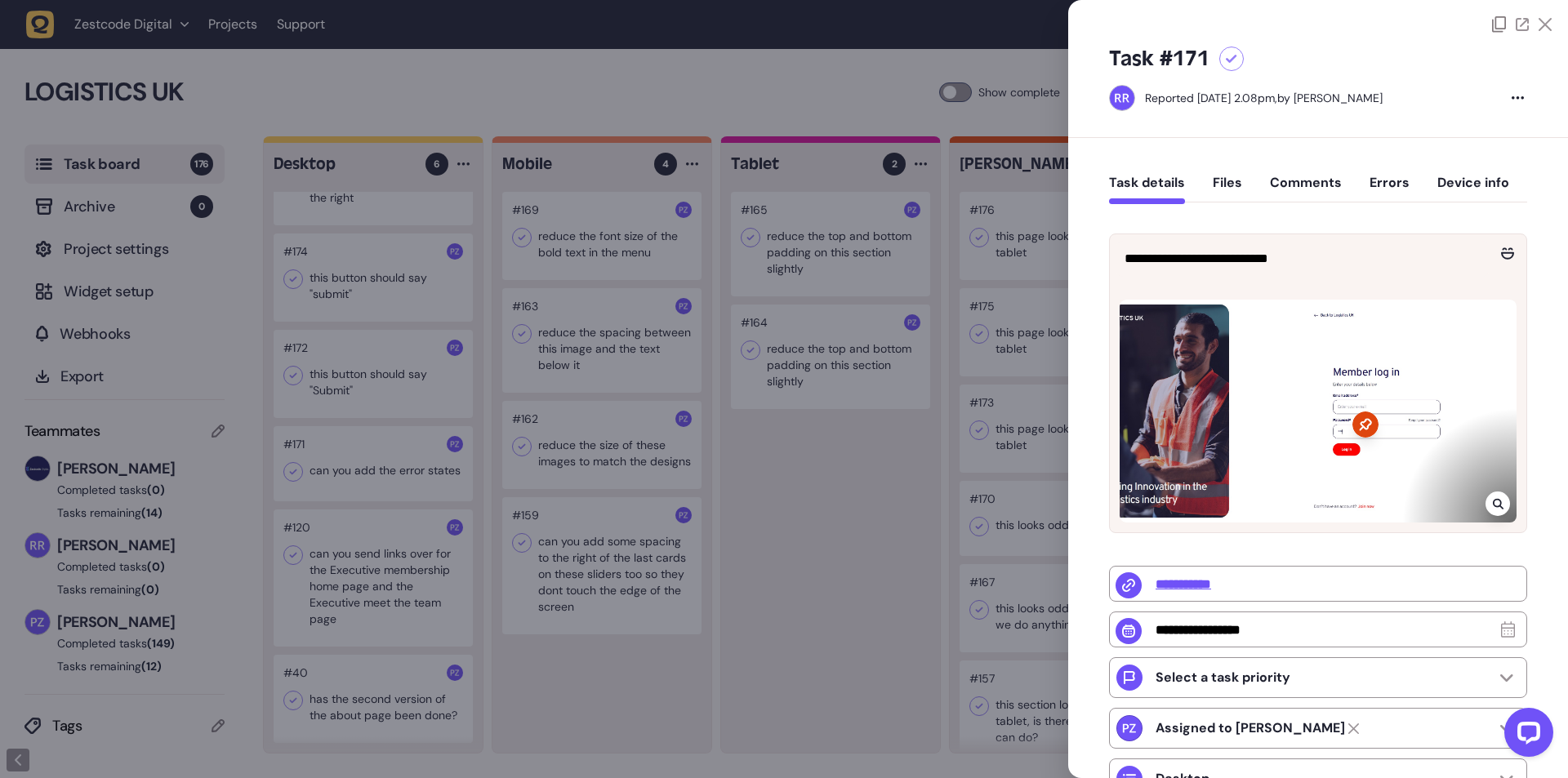
click at [1495, 503] on icon at bounding box center [1497, 504] width 11 height 11
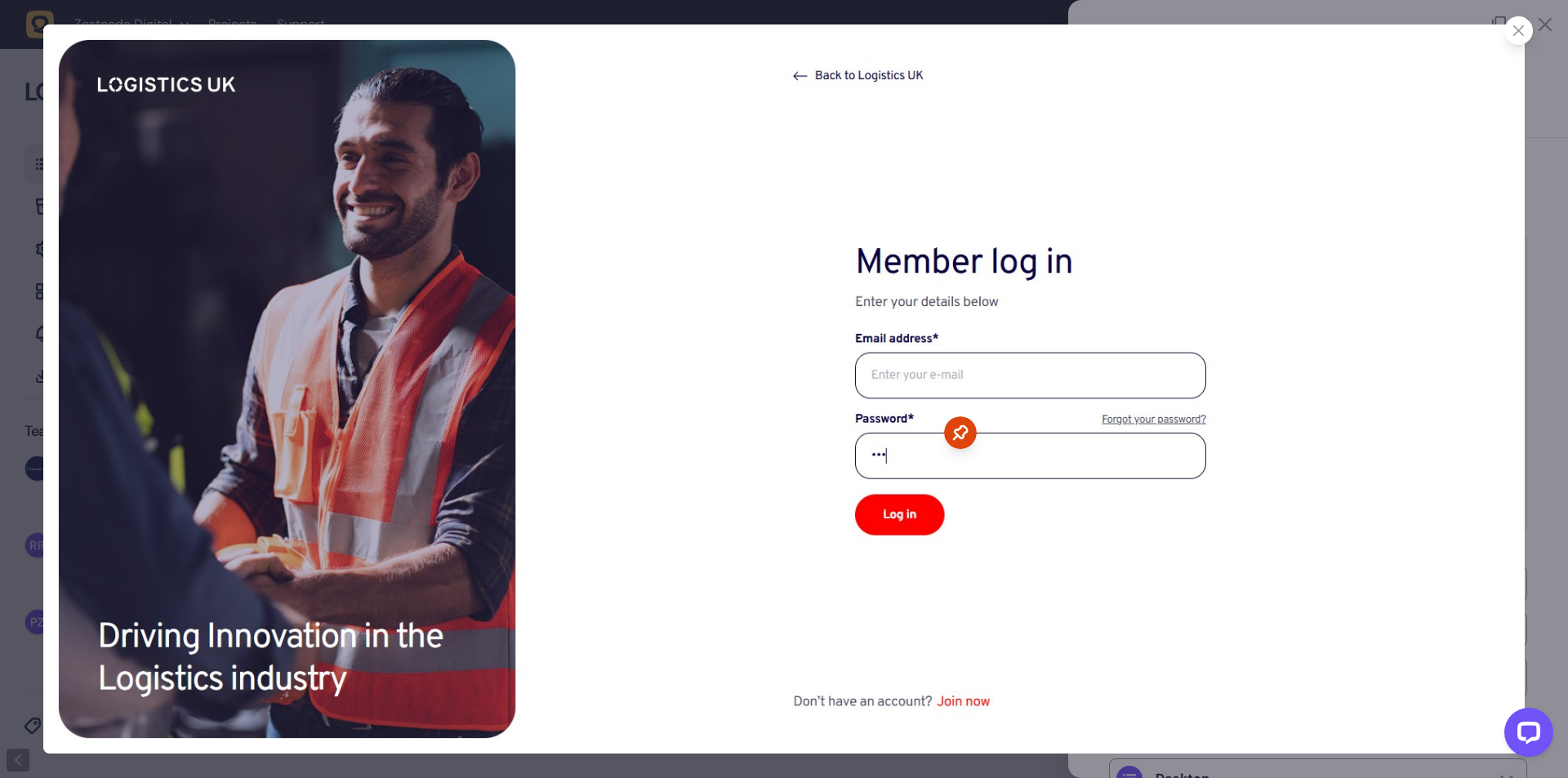
click at [1525, 29] on div at bounding box center [1518, 30] width 29 height 29
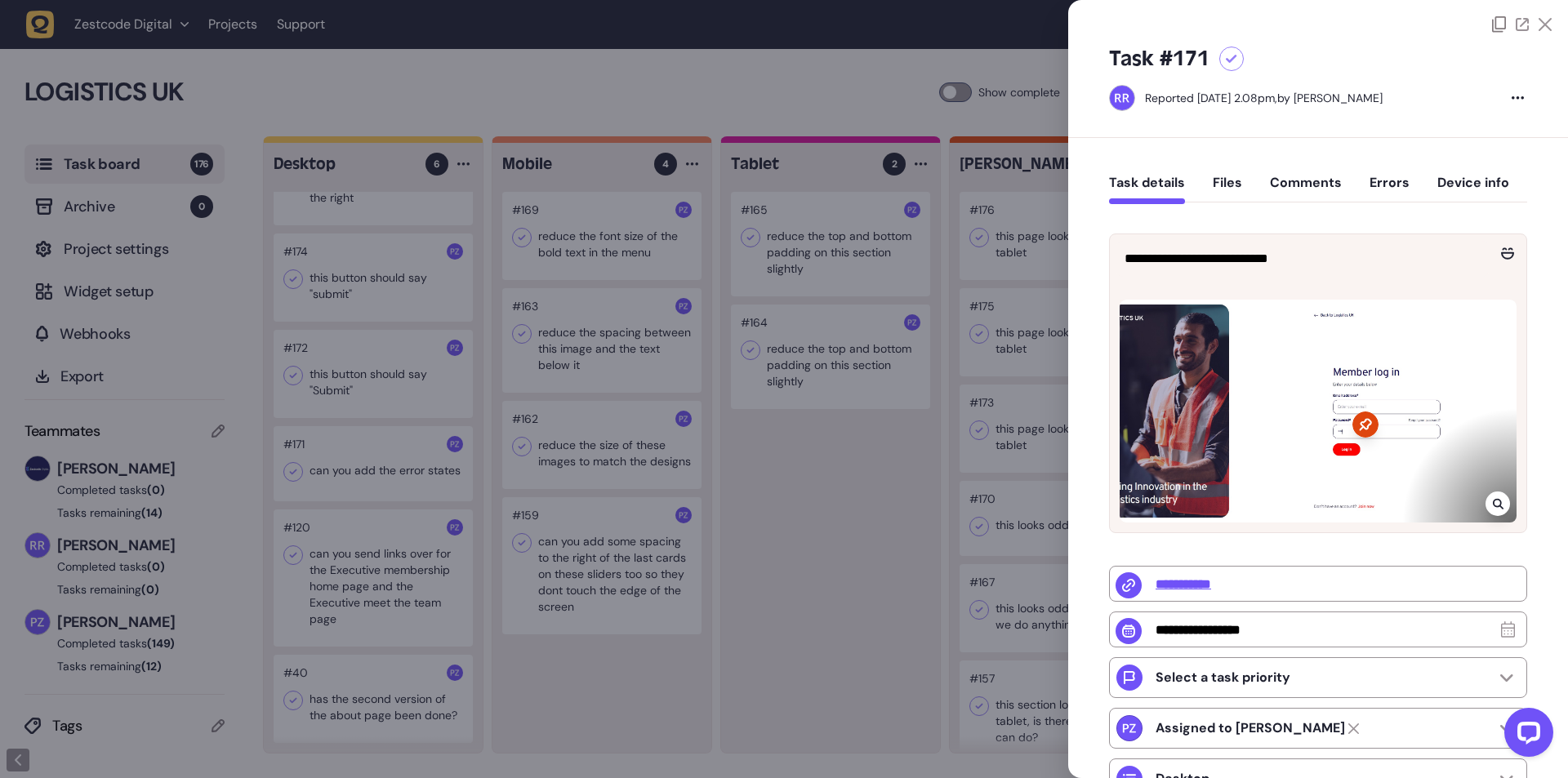
click at [849, 576] on div at bounding box center [784, 389] width 1568 height 778
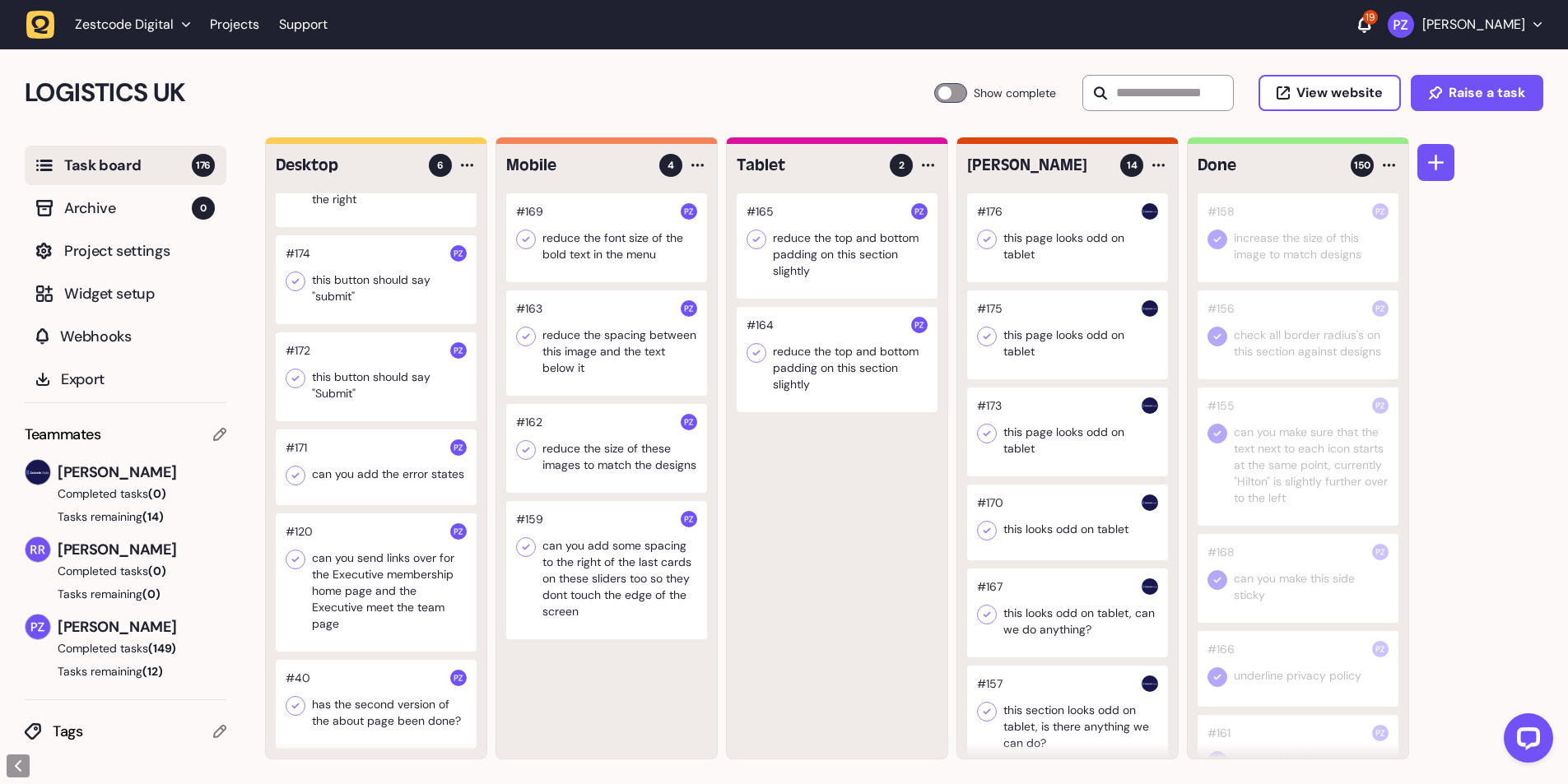
click at [293, 467] on icon at bounding box center [295, 475] width 17 height 17
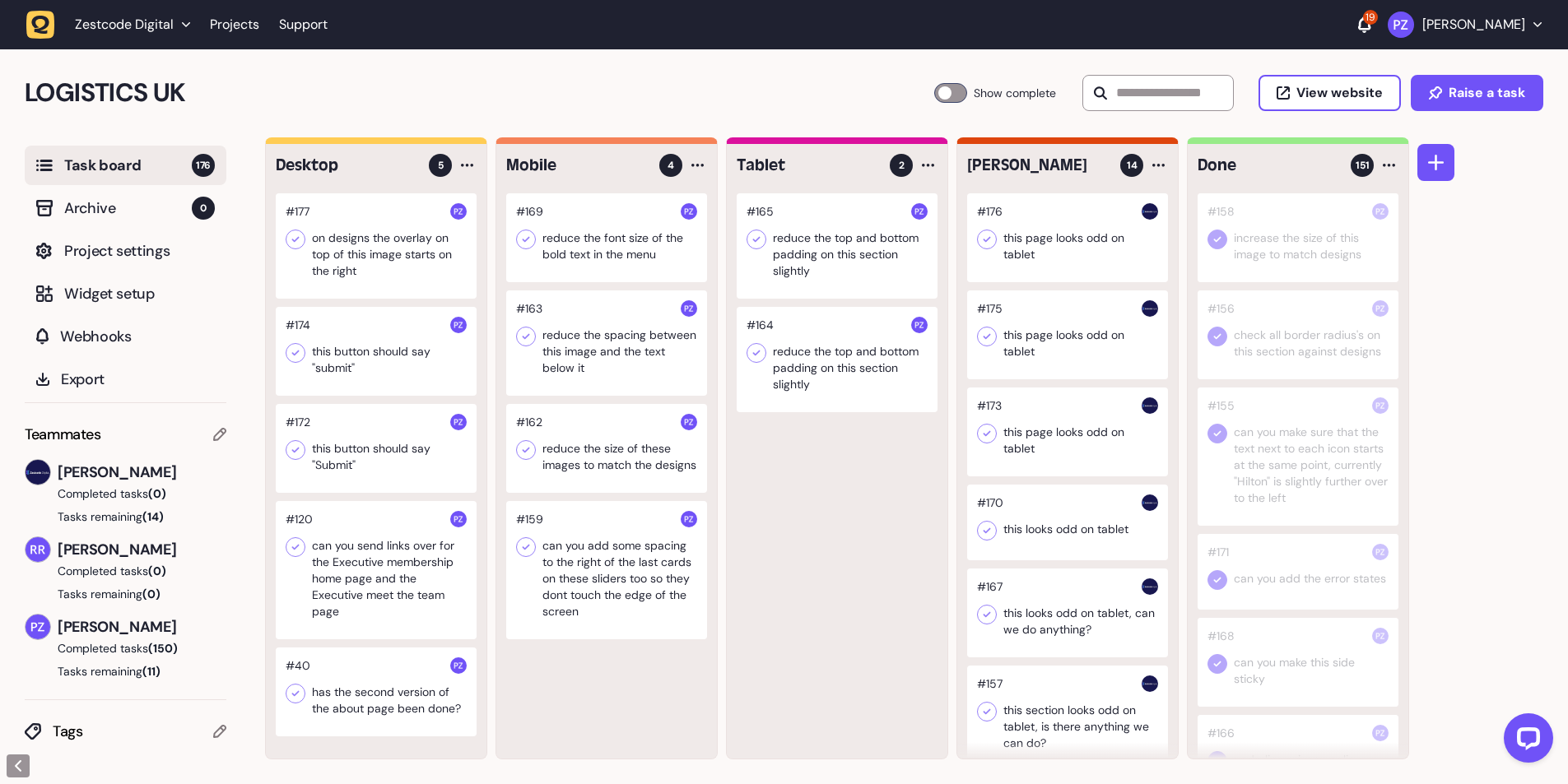
click at [362, 363] on div at bounding box center [376, 351] width 201 height 89
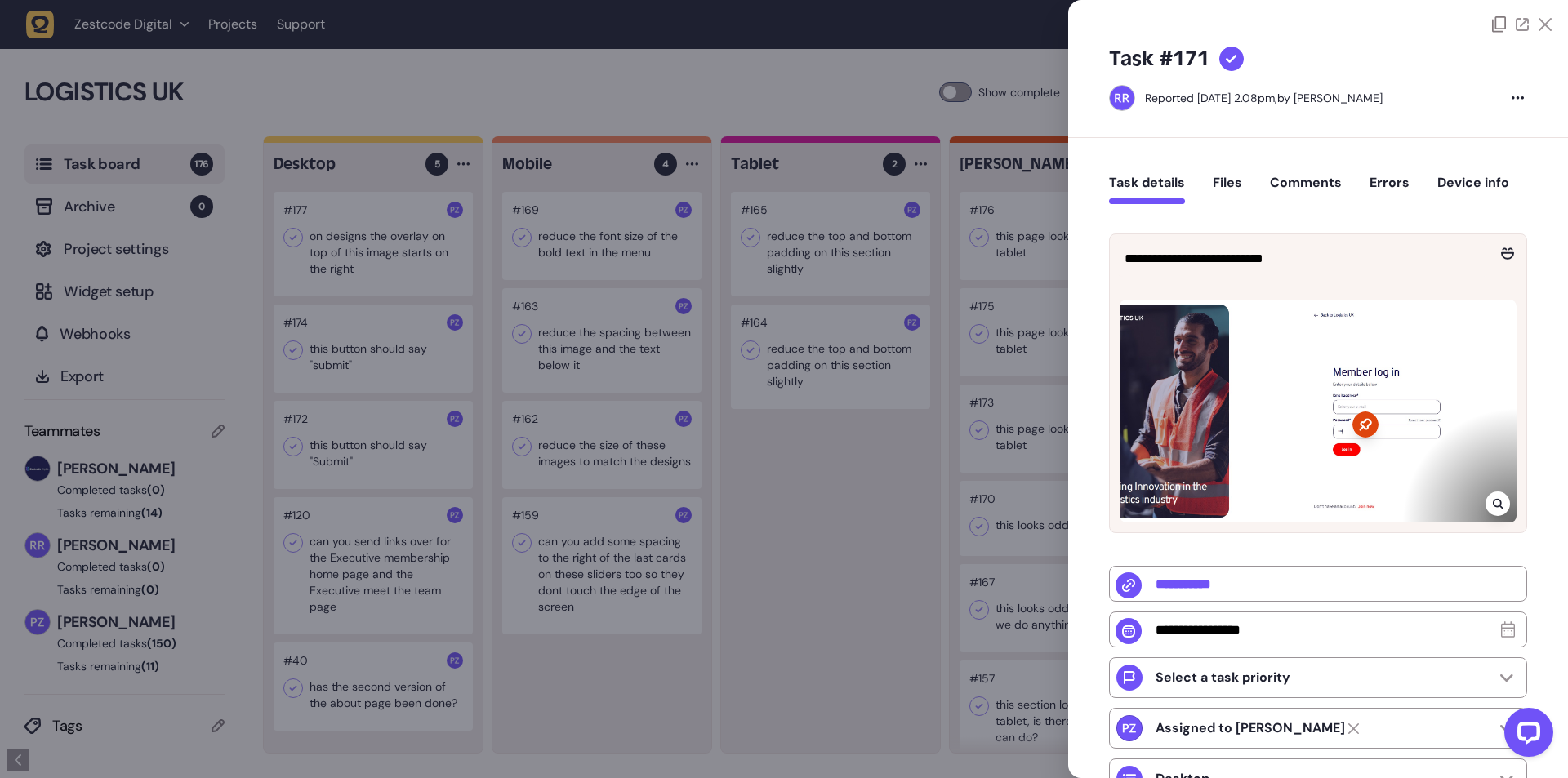
type input "**********"
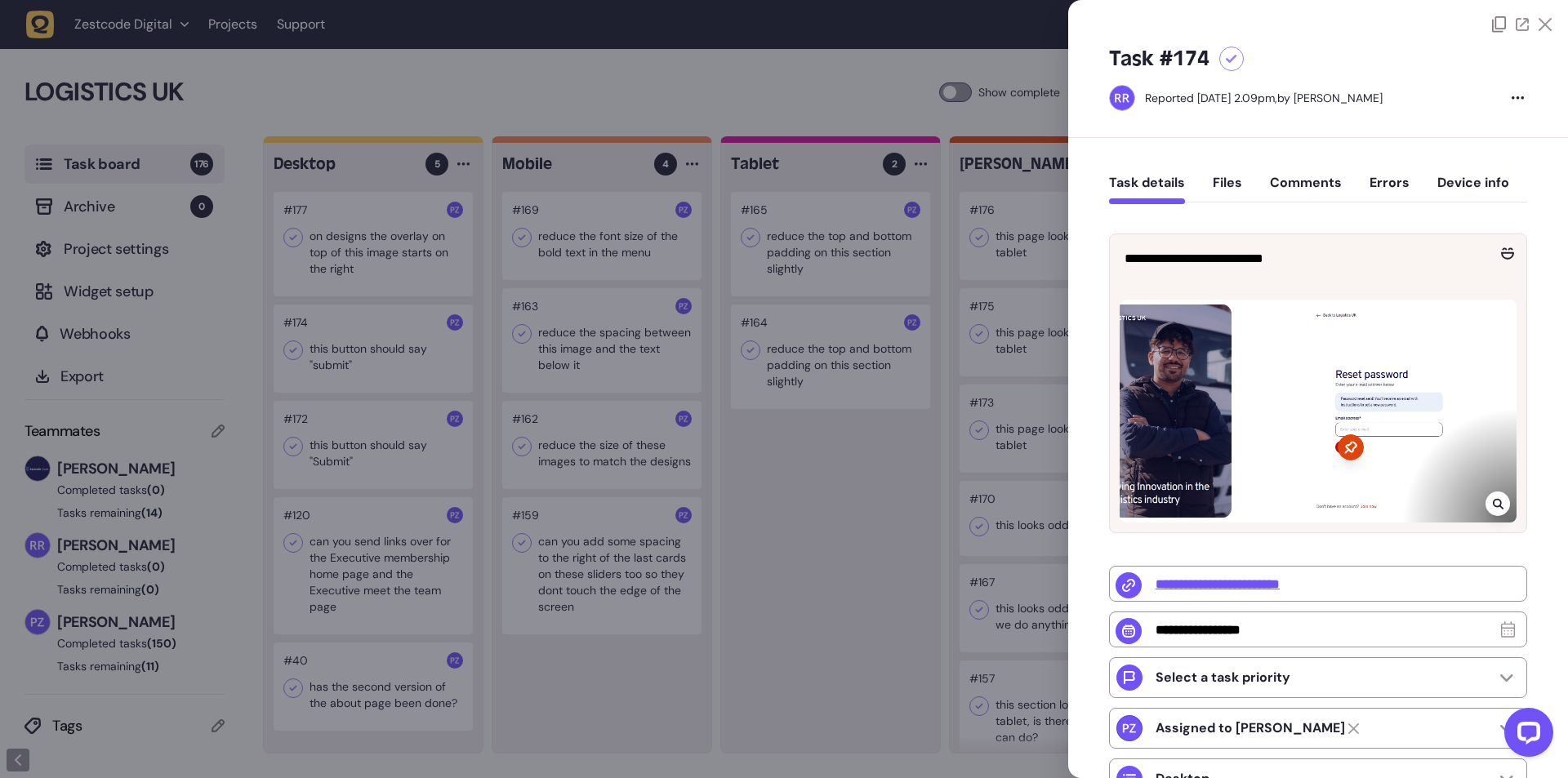
click at [792, 532] on div at bounding box center [784, 389] width 1568 height 778
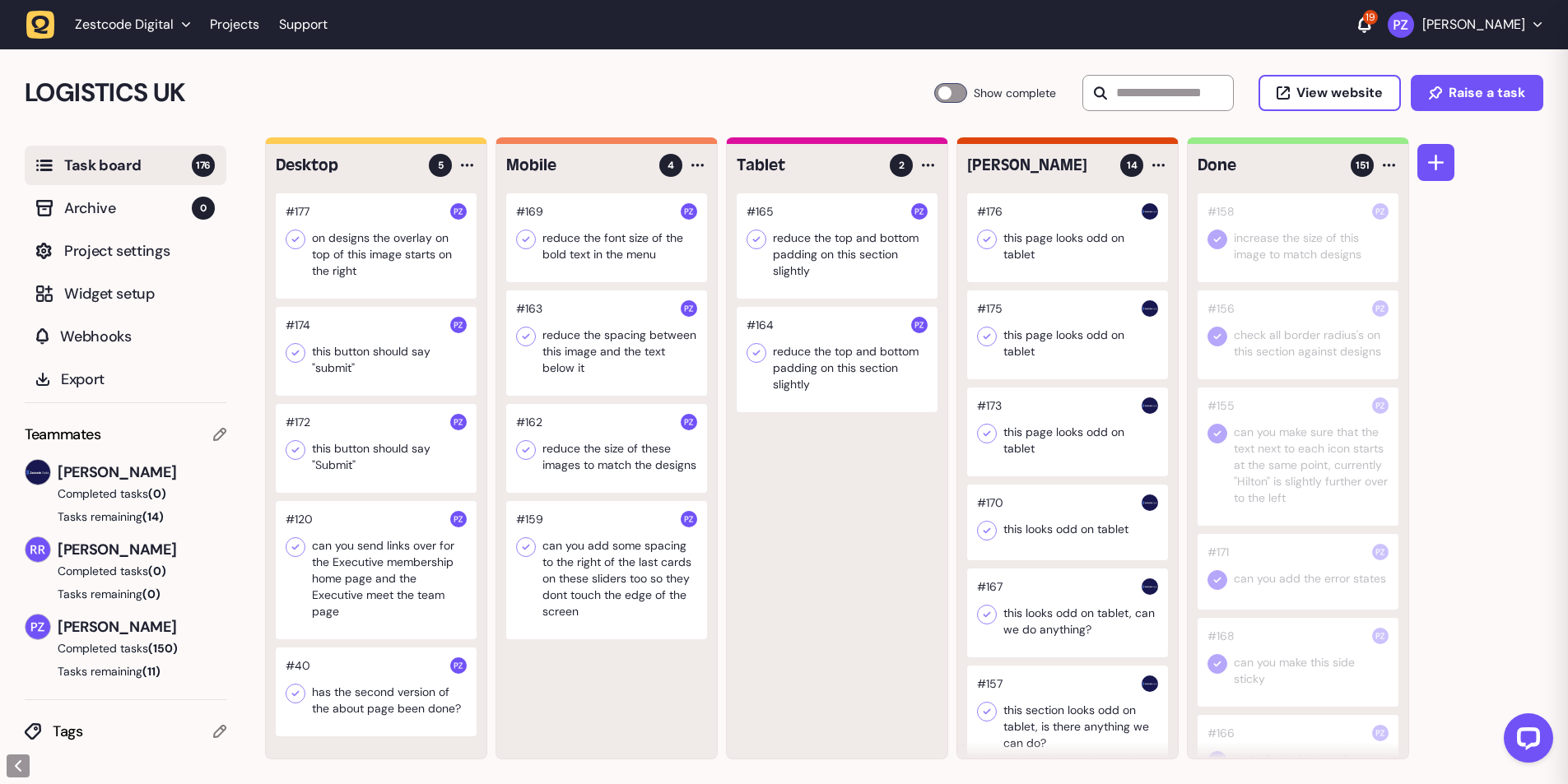
click at [347, 462] on div at bounding box center [376, 448] width 201 height 89
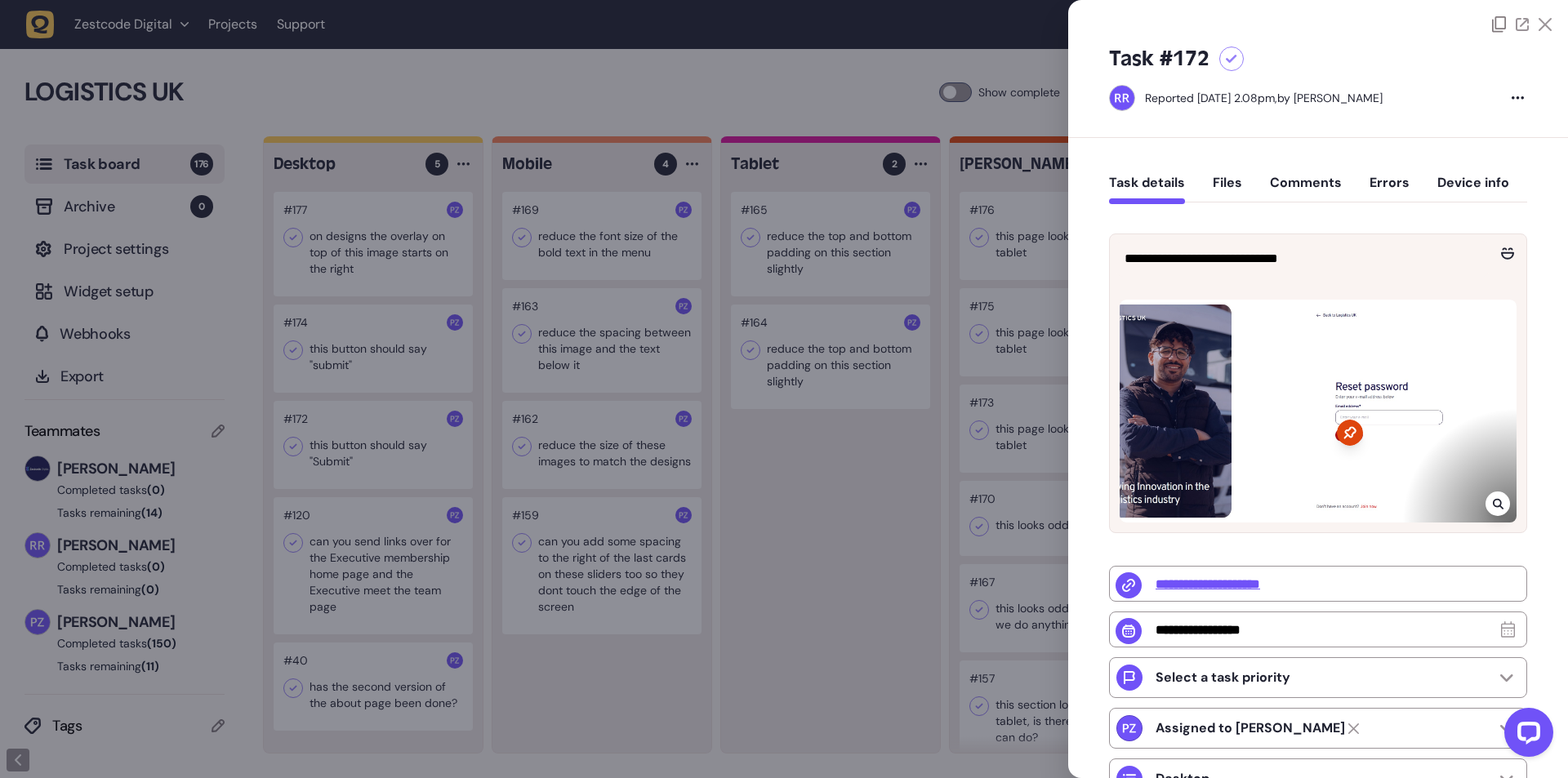
click at [315, 426] on div at bounding box center [784, 389] width 1568 height 778
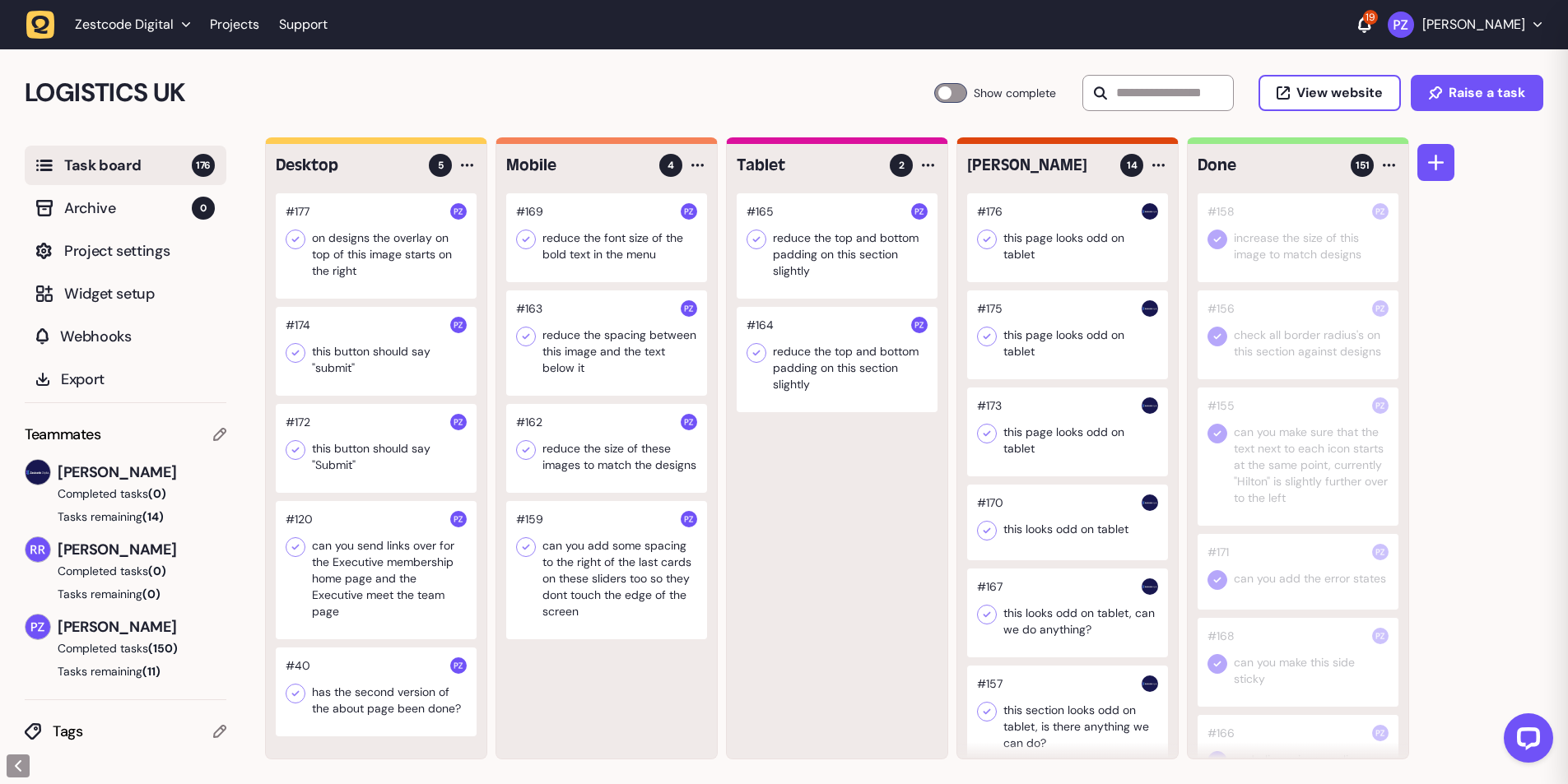
click at [297, 451] on icon at bounding box center [295, 450] width 17 height 17
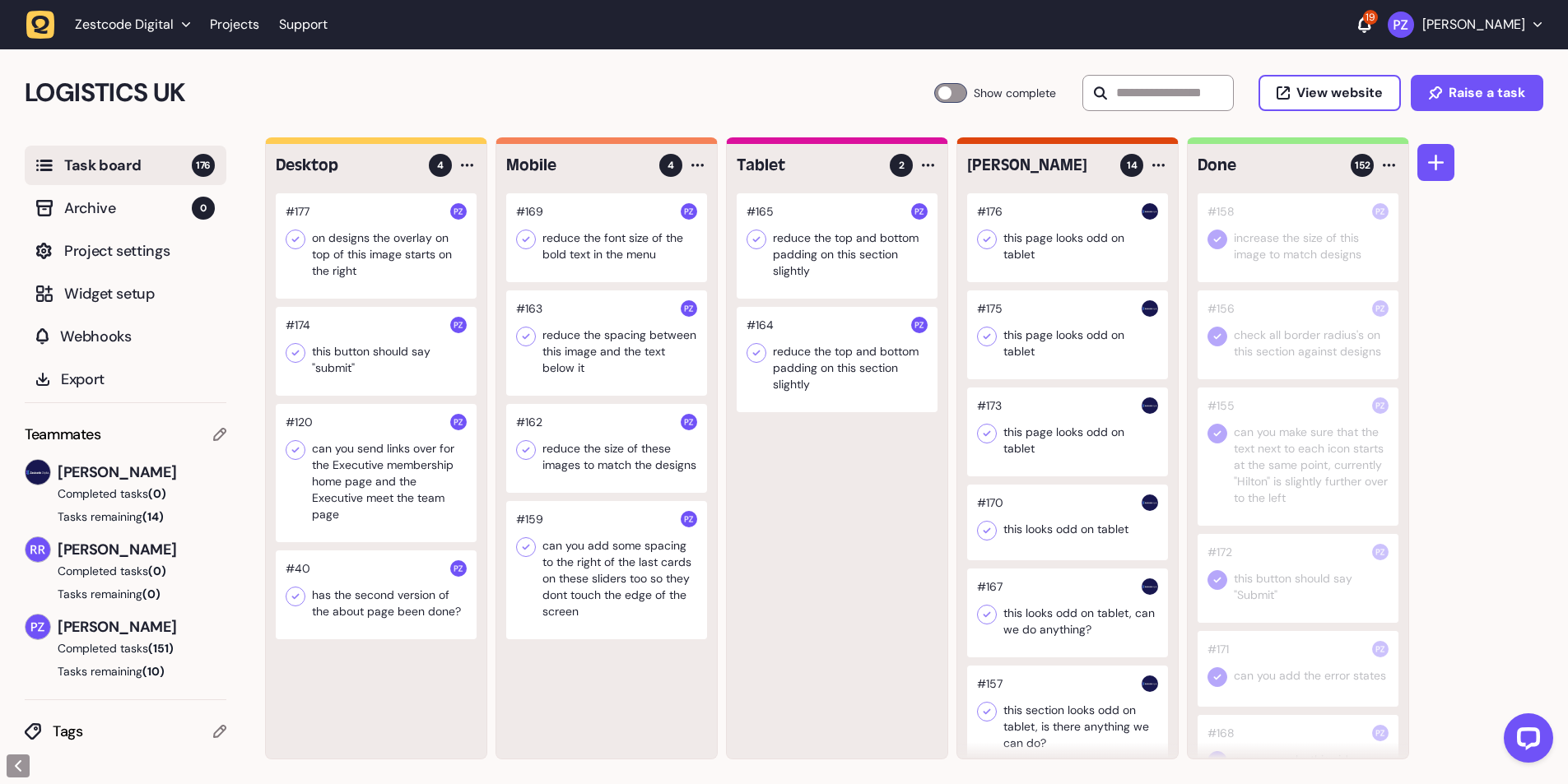
click at [382, 363] on div at bounding box center [376, 351] width 201 height 89
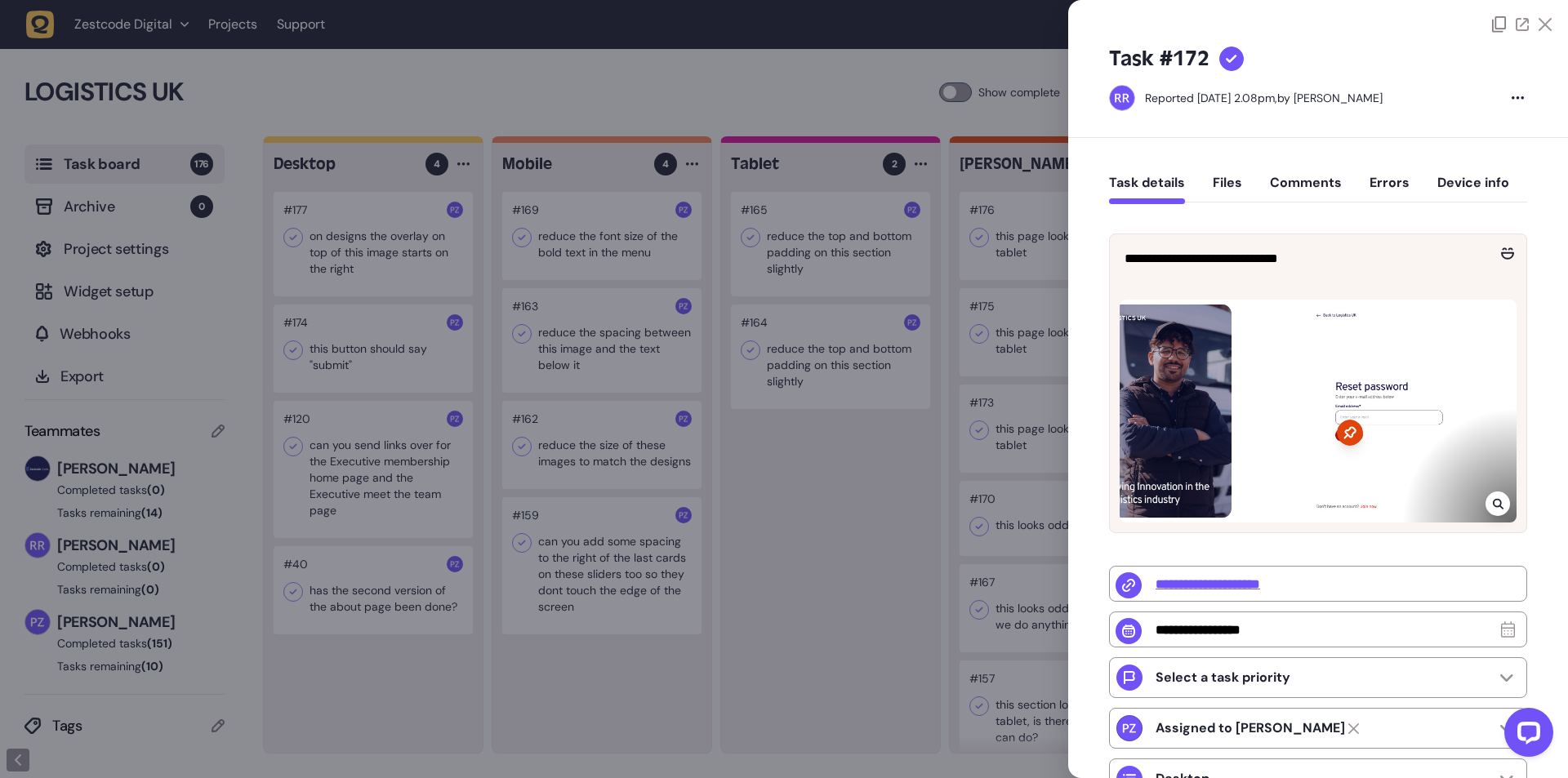
type input "**********"
click at [360, 380] on div at bounding box center [784, 389] width 1568 height 778
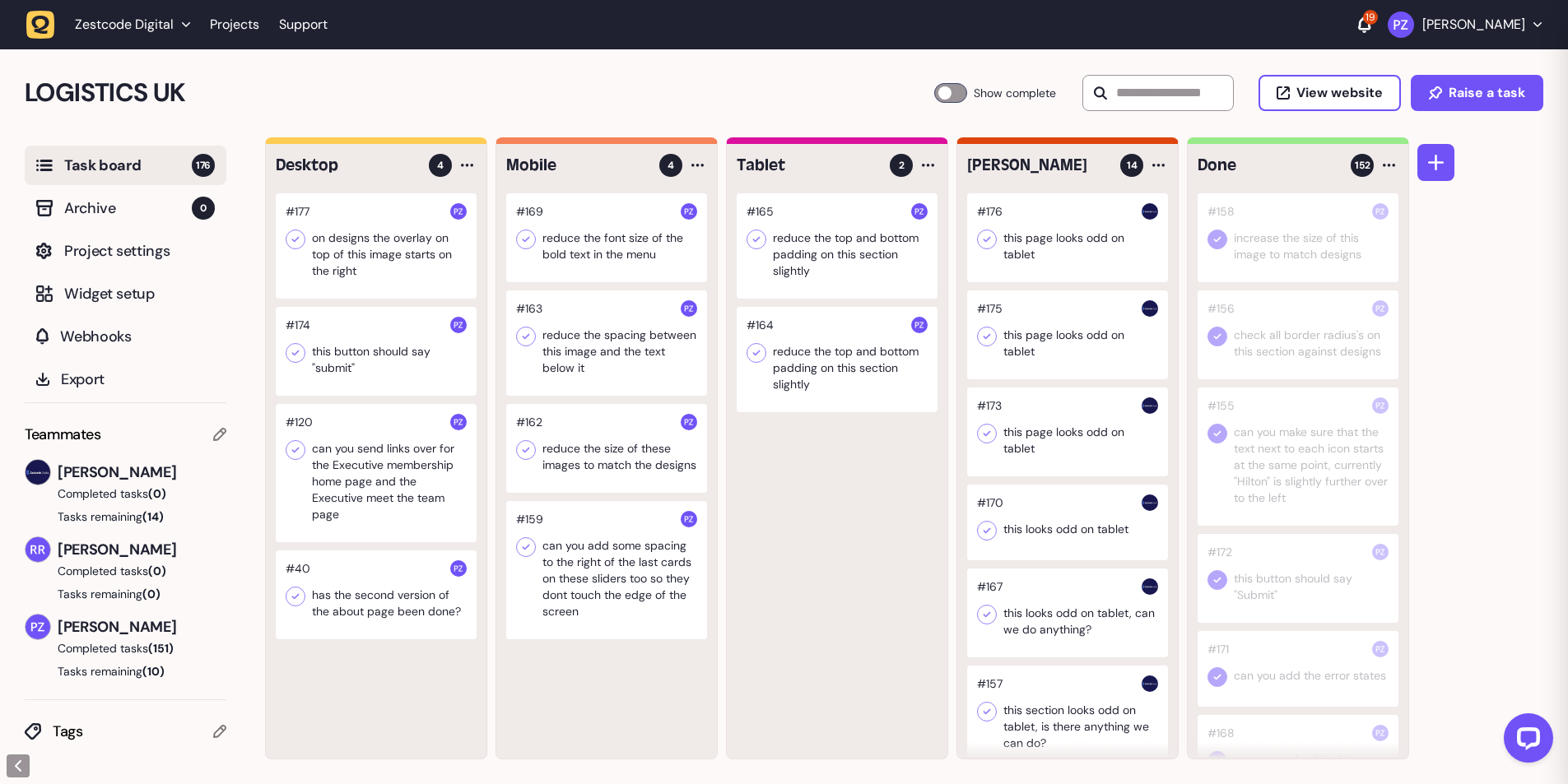
click at [295, 352] on icon at bounding box center [295, 353] width 17 height 17
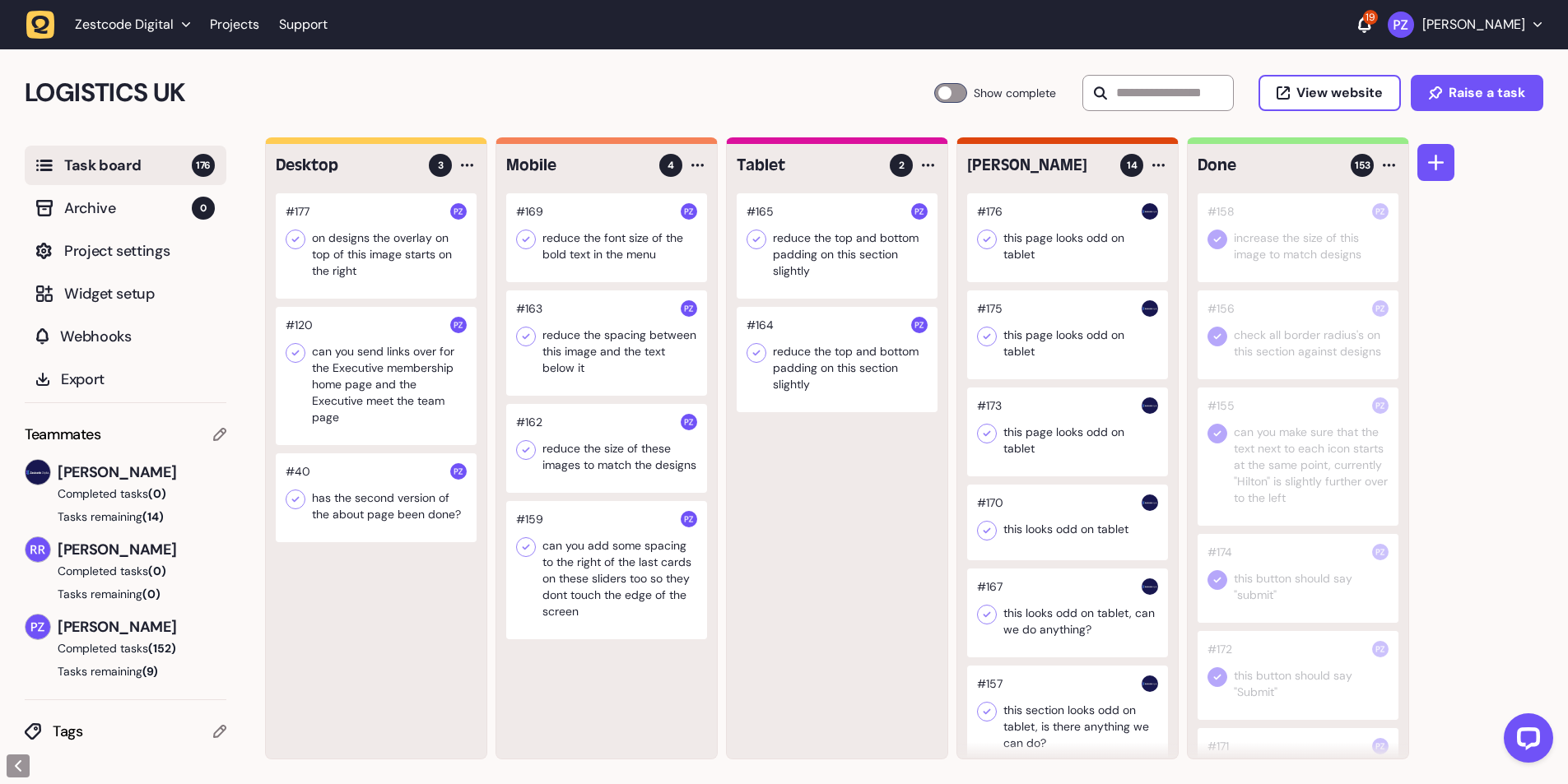
click at [334, 251] on div at bounding box center [376, 246] width 201 height 105
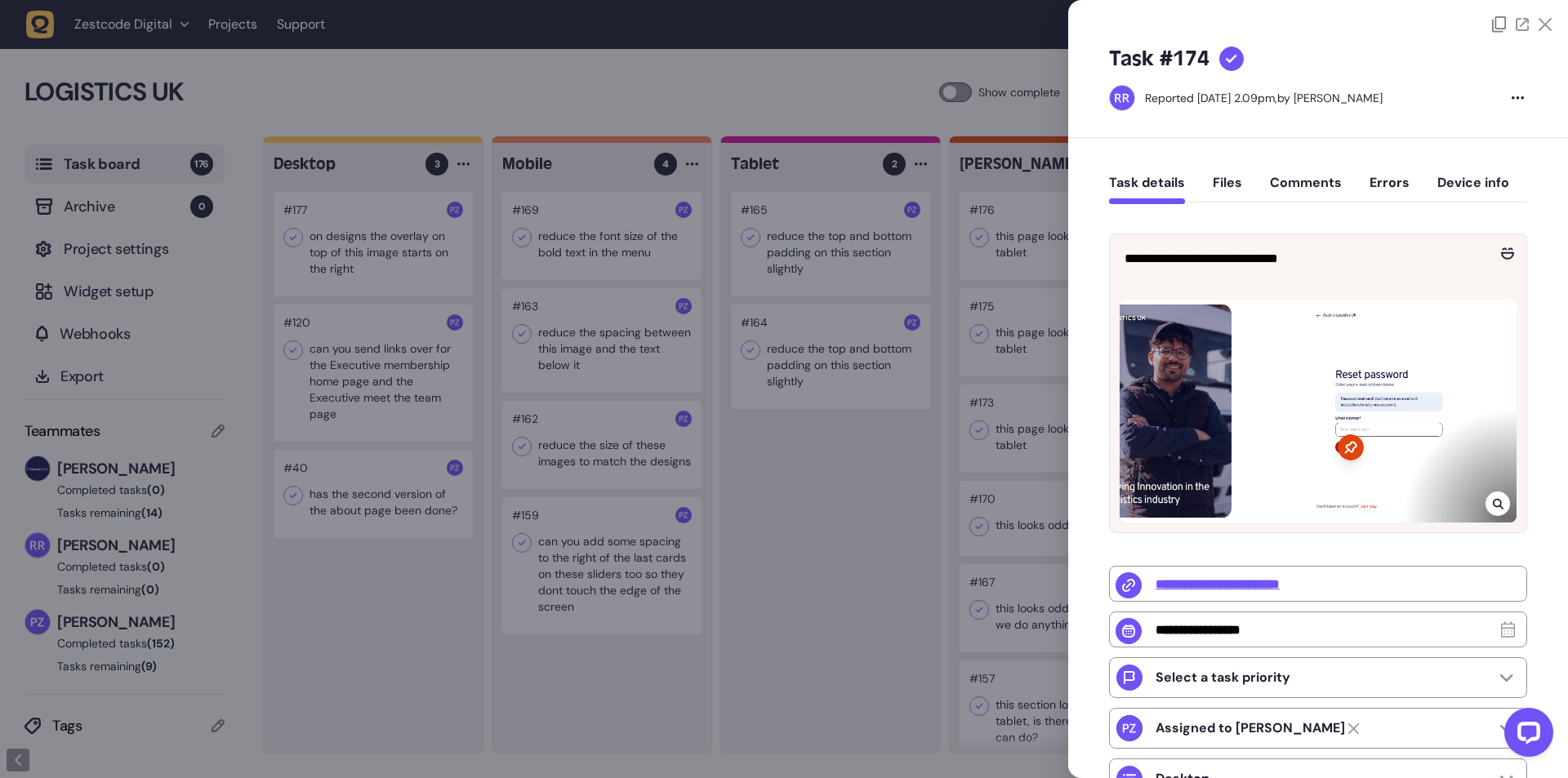
type input "**********"
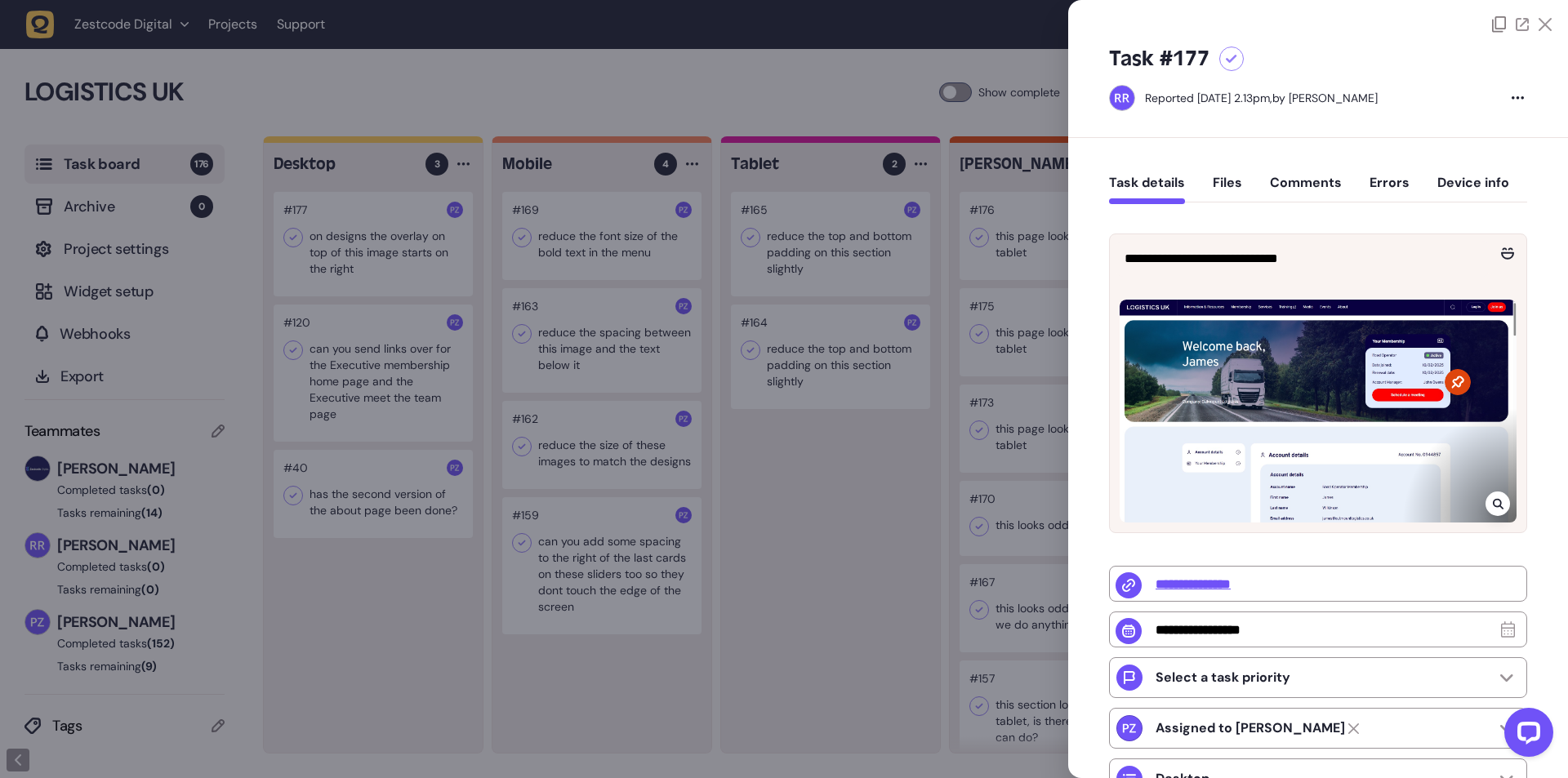
click at [726, 536] on div at bounding box center [784, 389] width 1568 height 778
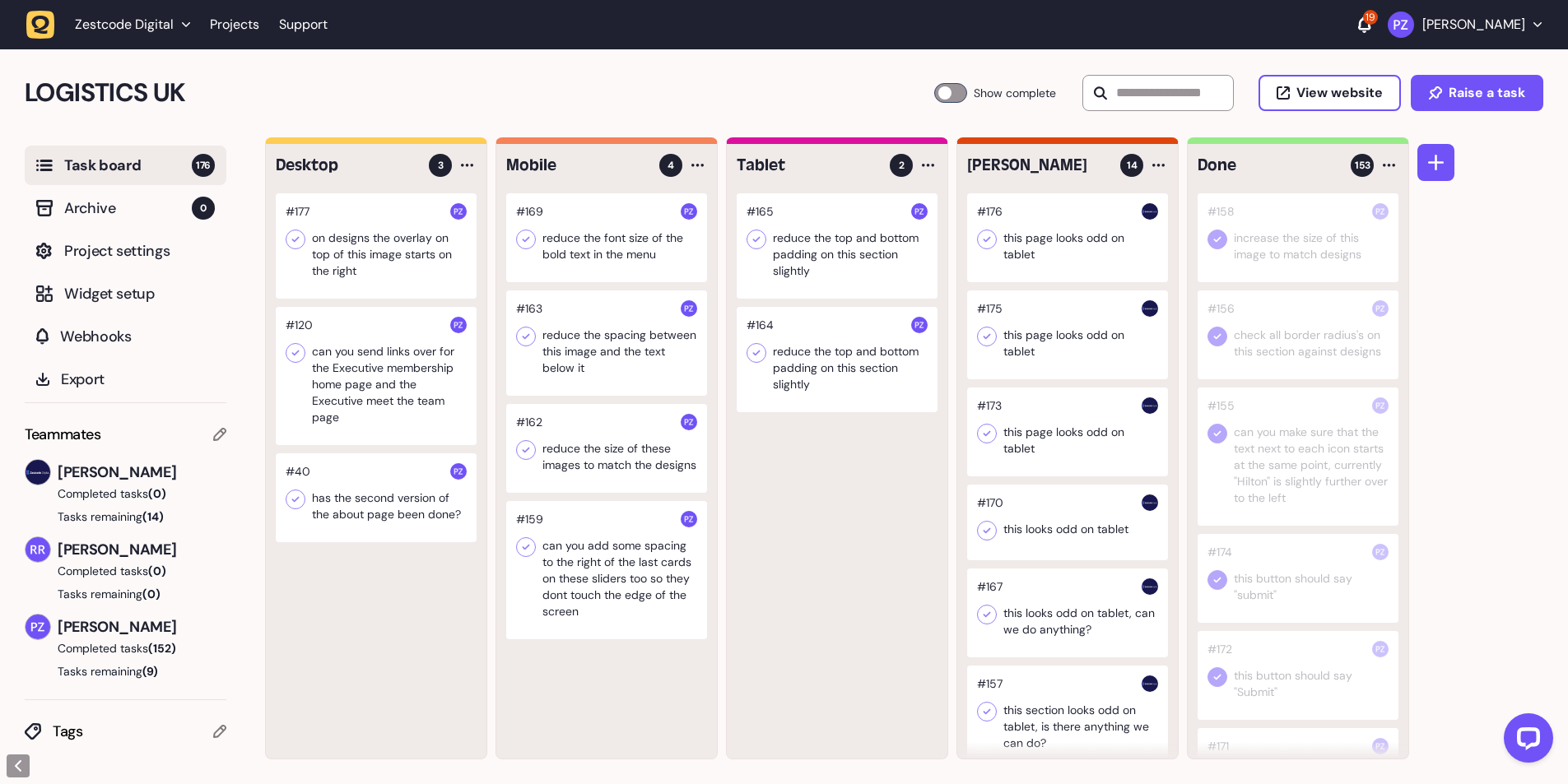
click at [358, 218] on div at bounding box center [376, 246] width 201 height 105
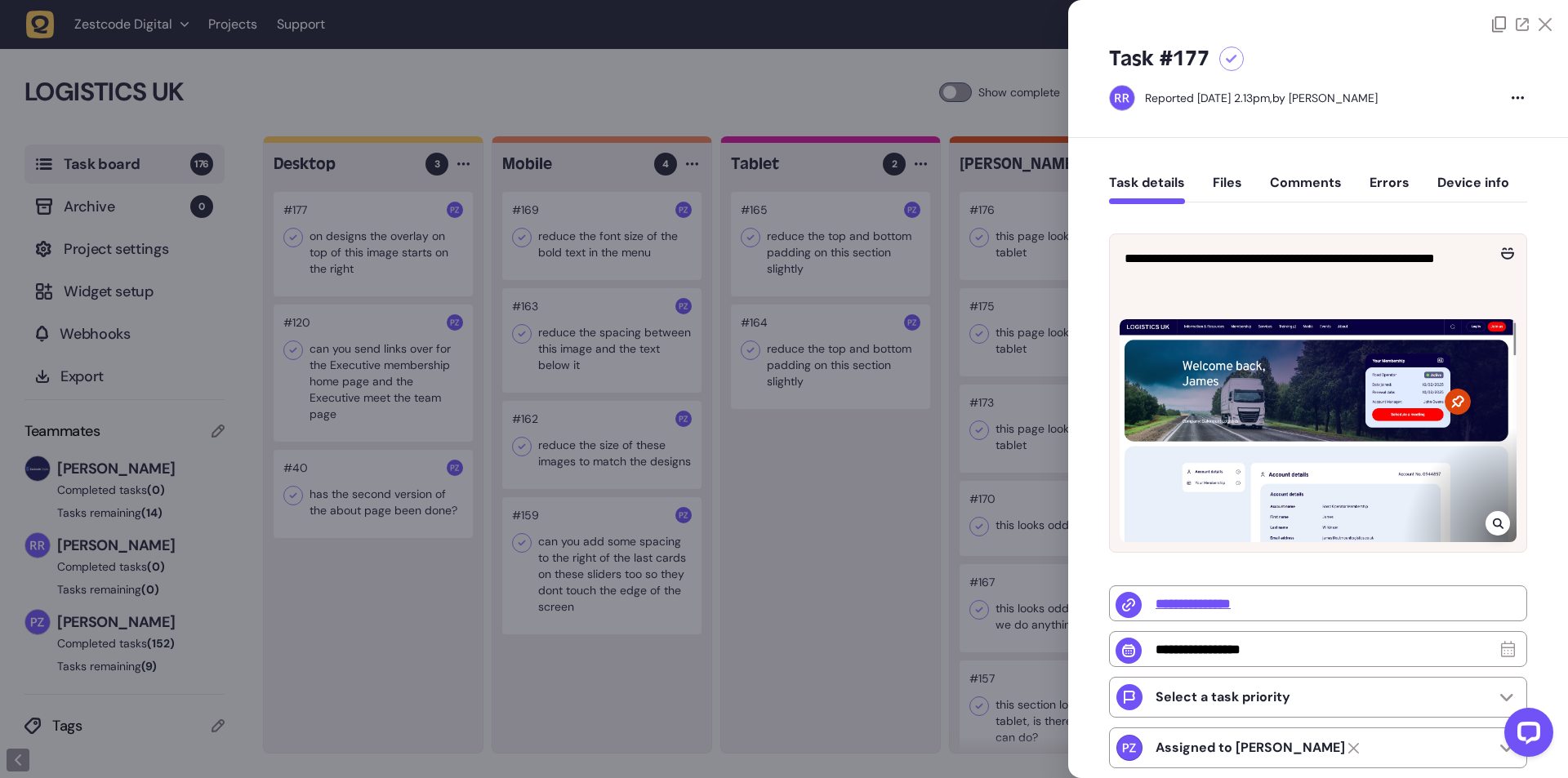
click at [332, 298] on div at bounding box center [784, 389] width 1568 height 778
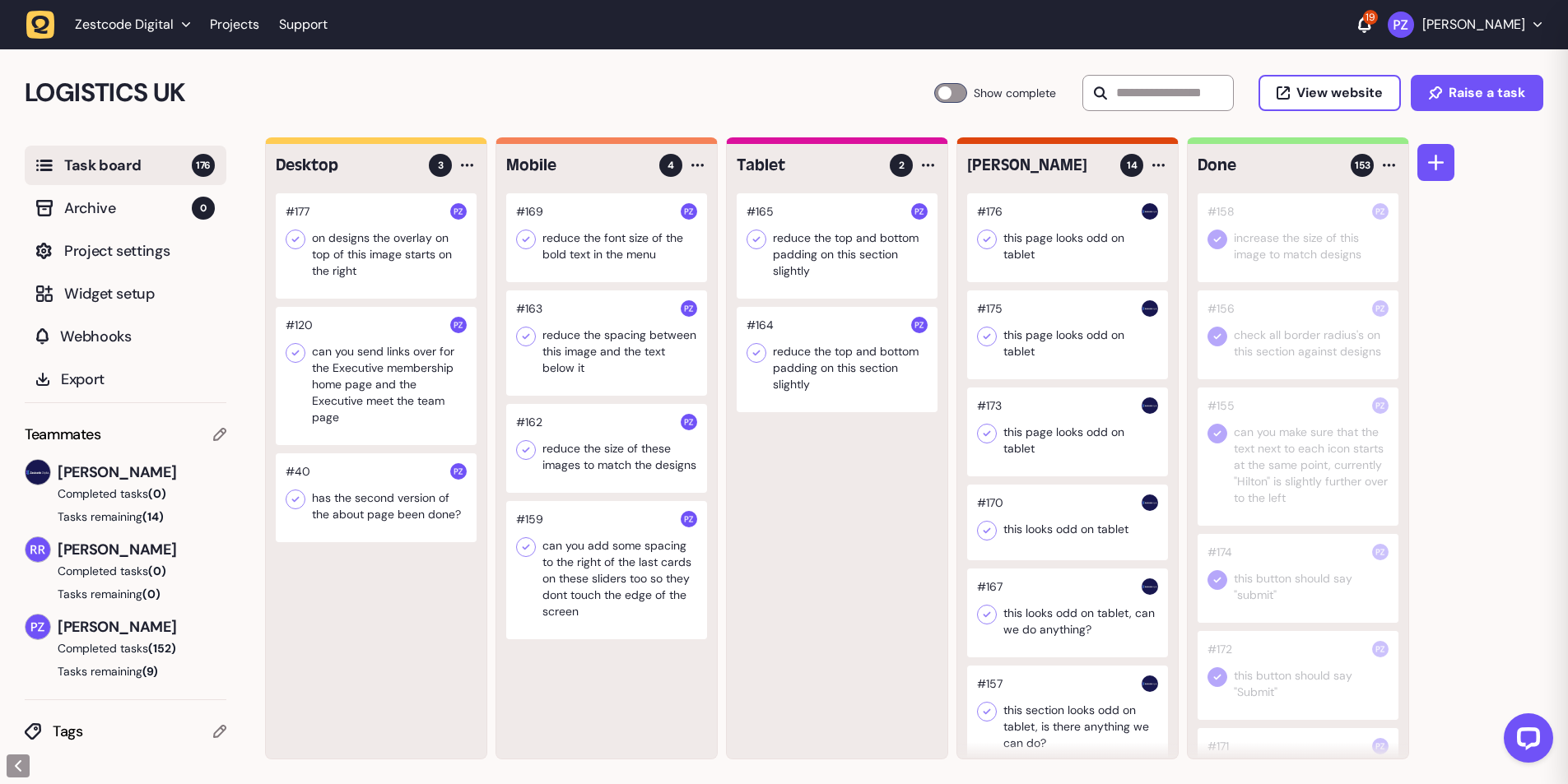
click at [294, 238] on icon at bounding box center [295, 240] width 17 height 17
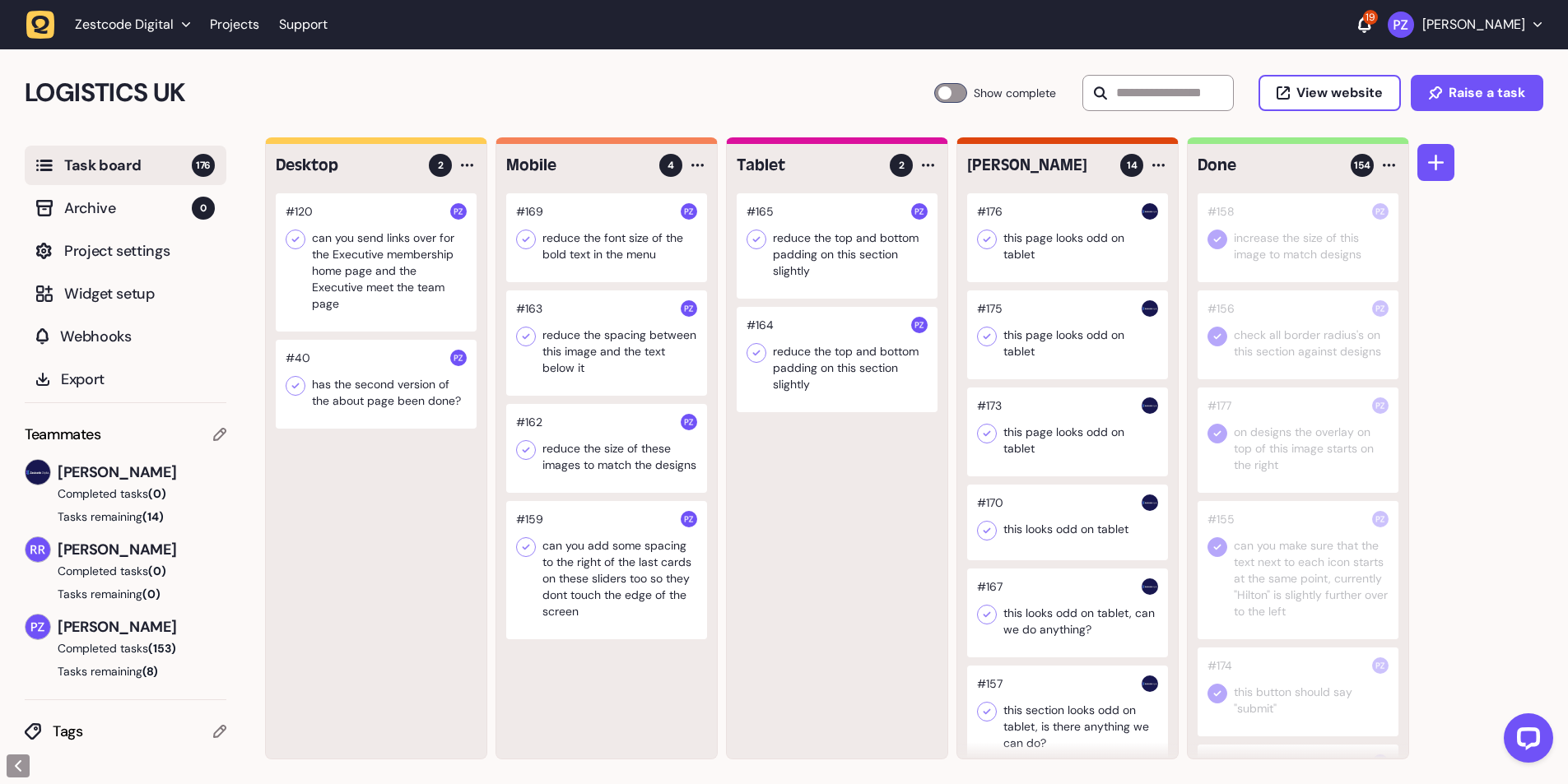
click at [620, 572] on div at bounding box center [606, 570] width 201 height 139
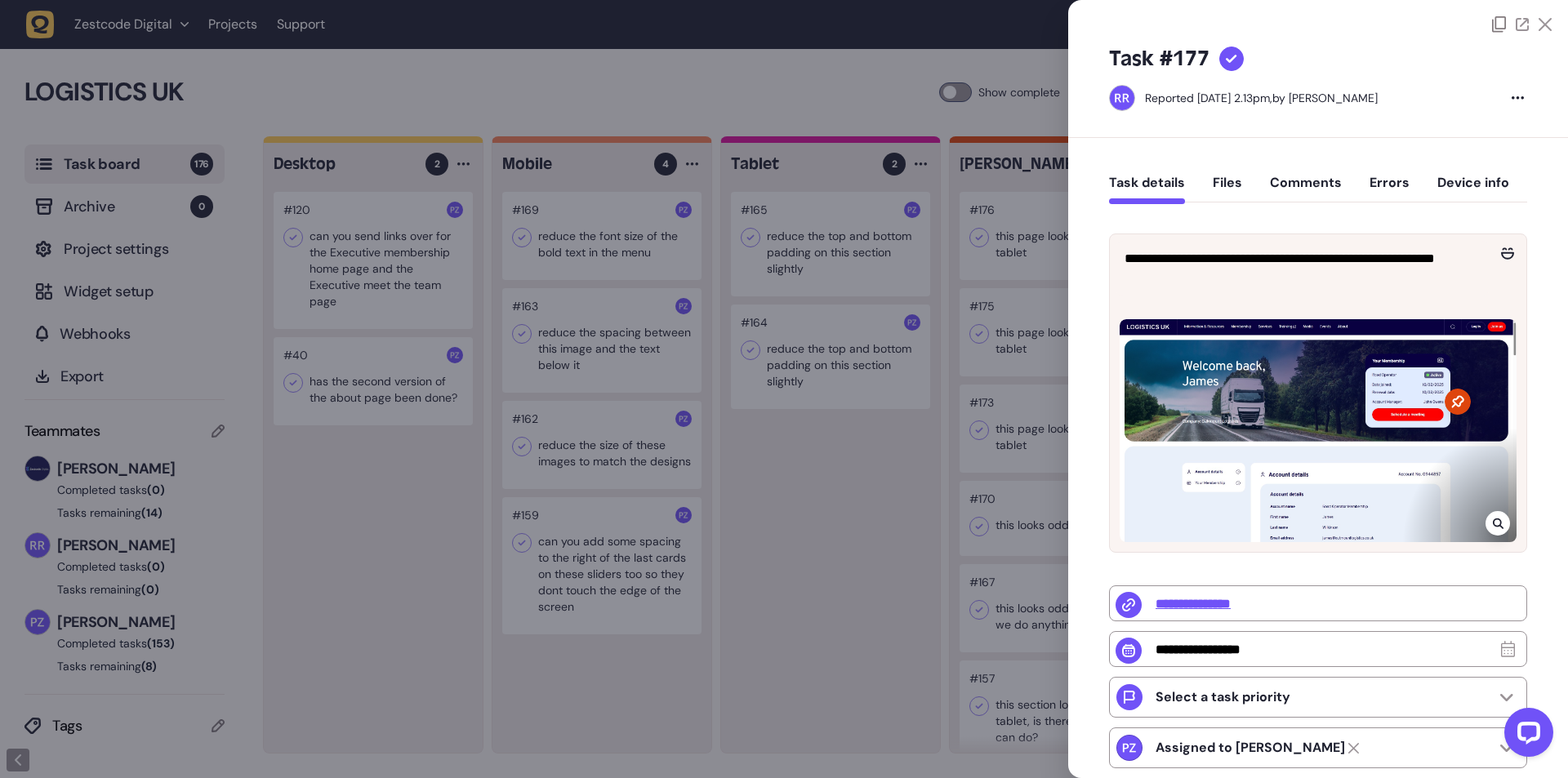
type input "**********"
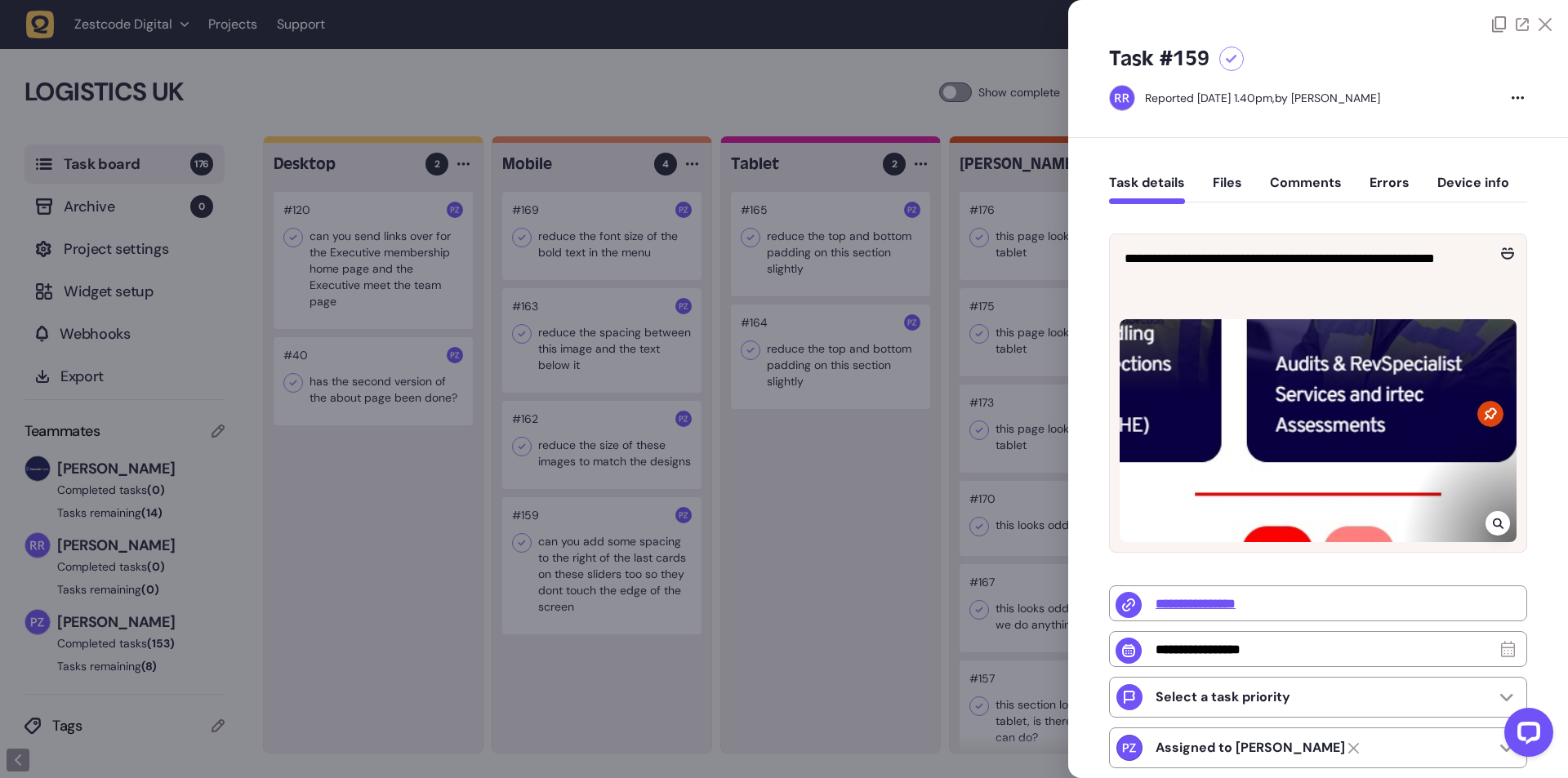
click at [374, 514] on div at bounding box center [784, 389] width 1568 height 778
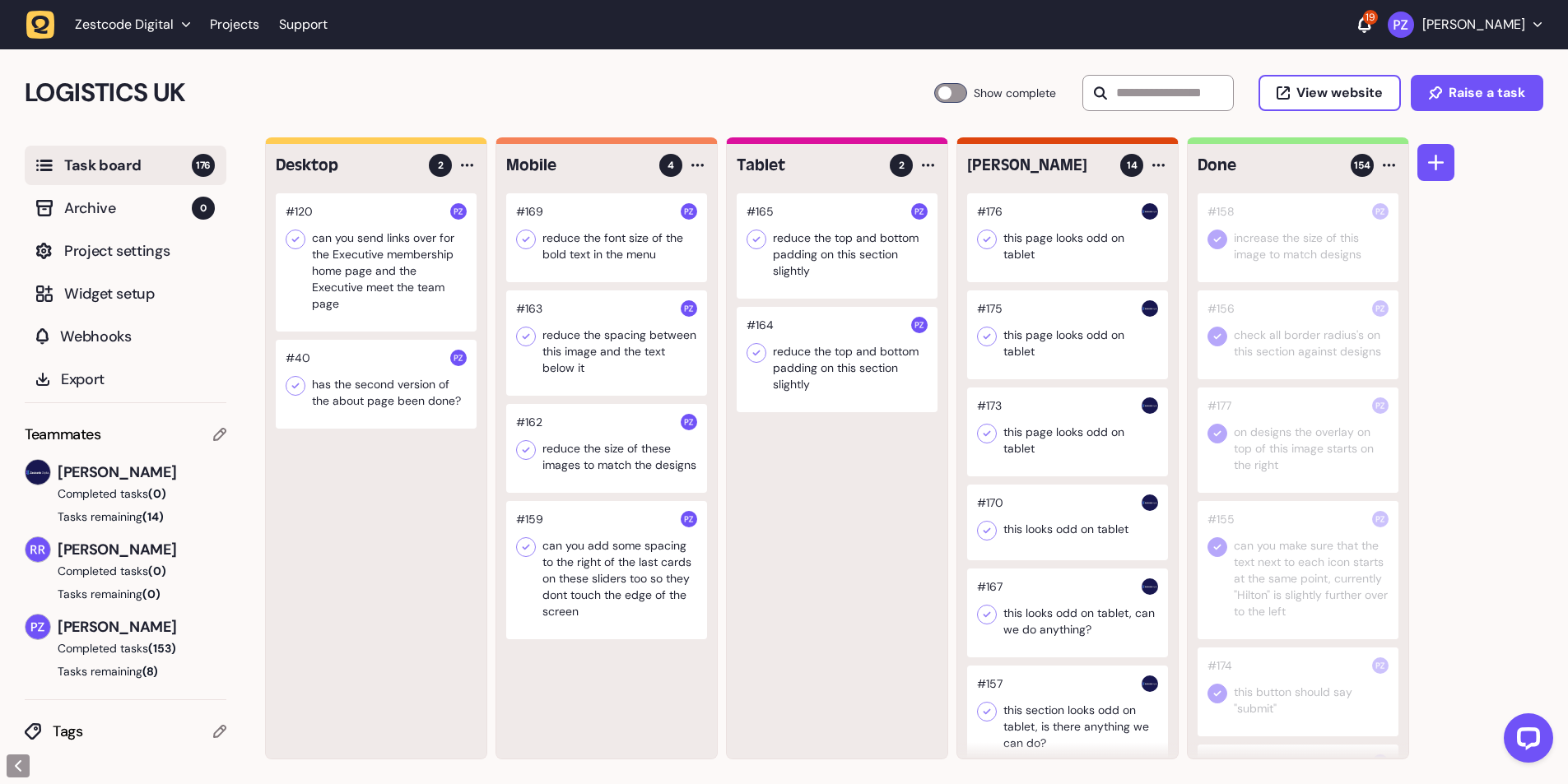
click at [528, 548] on icon at bounding box center [526, 548] width 17 height 17
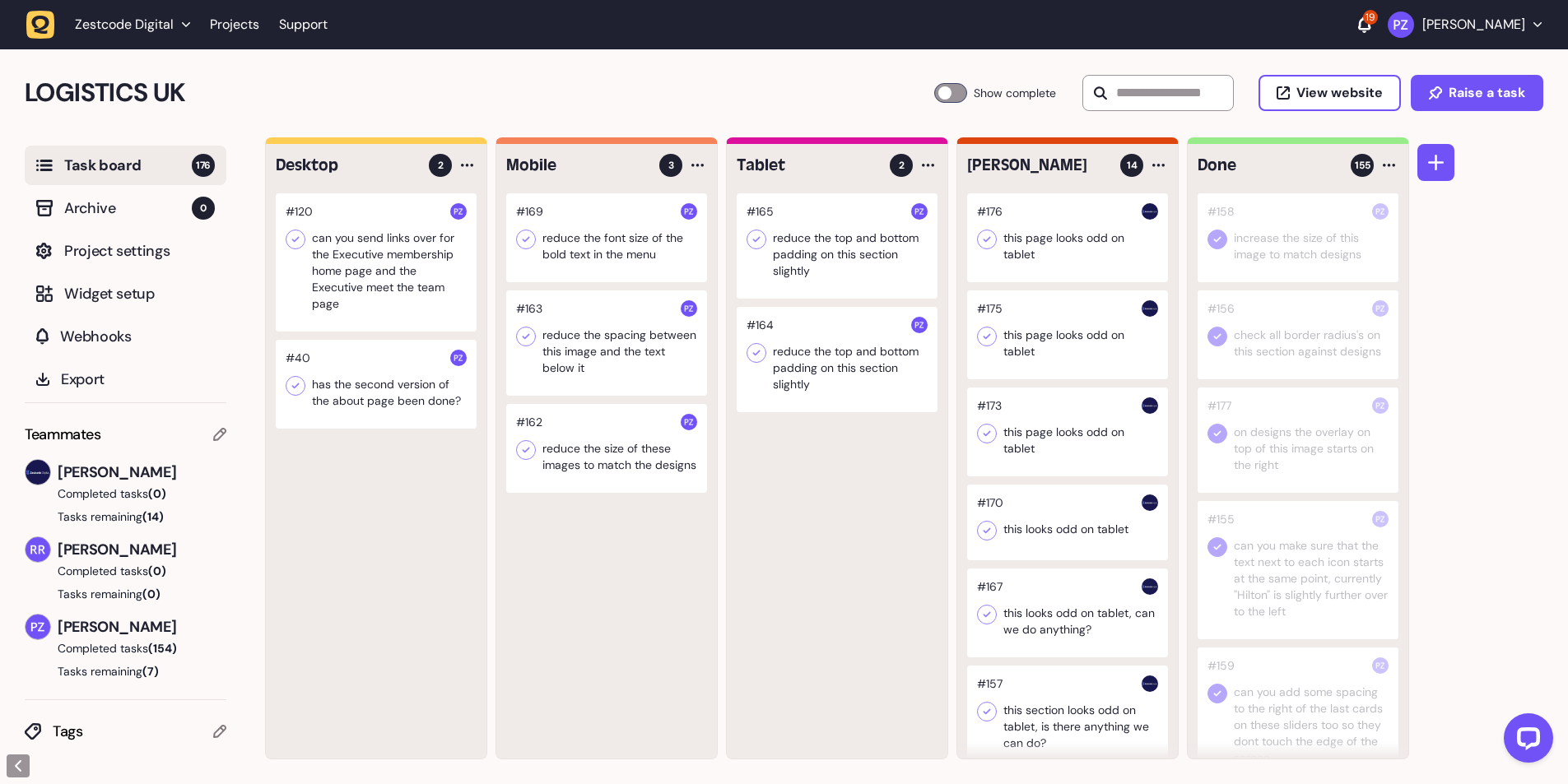
click at [614, 470] on div at bounding box center [606, 448] width 201 height 89
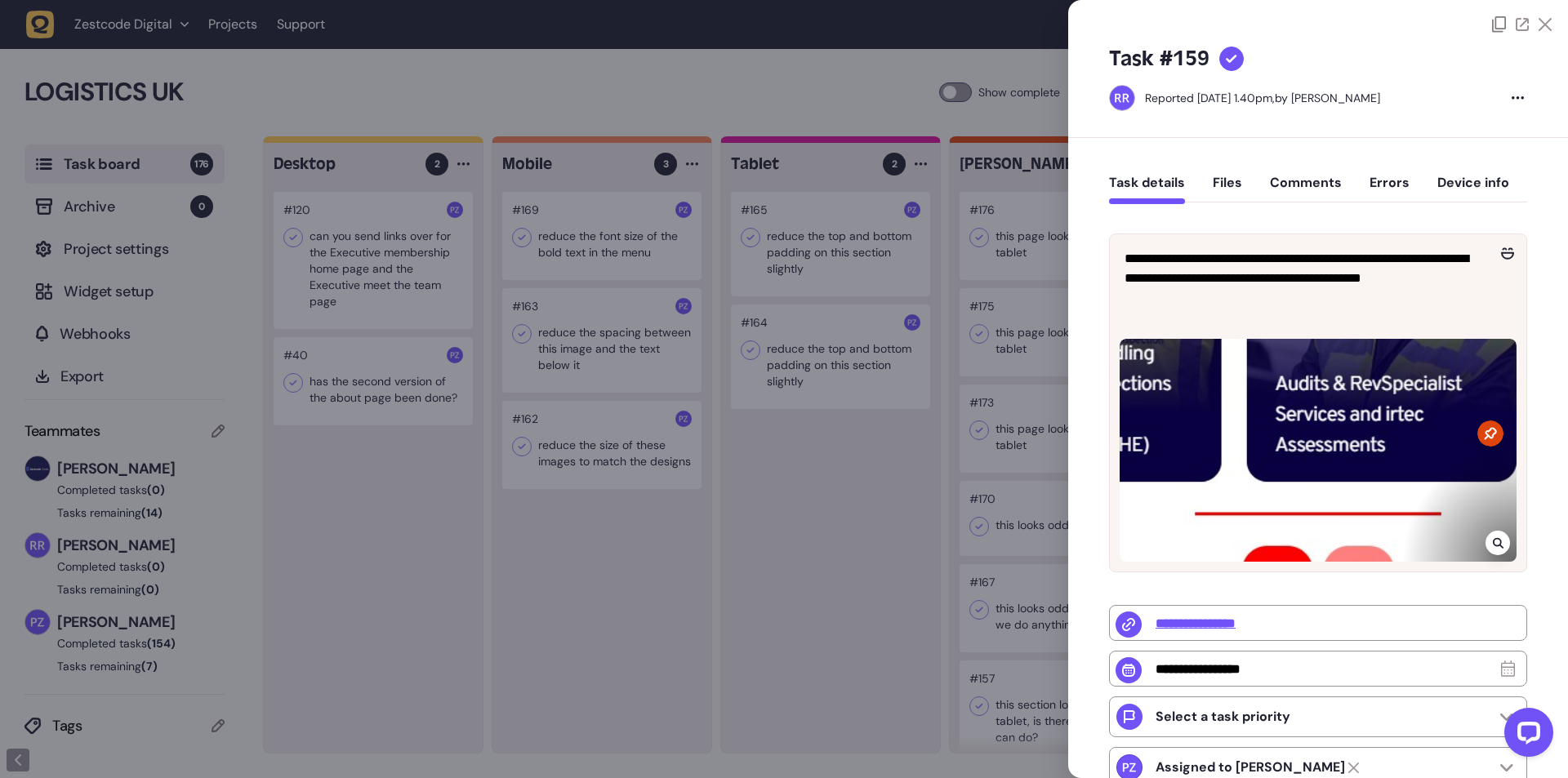
type input "**********"
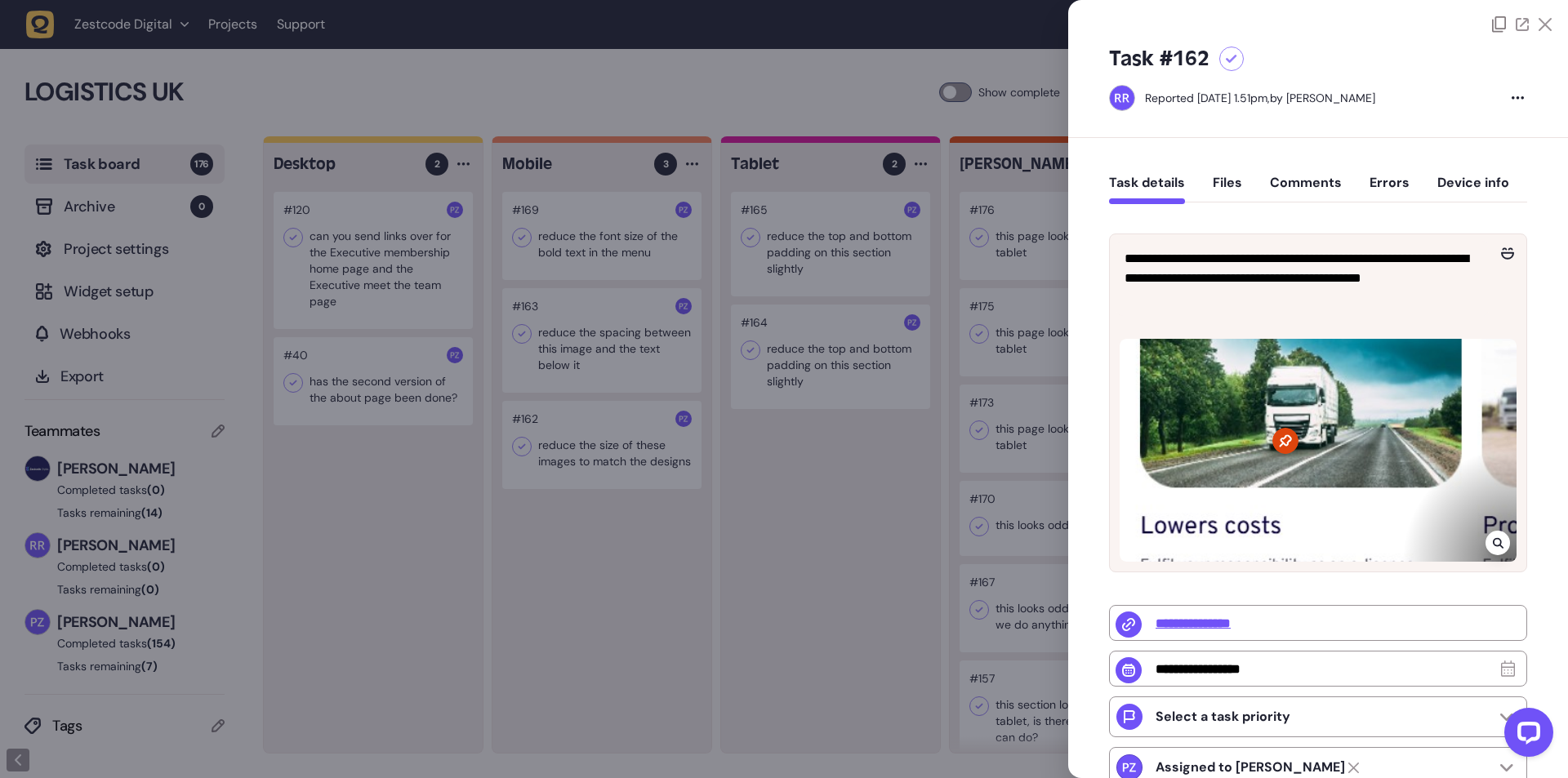
click at [1500, 538] on div at bounding box center [1498, 543] width 25 height 25
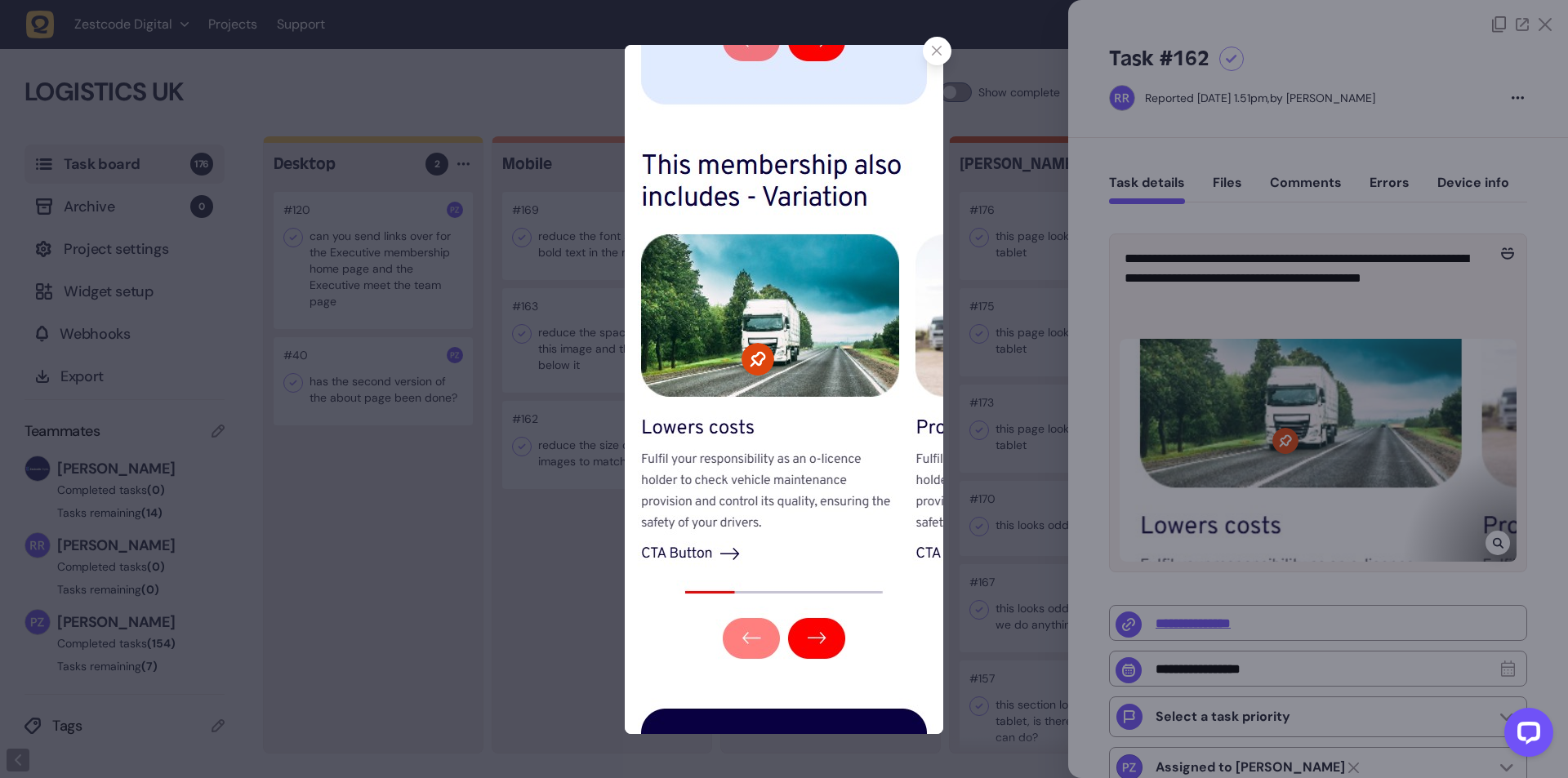
click at [1025, 530] on div at bounding box center [784, 389] width 1568 height 778
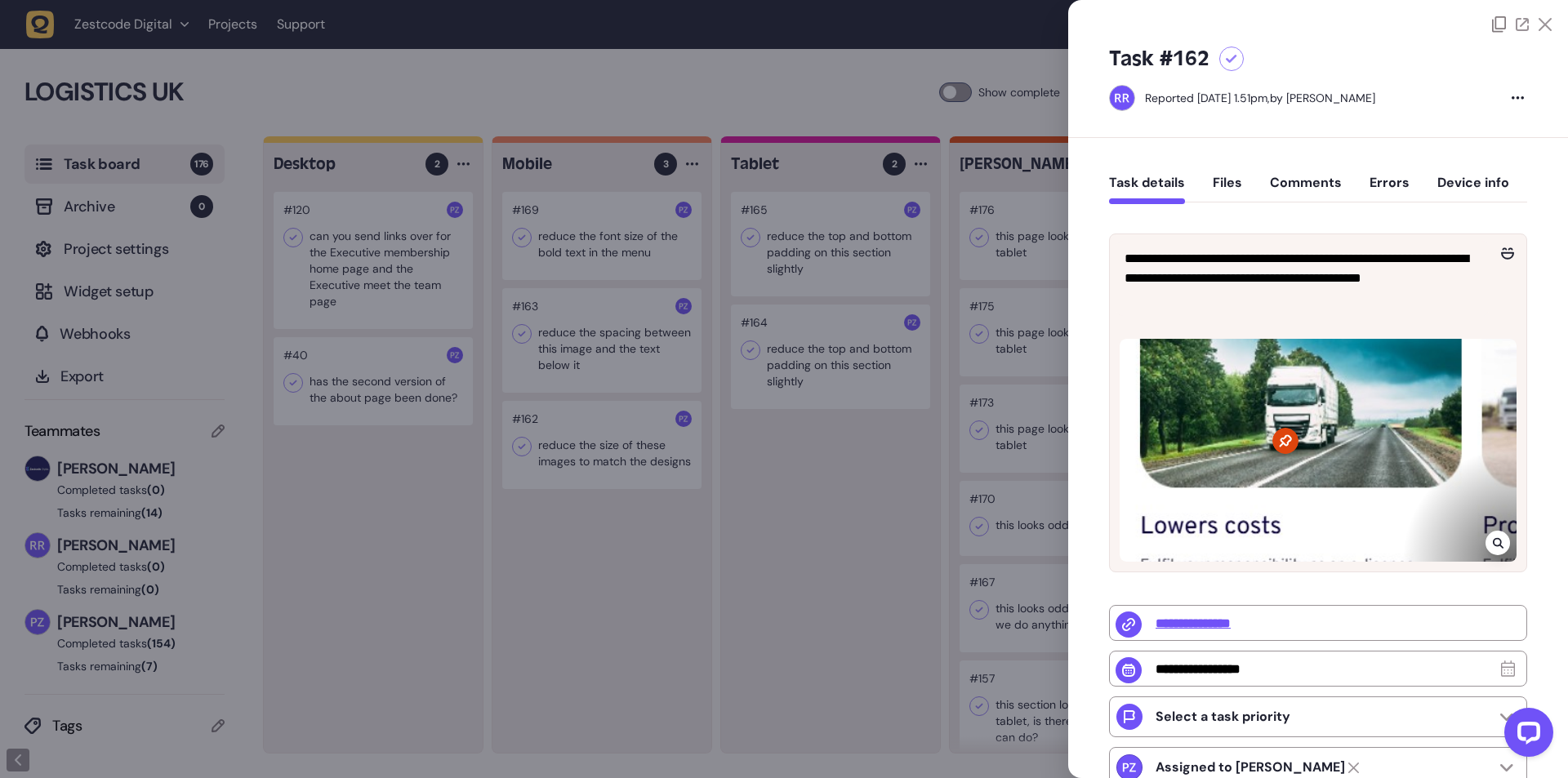
click at [610, 561] on div at bounding box center [784, 389] width 1568 height 778
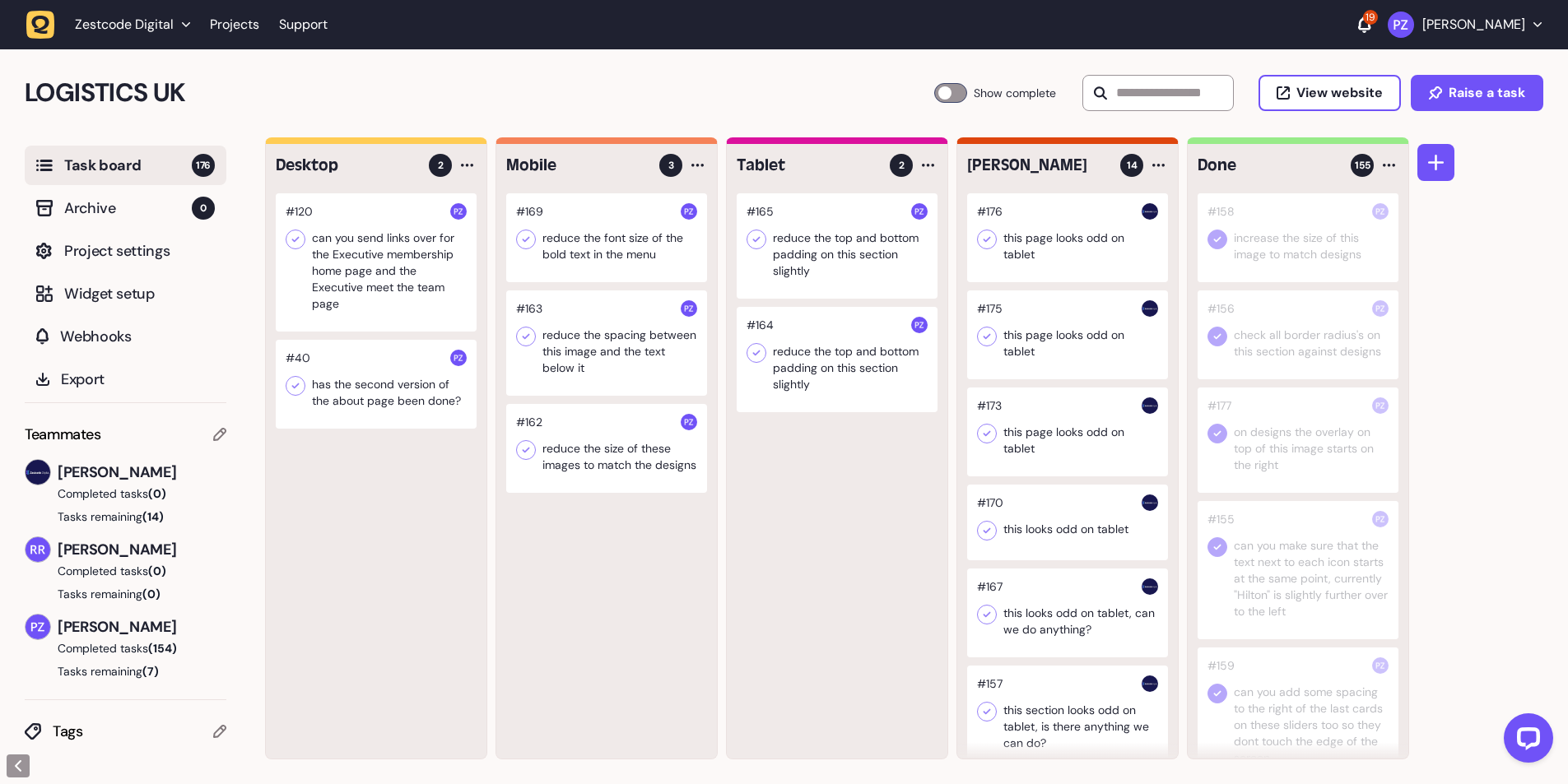
click at [525, 445] on icon at bounding box center [526, 450] width 17 height 17
click at [636, 356] on div at bounding box center [606, 343] width 201 height 105
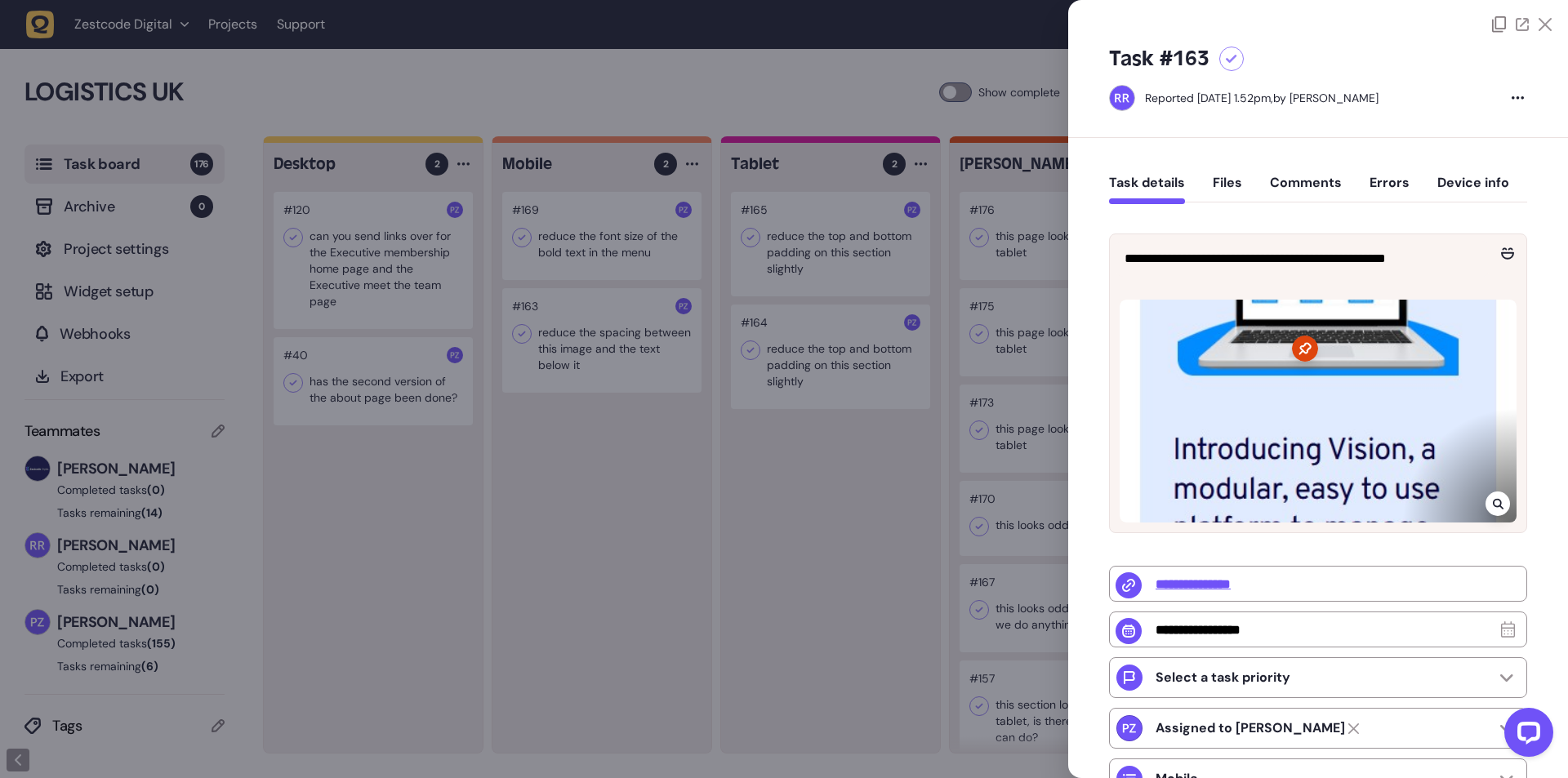
drag, startPoint x: 621, startPoint y: 517, endPoint x: 506, endPoint y: 349, distance: 203.6
click at [620, 517] on div at bounding box center [784, 389] width 1568 height 778
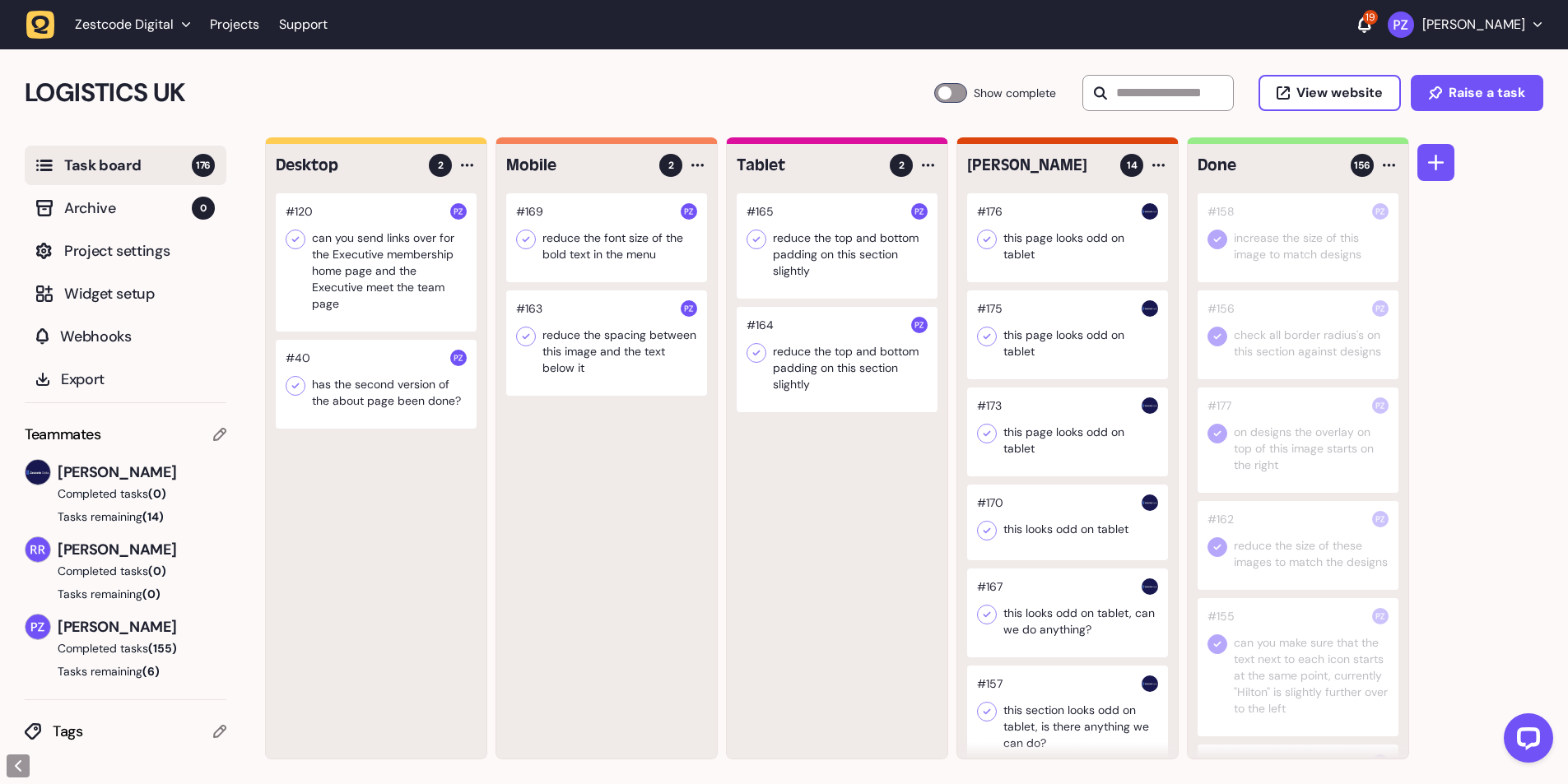
click at [526, 342] on icon at bounding box center [526, 337] width 17 height 17
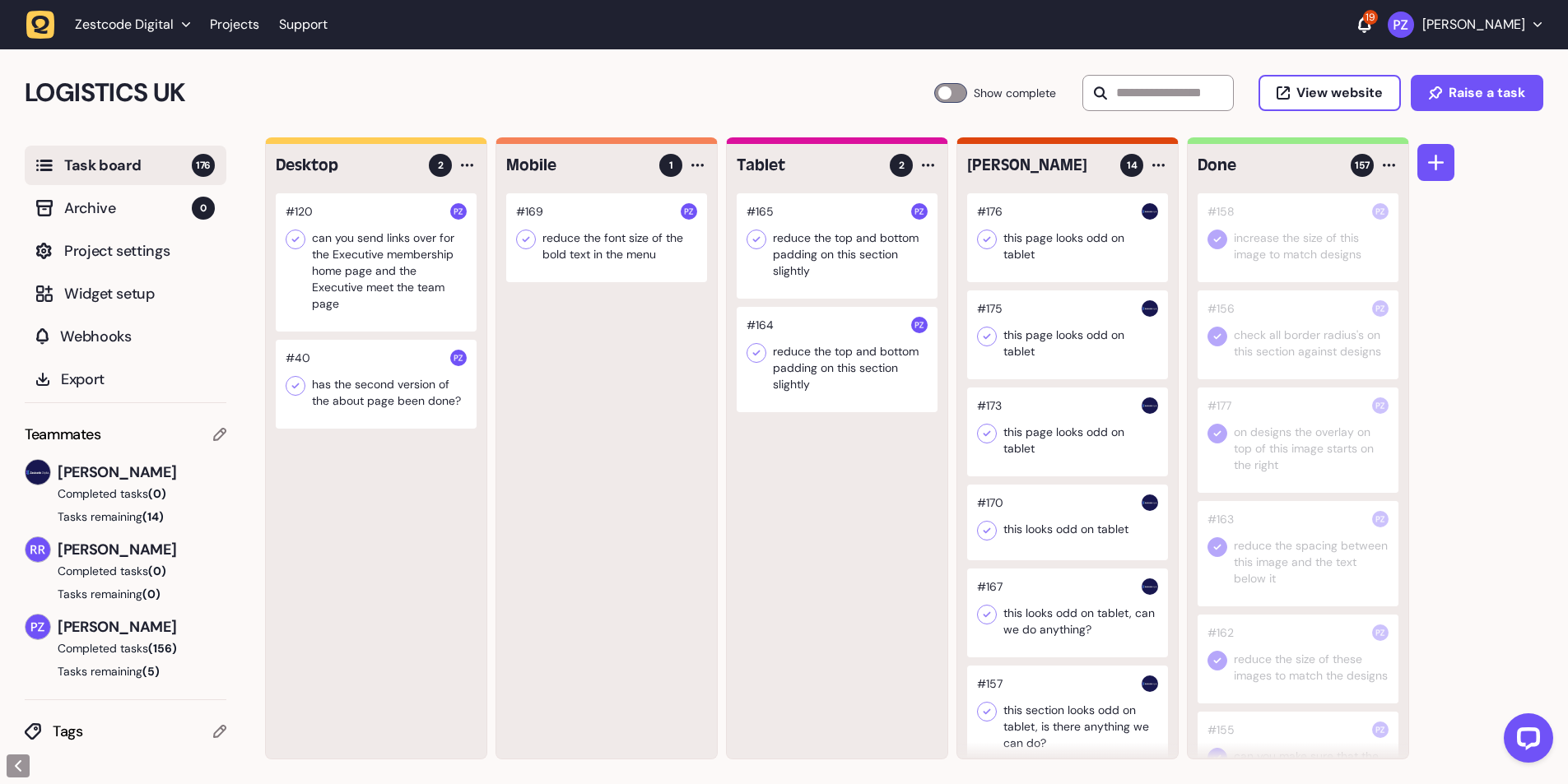
click at [635, 247] on div at bounding box center [606, 237] width 201 height 89
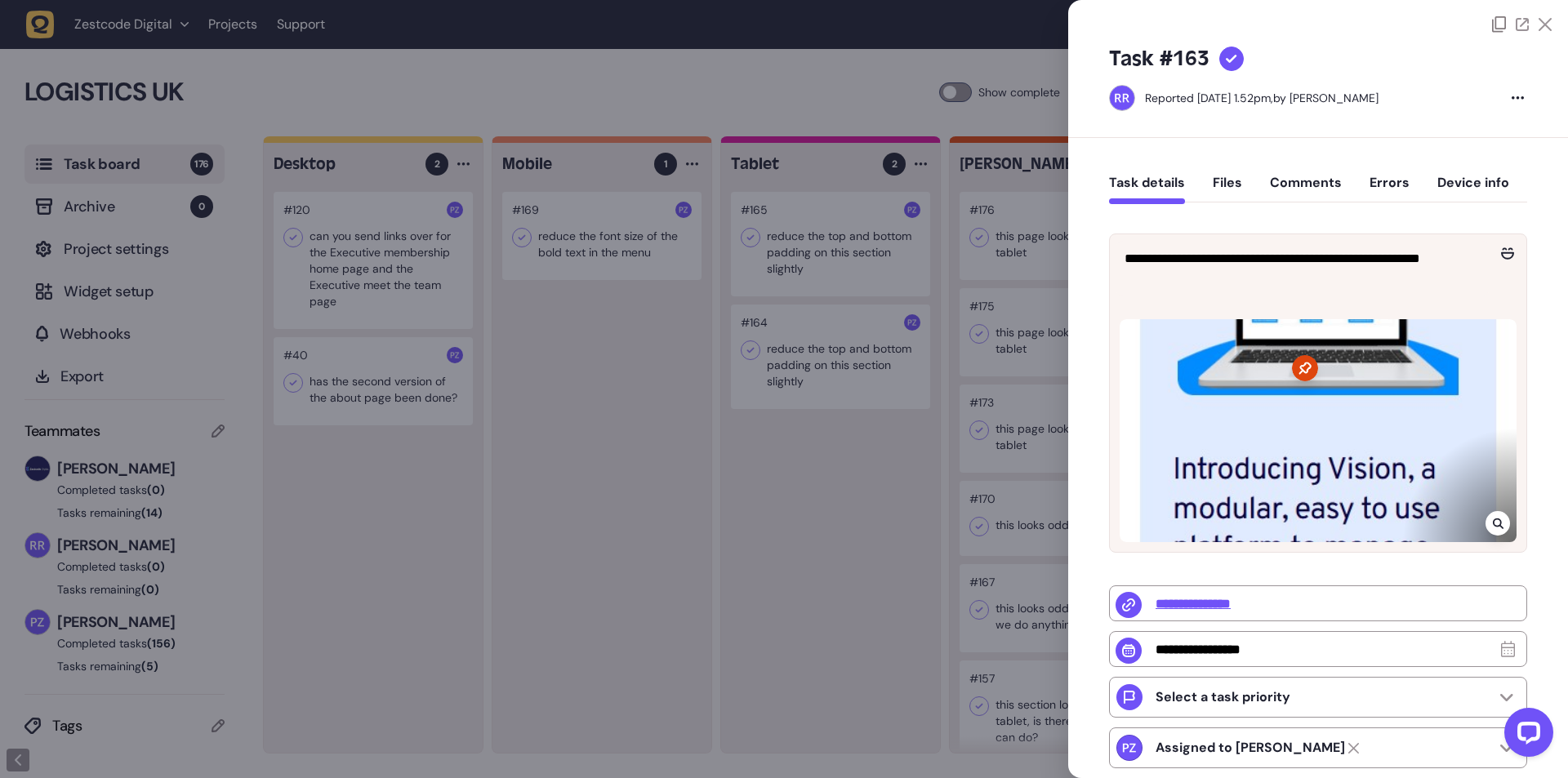
type input "**********"
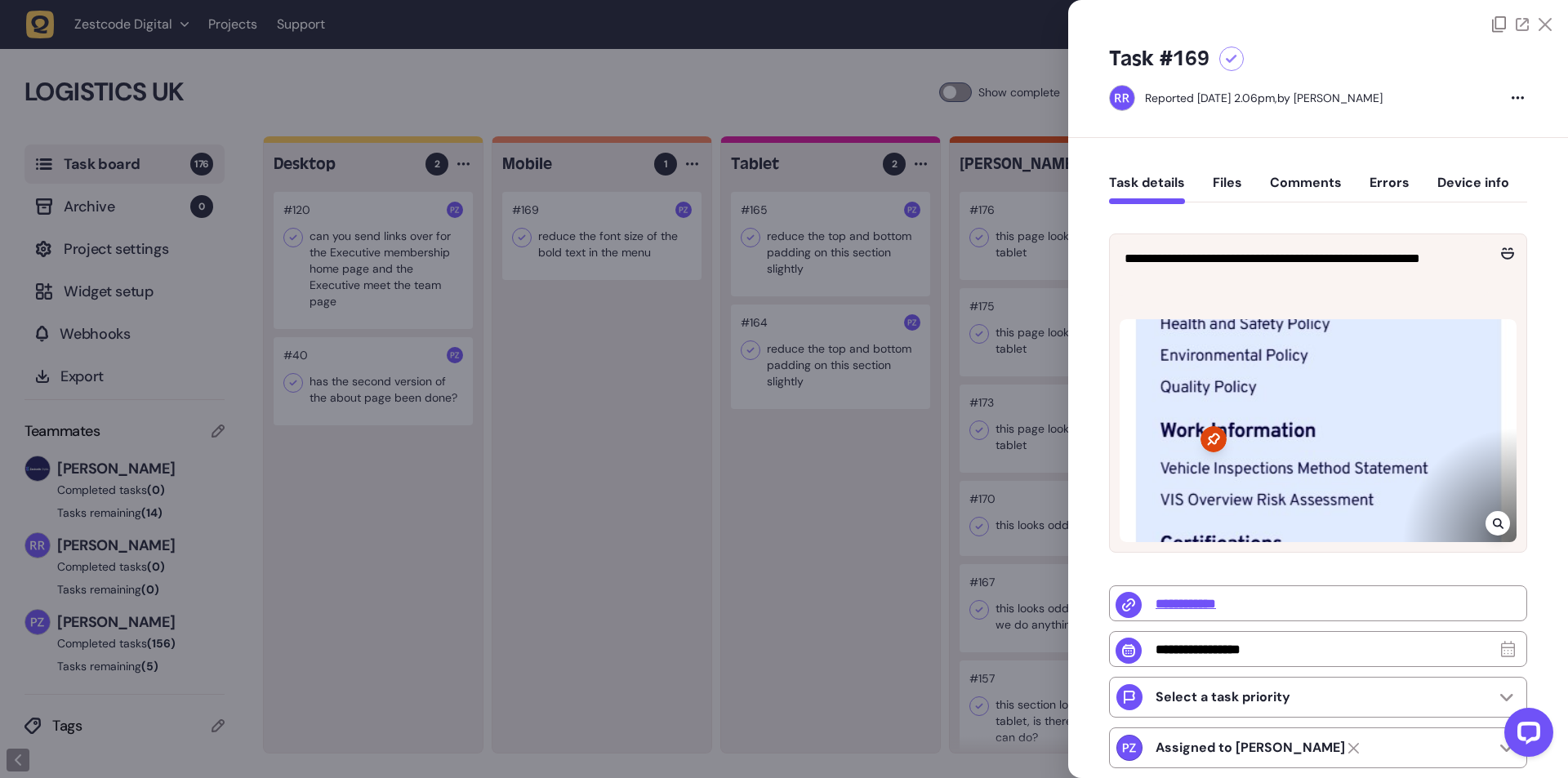
click at [647, 449] on div at bounding box center [784, 389] width 1568 height 778
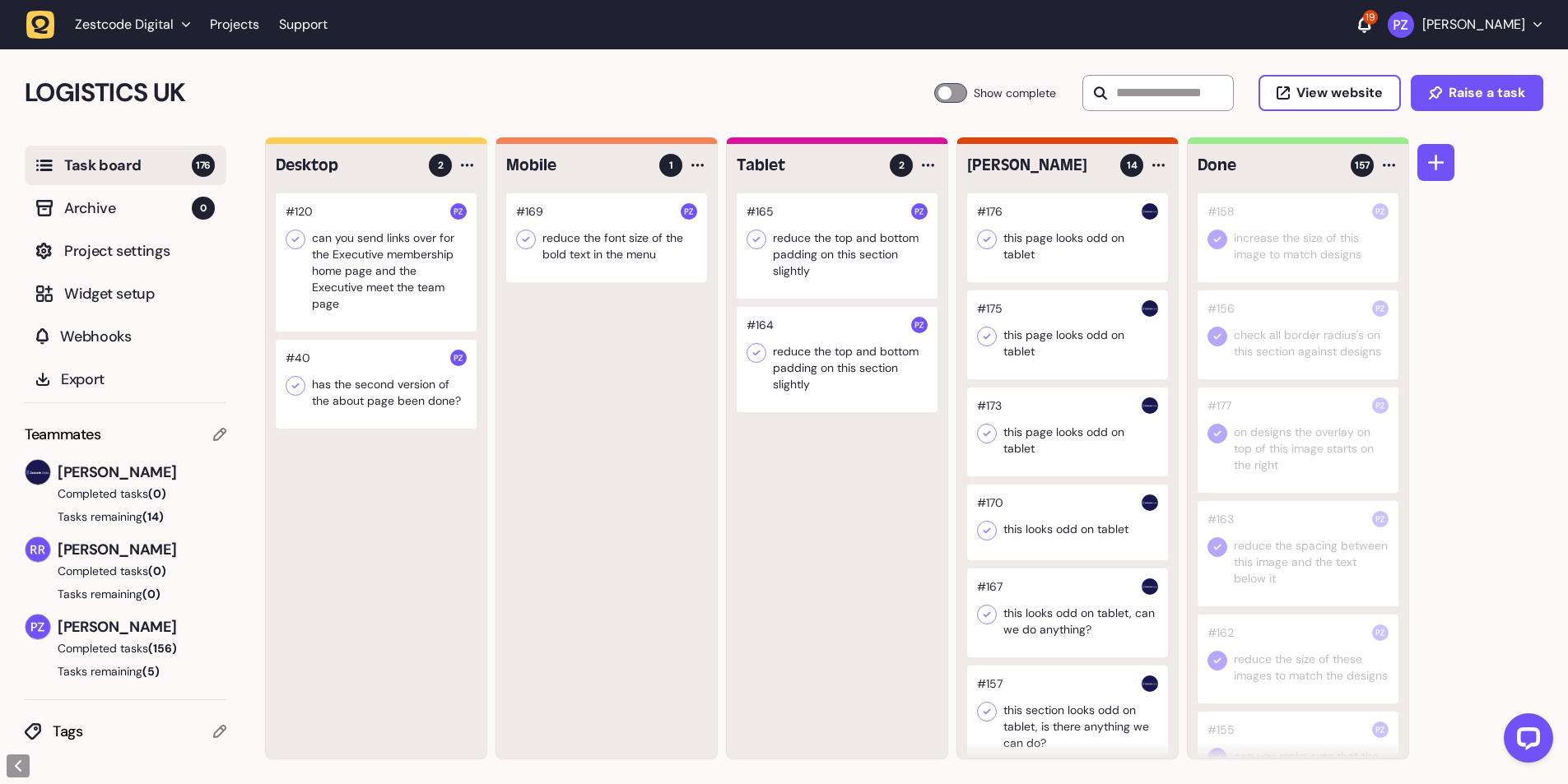
click at [591, 270] on div at bounding box center [606, 237] width 201 height 89
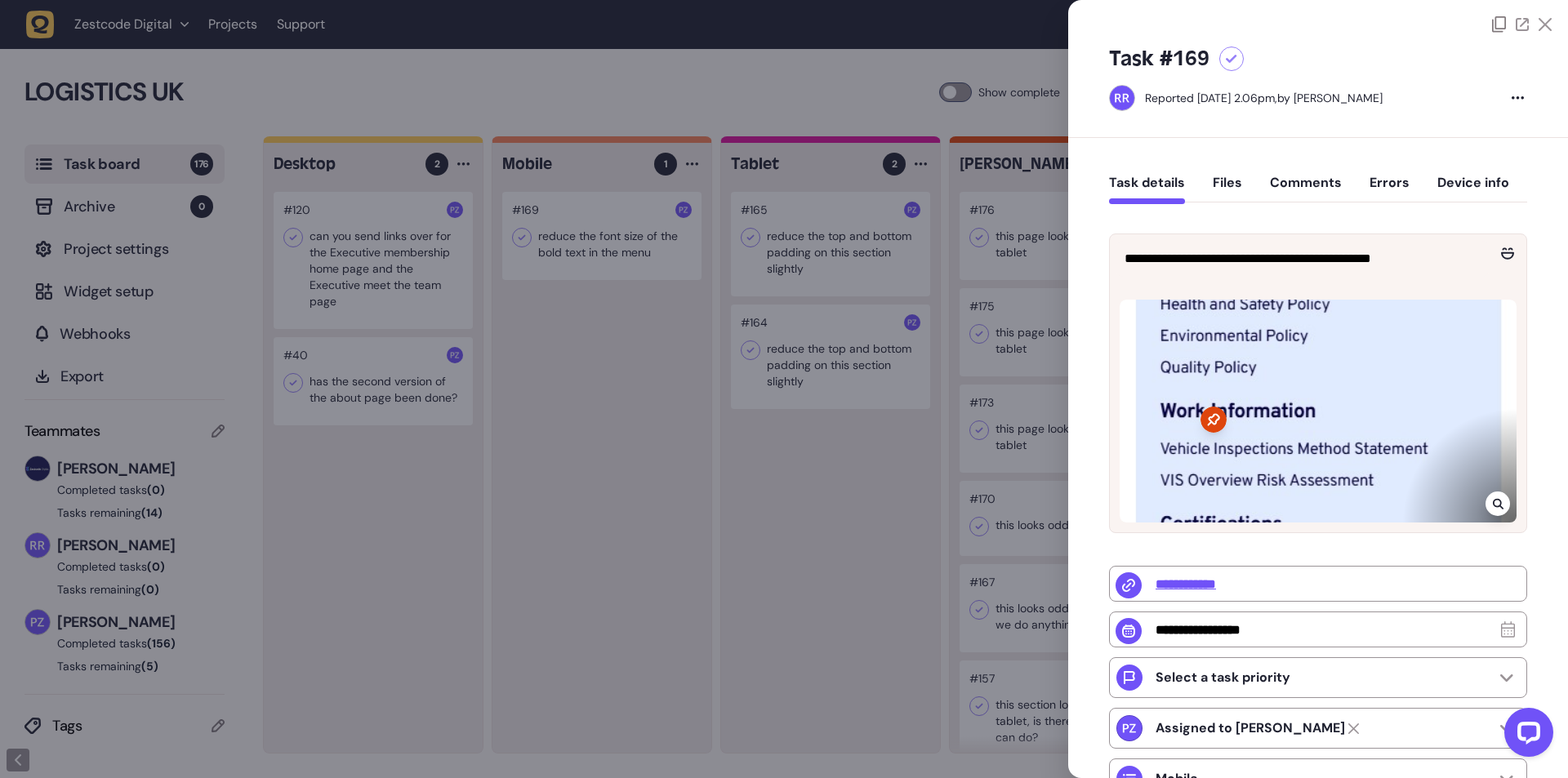
click at [1486, 507] on div at bounding box center [1498, 504] width 25 height 25
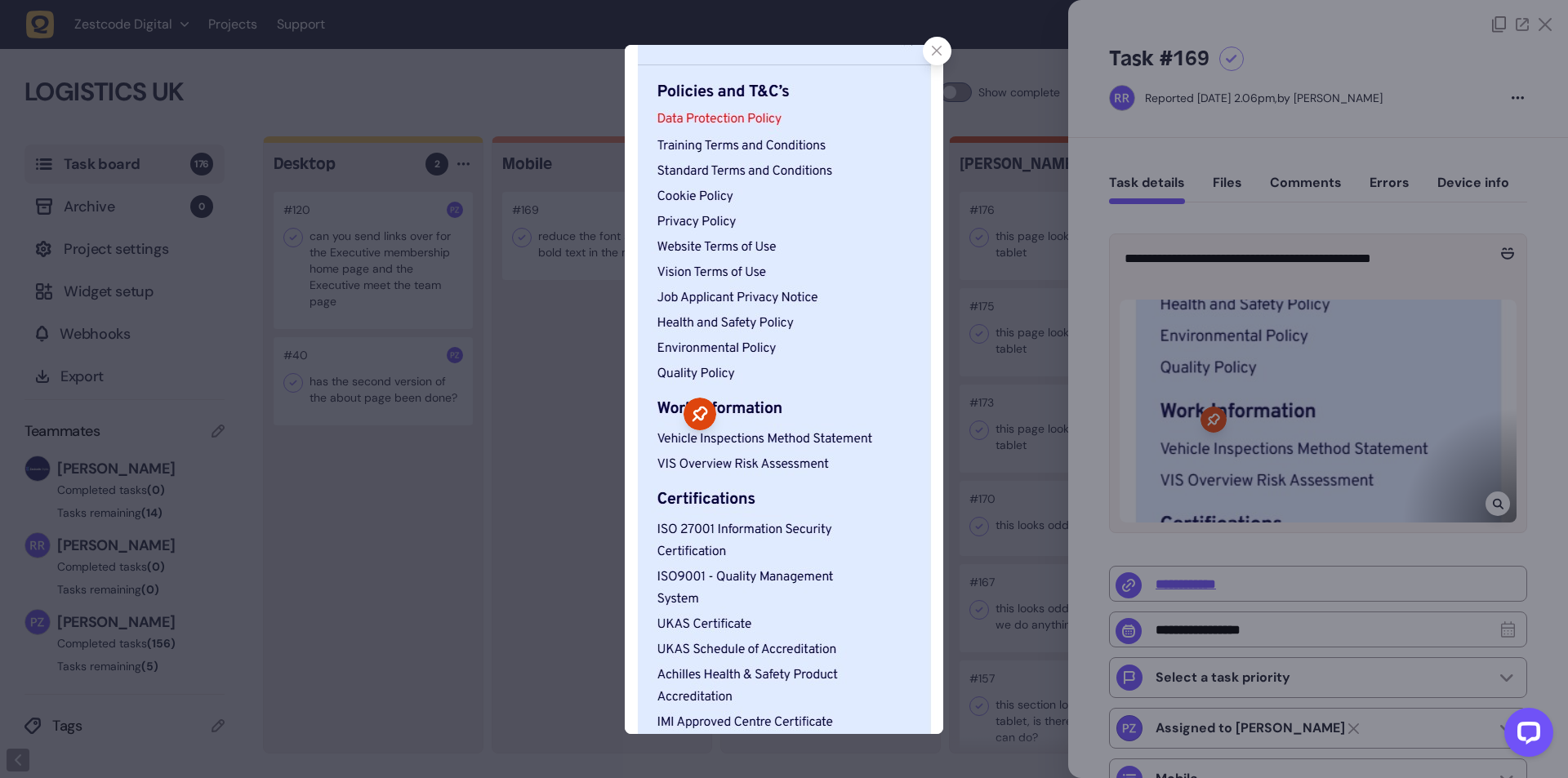
click at [593, 384] on div at bounding box center [784, 389] width 1568 height 778
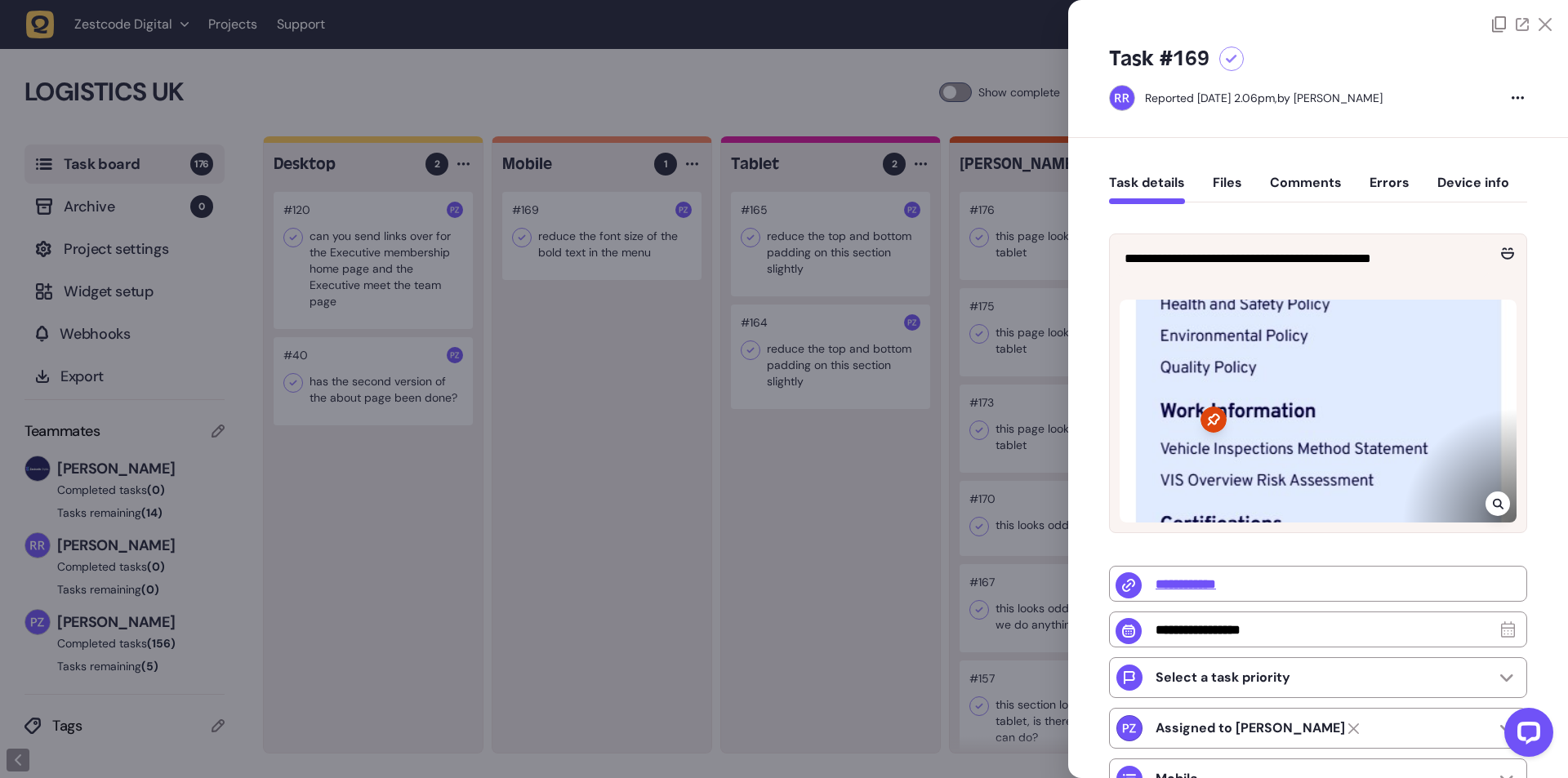
click at [559, 337] on div at bounding box center [784, 389] width 1568 height 778
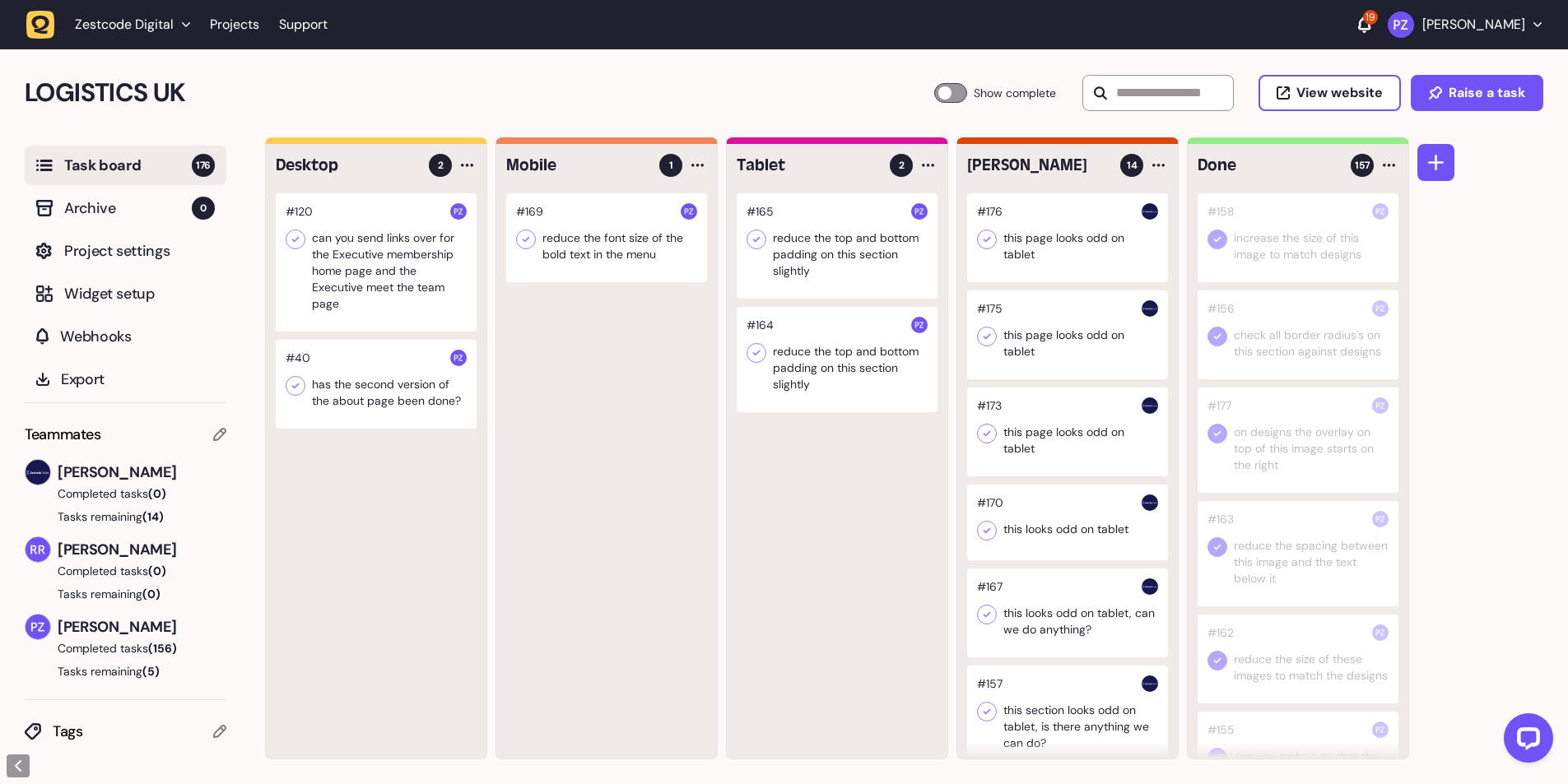
click at [516, 239] on div at bounding box center [526, 240] width 20 height 20
click at [834, 361] on div at bounding box center [837, 359] width 201 height 105
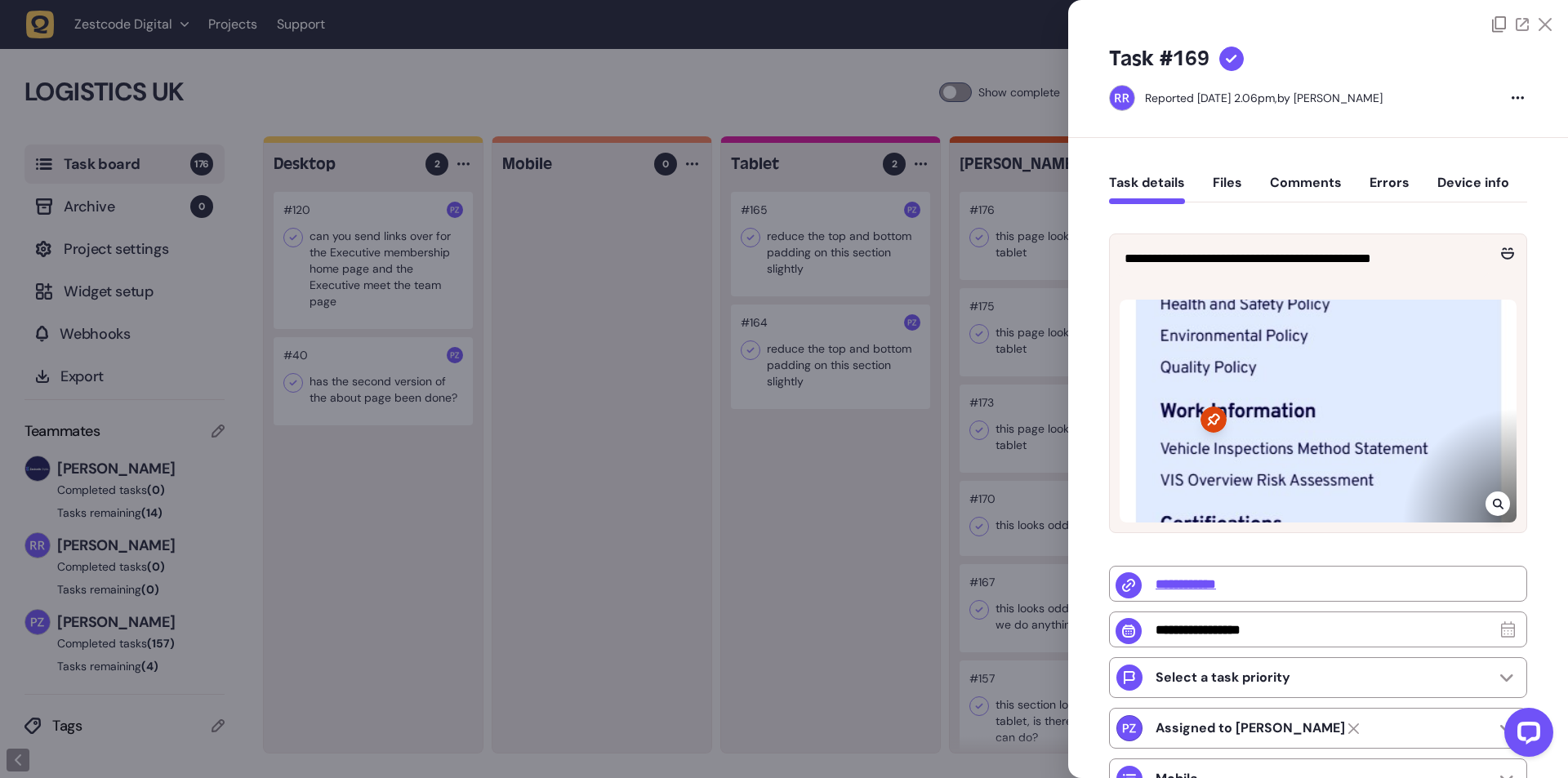
type input "**********"
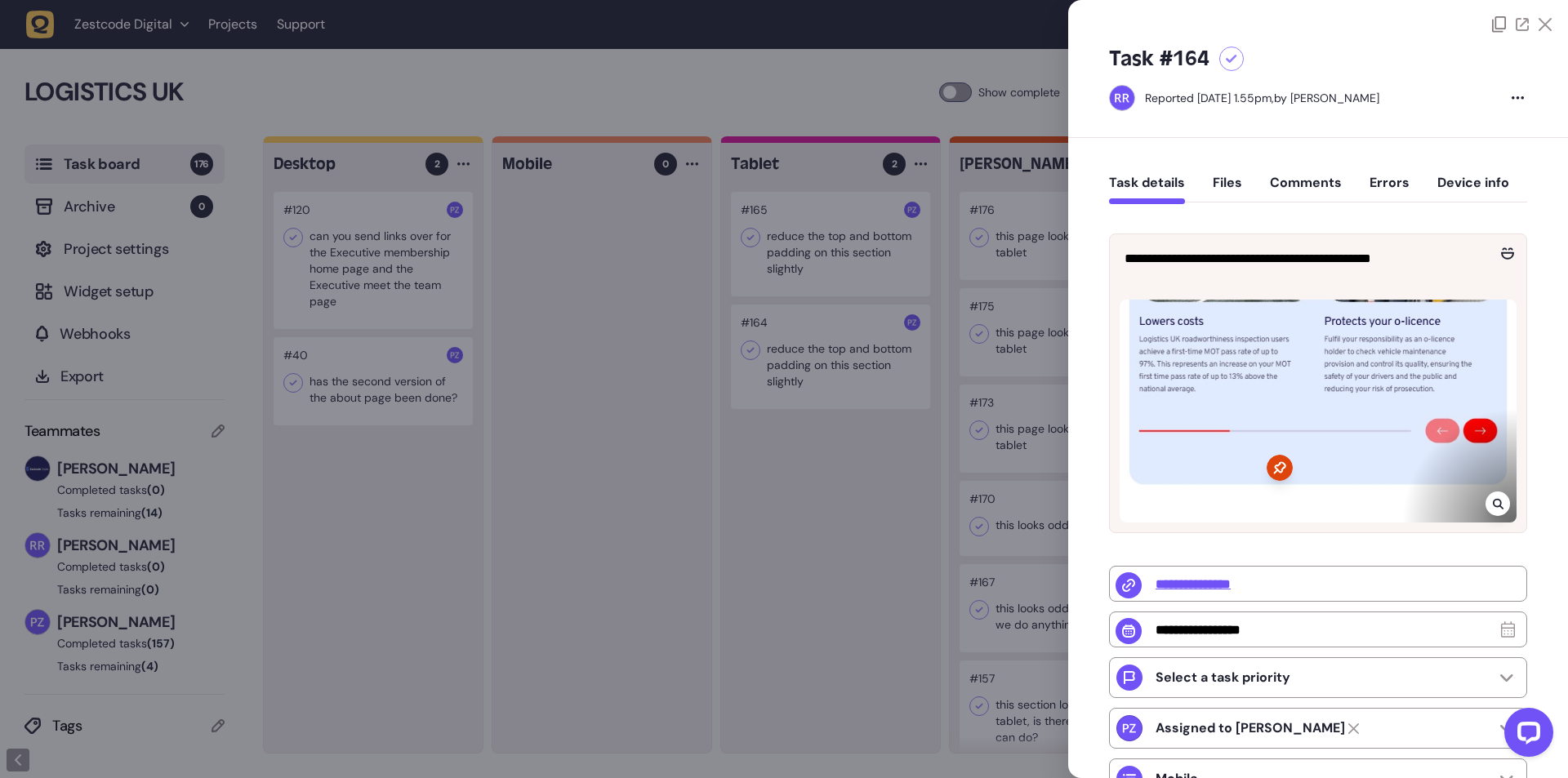
drag, startPoint x: 601, startPoint y: 392, endPoint x: 601, endPoint y: 329, distance: 63.0
click at [598, 386] on div at bounding box center [784, 389] width 1568 height 778
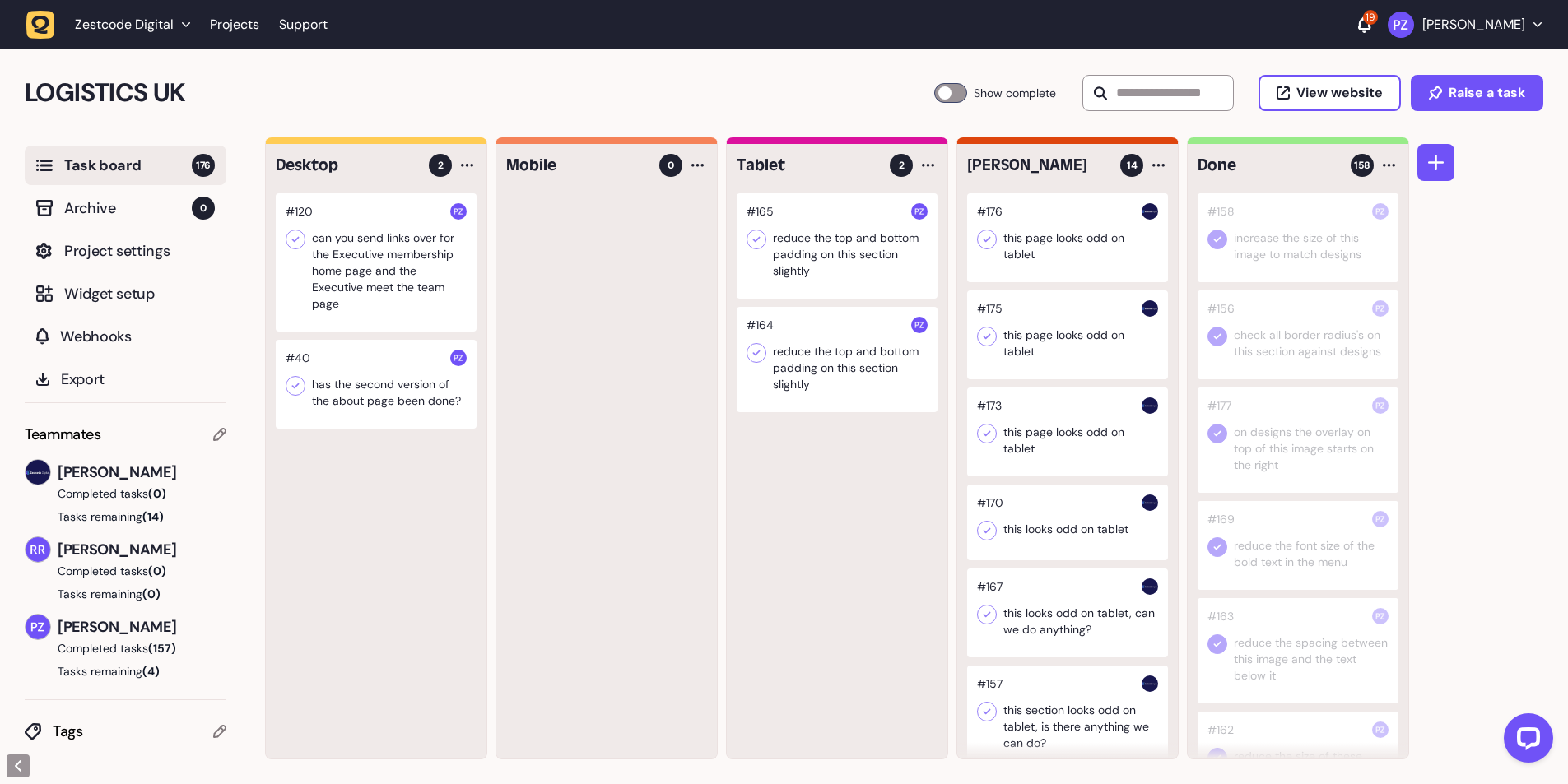
click at [753, 358] on icon at bounding box center [757, 353] width 17 height 17
click at [817, 235] on div at bounding box center [837, 246] width 201 height 105
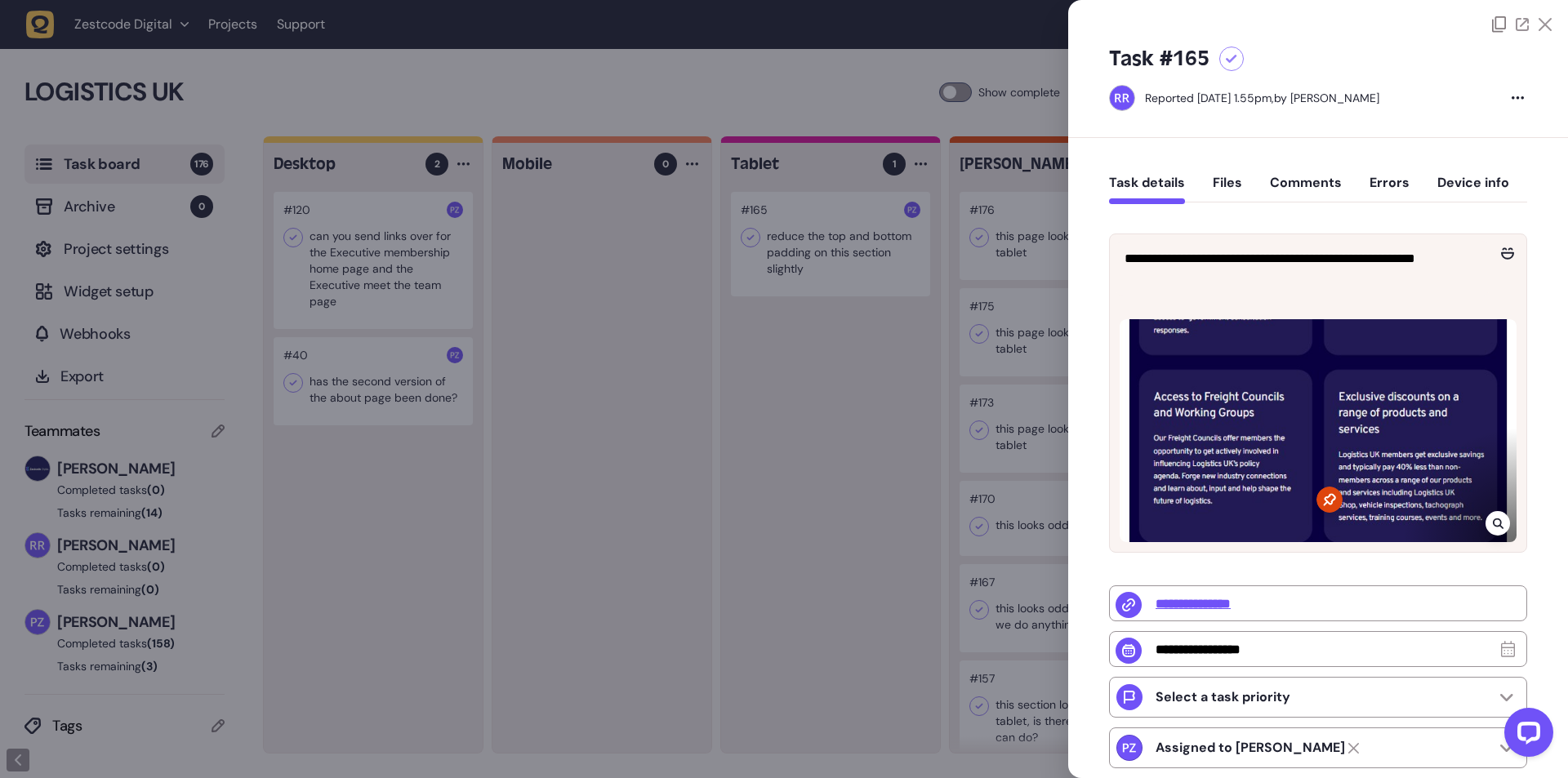
drag, startPoint x: 567, startPoint y: 477, endPoint x: 576, endPoint y: 468, distance: 12.7
click at [567, 477] on div at bounding box center [784, 389] width 1568 height 778
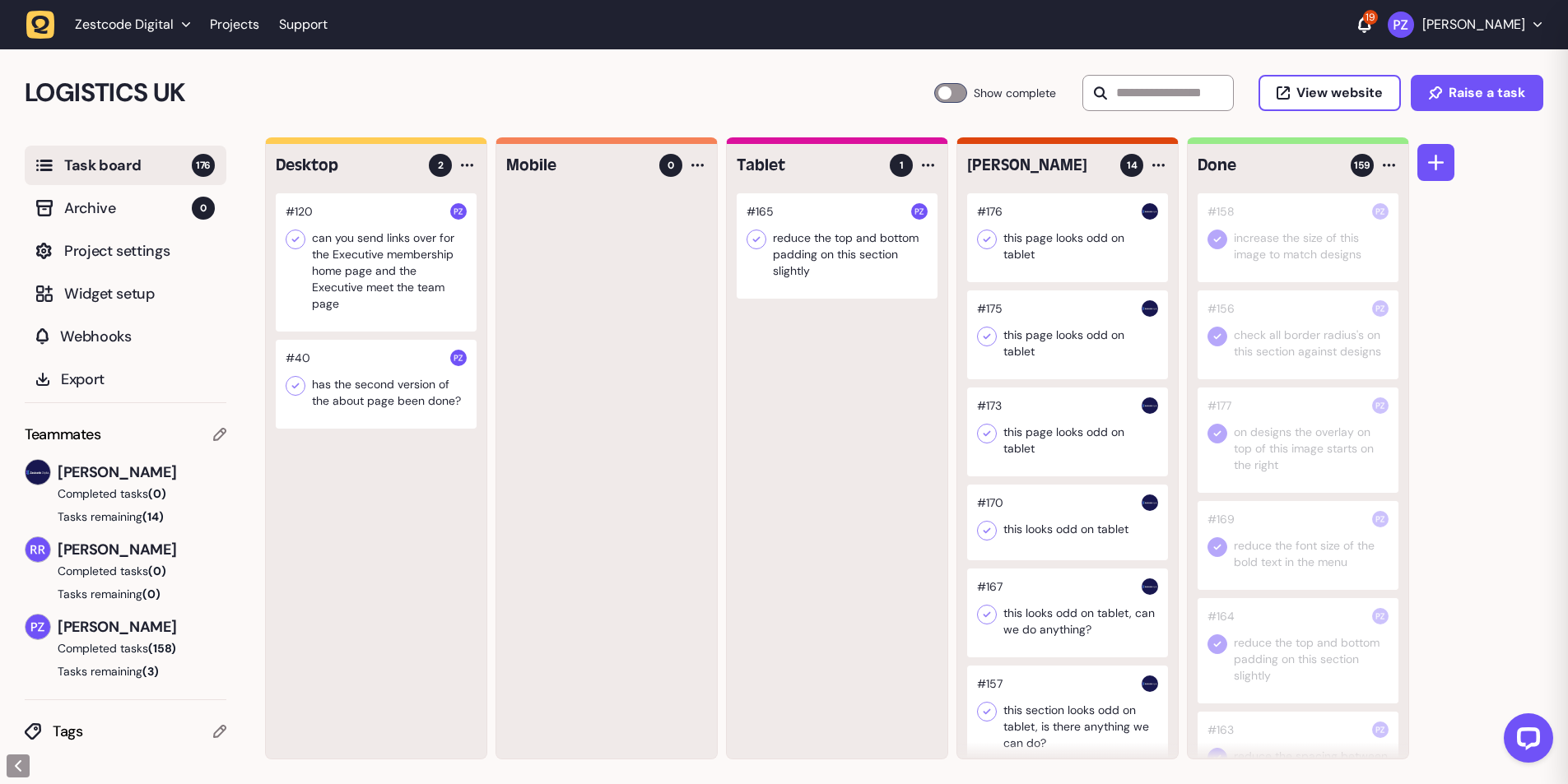
click at [751, 244] on icon at bounding box center [757, 240] width 17 height 17
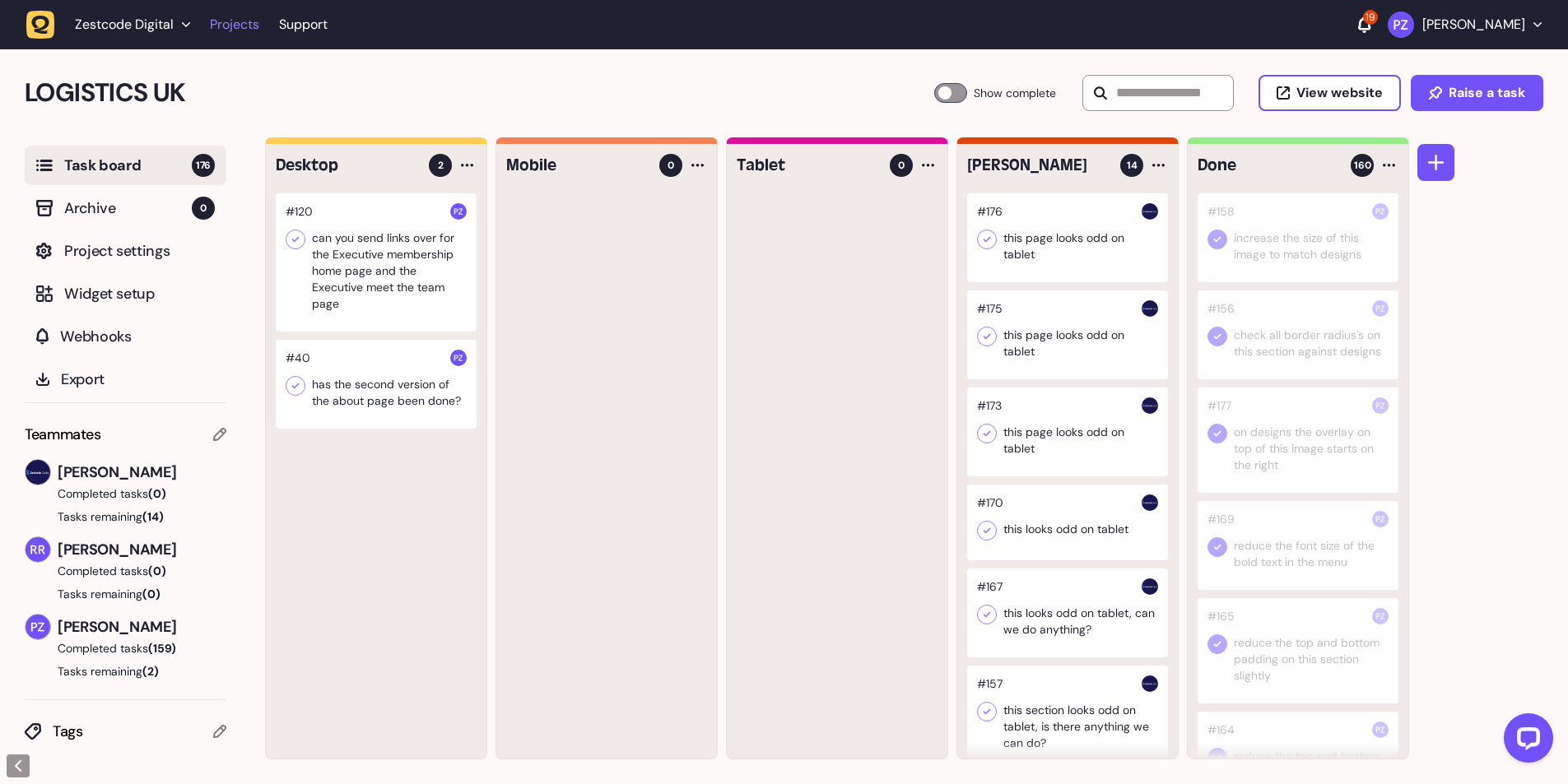
click at [229, 26] on link "Projects" at bounding box center [235, 25] width 50 height 30
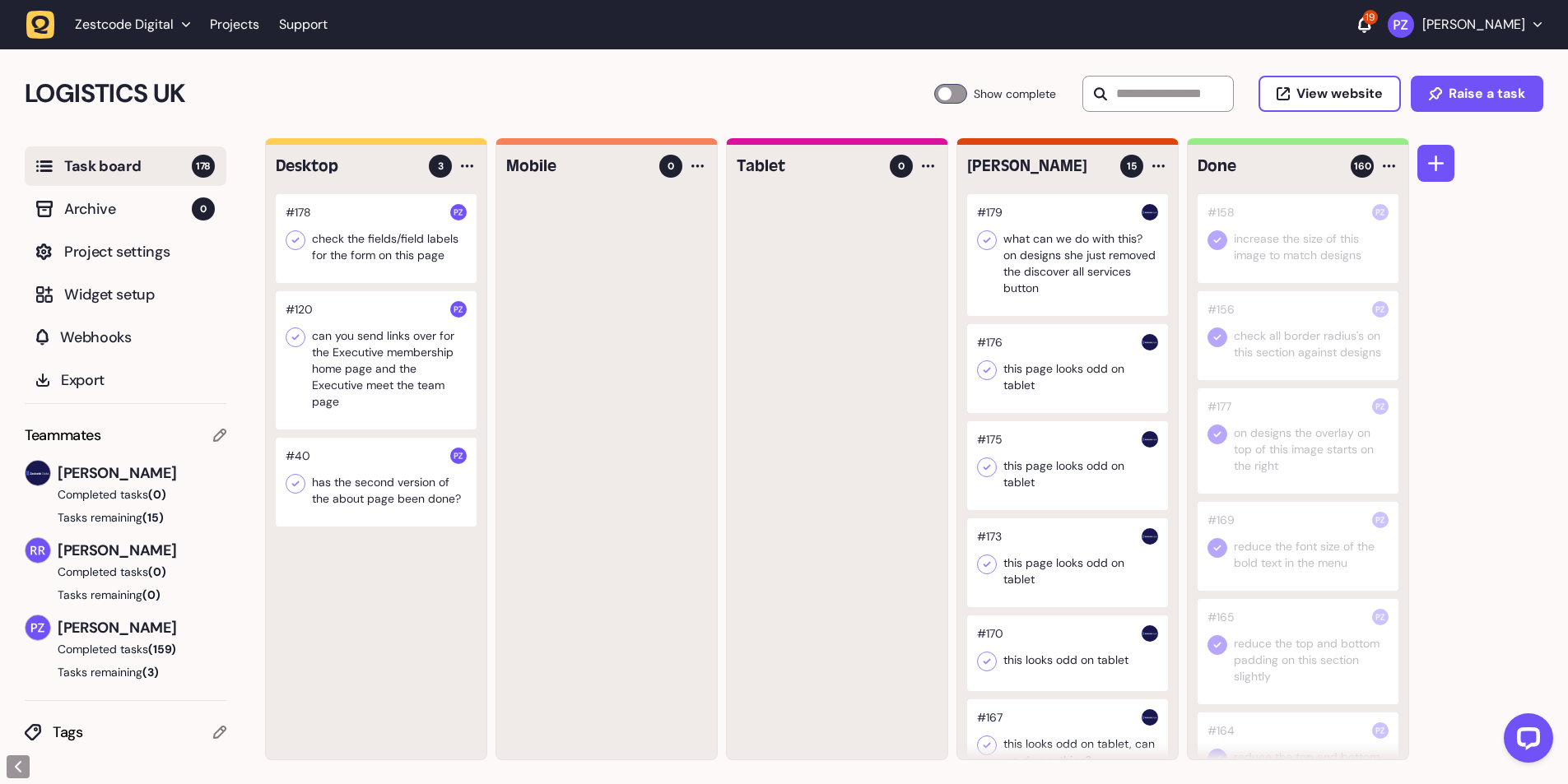
click at [1070, 271] on div at bounding box center [1068, 255] width 201 height 122
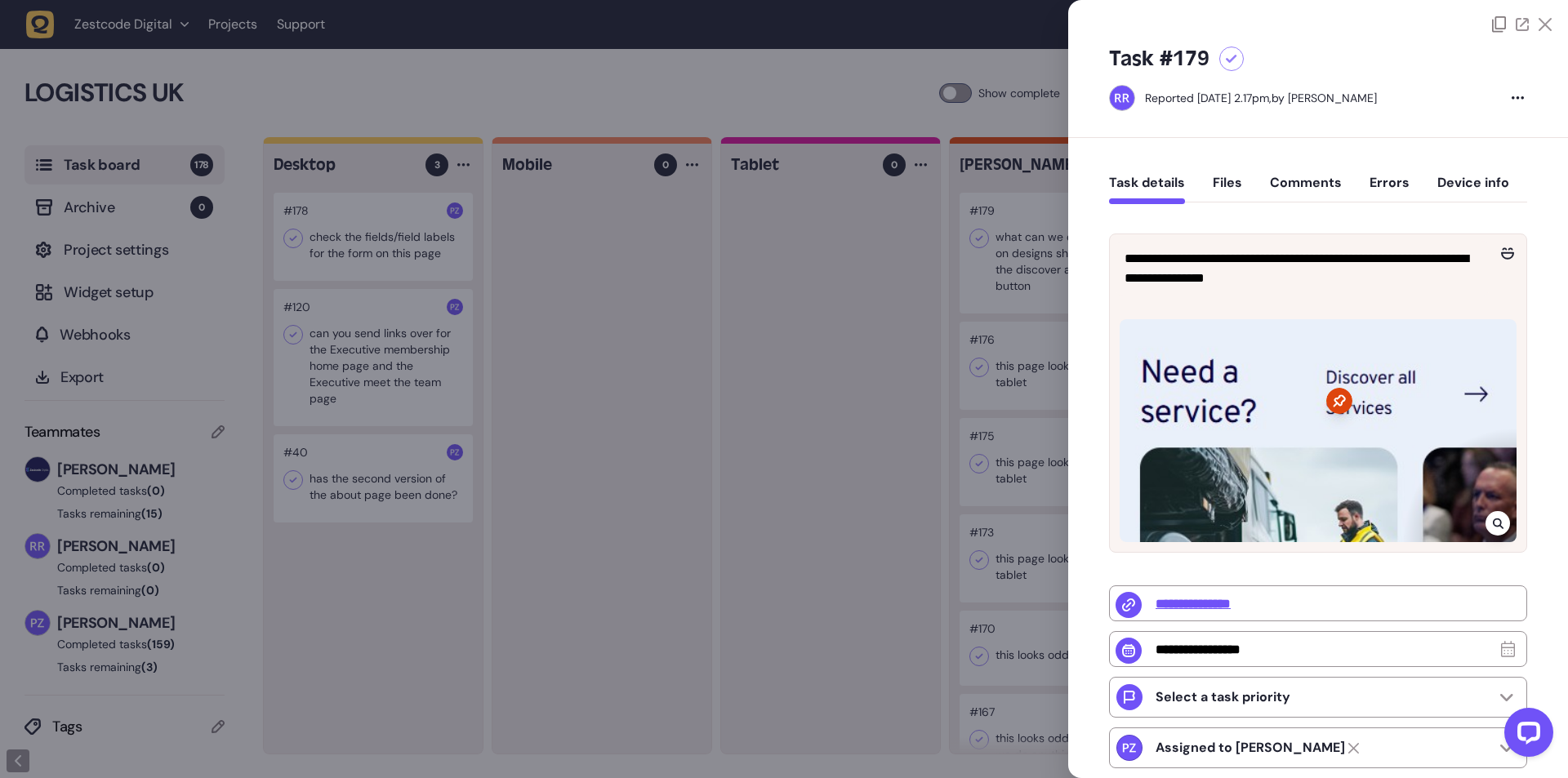
drag, startPoint x: 790, startPoint y: 302, endPoint x: 665, endPoint y: 304, distance: 125.0
click at [789, 301] on div at bounding box center [784, 389] width 1568 height 778
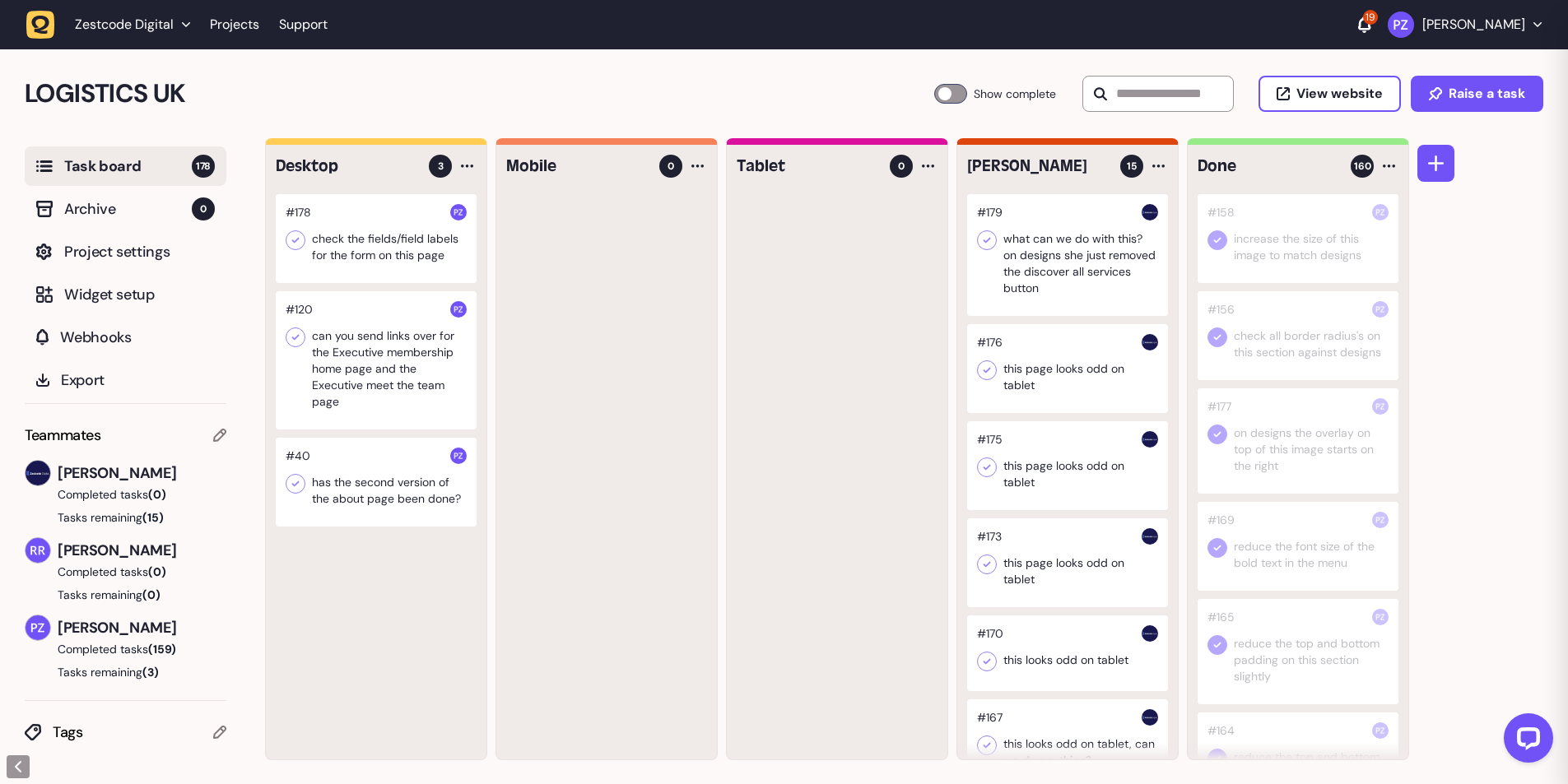
click at [386, 262] on div at bounding box center [376, 238] width 201 height 89
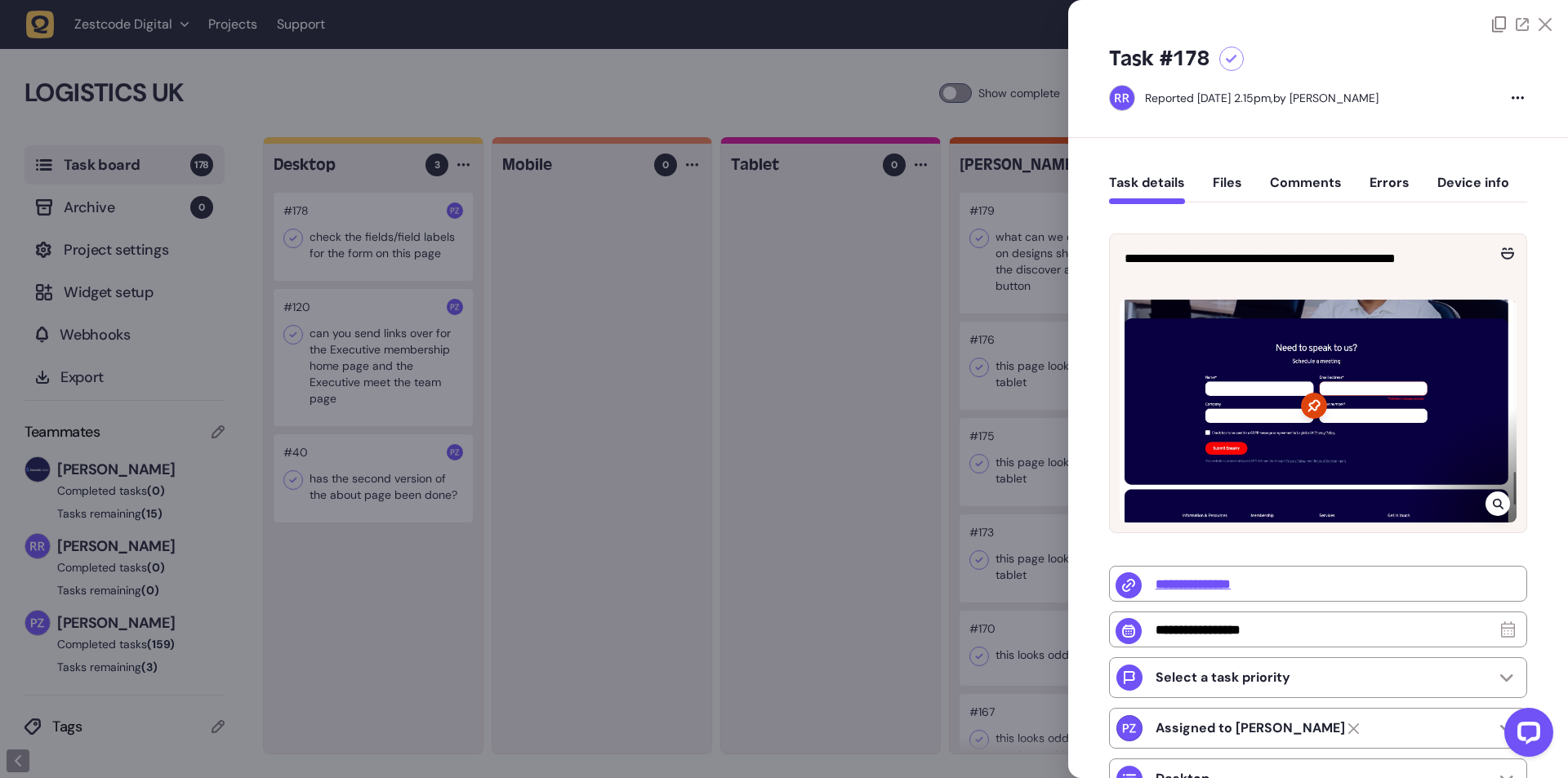
click at [650, 312] on div at bounding box center [784, 389] width 1568 height 778
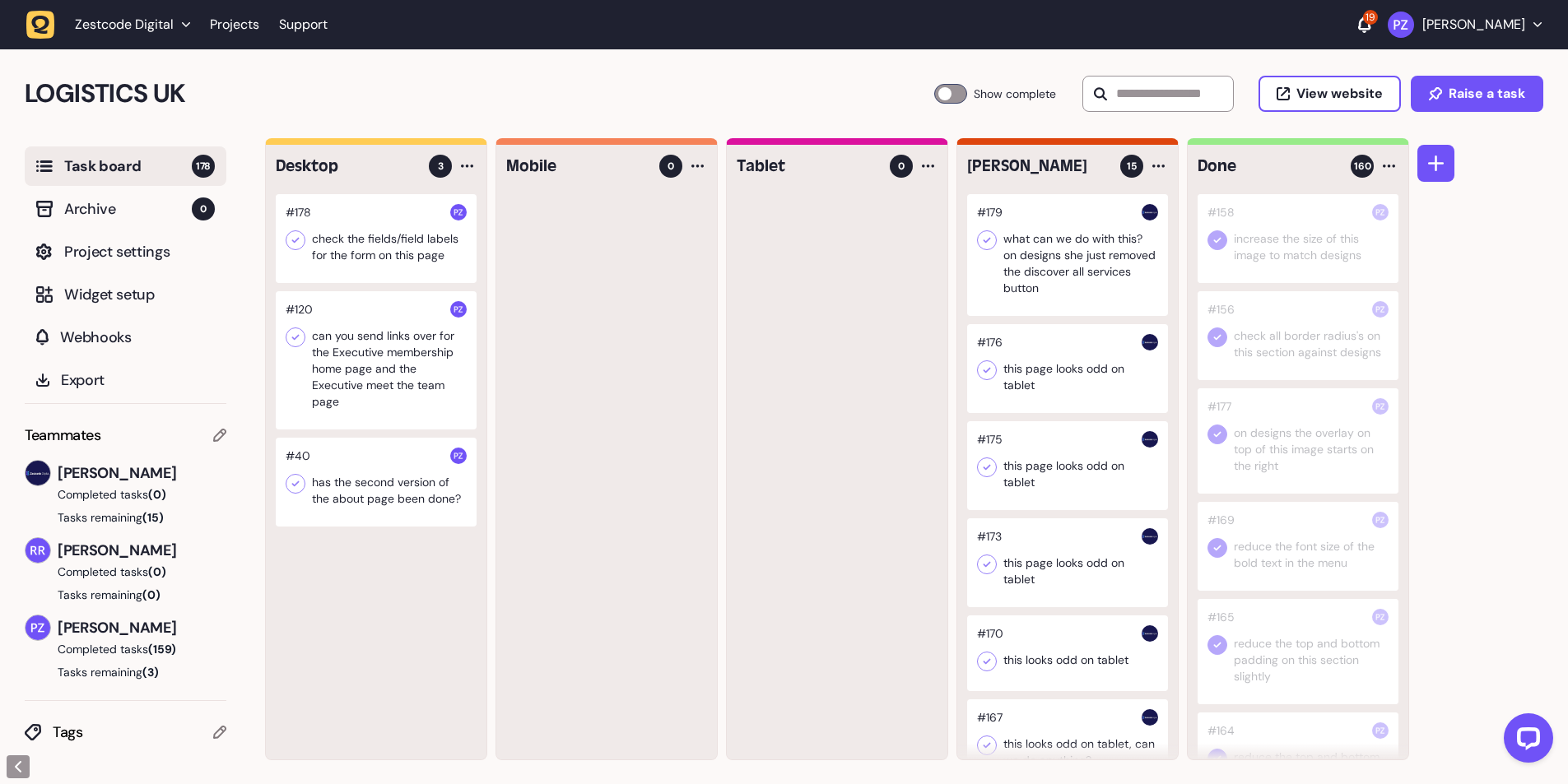
click at [394, 358] on div at bounding box center [376, 360] width 201 height 139
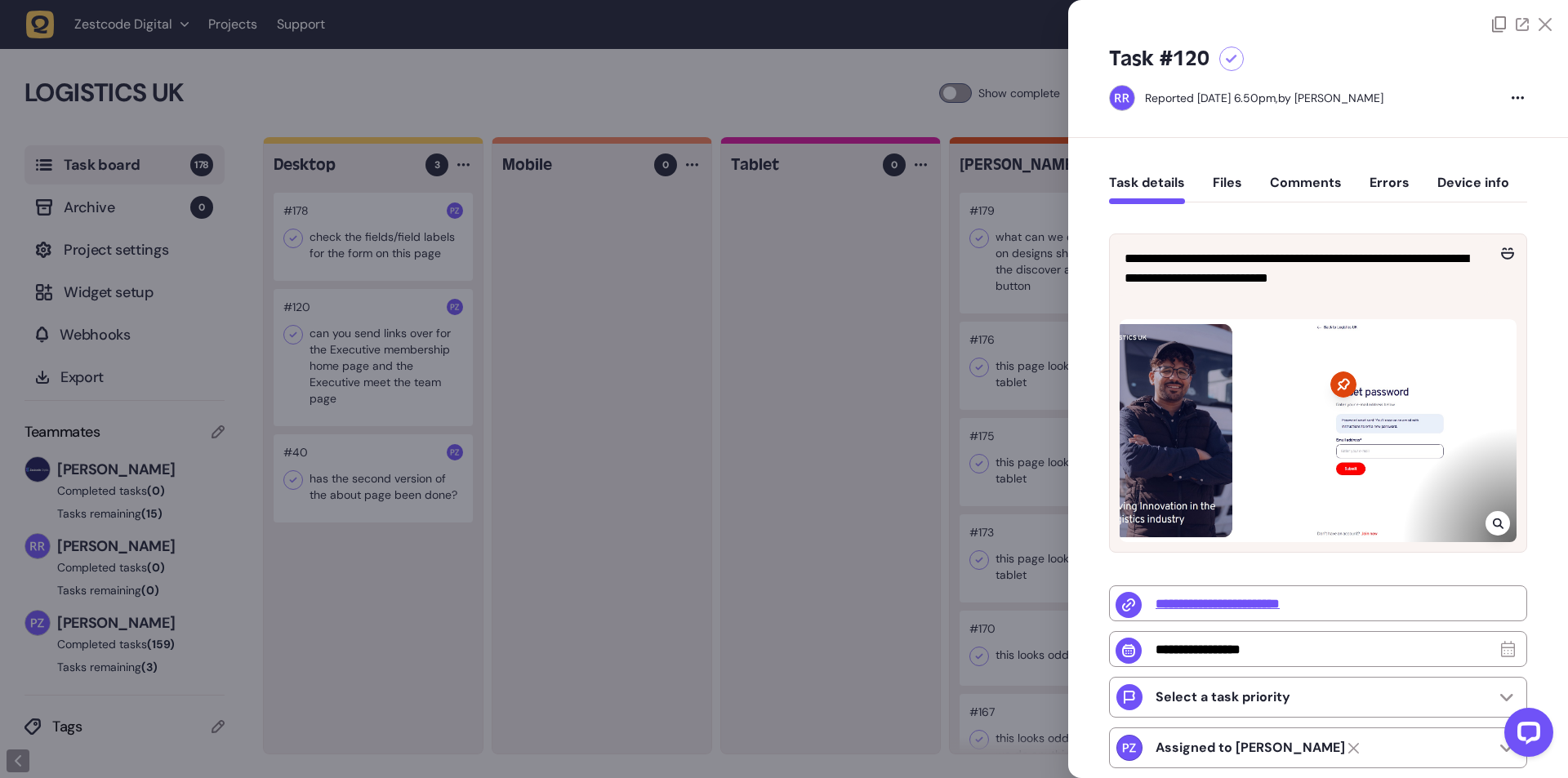
click at [556, 389] on div at bounding box center [784, 389] width 1568 height 778
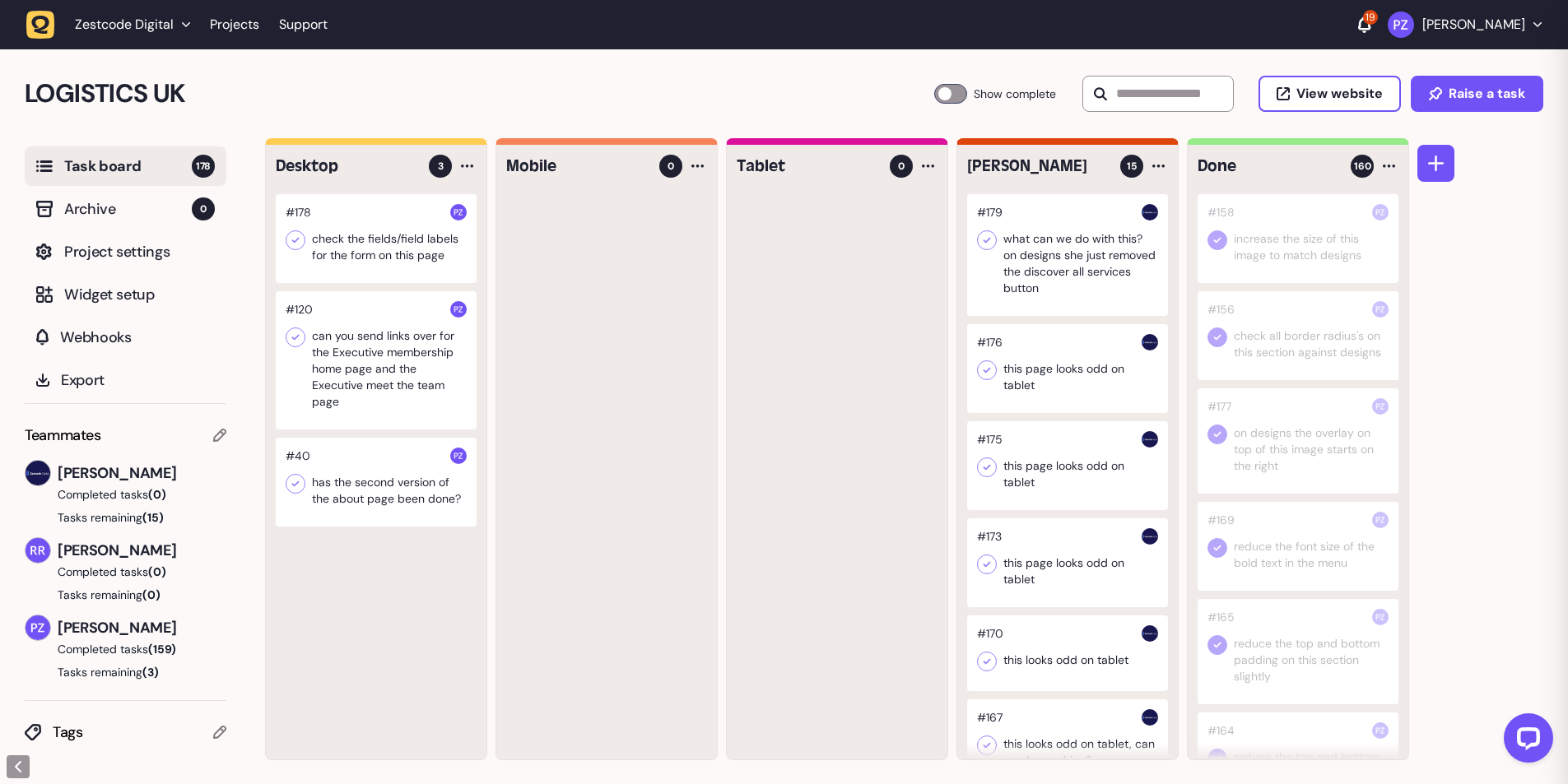
click at [353, 206] on div at bounding box center [376, 238] width 201 height 89
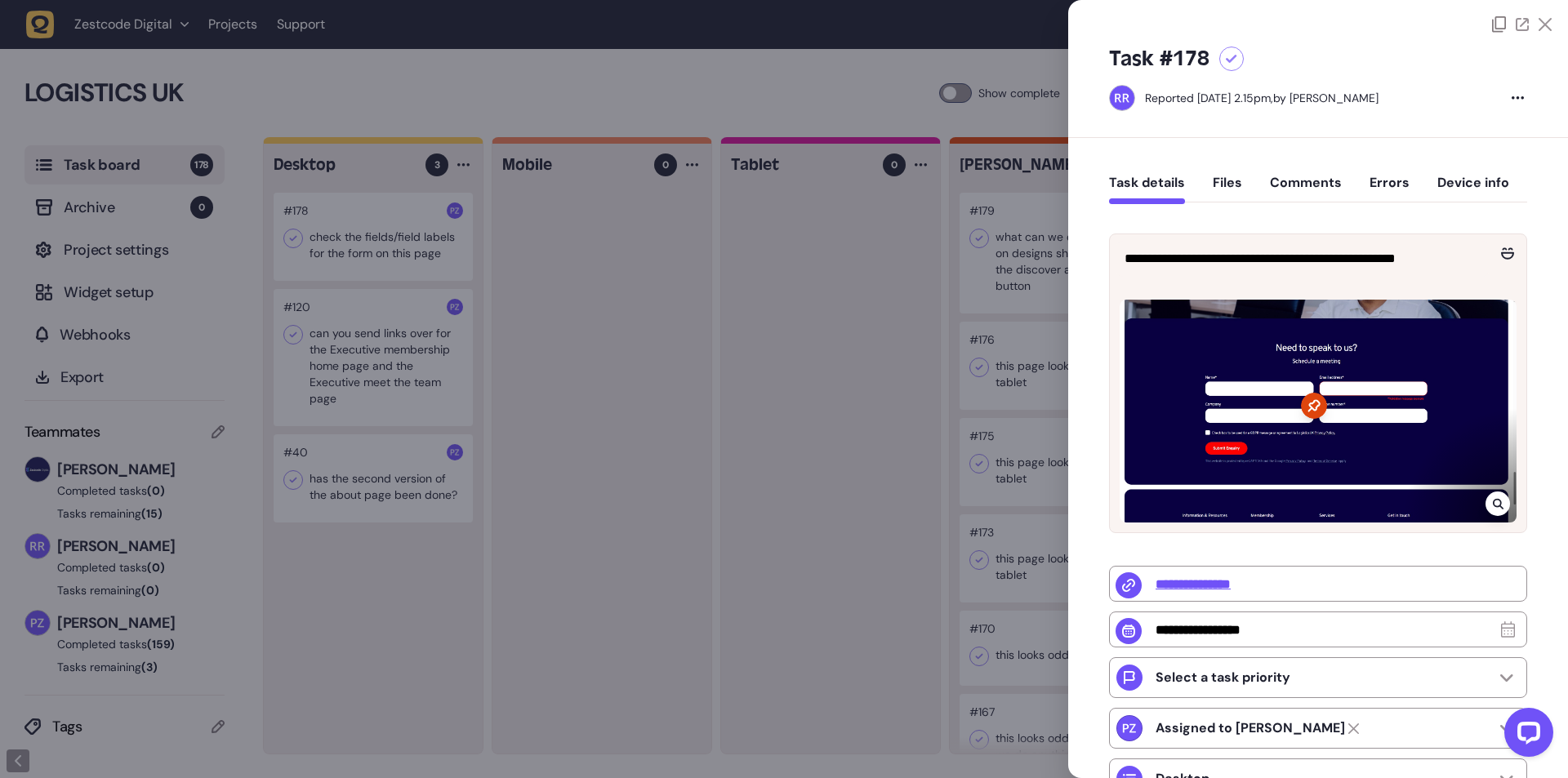
click at [574, 426] on div at bounding box center [784, 389] width 1568 height 778
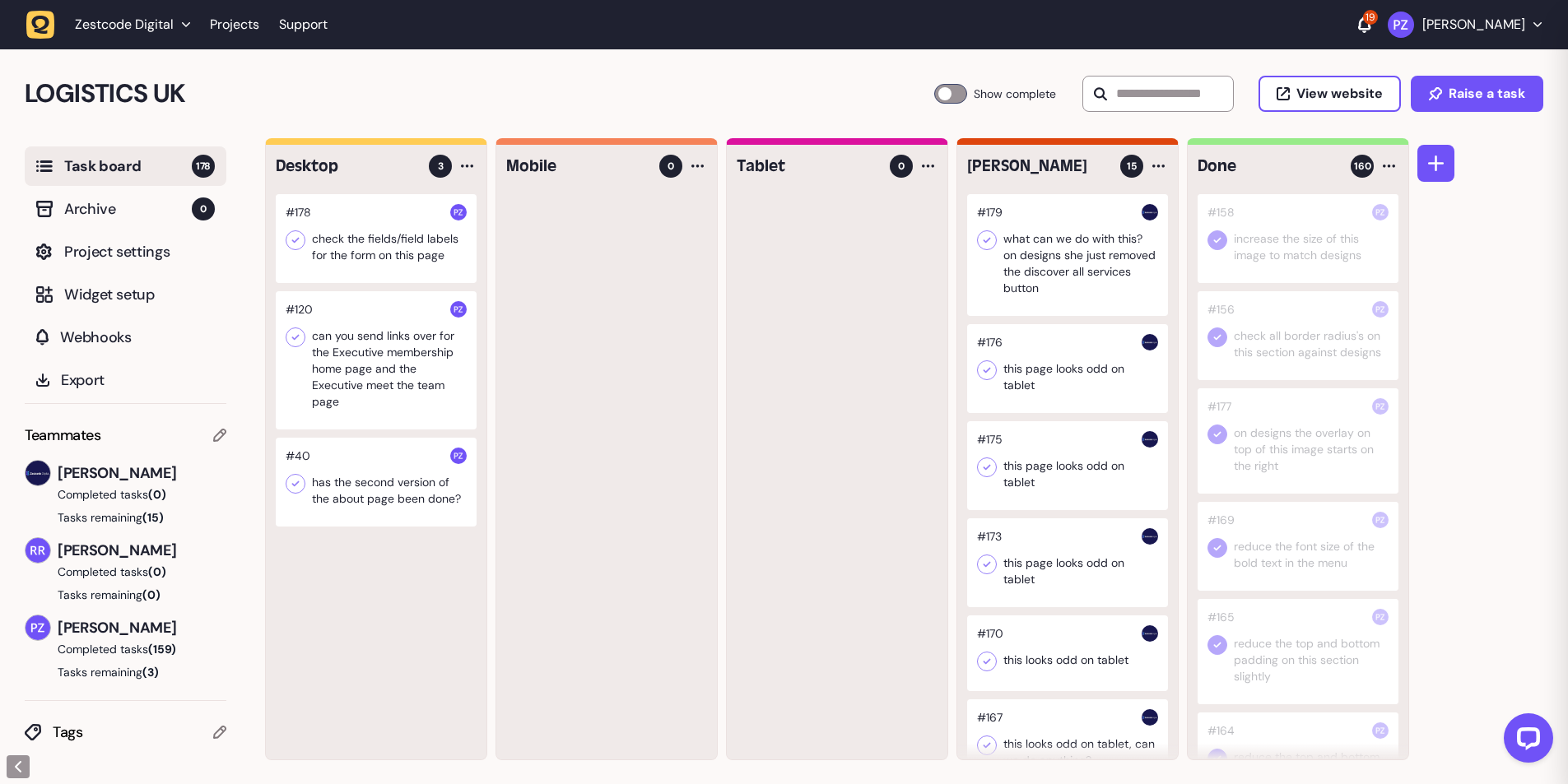
click at [300, 234] on icon at bounding box center [295, 241] width 17 height 17
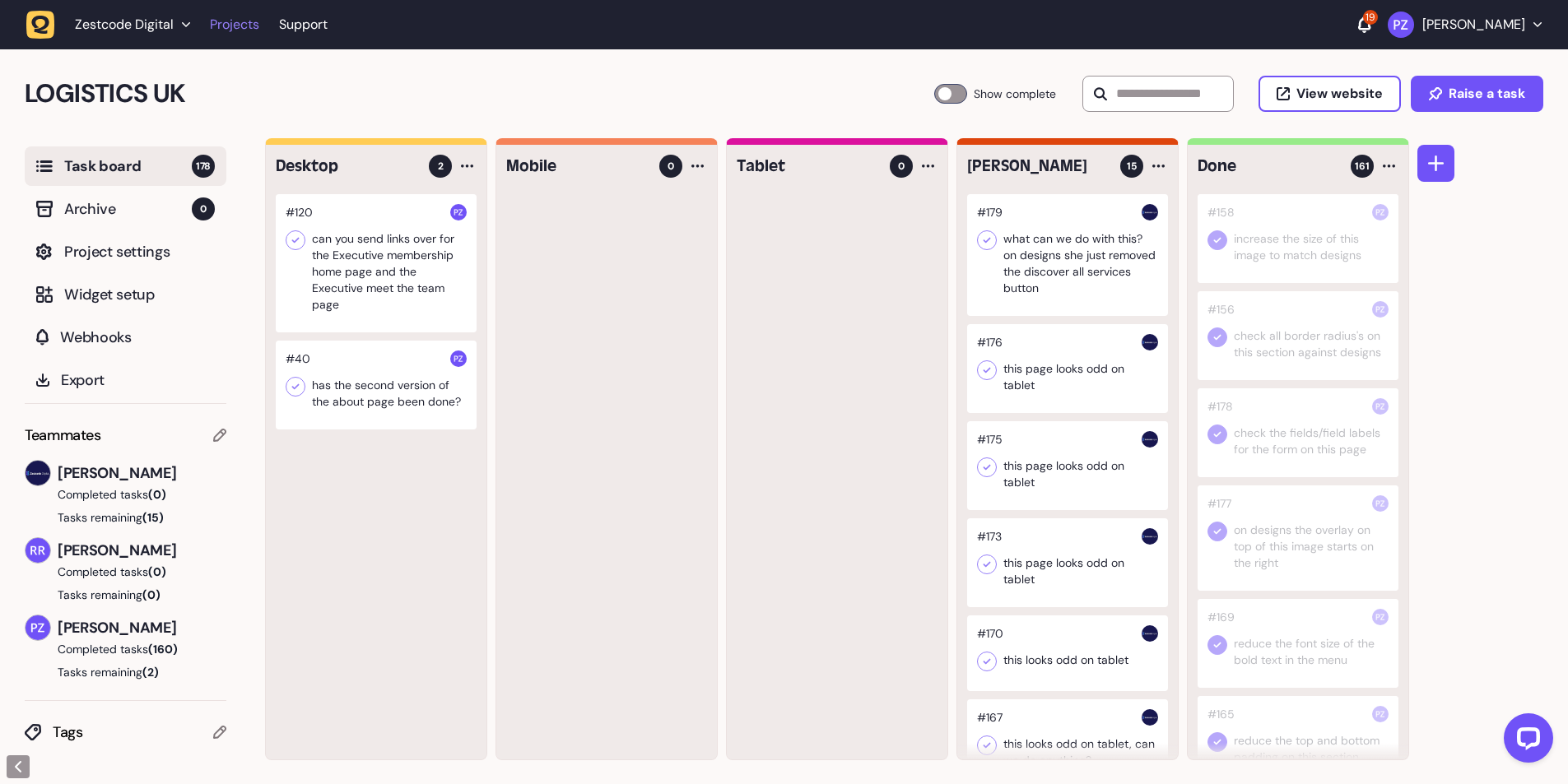
click at [241, 27] on link "Projects" at bounding box center [235, 25] width 50 height 30
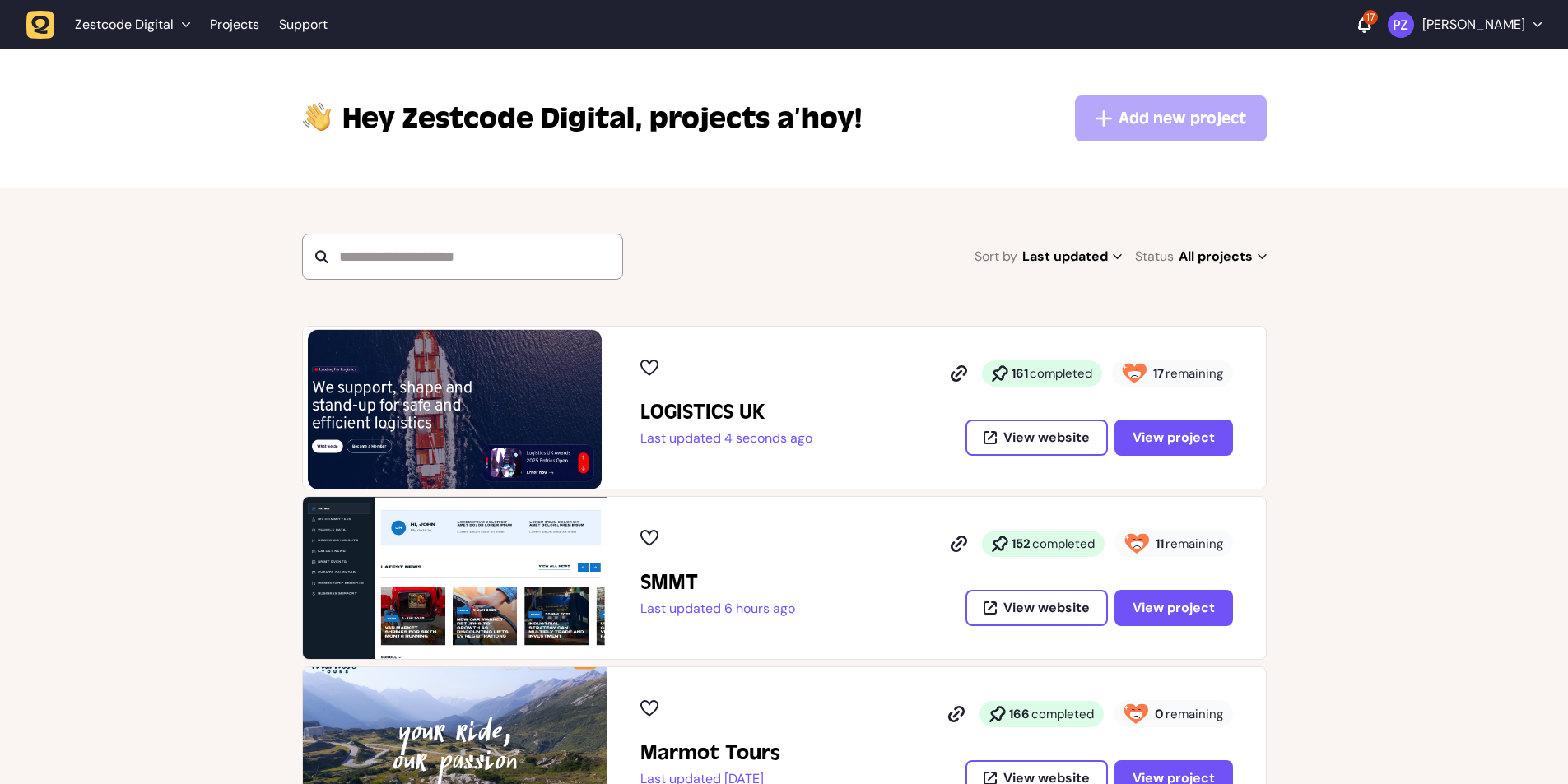
click at [1144, 436] on span "View project" at bounding box center [1173, 438] width 82 height 13
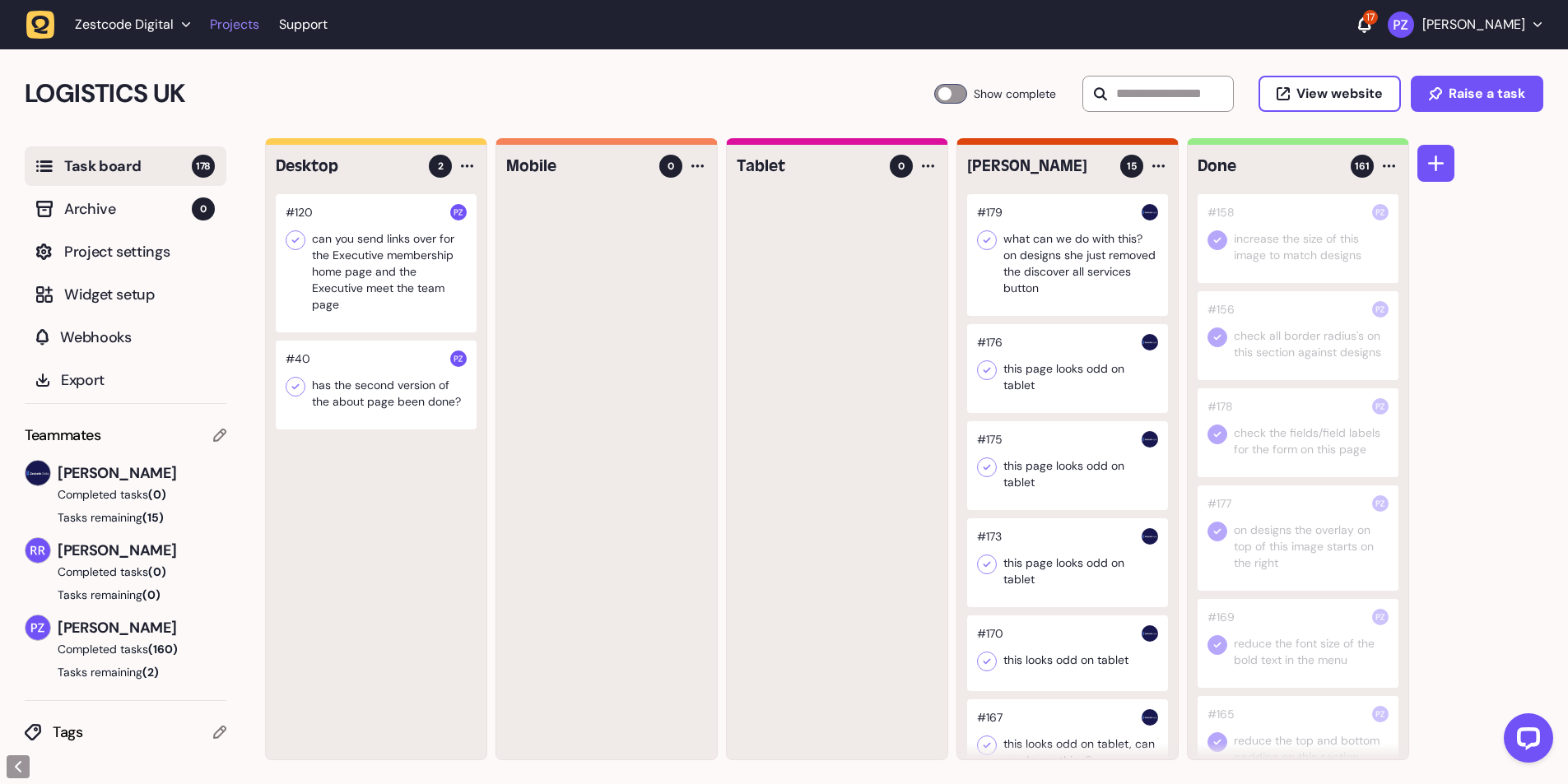
click at [226, 22] on link "Projects" at bounding box center [235, 25] width 50 height 30
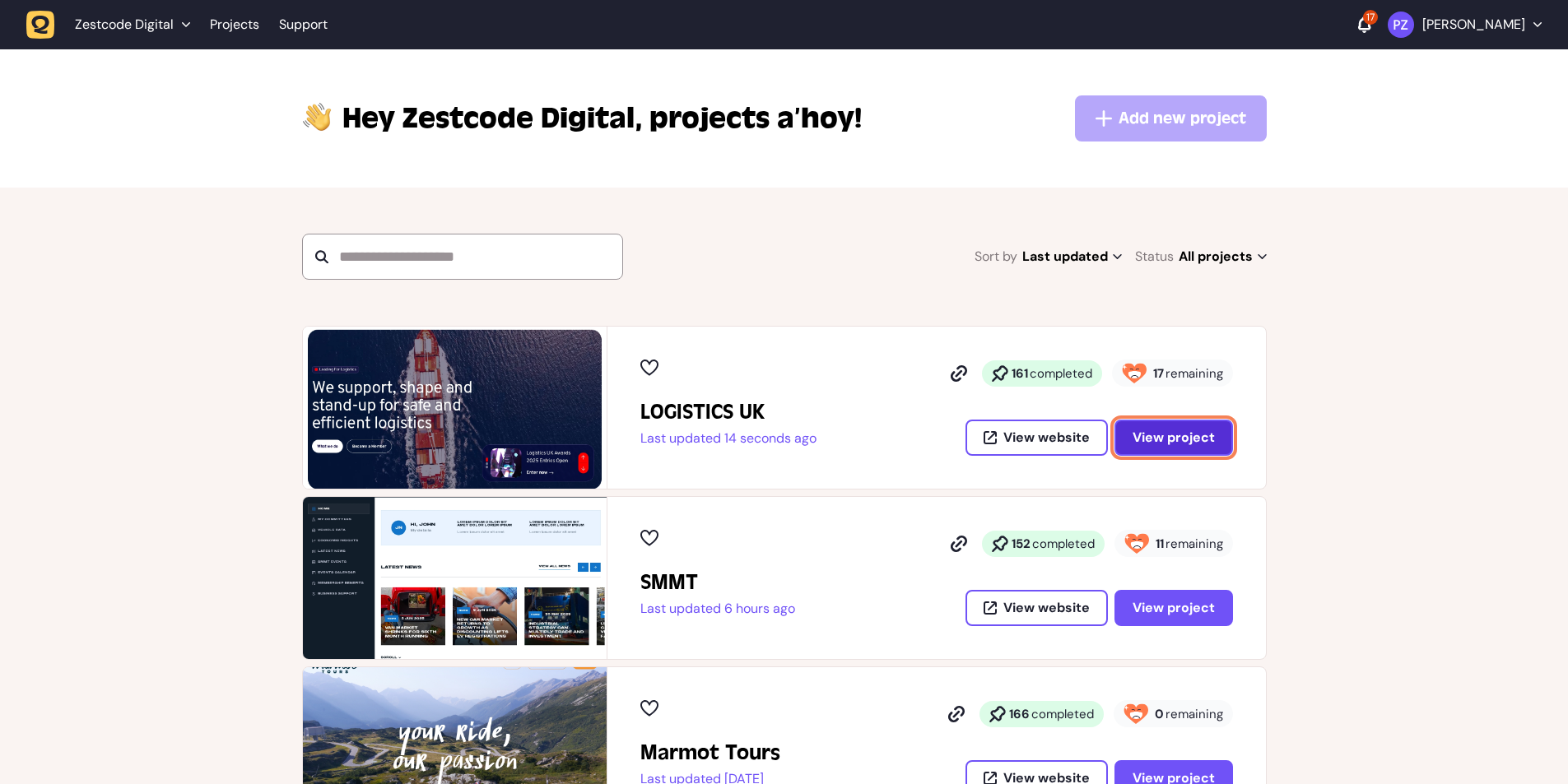
click at [1166, 436] on span "View project" at bounding box center [1173, 438] width 82 height 13
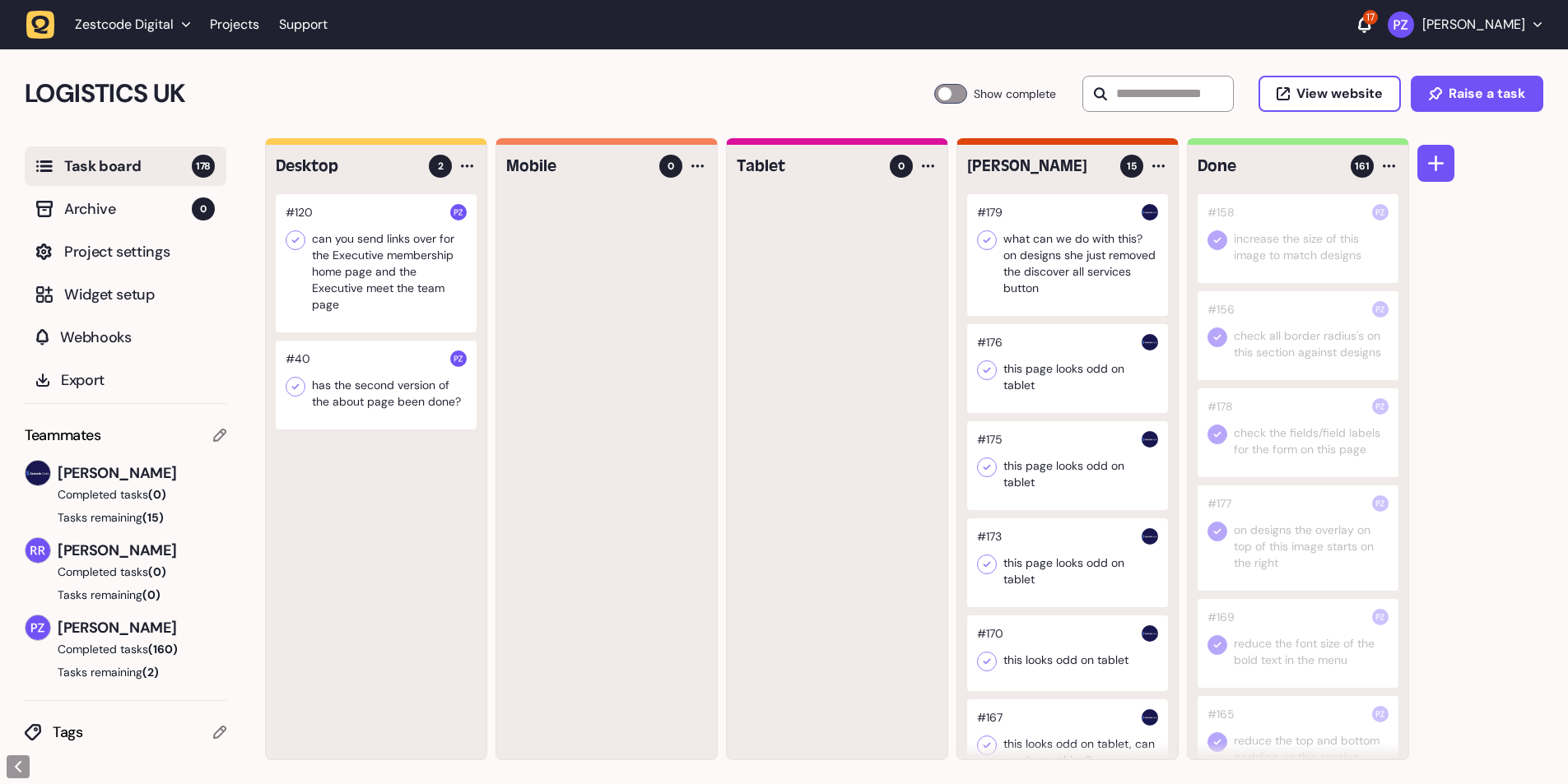
click at [262, 35] on li "Projects" at bounding box center [234, 25] width 69 height 30
click at [256, 31] on link "Projects" at bounding box center [235, 25] width 50 height 30
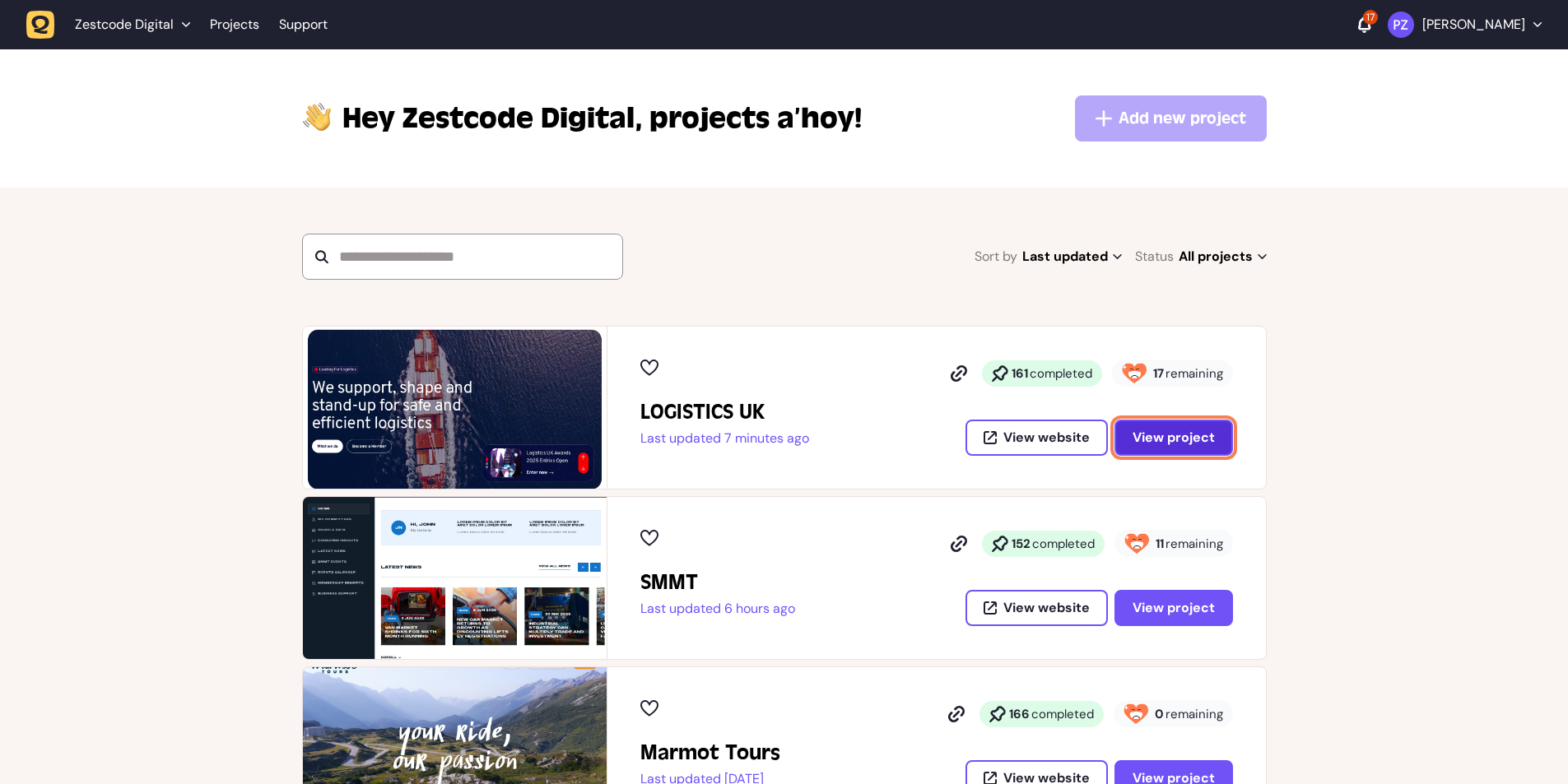
click at [1157, 434] on span "View project" at bounding box center [1173, 438] width 82 height 13
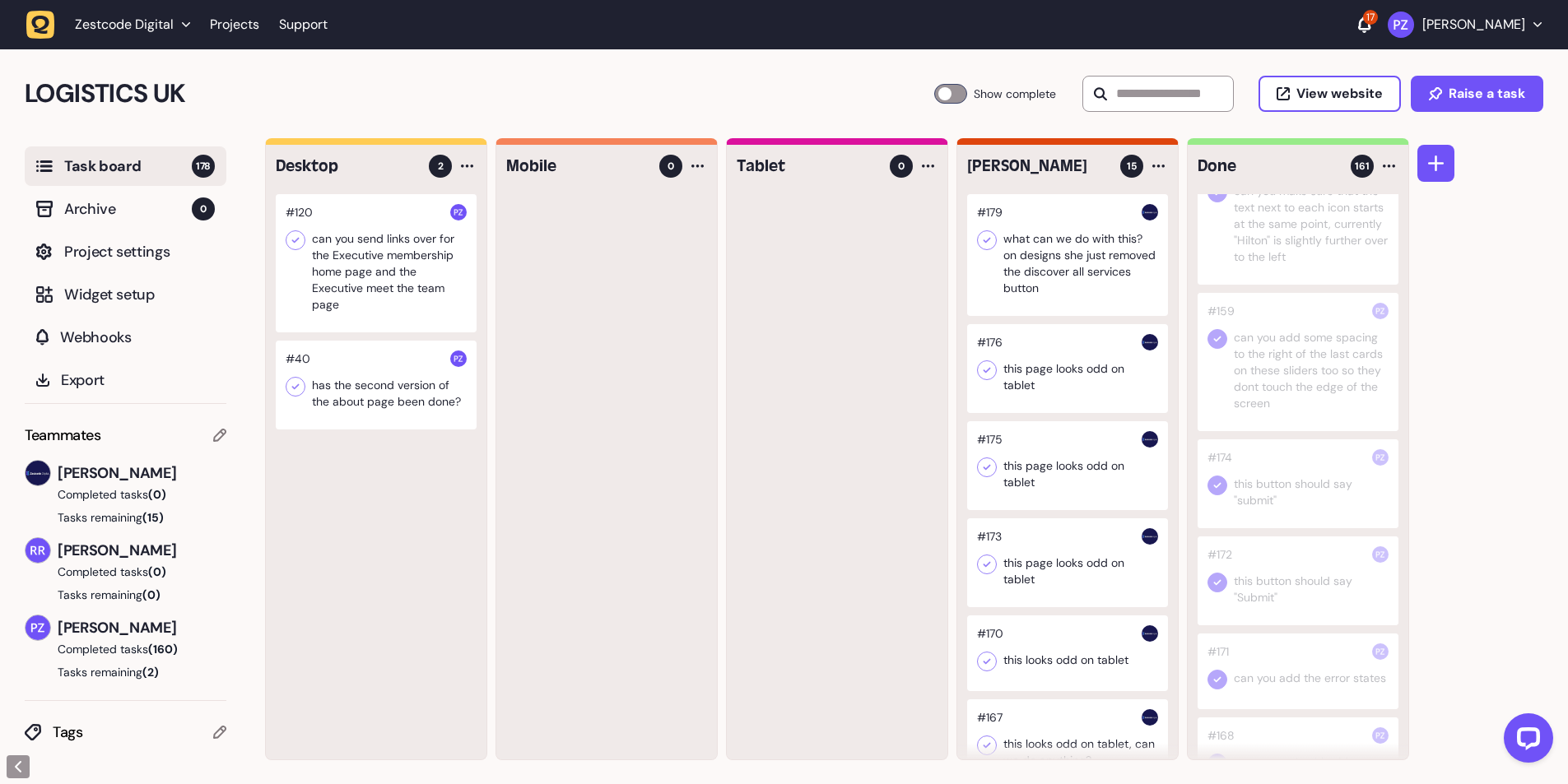
scroll to position [1070, 0]
click at [1285, 603] on div at bounding box center [1298, 589] width 201 height 75
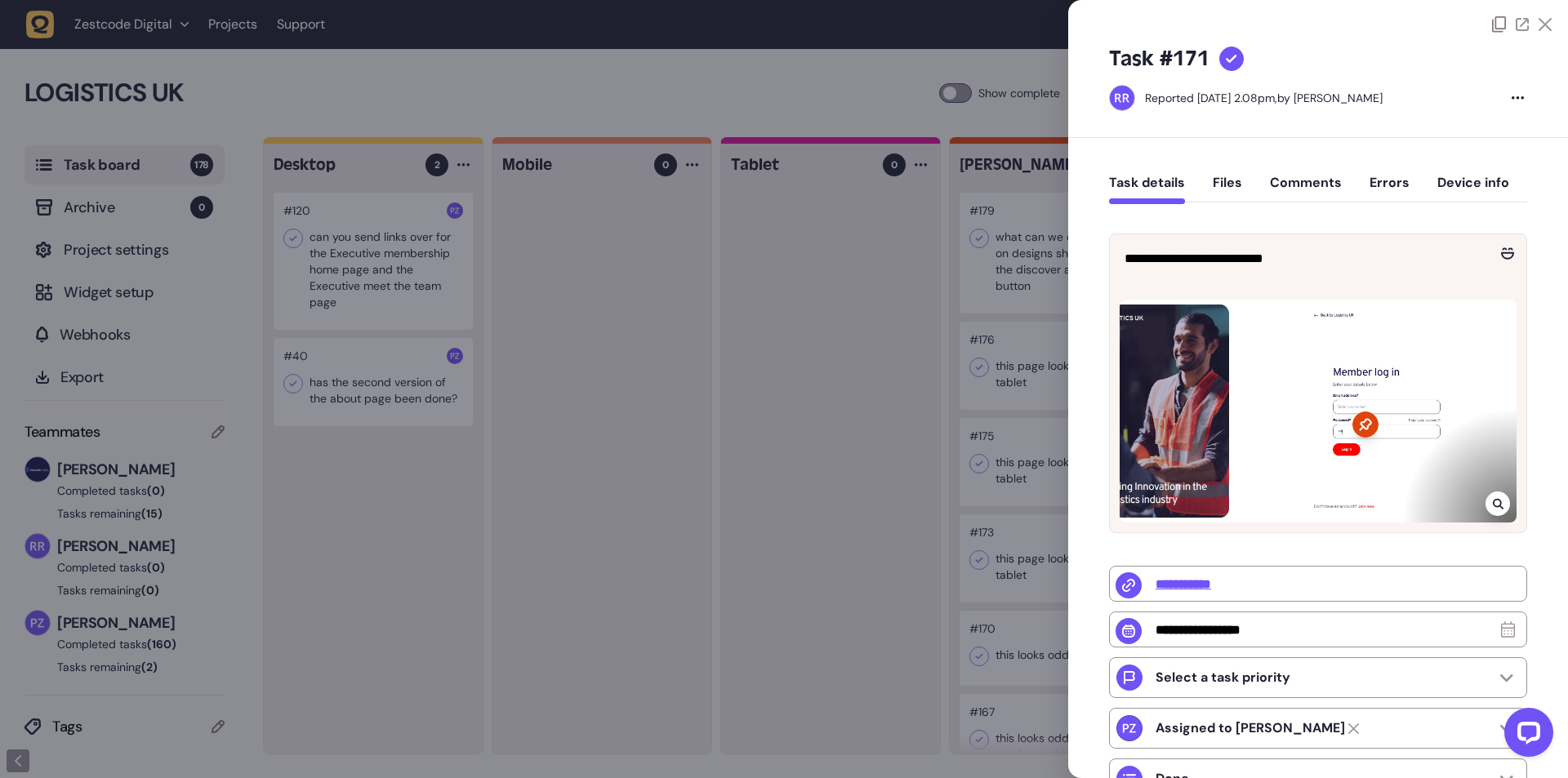
click at [1291, 179] on button "Comments" at bounding box center [1305, 189] width 72 height 30
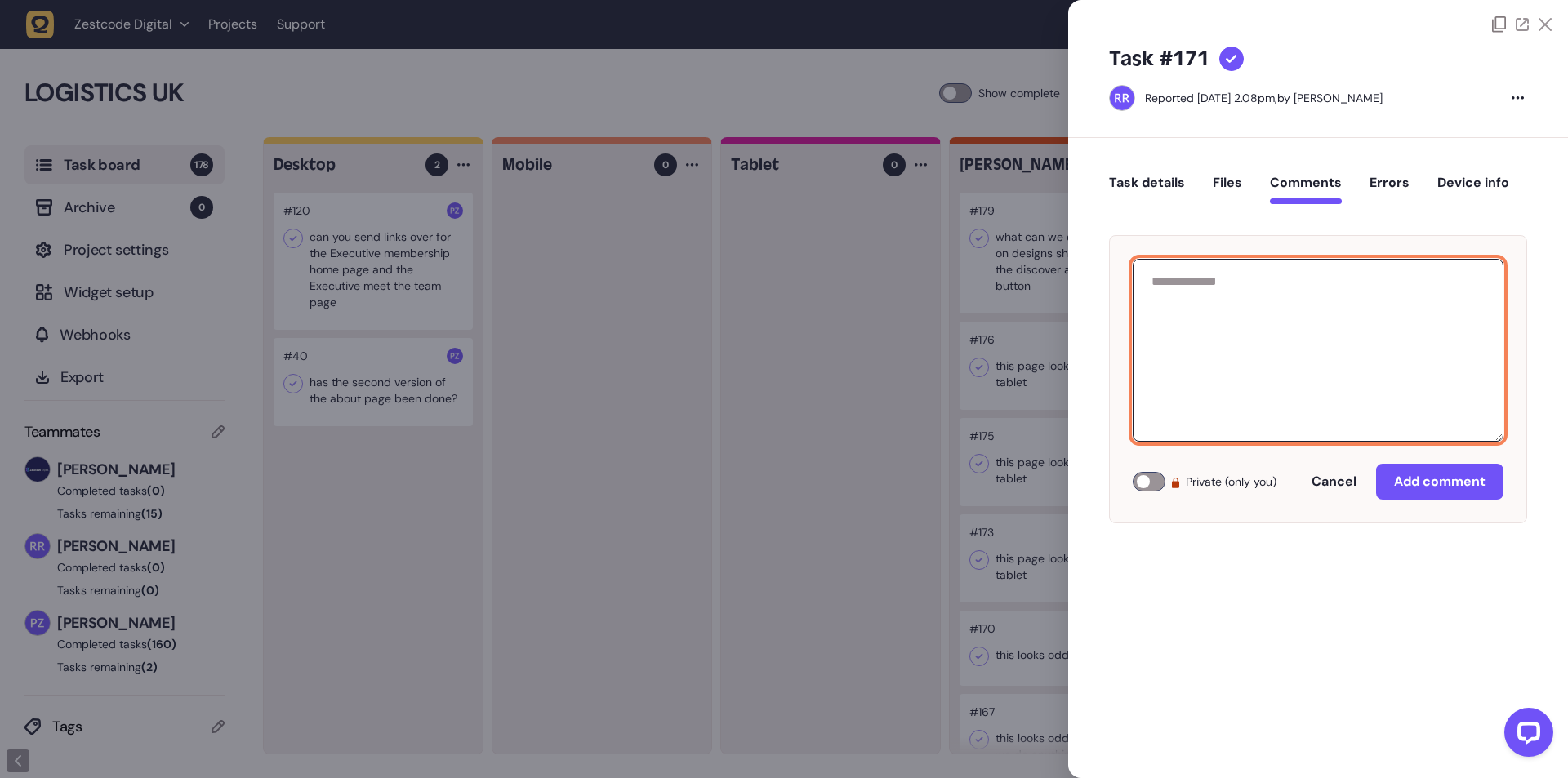
click at [1236, 307] on textarea at bounding box center [1318, 350] width 370 height 183
paste textarea "**********"
type textarea "**********"
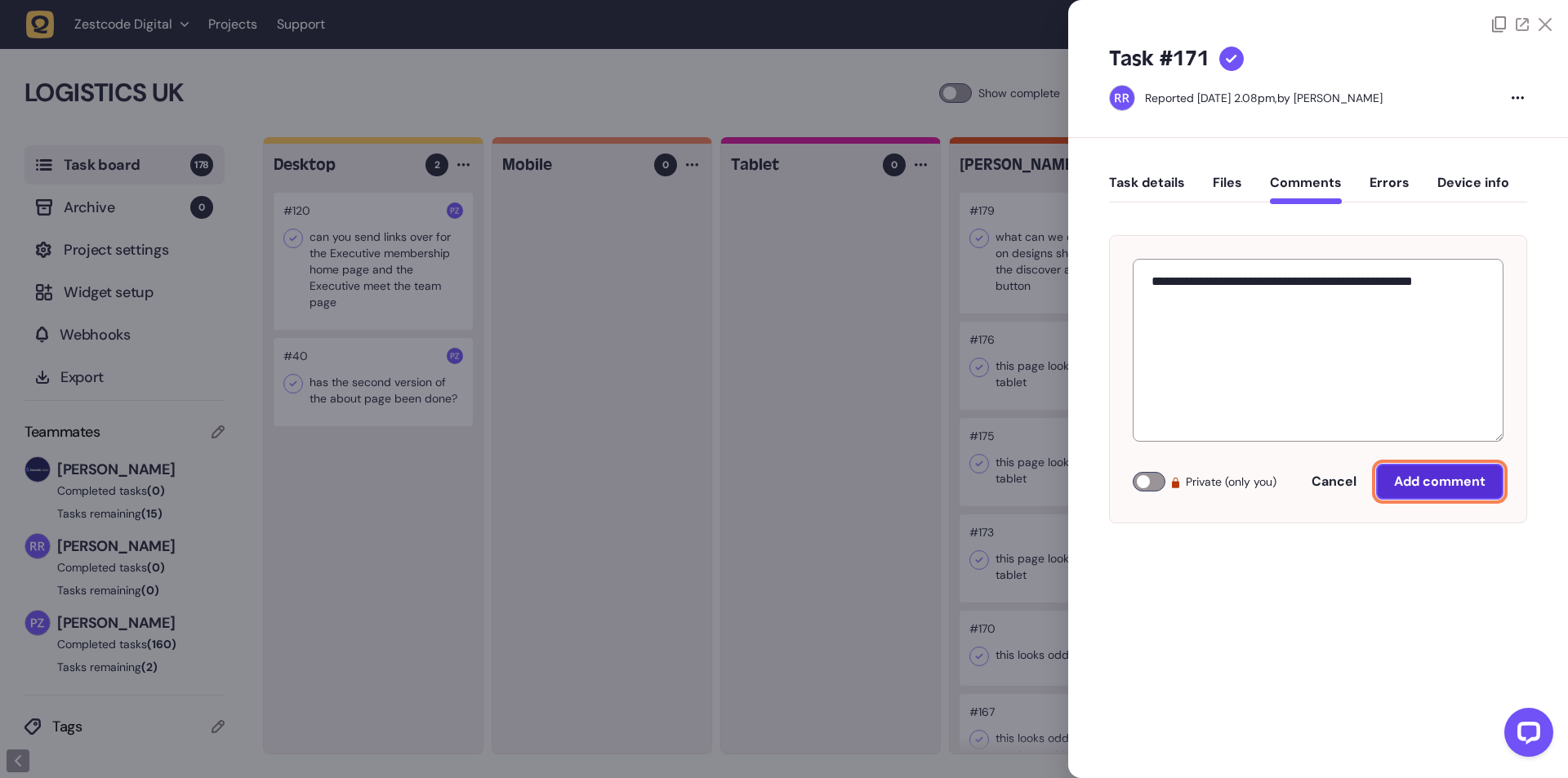
click at [1437, 477] on span "Add comment" at bounding box center [1439, 482] width 91 height 13
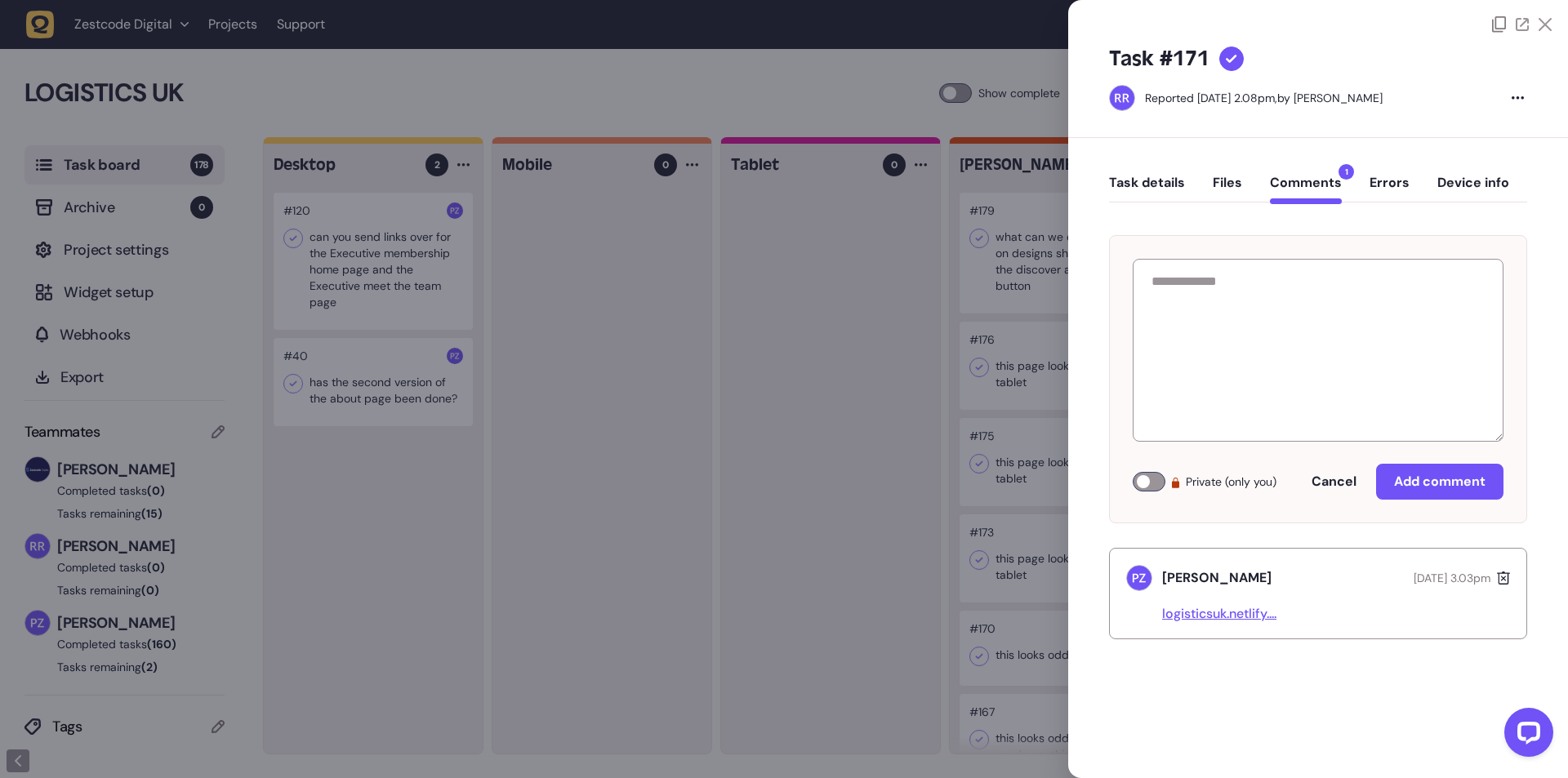
click at [1328, 679] on div "Task details Files Comments 1 Errors Device info Private (only you) Cancel Add …" at bounding box center [1318, 409] width 500 height 543
click at [1539, 26] on icon at bounding box center [1545, 25] width 13 height 13
